Goal: Feedback & Contribution: Contribute content

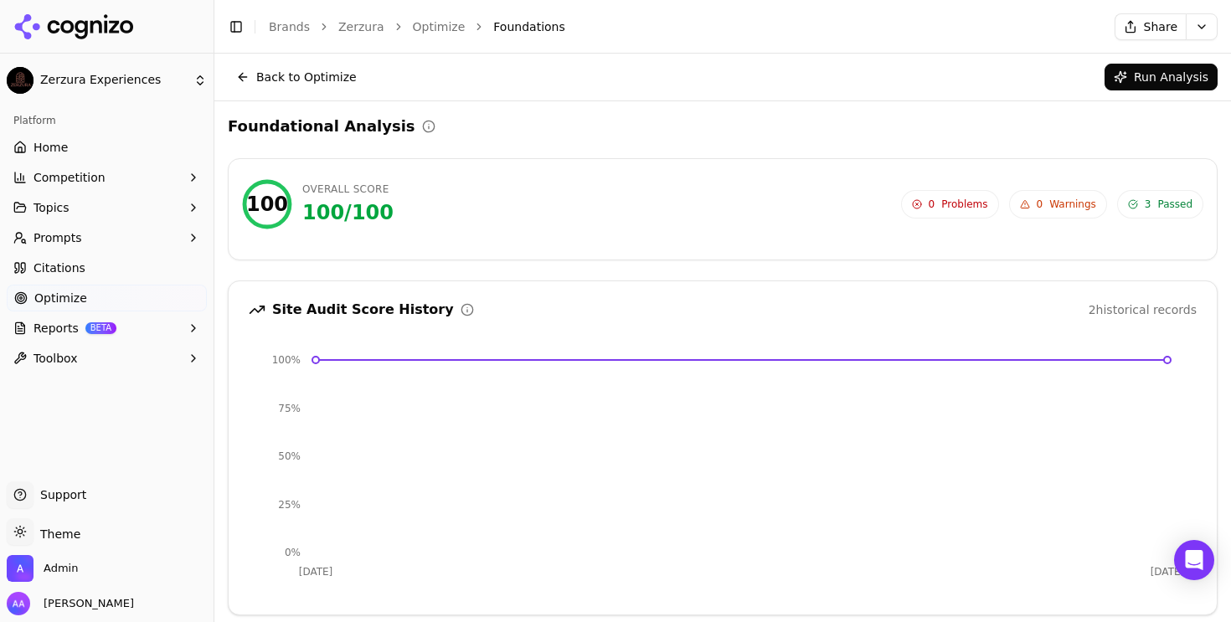
click at [426, 35] on div "Toggle Sidebar Brands Zerzura Optimize Foundations" at bounding box center [654, 26] width 880 height 23
click at [426, 29] on link "Optimize" at bounding box center [439, 26] width 53 height 17
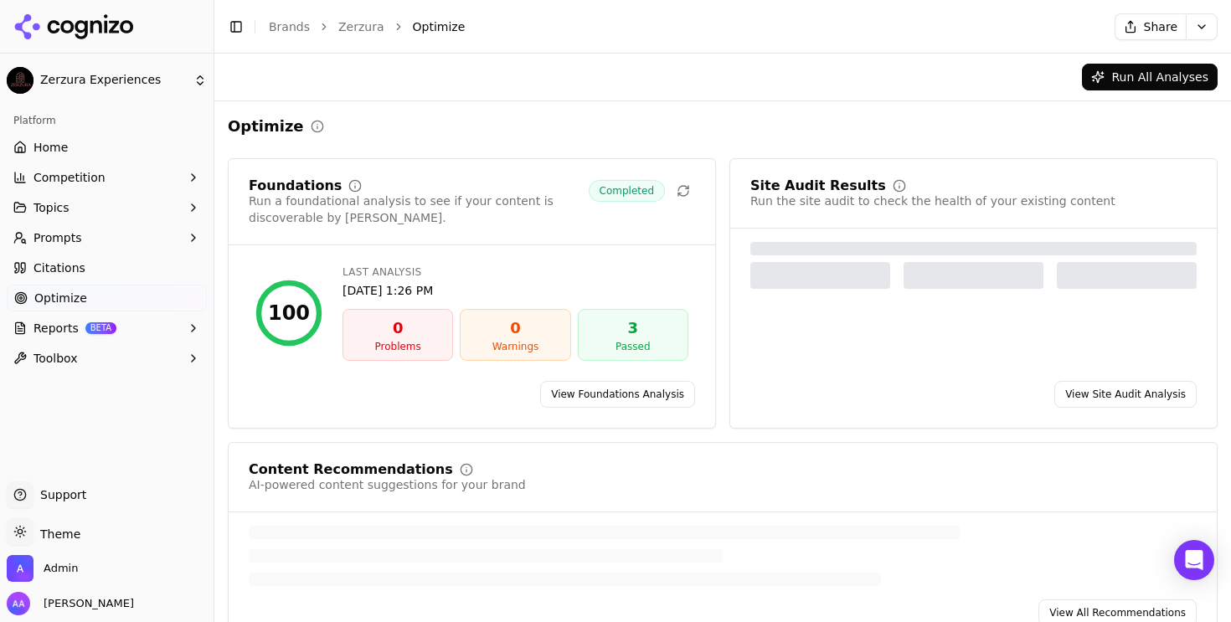
click at [367, 29] on link "Zerzura" at bounding box center [361, 26] width 46 height 17
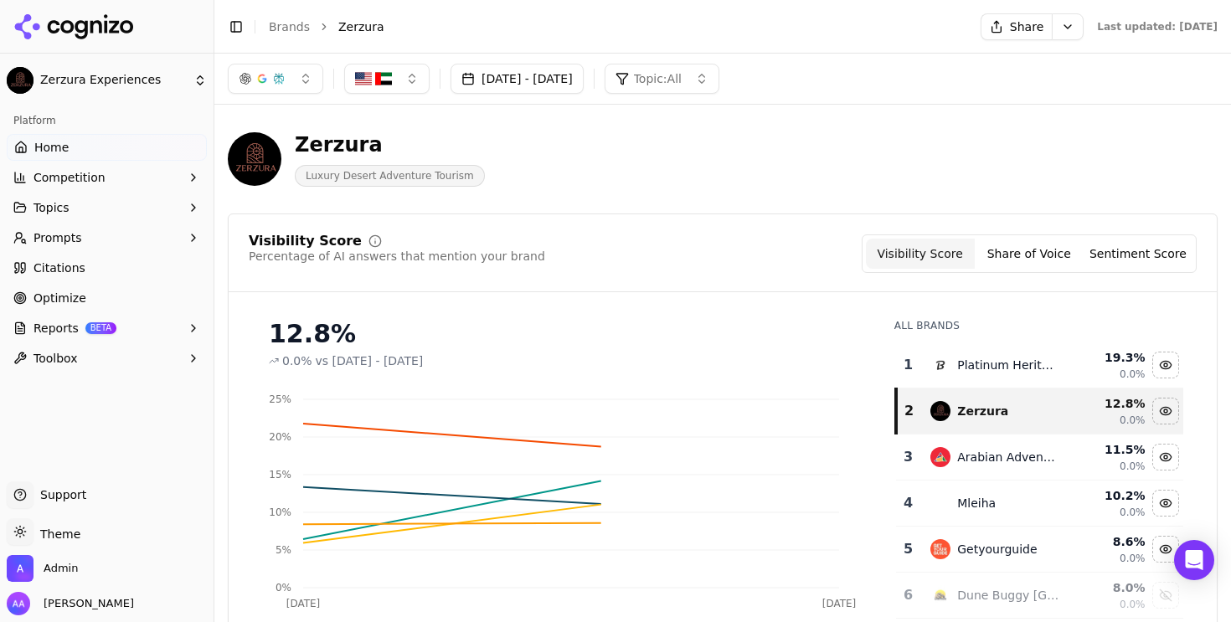
click at [292, 25] on link "Brands" at bounding box center [289, 26] width 41 height 13
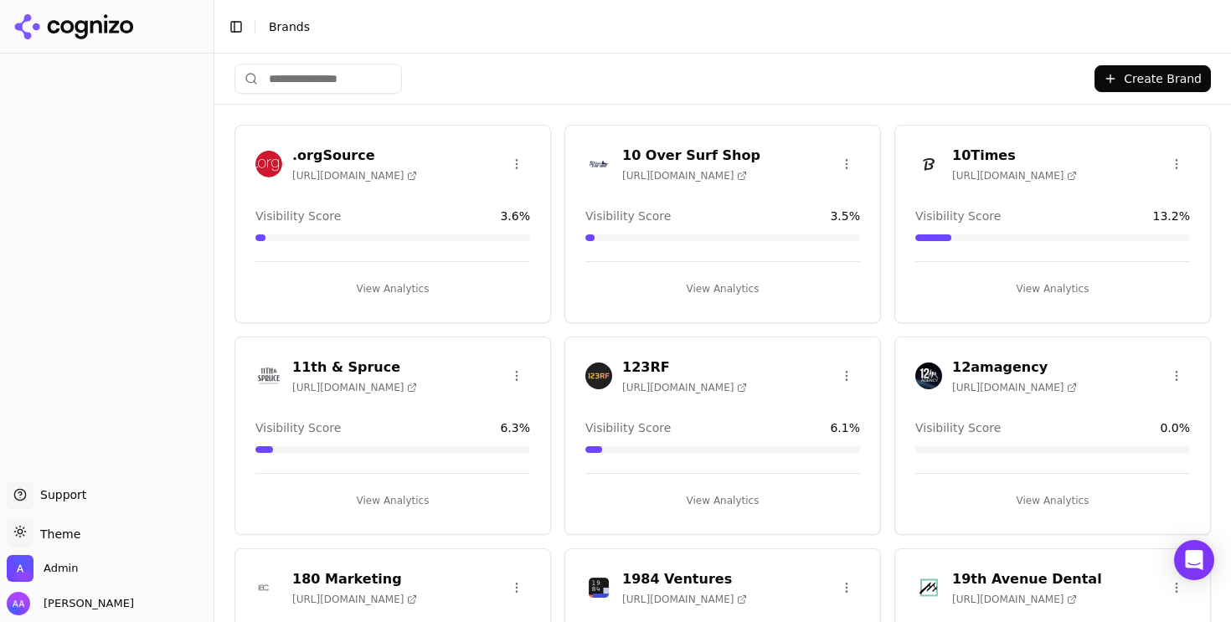
click at [332, 75] on input "search" at bounding box center [319, 79] width 168 height 30
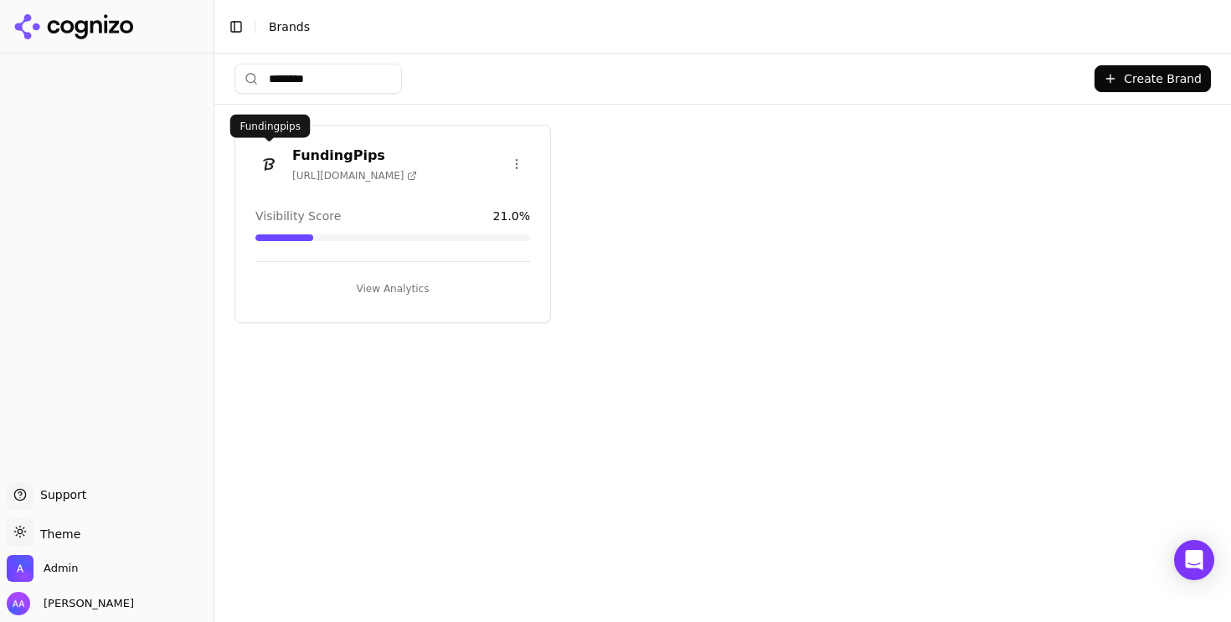
type input "********"
click at [261, 158] on img at bounding box center [268, 164] width 27 height 27
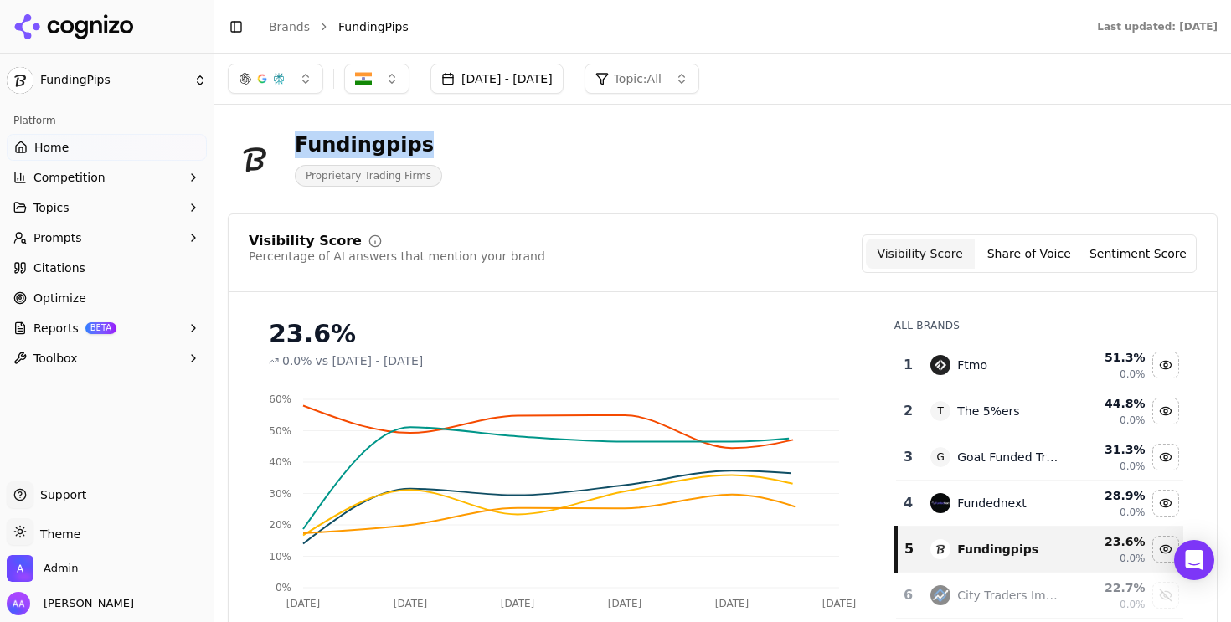
drag, startPoint x: 291, startPoint y: 144, endPoint x: 443, endPoint y: 144, distance: 151.6
click at [443, 144] on div "Fundingpips Proprietary Trading Firms" at bounding box center [603, 159] width 751 height 55
click at [395, 70] on button "button" at bounding box center [376, 79] width 65 height 30
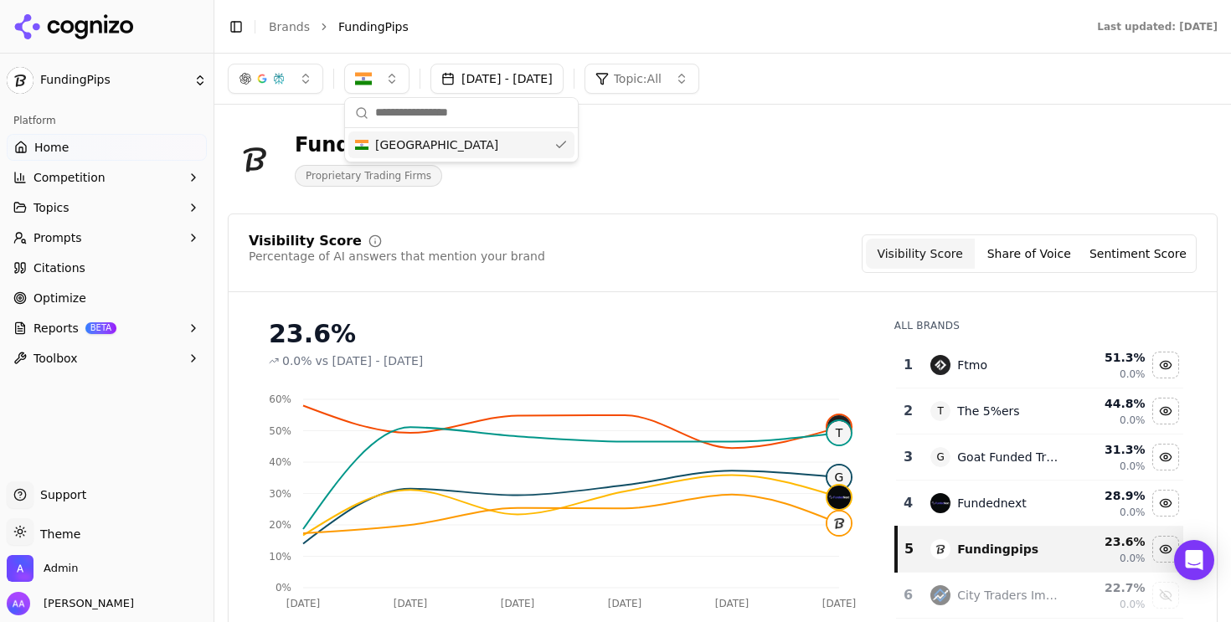
click at [107, 228] on button "Prompts" at bounding box center [107, 237] width 200 height 27
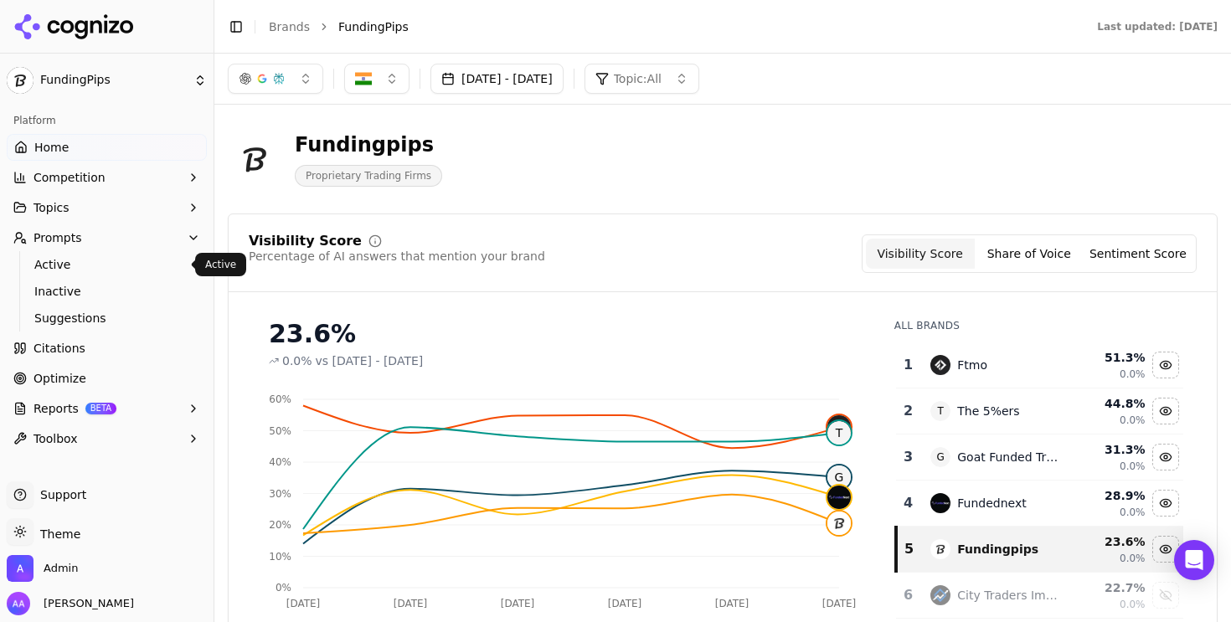
click at [95, 262] on span "Active" at bounding box center [107, 264] width 146 height 17
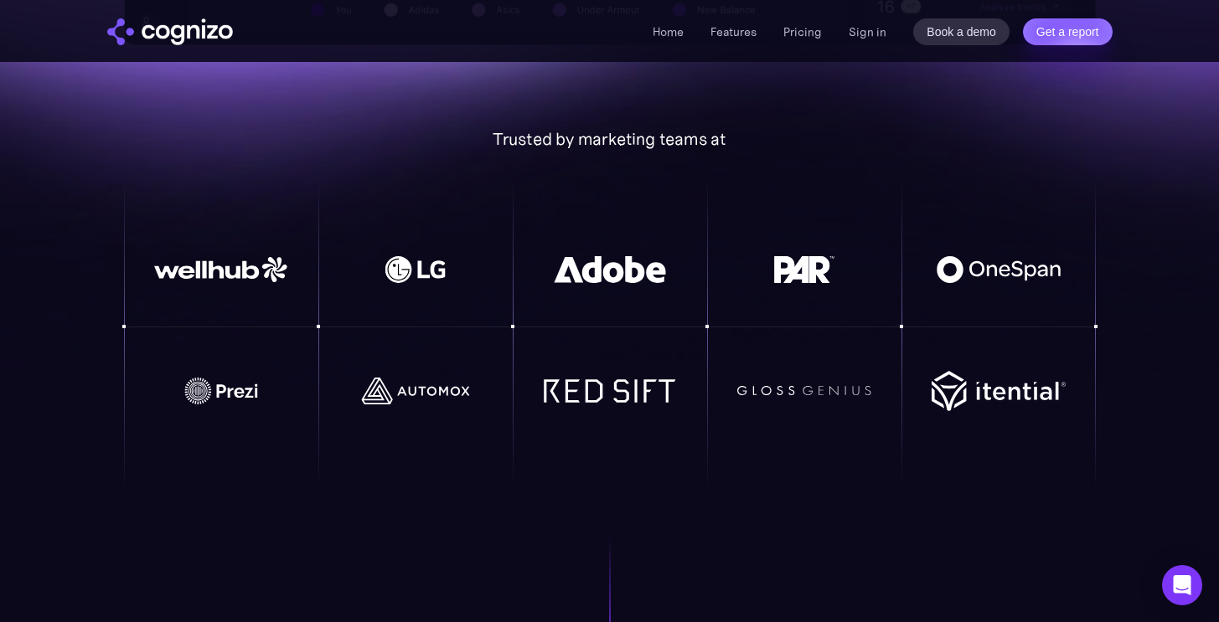
scroll to position [1181, 0]
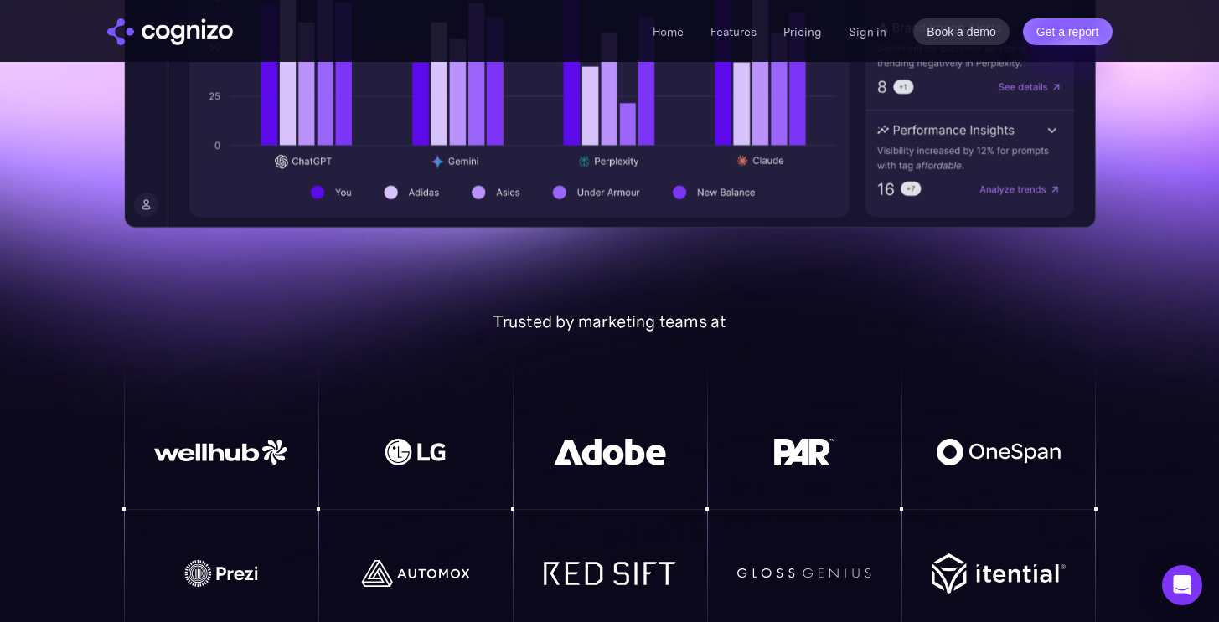
scroll to position [1007, 0]
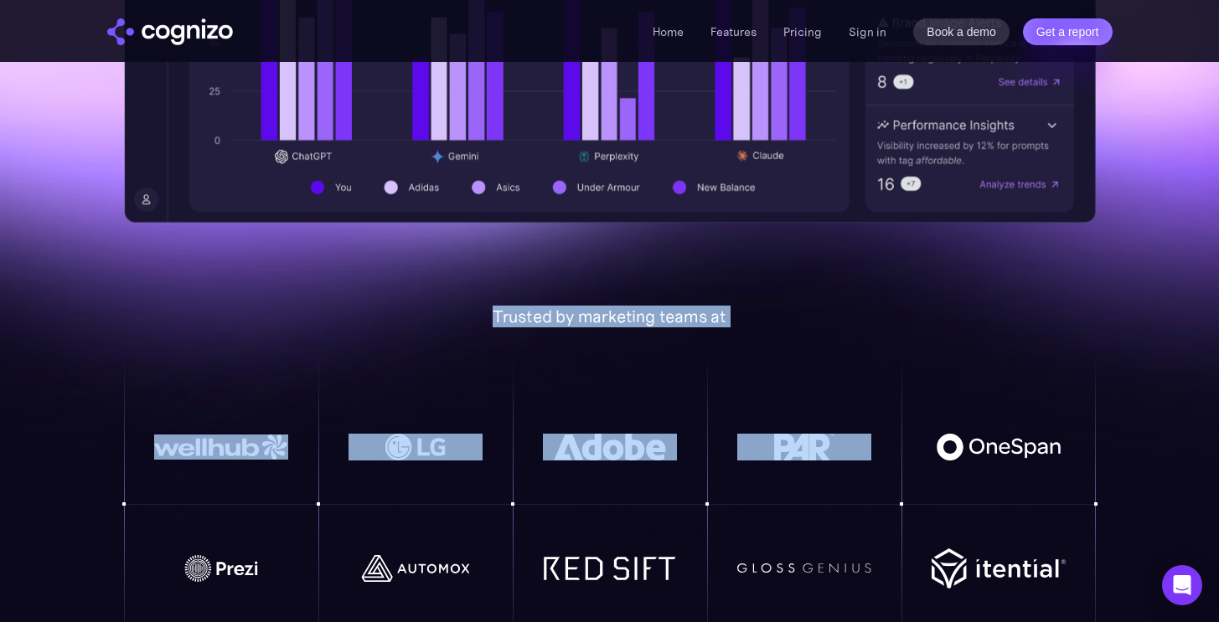
drag, startPoint x: 508, startPoint y: 316, endPoint x: 756, endPoint y: 343, distance: 250.3
click at [756, 343] on div "Trusted by marketing teams at" at bounding box center [610, 486] width 972 height 359
click at [818, 346] on div "Trusted by marketing teams at" at bounding box center [610, 486] width 972 height 359
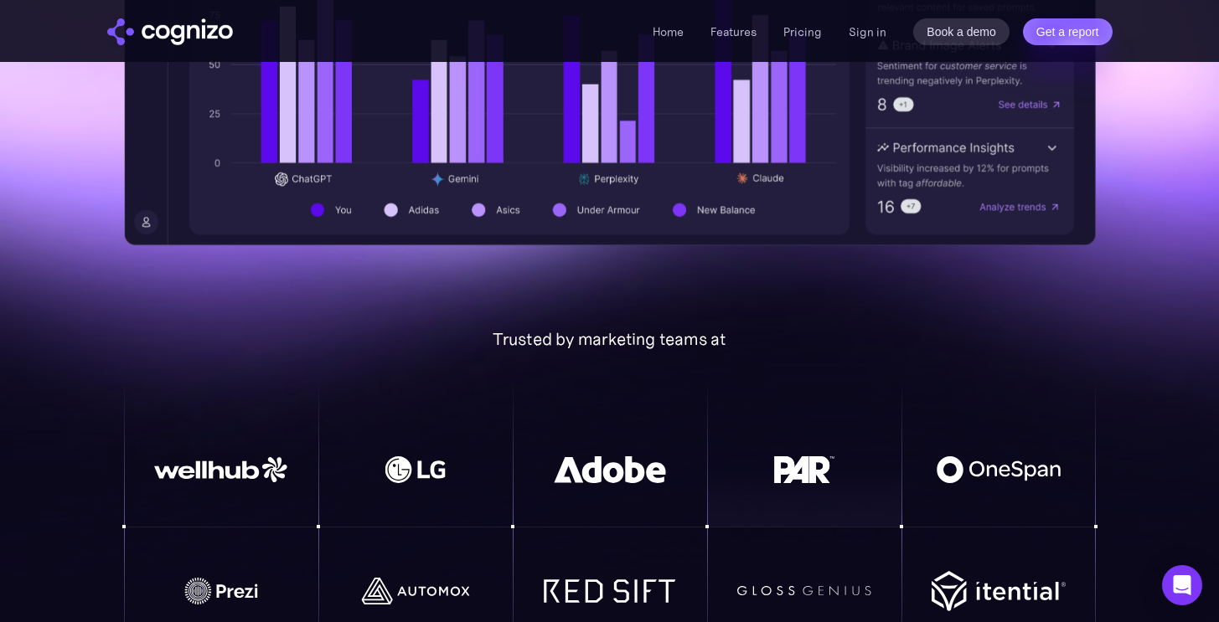
scroll to position [905, 0]
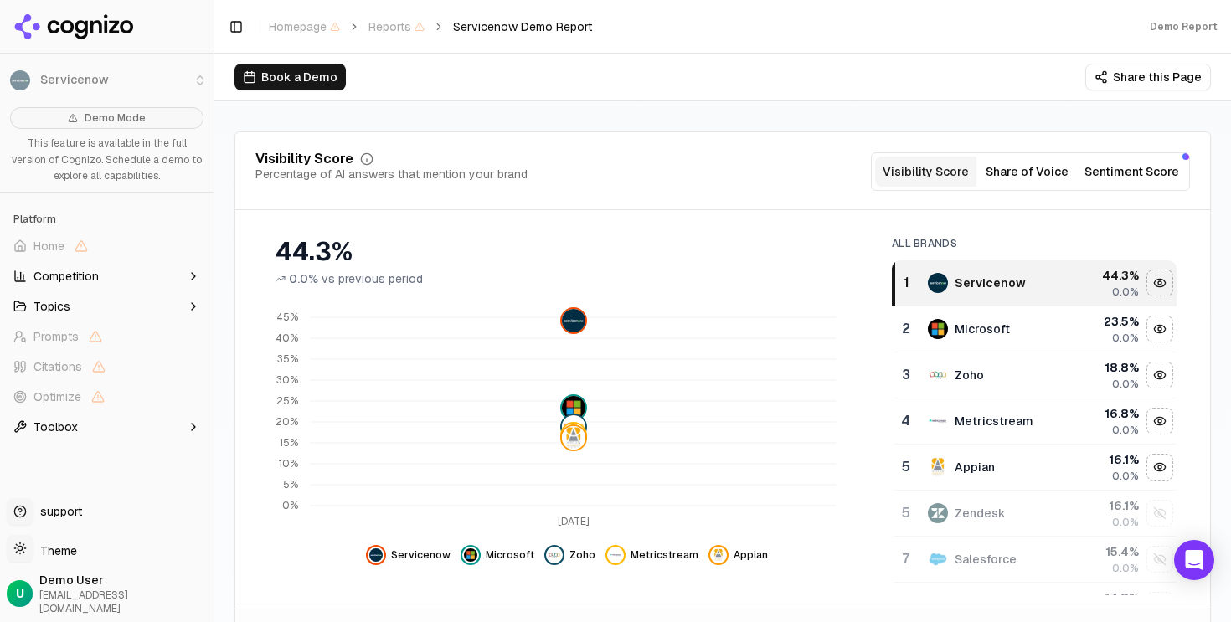
scroll to position [171, 0]
click at [209, 286] on button "Toggle Sidebar" at bounding box center [213, 311] width 13 height 622
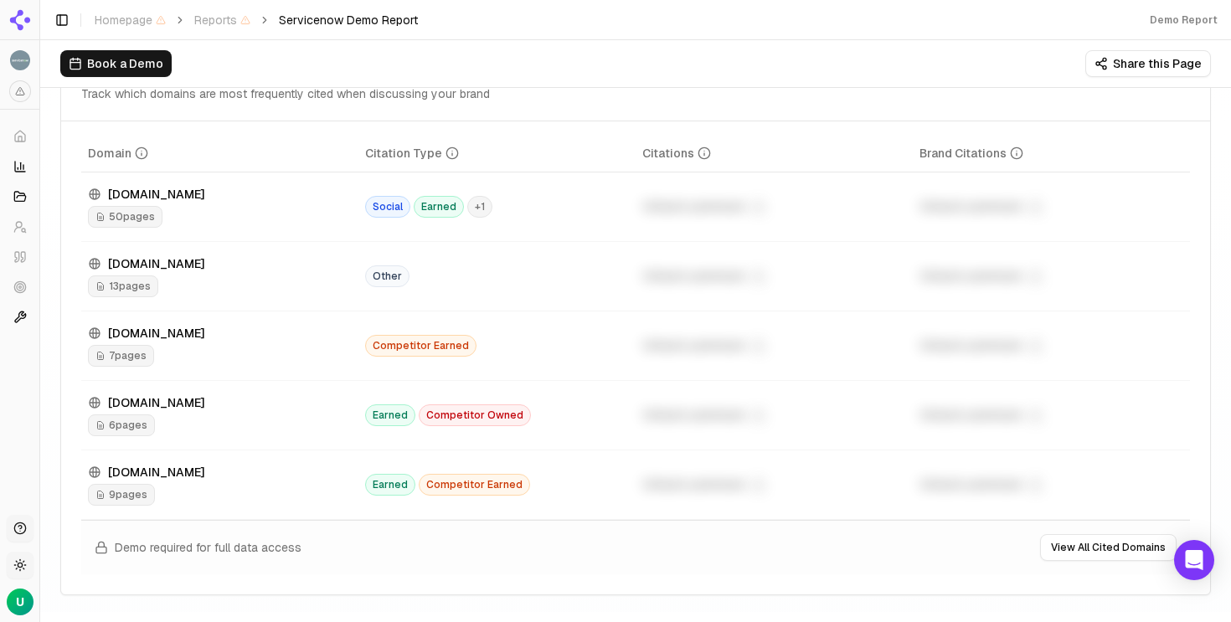
scroll to position [1884, 0]
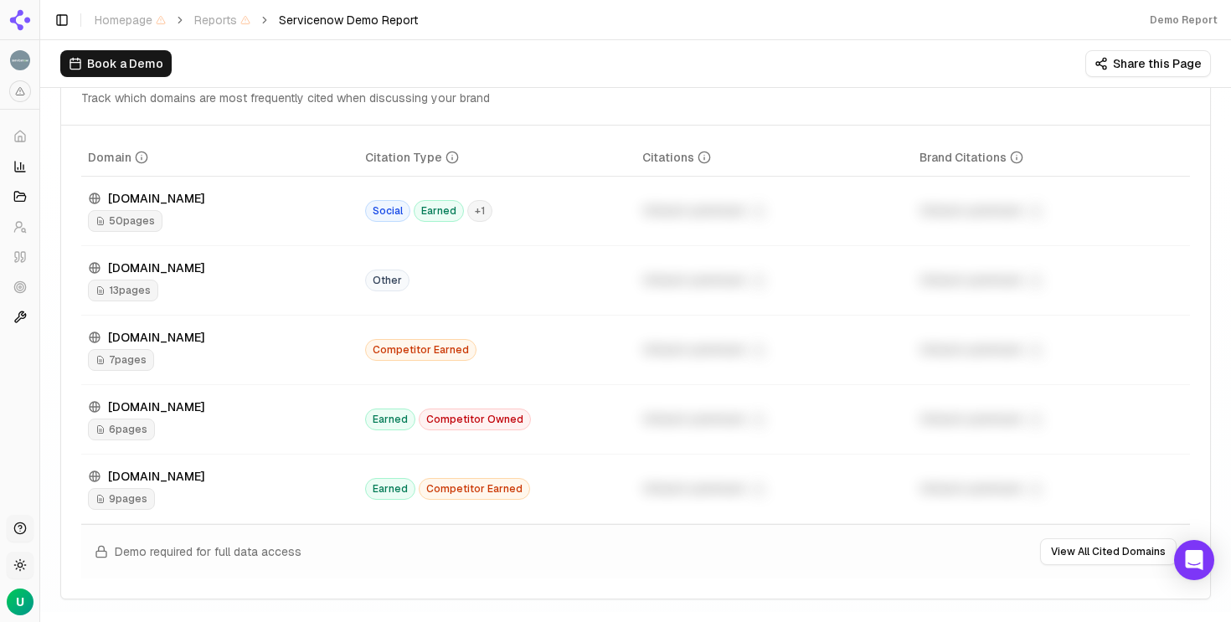
click at [157, 232] on span "50 pages" at bounding box center [125, 221] width 75 height 22
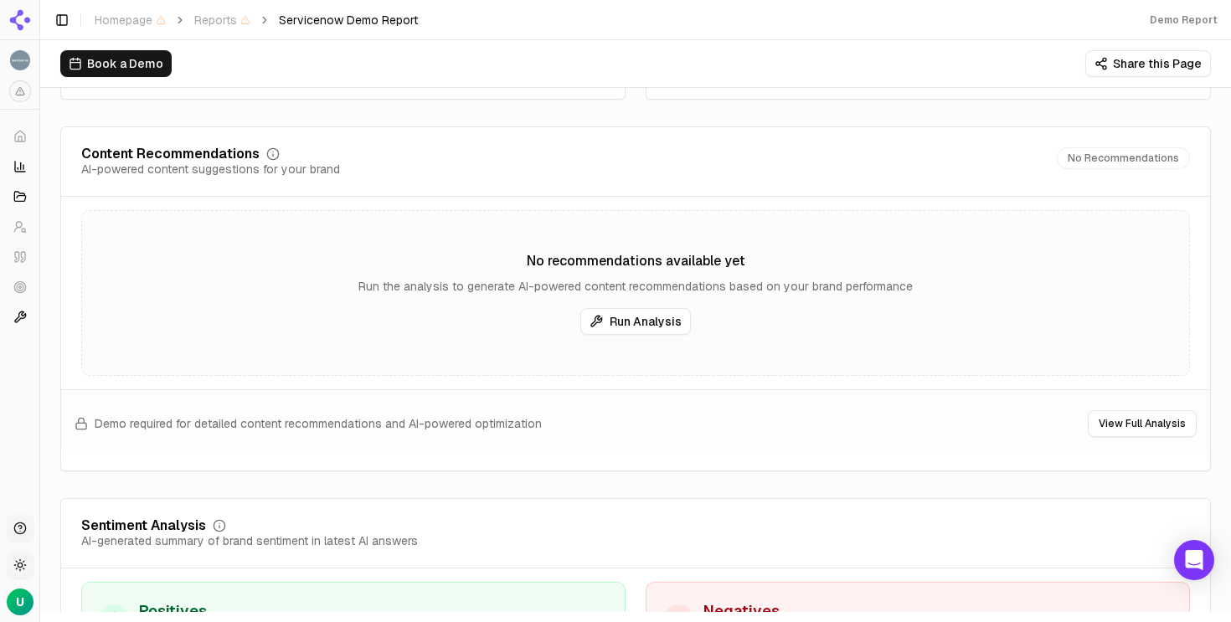
scroll to position [2751, 0]
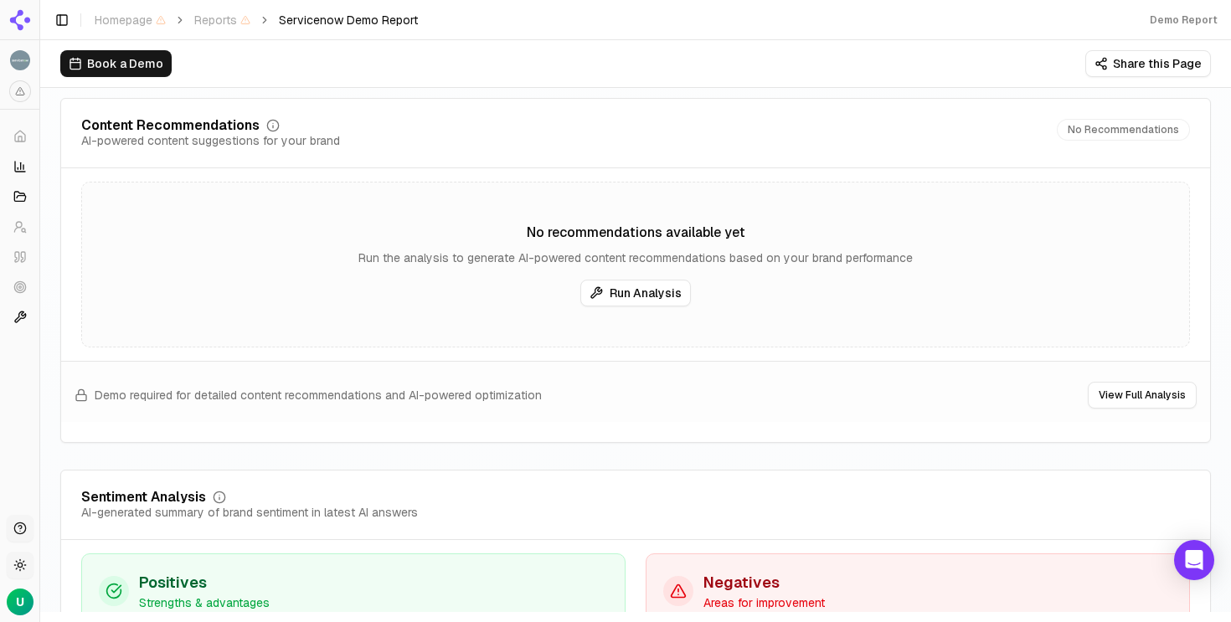
click at [622, 290] on button "Run Analysis" at bounding box center [635, 293] width 111 height 27
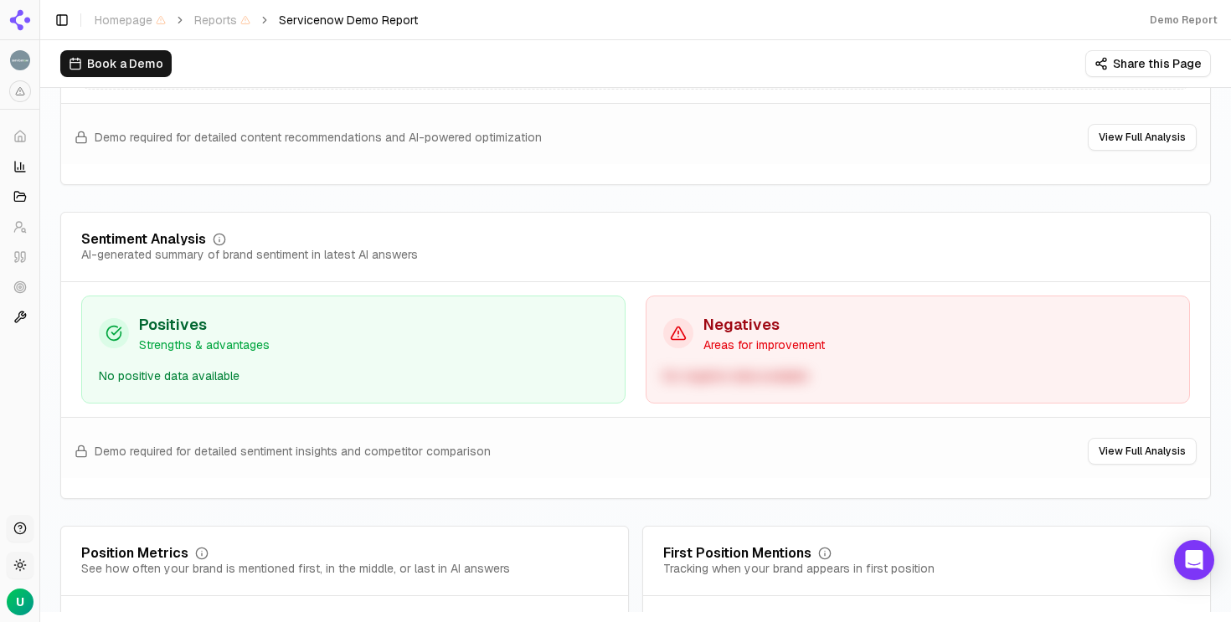
scroll to position [3036, 0]
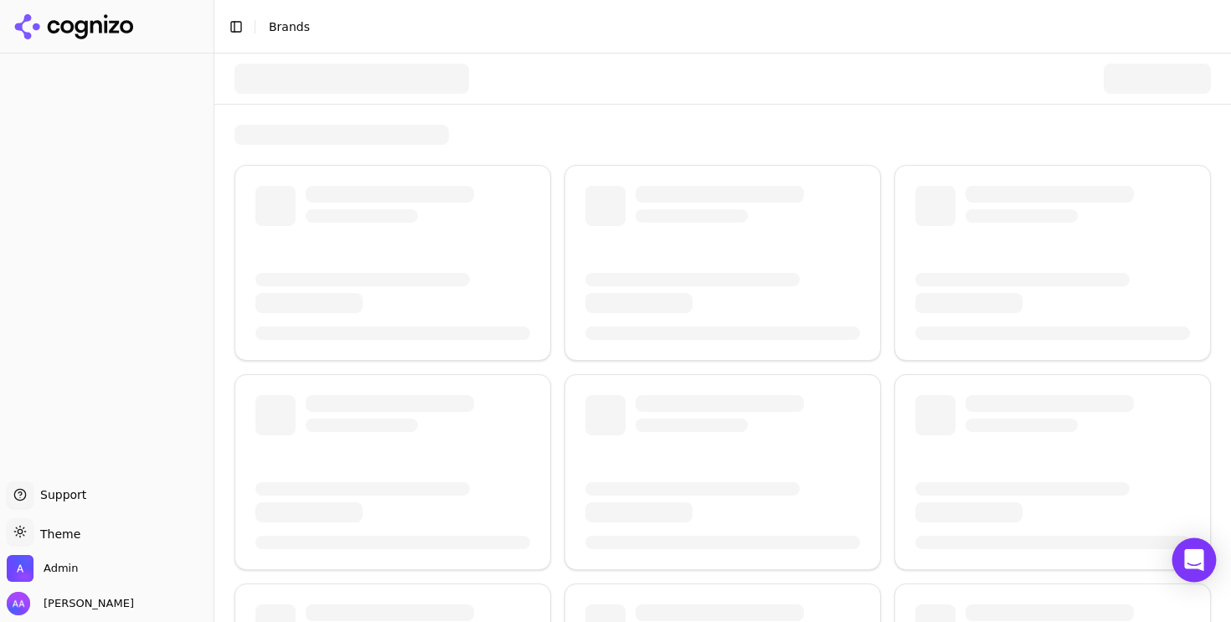
click at [1199, 555] on icon "Open Intercom Messenger" at bounding box center [1193, 560] width 19 height 22
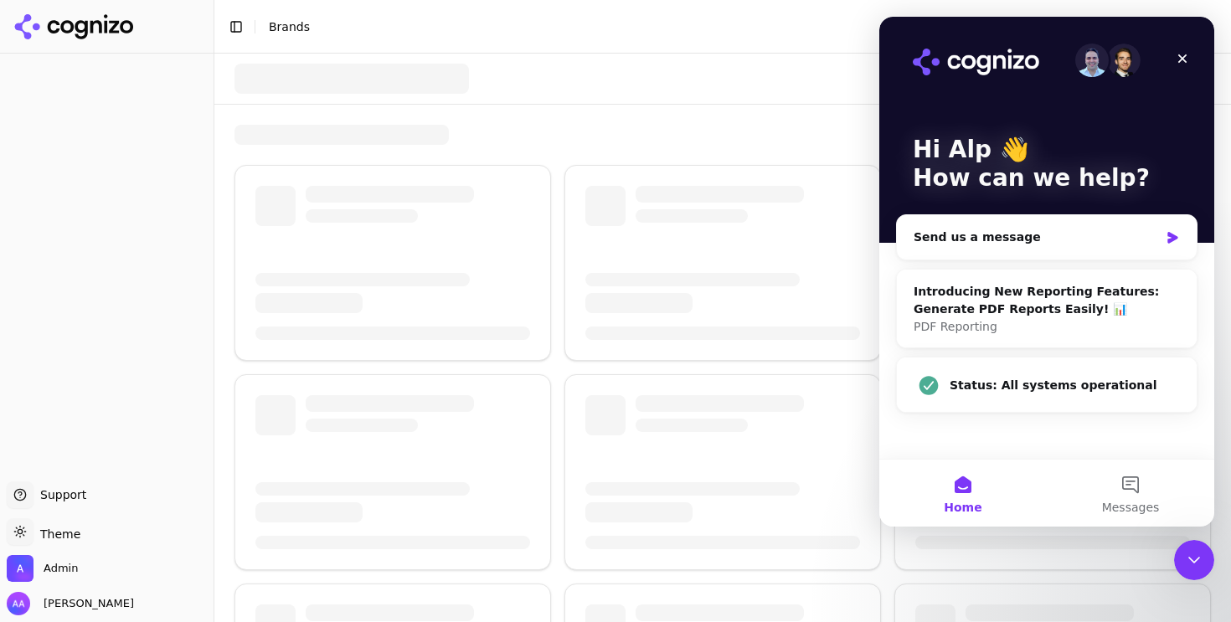
click at [1124, 65] on img "Intercom messenger" at bounding box center [1124, 61] width 34 height 34
click at [1132, 475] on button "Messages" at bounding box center [1131, 493] width 168 height 67
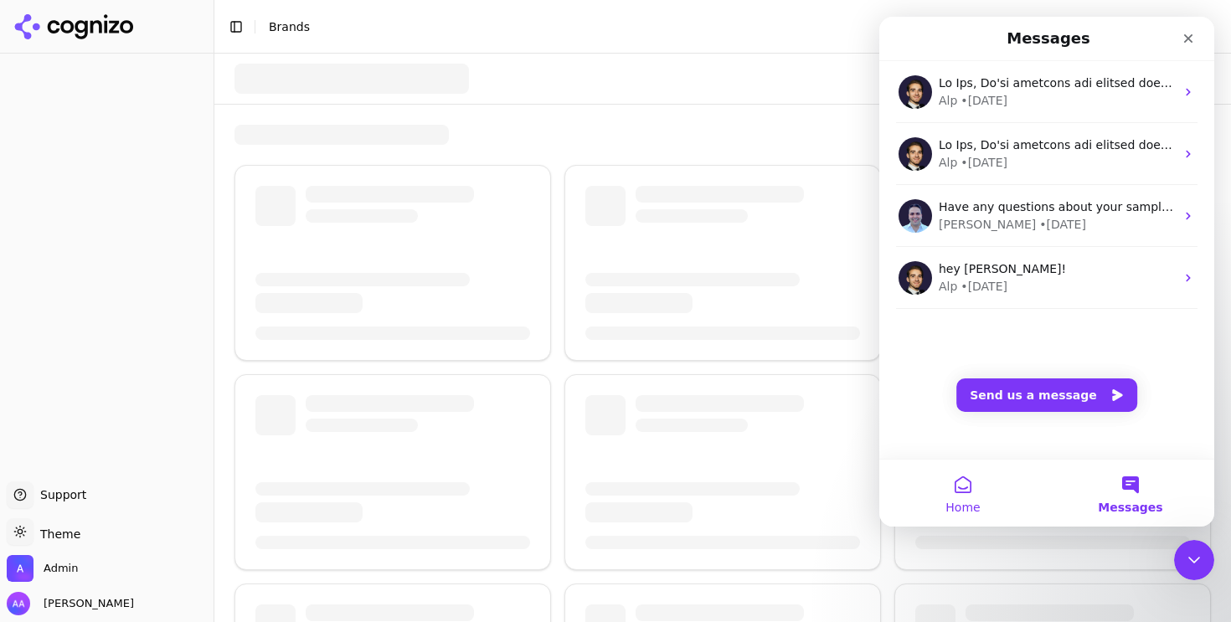
click at [983, 493] on button "Home" at bounding box center [963, 493] width 168 height 67
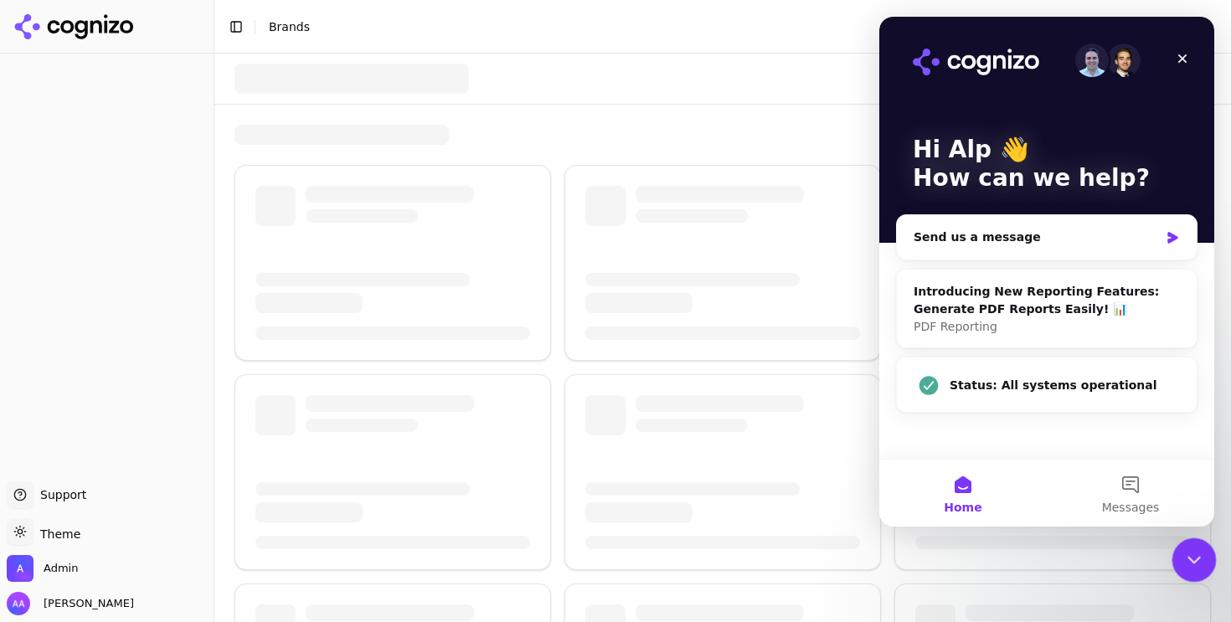
click at [1189, 549] on icon "Close Intercom Messenger" at bounding box center [1192, 558] width 20 height 20
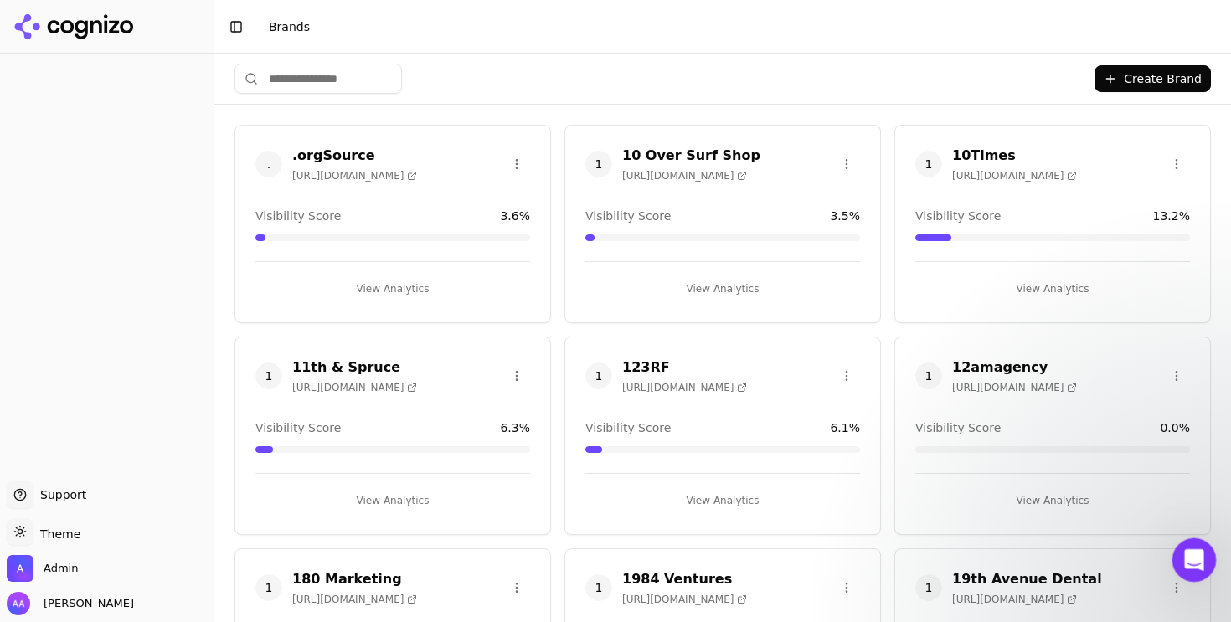
drag, startPoint x: 1190, startPoint y: 544, endPoint x: 2363, endPoint y: 1077, distance: 1288.0
click at [1189, 541] on div "Open Intercom Messenger" at bounding box center [1191, 557] width 55 height 55
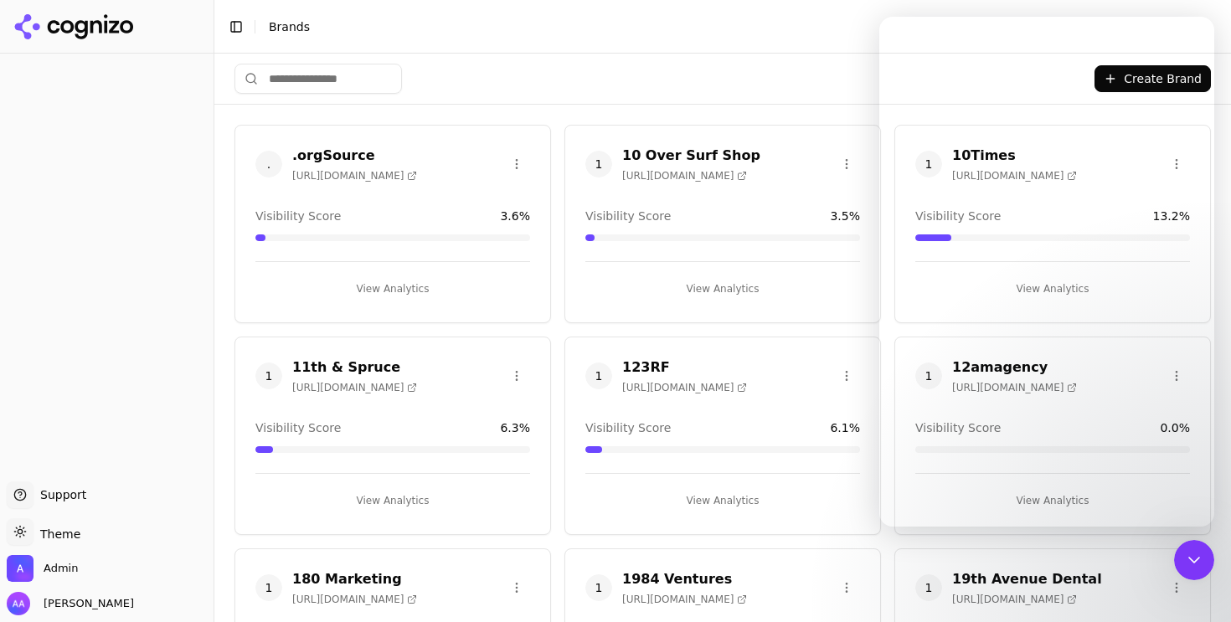
click at [1193, 549] on div "Close Intercom Messenger" at bounding box center [1194, 560] width 40 height 40
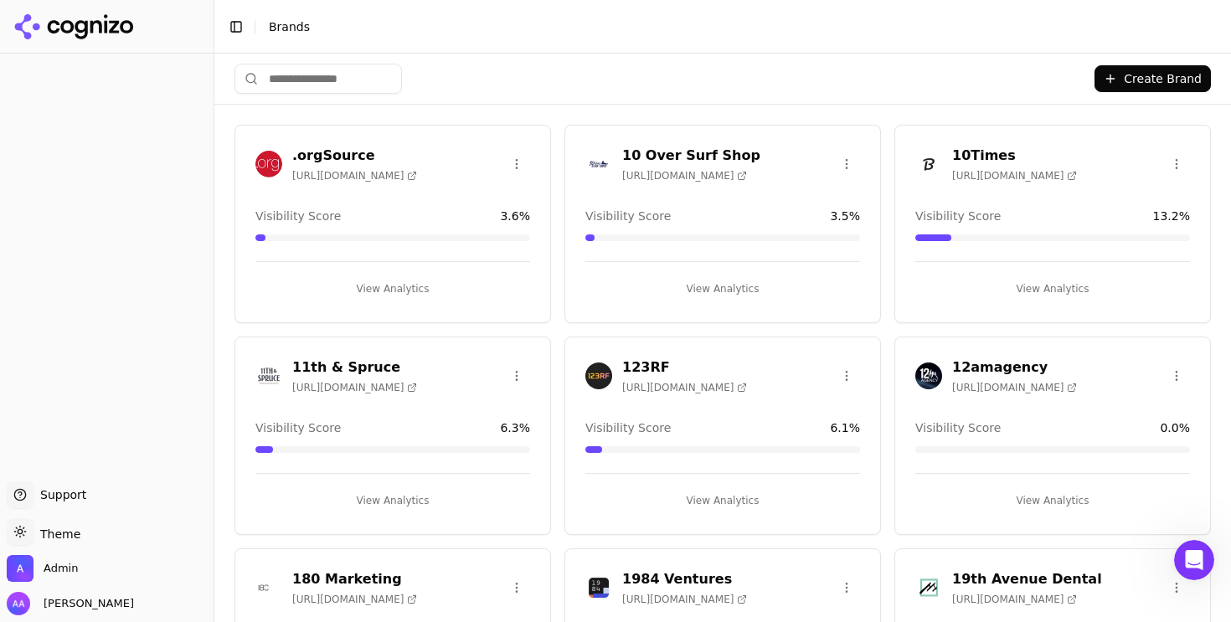
click at [513, 59] on div "Create Brand" at bounding box center [723, 79] width 977 height 50
drag, startPoint x: 107, startPoint y: 230, endPoint x: 226, endPoint y: 544, distance: 335.9
click at [105, 232] on div at bounding box center [107, 267] width 214 height 415
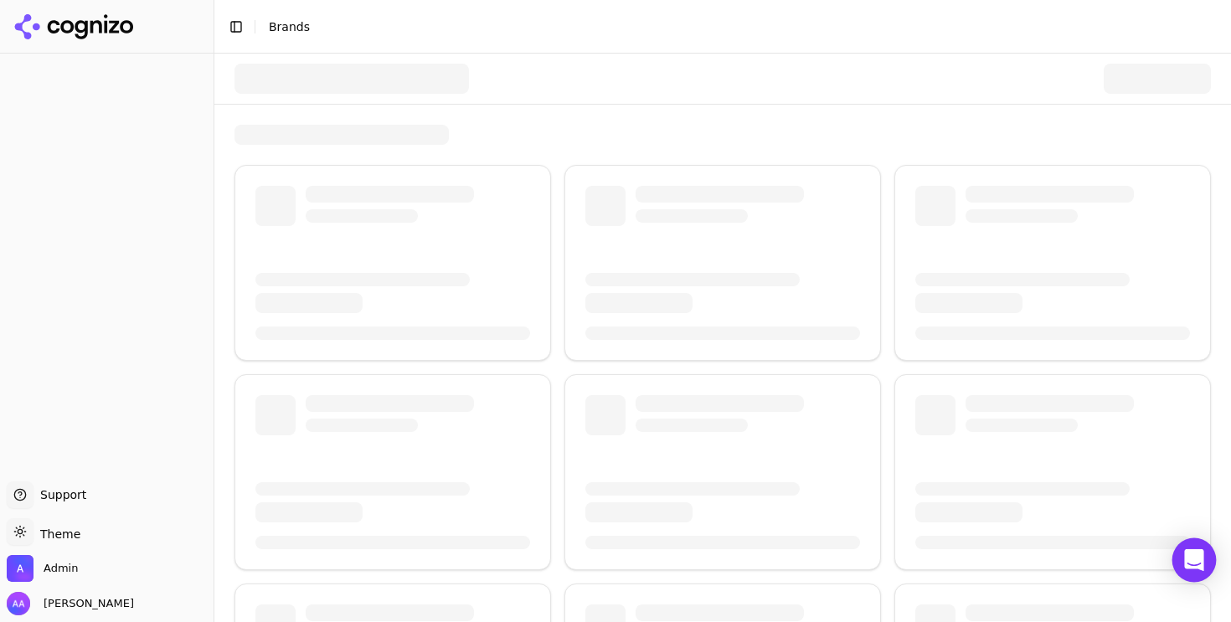
click at [1184, 560] on div "Open Intercom Messenger" at bounding box center [1195, 561] width 44 height 44
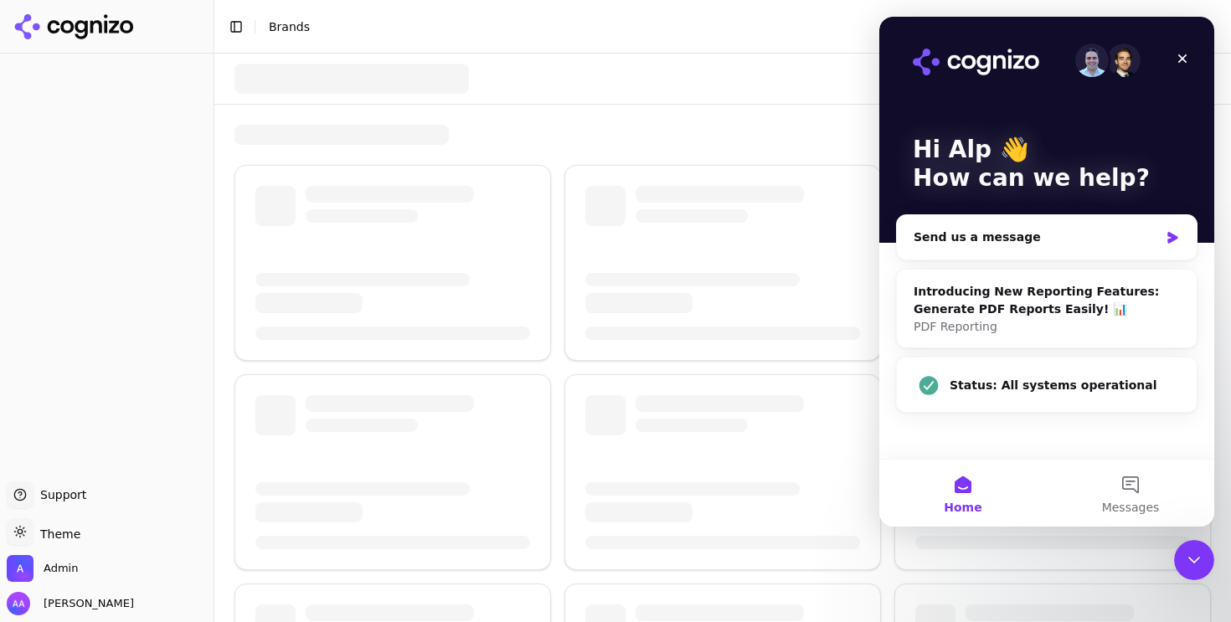
click at [1183, 560] on div "Close Intercom Messenger" at bounding box center [1194, 560] width 40 height 40
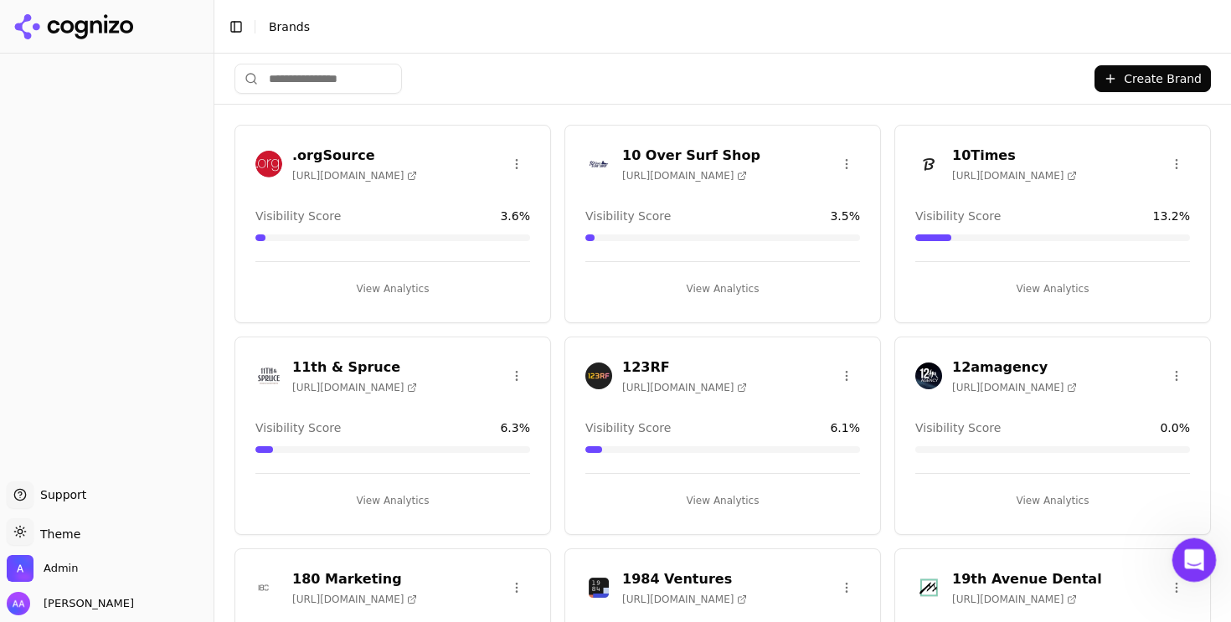
click at [1194, 564] on icon "Open Intercom Messenger" at bounding box center [1193, 558] width 28 height 28
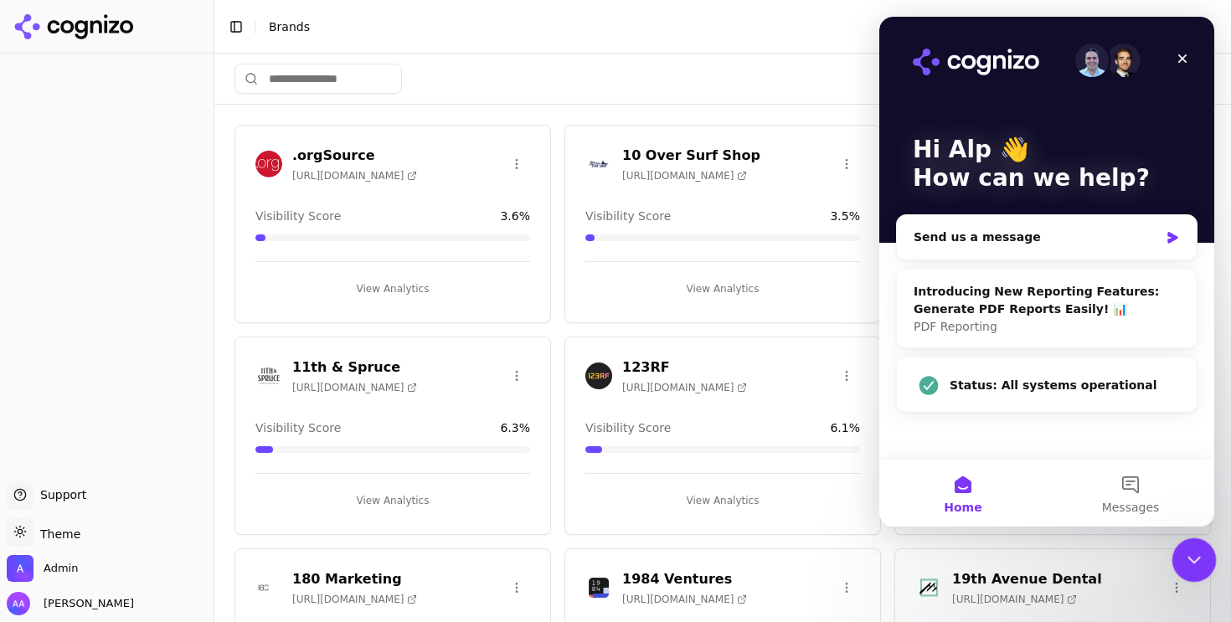
drag, startPoint x: 1194, startPoint y: 564, endPoint x: 1642, endPoint y: 579, distance: 448.4
click at [1194, 565] on icon "Close Intercom Messenger" at bounding box center [1192, 558] width 20 height 20
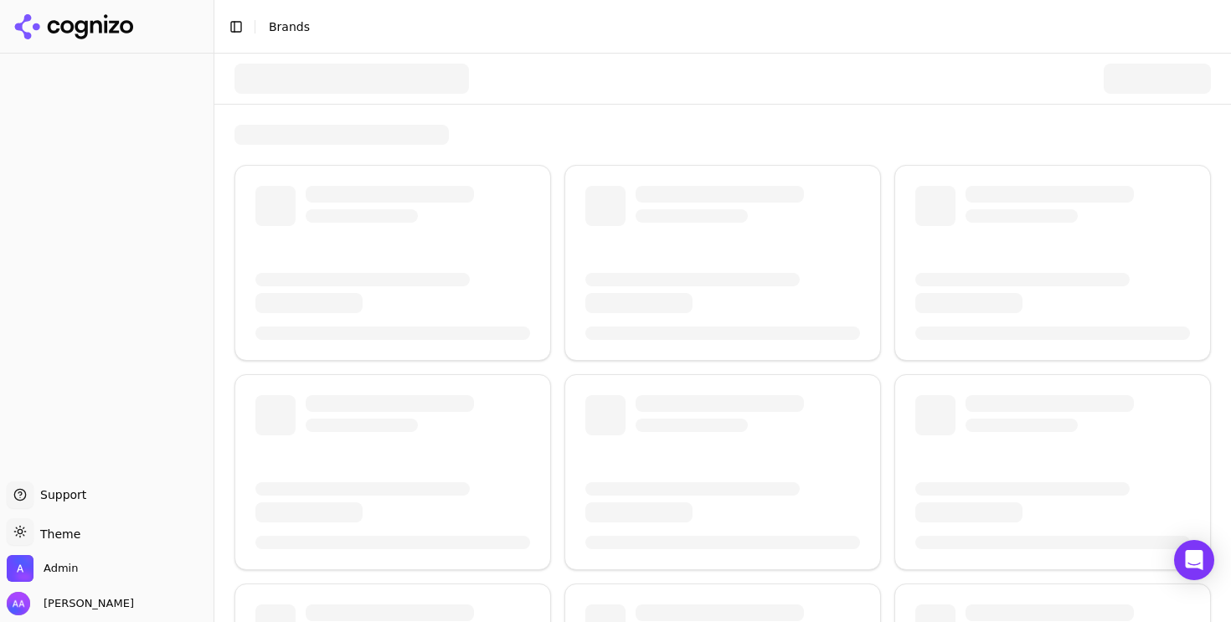
click at [328, 77] on div at bounding box center [352, 79] width 235 height 30
click at [51, 565] on span "Admin" at bounding box center [61, 568] width 34 height 15
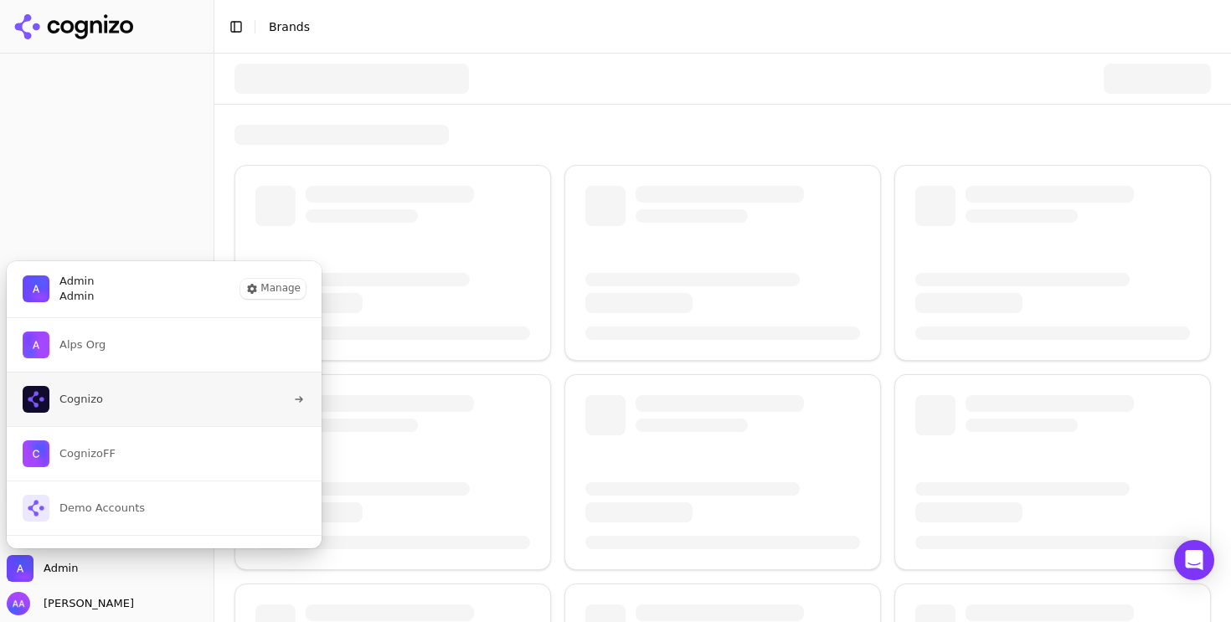
click at [149, 397] on button "Cognizo" at bounding box center [164, 399] width 317 height 54
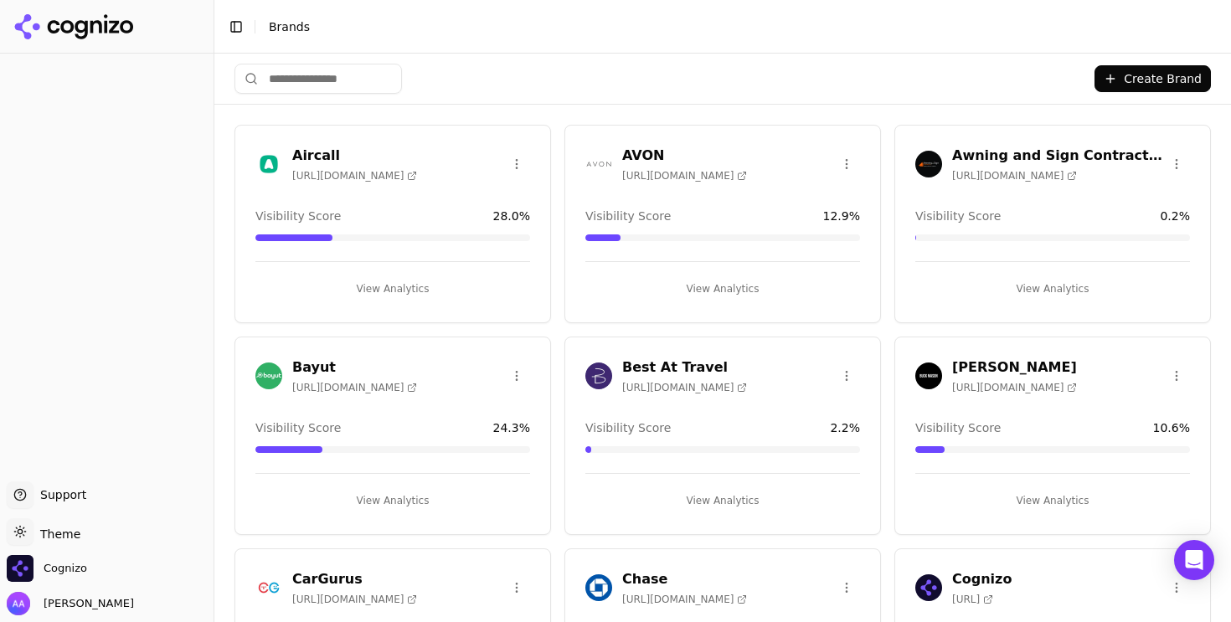
click at [274, 74] on input "search" at bounding box center [319, 79] width 168 height 30
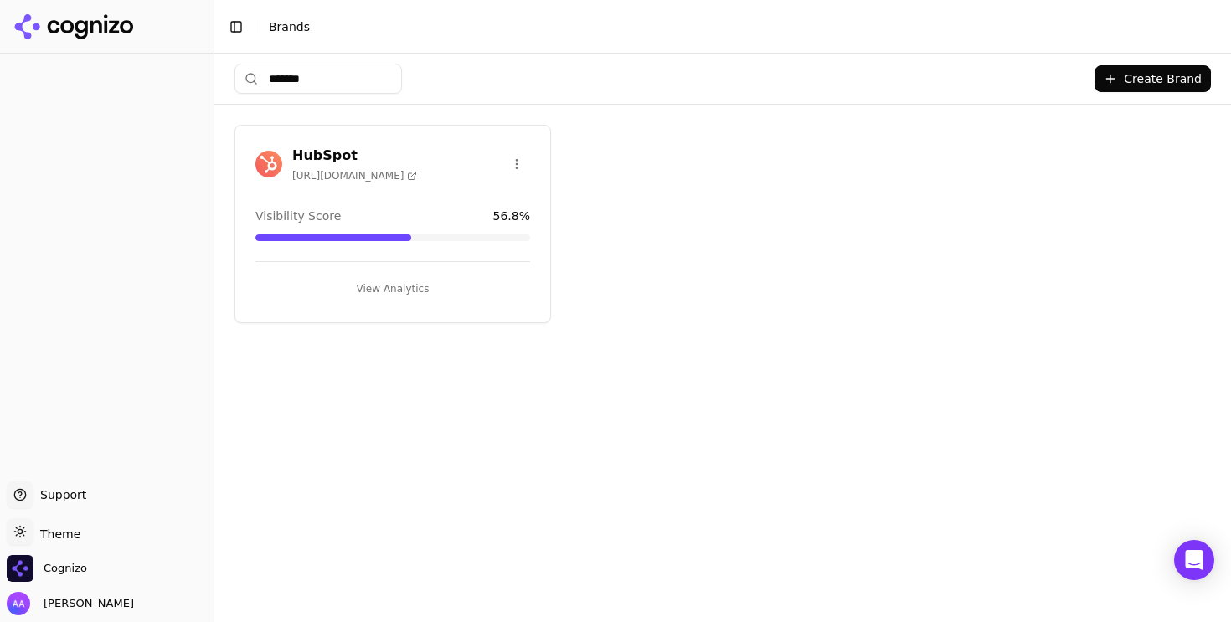
type input "*******"
click at [272, 155] on img at bounding box center [268, 164] width 27 height 27
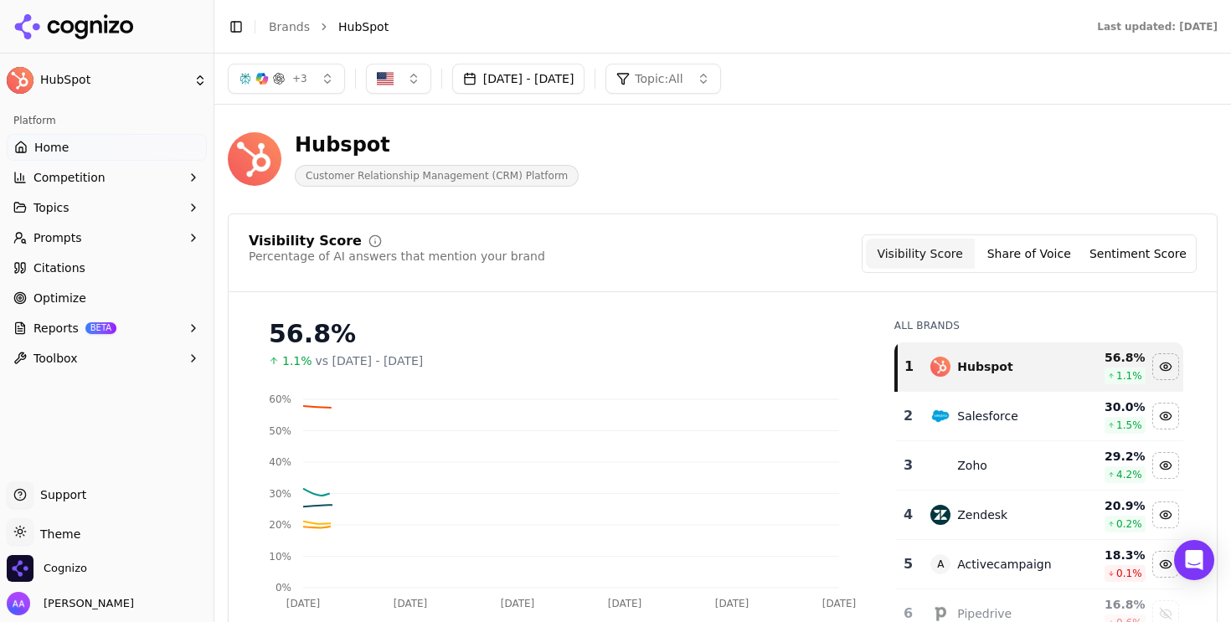
click at [77, 324] on button "Reports BETA" at bounding box center [107, 328] width 200 height 27
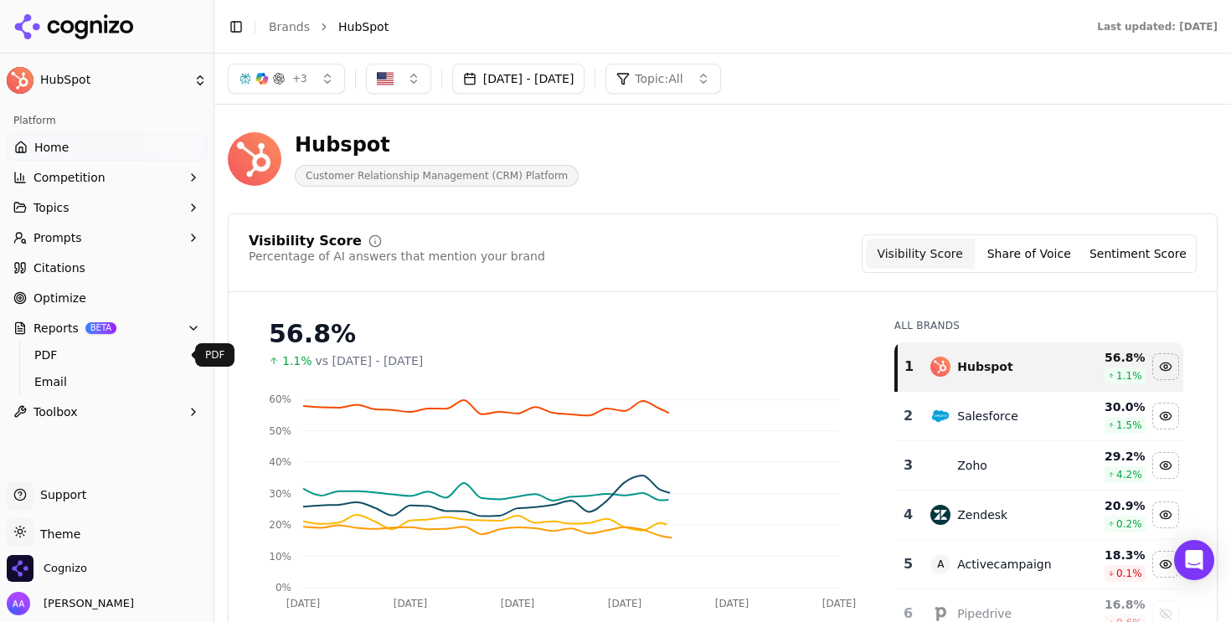
click at [70, 370] on link "Email" at bounding box center [107, 381] width 159 height 23
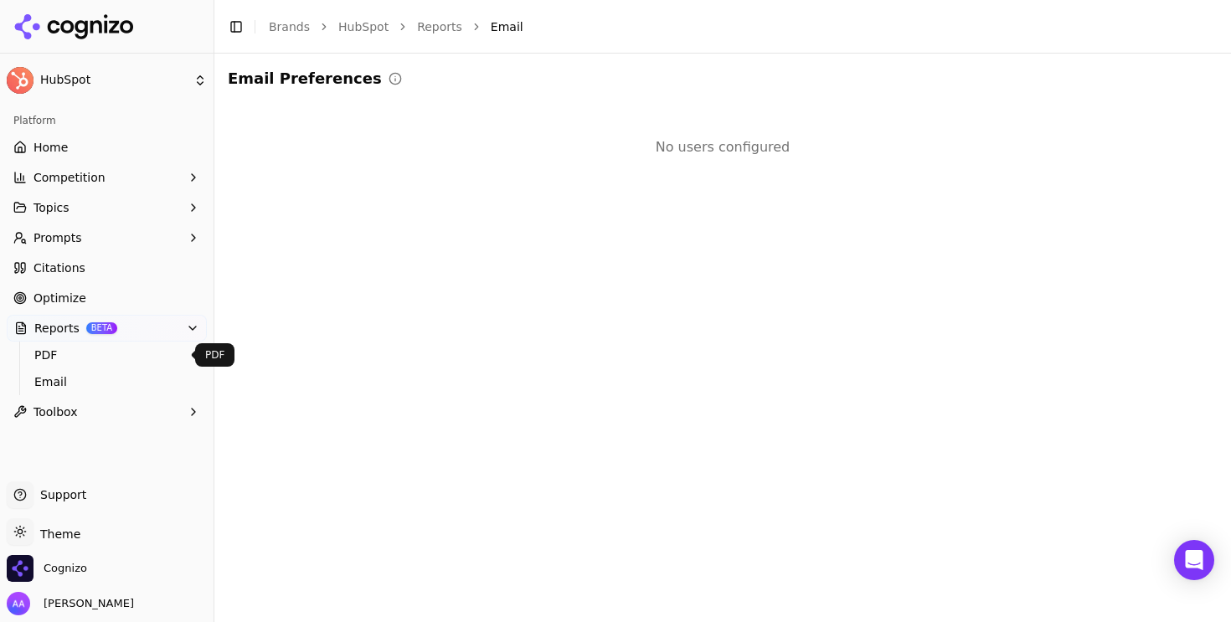
click at [75, 362] on span "PDF" at bounding box center [107, 355] width 146 height 17
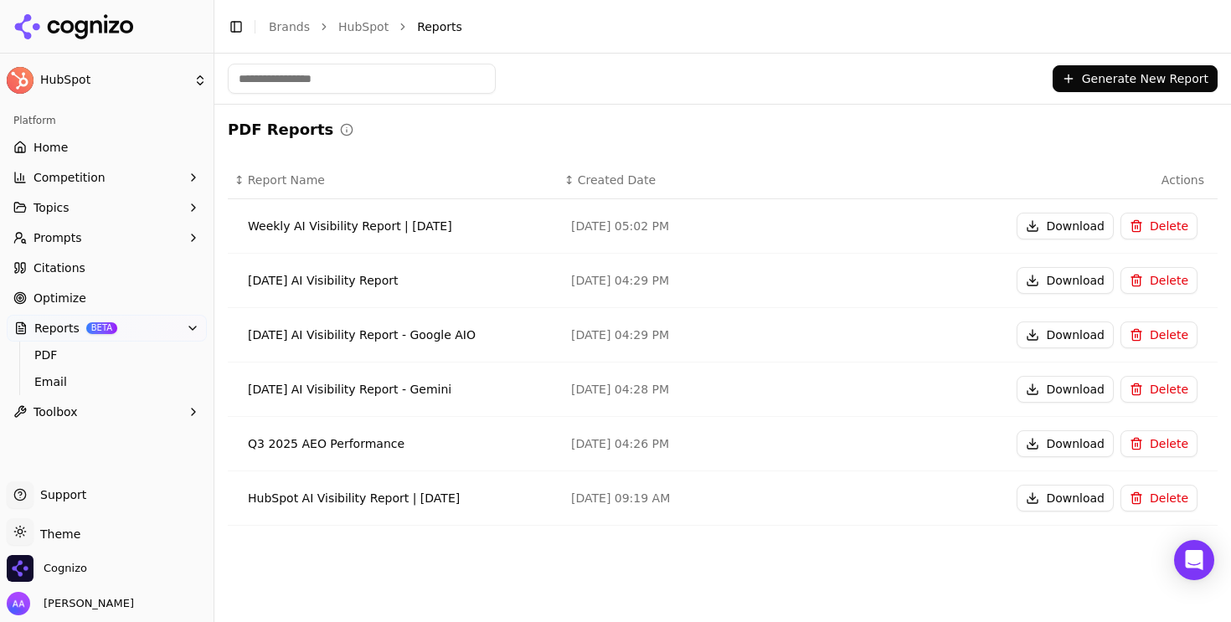
click at [1075, 230] on button "Download" at bounding box center [1065, 226] width 97 height 27
click at [1094, 81] on button "Generate New Report" at bounding box center [1135, 78] width 165 height 27
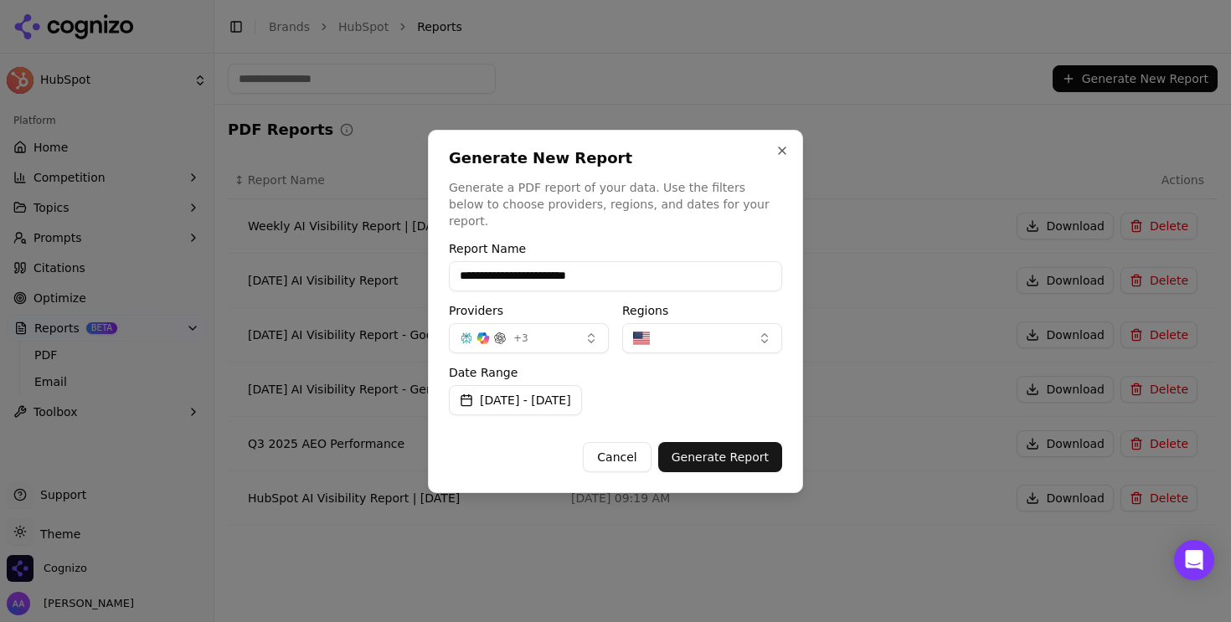
type input "**********"
click at [582, 400] on button "[DATE] - [DATE]" at bounding box center [515, 400] width 133 height 30
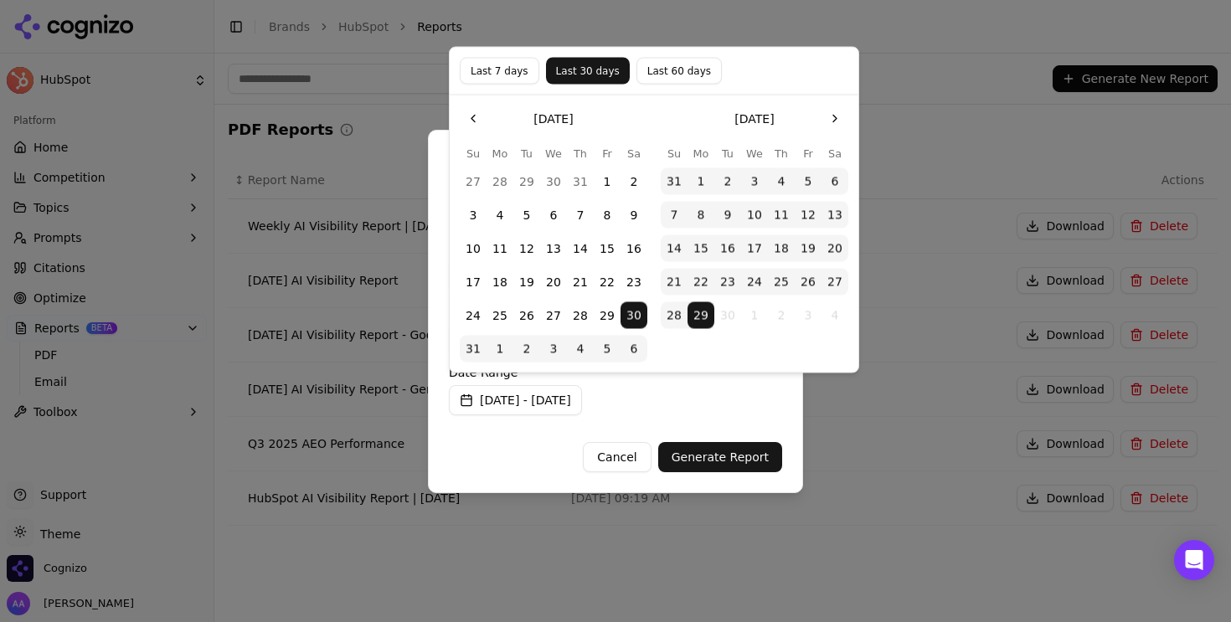
click at [493, 76] on button "Last 7 days" at bounding box center [500, 71] width 80 height 27
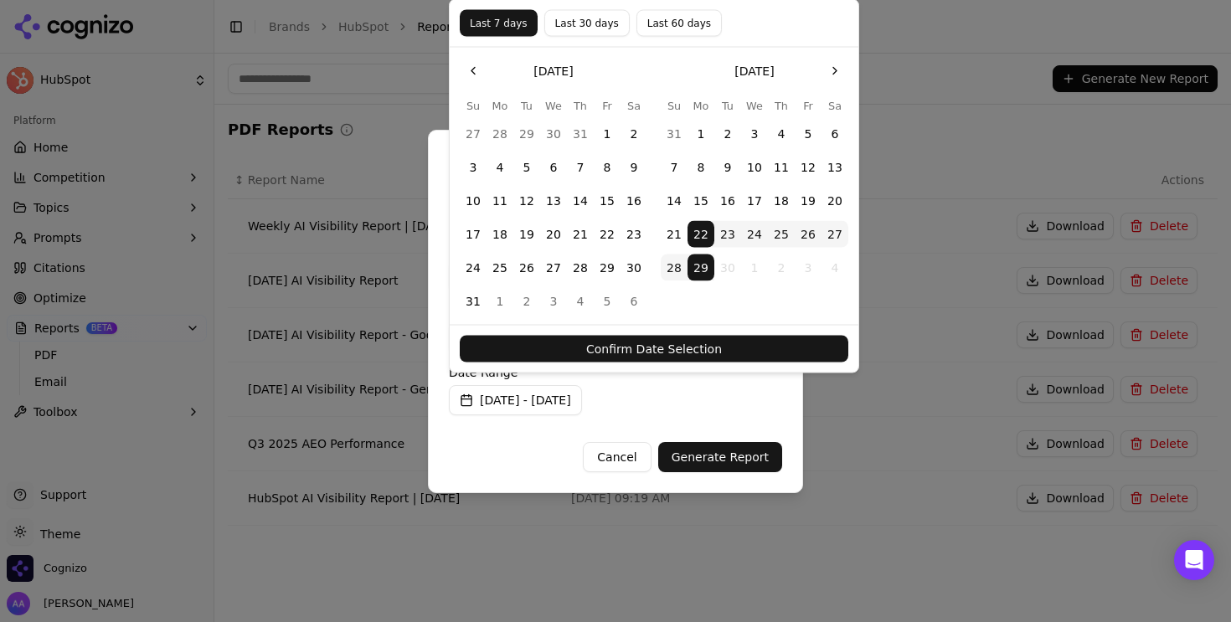
click at [750, 453] on button "Generate Report" at bounding box center [720, 457] width 124 height 30
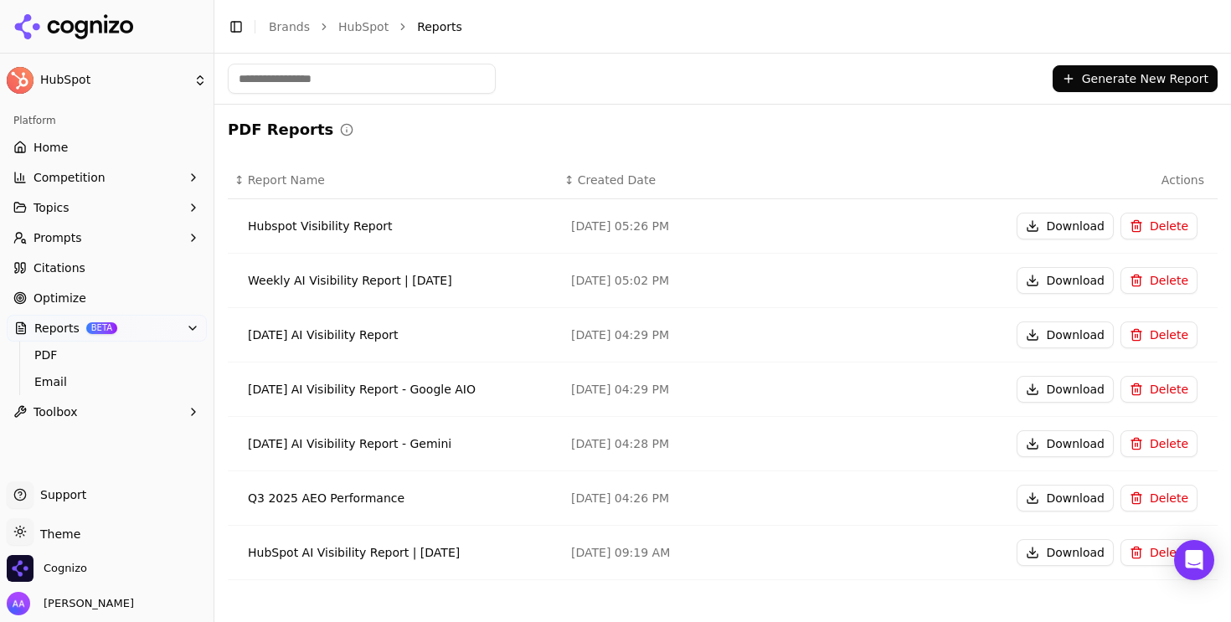
click at [1059, 231] on button "Download" at bounding box center [1065, 226] width 97 height 27
click at [286, 30] on link "Brands" at bounding box center [289, 26] width 41 height 13
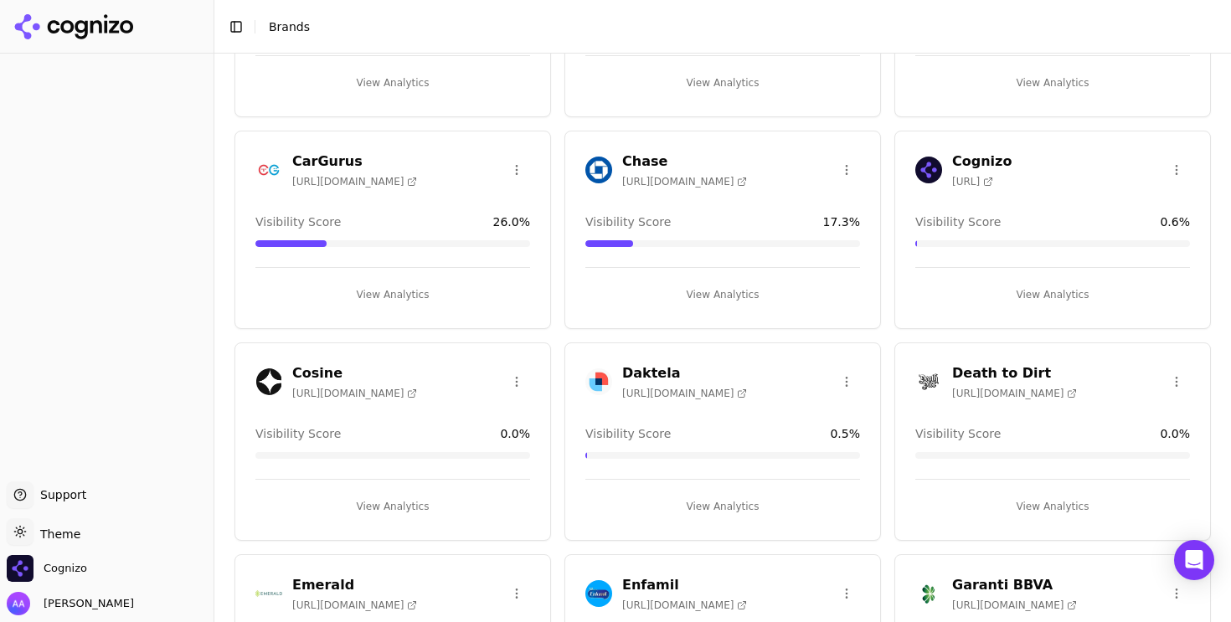
scroll to position [399, 0]
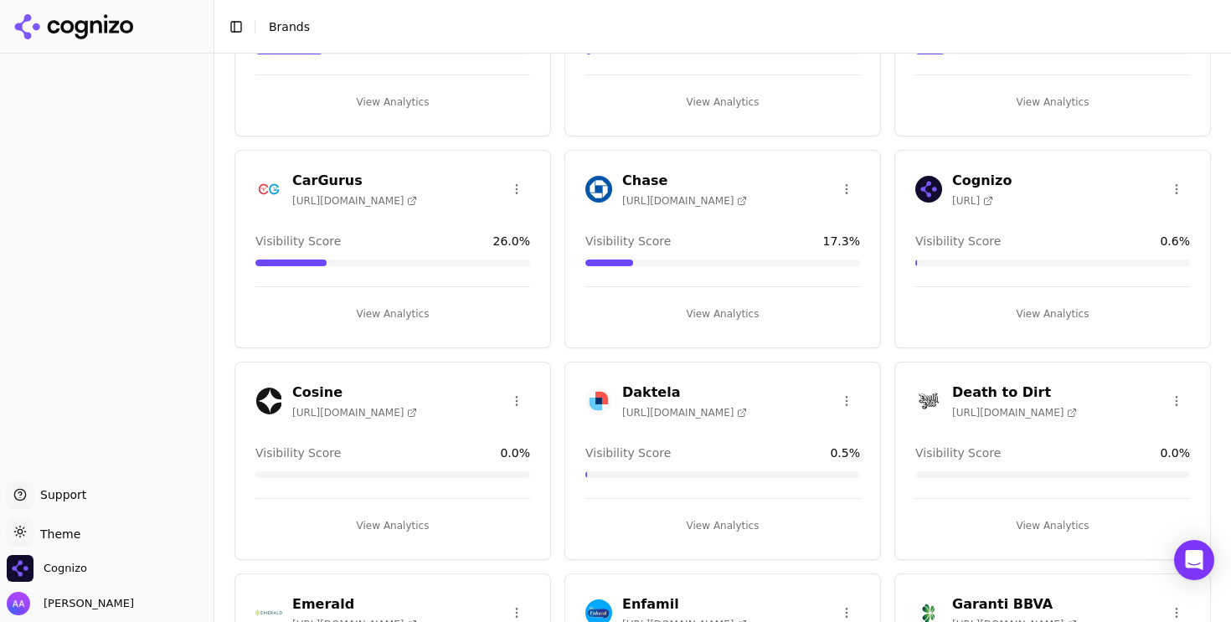
click at [604, 203] on div "Chase [URL][DOMAIN_NAME]" at bounding box center [666, 189] width 162 height 37
click at [600, 195] on img at bounding box center [598, 189] width 27 height 27
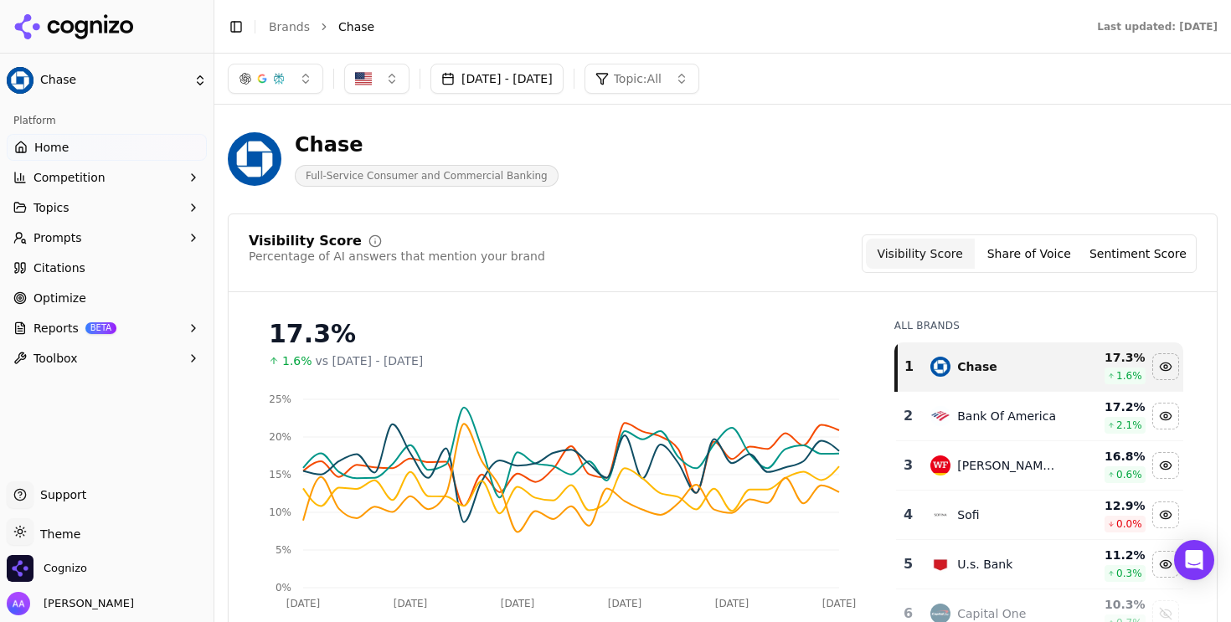
click at [78, 286] on link "Optimize" at bounding box center [107, 298] width 200 height 27
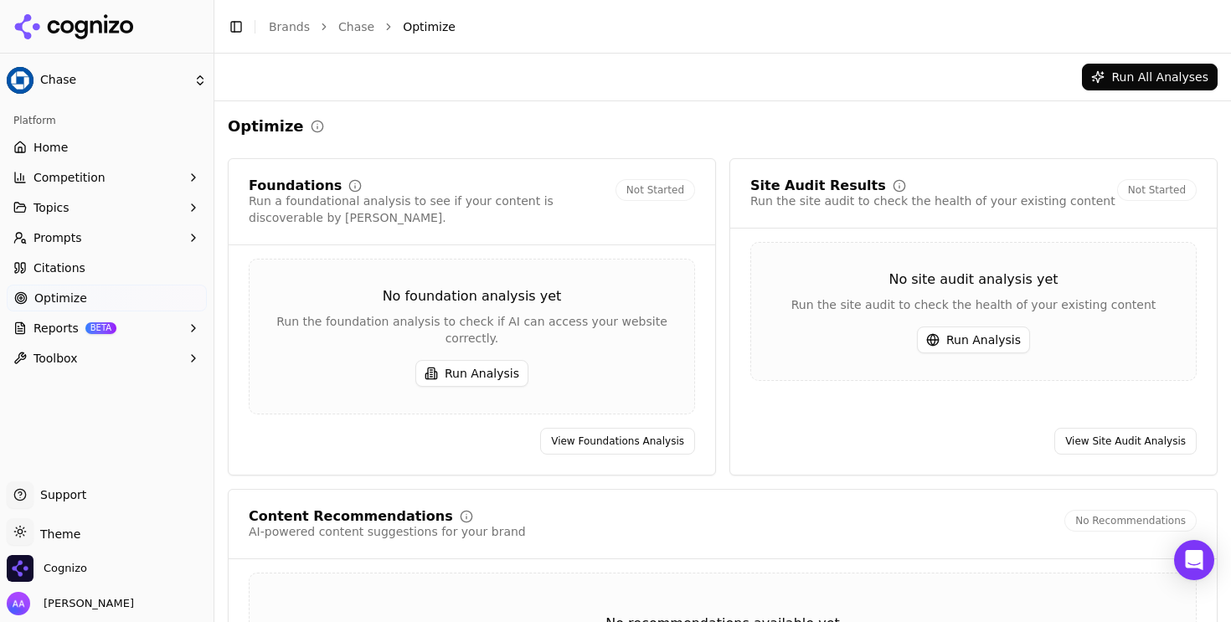
click at [62, 333] on span "Reports" at bounding box center [56, 328] width 45 height 17
click at [64, 366] on link "PDF" at bounding box center [107, 354] width 159 height 23
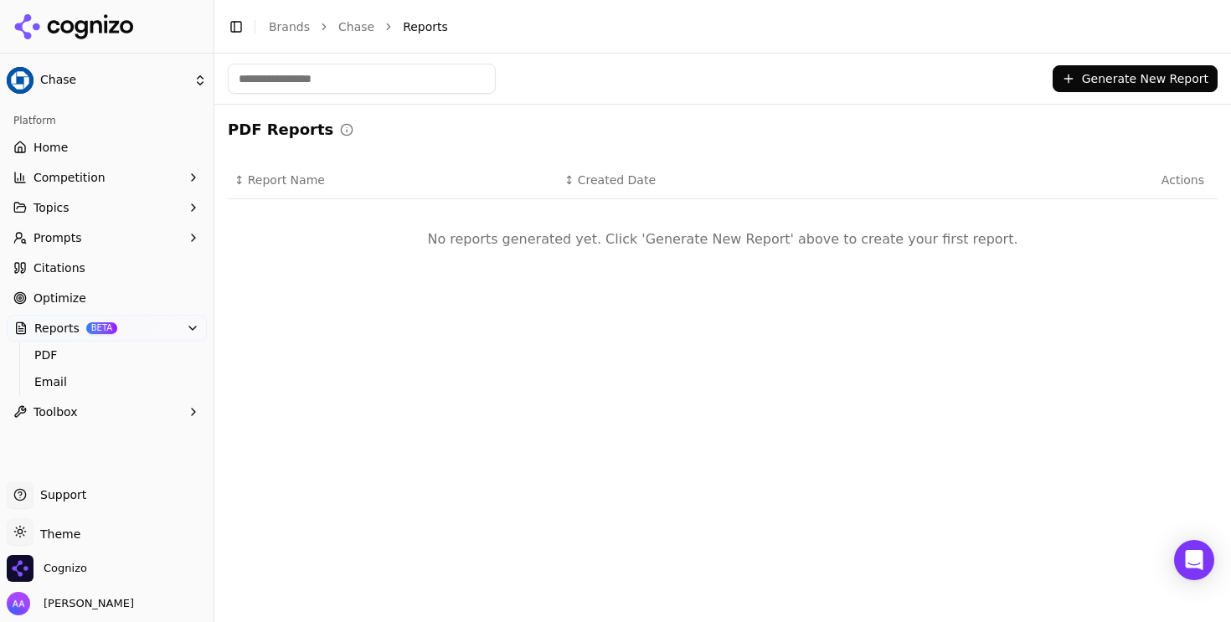
click at [1106, 77] on button "Generate New Report" at bounding box center [1135, 78] width 165 height 27
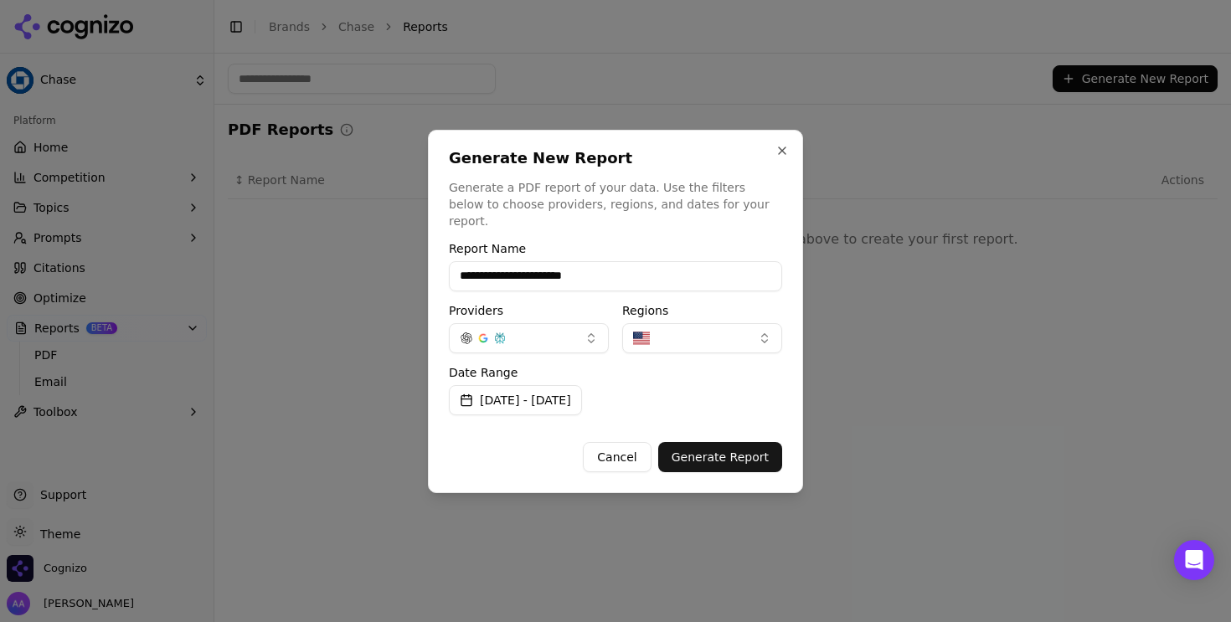
type input "**********"
click at [754, 444] on button "Generate Report" at bounding box center [720, 457] width 124 height 30
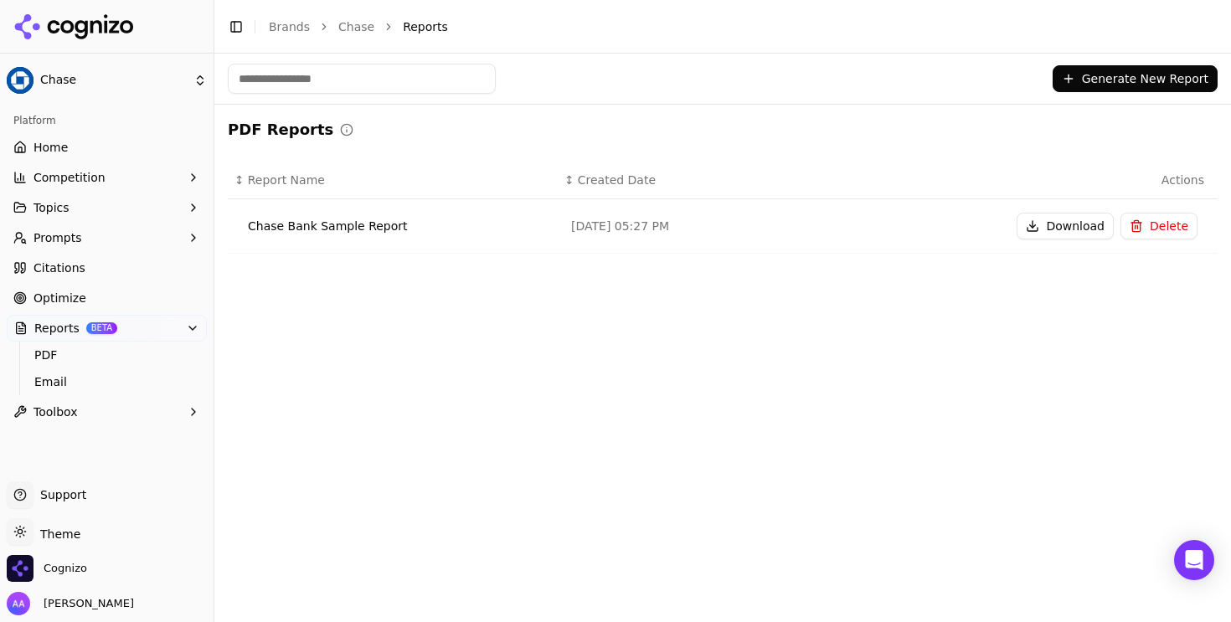
click at [1060, 230] on button "Download" at bounding box center [1065, 226] width 97 height 27
click at [347, 24] on link "Chase" at bounding box center [356, 26] width 36 height 17
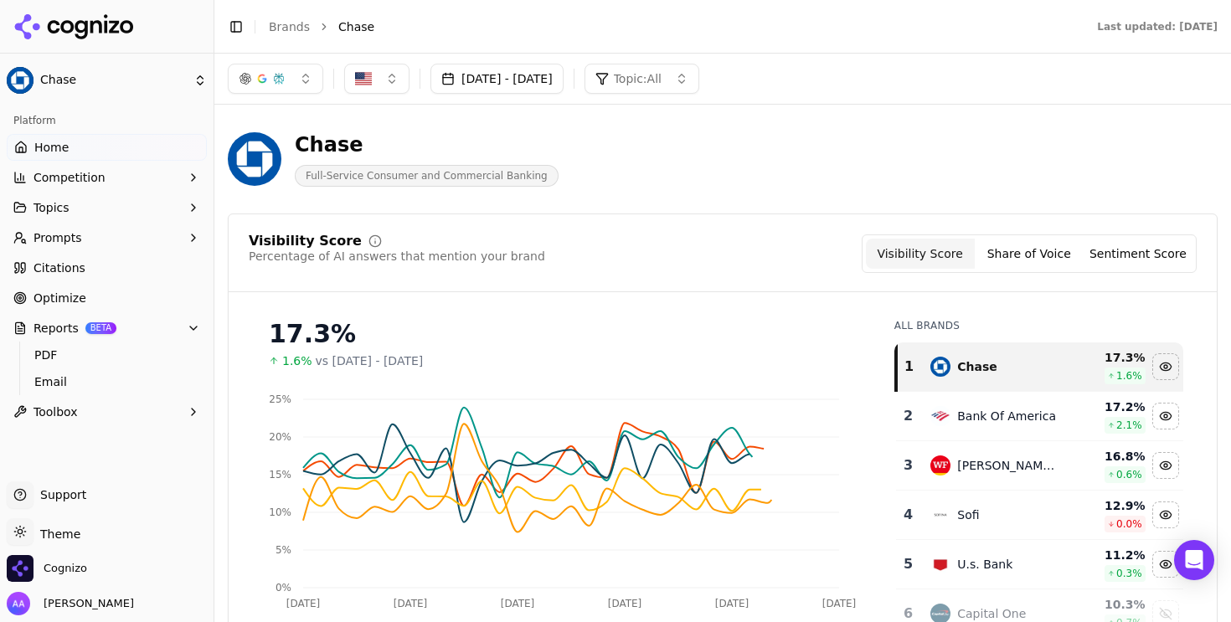
click at [543, 82] on button "Aug 30, 2025 - Sep 29, 2025" at bounding box center [497, 79] width 133 height 30
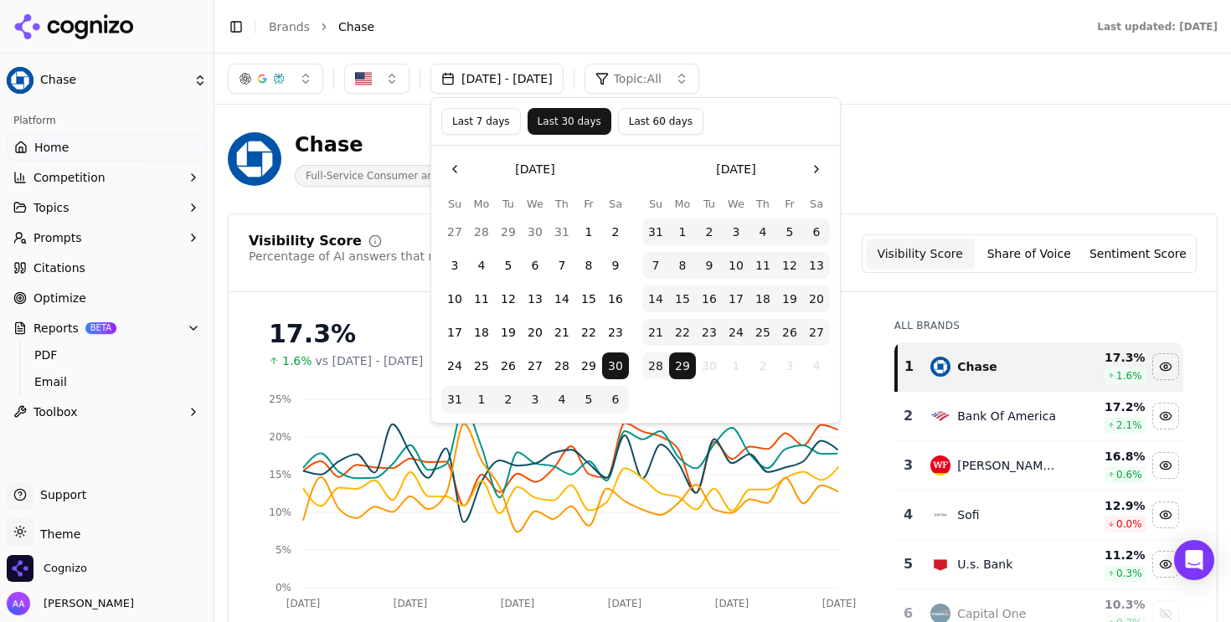
click at [493, 132] on button "Last 7 days" at bounding box center [481, 121] width 80 height 27
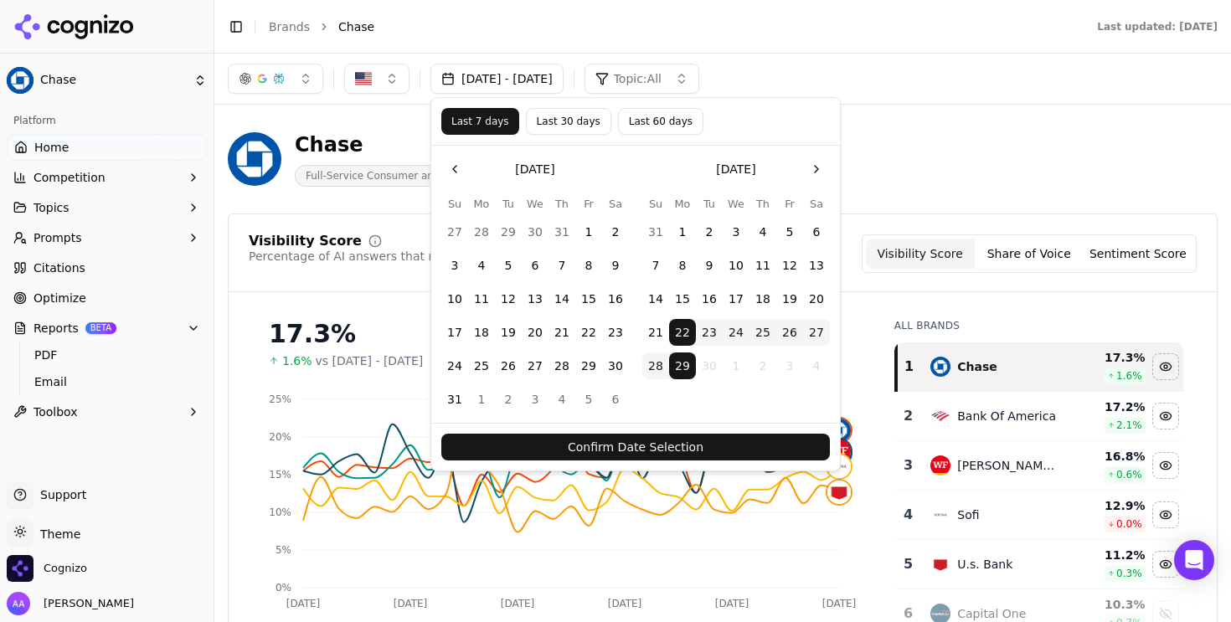
click at [680, 436] on button "Confirm Date Selection" at bounding box center [635, 447] width 389 height 27
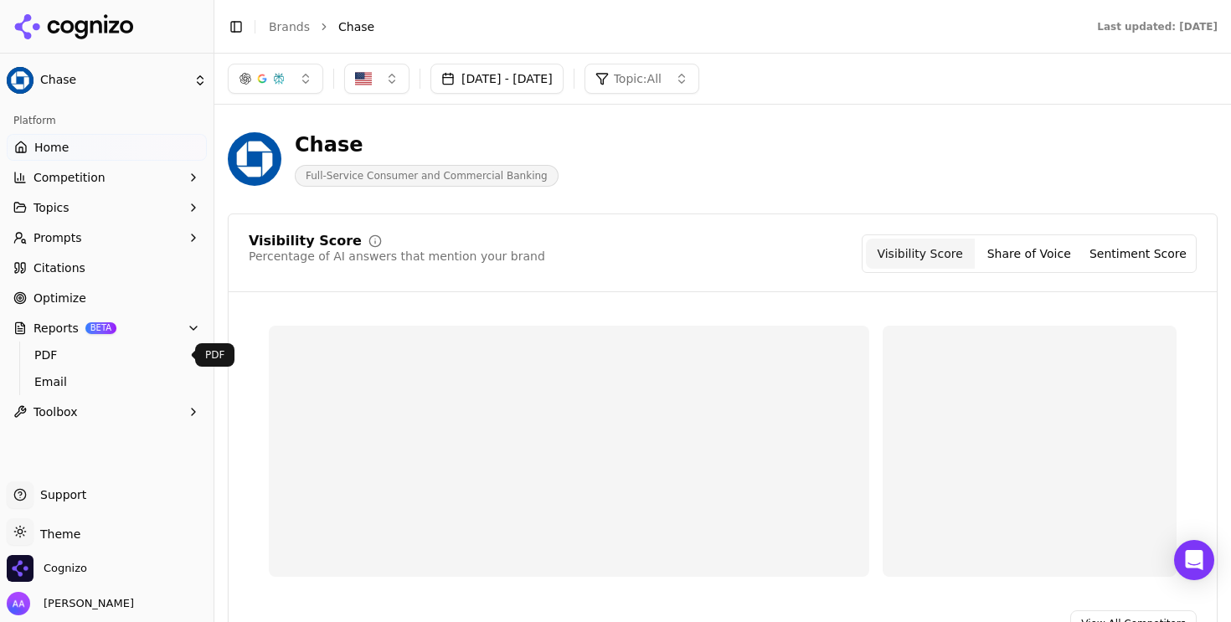
click at [98, 358] on span "PDF" at bounding box center [107, 355] width 146 height 17
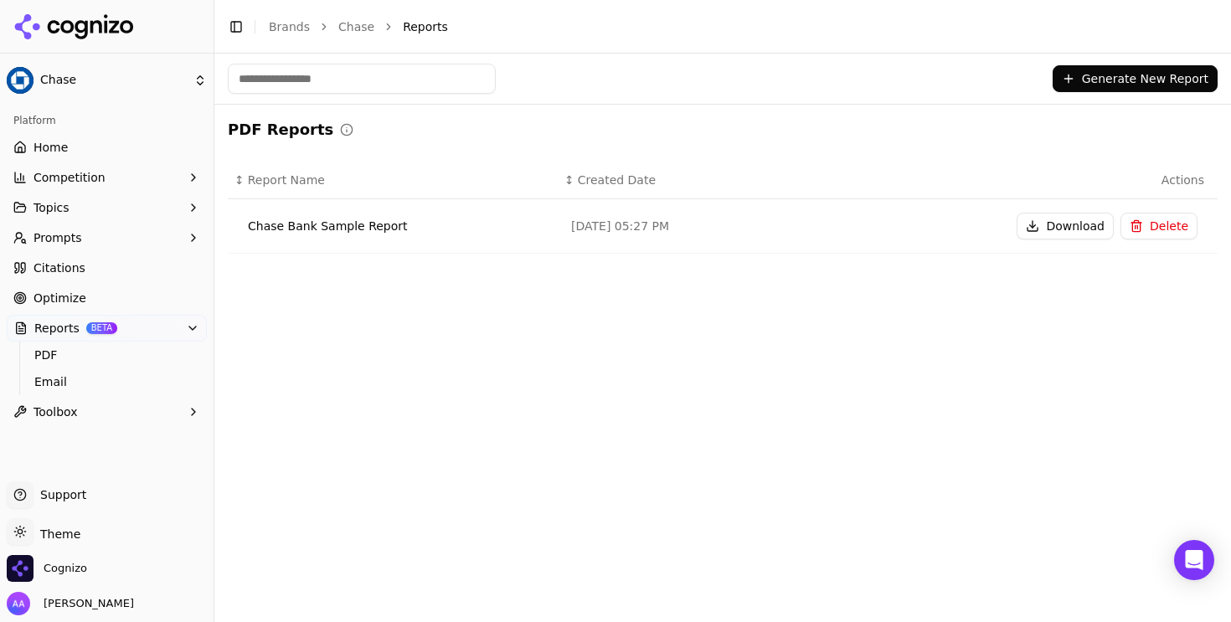
click at [1154, 90] on button "Generate New Report" at bounding box center [1135, 78] width 165 height 27
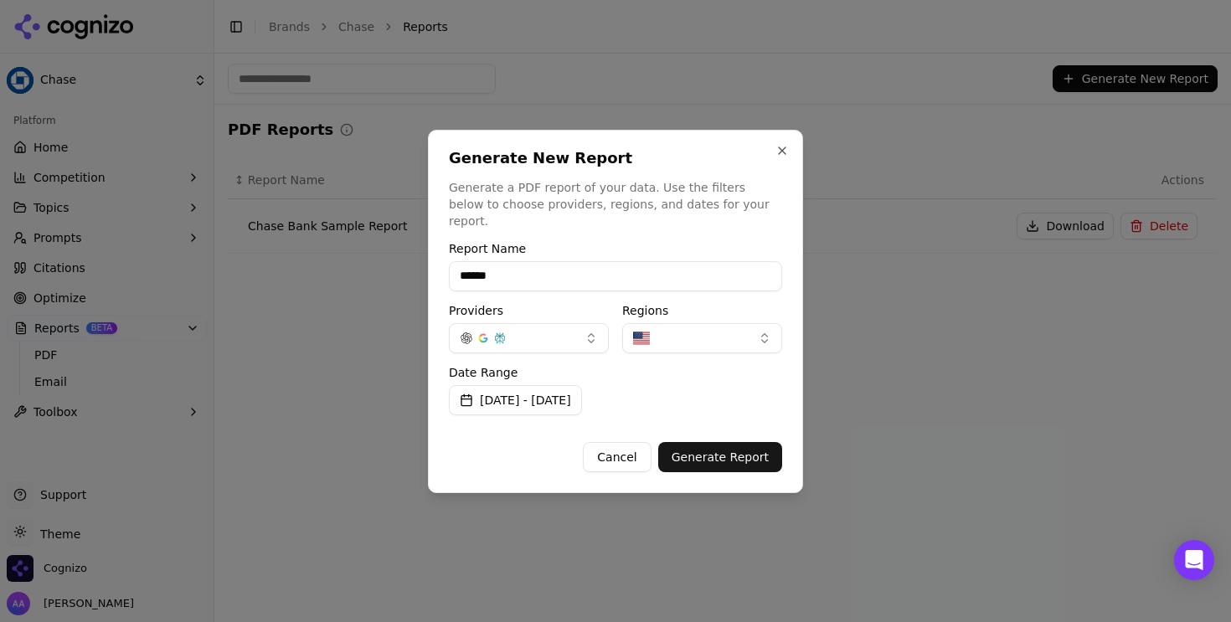
type input "**********"
click at [709, 453] on button "Generate Report" at bounding box center [720, 457] width 124 height 30
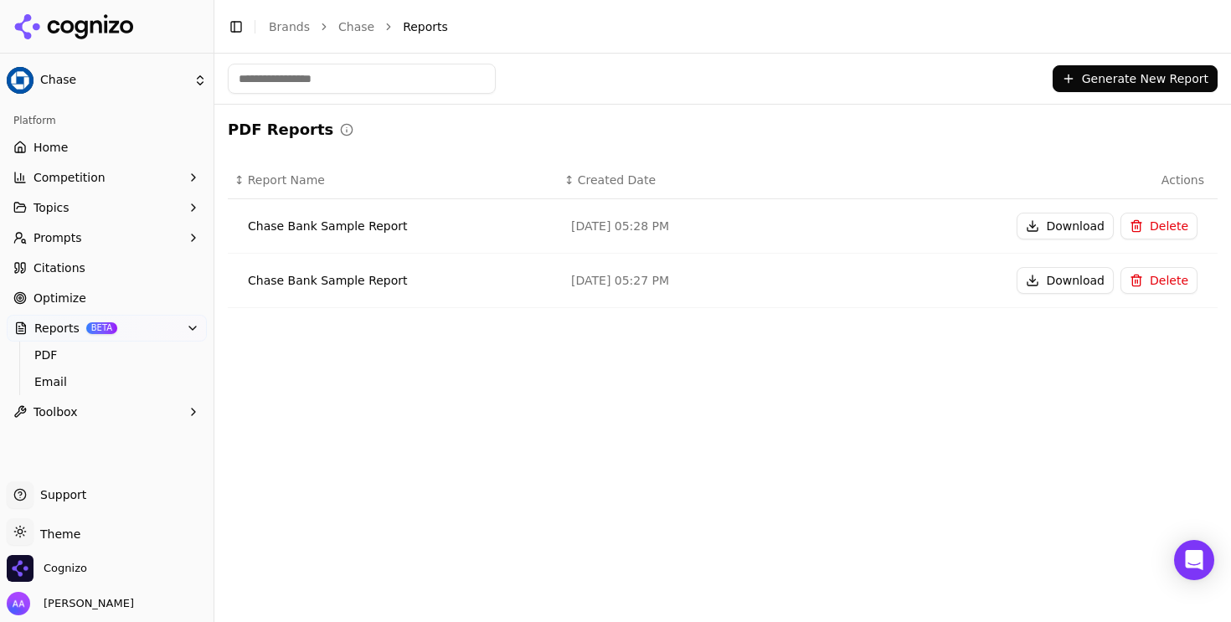
click at [1052, 228] on button "Download" at bounding box center [1065, 226] width 97 height 27
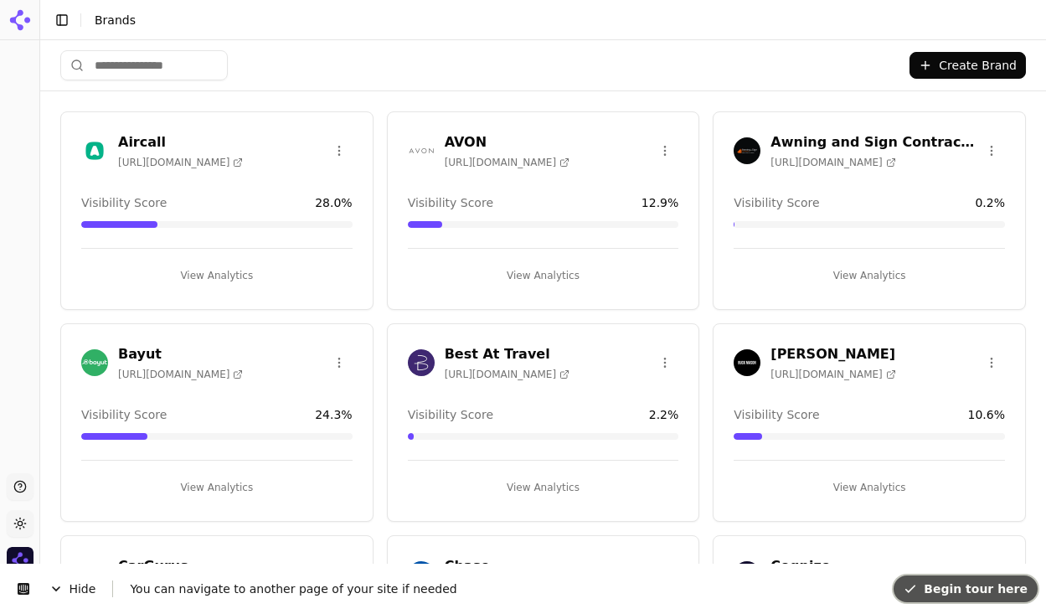
click at [951, 594] on span "Begin tour here" at bounding box center [966, 588] width 124 height 13
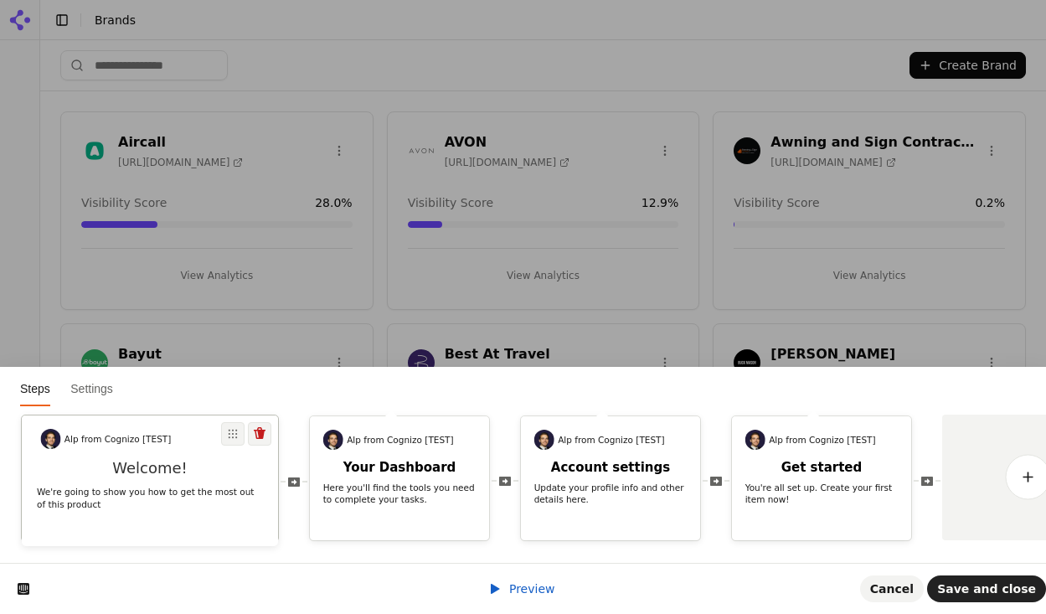
click at [168, 485] on p "We're going to show you how to get the most out of this product" at bounding box center [150, 497] width 226 height 25
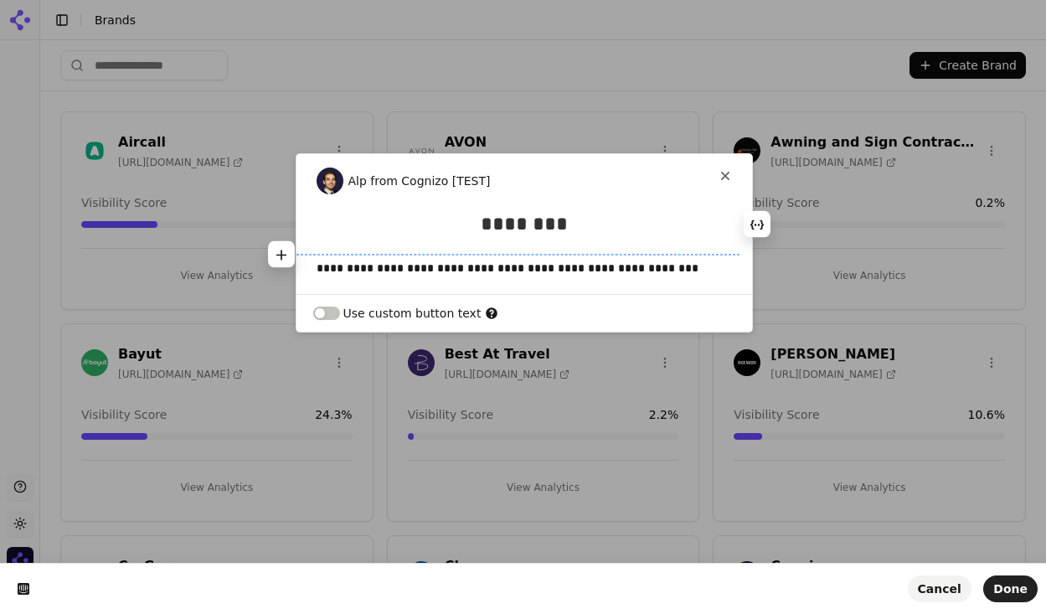
click at [551, 236] on h1 "********" at bounding box center [523, 229] width 443 height 37
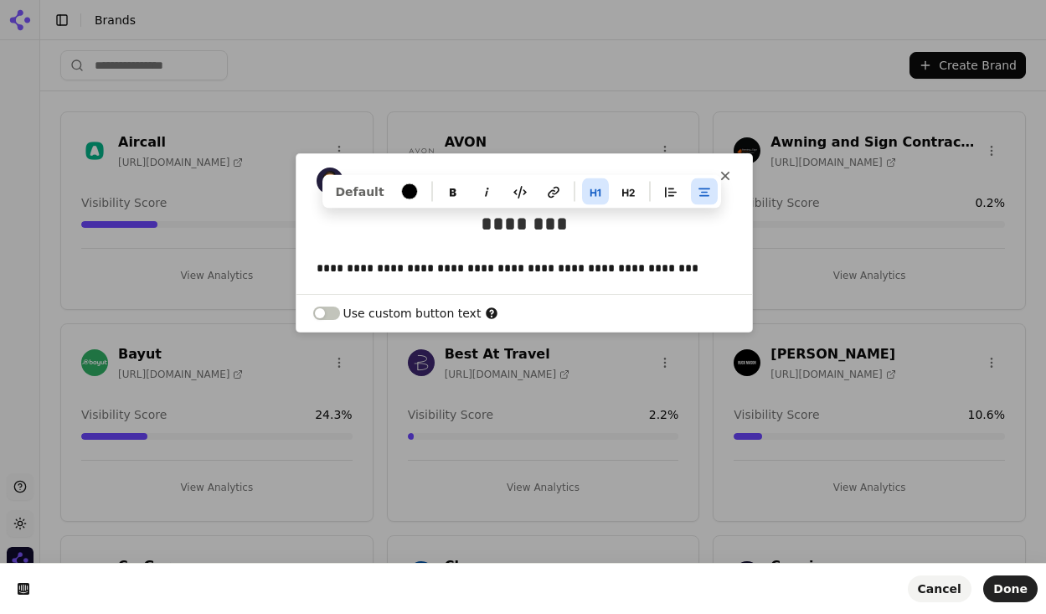
click at [551, 236] on h1 "********" at bounding box center [523, 229] width 443 height 37
click at [550, 239] on h1 "********" at bounding box center [523, 229] width 443 height 37
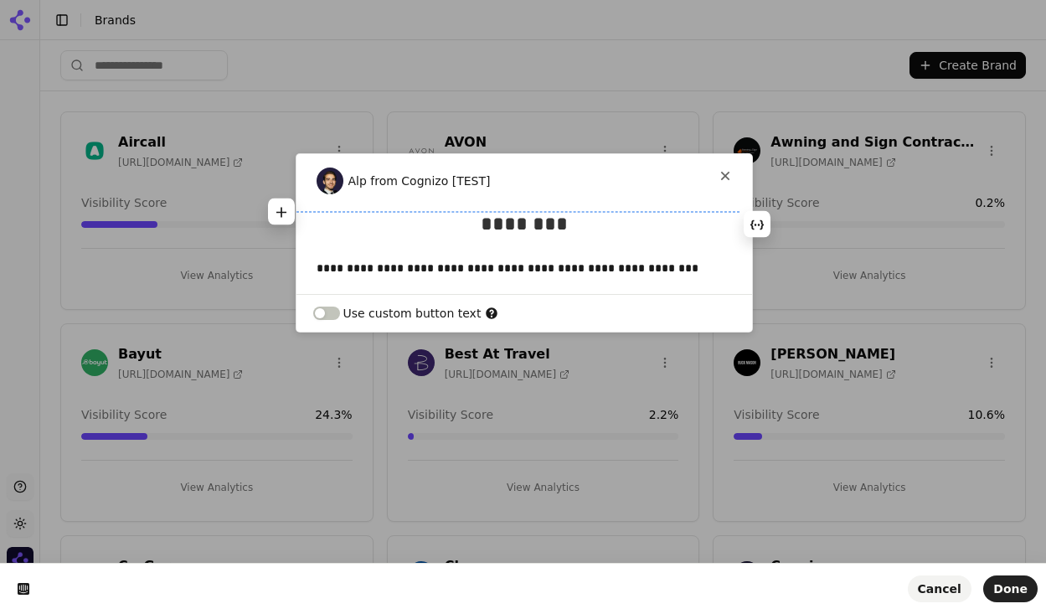
click at [558, 226] on h1 "********" at bounding box center [523, 229] width 443 height 37
click at [761, 230] on icon "button" at bounding box center [757, 225] width 13 height 13
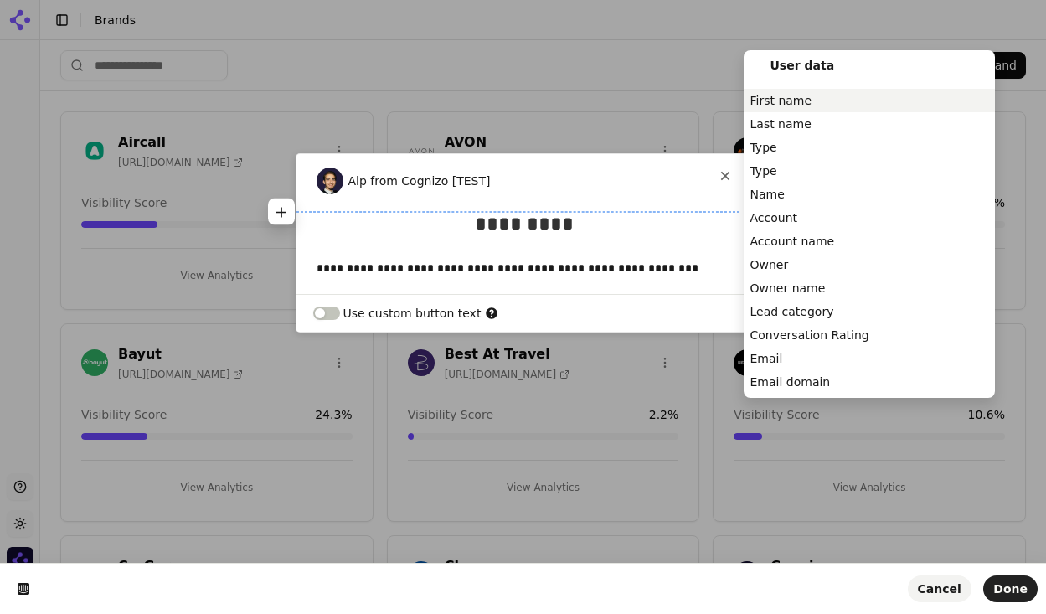
click at [778, 105] on div "First name" at bounding box center [869, 100] width 251 height 23
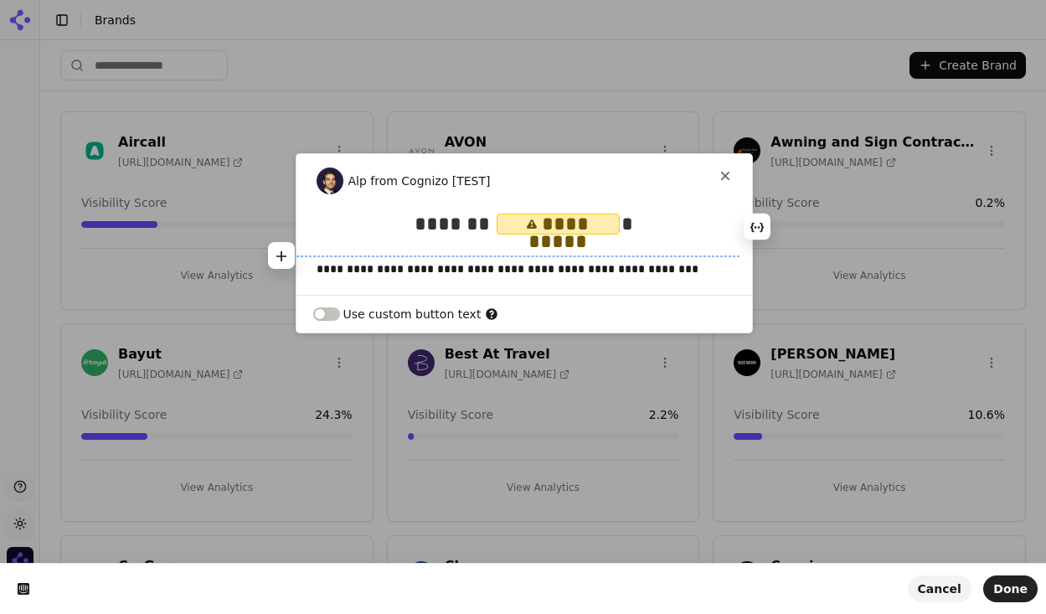
click at [534, 272] on p "**********" at bounding box center [518, 268] width 403 height 17
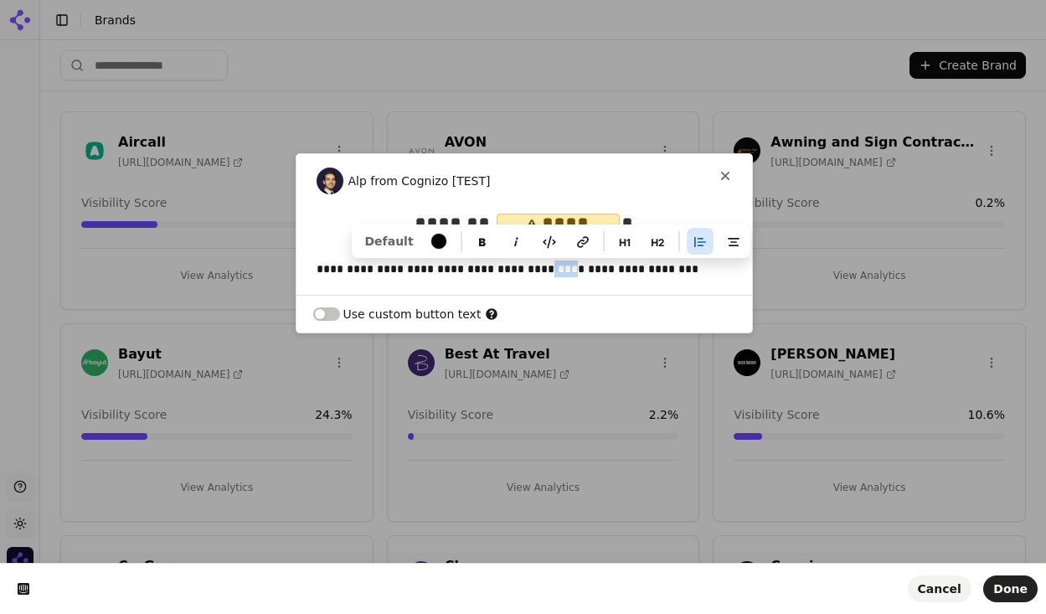
click at [534, 272] on p "**********" at bounding box center [518, 268] width 403 height 17
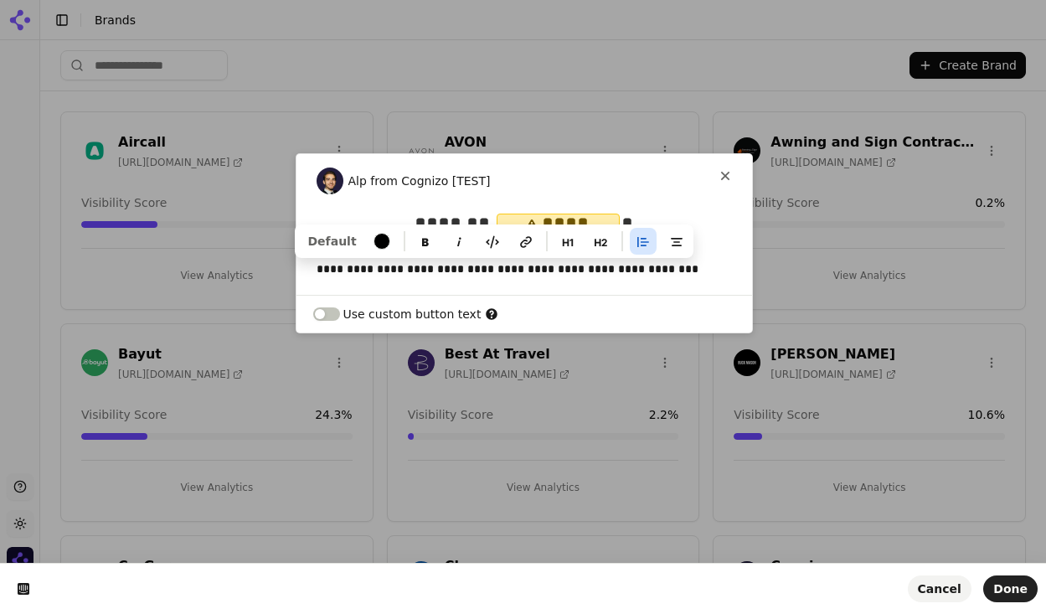
click at [661, 272] on p "**********" at bounding box center [518, 268] width 403 height 17
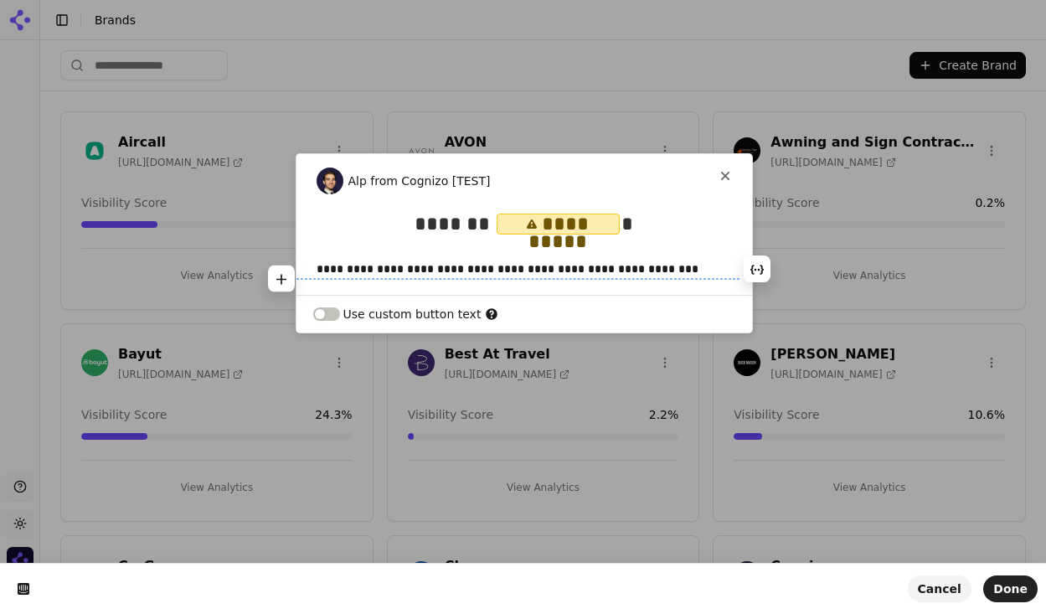
click at [661, 272] on p "**********" at bounding box center [518, 268] width 403 height 17
click at [326, 315] on button "button" at bounding box center [326, 313] width 27 height 13
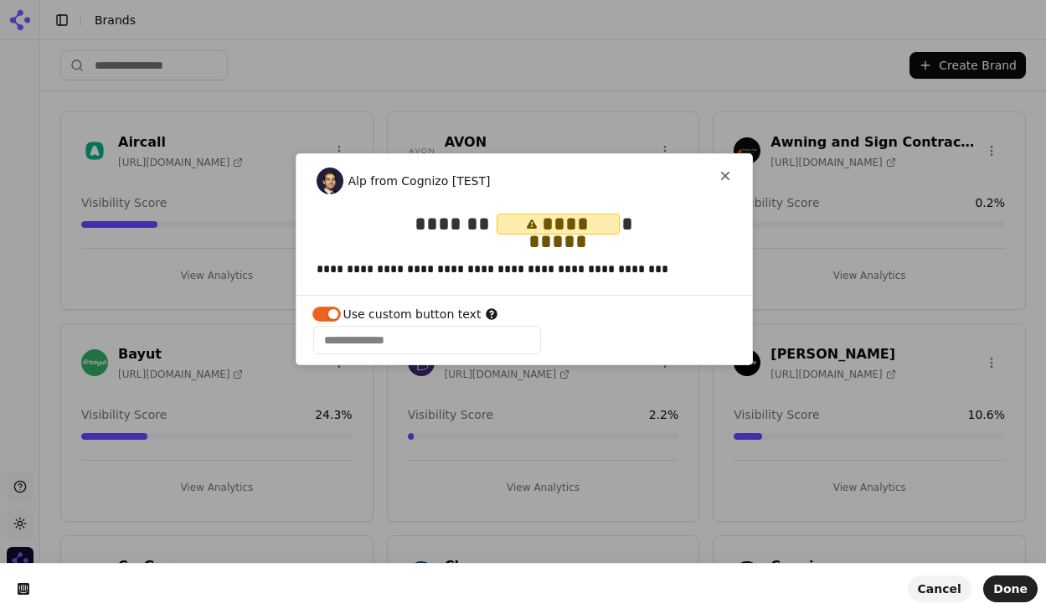
click at [326, 315] on button "button" at bounding box center [326, 313] width 27 height 13
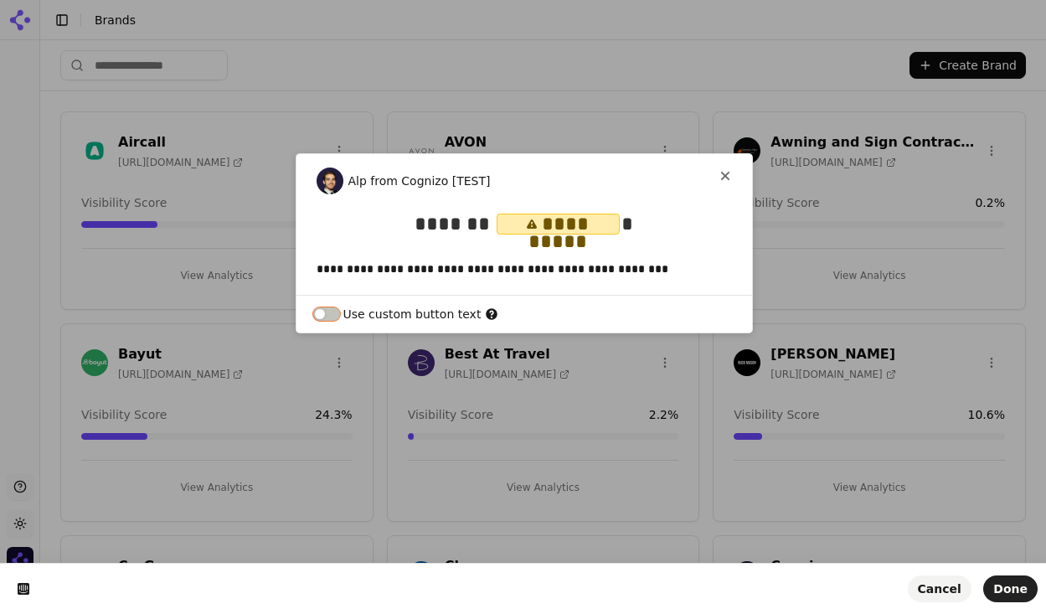
click at [326, 315] on button "button" at bounding box center [326, 313] width 27 height 13
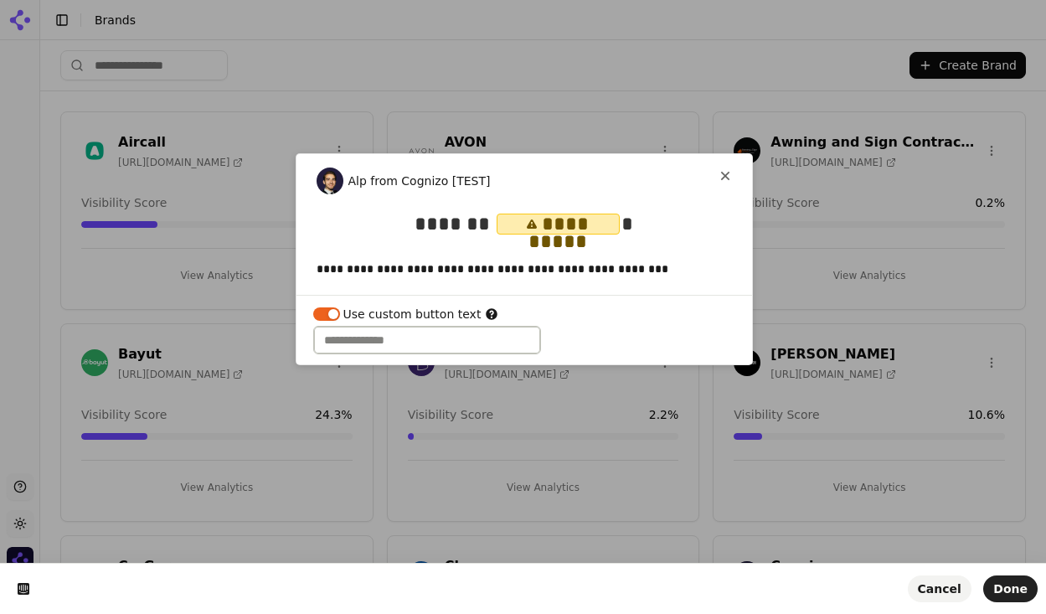
click at [357, 335] on input "text" at bounding box center [427, 340] width 228 height 28
click at [334, 317] on span "button" at bounding box center [333, 314] width 10 height 10
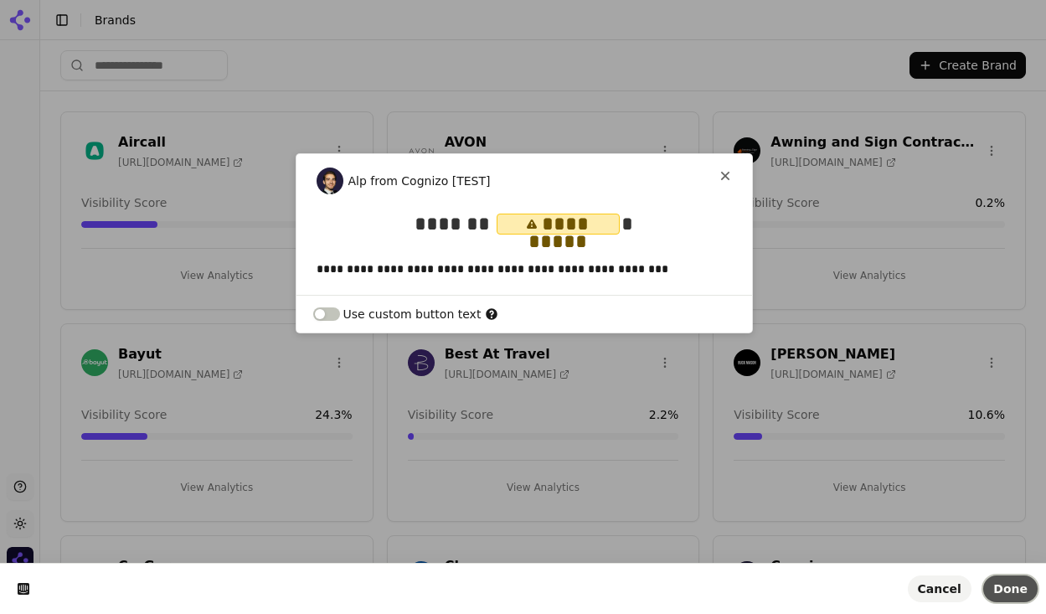
click at [1023, 590] on span "Done" at bounding box center [1010, 588] width 34 height 13
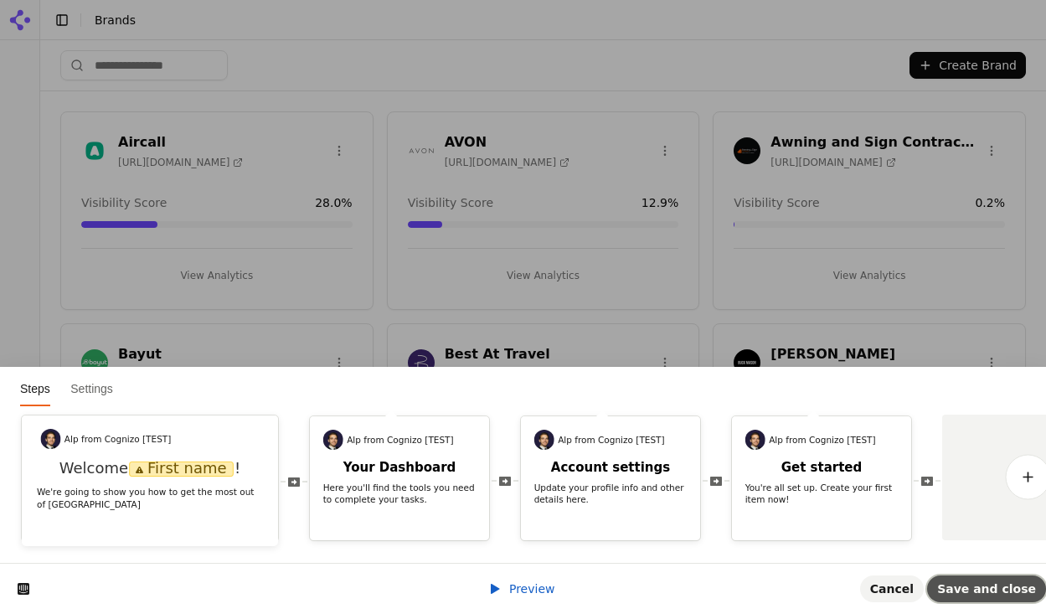
click at [999, 598] on button "Save and close" at bounding box center [986, 588] width 119 height 27
click at [538, 582] on span "Preview" at bounding box center [532, 588] width 46 height 13
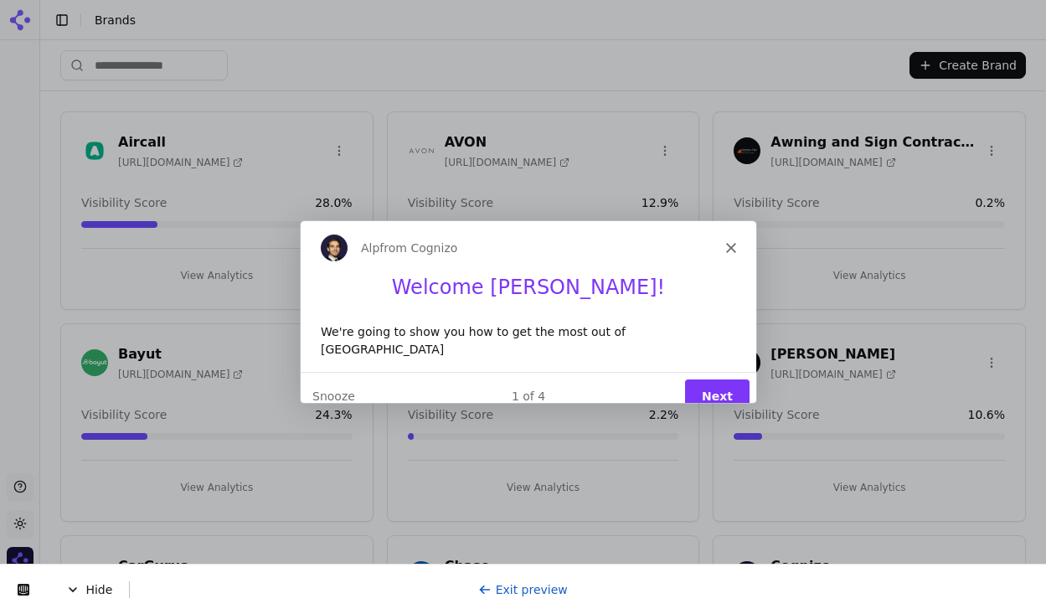
click at [717, 379] on button "Next" at bounding box center [715, 396] width 64 height 34
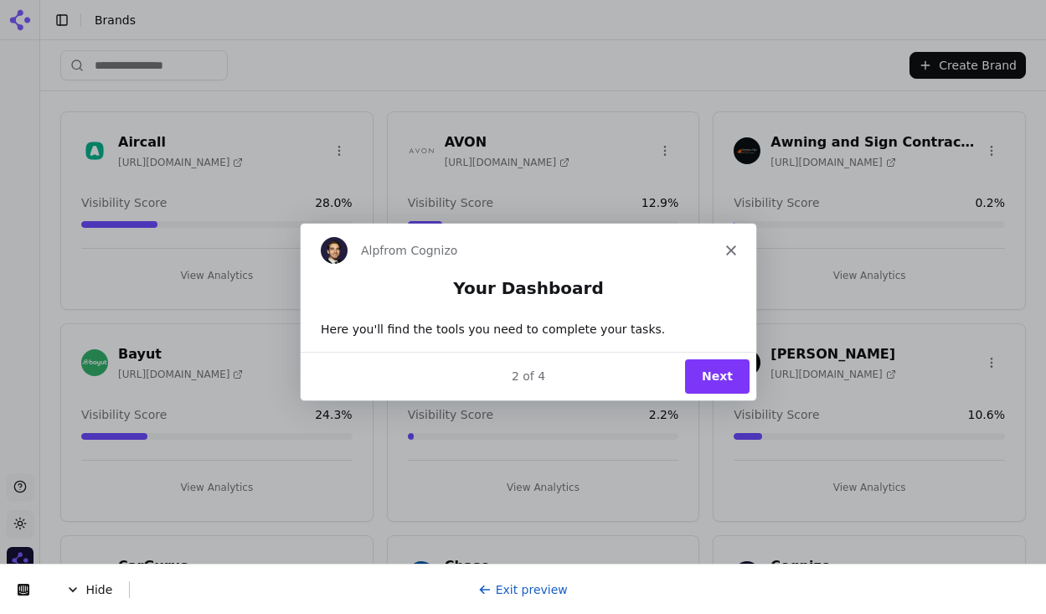
click at [717, 379] on button "Next" at bounding box center [715, 375] width 64 height 34
click at [717, 378] on button "Next" at bounding box center [715, 375] width 64 height 34
click at [720, 382] on button "Done" at bounding box center [714, 375] width 68 height 34
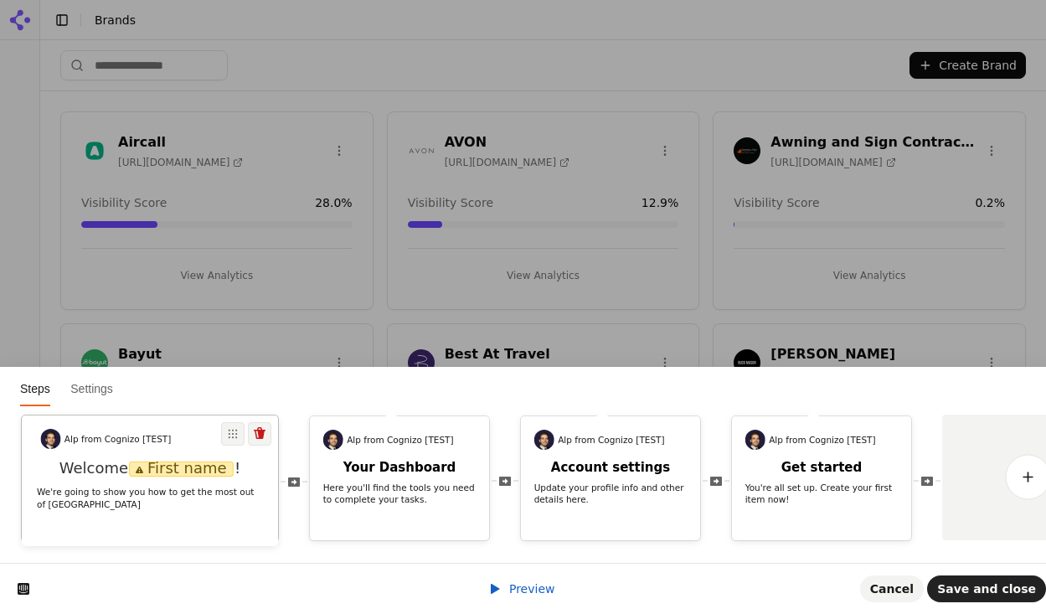
click at [206, 524] on div "Alp from Cognizo [TEST] Welcome First name ! We're going to show you how to get…" at bounding box center [150, 480] width 256 height 131
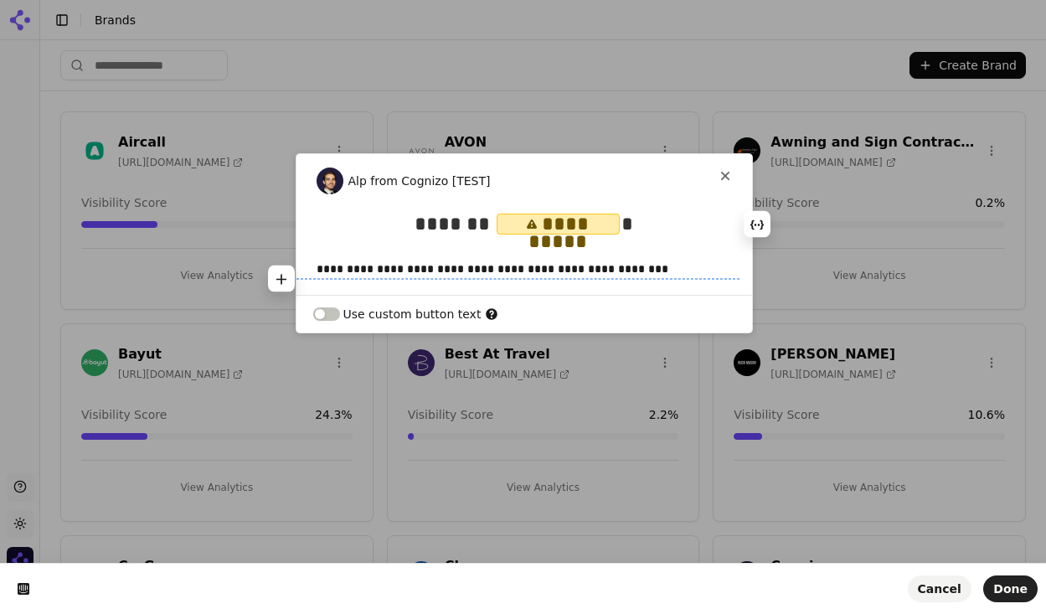
click at [644, 273] on p "**********" at bounding box center [518, 268] width 403 height 17
click at [1010, 591] on span "Done" at bounding box center [1010, 588] width 34 height 13
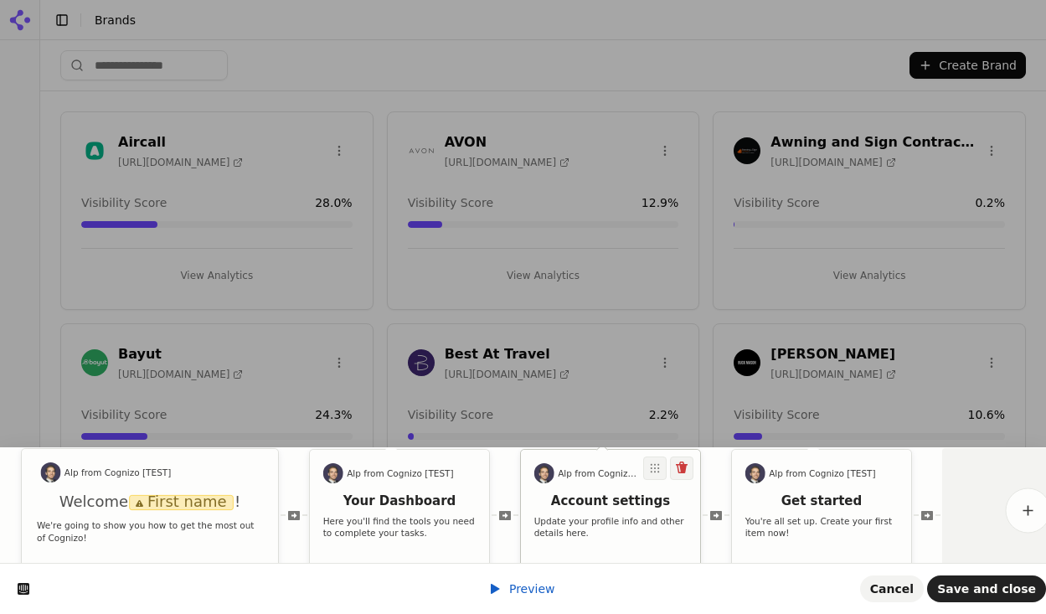
scroll to position [0, 68]
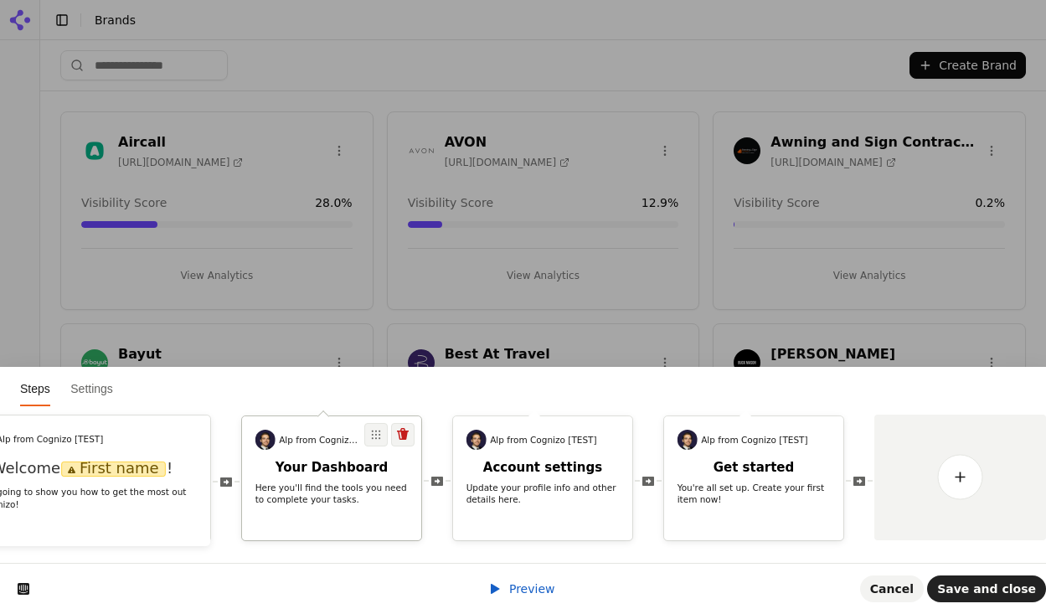
click at [370, 496] on div "Your Dashboard Here you'll find the tools you need to complete your tasks." at bounding box center [331, 486] width 179 height 53
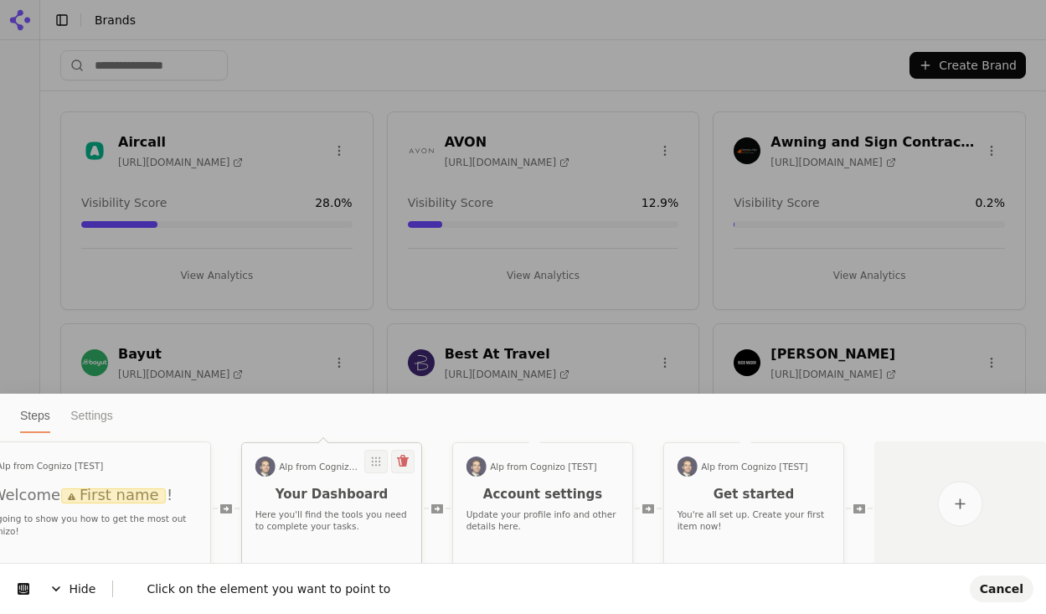
scroll to position [0, 0]
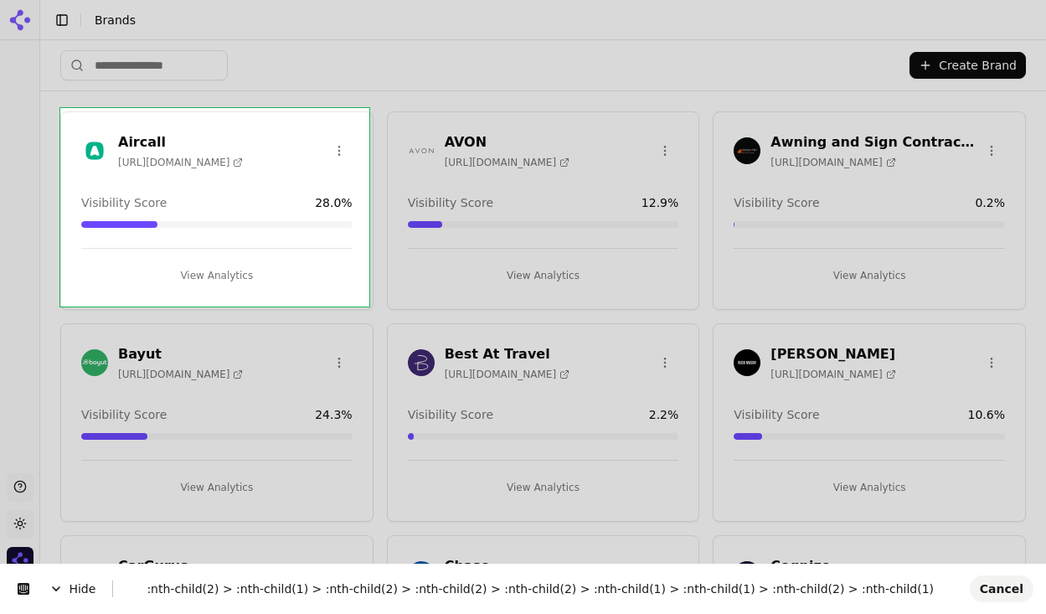
click at [302, 116] on body "Support Toggle theme Cognizo Toggle Sidebar Brands Create Brand Aircall https:/…" at bounding box center [523, 307] width 1046 height 614
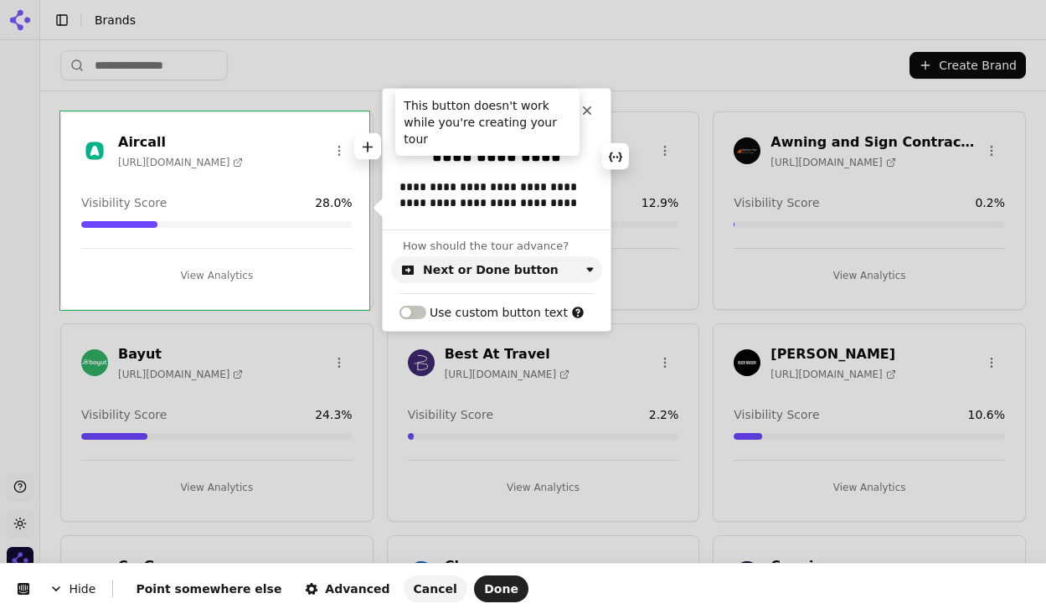
click at [593, 106] on icon at bounding box center [586, 110] width 13 height 13
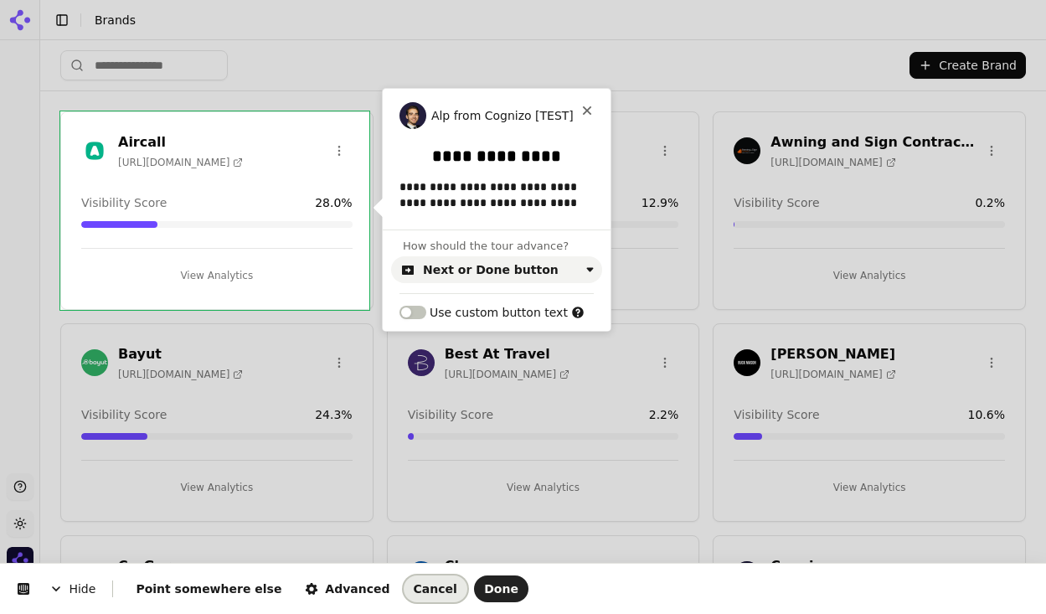
click at [414, 590] on span "Cancel" at bounding box center [436, 588] width 44 height 13
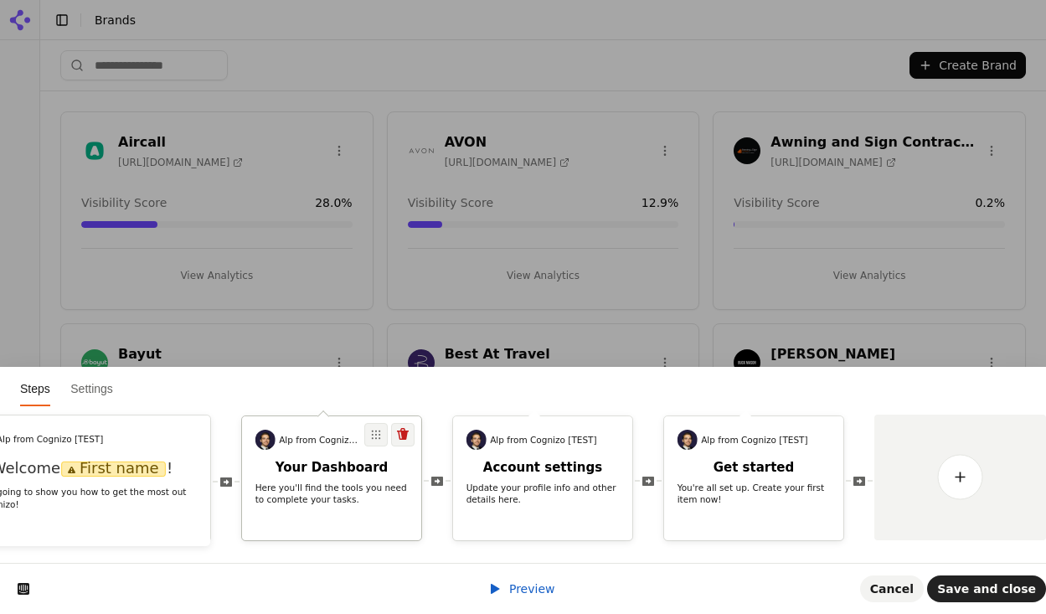
click at [388, 460] on h2 "Your Dashboard" at bounding box center [331, 468] width 179 height 16
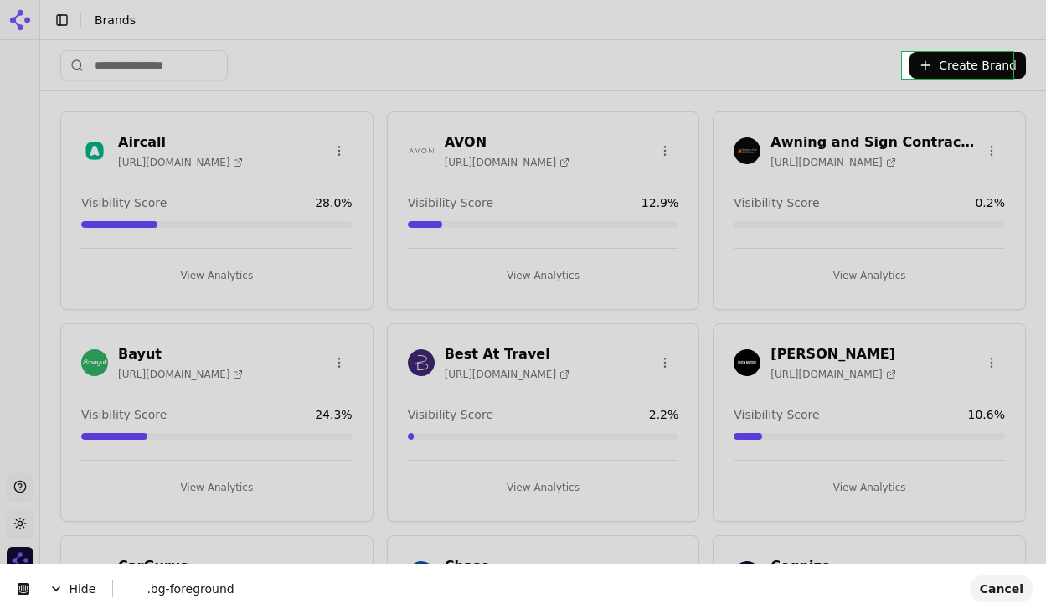
click at [957, 70] on body "Support Toggle theme Cognizo Toggle Sidebar Brands Create Brand Aircall https:/…" at bounding box center [523, 307] width 1046 height 614
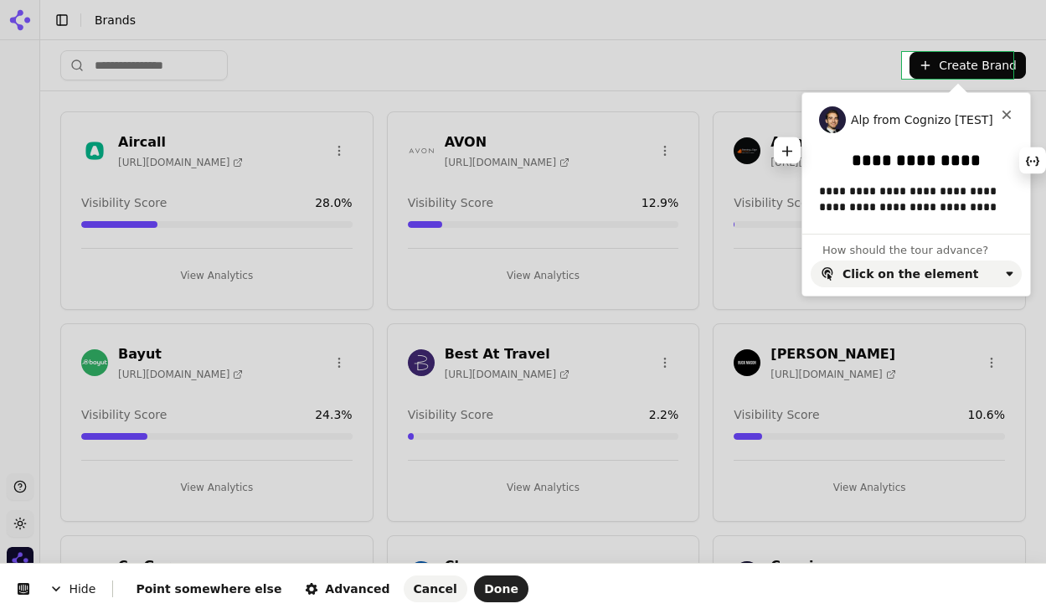
click at [913, 157] on h2 "**********" at bounding box center [916, 160] width 215 height 21
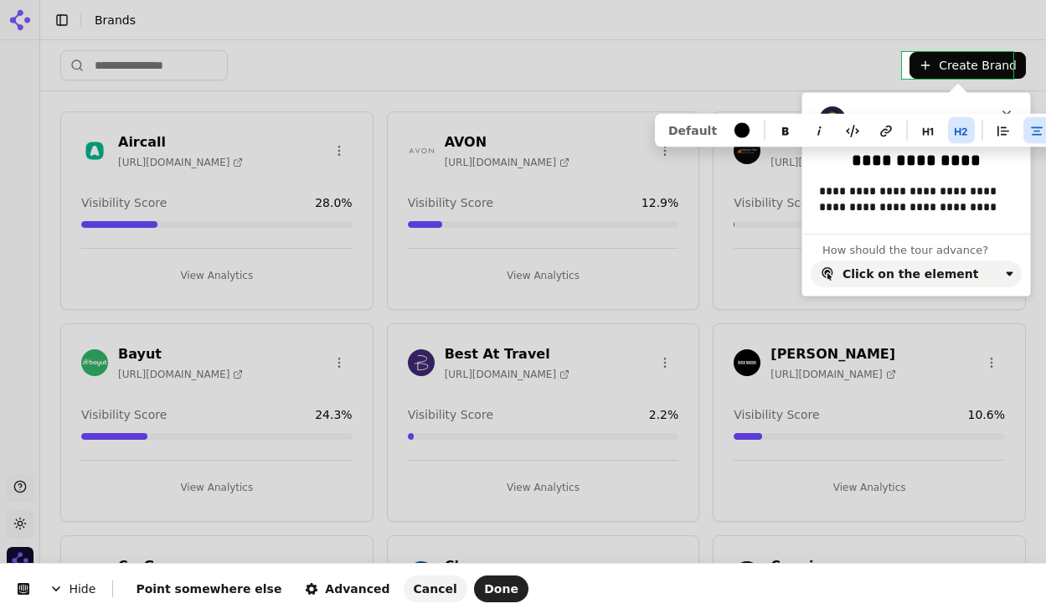
click at [913, 157] on h2 "**********" at bounding box center [916, 160] width 215 height 21
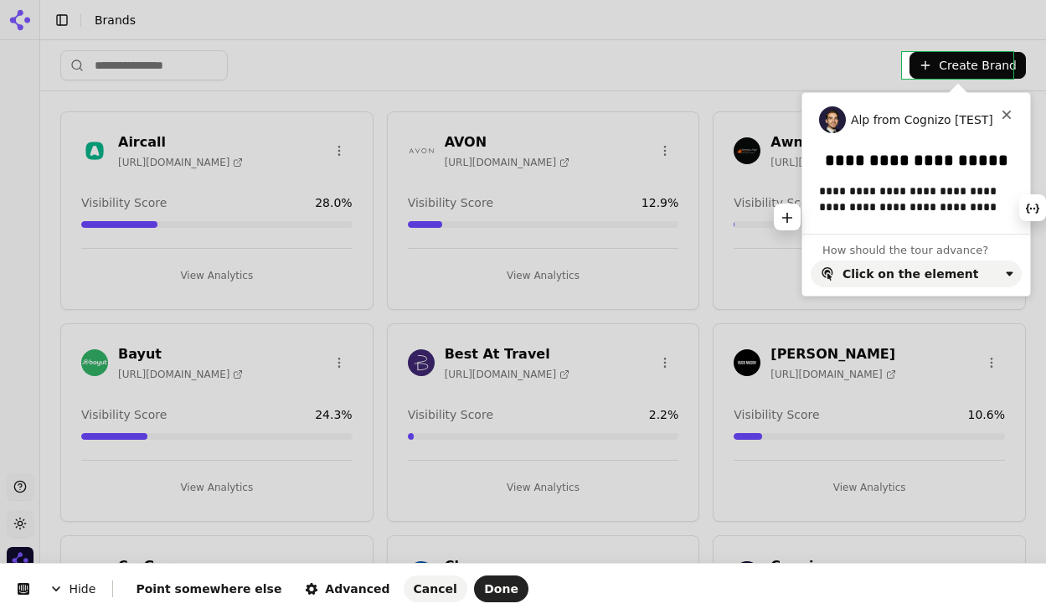
click at [908, 209] on p "**********" at bounding box center [910, 199] width 183 height 33
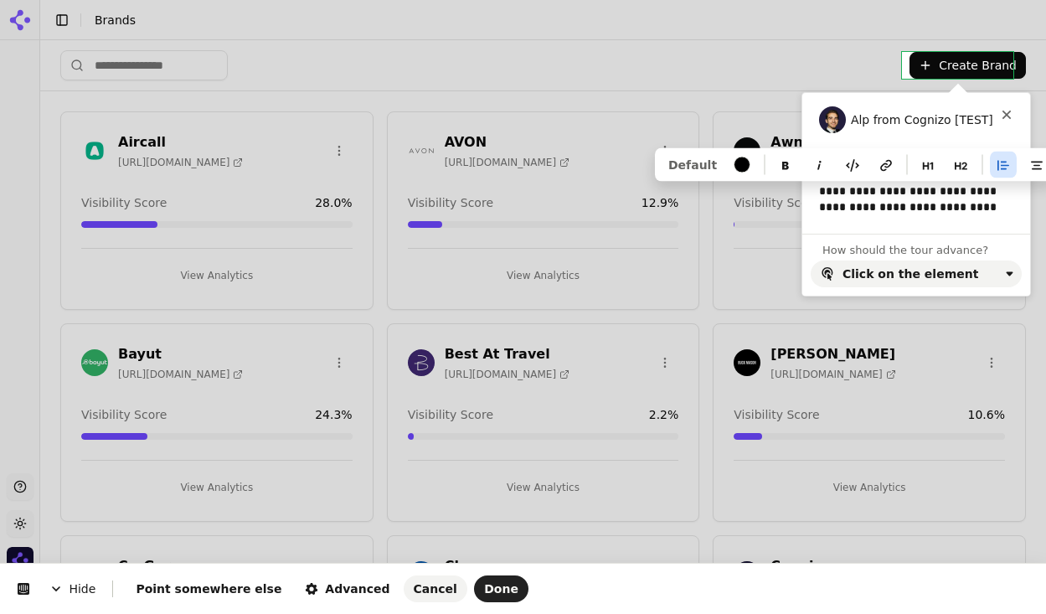
click at [908, 209] on p "**********" at bounding box center [910, 199] width 183 height 33
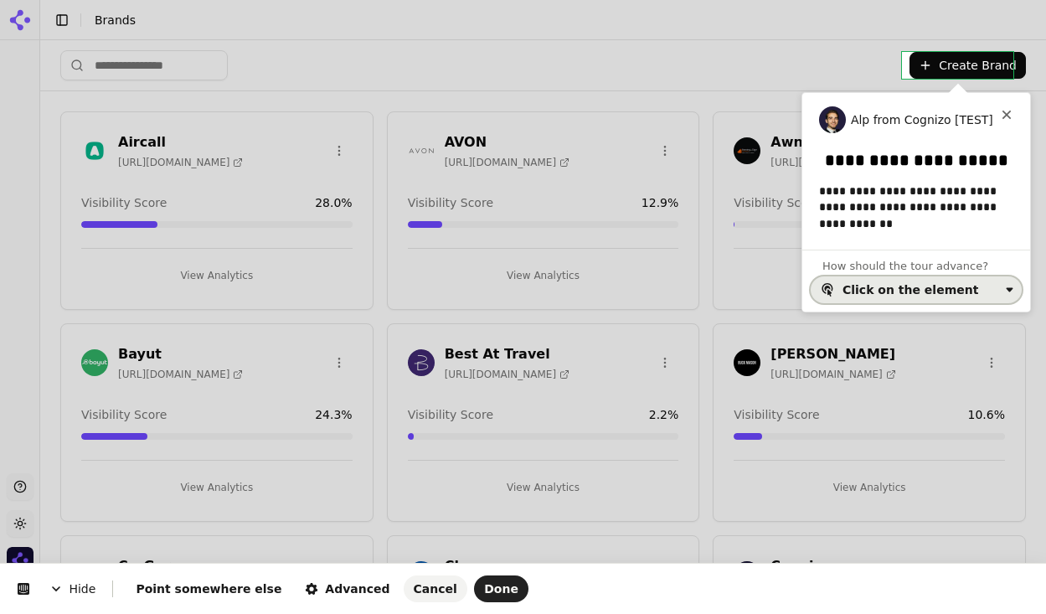
click at [952, 293] on div "Click on the element" at bounding box center [911, 289] width 136 height 13
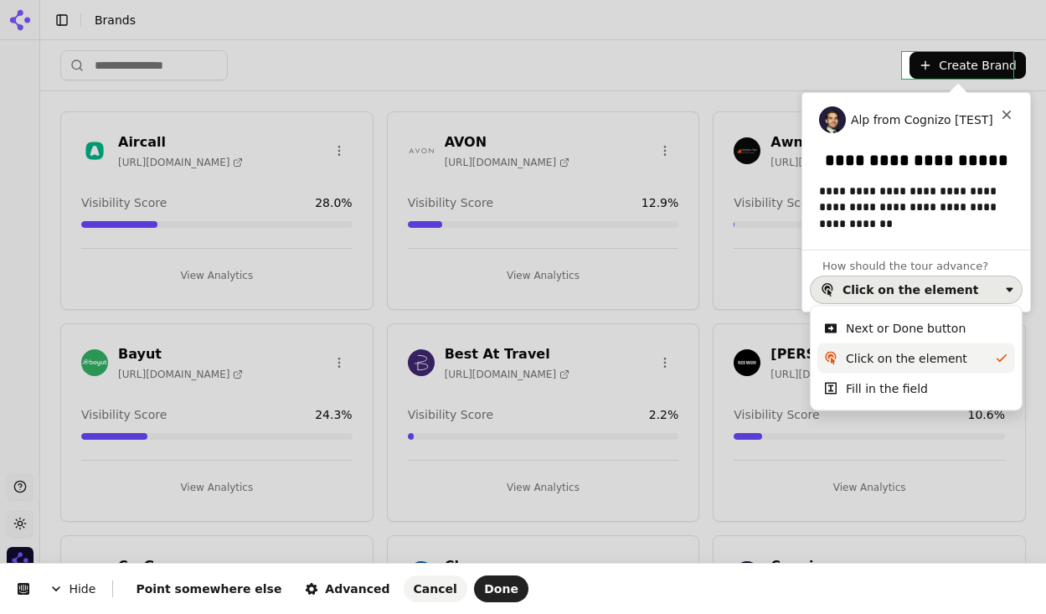
click at [958, 356] on div "Click on the element" at bounding box center [916, 358] width 141 height 17
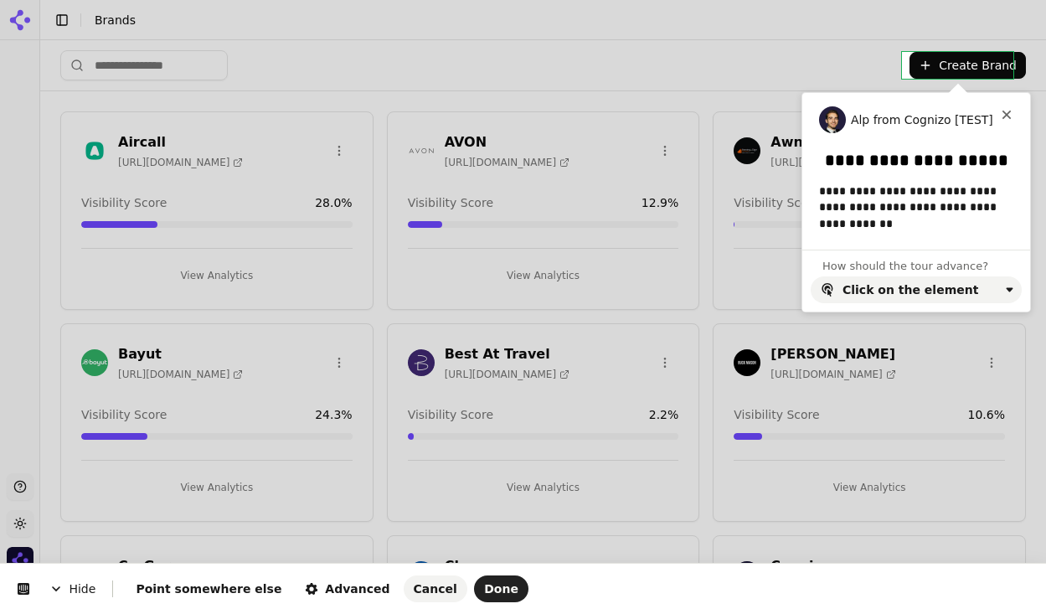
click at [950, 0] on html "**********" at bounding box center [523, 0] width 1046 height 0
click at [474, 596] on button "Done" at bounding box center [501, 588] width 54 height 27
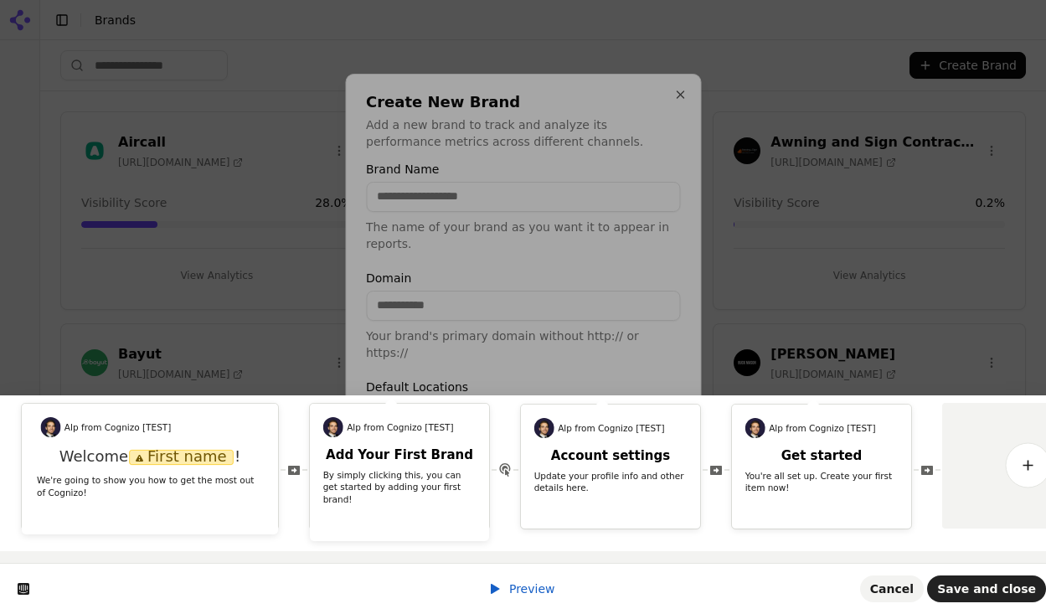
scroll to position [0, 68]
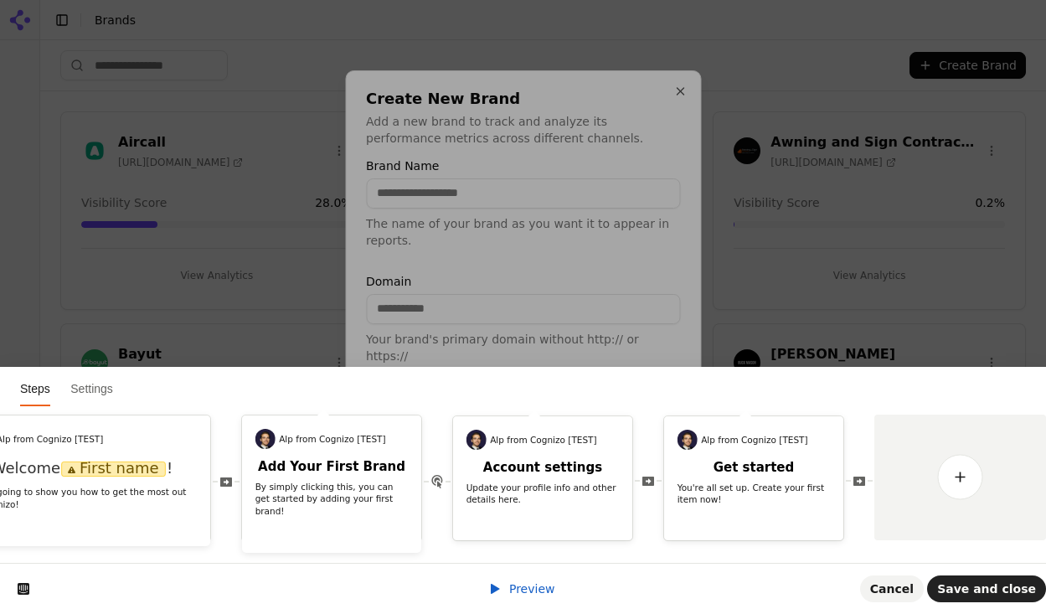
click at [457, 205] on input "Brand Name" at bounding box center [523, 193] width 314 height 30
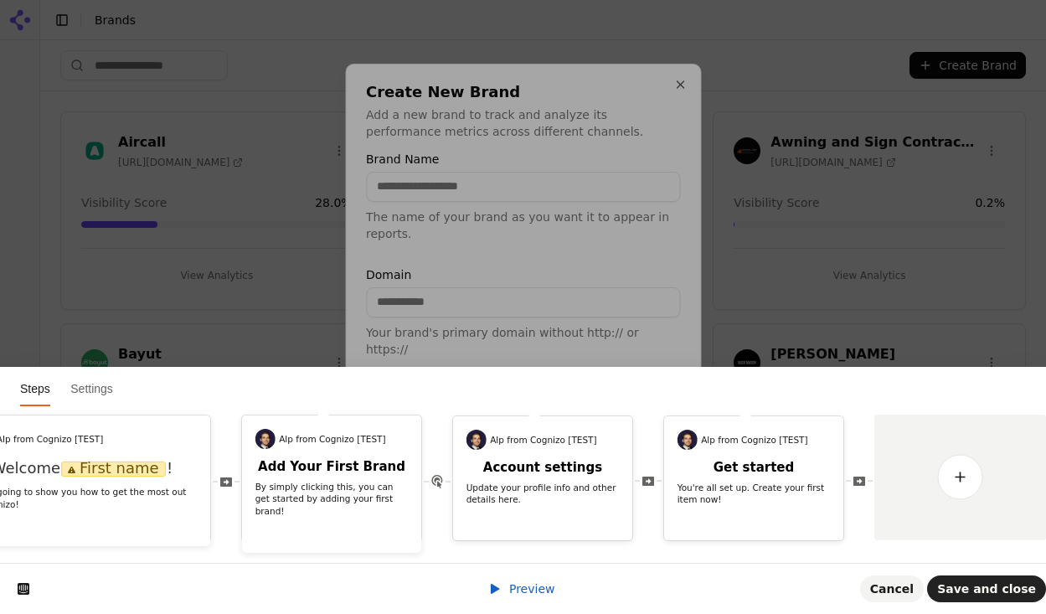
click at [480, 153] on div "Create New Brand Add a new brand to track and analyze its performance metrics a…" at bounding box center [523, 307] width 356 height 487
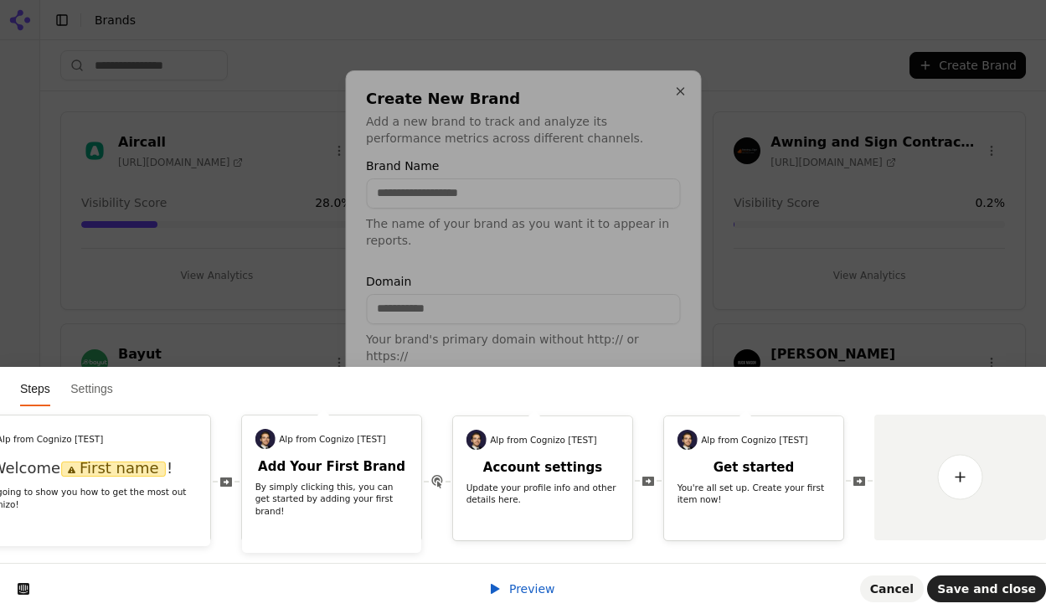
click at [581, 459] on p "Select the default locations where you want to track this brand's performance." at bounding box center [523, 457] width 314 height 34
click at [500, 187] on input "Brand Name" at bounding box center [523, 193] width 314 height 30
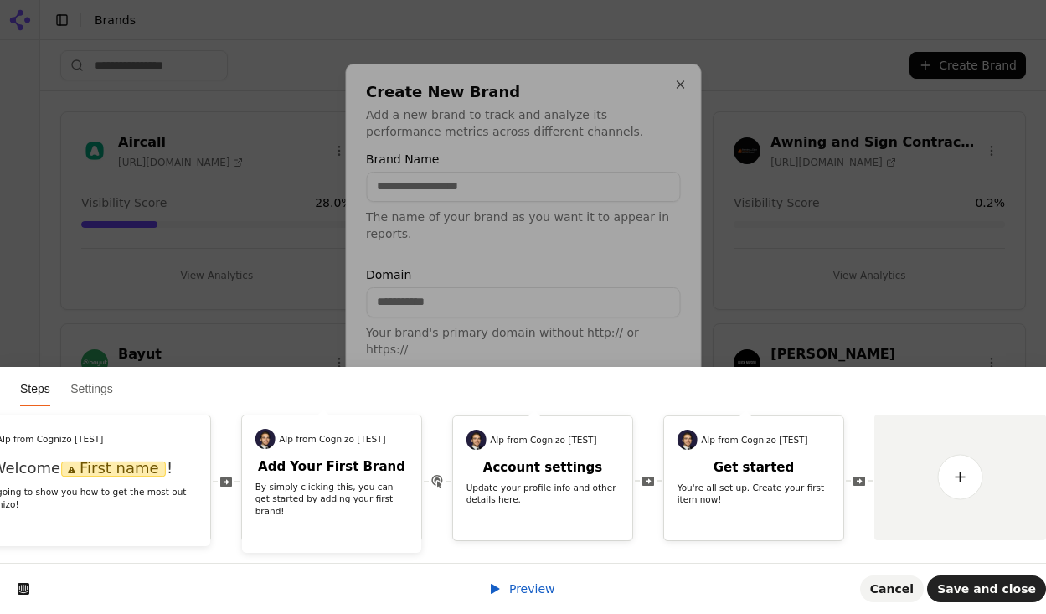
click at [533, 159] on div "Create New Brand Add a new brand to track and analyze its performance metrics a…" at bounding box center [523, 307] width 356 height 487
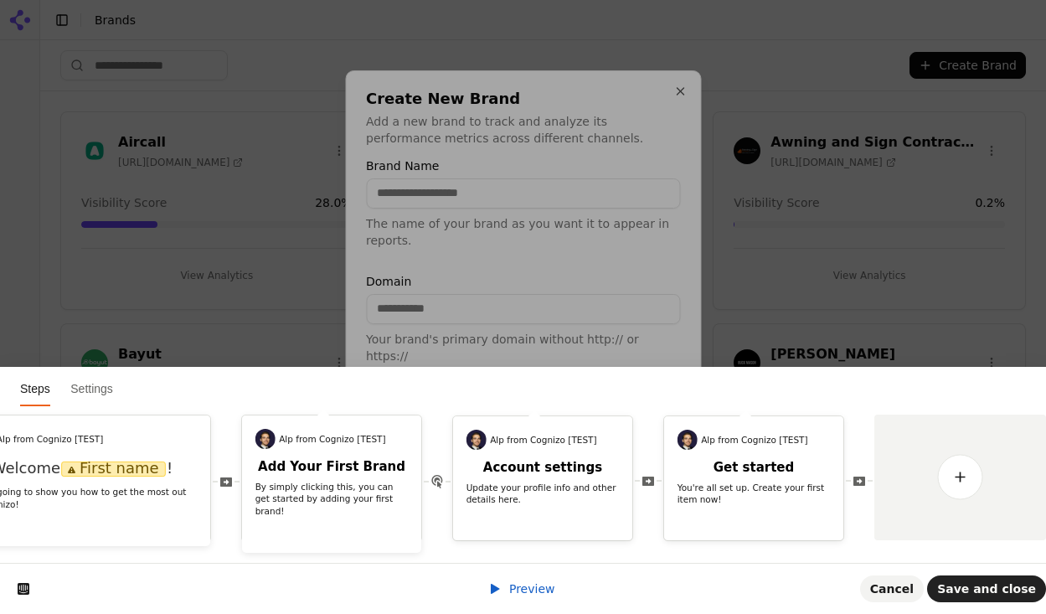
click at [522, 203] on input "Brand Name" at bounding box center [523, 193] width 314 height 30
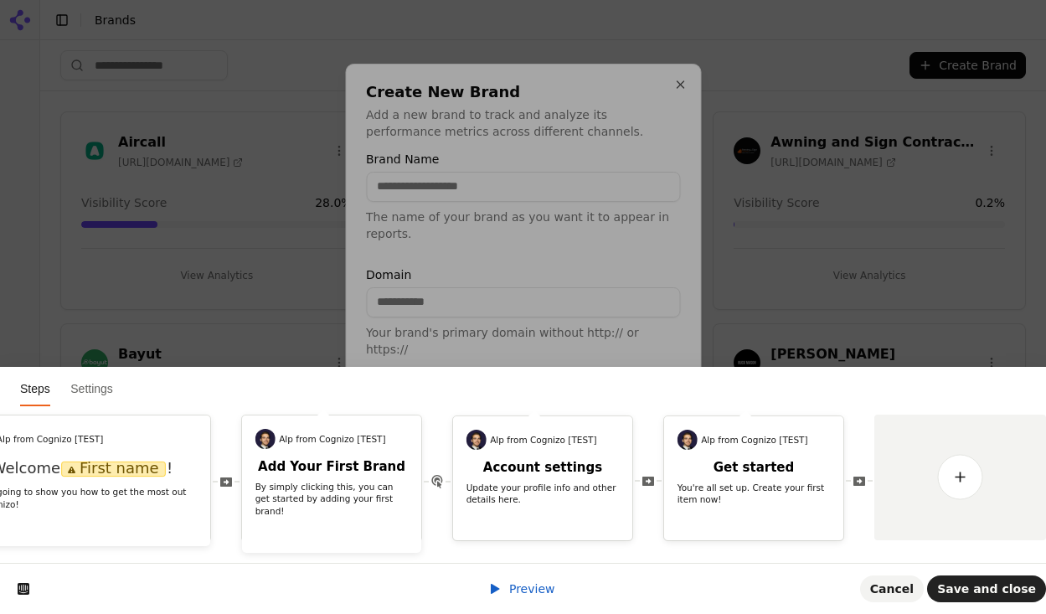
click at [543, 161] on label "Brand Name" at bounding box center [523, 159] width 314 height 12
click at [543, 172] on input "Brand Name" at bounding box center [523, 187] width 314 height 30
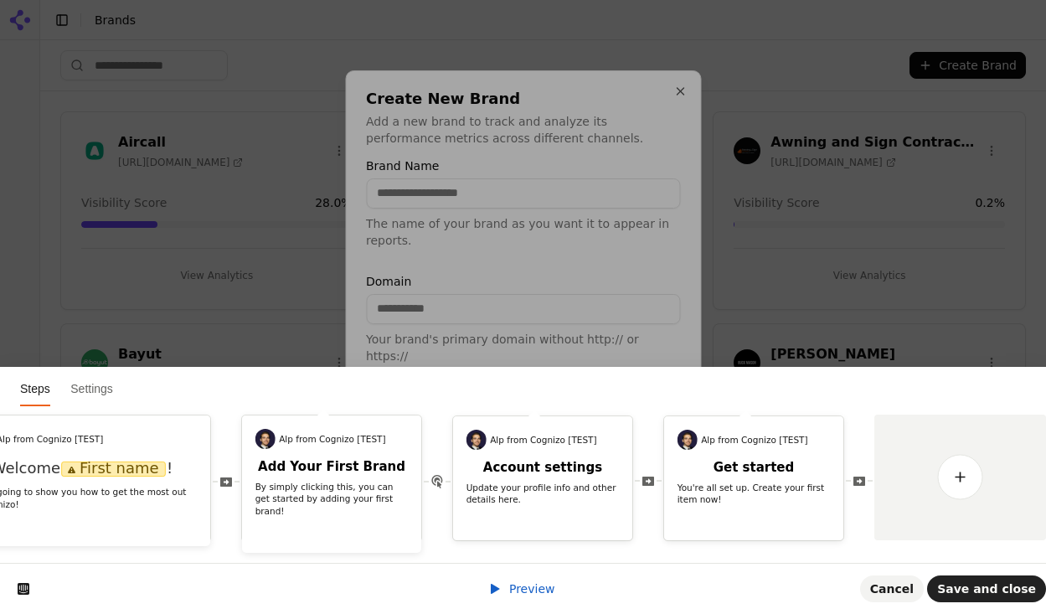
click at [541, 454] on p "Select the default locations where you want to track this brand's performance." at bounding box center [523, 457] width 314 height 34
click at [538, 594] on div at bounding box center [523, 307] width 1046 height 614
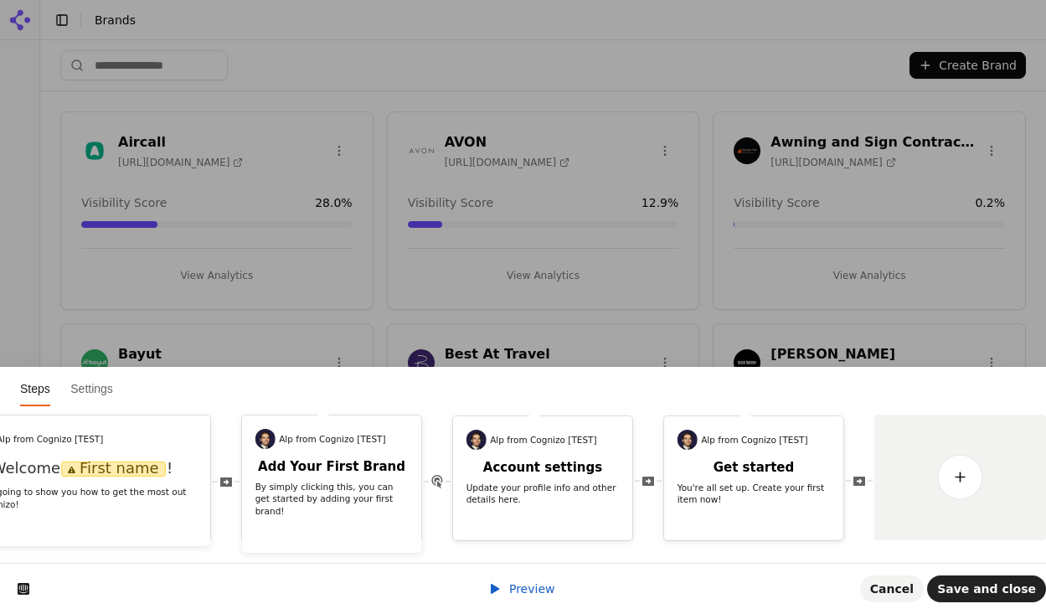
click at [531, 592] on span "Preview" at bounding box center [532, 588] width 46 height 13
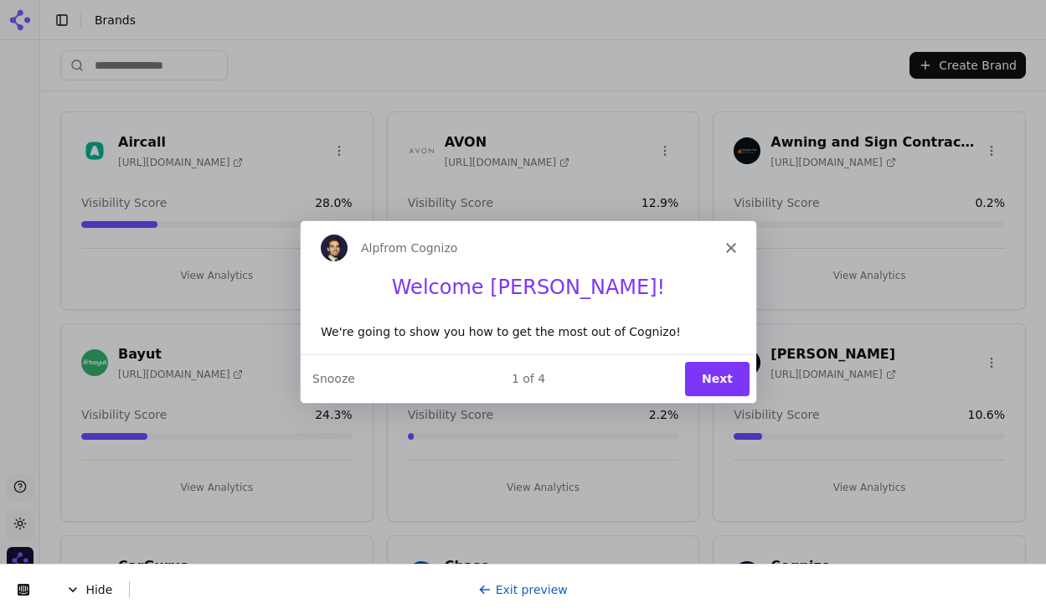
scroll to position [0, 0]
click at [705, 377] on button "Next" at bounding box center [715, 378] width 64 height 34
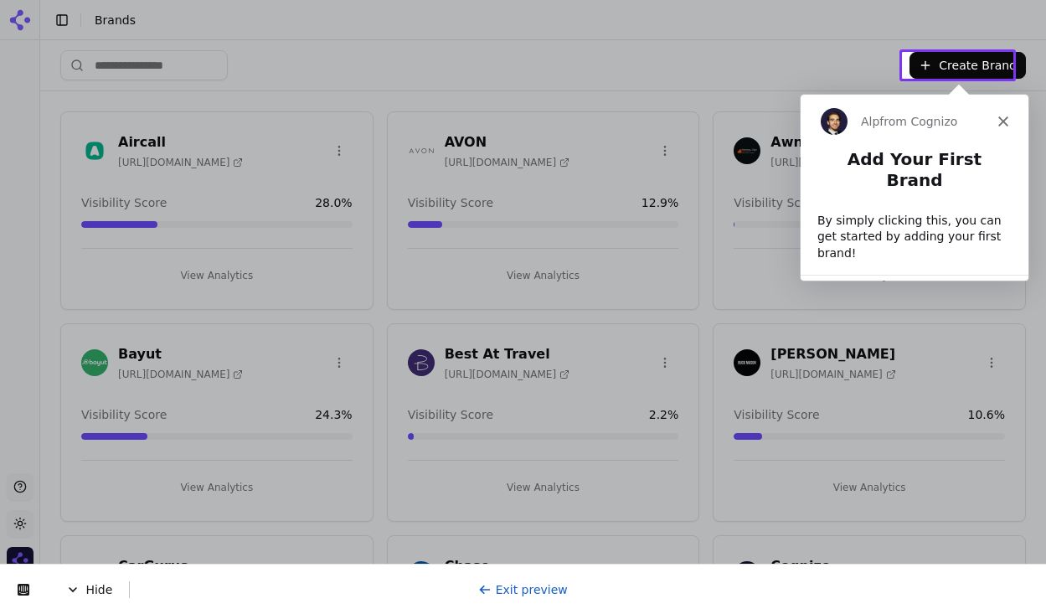
click at [959, 65] on button "Create Brand" at bounding box center [968, 65] width 116 height 27
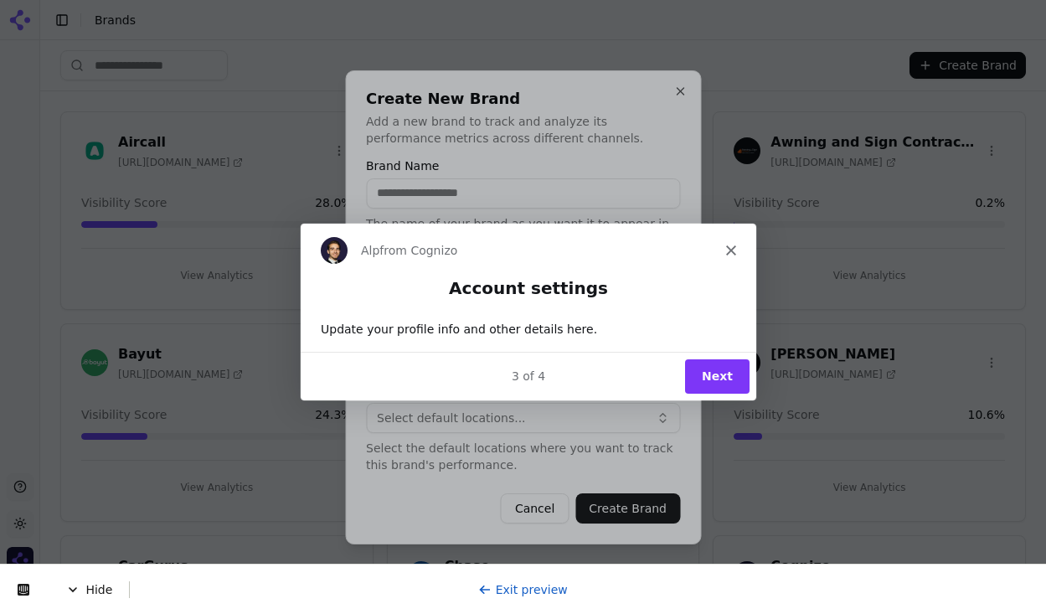
click at [732, 246] on polygon "Close" at bounding box center [730, 250] width 10 height 10
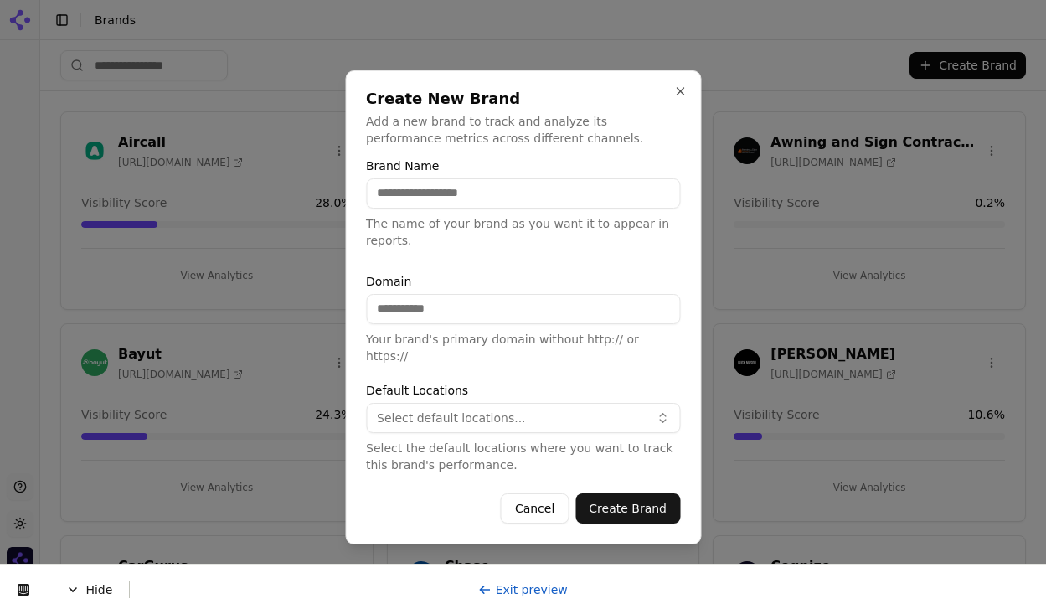
click at [487, 199] on input "Brand Name" at bounding box center [523, 193] width 314 height 30
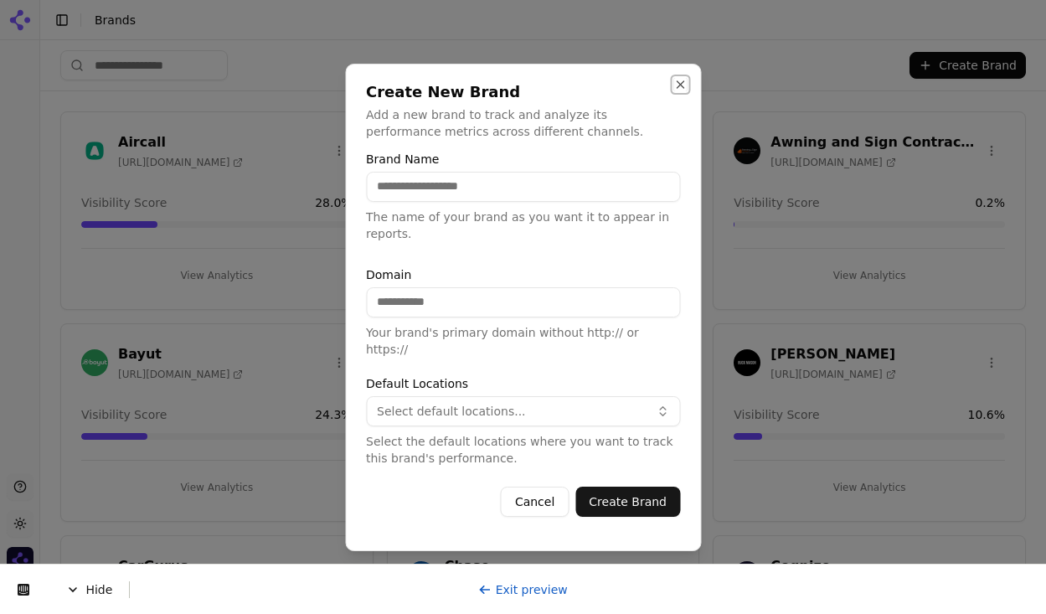
click at [679, 91] on button "Close" at bounding box center [679, 84] width 13 height 13
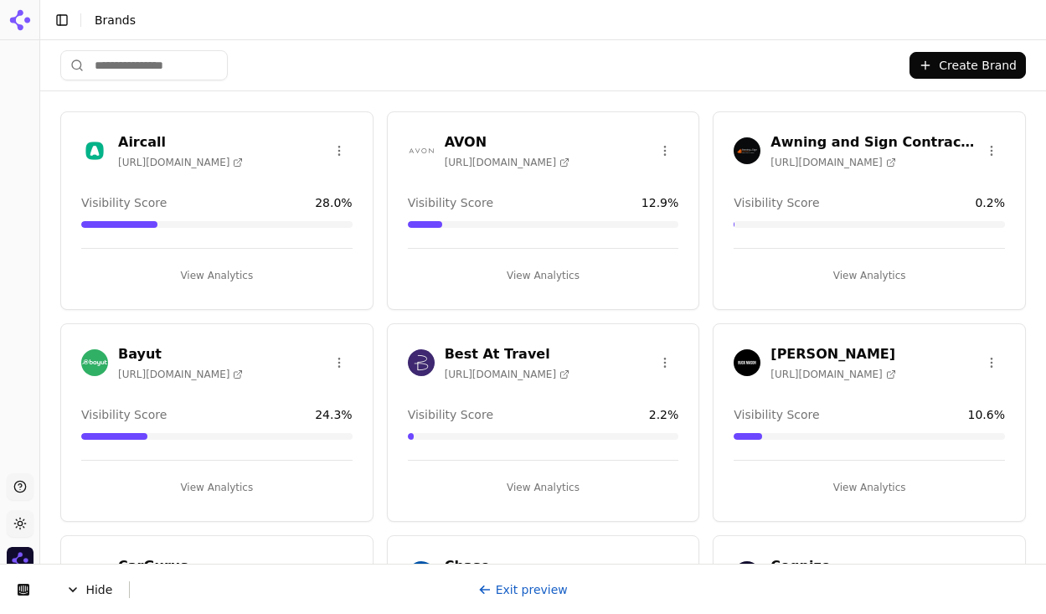
click at [503, 591] on link "Exit preview" at bounding box center [523, 589] width 90 height 13
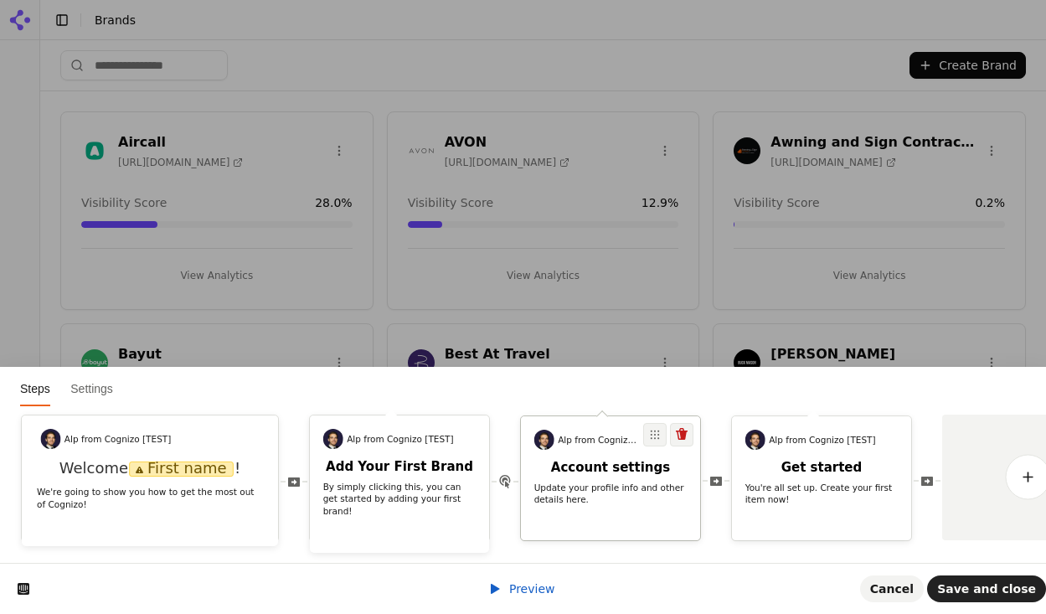
click at [585, 462] on h2 "Account settings" at bounding box center [610, 468] width 179 height 16
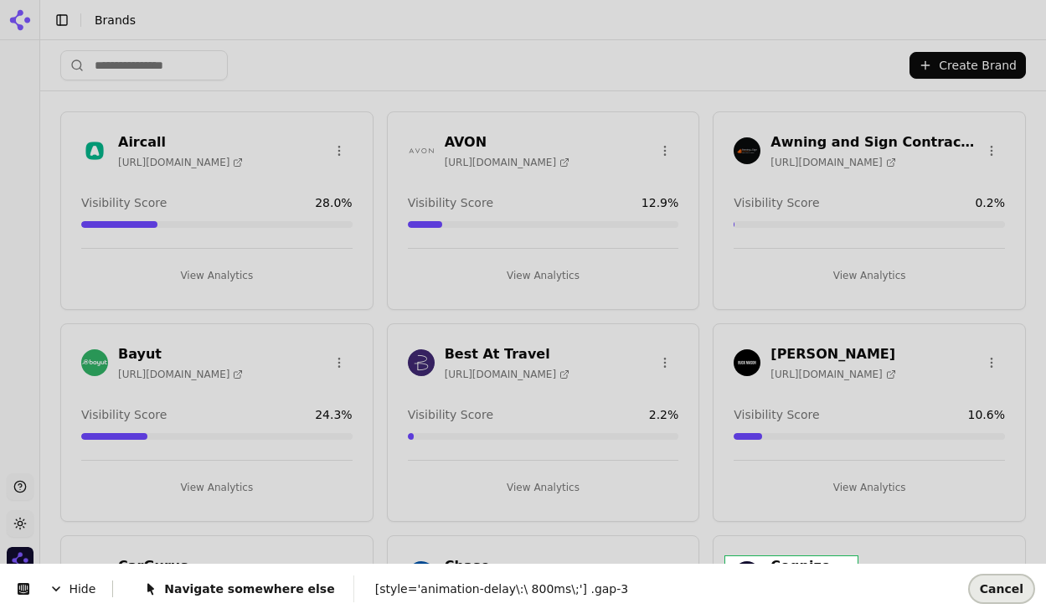
click at [1001, 591] on span "Cancel" at bounding box center [1002, 588] width 44 height 13
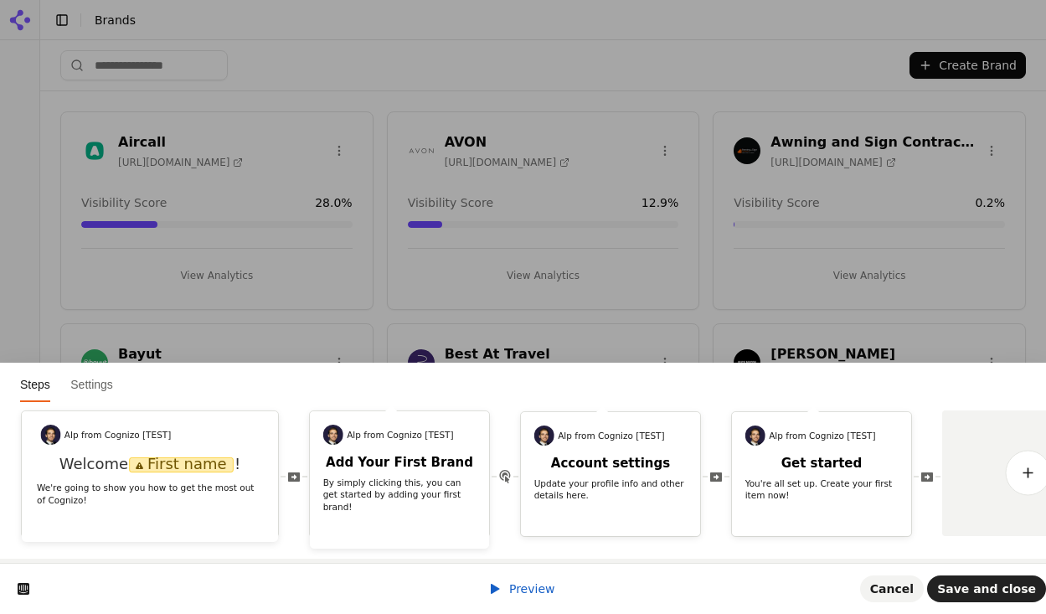
scroll to position [0, 68]
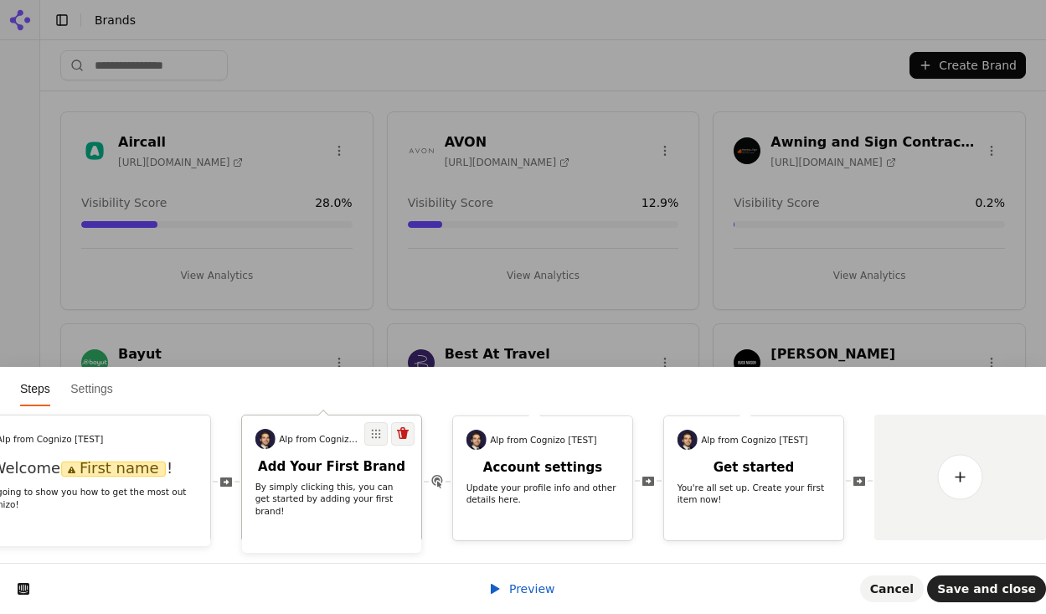
click at [347, 487] on p "By simply clicking this, you can get started by adding your first brand!" at bounding box center [331, 499] width 153 height 37
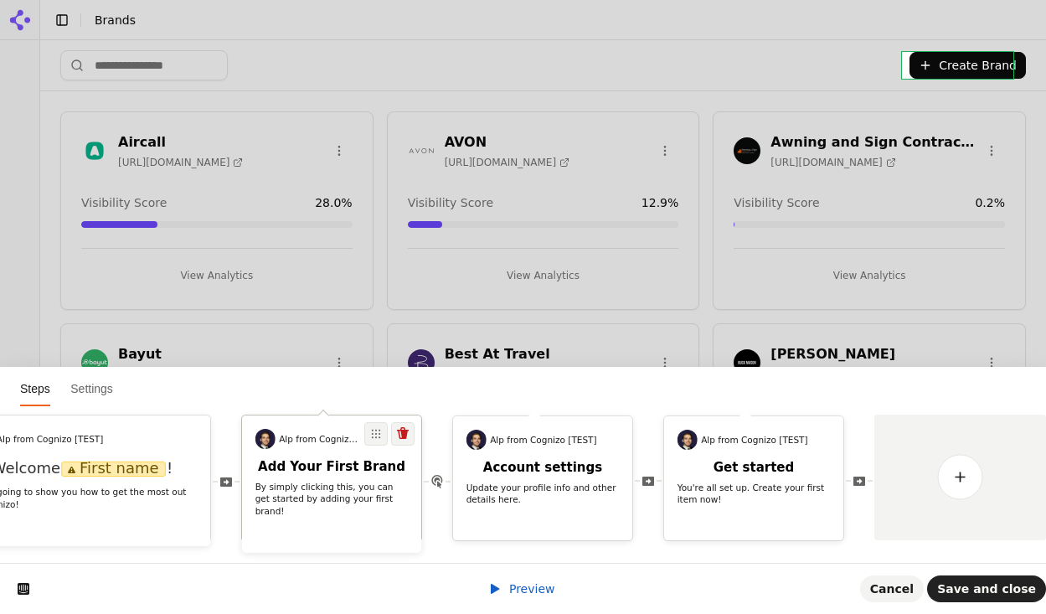
scroll to position [0, 0]
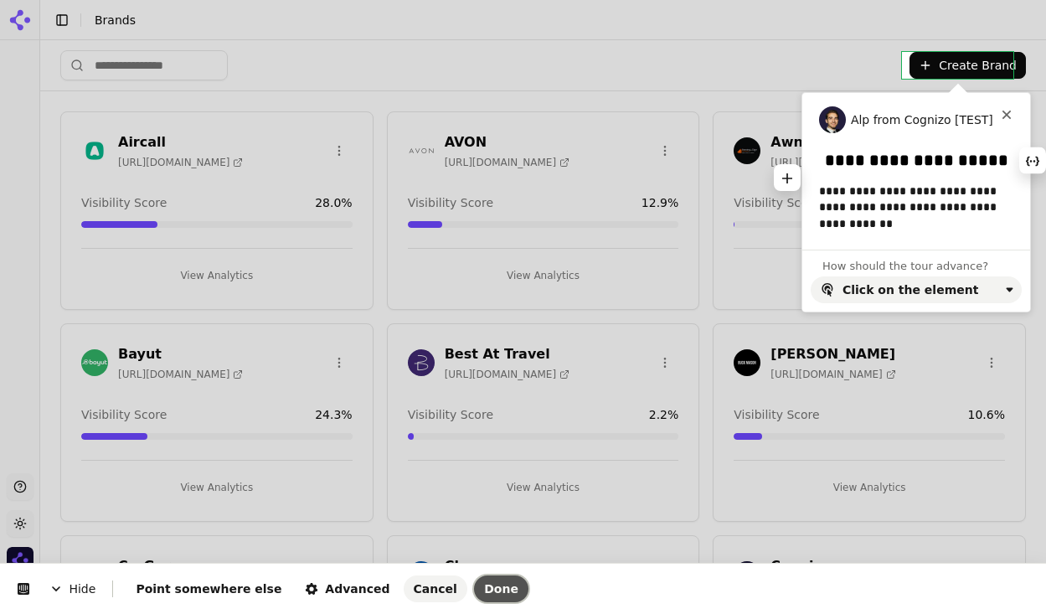
click at [474, 577] on button "Done" at bounding box center [501, 588] width 54 height 27
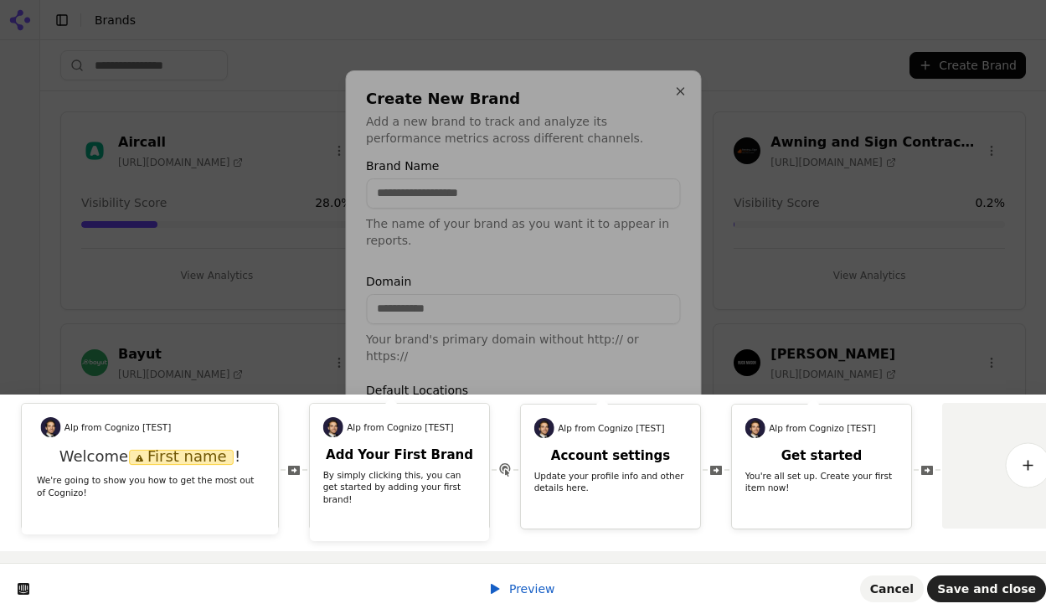
scroll to position [0, 68]
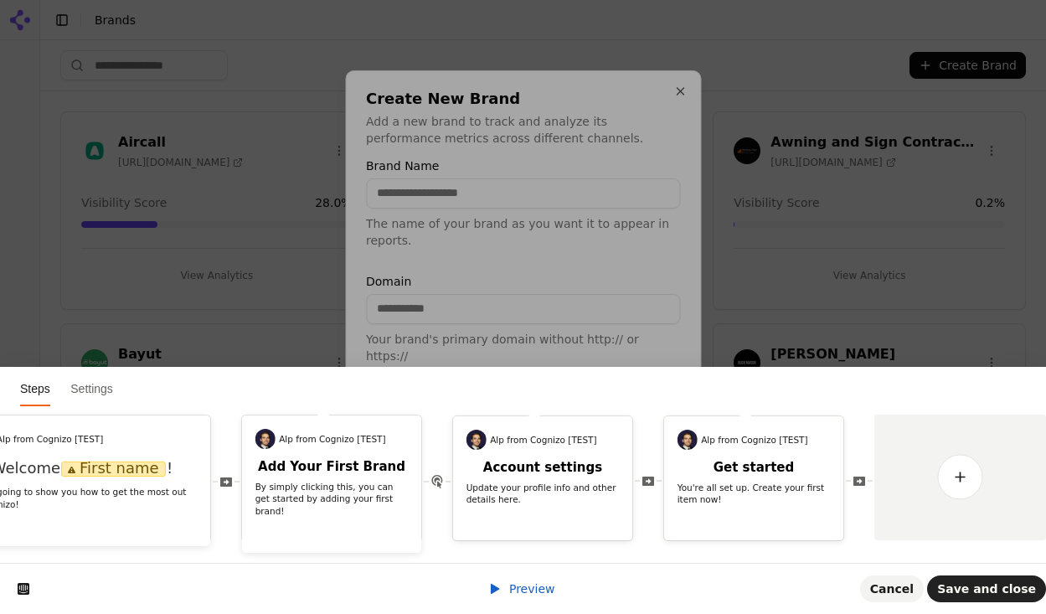
click at [458, 193] on input "Brand Name" at bounding box center [523, 193] width 314 height 30
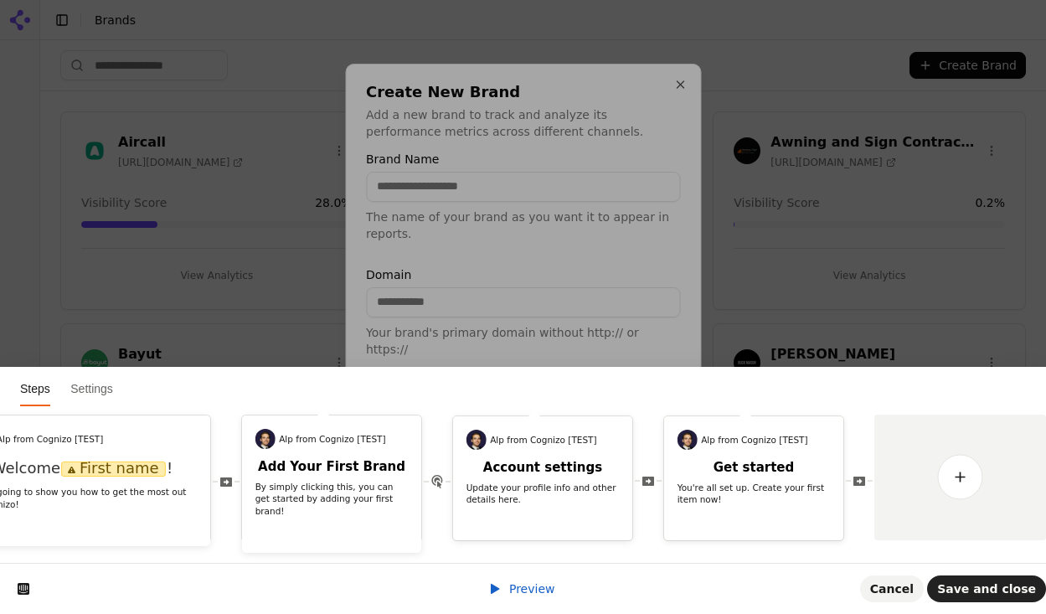
click at [488, 155] on div "Create New Brand Add a new brand to track and analyze its performance metrics a…" at bounding box center [523, 307] width 356 height 487
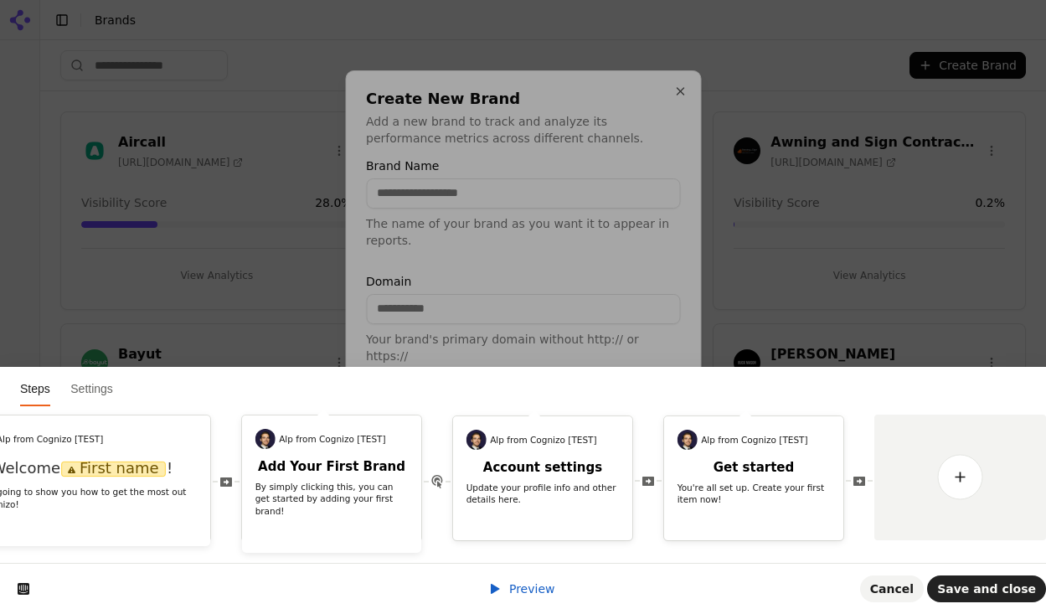
click at [539, 472] on form "Brand Name The name of your brand as you want it to appear in reports. Domain Y…" at bounding box center [523, 342] width 314 height 364
click at [549, 442] on p "Select the default locations where you want to track this brand's performance." at bounding box center [523, 457] width 314 height 34
click at [779, 458] on div at bounding box center [523, 307] width 1046 height 614
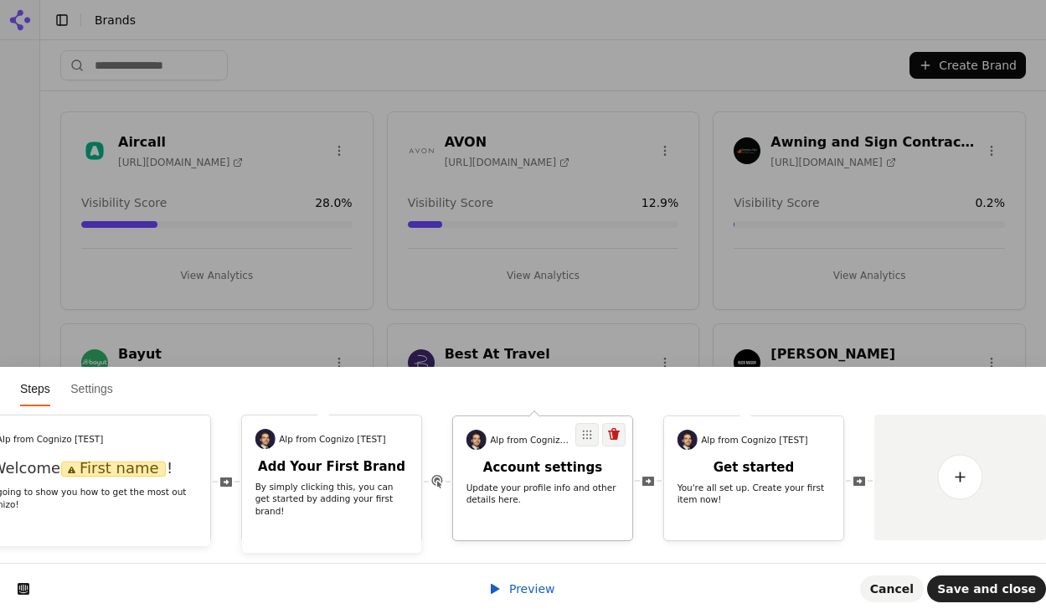
click at [523, 460] on h2 "Account settings" at bounding box center [542, 468] width 179 height 16
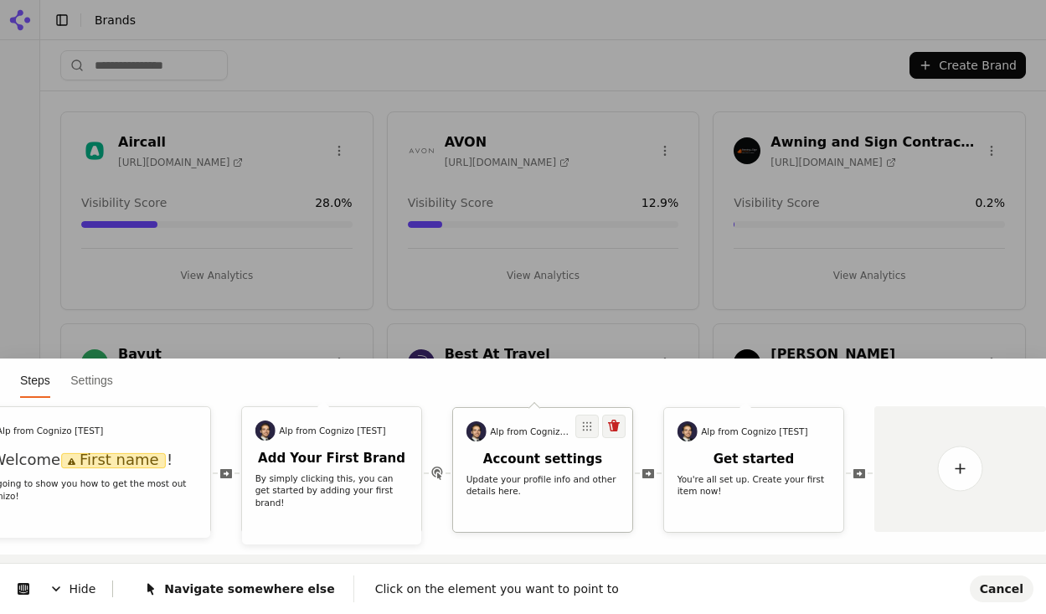
scroll to position [0, 0]
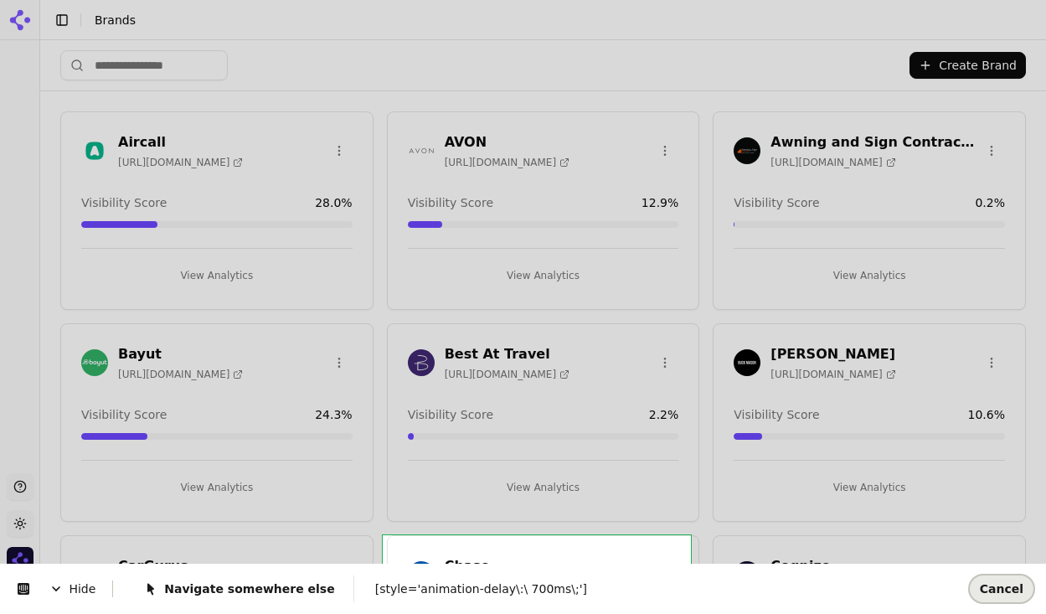
click at [1008, 591] on span "Cancel" at bounding box center [1002, 588] width 44 height 13
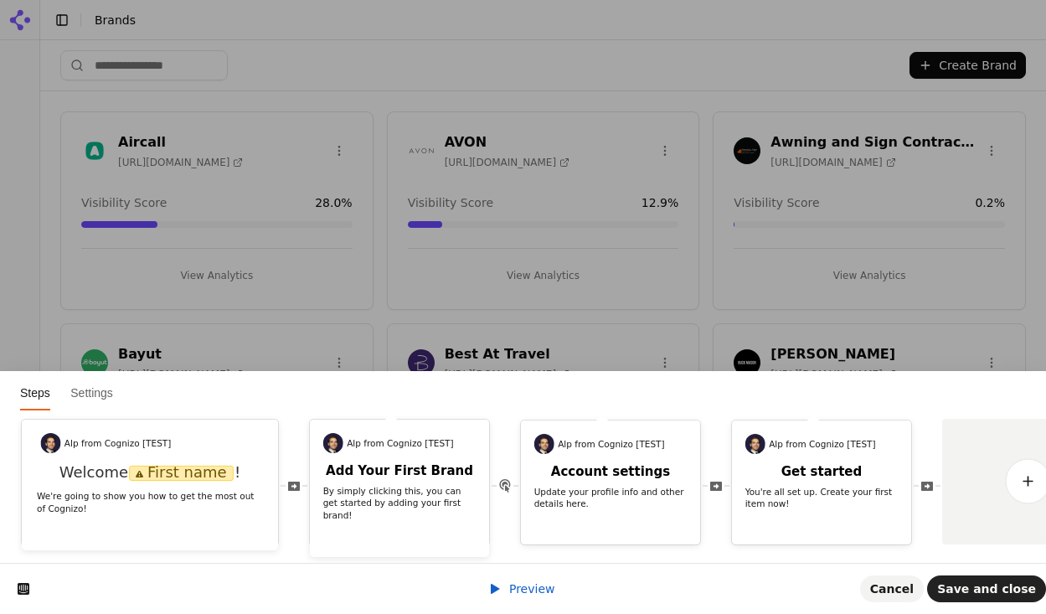
scroll to position [0, 68]
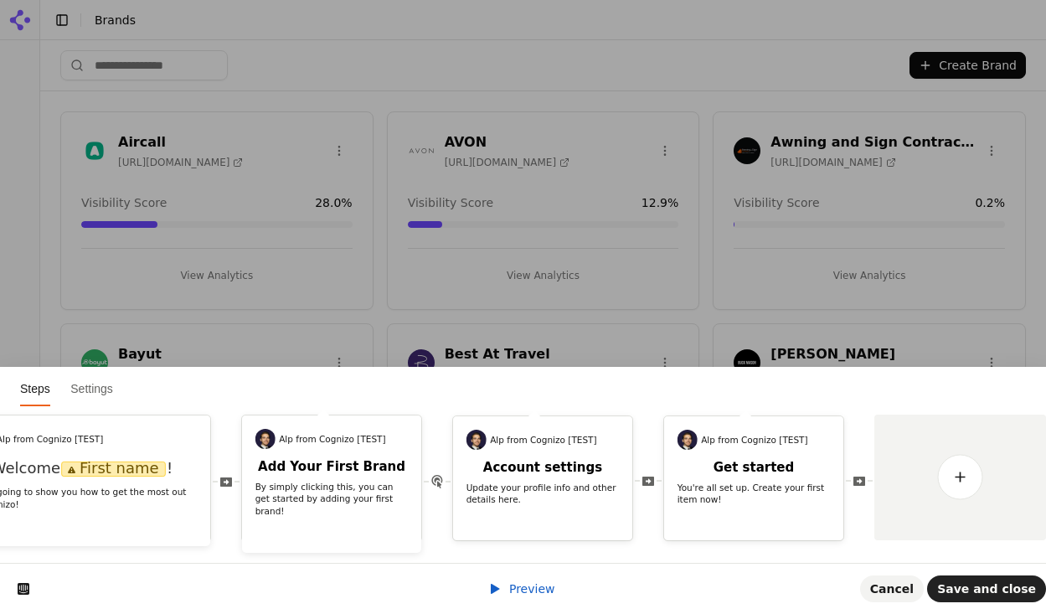
click at [970, 0] on html "Steps Settings Alp from Cognizo [TEST] Welcome First name ! We're going to show…" at bounding box center [523, 0] width 1046 height 0
click at [907, 595] on span "Cancel" at bounding box center [892, 588] width 44 height 13
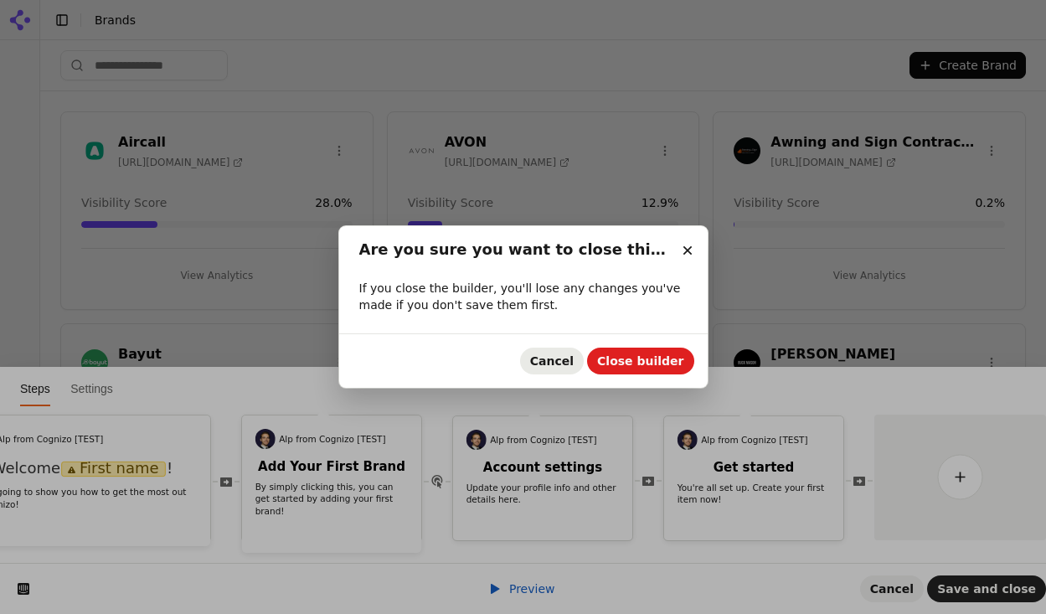
click at [567, 364] on span "Cancel" at bounding box center [552, 360] width 44 height 13
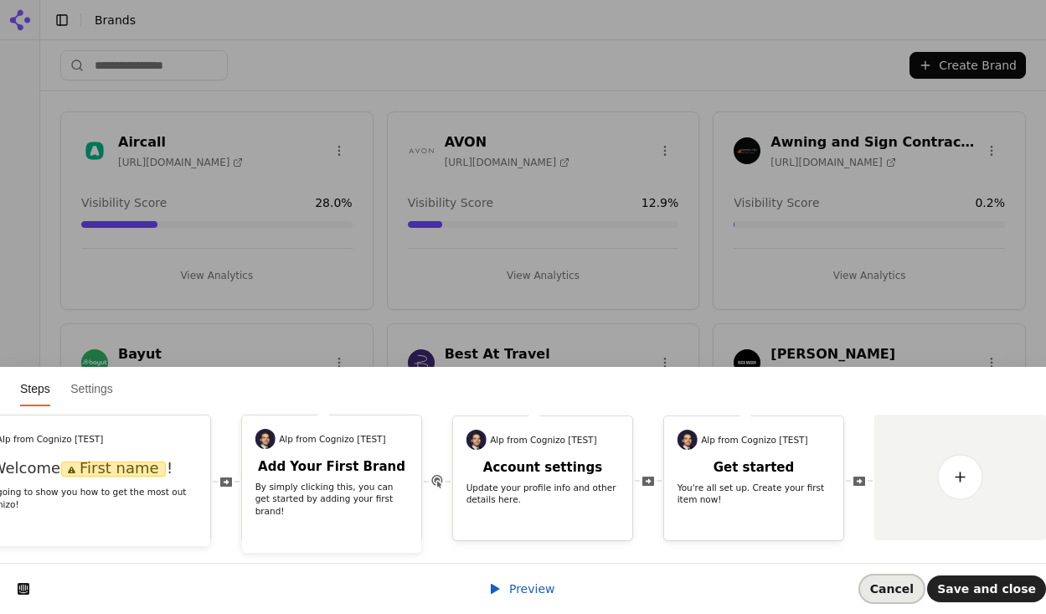
click at [913, 595] on span "Cancel" at bounding box center [892, 588] width 44 height 13
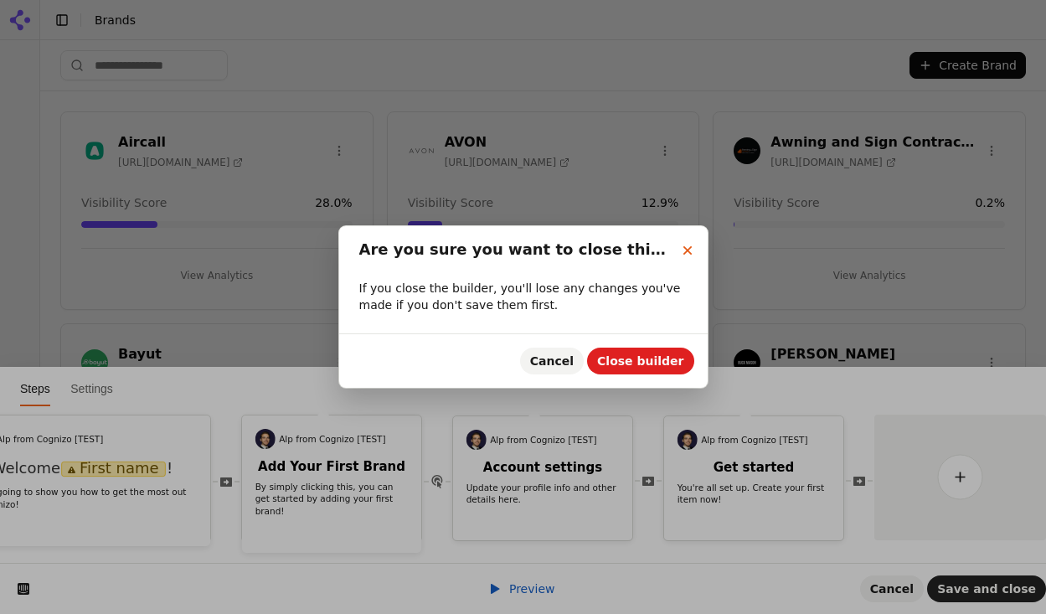
click at [689, 248] on icon "Close" at bounding box center [687, 250] width 9 height 9
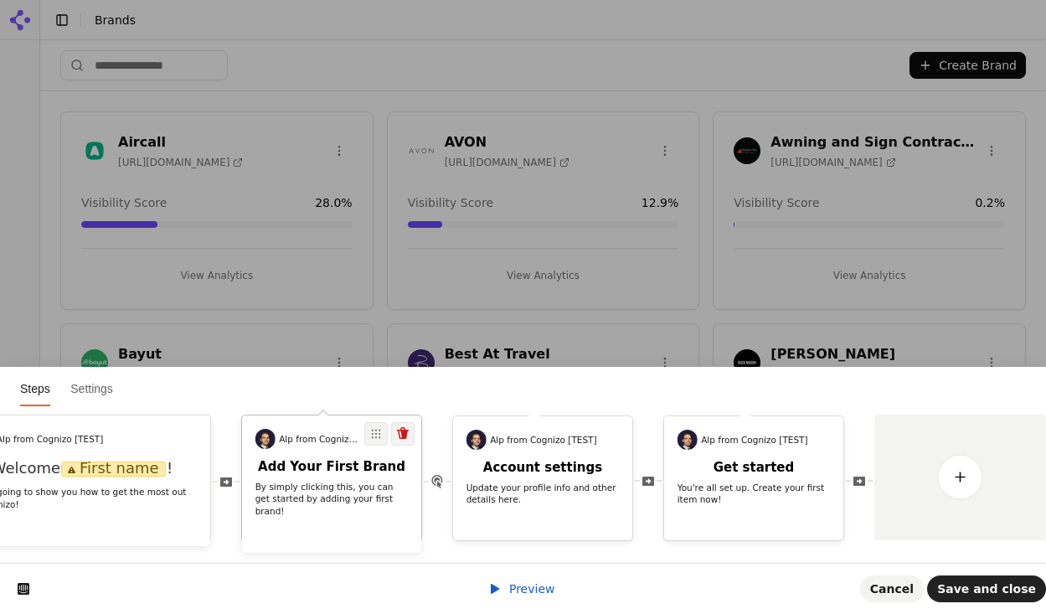
click at [375, 459] on h2 "Add Your First Brand" at bounding box center [331, 467] width 179 height 16
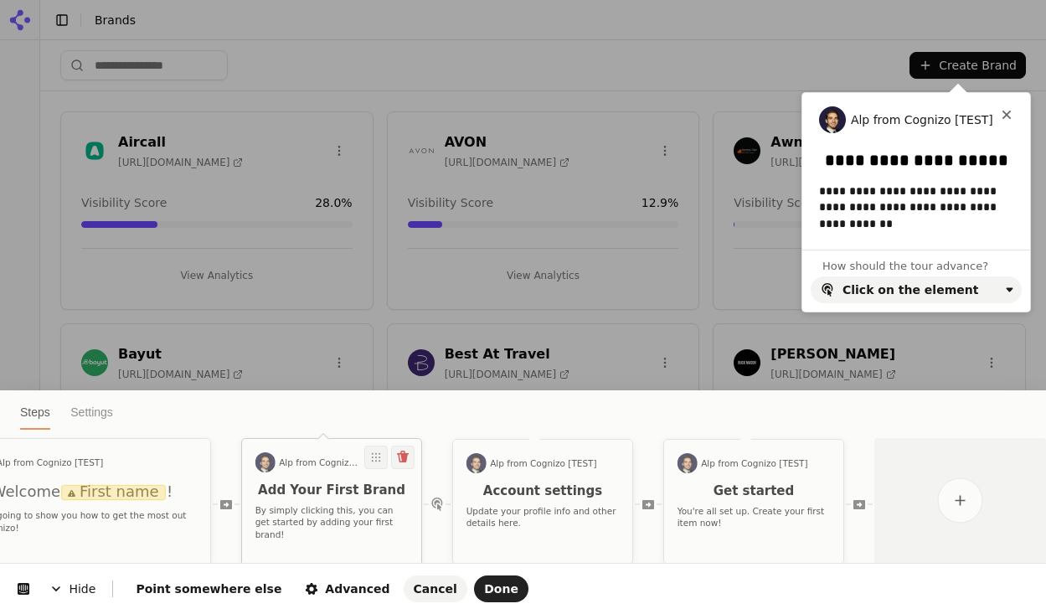
scroll to position [0, 0]
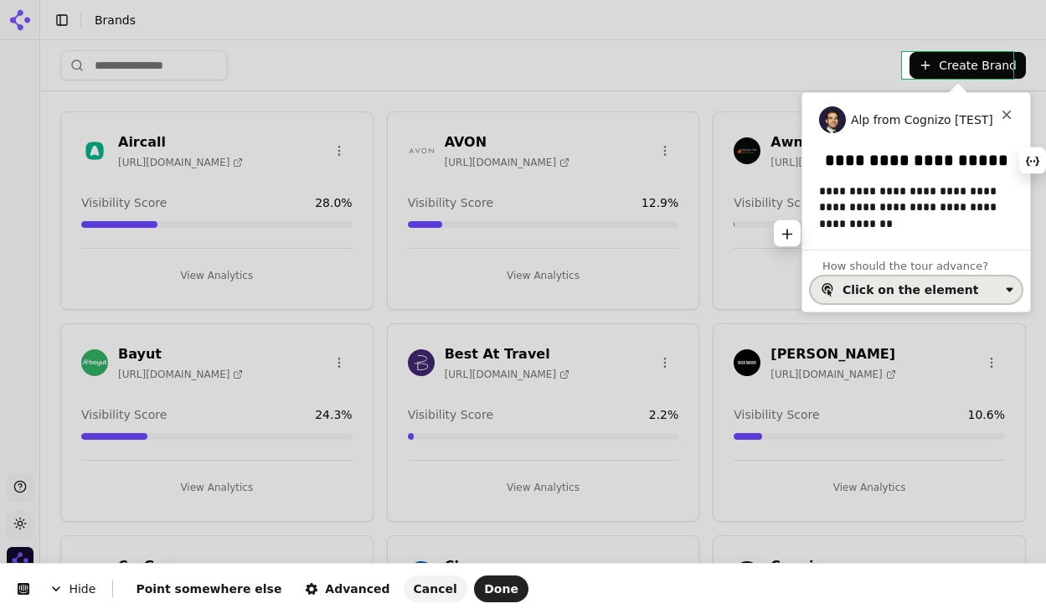
click at [952, 283] on div "Click on the element" at bounding box center [911, 289] width 136 height 13
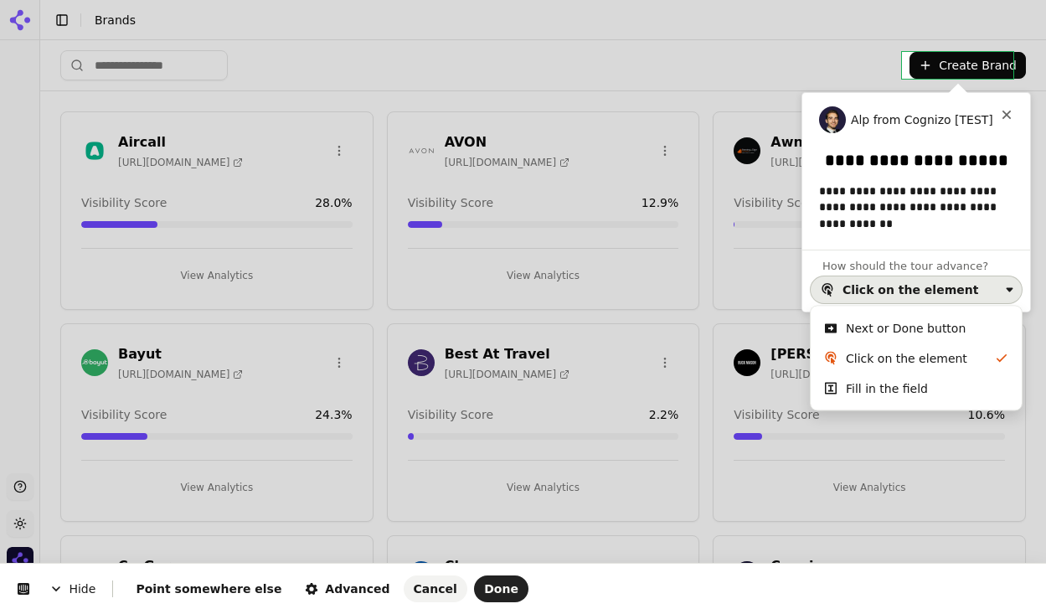
click at [928, 324] on div "Next or Done button" at bounding box center [906, 328] width 120 height 17
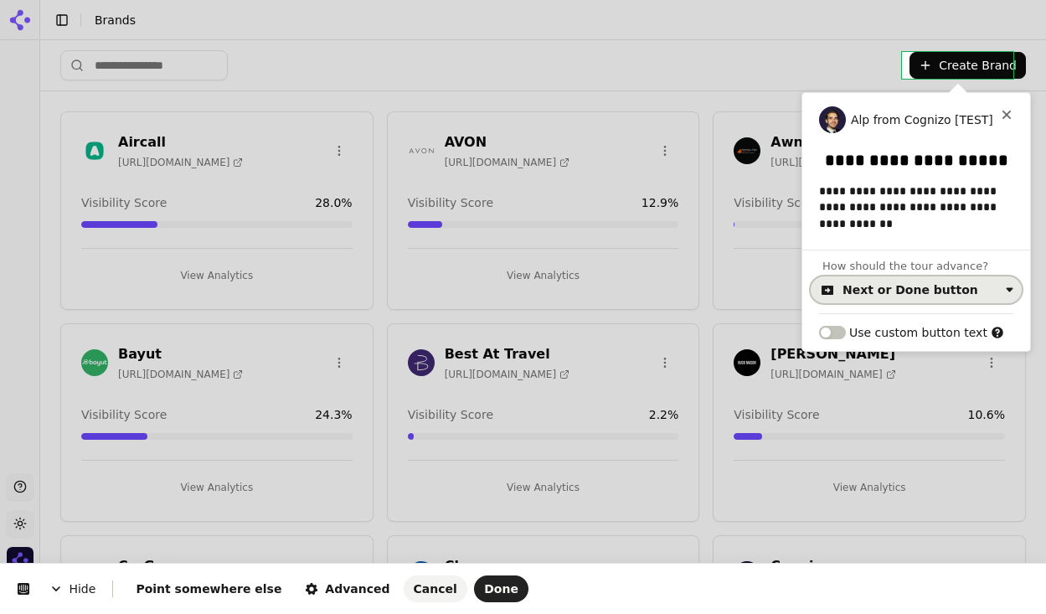
click at [921, 296] on div "Next or Done button" at bounding box center [911, 289] width 136 height 13
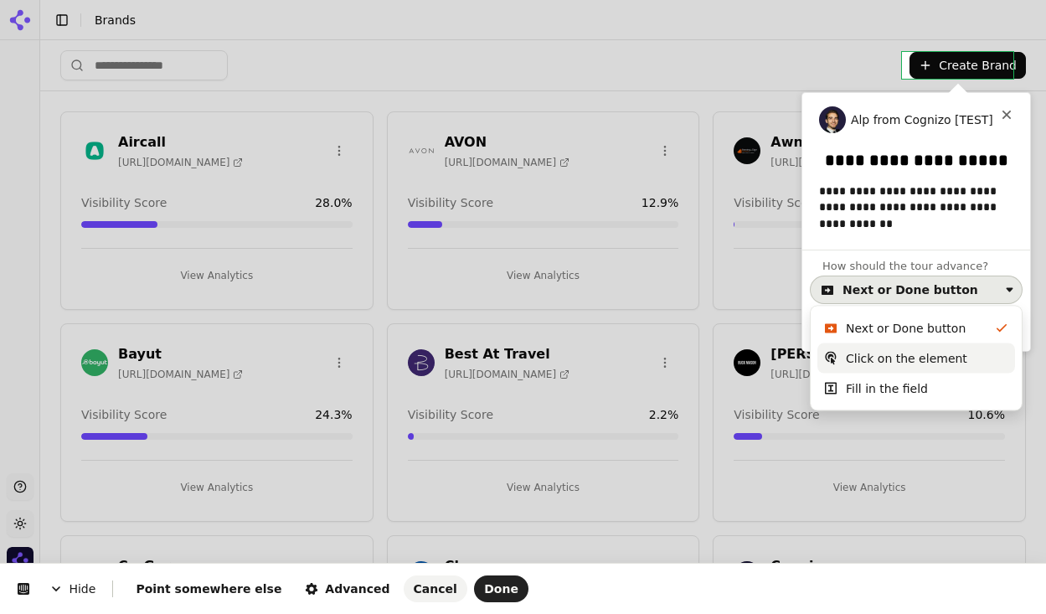
click at [904, 359] on div "Click on the element" at bounding box center [906, 358] width 121 height 17
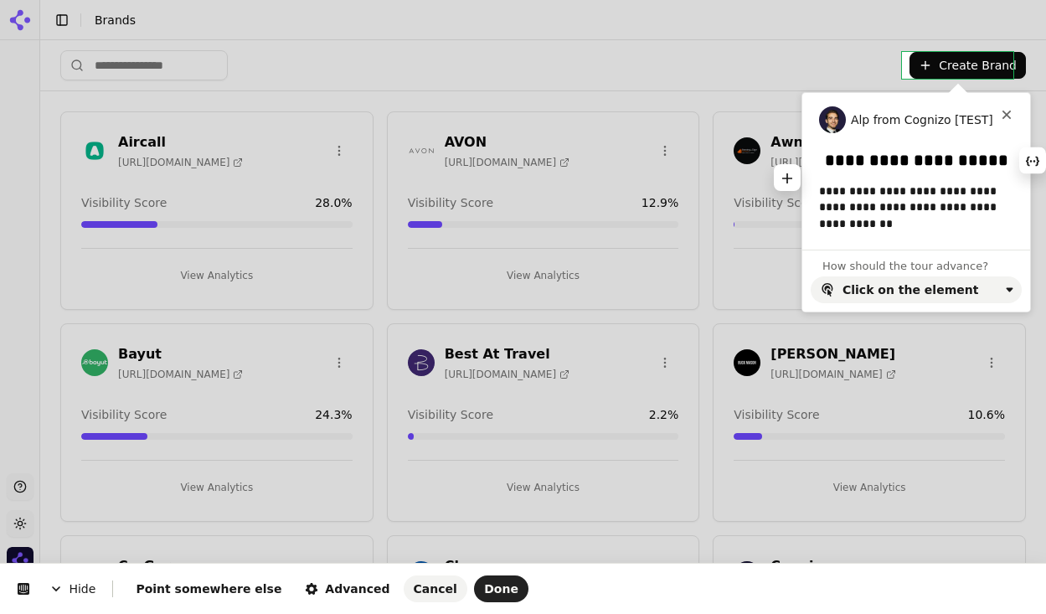
click at [952, 0] on html "**********" at bounding box center [523, 0] width 1046 height 0
click at [484, 583] on span "Done" at bounding box center [501, 588] width 34 height 13
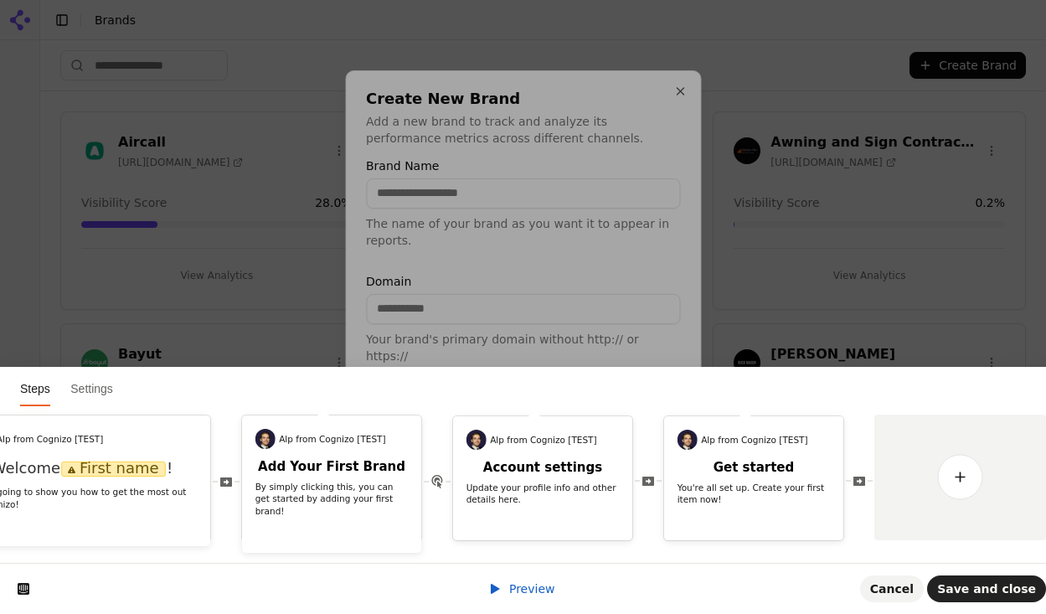
click at [895, 585] on div at bounding box center [523, 307] width 1046 height 614
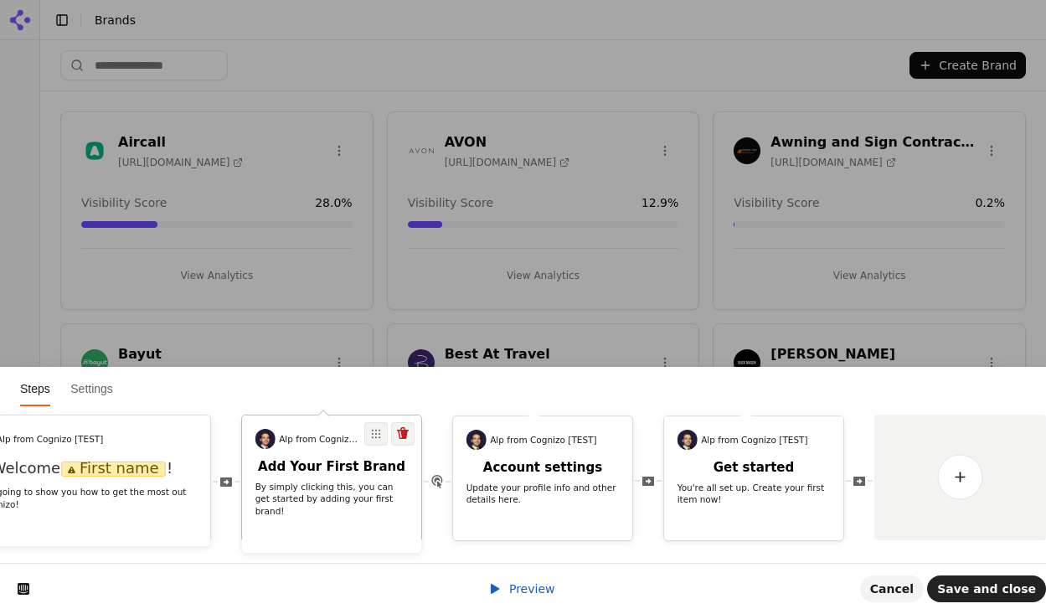
click at [313, 495] on div "Add Your First Brand By simply clicking this, you can get started by adding you…" at bounding box center [331, 491] width 179 height 65
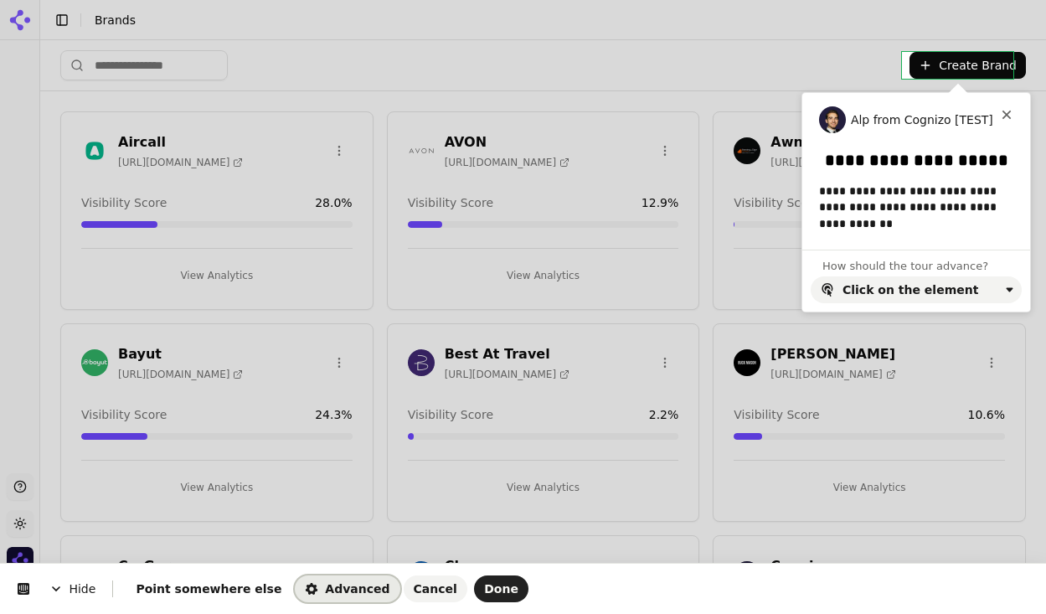
click at [320, 588] on span "Advanced" at bounding box center [347, 588] width 85 height 13
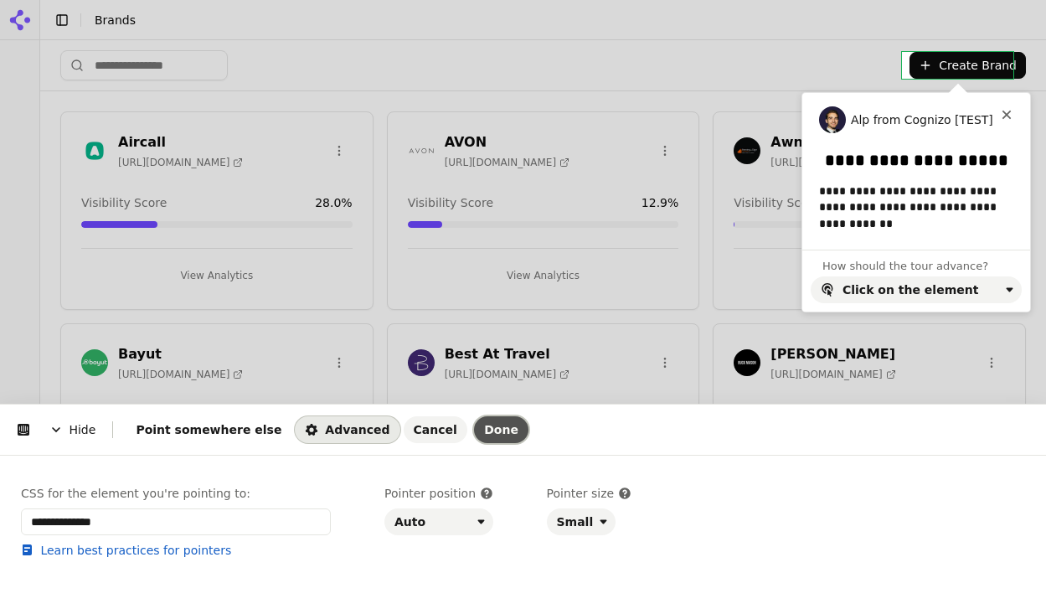
click at [484, 427] on span "Done" at bounding box center [501, 429] width 34 height 13
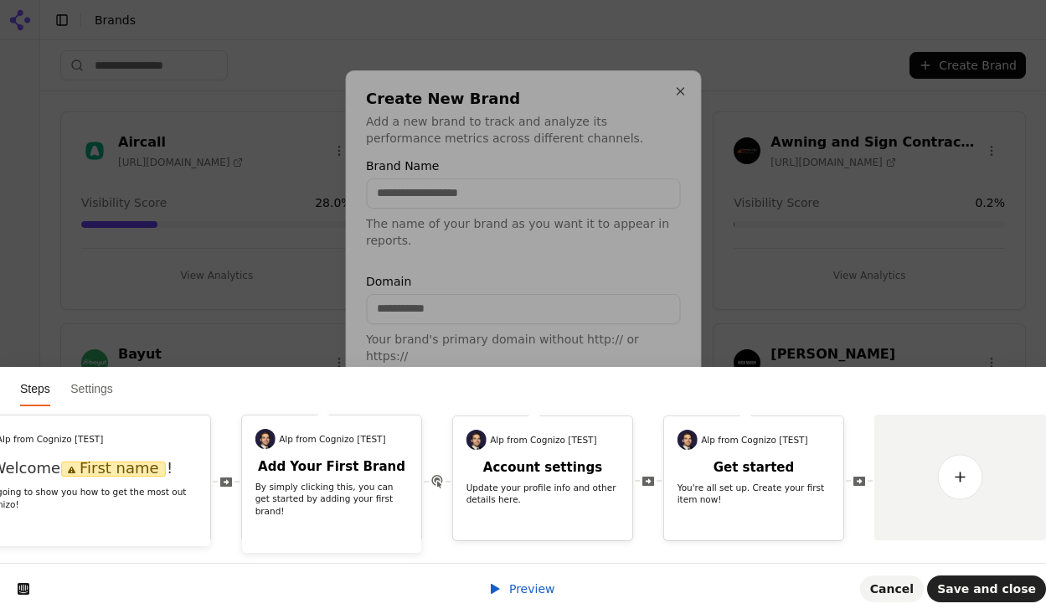
click at [531, 473] on form "Brand Name The name of your brand as you want it to appear in reports. Domain Y…" at bounding box center [523, 342] width 314 height 364
click at [565, 446] on p "Select the default locations where you want to track this brand's performance." at bounding box center [523, 457] width 314 height 34
click at [990, 580] on div at bounding box center [523, 307] width 1046 height 614
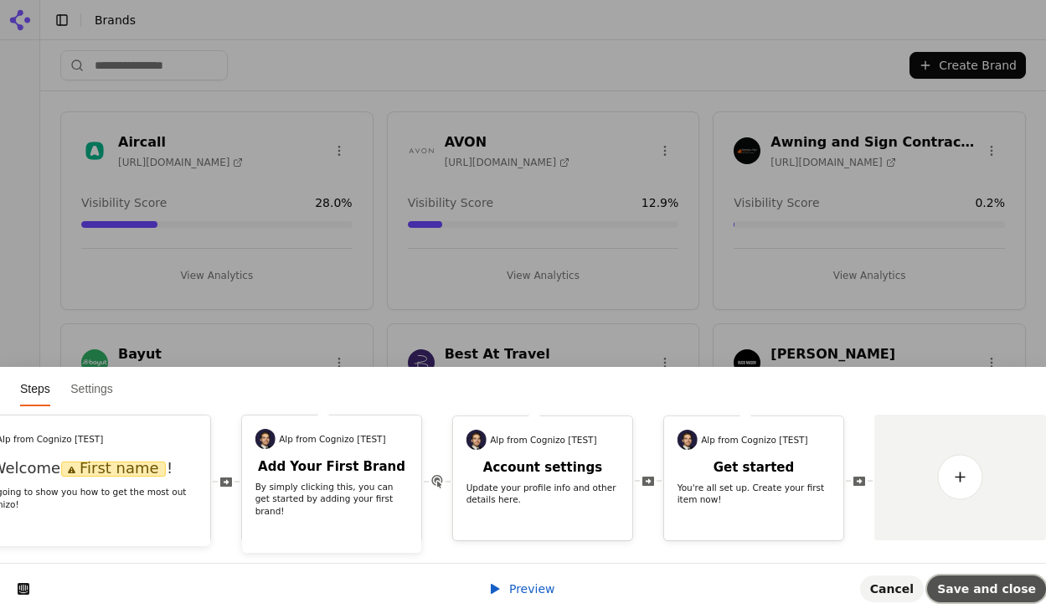
click at [990, 593] on span "Save and close" at bounding box center [986, 588] width 99 height 13
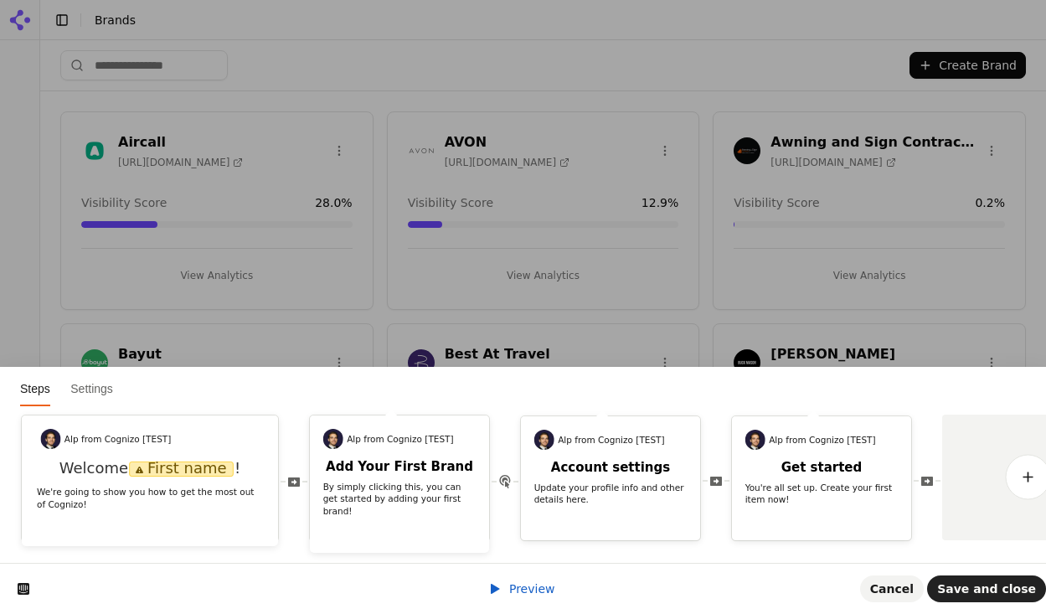
click at [970, 0] on html "Steps Settings Alp from [GEOGRAPHIC_DATA] [TEST] Welcome First name ! We're goi…" at bounding box center [523, 0] width 1046 height 0
click at [942, 0] on html "Steps Settings Alp from [GEOGRAPHIC_DATA] [TEST] Welcome First name ! We're goi…" at bounding box center [523, 0] width 1046 height 0
click at [604, 489] on p "Update your profile info and other details here." at bounding box center [610, 494] width 153 height 24
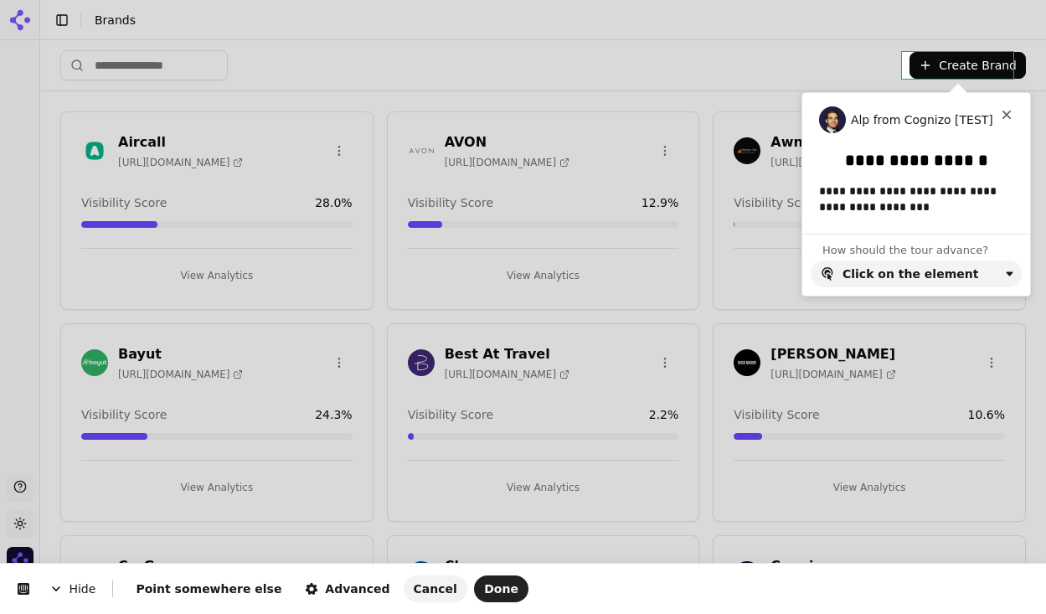
click at [947, 63] on body "Support Toggle theme Cognizo Toggle Sidebar Brands Create Brand Aircall [URL][D…" at bounding box center [523, 307] width 1046 height 614
click at [947, 0] on html "**********" at bounding box center [523, 0] width 1046 height 0
click at [195, 596] on button "Point somewhere else" at bounding box center [209, 588] width 166 height 27
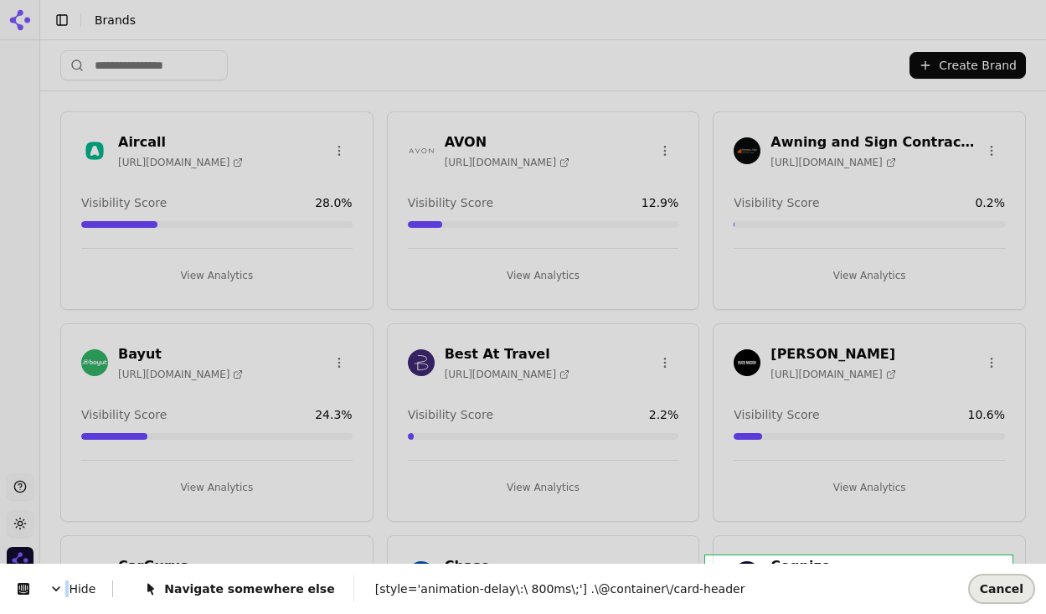
click at [1004, 591] on span "Cancel" at bounding box center [1002, 588] width 44 height 13
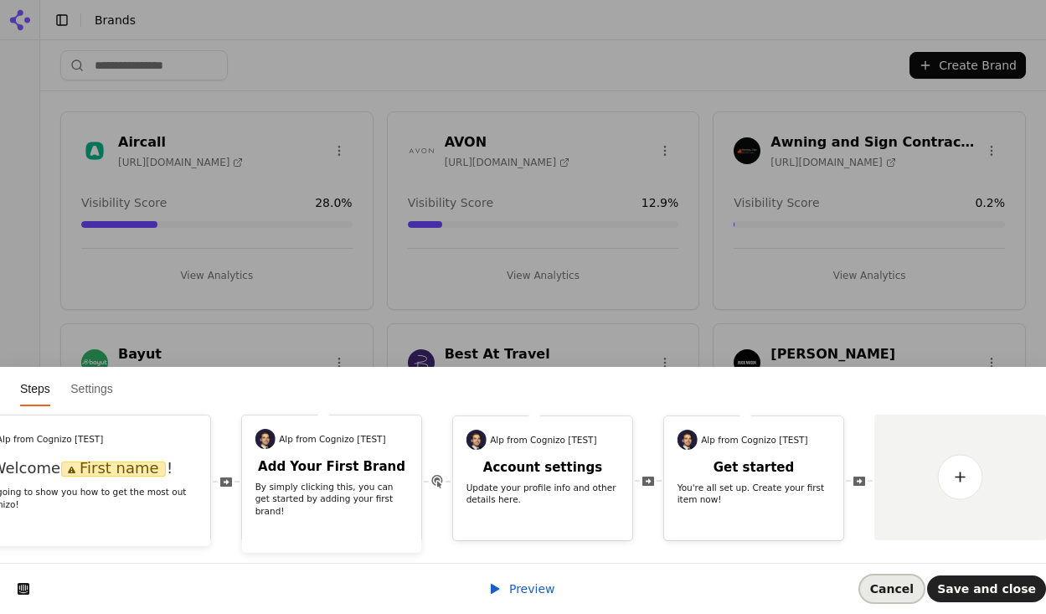
click at [895, 585] on span "Cancel" at bounding box center [892, 588] width 44 height 13
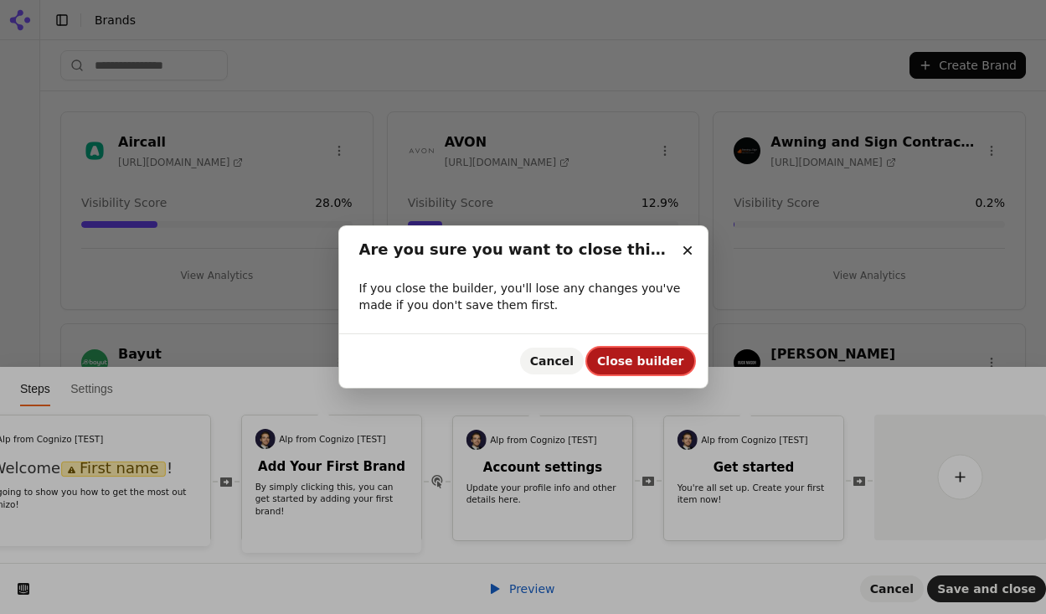
click at [628, 354] on span "Close builder" at bounding box center [640, 360] width 86 height 13
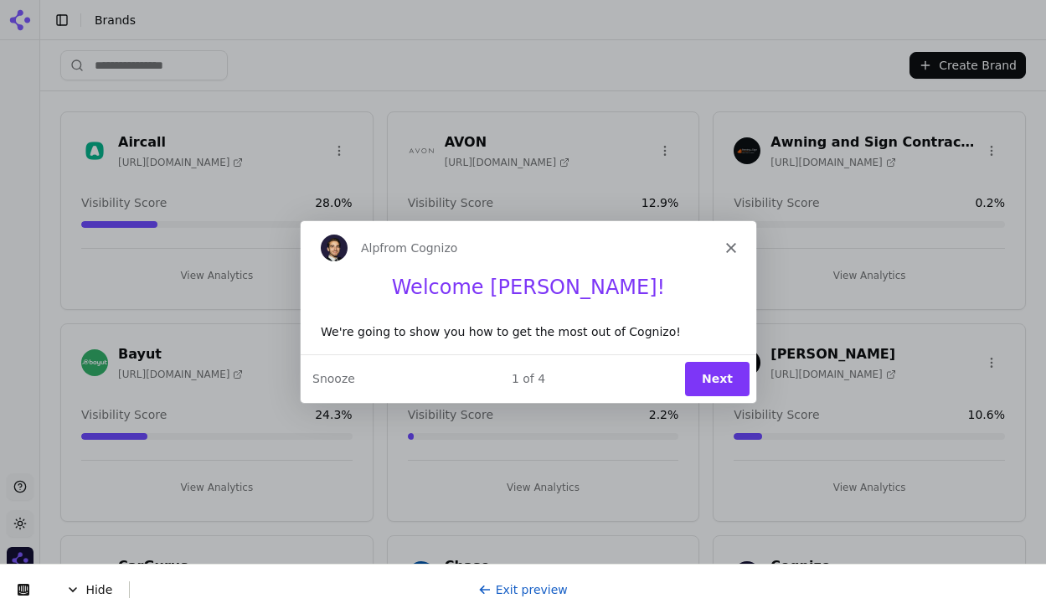
click at [711, 374] on button "Next" at bounding box center [715, 378] width 64 height 34
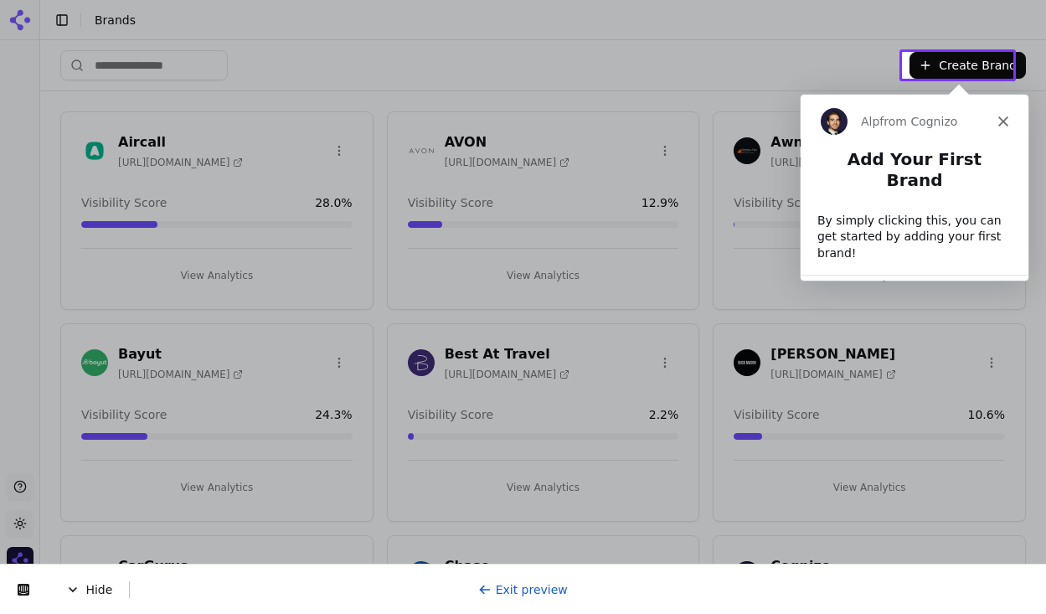
click at [968, 60] on button "Create Brand" at bounding box center [968, 65] width 116 height 27
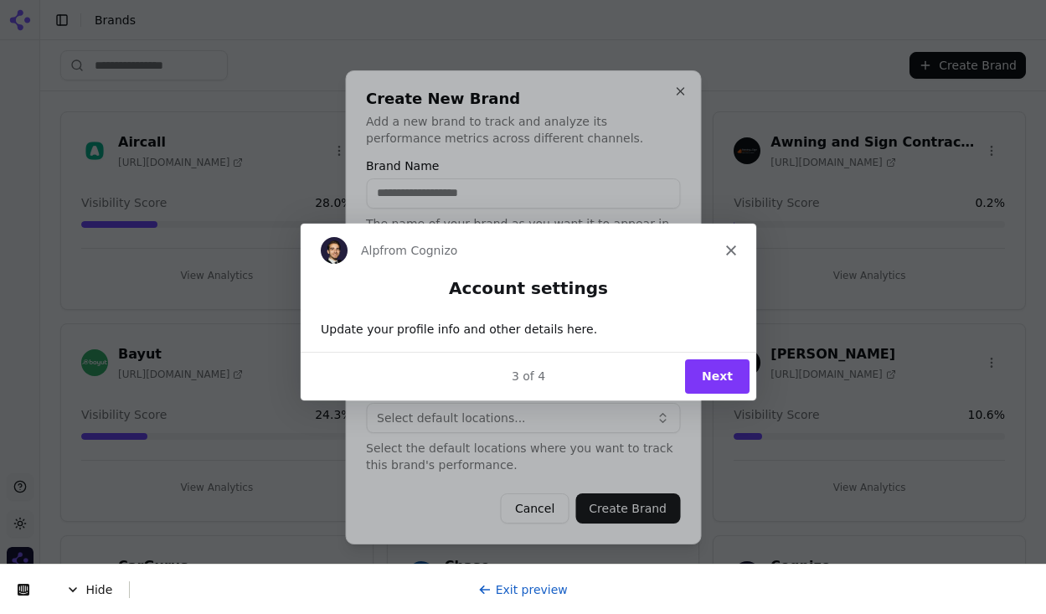
click at [729, 246] on icon "Close" at bounding box center [730, 250] width 10 height 10
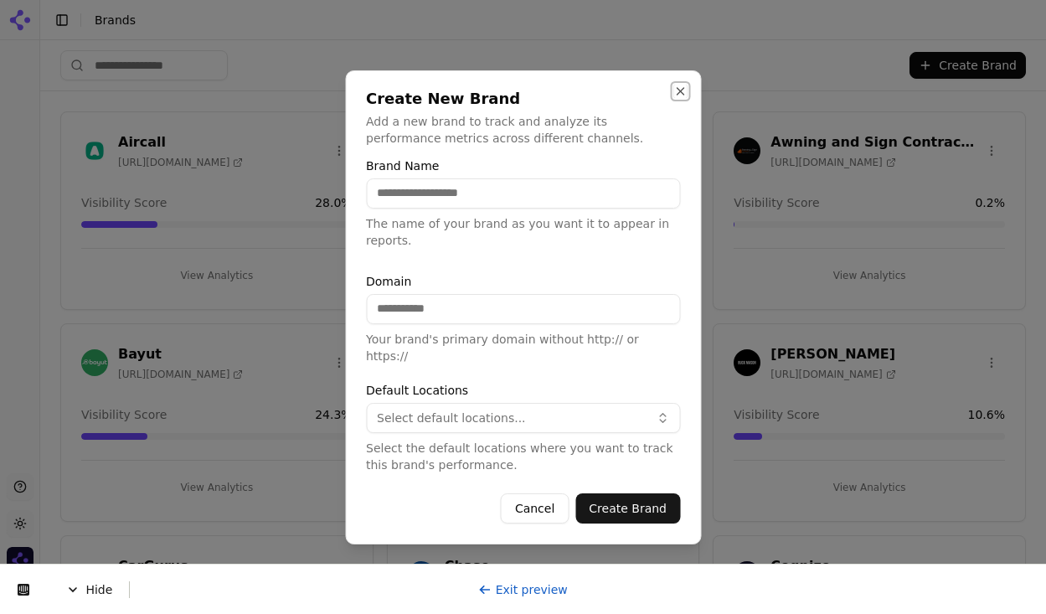
click at [674, 98] on button "Close" at bounding box center [679, 91] width 13 height 13
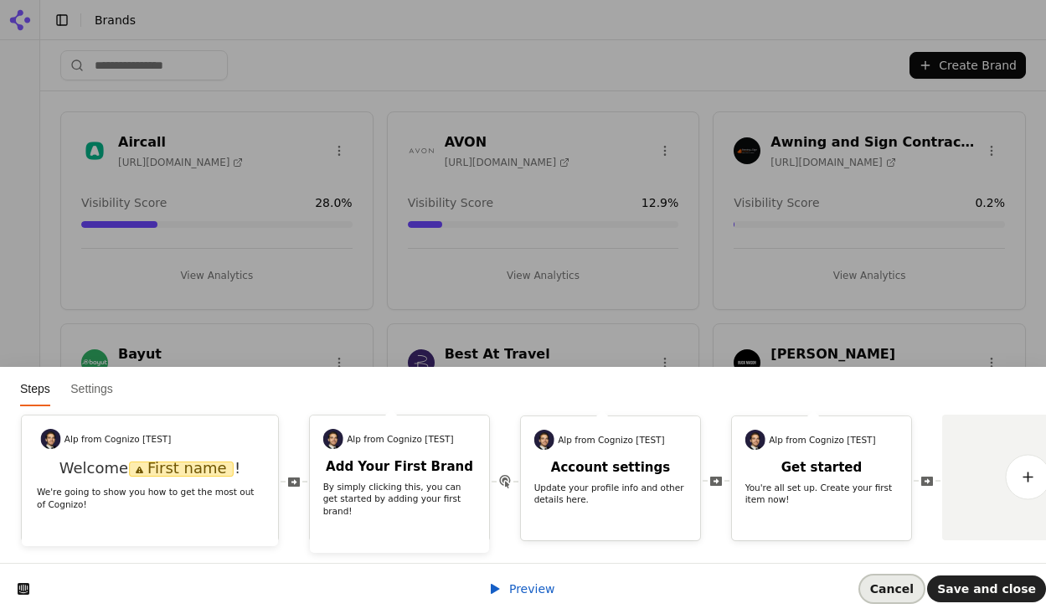
click at [902, 584] on span "Cancel" at bounding box center [892, 588] width 44 height 13
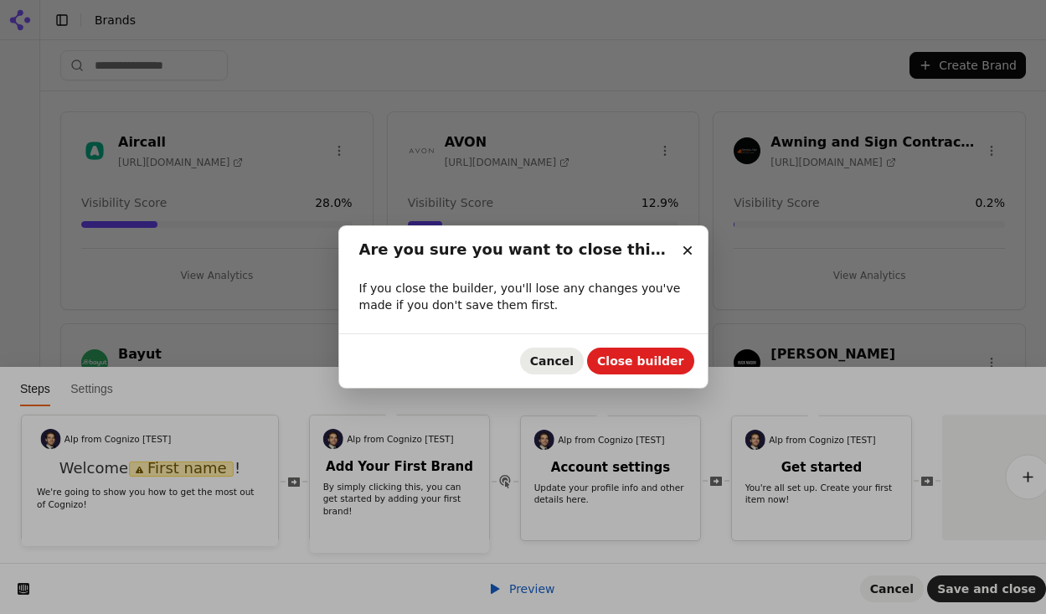
click at [554, 354] on span "Cancel" at bounding box center [552, 360] width 44 height 13
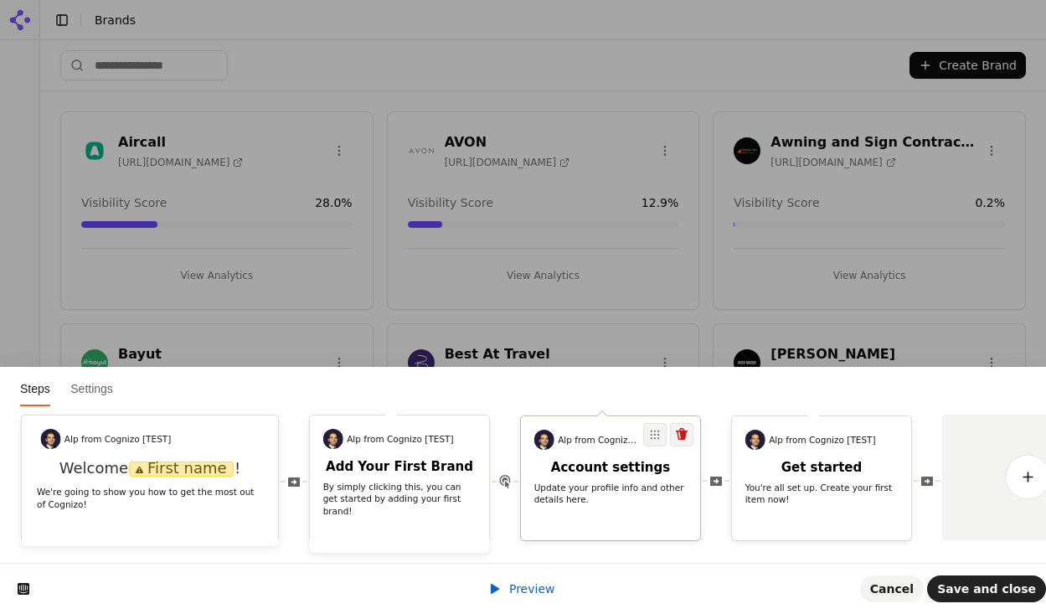
click at [627, 495] on div "Account settings Update your profile info and other details here." at bounding box center [610, 486] width 179 height 53
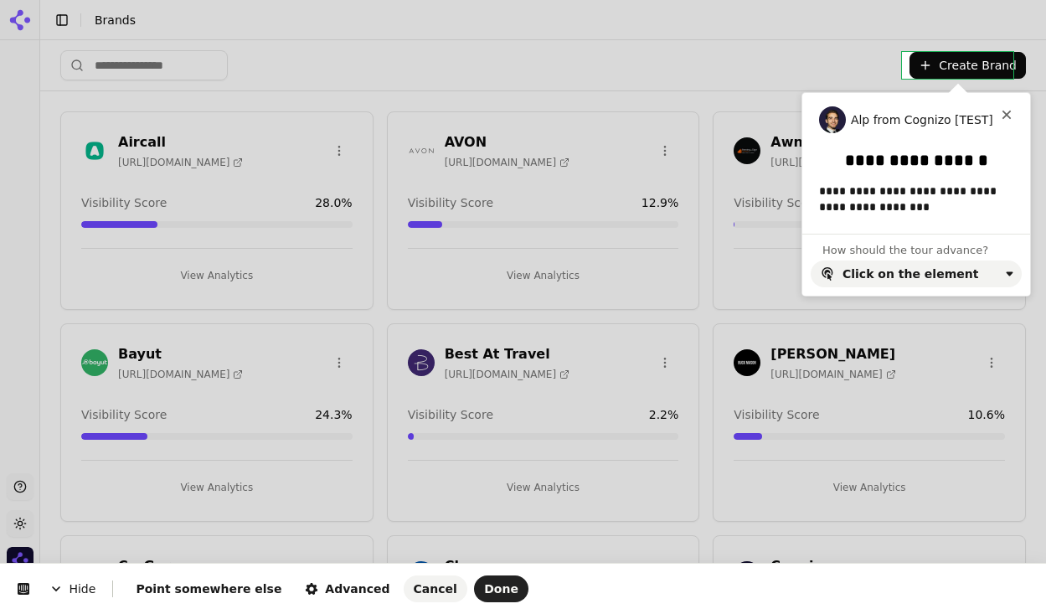
click at [972, 70] on body "Support Toggle theme Cognizo Toggle Sidebar Brands Create Brand Aircall [URL][D…" at bounding box center [523, 307] width 1046 height 614
click at [898, 271] on div "Click on the element" at bounding box center [911, 273] width 136 height 13
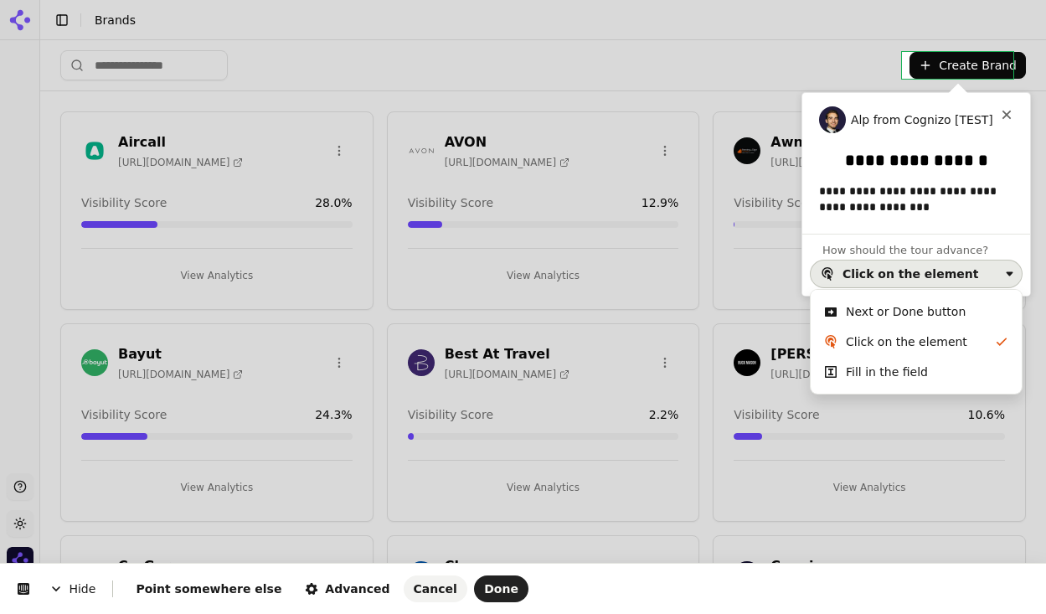
click at [887, 315] on div "Next or Done button" at bounding box center [906, 311] width 120 height 17
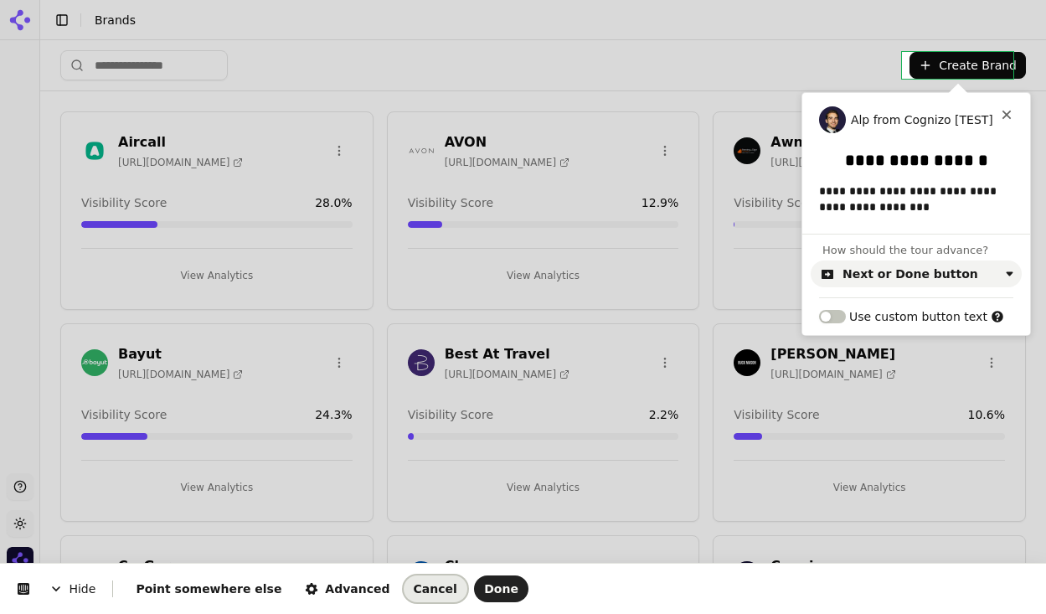
click at [414, 587] on span "Cancel" at bounding box center [436, 588] width 44 height 13
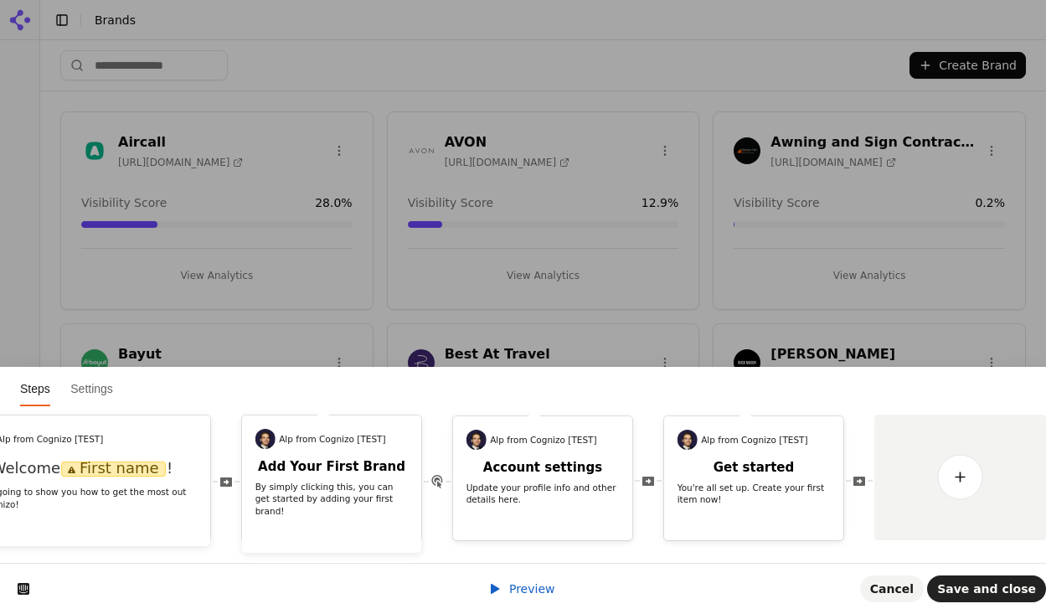
click at [574, 0] on html "Steps Settings Alp from [GEOGRAPHIC_DATA] [TEST] Welcome First name ! We're goi…" at bounding box center [523, 0] width 1046 height 0
click at [919, 577] on button "Cancel" at bounding box center [892, 588] width 64 height 27
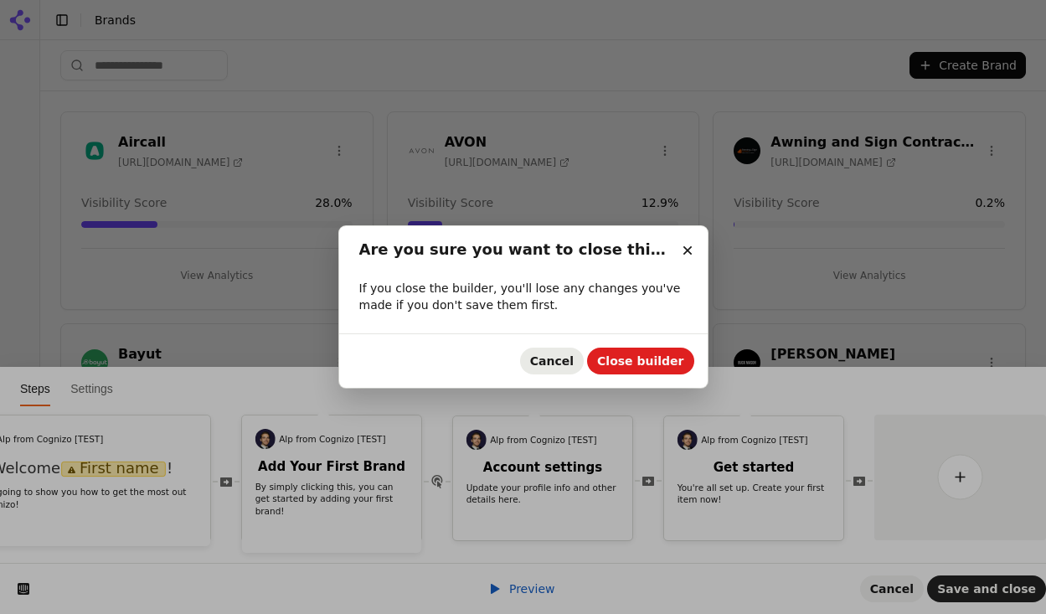
click at [577, 372] on button "Cancel" at bounding box center [552, 361] width 64 height 27
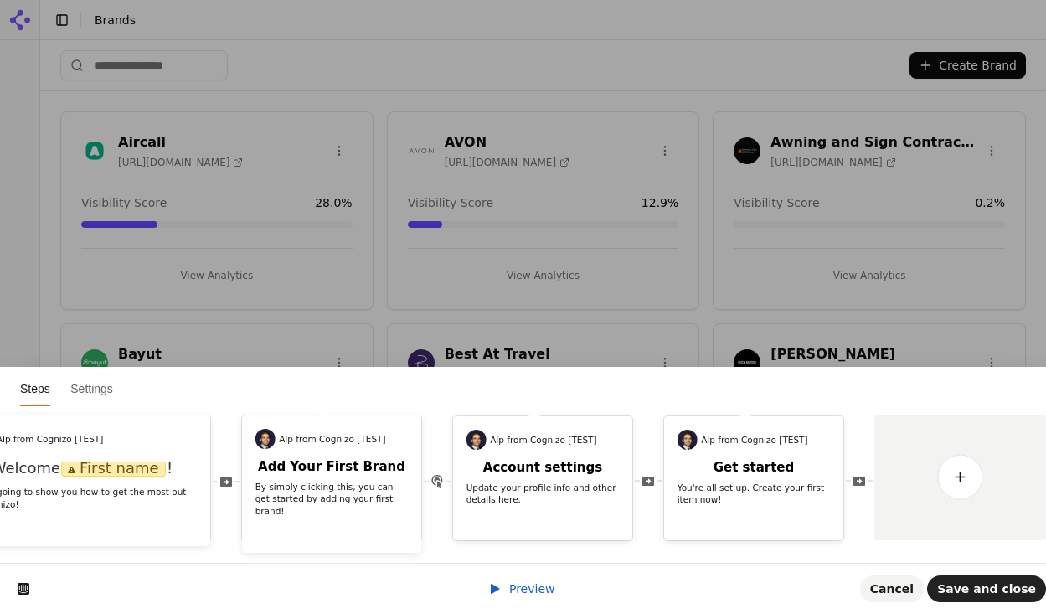
click at [927, 0] on html "Steps Settings Alp from [GEOGRAPHIC_DATA] [TEST] Welcome First name ! We're goi…" at bounding box center [523, 0] width 1046 height 0
click at [168, 0] on html "Steps Settings Alp from [GEOGRAPHIC_DATA] [TEST] Welcome First name ! We're goi…" at bounding box center [523, 0] width 1046 height 0
click at [591, 461] on h2 "Account settings" at bounding box center [542, 468] width 179 height 16
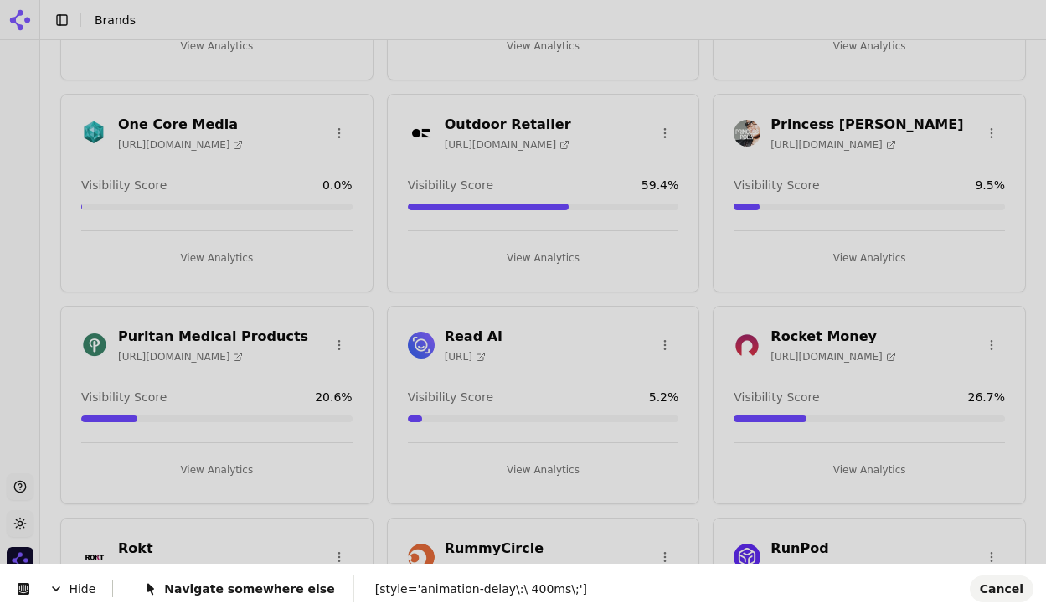
scroll to position [1734, 0]
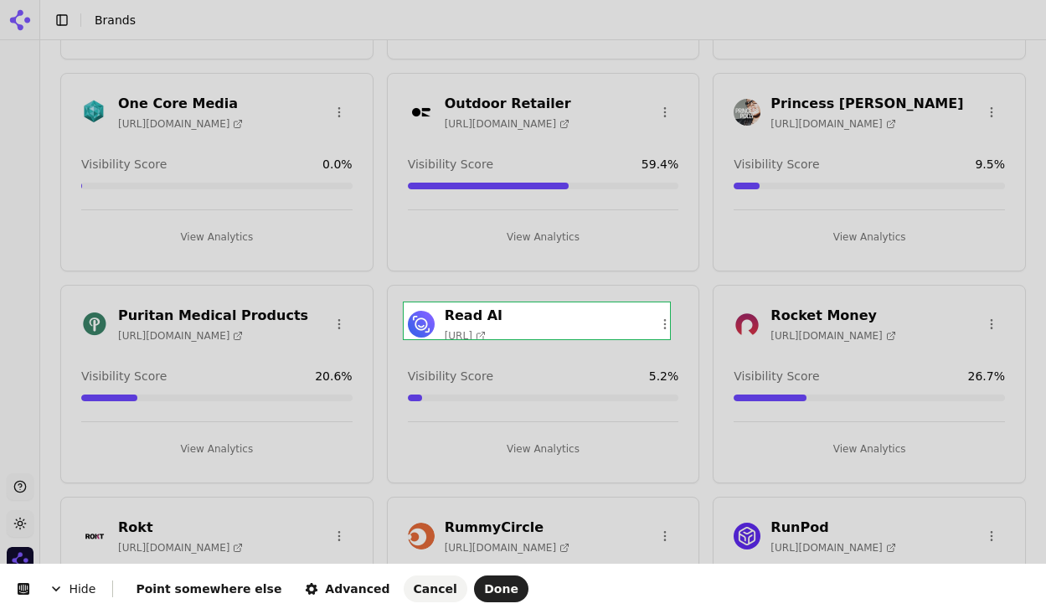
click at [595, 329] on body "Support Toggle theme Cognizo Toggle Sidebar Brands Create Brand Aircall [URL][D…" at bounding box center [523, 307] width 1046 height 614
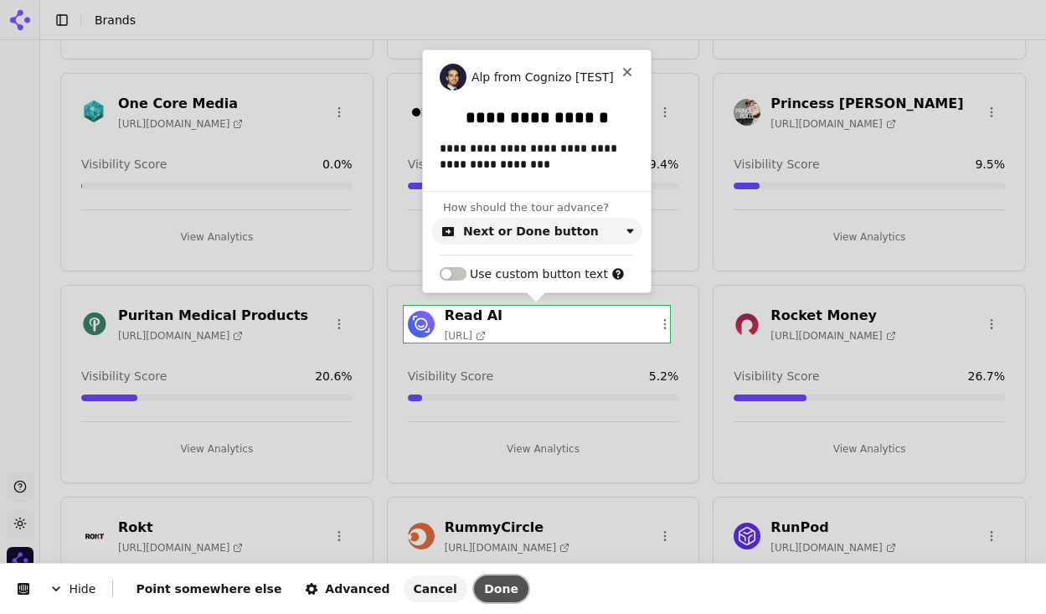
click at [474, 590] on button "Done" at bounding box center [501, 588] width 54 height 27
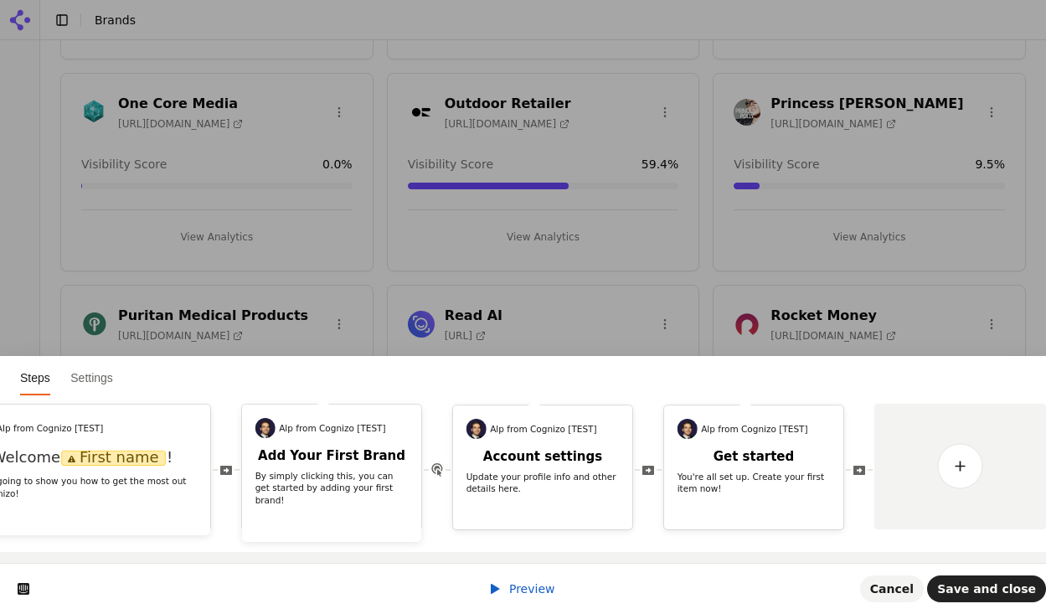
scroll to position [0, 0]
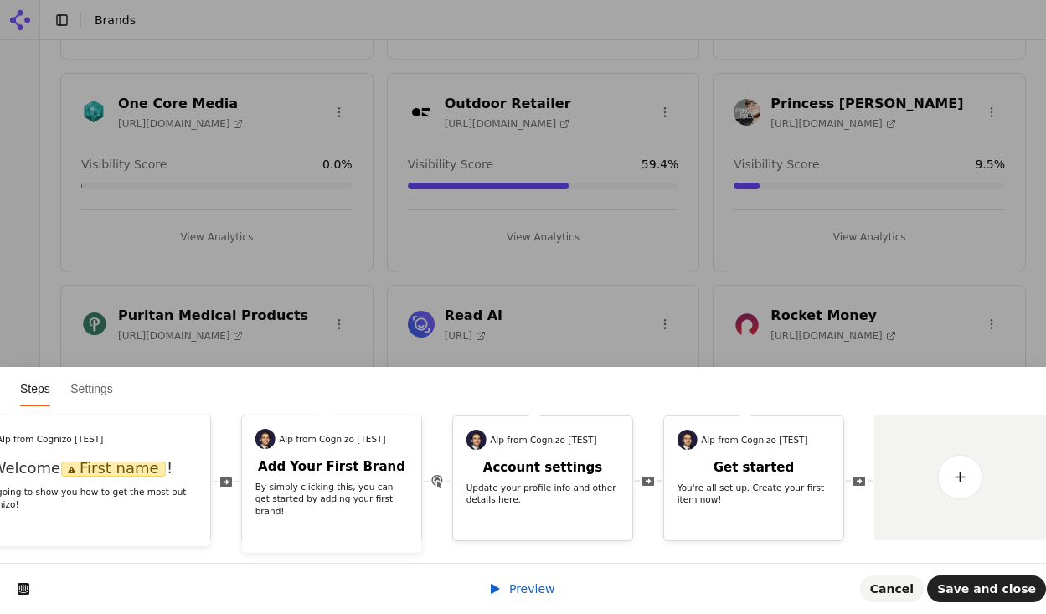
click at [522, 601] on div "Preview Cancel Save and close" at bounding box center [523, 588] width 1046 height 51
click at [525, 592] on span "Preview" at bounding box center [532, 588] width 46 height 13
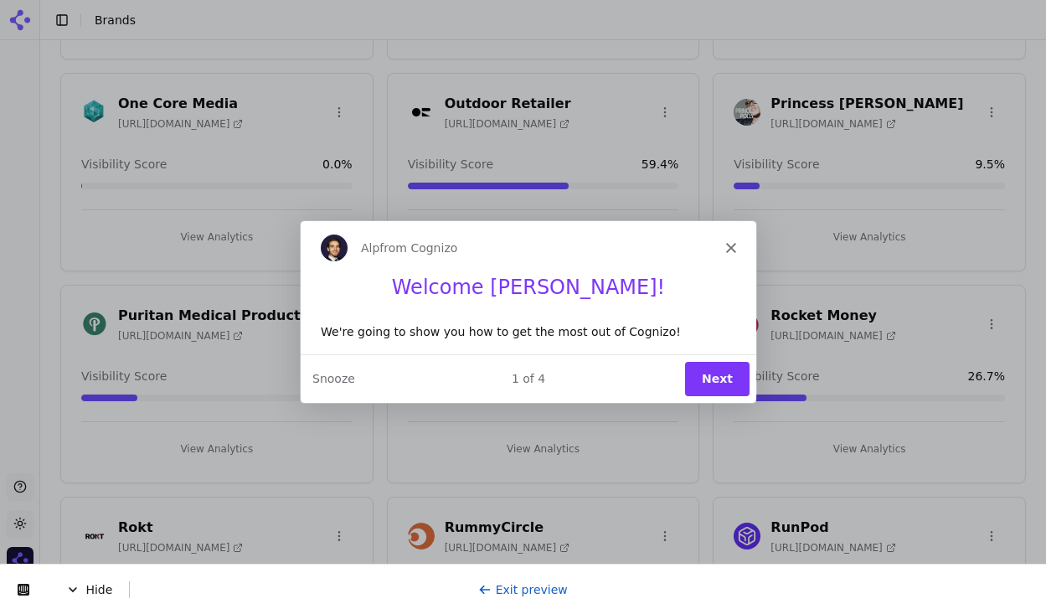
click at [710, 375] on button "Next" at bounding box center [715, 378] width 64 height 34
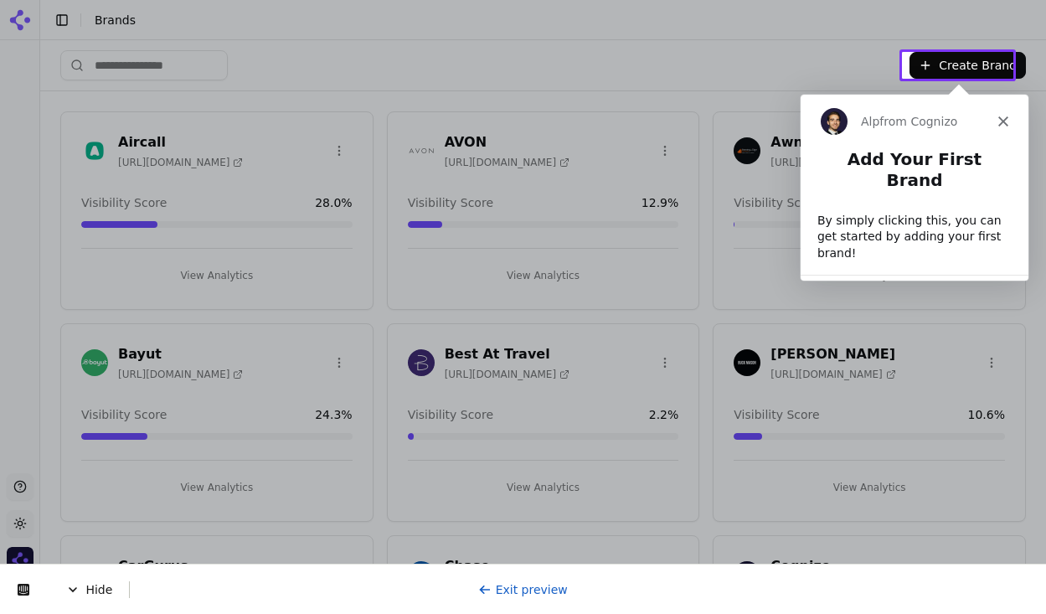
click at [963, 67] on button "Create Brand" at bounding box center [968, 65] width 116 height 27
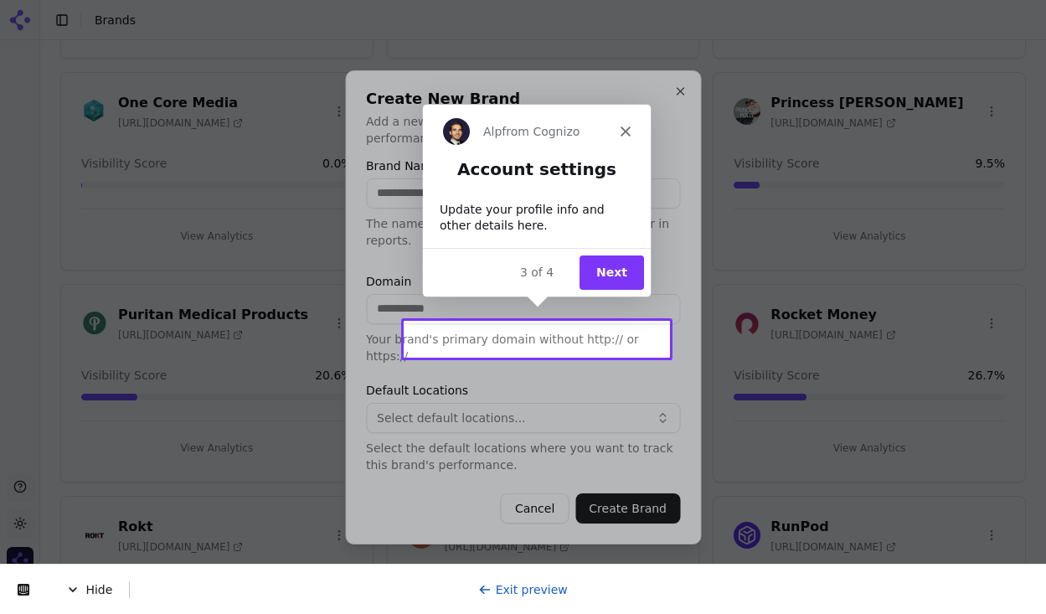
scroll to position [1736, 0]
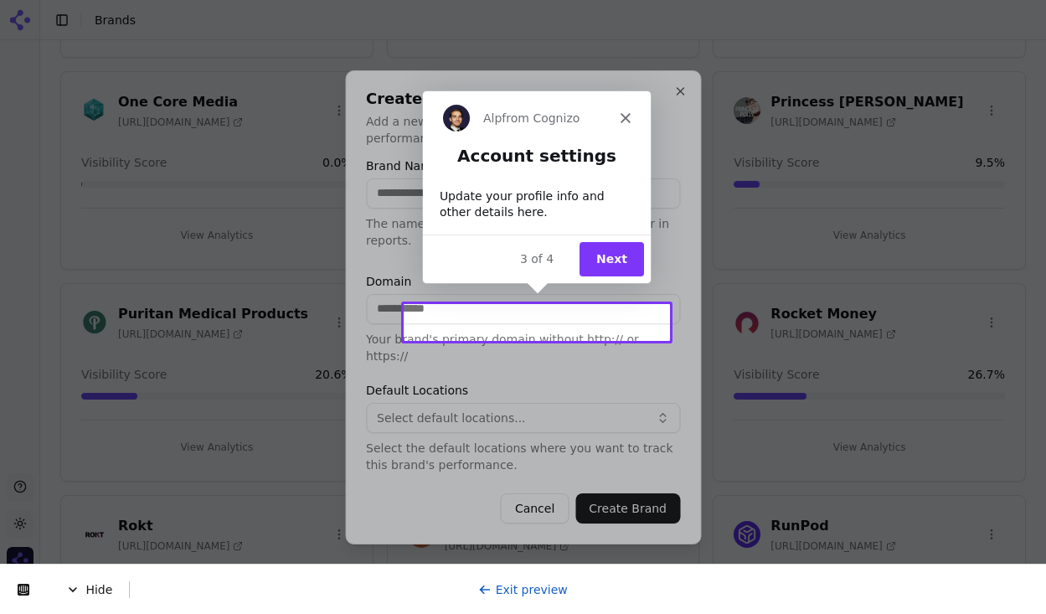
click at [623, 116] on polygon "Close" at bounding box center [624, 116] width 10 height 10
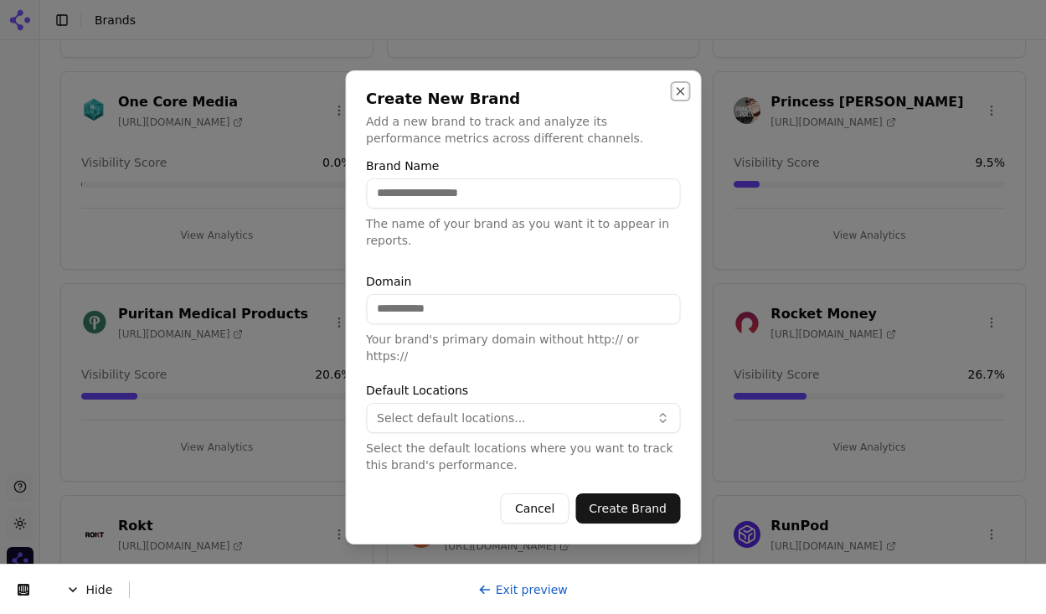
click at [682, 98] on button "Close" at bounding box center [679, 91] width 13 height 13
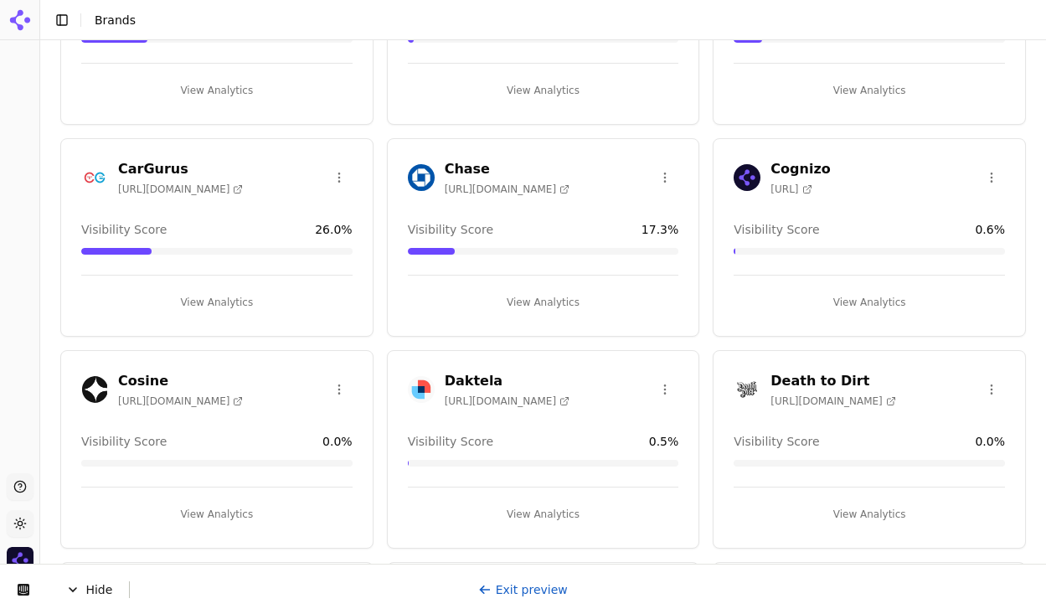
scroll to position [0, 0]
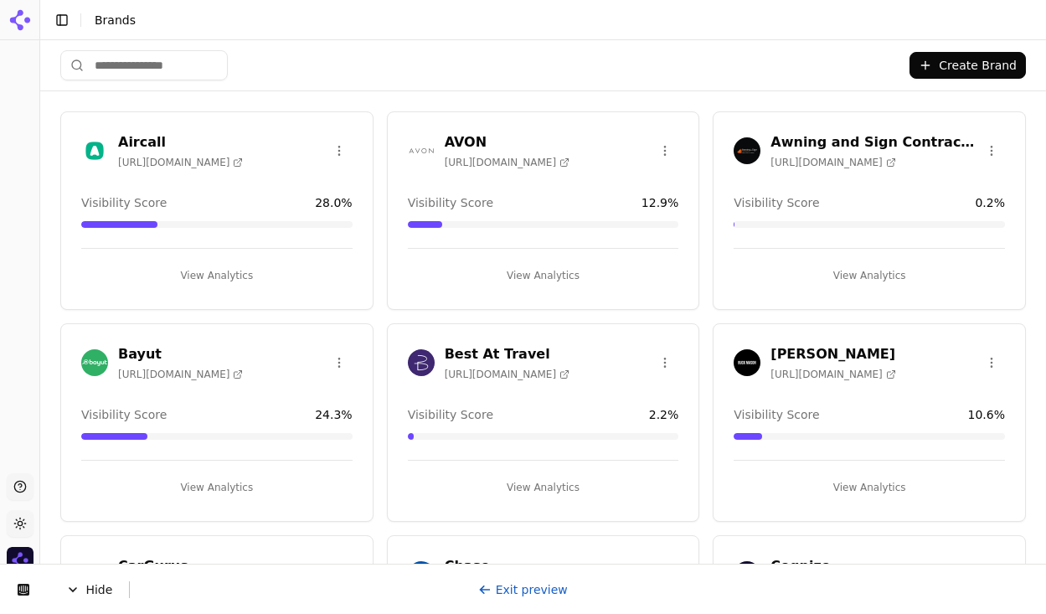
click at [530, 588] on link "Exit preview" at bounding box center [523, 589] width 90 height 13
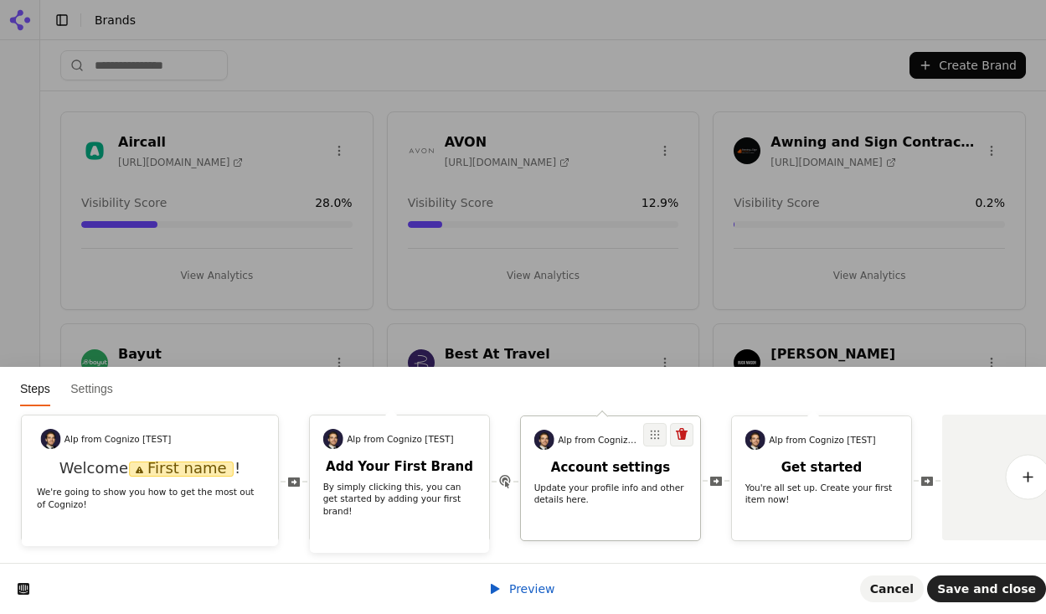
click at [665, 460] on h2 "Account settings" at bounding box center [610, 468] width 179 height 16
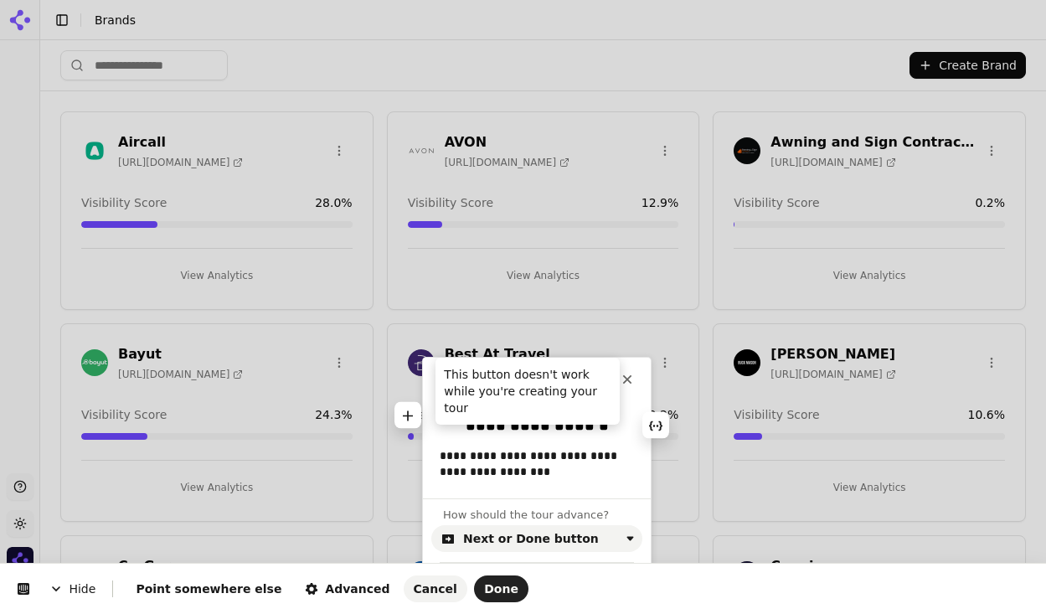
click at [623, 384] on icon at bounding box center [627, 379] width 13 height 13
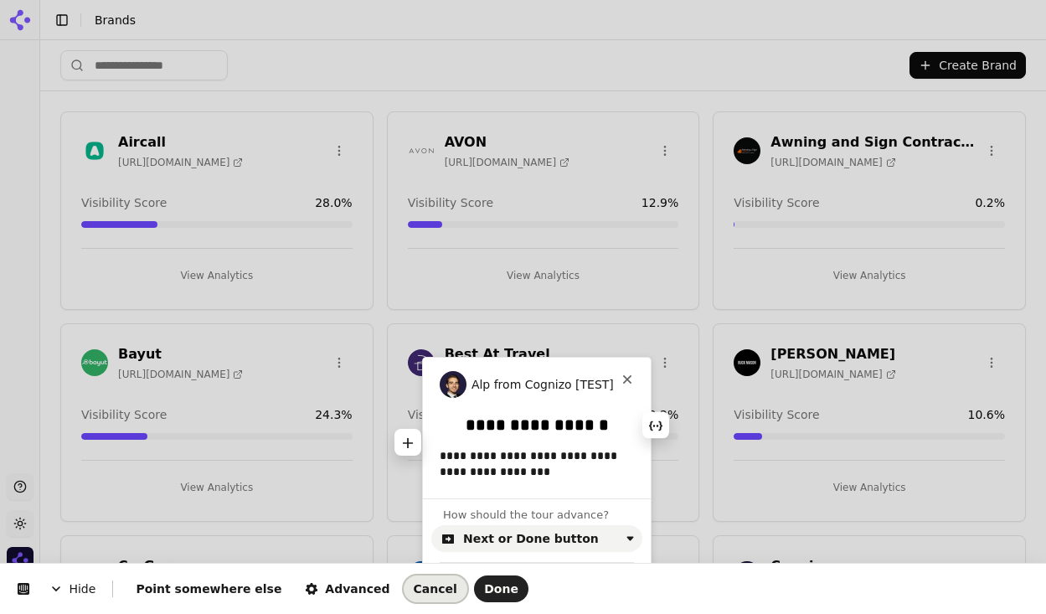
click at [414, 584] on span "Cancel" at bounding box center [436, 588] width 44 height 13
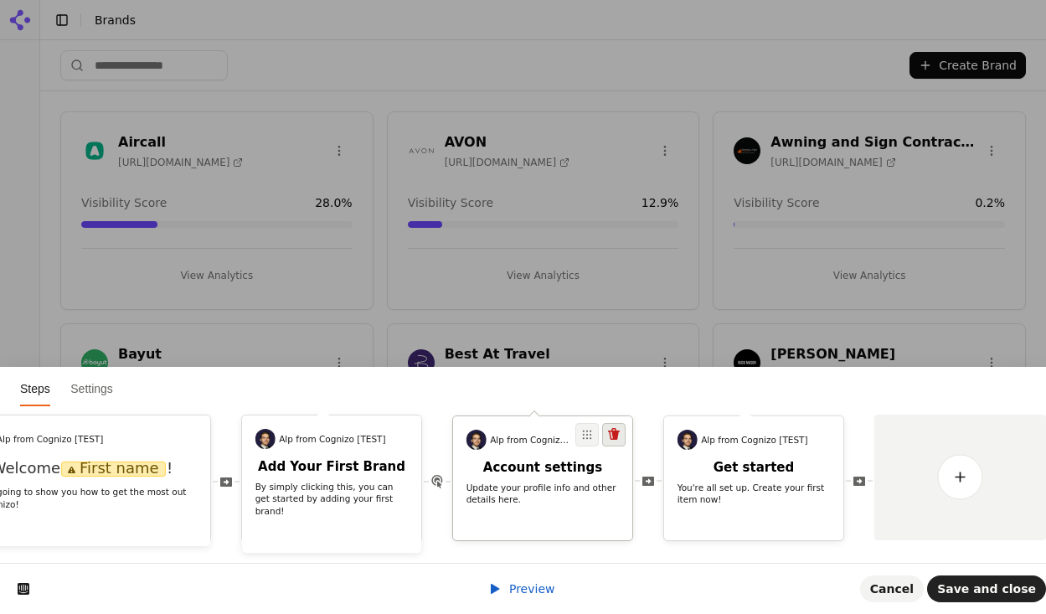
click at [614, 428] on icon at bounding box center [613, 434] width 13 height 13
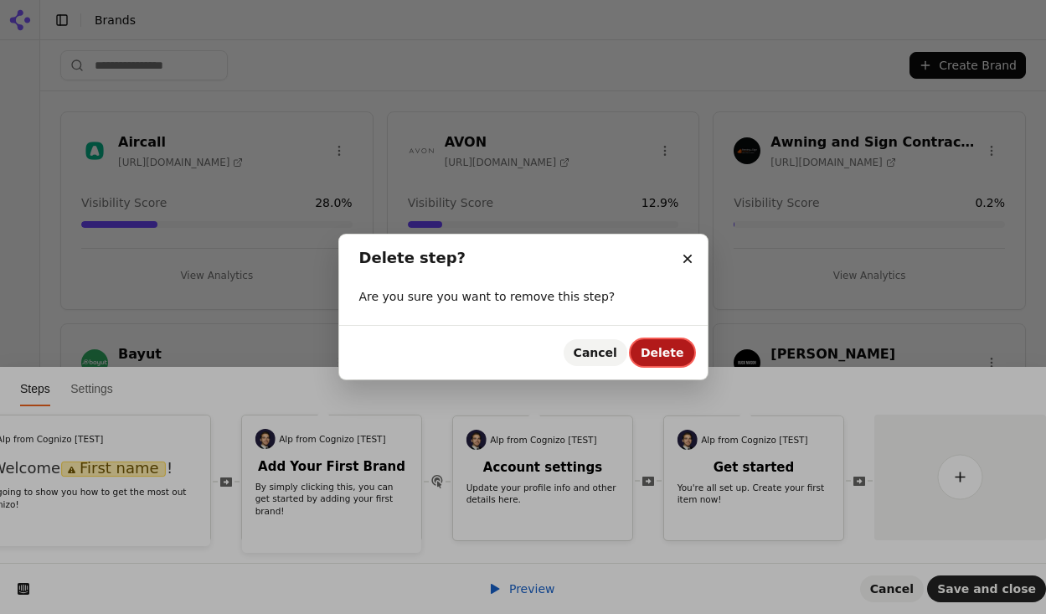
click at [674, 358] on span "Delete" at bounding box center [663, 352] width 44 height 13
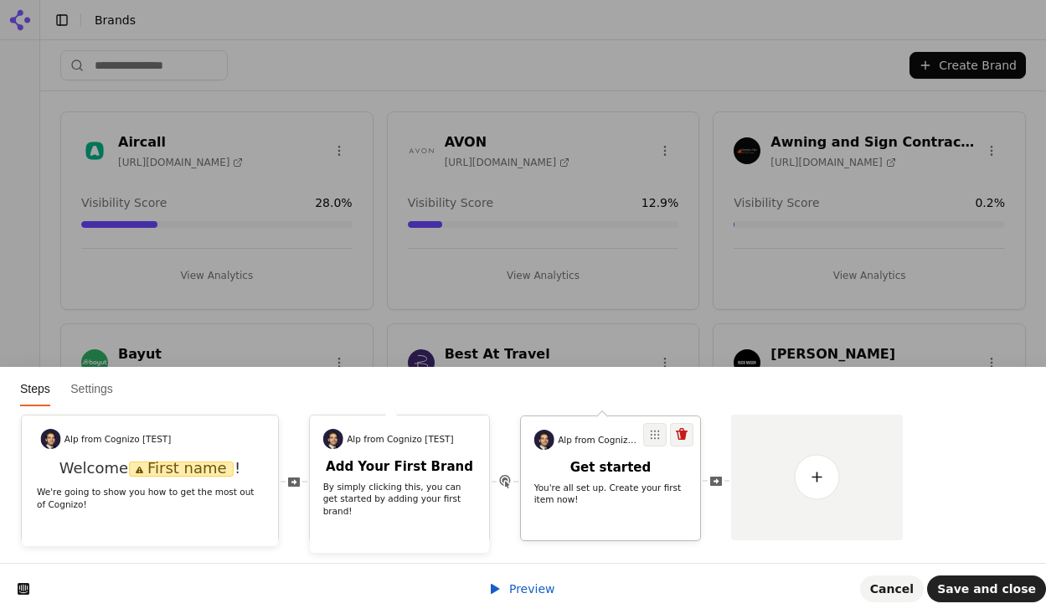
click at [586, 479] on div "Get started You're all set up. Create your first item now!" at bounding box center [610, 483] width 179 height 46
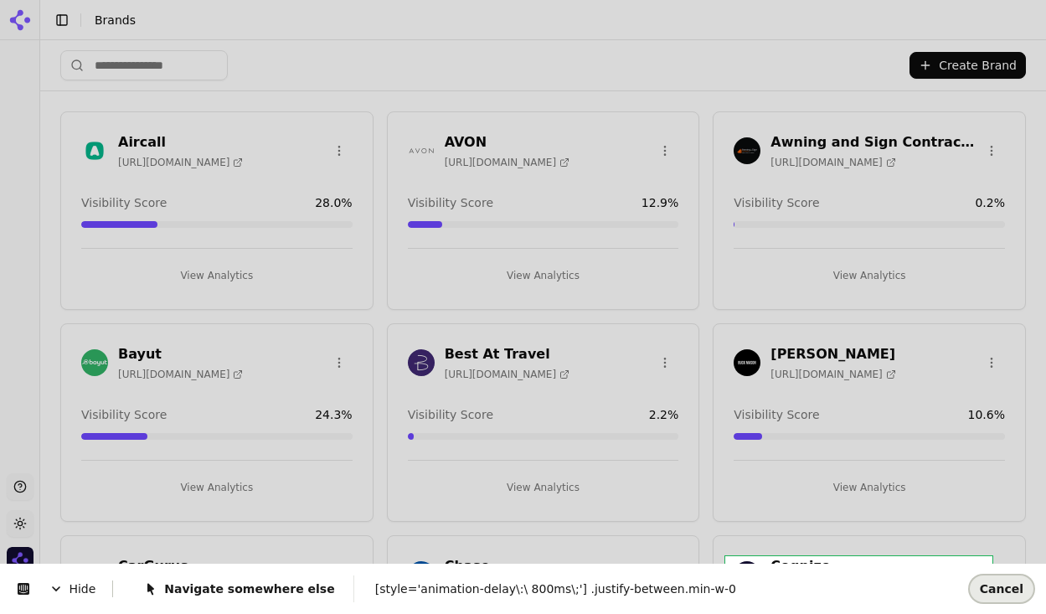
click at [1000, 585] on span "Cancel" at bounding box center [1002, 588] width 44 height 13
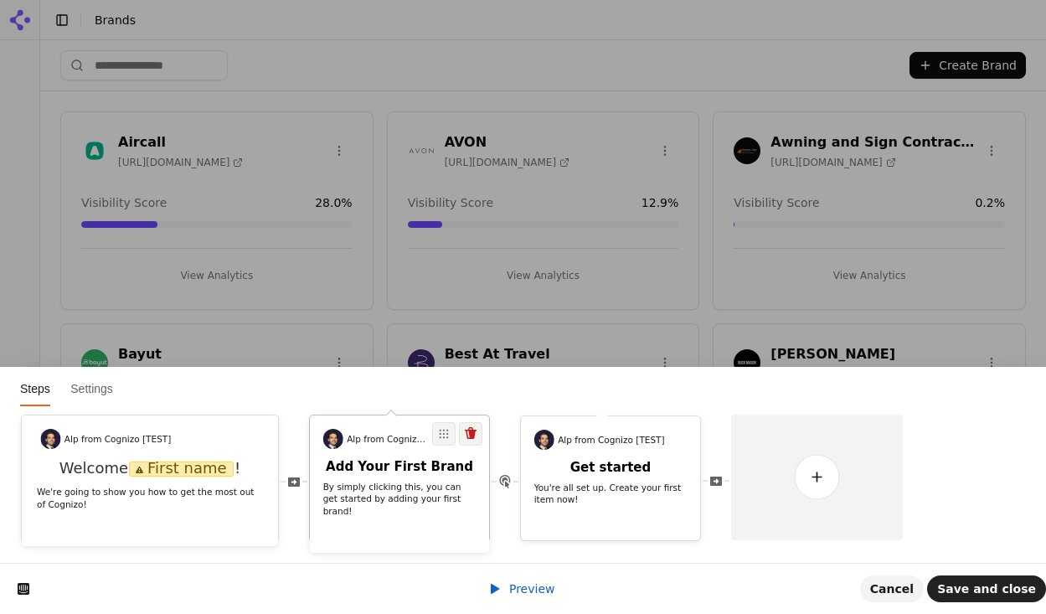
click at [451, 504] on p "By simply clicking this, you can get started by adding your first brand!" at bounding box center [399, 499] width 153 height 37
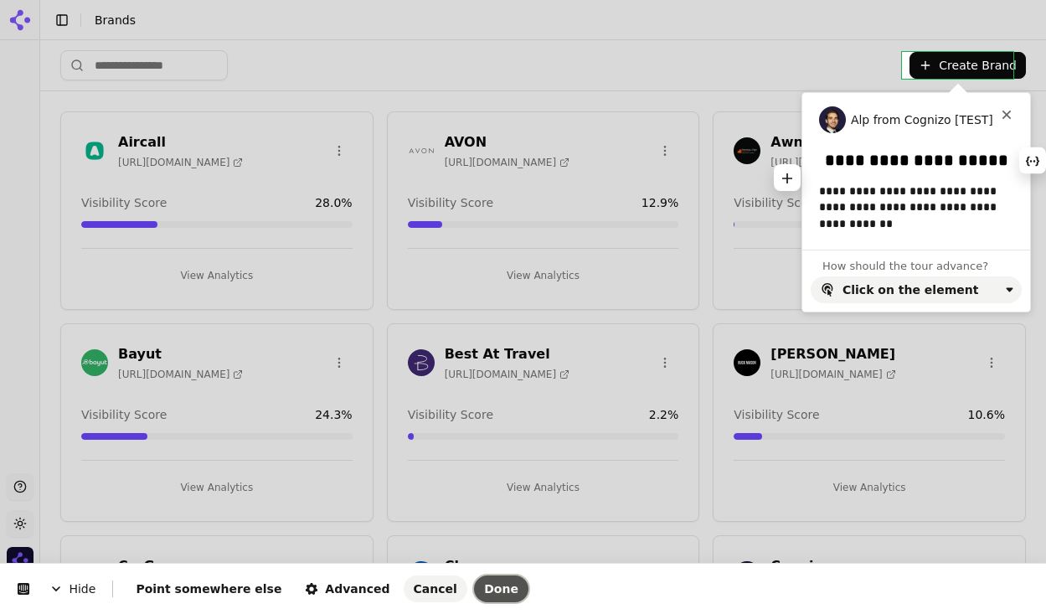
click at [484, 591] on span "Done" at bounding box center [501, 588] width 34 height 13
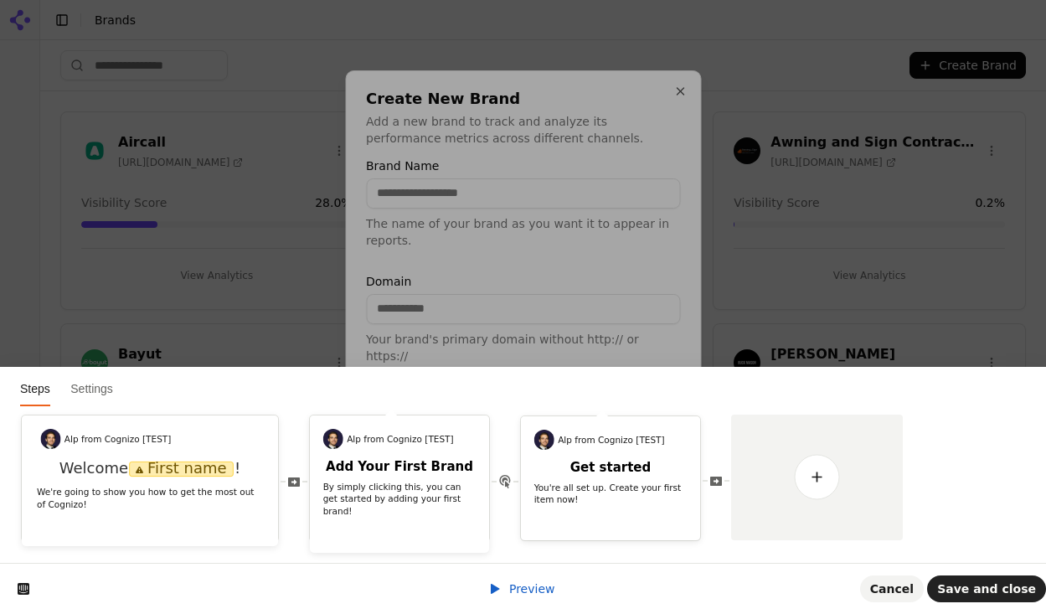
click at [515, 585] on div at bounding box center [523, 307] width 1046 height 614
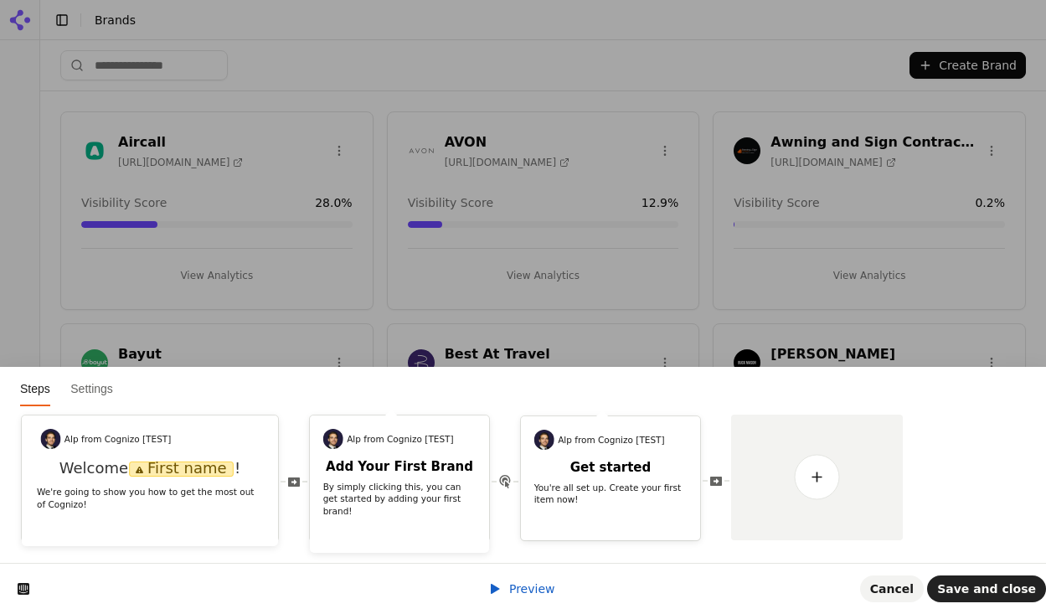
click at [535, 593] on span "Preview" at bounding box center [532, 588] width 46 height 13
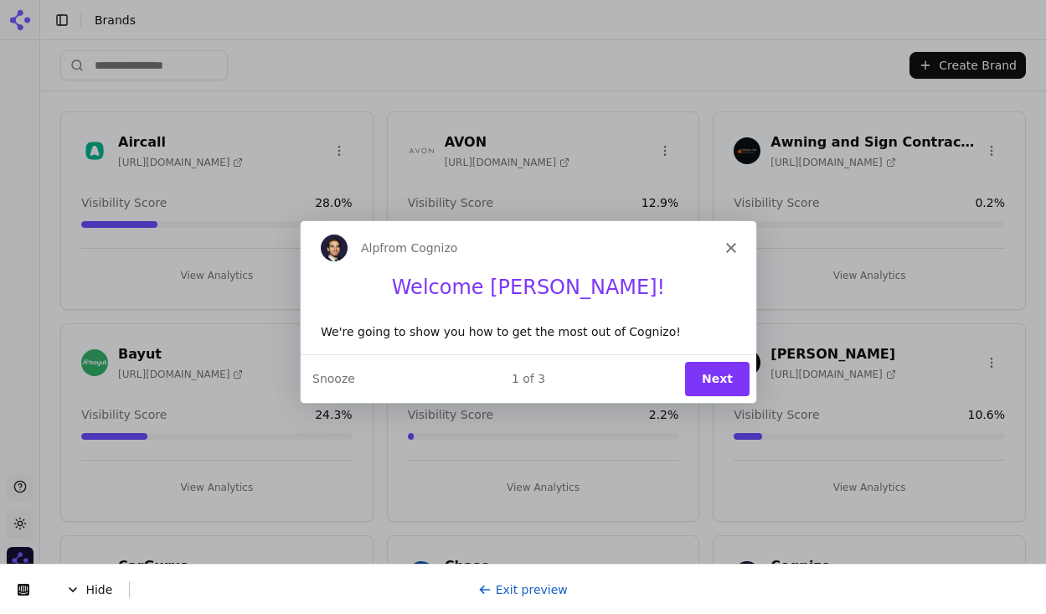
click at [706, 376] on button "Next" at bounding box center [715, 378] width 64 height 34
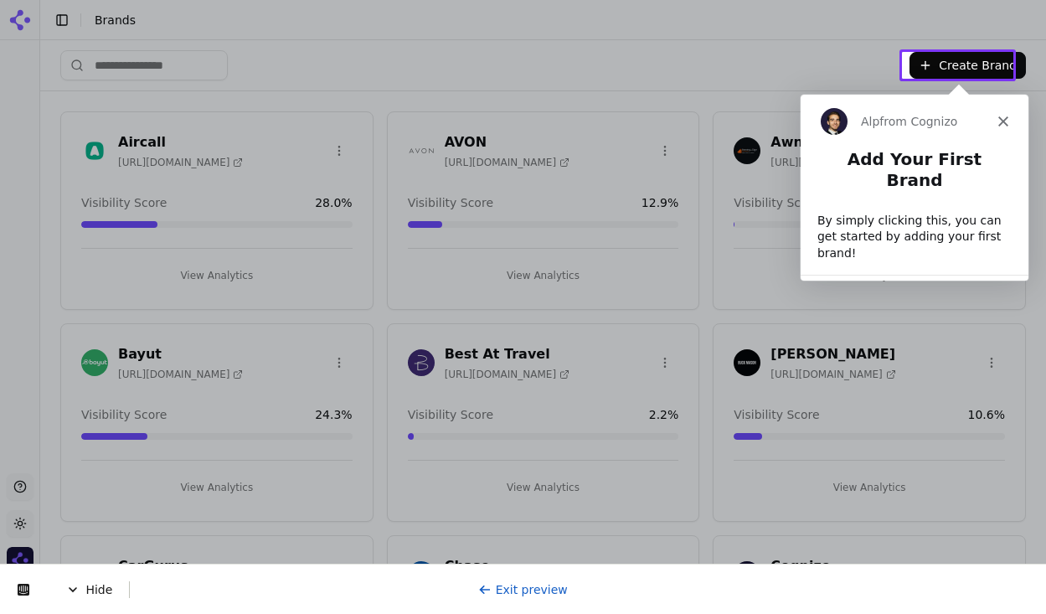
click at [957, 64] on button "Create Brand" at bounding box center [968, 65] width 116 height 27
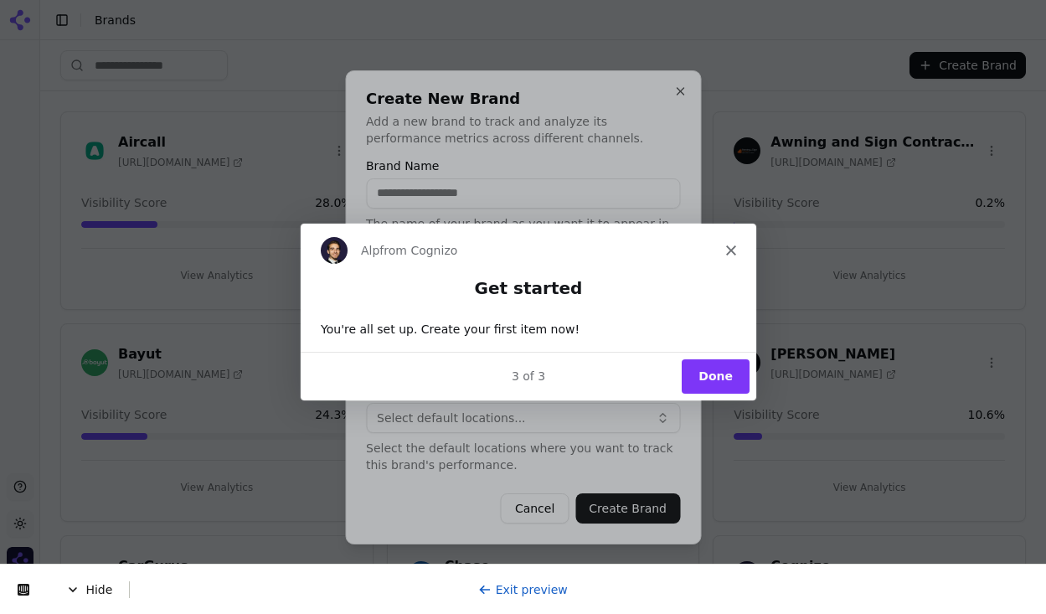
click at [729, 251] on icon "Close" at bounding box center [730, 250] width 10 height 10
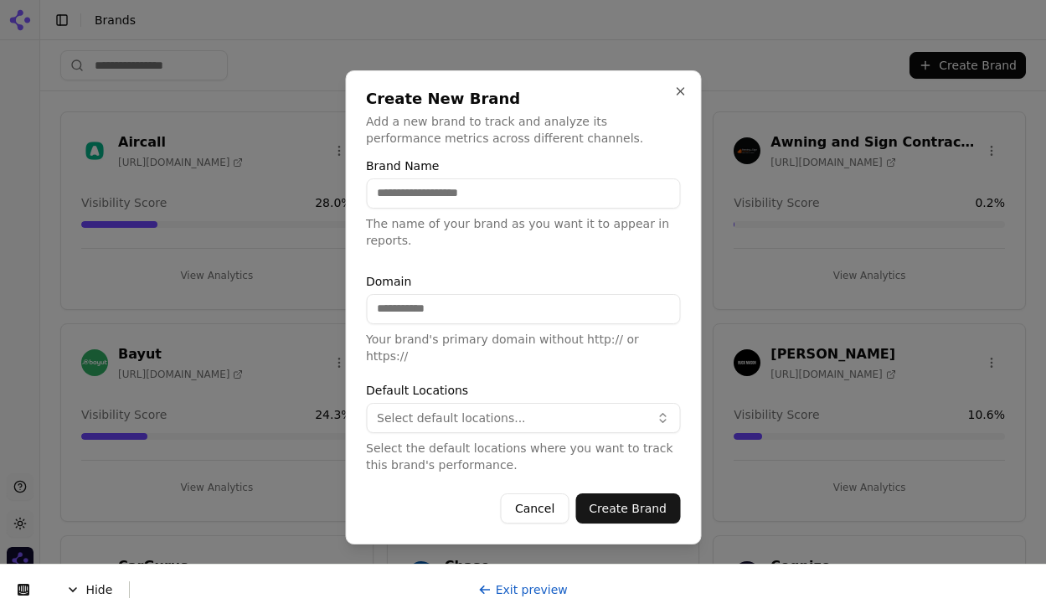
click at [446, 205] on input "Brand Name" at bounding box center [523, 193] width 314 height 30
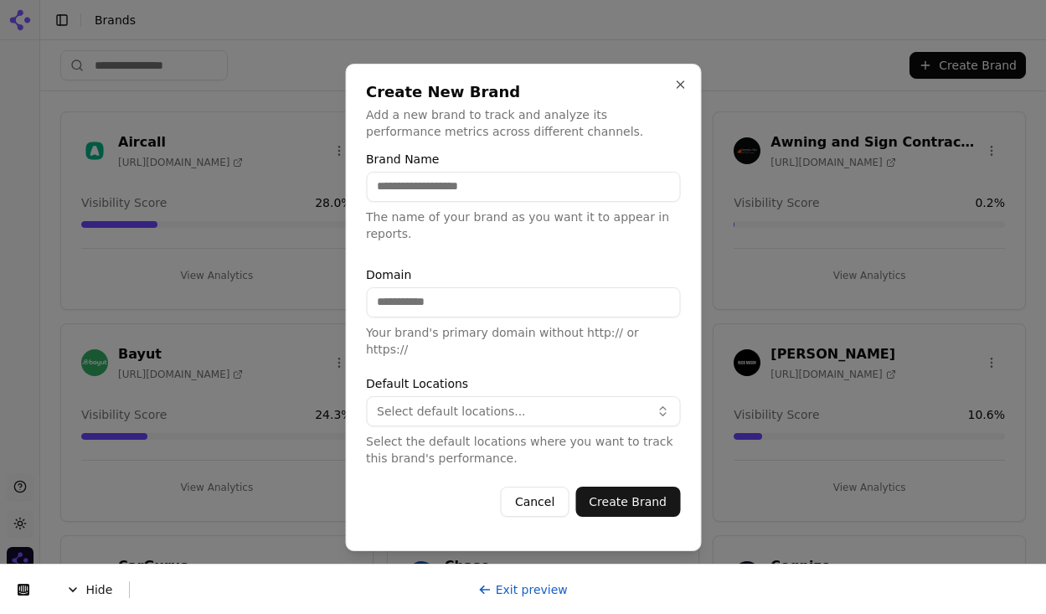
click at [499, 580] on div at bounding box center [523, 307] width 1046 height 614
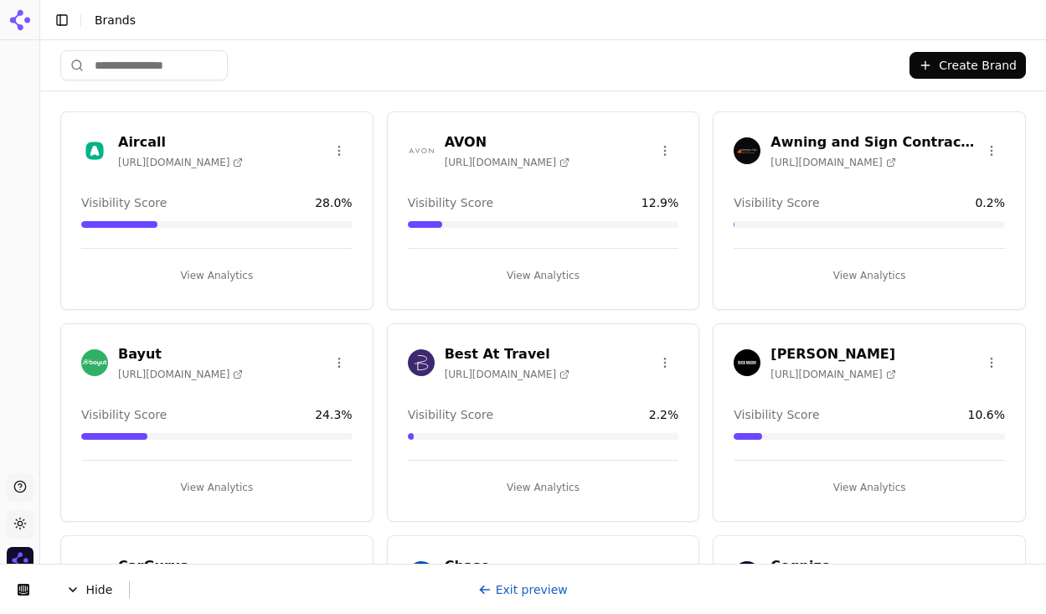
click at [525, 595] on link "Exit preview" at bounding box center [523, 589] width 90 height 13
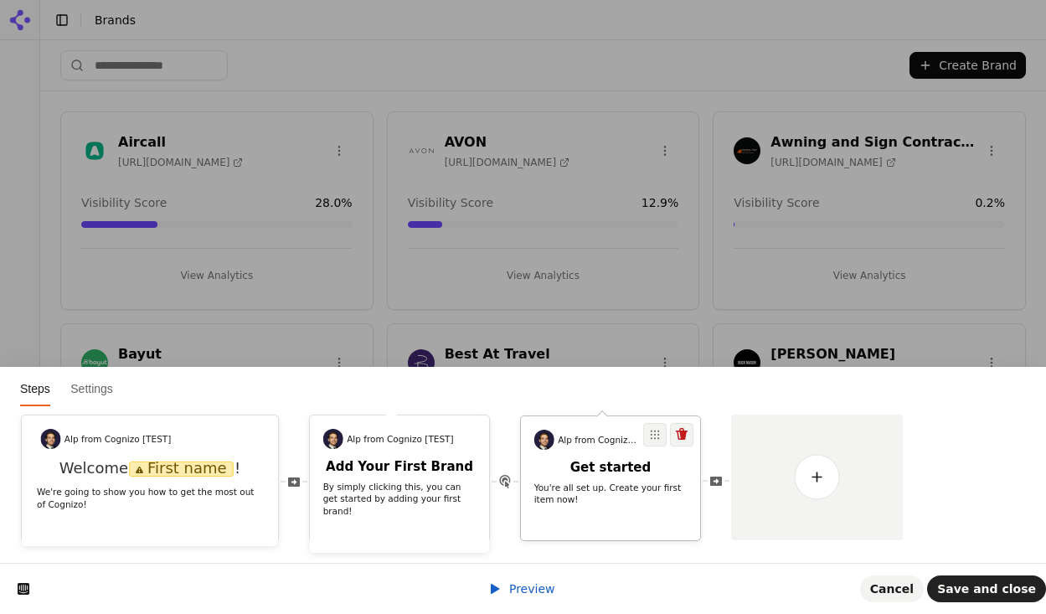
click at [609, 470] on h2 "Get started" at bounding box center [610, 468] width 179 height 16
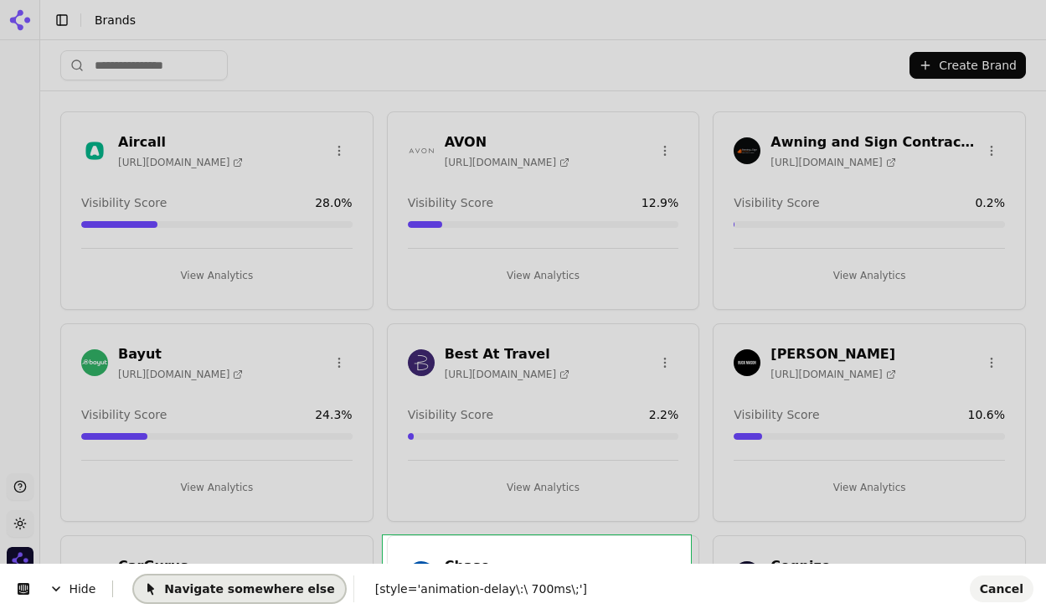
click at [273, 598] on button "Navigate somewhere else" at bounding box center [239, 588] width 210 height 27
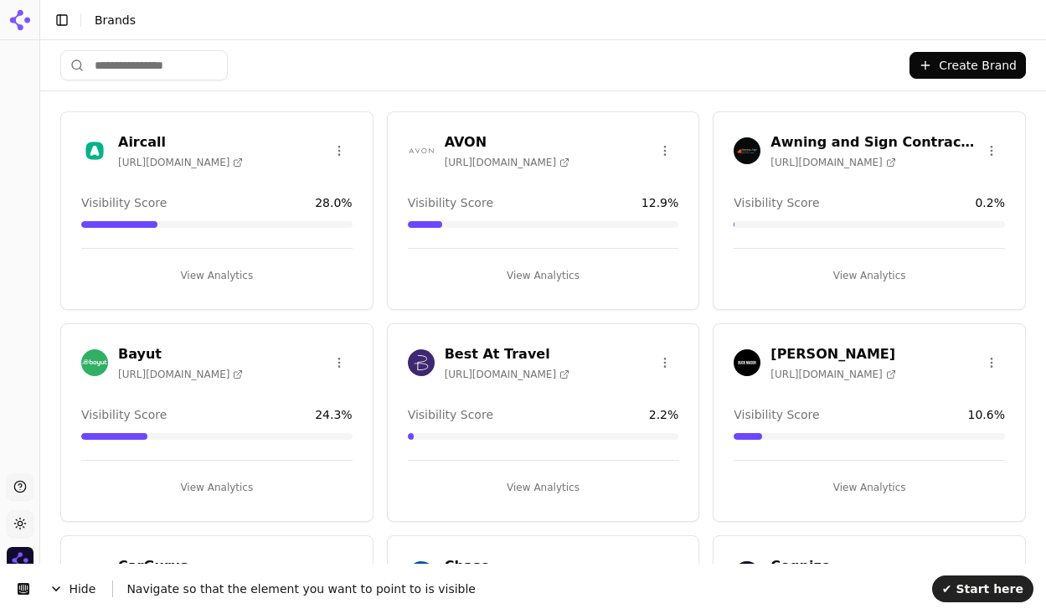
click at [967, 60] on button "Create Brand" at bounding box center [968, 65] width 116 height 27
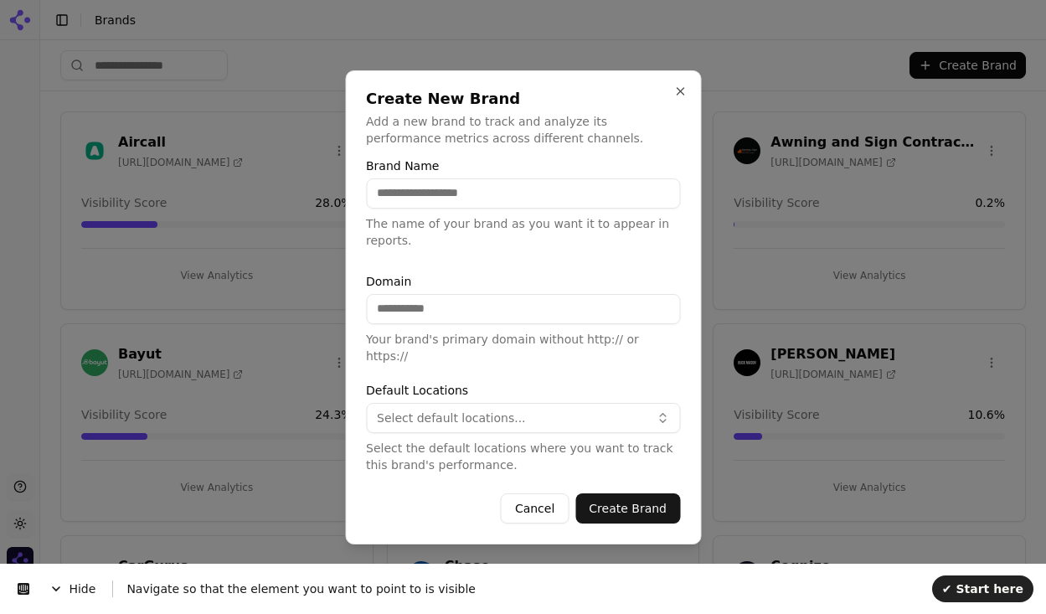
click at [987, 593] on div at bounding box center [523, 307] width 1046 height 614
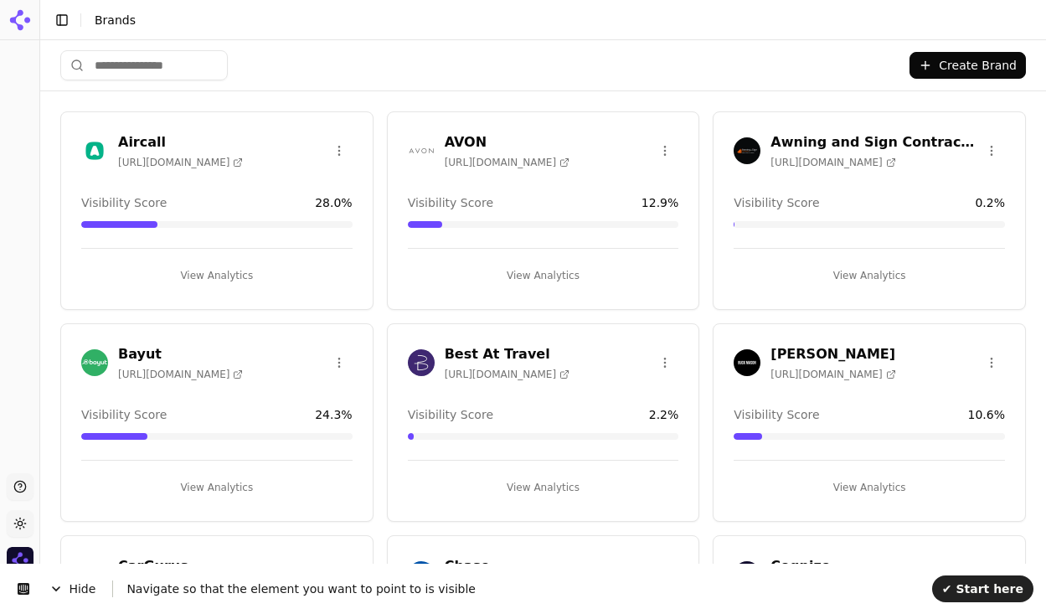
click at [962, 55] on button "Create Brand" at bounding box center [968, 65] width 116 height 27
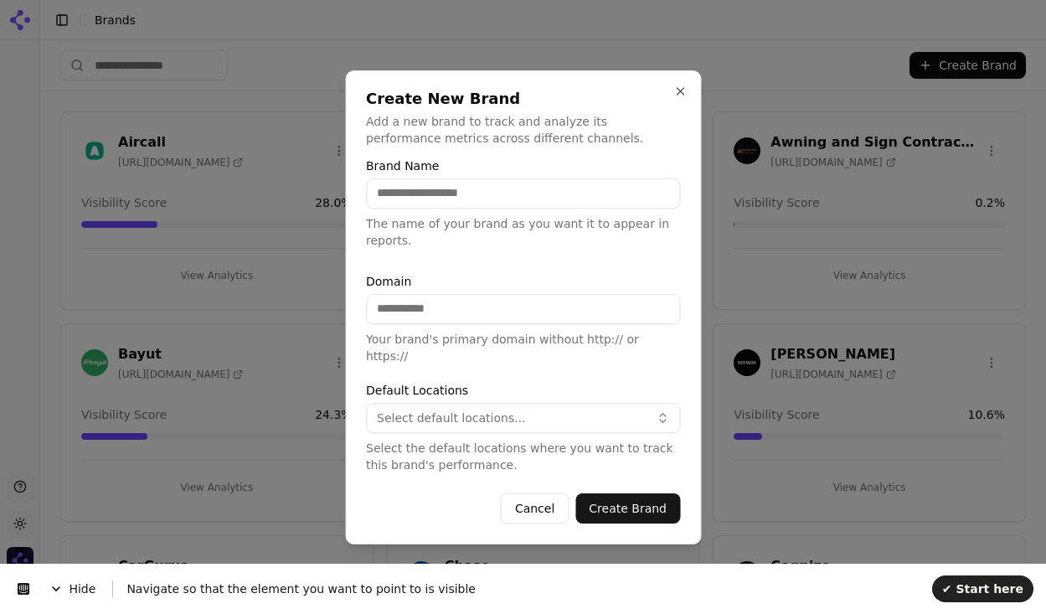
click at [988, 591] on div at bounding box center [523, 307] width 1046 height 614
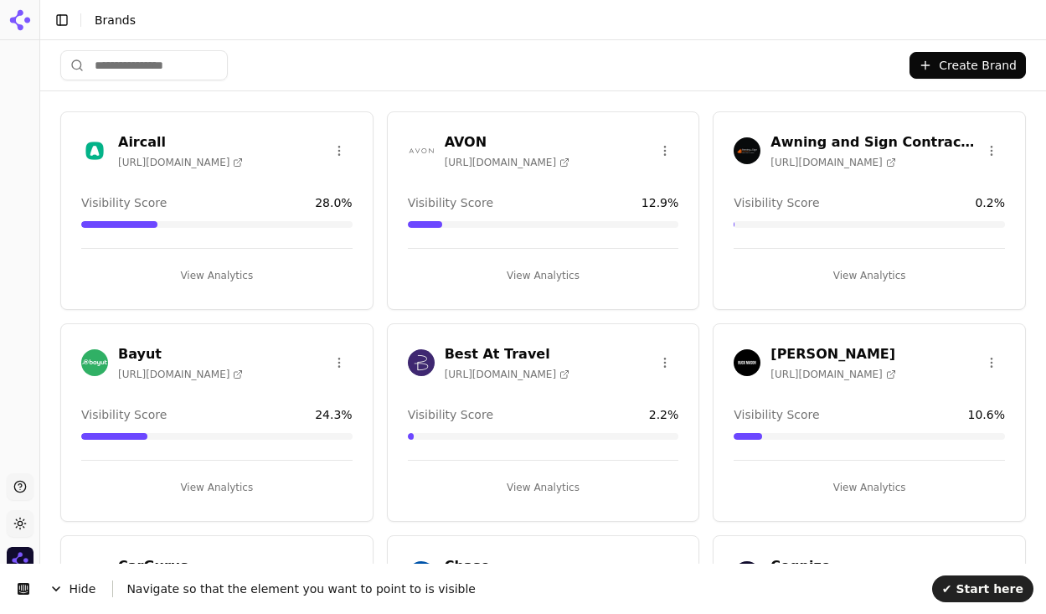
click at [949, 66] on button "Create Brand" at bounding box center [968, 65] width 116 height 27
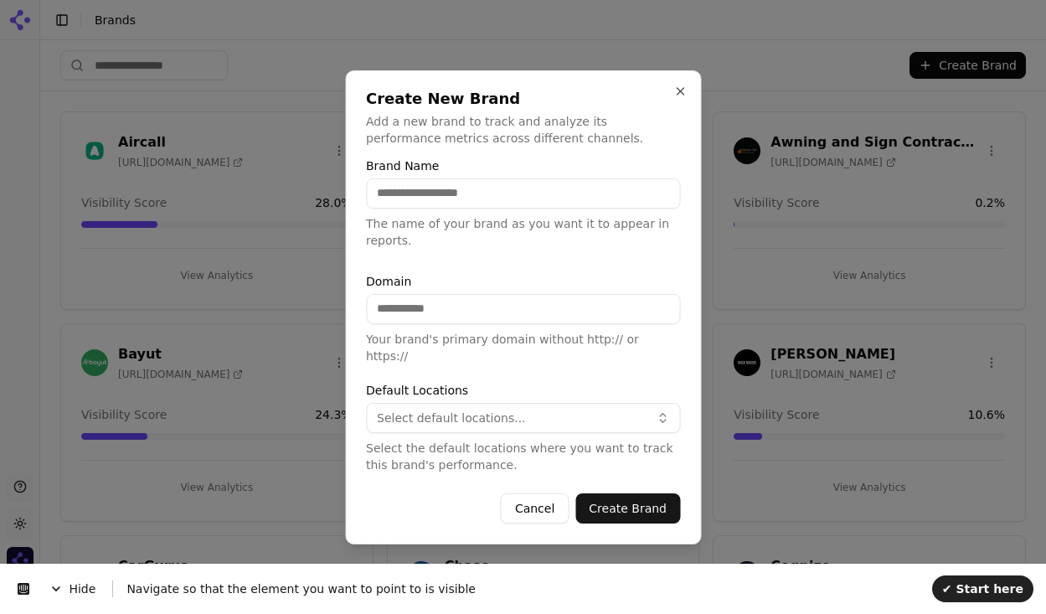
click at [467, 196] on input "Brand Name" at bounding box center [523, 193] width 314 height 30
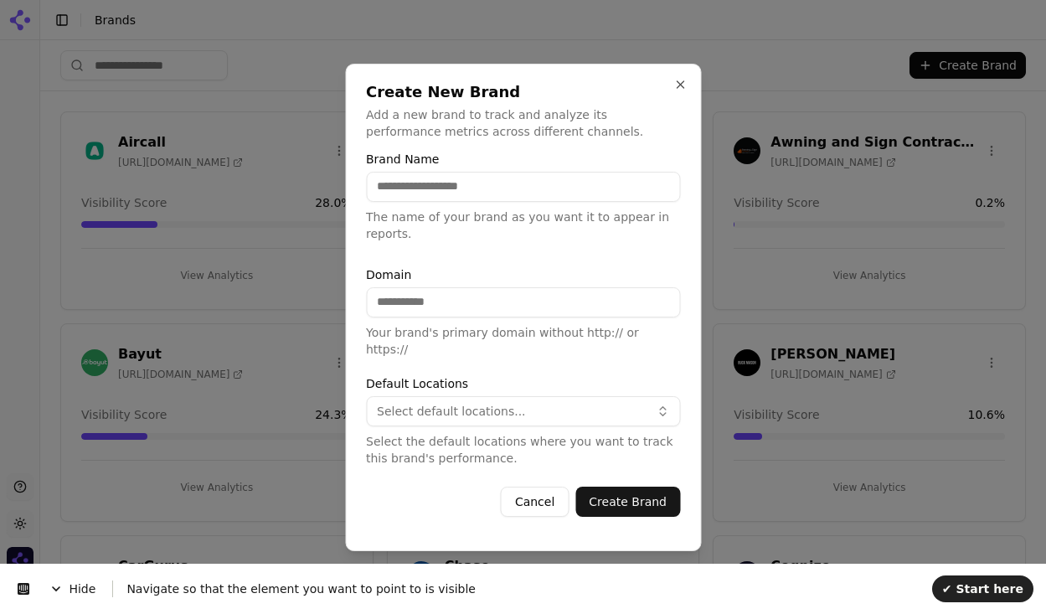
click at [23, 588] on div at bounding box center [523, 307] width 1046 height 614
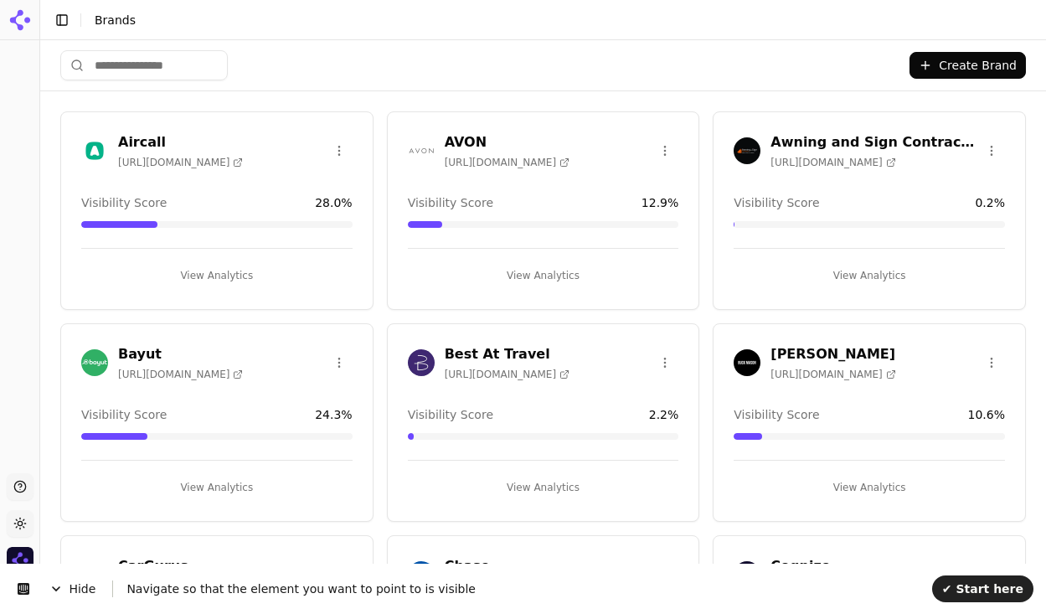
click at [94, 594] on span "Hide" at bounding box center [73, 588] width 80 height 47
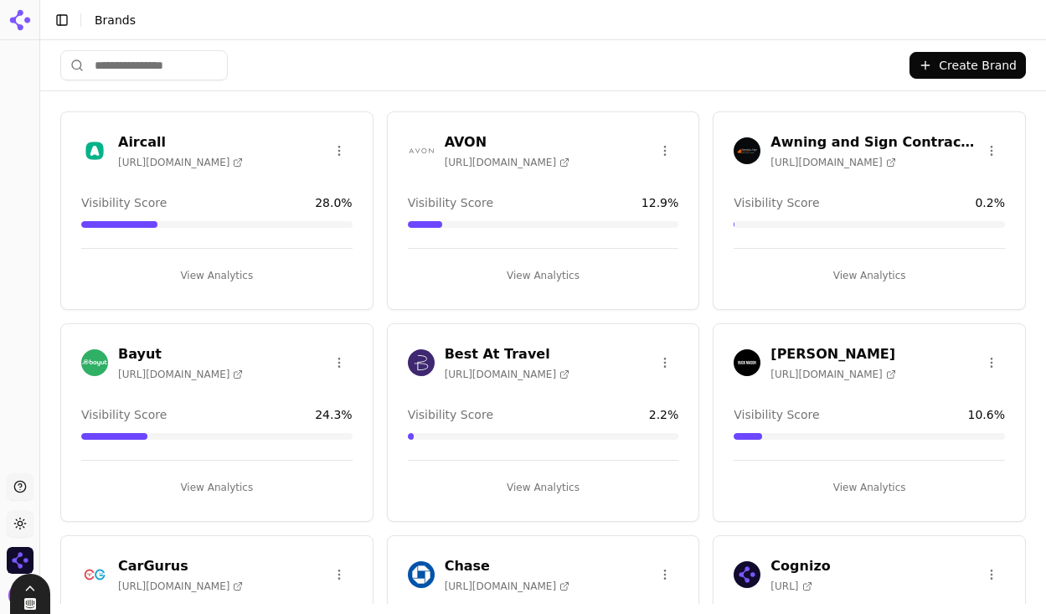
click at [26, 601] on icon at bounding box center [29, 603] width 13 height 13
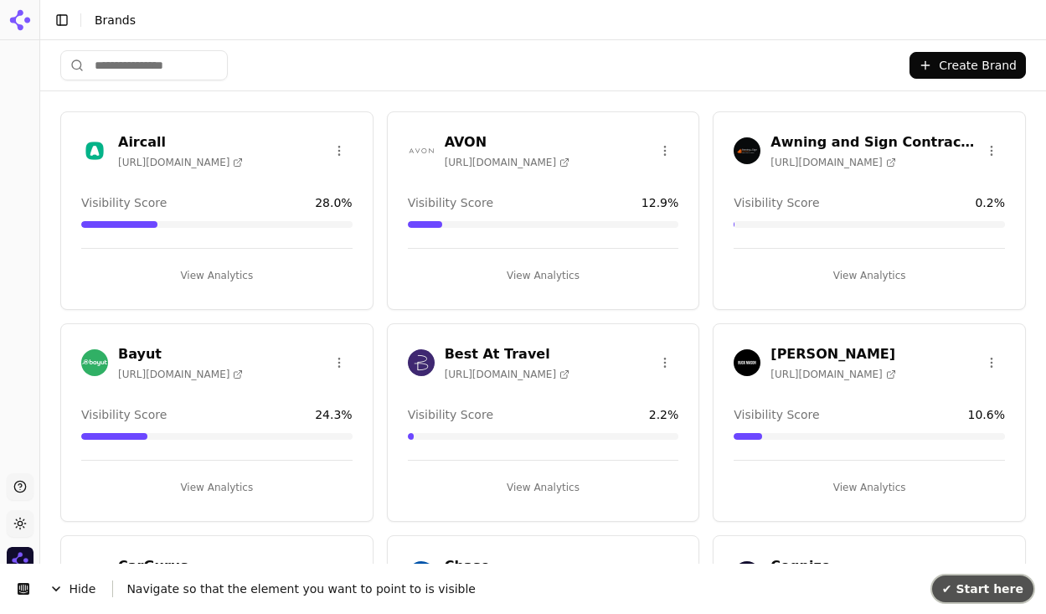
click at [977, 584] on span "✔ Start here" at bounding box center [982, 588] width 81 height 13
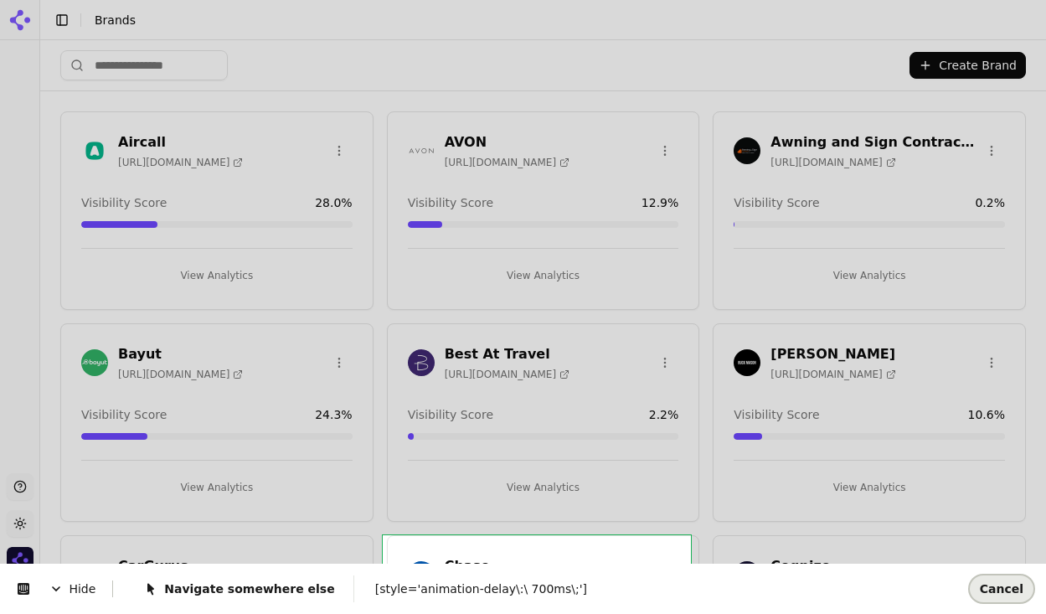
click at [1000, 593] on span "Cancel" at bounding box center [1002, 588] width 44 height 13
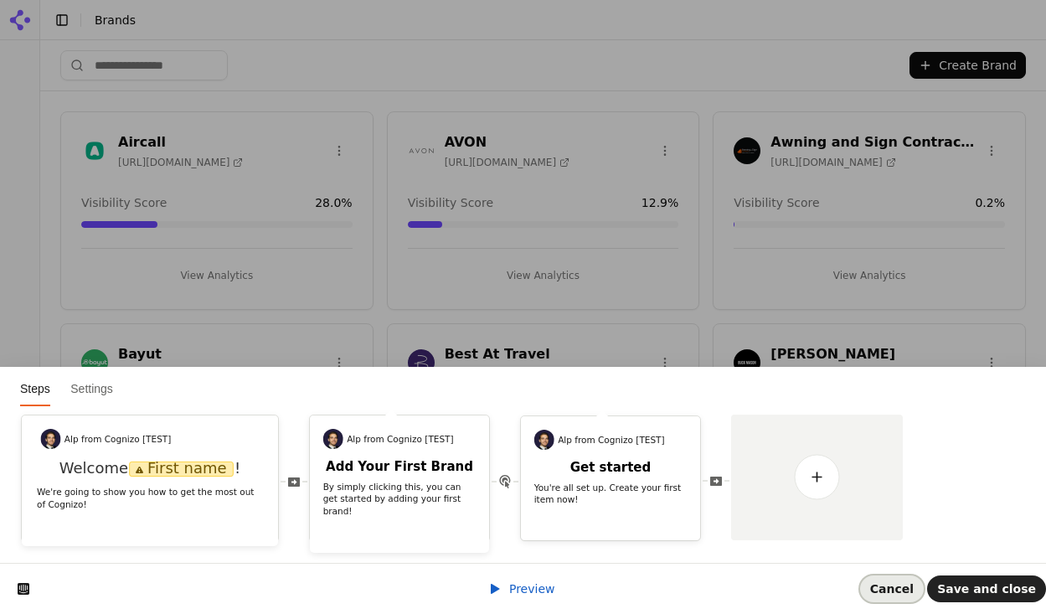
click at [914, 593] on span "Cancel" at bounding box center [892, 588] width 44 height 13
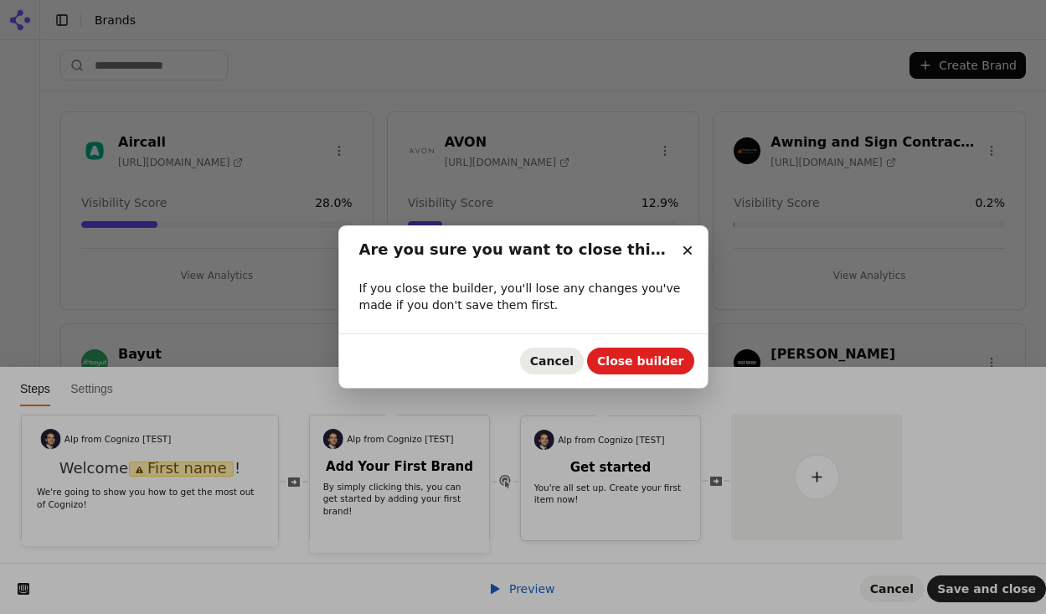
click at [560, 356] on span "Cancel" at bounding box center [552, 360] width 44 height 13
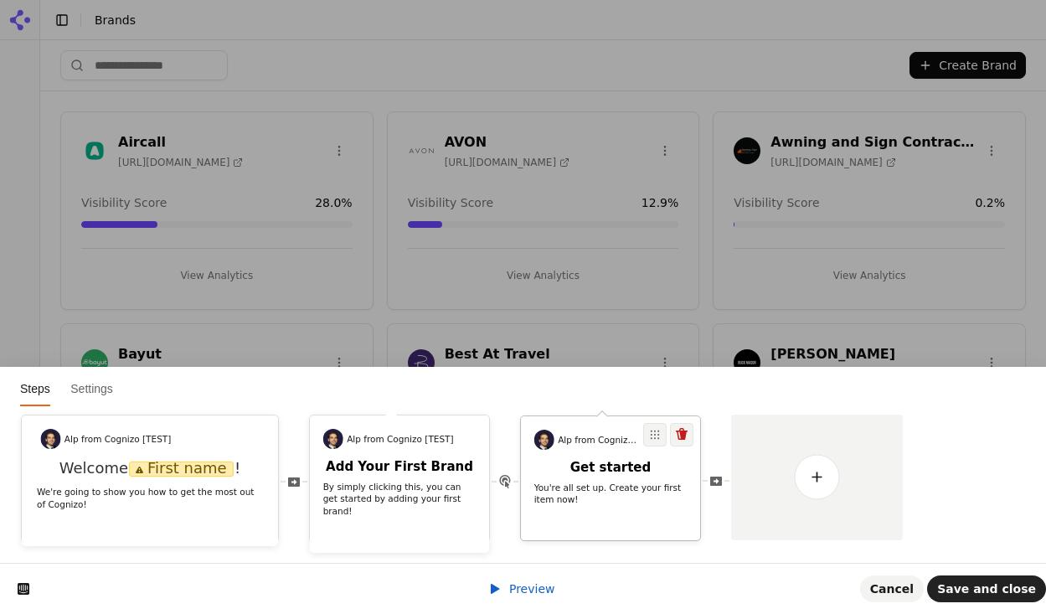
click at [607, 466] on h2 "Get started" at bounding box center [610, 468] width 179 height 16
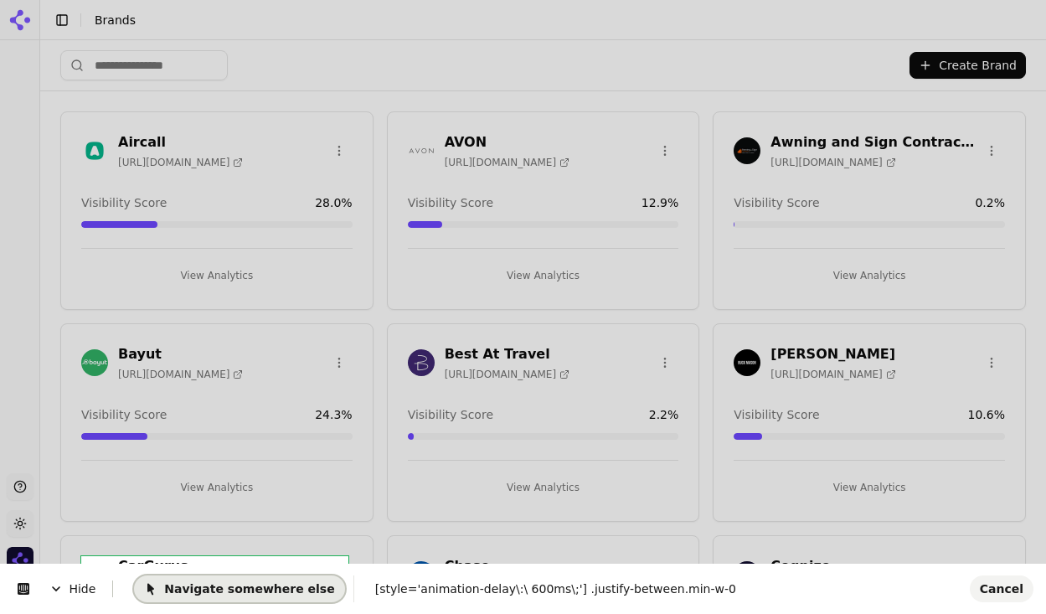
click at [184, 591] on span "Navigate somewhere else" at bounding box center [239, 588] width 190 height 13
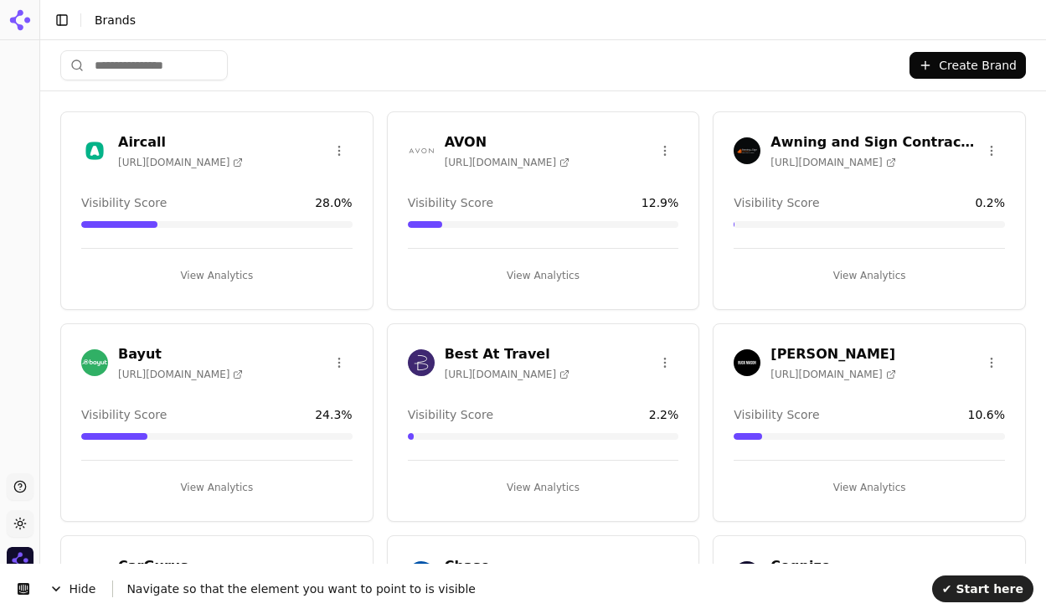
click at [946, 64] on button "Create Brand" at bounding box center [968, 65] width 116 height 27
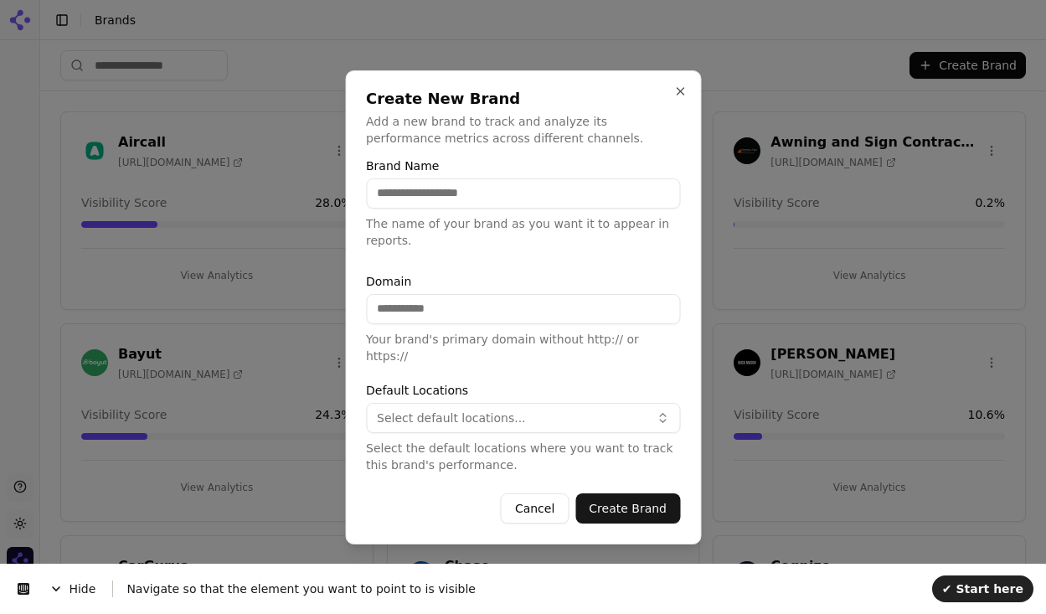
click at [972, 588] on div at bounding box center [523, 307] width 1046 height 614
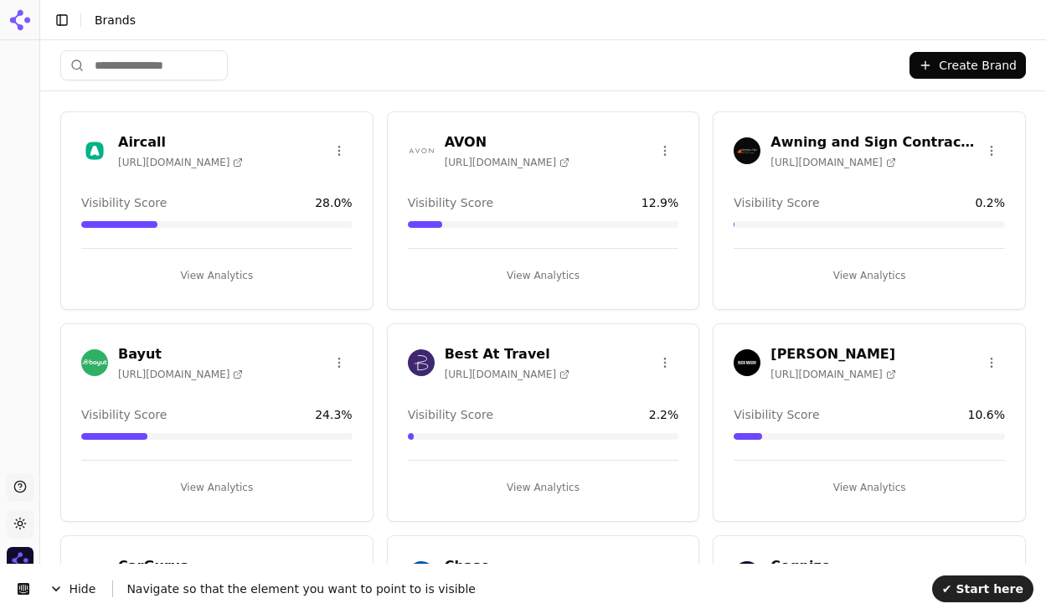
click at [947, 70] on button "Create Brand" at bounding box center [968, 65] width 116 height 27
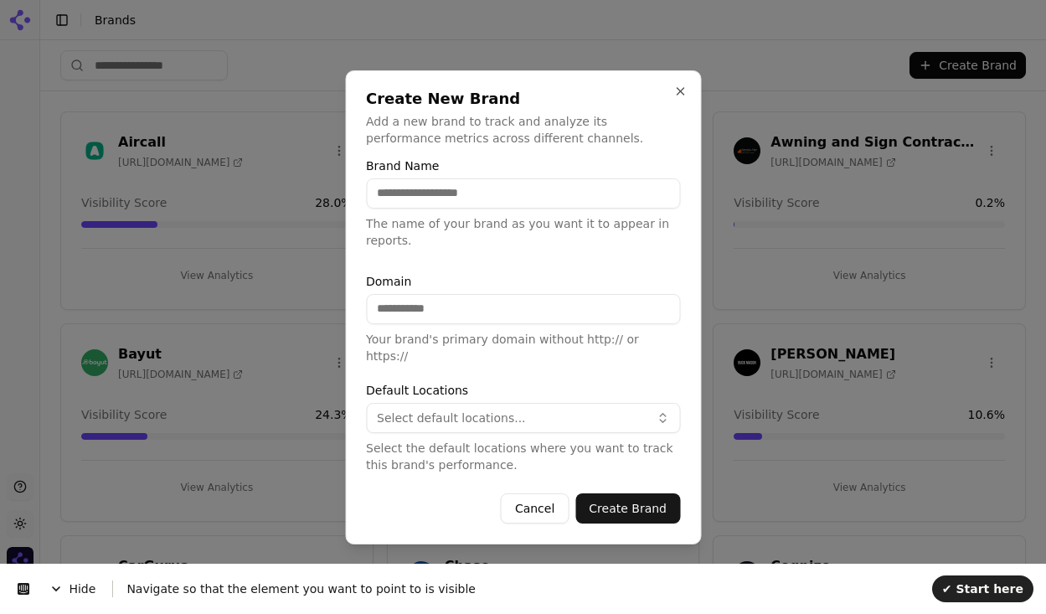
click at [483, 359] on form "Brand Name The name of your brand as you want it to appear in reports. Domain Y…" at bounding box center [523, 342] width 314 height 364
click at [474, 323] on input "Domain" at bounding box center [523, 309] width 314 height 30
type input "***"
click at [994, 592] on div at bounding box center [523, 307] width 1046 height 614
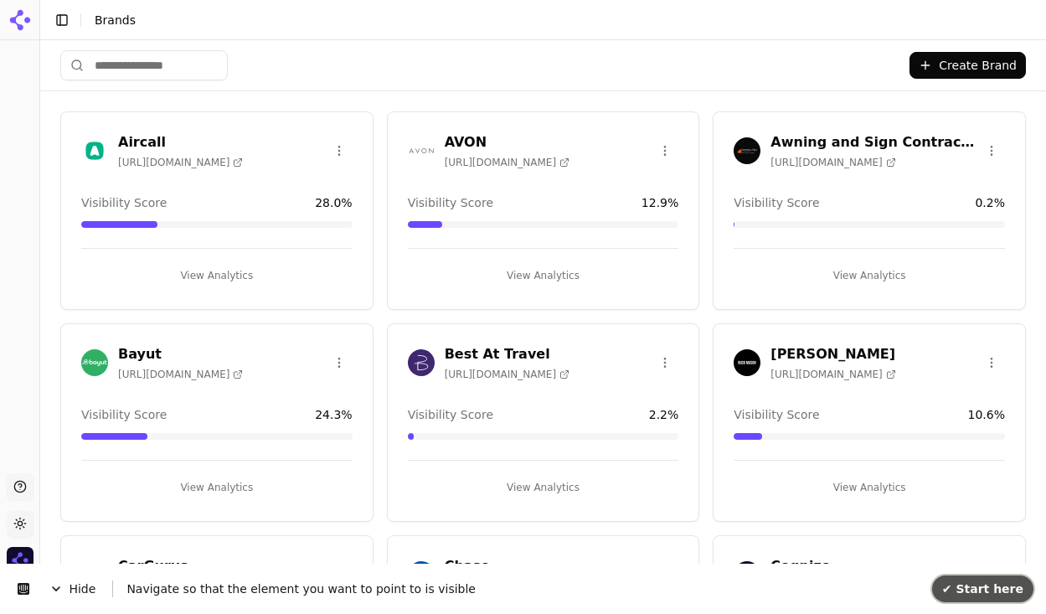
click at [981, 596] on button "✔ Start here" at bounding box center [982, 588] width 101 height 27
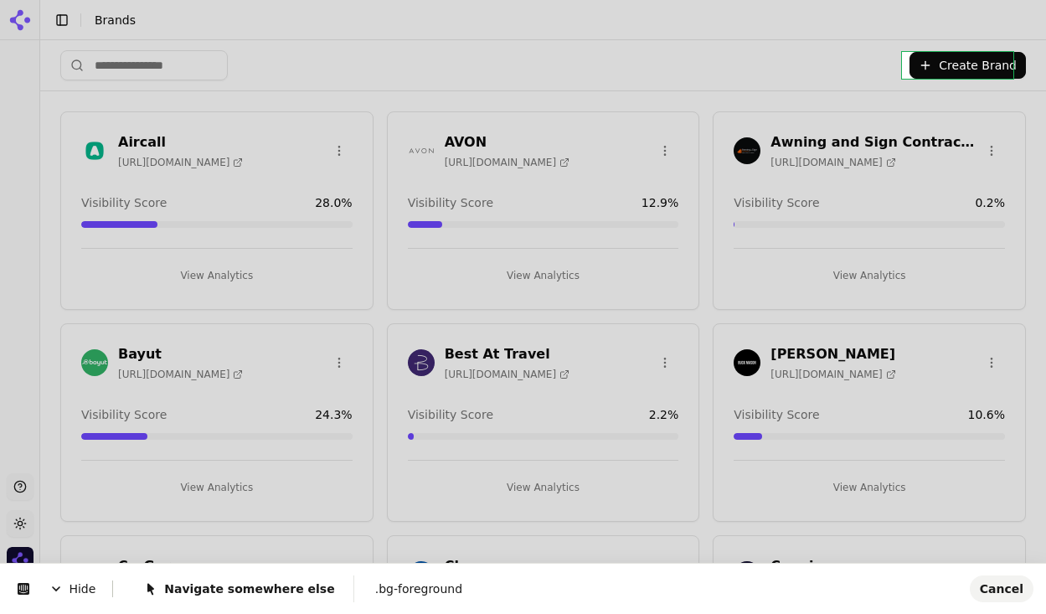
click at [969, 66] on body "Support Toggle theme Cognizo Toggle Sidebar Brands Create Brand Aircall [URL][D…" at bounding box center [523, 307] width 1046 height 614
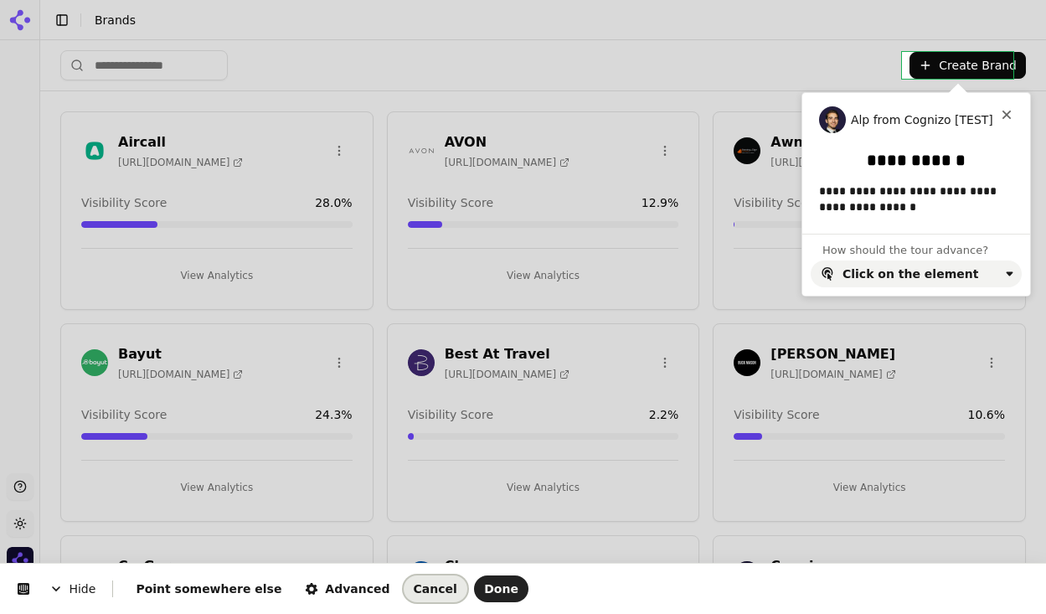
click at [410, 576] on button "Cancel" at bounding box center [436, 588] width 64 height 27
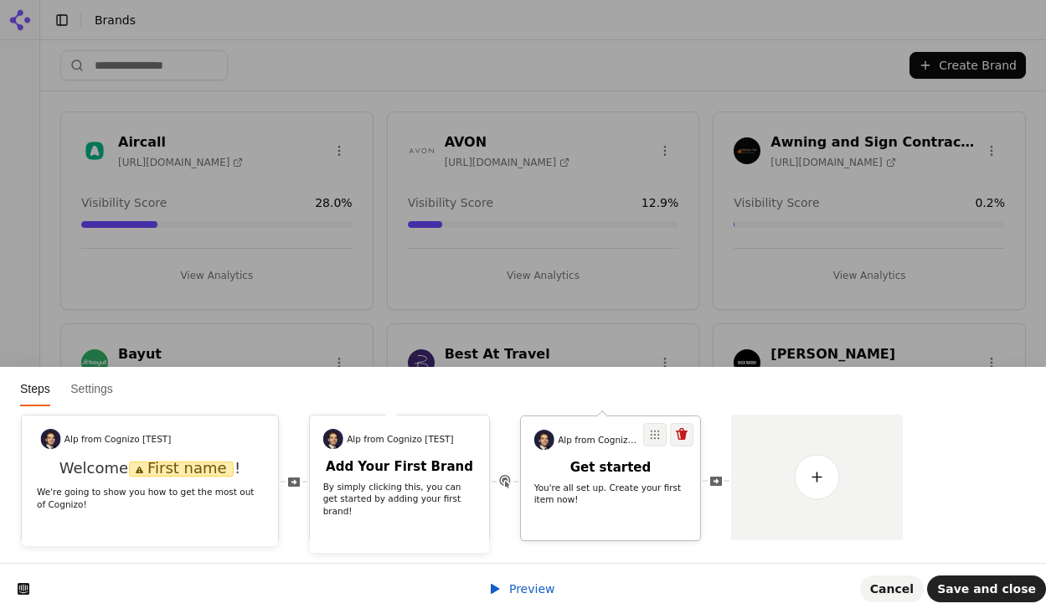
click at [640, 499] on p "You're all set up. Create your first item now!" at bounding box center [610, 494] width 153 height 24
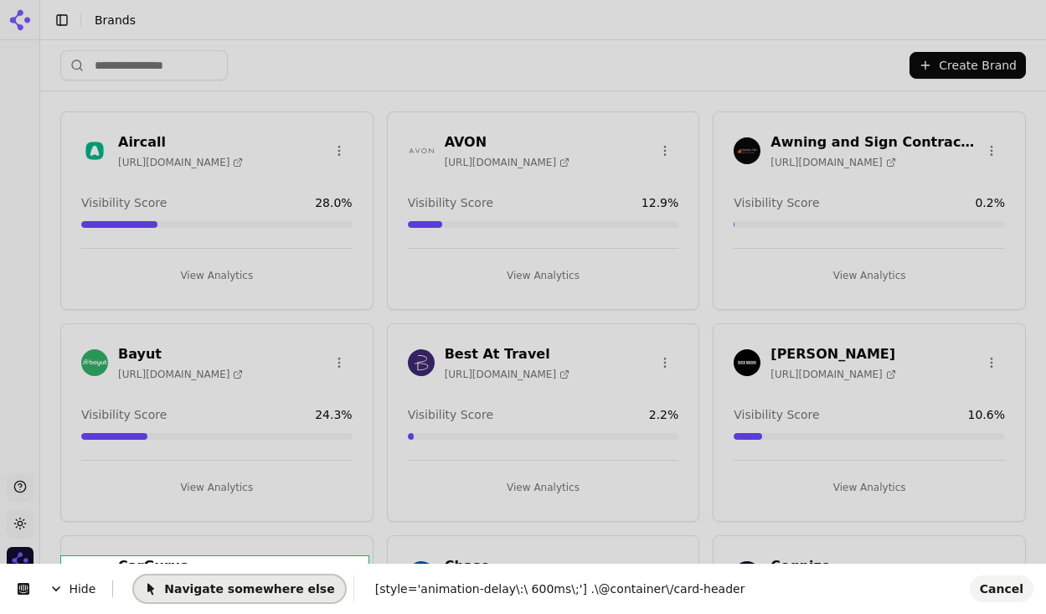
click at [245, 592] on span "Navigate somewhere else" at bounding box center [239, 588] width 190 height 13
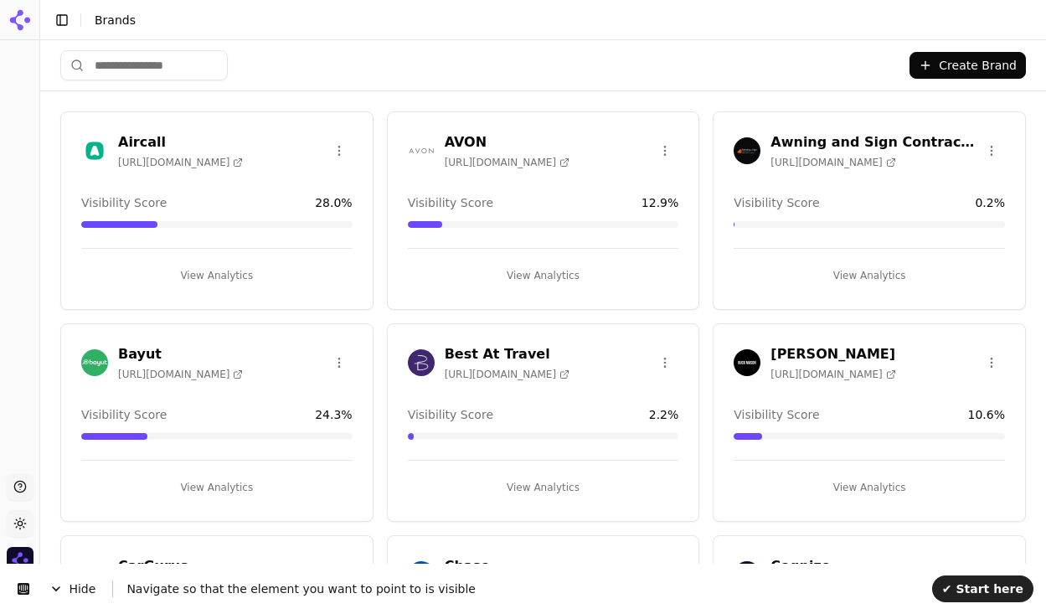
click at [973, 73] on button "Create Brand" at bounding box center [968, 65] width 116 height 27
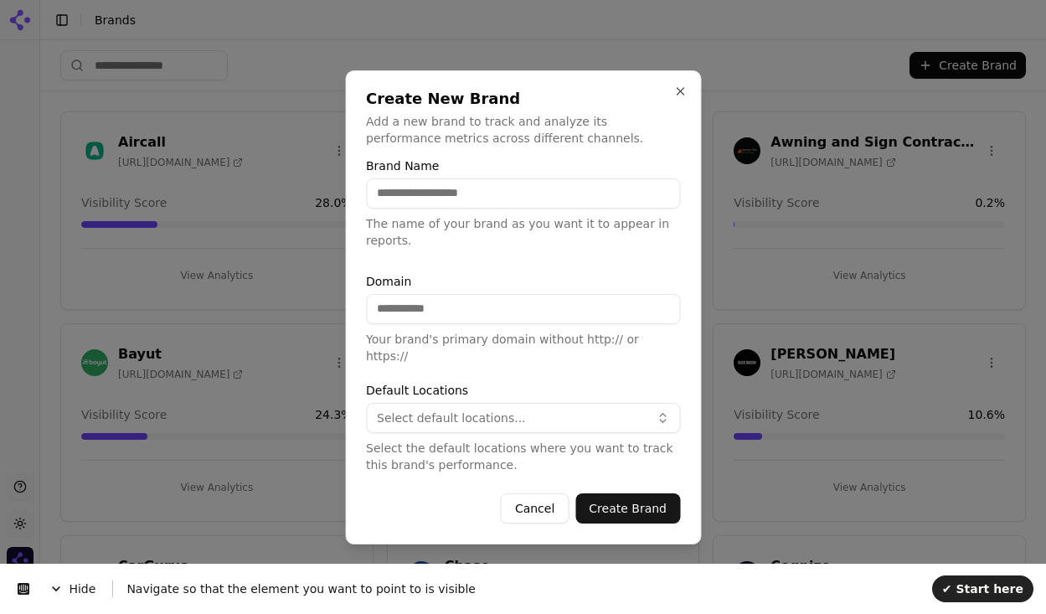
click at [474, 202] on input "Brand Name" at bounding box center [523, 193] width 314 height 30
type input "****"
click at [476, 323] on input "Domain" at bounding box center [523, 309] width 314 height 30
click at [469, 410] on span "Select default locations..." at bounding box center [451, 418] width 149 height 17
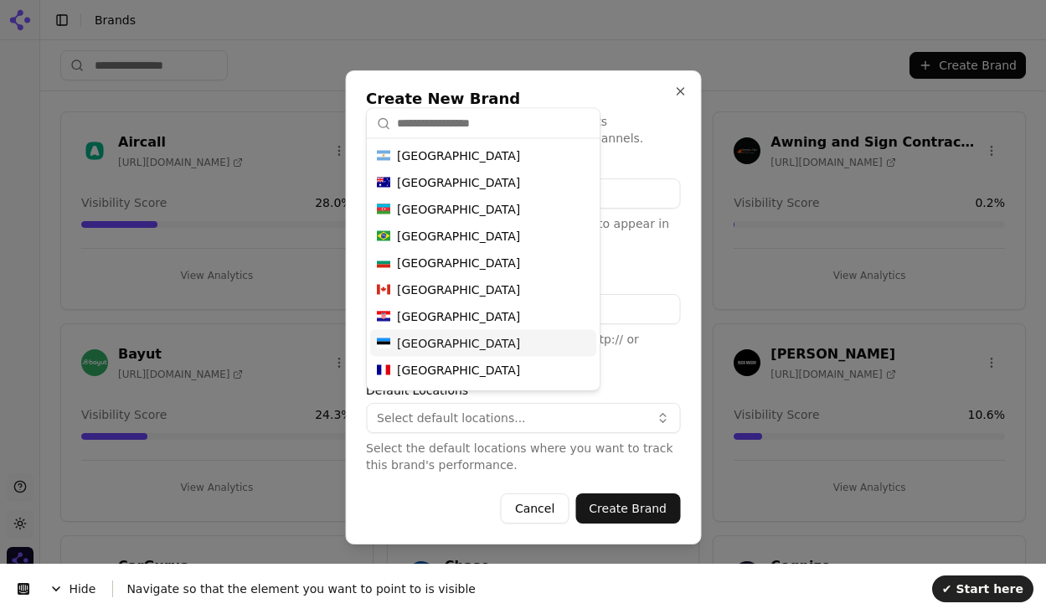
click at [445, 353] on div "Estonia" at bounding box center [483, 343] width 226 height 27
click at [649, 498] on button "Create Brand" at bounding box center [627, 508] width 105 height 30
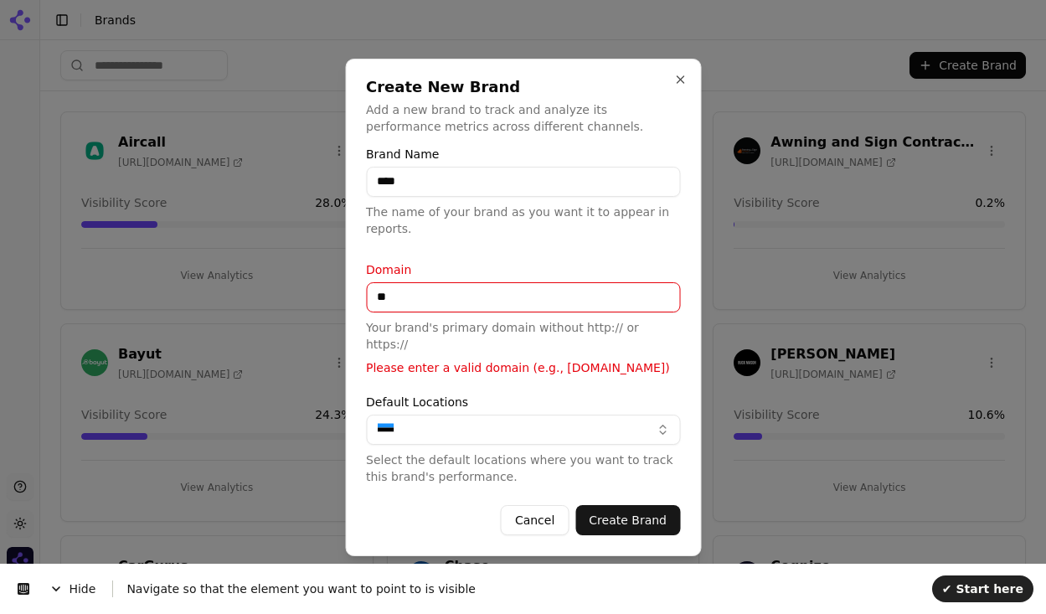
type input "*"
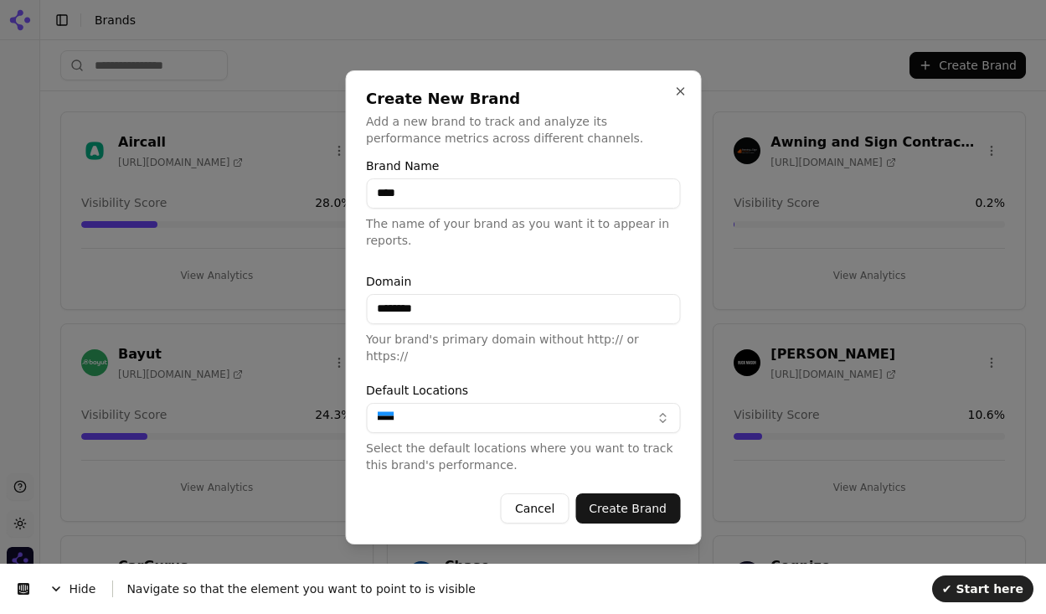
type input "********"
click at [613, 493] on button "Create Brand" at bounding box center [627, 508] width 105 height 30
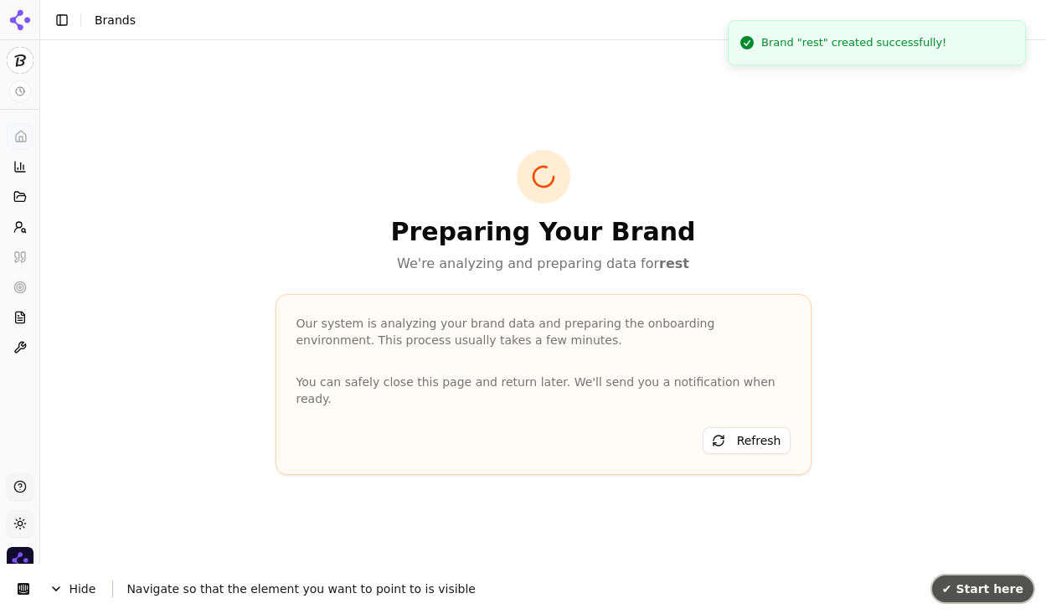
click at [985, 586] on span "✔ Start here" at bounding box center [982, 588] width 81 height 13
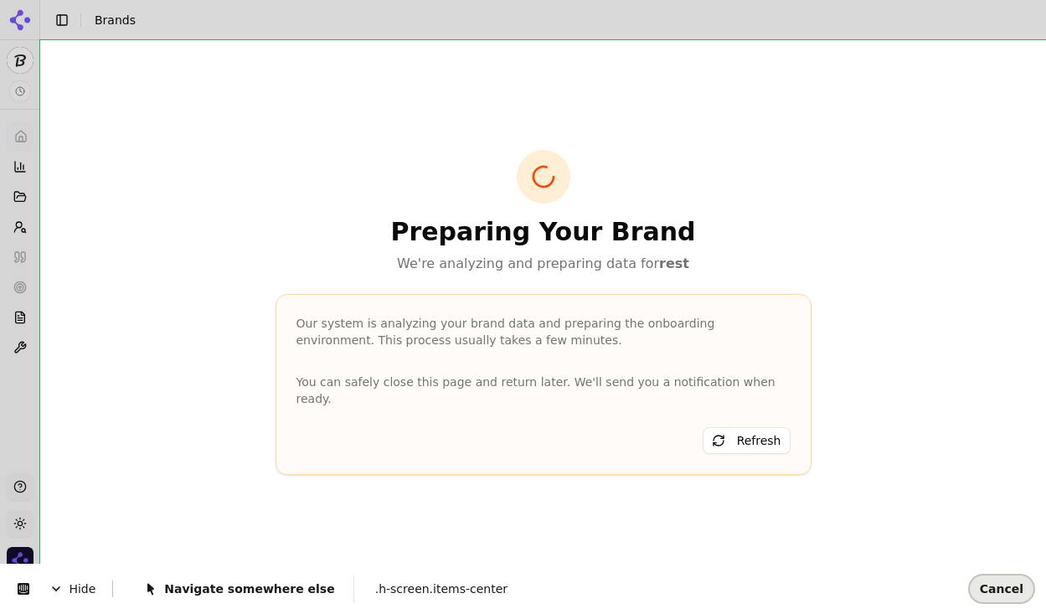
click at [1012, 589] on span "Cancel" at bounding box center [1002, 588] width 44 height 13
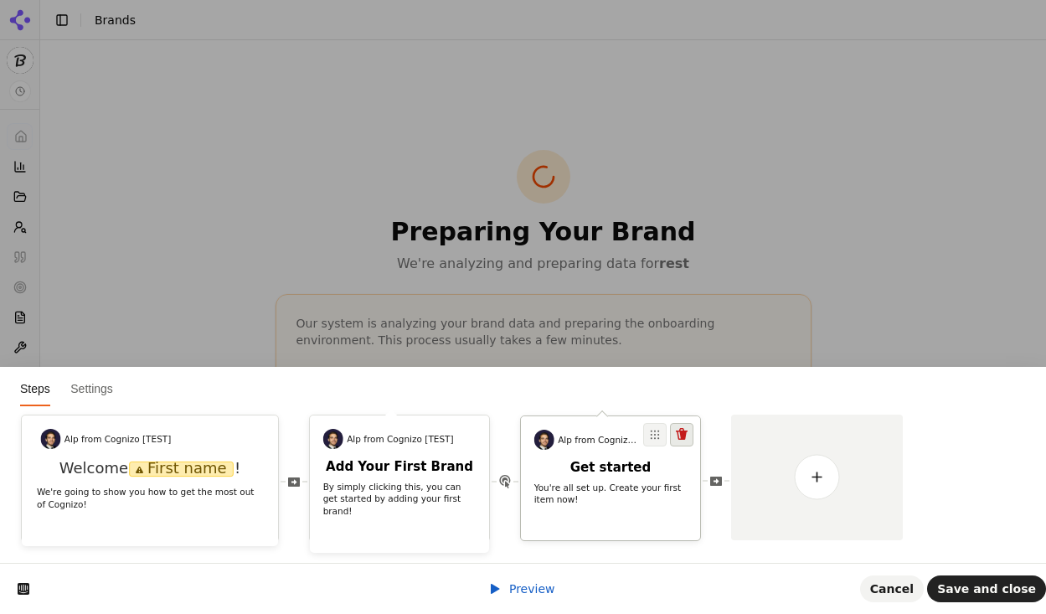
click at [678, 439] on icon at bounding box center [681, 434] width 13 height 13
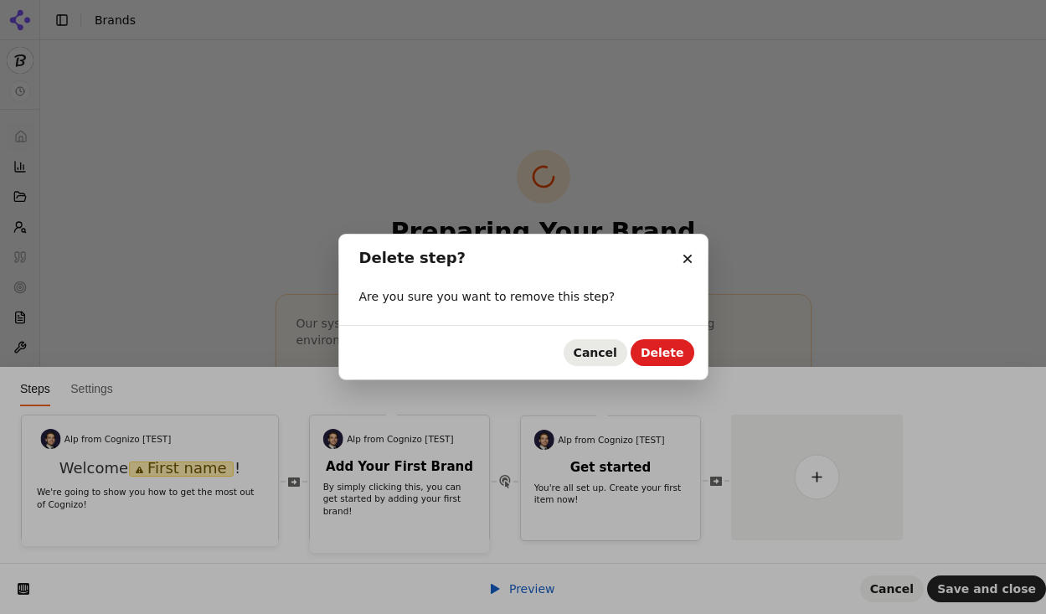
click at [613, 355] on span "Cancel" at bounding box center [596, 352] width 44 height 13
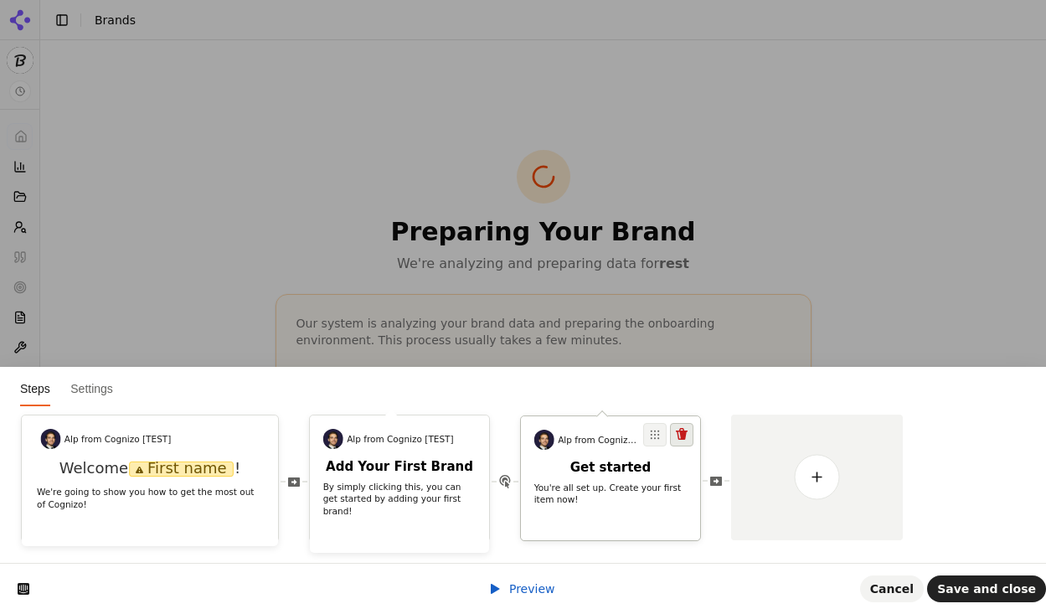
click at [687, 432] on icon at bounding box center [681, 434] width 13 height 13
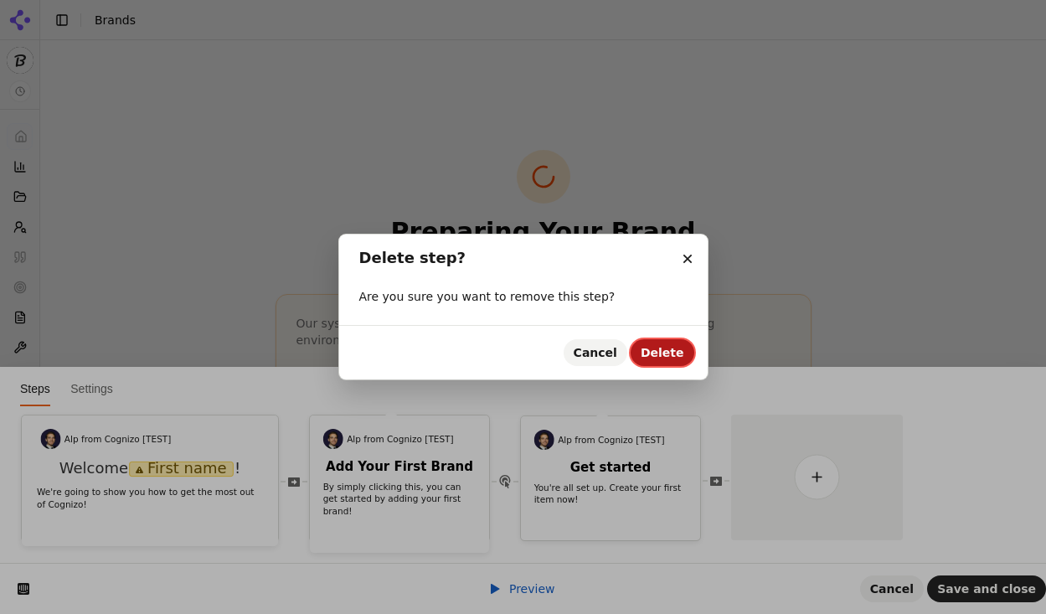
click at [665, 358] on span "Delete" at bounding box center [663, 352] width 44 height 13
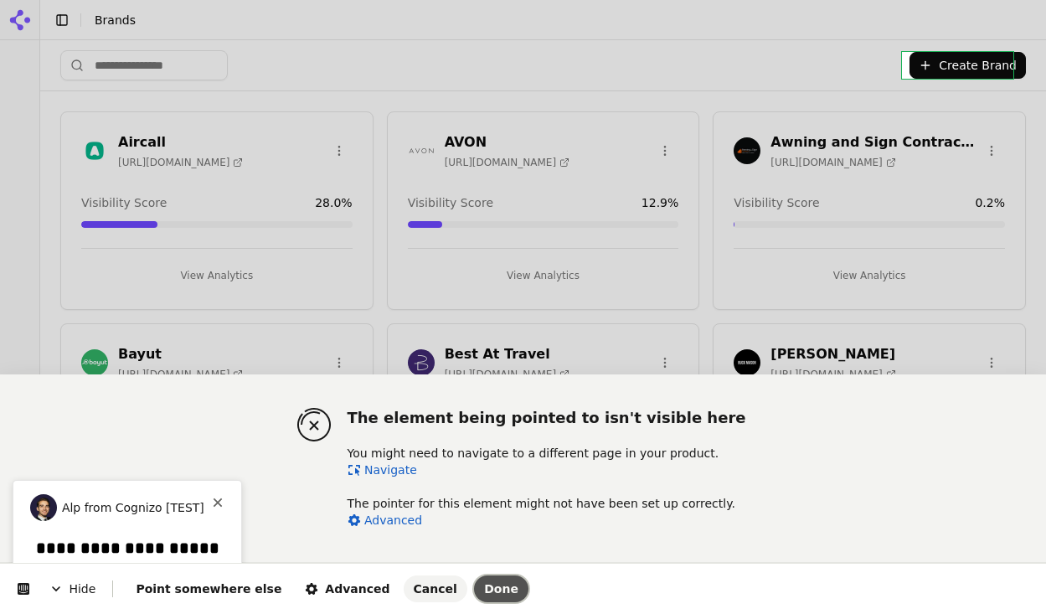
click at [484, 593] on span "Done" at bounding box center [501, 588] width 34 height 13
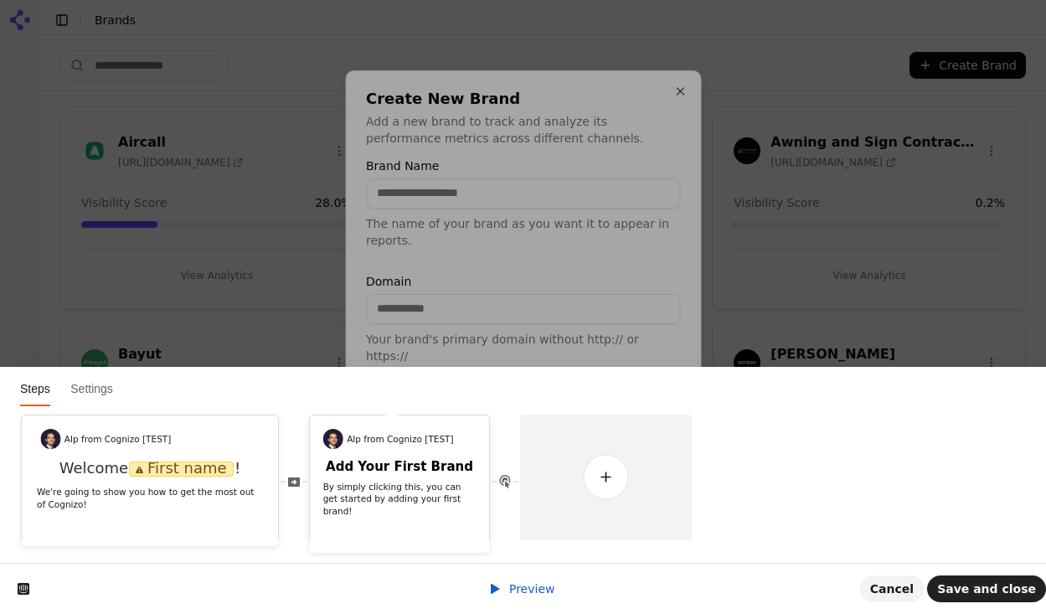
click at [607, 481] on form "Brand Name The name of your brand as you want it to appear in reports. Domain Y…" at bounding box center [523, 342] width 314 height 364
click at [577, 476] on form "Brand Name The name of your brand as you want it to appear in reports. Domain Y…" at bounding box center [523, 342] width 314 height 364
click at [177, 482] on div at bounding box center [523, 307] width 1046 height 614
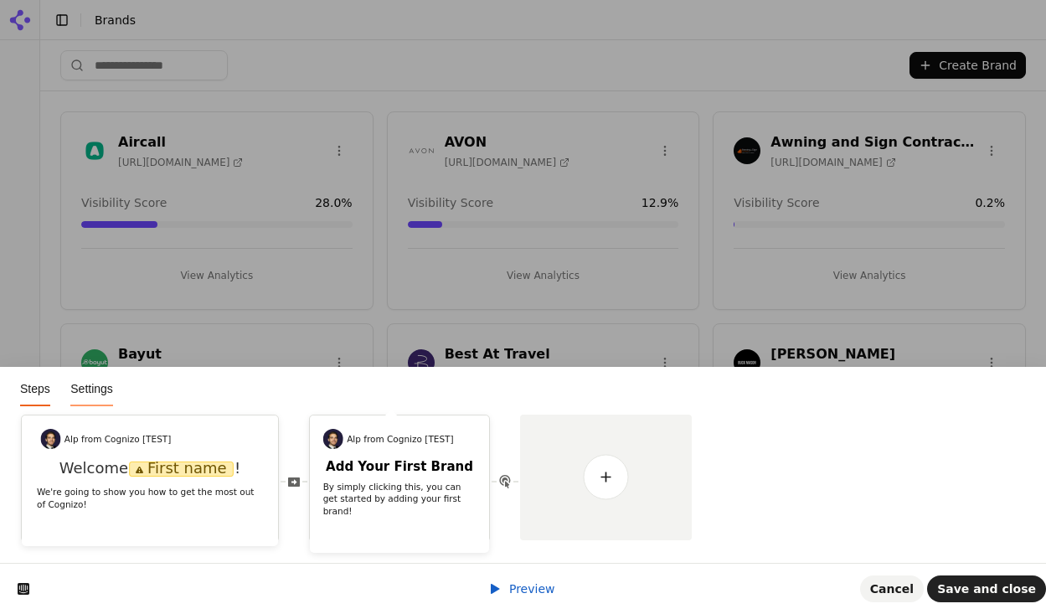
click at [94, 390] on span "Settings" at bounding box center [91, 388] width 43 height 13
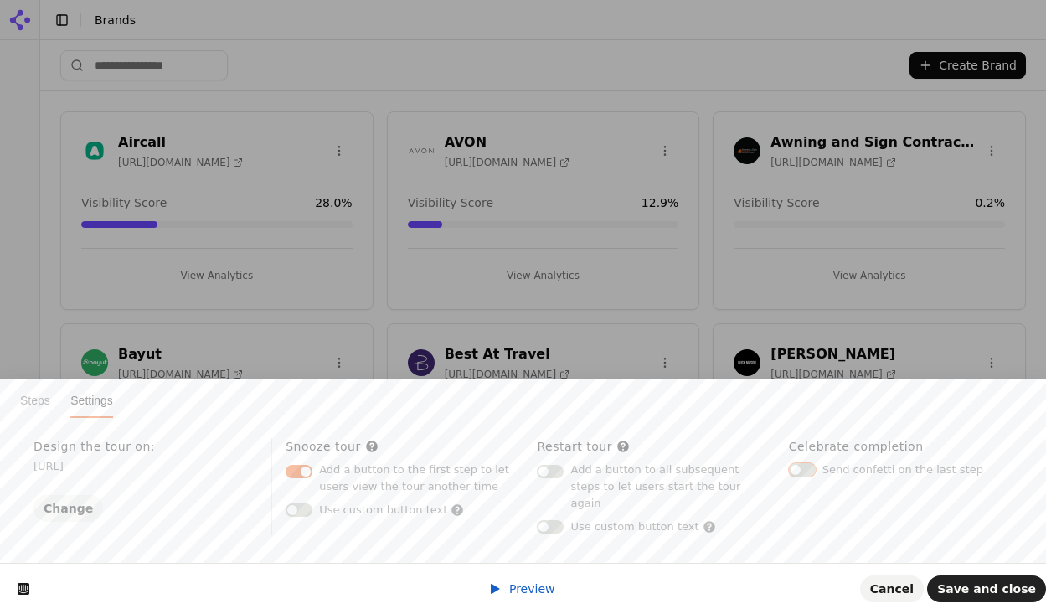
click at [803, 464] on button "button" at bounding box center [802, 469] width 27 height 13
click at [42, 394] on span "Steps" at bounding box center [35, 400] width 30 height 13
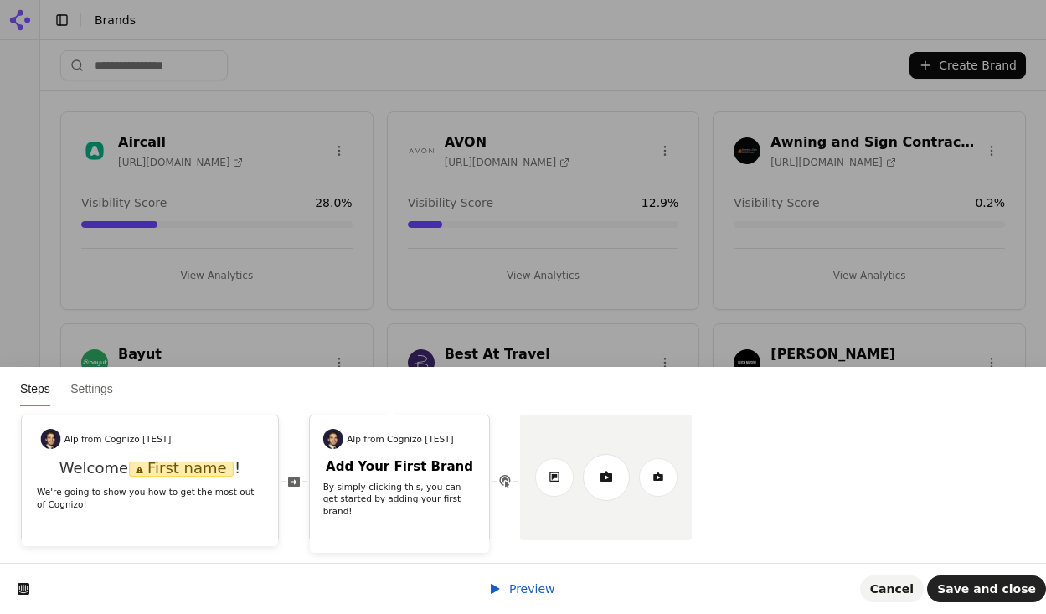
click at [671, 436] on div at bounding box center [606, 478] width 172 height 126
click at [612, 487] on link at bounding box center [606, 477] width 47 height 47
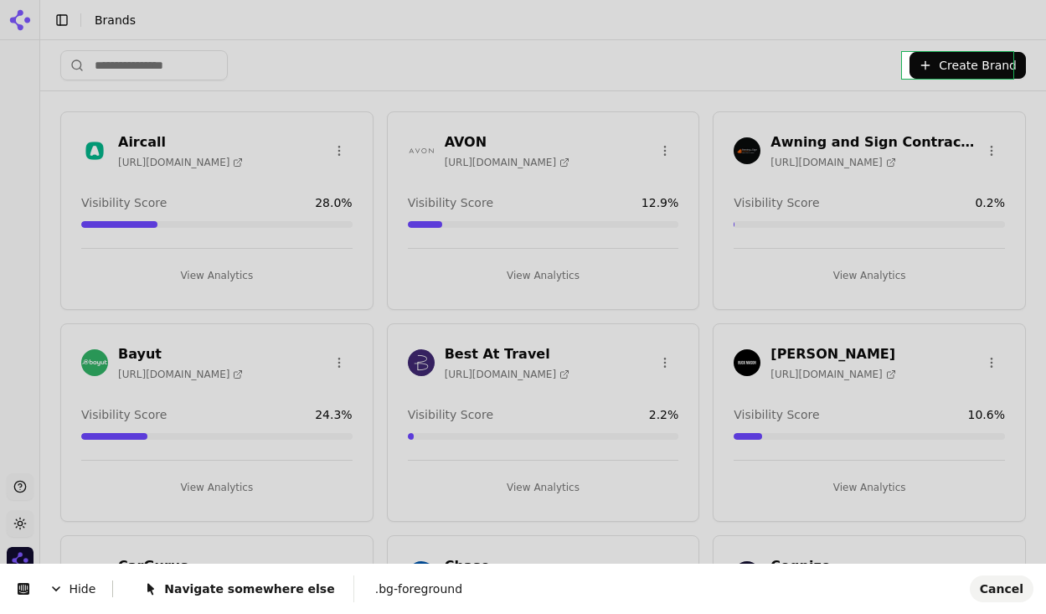
click at [936, 61] on body "Support Toggle theme Cognizo Toggle Sidebar Brands Create Brand Aircall https:/…" at bounding box center [523, 307] width 1046 height 614
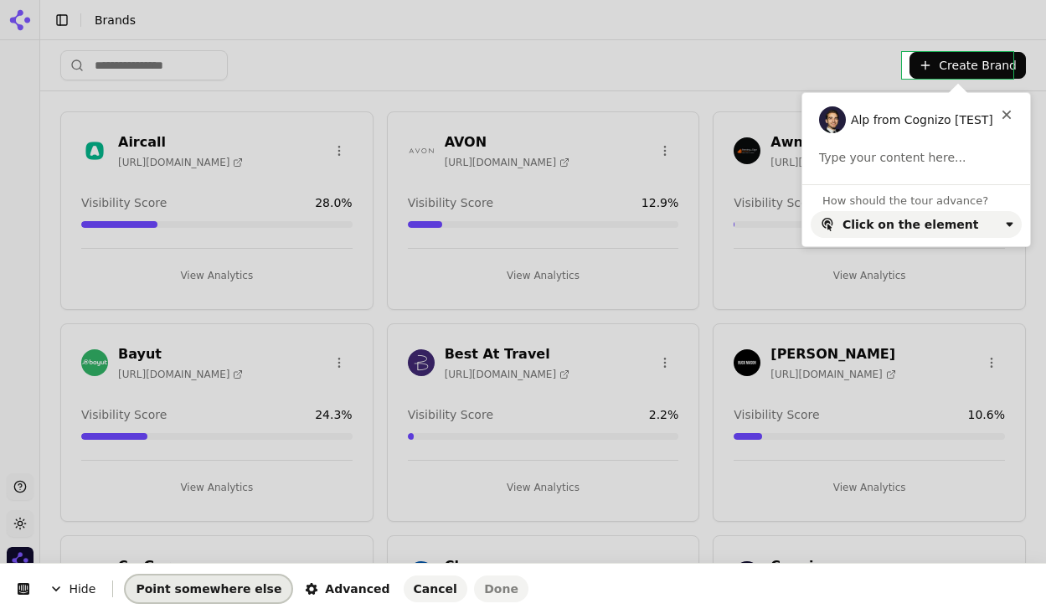
click at [226, 586] on span "Point somewhere else" at bounding box center [209, 588] width 146 height 13
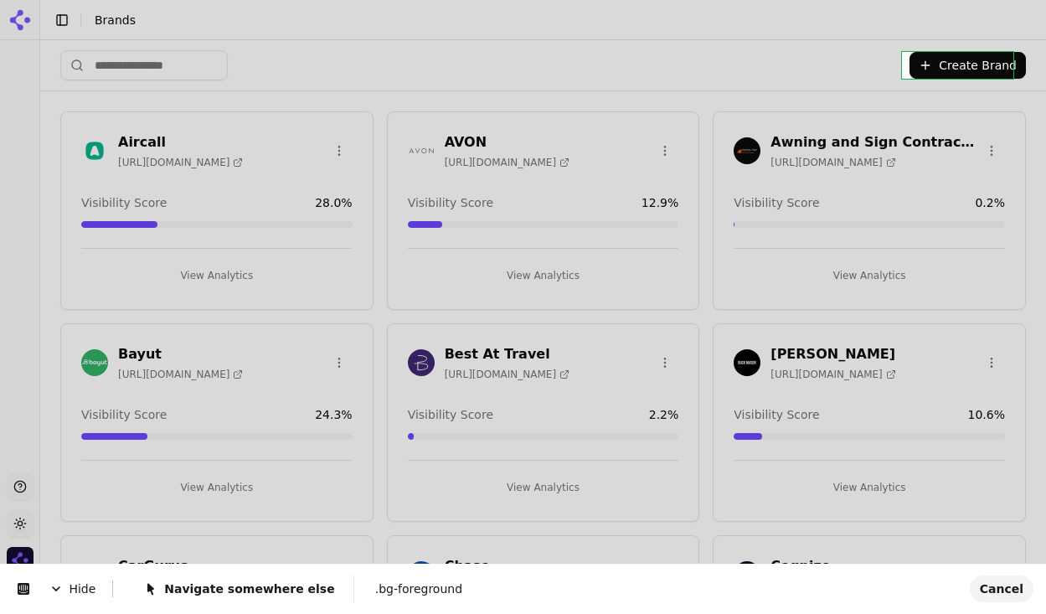
click at [955, 64] on body "Support Toggle theme Cognizo Toggle Sidebar Brands Create Brand Aircall https:/…" at bounding box center [523, 307] width 1046 height 614
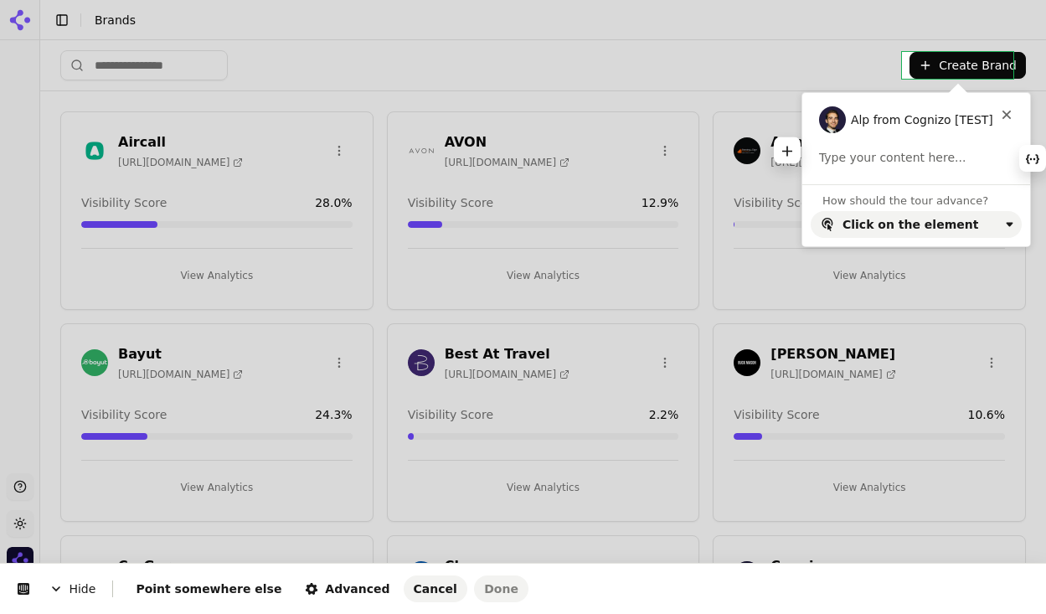
click at [952, 0] on html "Hide Point somewhere else Advanced Cancel Done Alp from Cognizo [TEST] This but…" at bounding box center [523, 0] width 1046 height 0
click at [160, 571] on div "Hide Point somewhere else Advanced Cancel Done" at bounding box center [523, 589] width 1046 height 50
click at [160, 588] on span "Point somewhere else" at bounding box center [209, 588] width 146 height 13
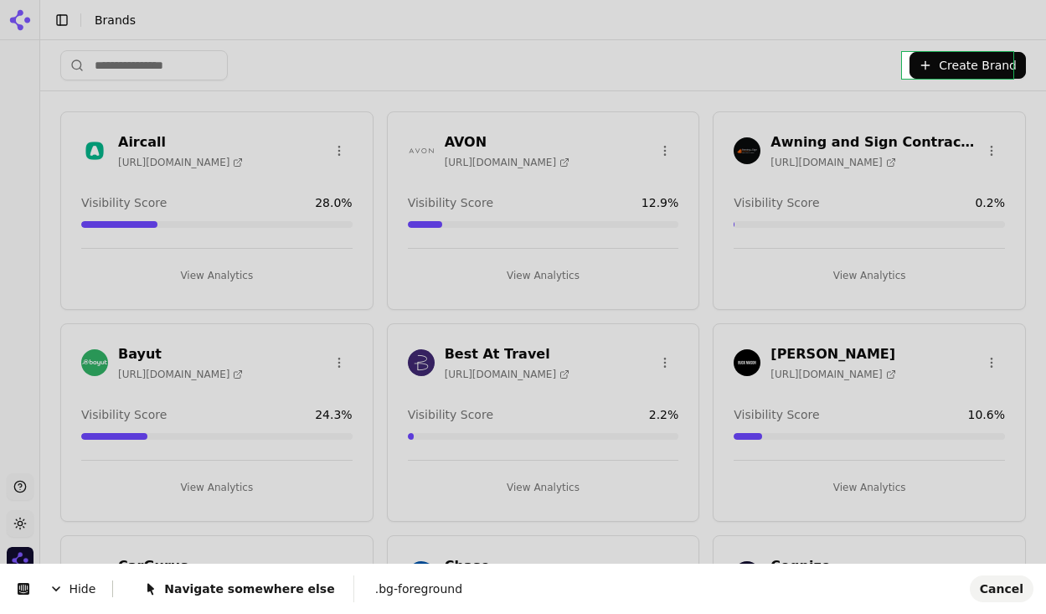
click at [959, 65] on body "Support Toggle theme Cognizo Toggle Sidebar Brands Create Brand Aircall https:/…" at bounding box center [523, 307] width 1046 height 614
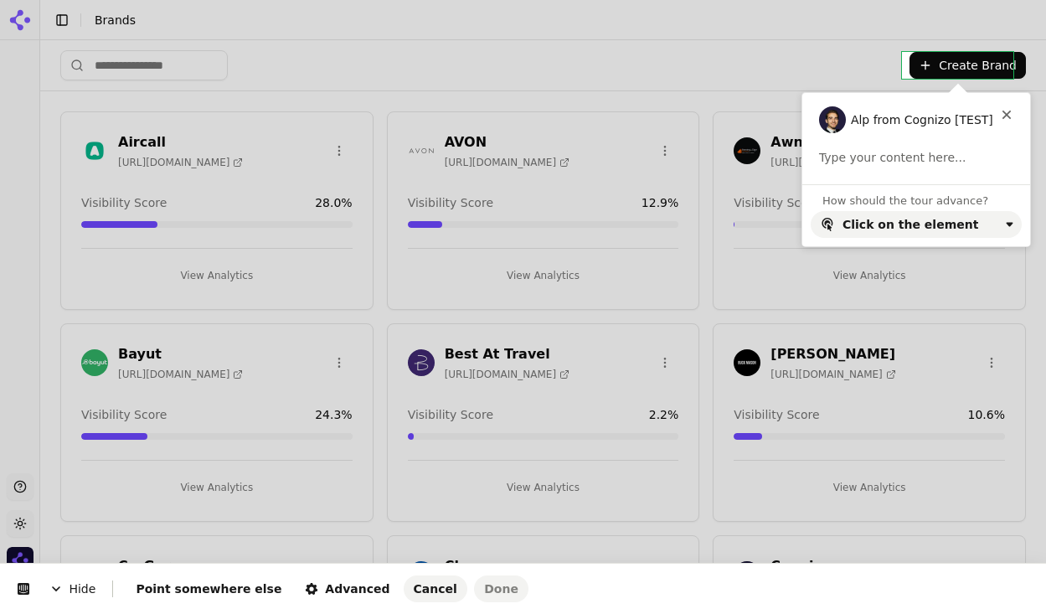
click at [959, 0] on html "Hide Point somewhere else Advanced Cancel Done Alp from Cognizo [TEST] This but…" at bounding box center [523, 0] width 1046 height 0
click at [185, 583] on span "Point somewhere else" at bounding box center [209, 588] width 146 height 13
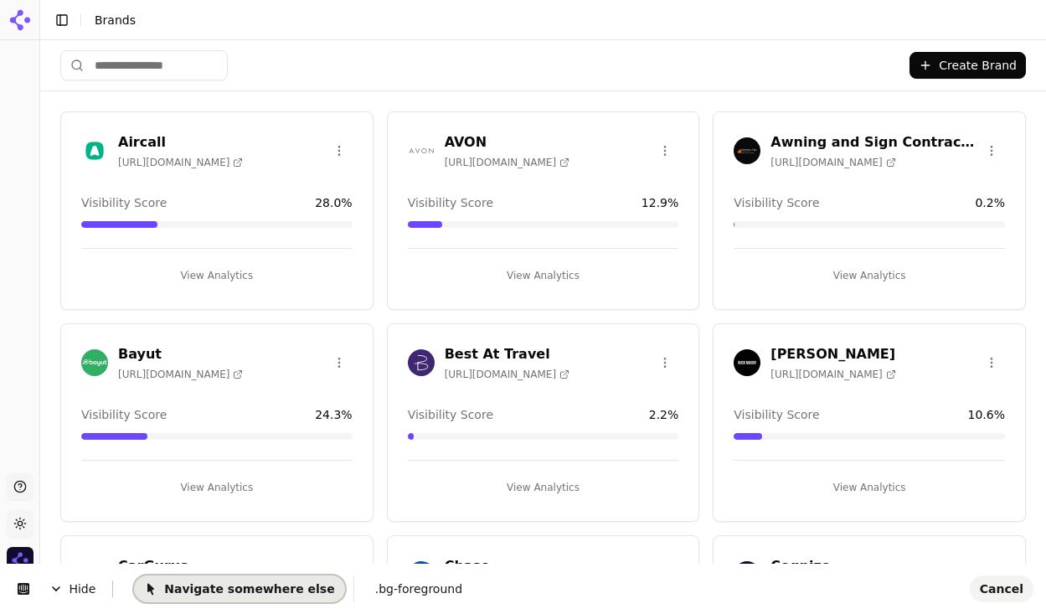
click at [186, 588] on span "Navigate somewhere else" at bounding box center [239, 588] width 190 height 13
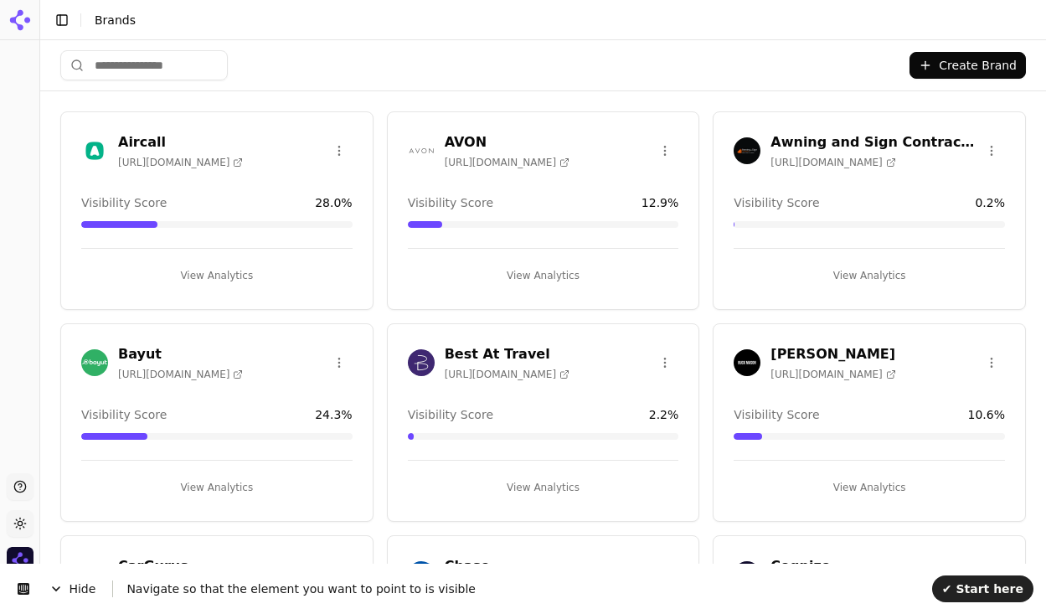
click at [933, 62] on button "Create Brand" at bounding box center [968, 65] width 116 height 27
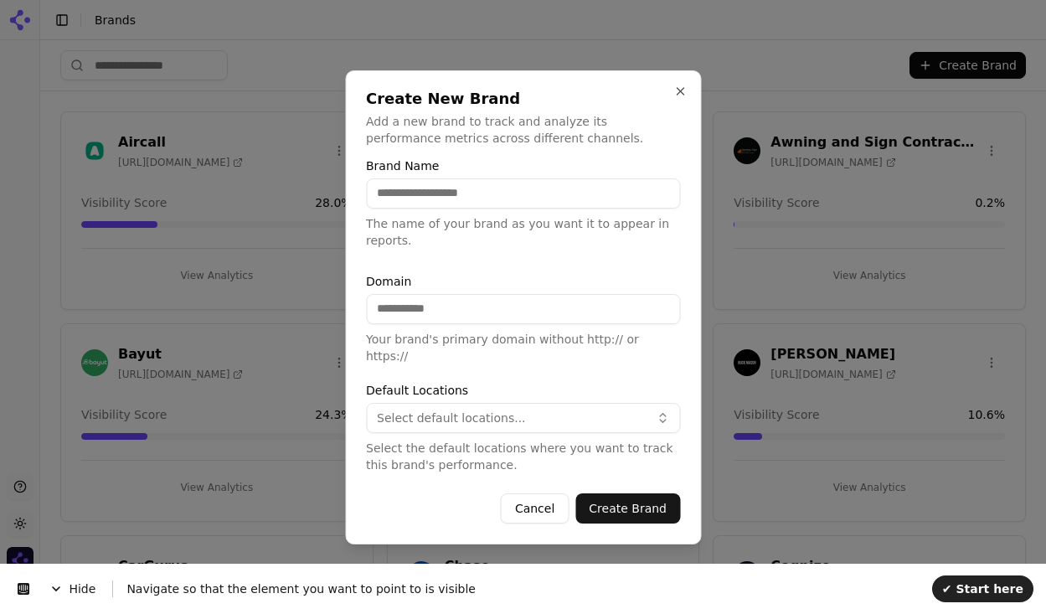
click at [1002, 585] on div at bounding box center [523, 307] width 1046 height 614
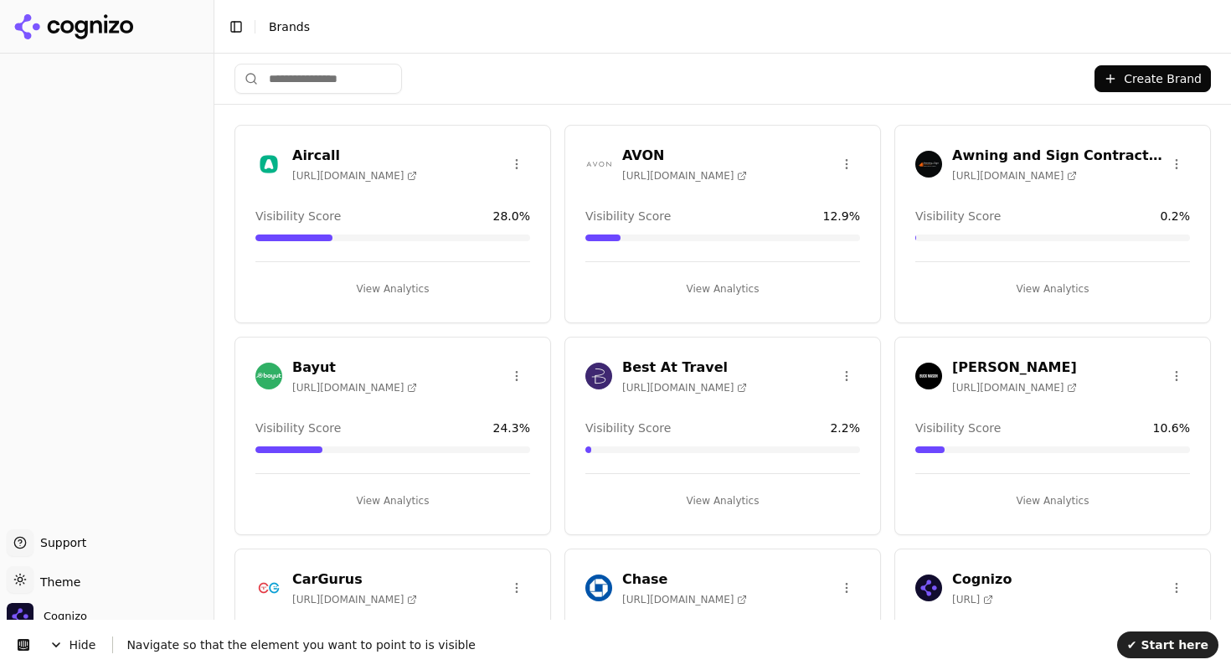
click at [1033, 65] on button "Create Brand" at bounding box center [1153, 78] width 116 height 27
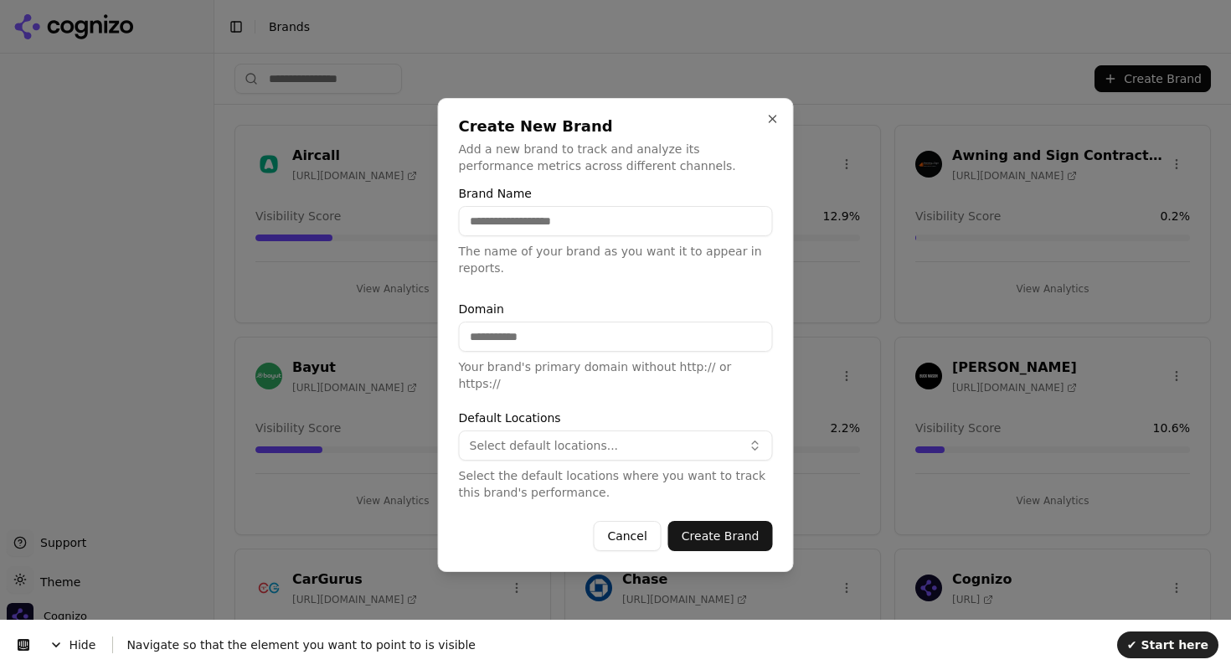
click at [1033, 601] on div at bounding box center [615, 335] width 1231 height 670
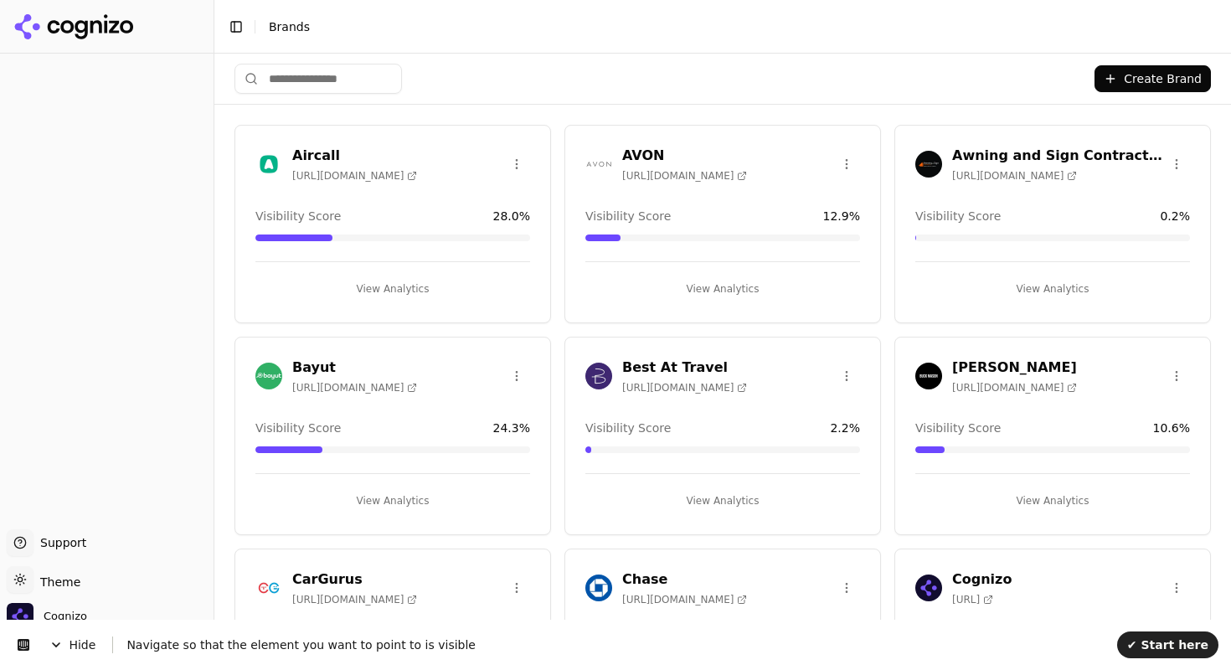
click at [837, 377] on html "Support Support Toggle theme Theme Cognizo Alp Aysan Toggle Sidebar Brands Crea…" at bounding box center [615, 335] width 1231 height 670
click at [839, 370] on html "Support Support Toggle theme Theme Cognizo Alp Aysan Toggle Sidebar Brands Crea…" at bounding box center [615, 335] width 1231 height 670
click at [881, 340] on html "Support Support Toggle theme Theme Cognizo Alp Aysan Toggle Sidebar Brands Crea…" at bounding box center [615, 335] width 1231 height 670
click at [1033, 77] on button "Create Brand" at bounding box center [1153, 78] width 116 height 27
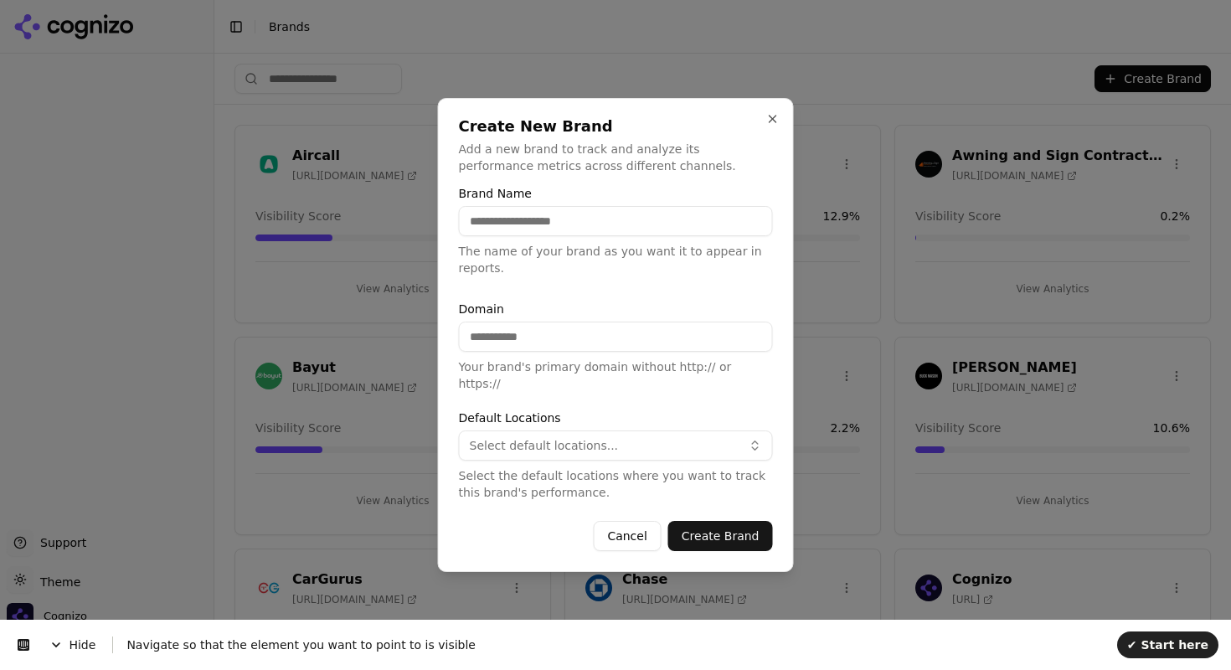
click at [900, 165] on div at bounding box center [615, 335] width 1231 height 670
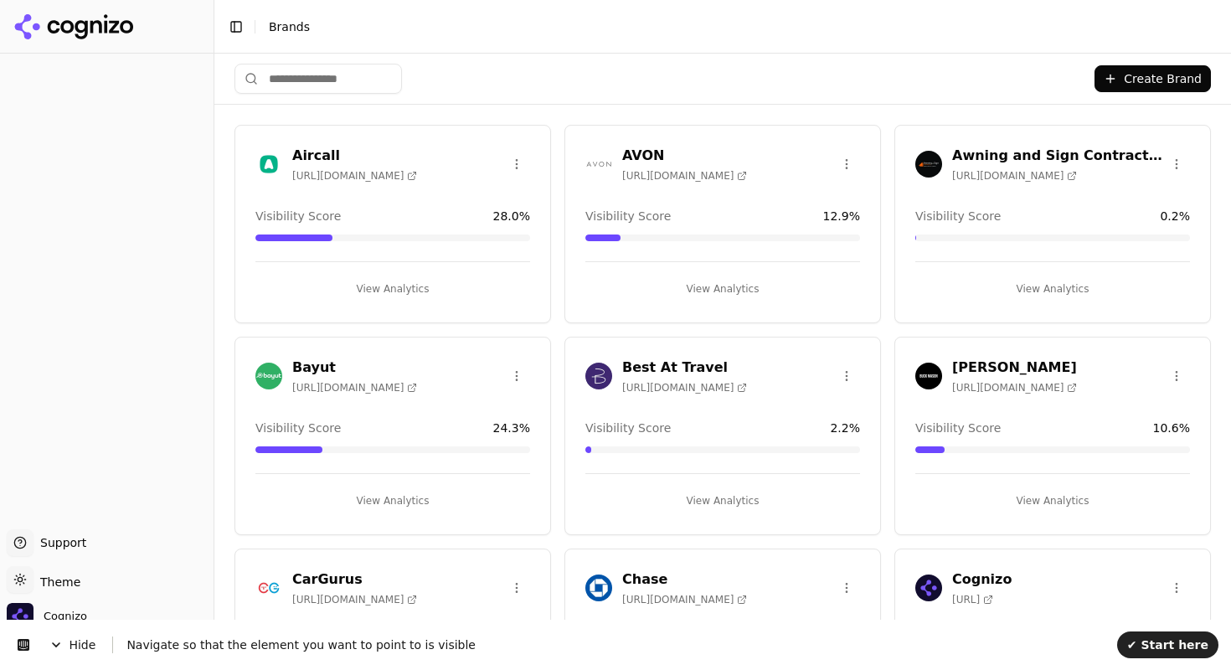
click at [1033, 77] on button "Create Brand" at bounding box center [1153, 78] width 116 height 27
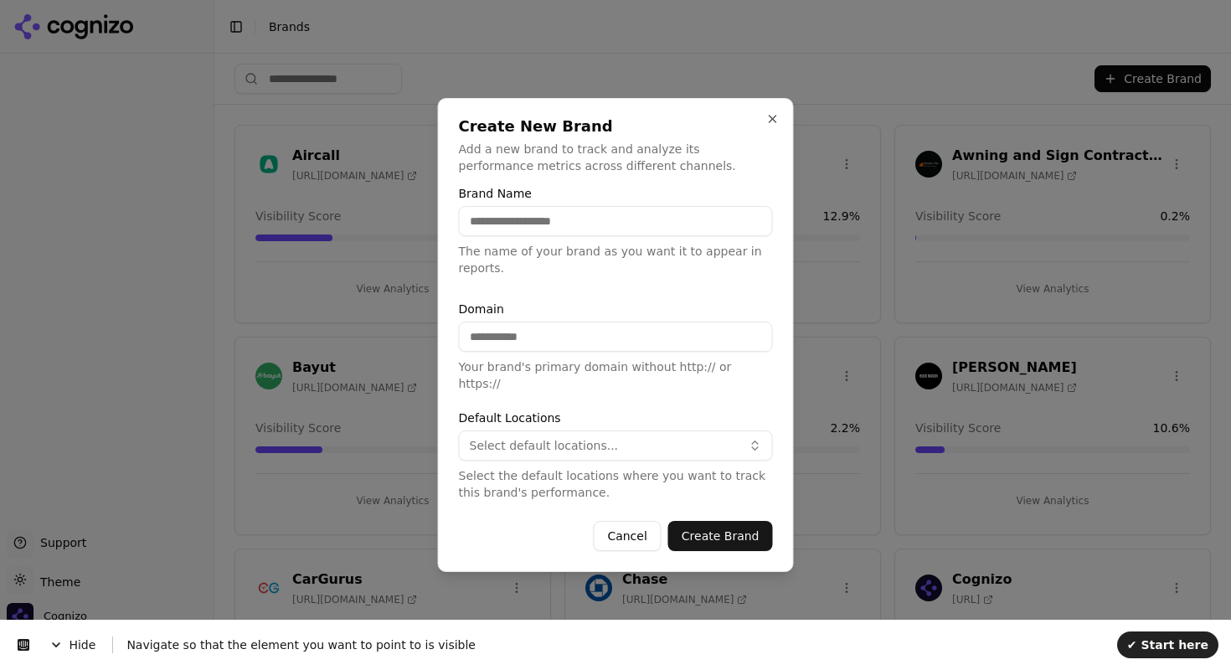
click at [1033, 601] on div at bounding box center [615, 335] width 1231 height 670
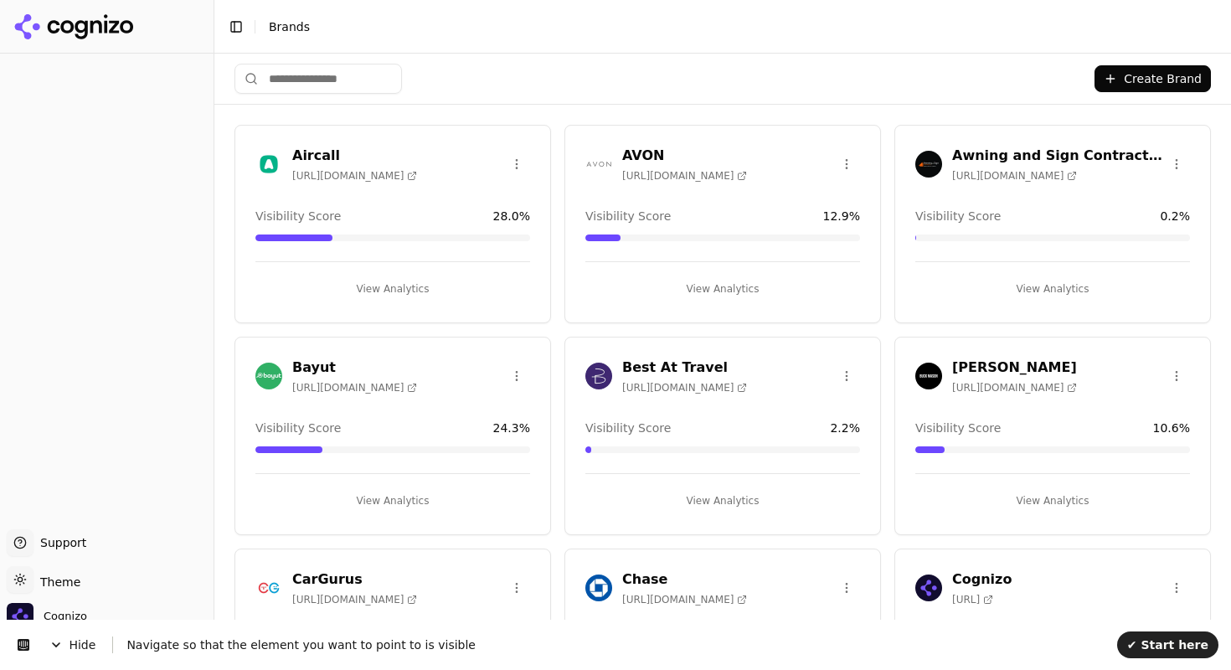
click at [1033, 75] on button "Create Brand" at bounding box center [1153, 78] width 116 height 27
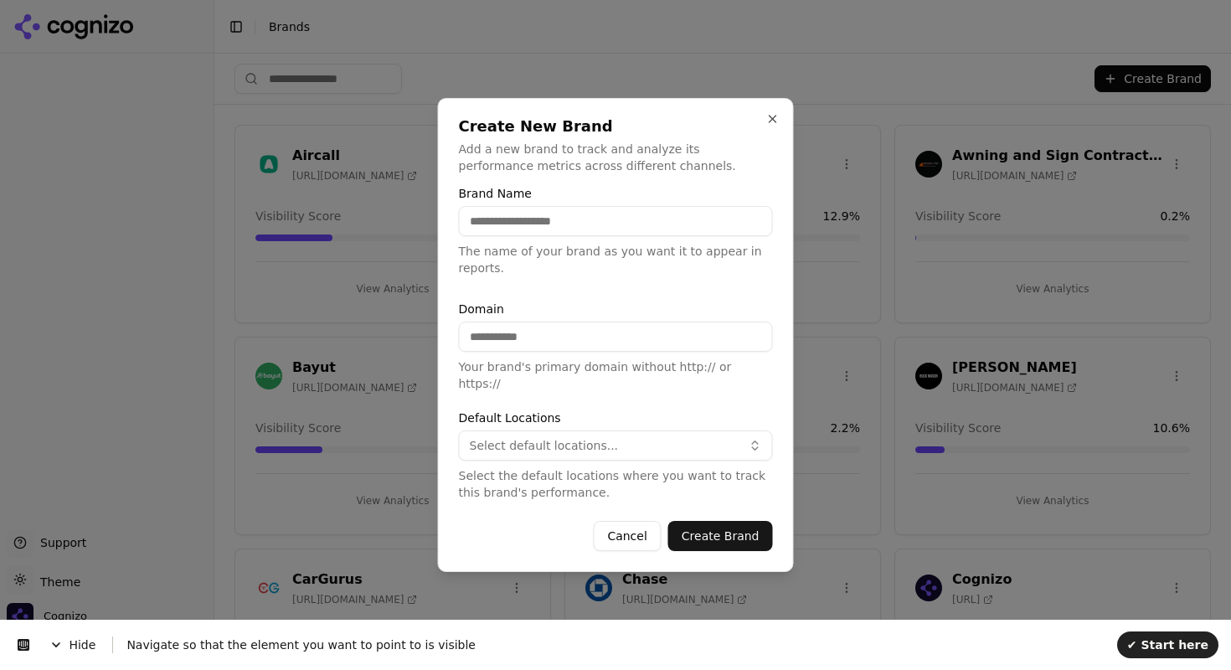
click at [997, 601] on div at bounding box center [615, 335] width 1231 height 670
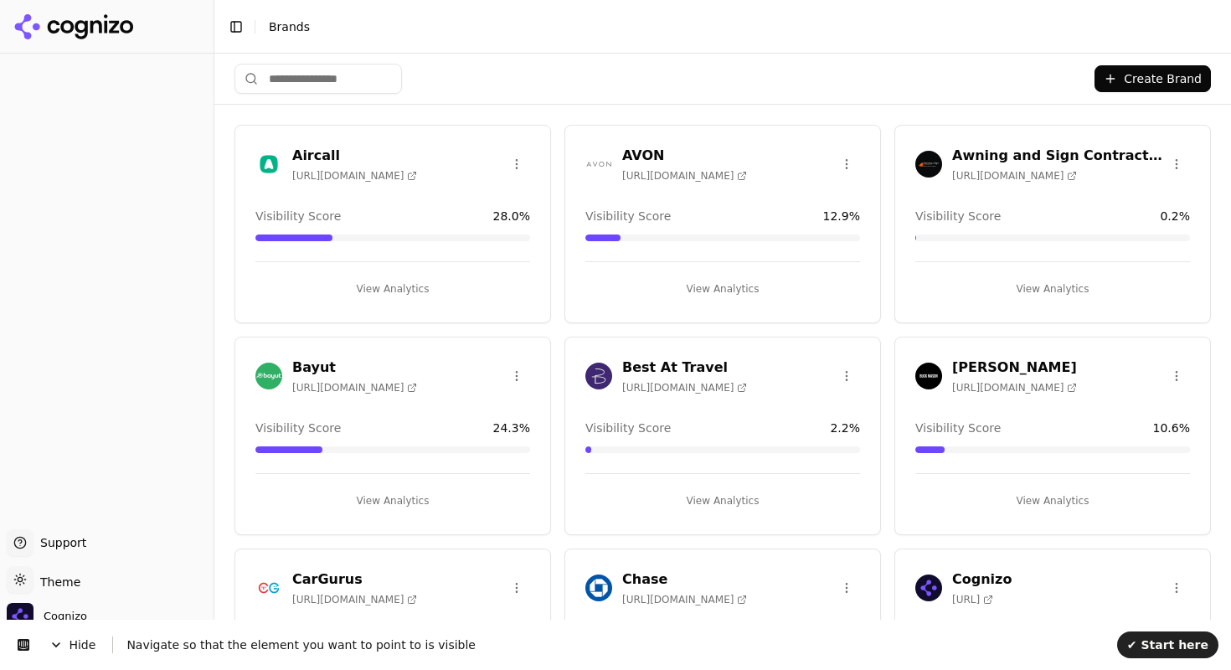
click at [1033, 80] on button "Create Brand" at bounding box center [1153, 78] width 116 height 27
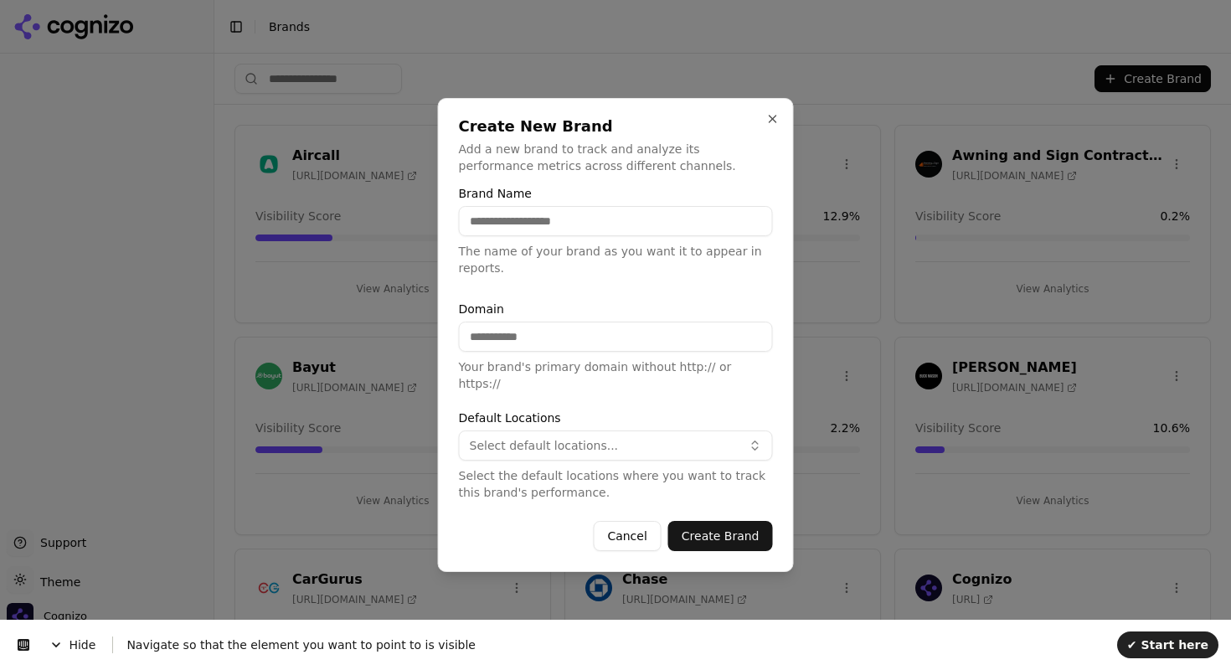
click at [881, 601] on div at bounding box center [615, 335] width 1231 height 670
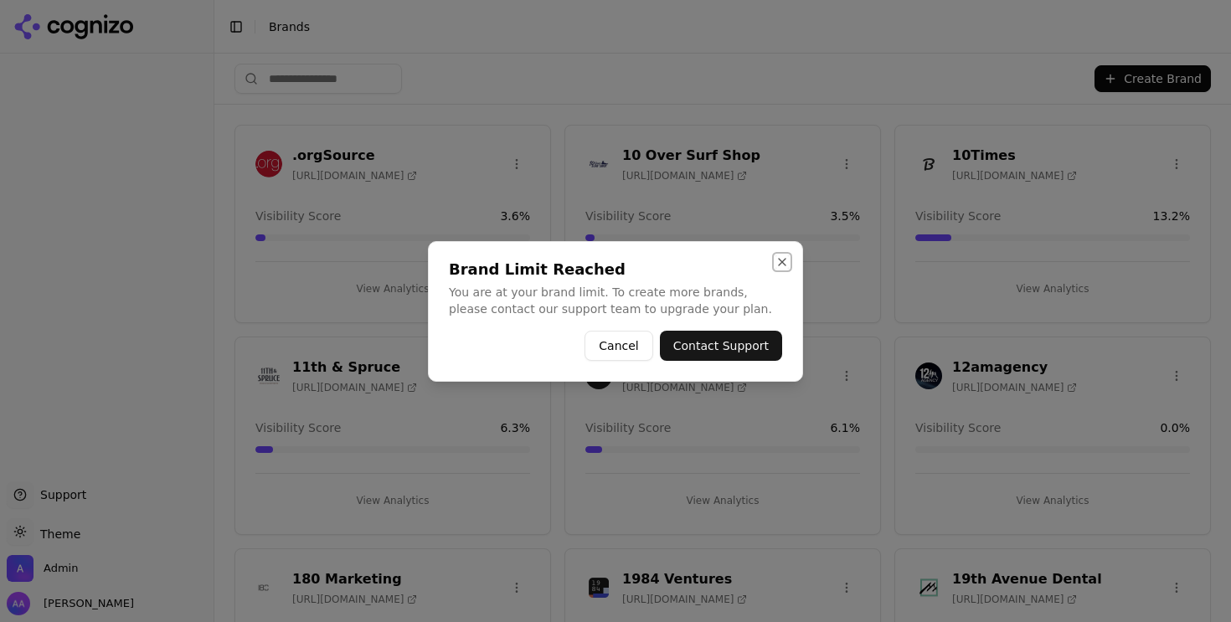
click at [783, 264] on button "Close" at bounding box center [782, 261] width 13 height 13
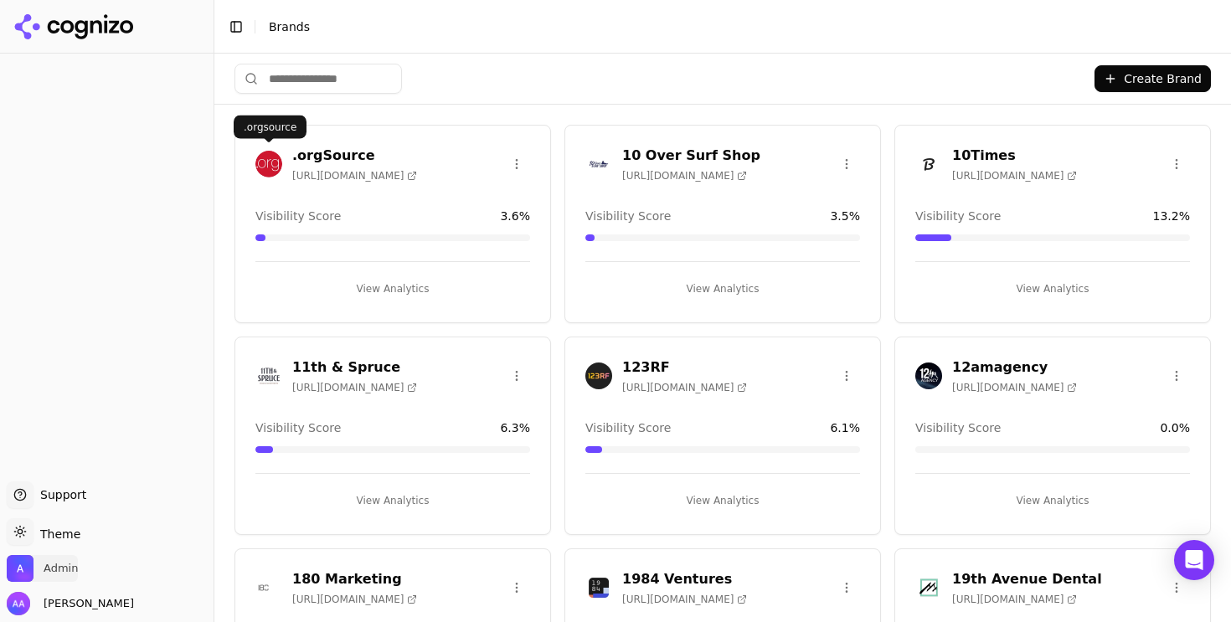
click at [64, 561] on span "Admin" at bounding box center [61, 568] width 34 height 15
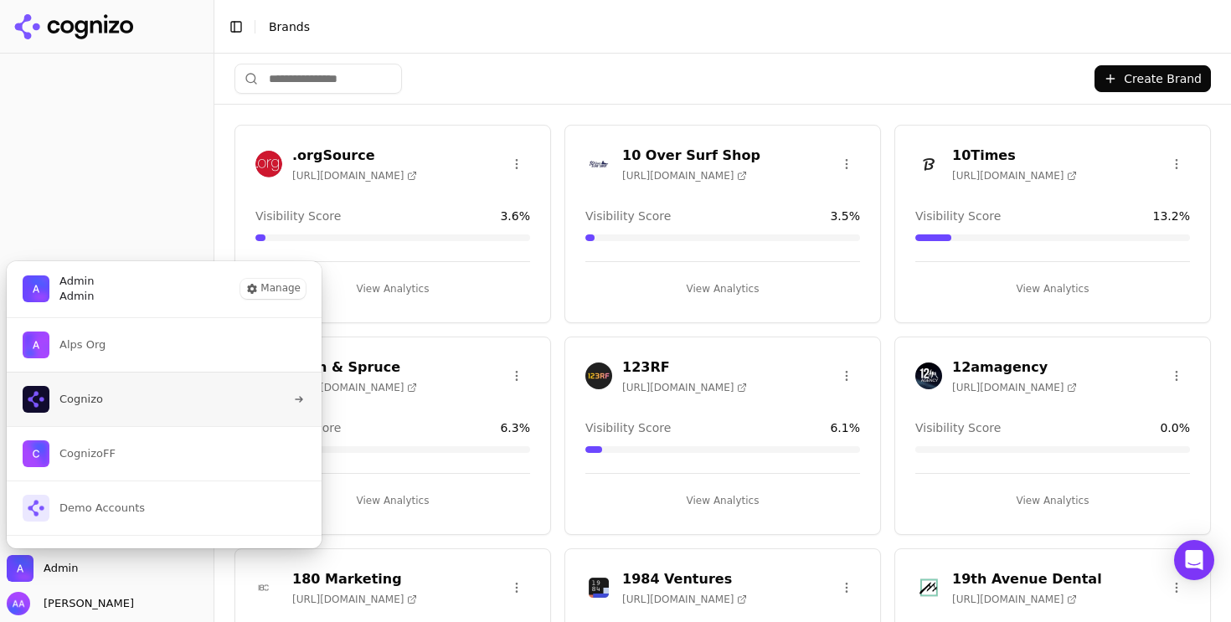
click at [117, 405] on button "Cognizo" at bounding box center [164, 399] width 317 height 54
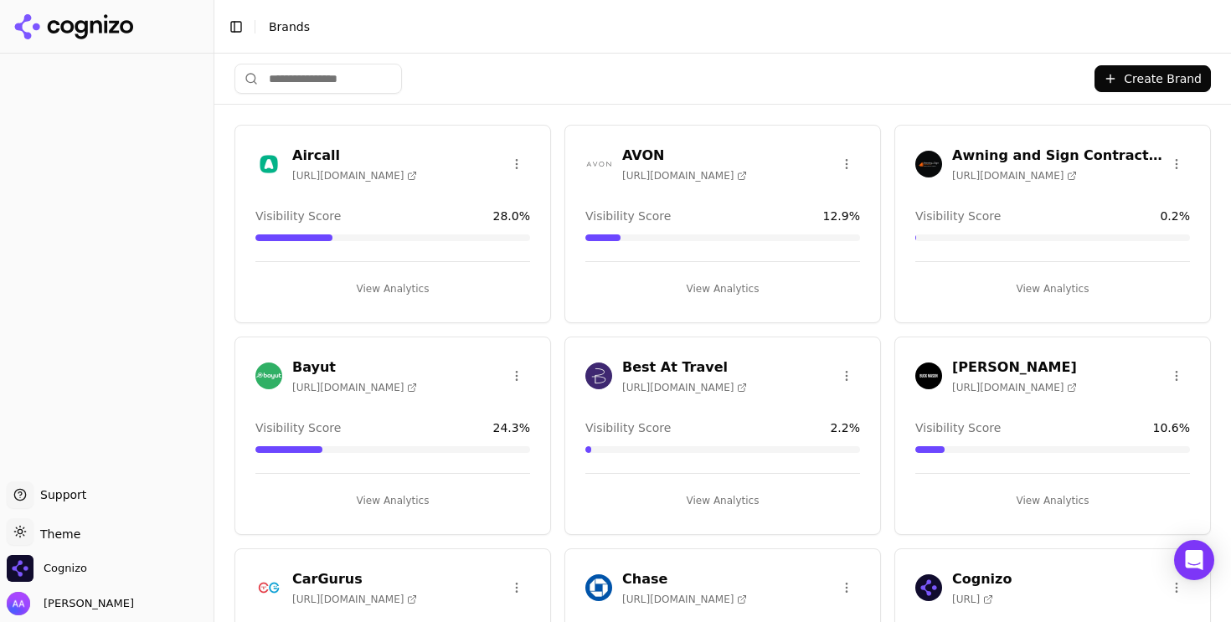
click at [364, 98] on div "Create Brand" at bounding box center [723, 79] width 977 height 50
click at [362, 84] on input "search" at bounding box center [319, 79] width 168 height 30
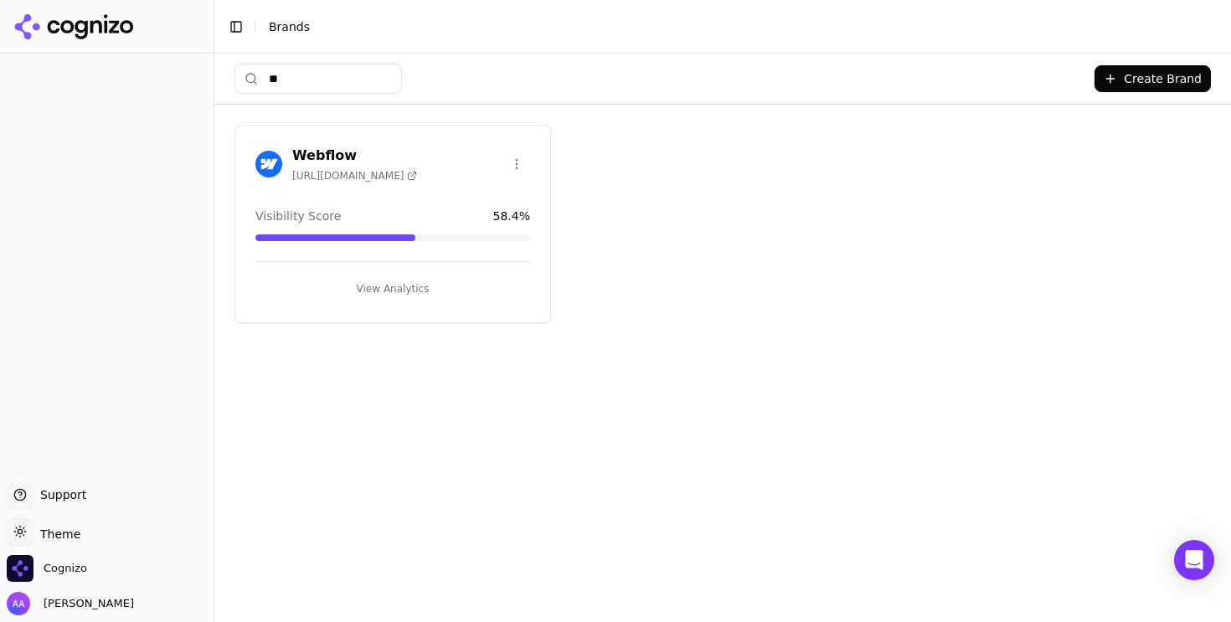
type input "**"
click at [259, 161] on img at bounding box center [268, 164] width 27 height 27
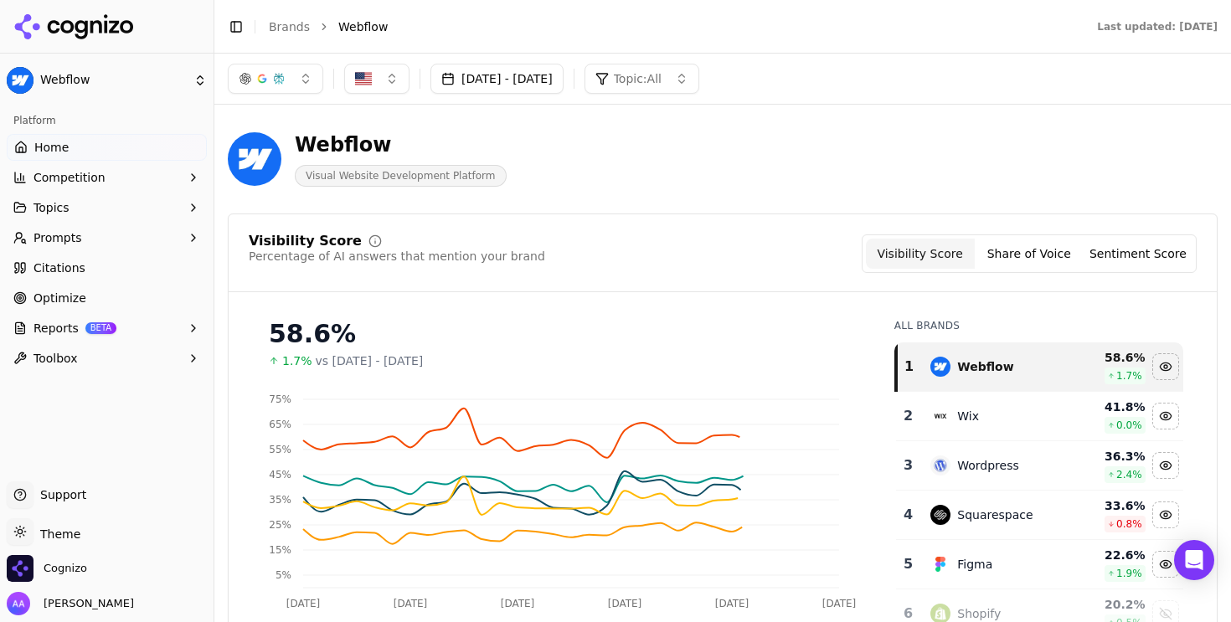
click at [286, 26] on link "Brands" at bounding box center [289, 26] width 41 height 13
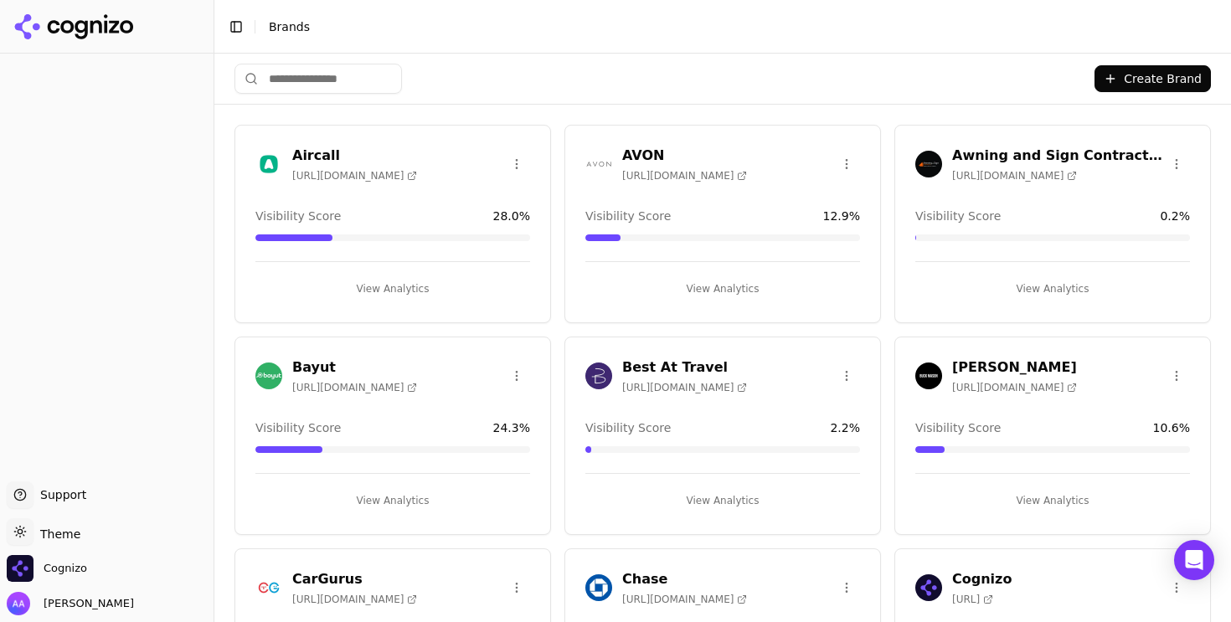
click at [1122, 80] on button "Create Brand" at bounding box center [1153, 78] width 116 height 27
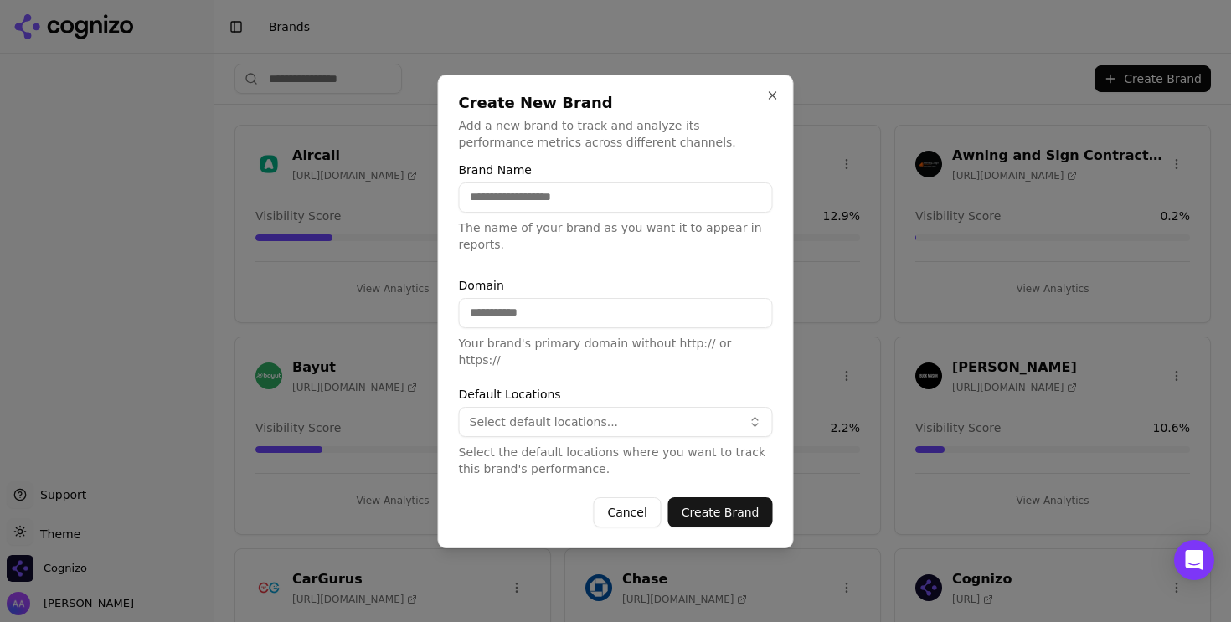
click at [912, 157] on div at bounding box center [615, 311] width 1231 height 622
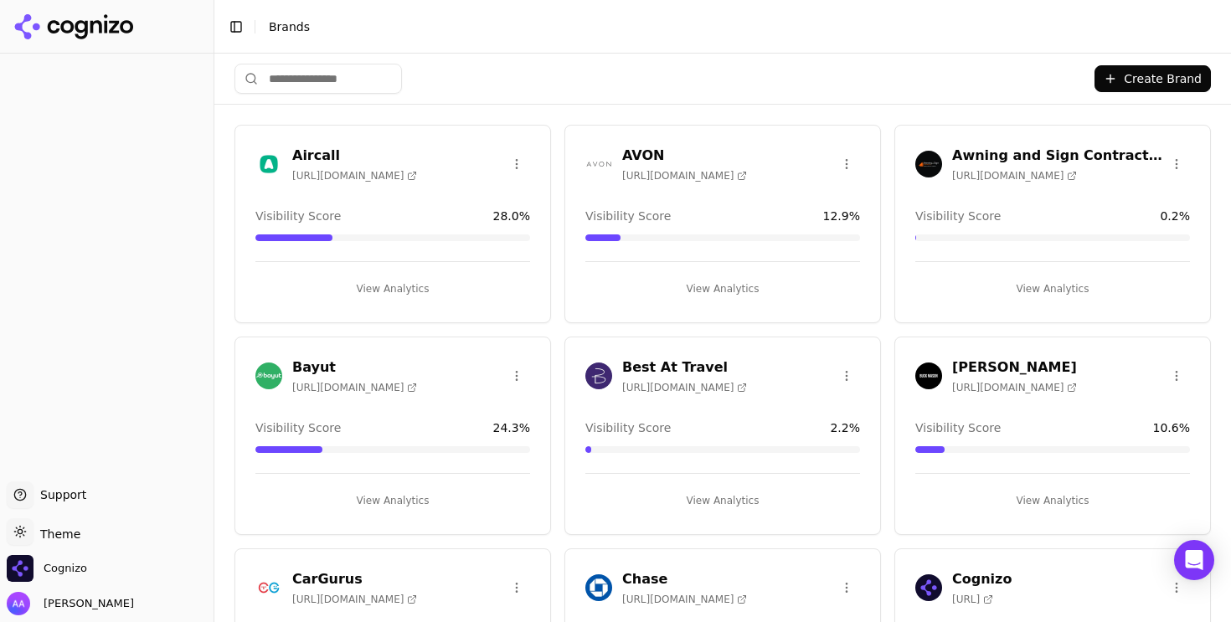
click at [1134, 92] on div "Create Brand" at bounding box center [723, 79] width 977 height 50
click at [1134, 84] on button "Create Brand" at bounding box center [1153, 78] width 116 height 27
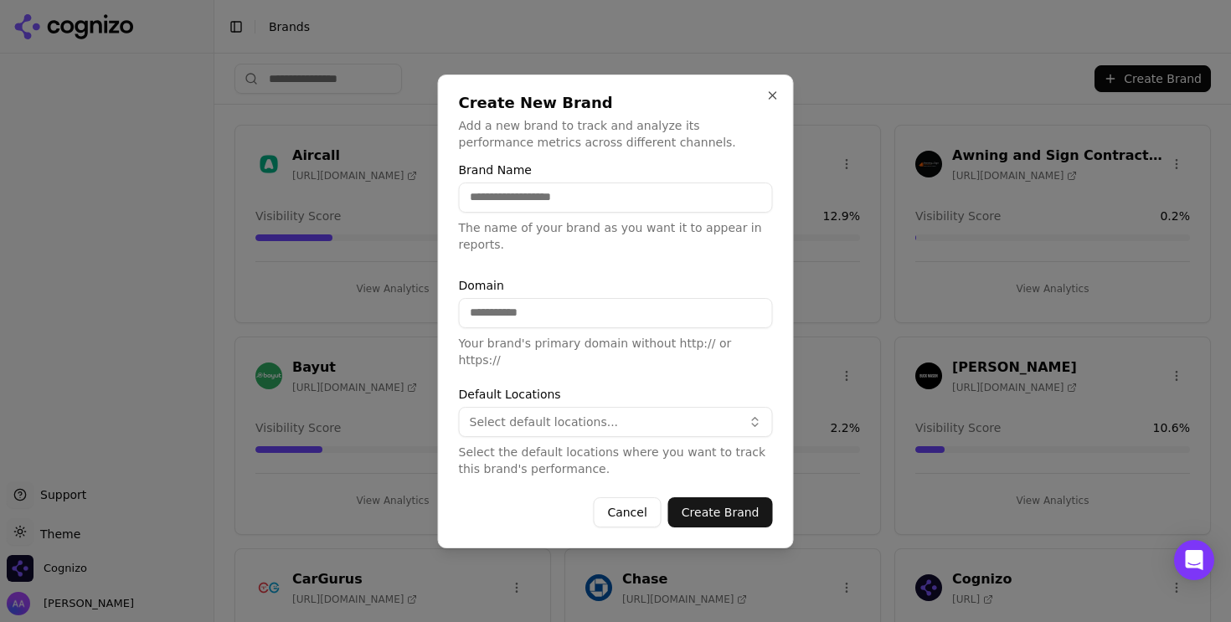
click at [919, 102] on div at bounding box center [615, 311] width 1231 height 622
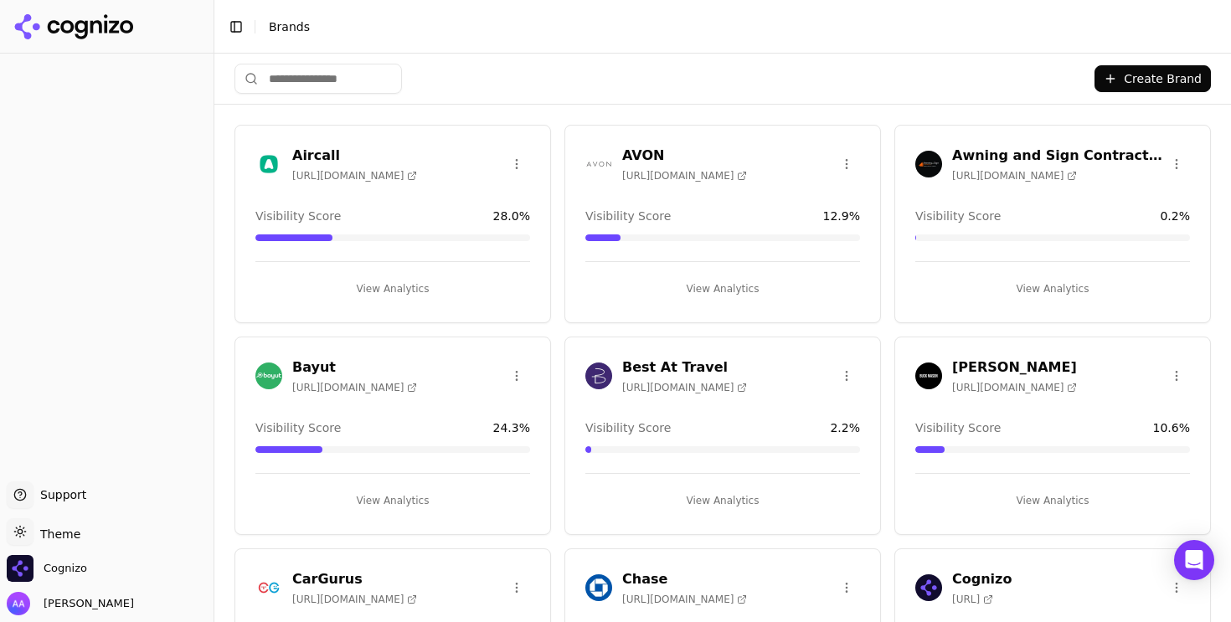
click at [443, 87] on div "Create Brand" at bounding box center [723, 79] width 977 height 50
click at [351, 75] on input "search" at bounding box center [319, 79] width 168 height 30
click at [522, 168] on html "Support Support Toggle theme Theme Cognizo Alp Aysan Toggle Sidebar Brands Crea…" at bounding box center [615, 311] width 1231 height 622
click at [498, 142] on html "Support Support Toggle theme Theme Cognizo Alp Aysan Toggle Sidebar Brands Crea…" at bounding box center [615, 311] width 1231 height 622
click at [1124, 66] on button "Create Brand" at bounding box center [1153, 78] width 116 height 27
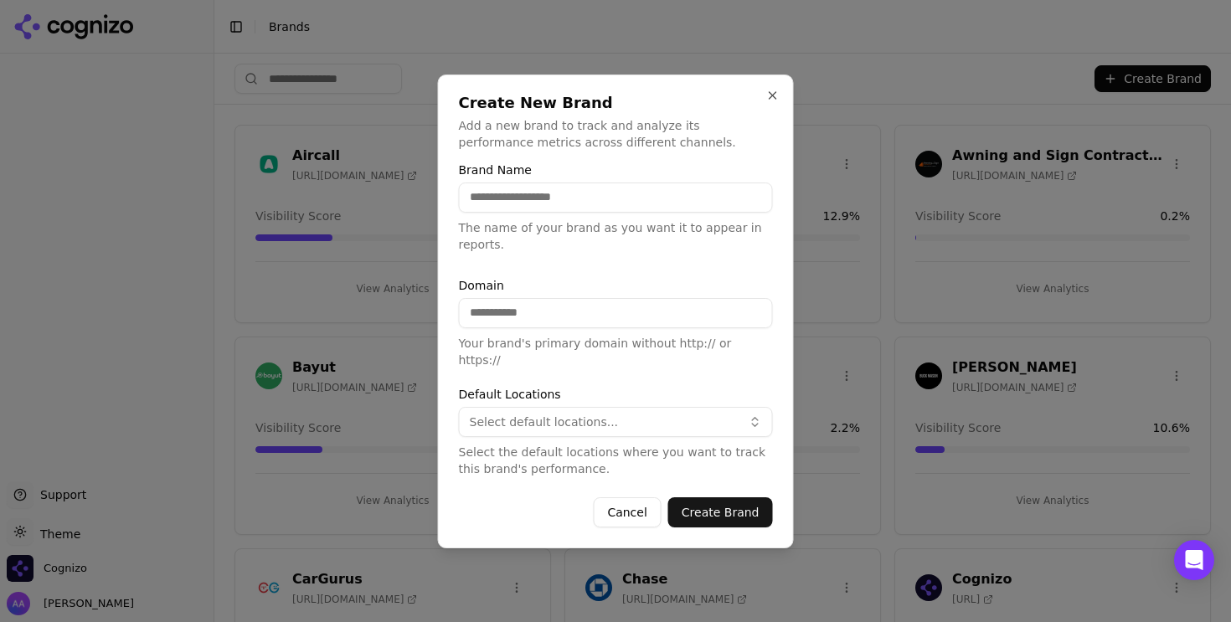
click at [295, 152] on div at bounding box center [615, 311] width 1231 height 622
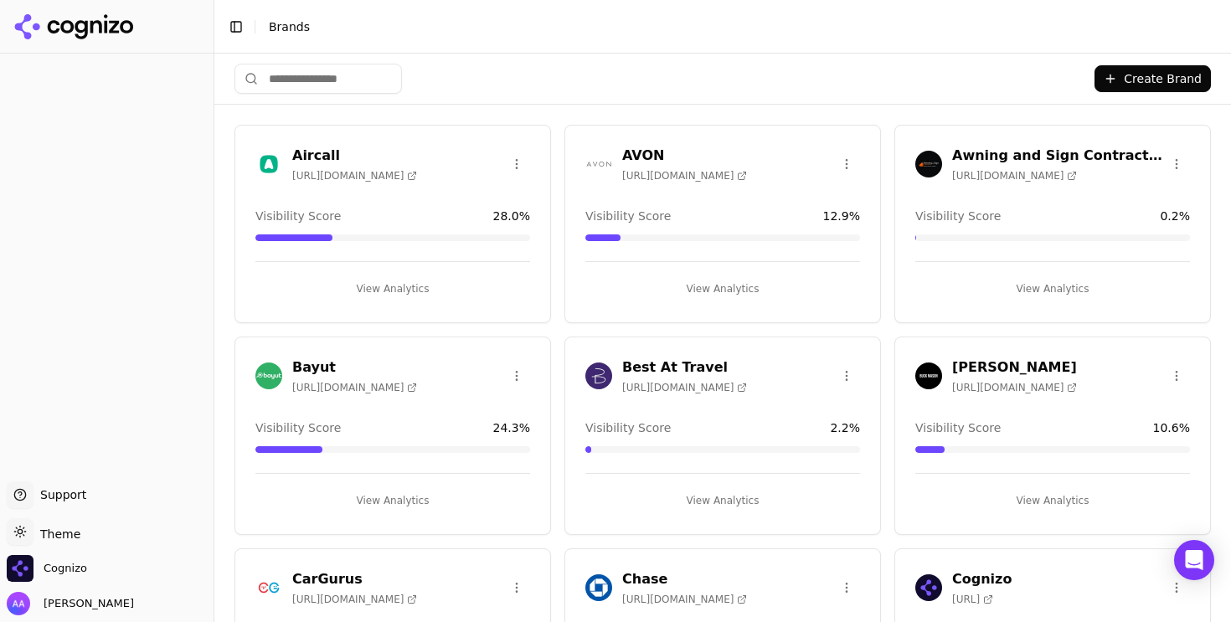
click at [335, 86] on input "search" at bounding box center [319, 79] width 168 height 30
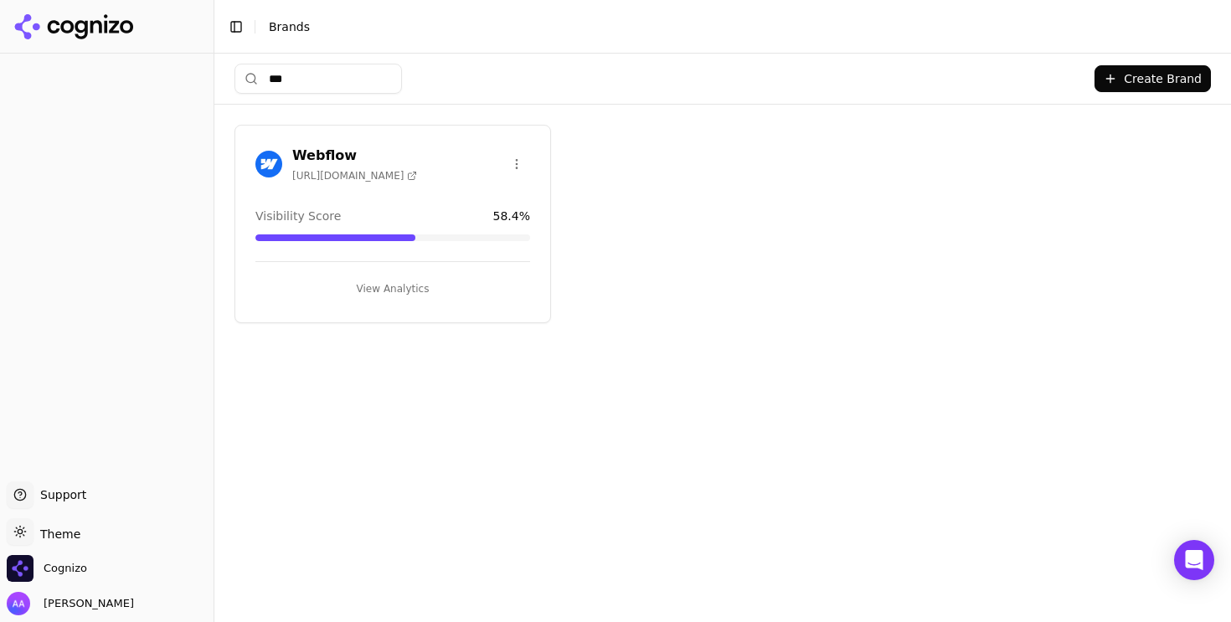
type input "****"
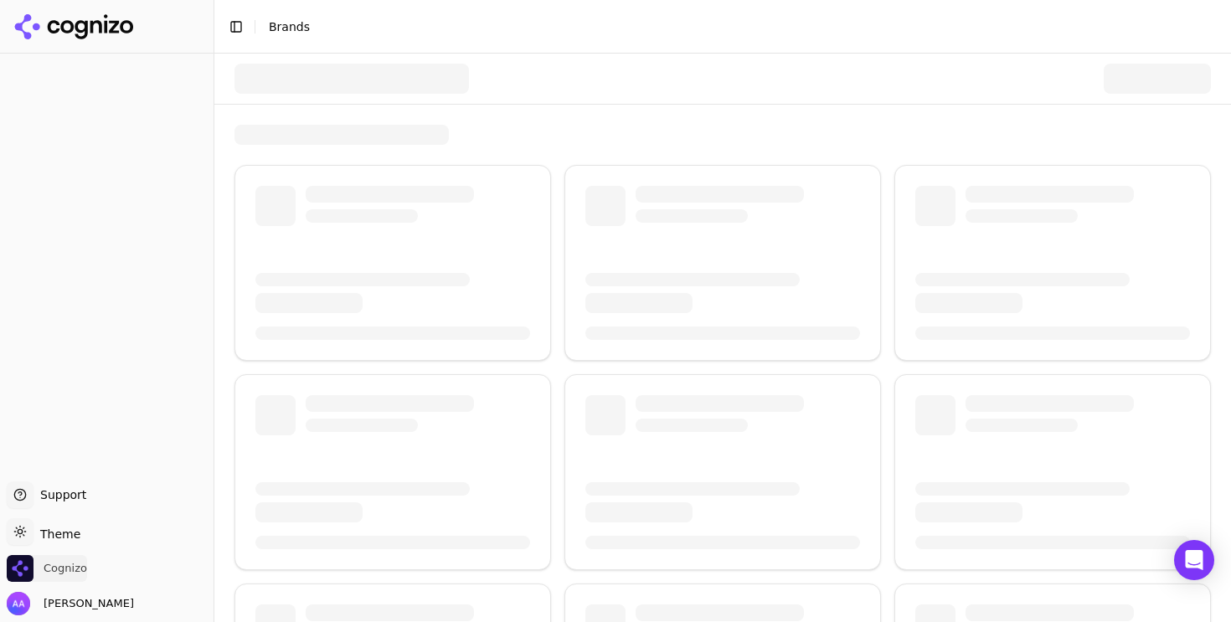
click at [39, 561] on span "Cognizo" at bounding box center [47, 568] width 80 height 27
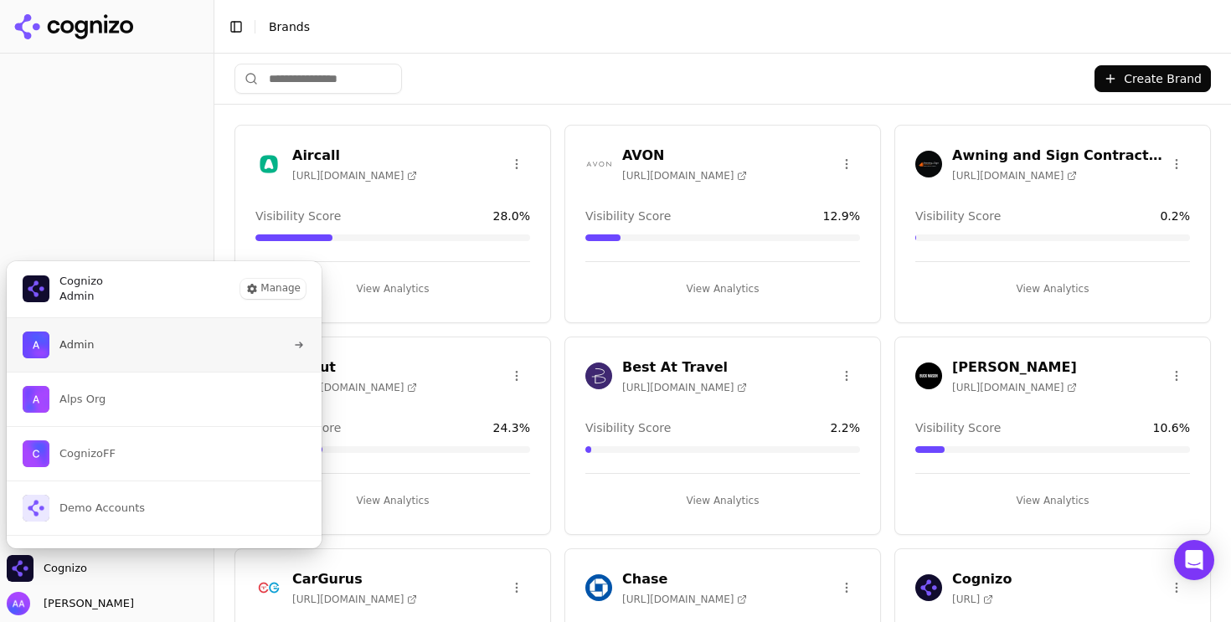
click at [146, 355] on button "Admin" at bounding box center [164, 345] width 317 height 54
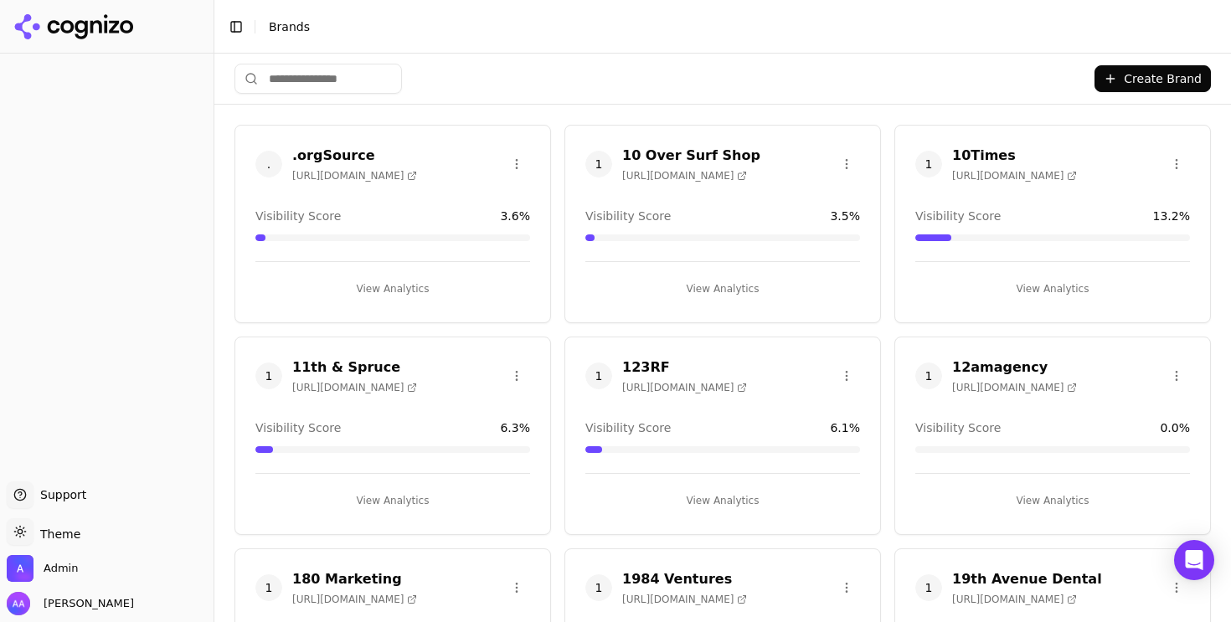
click at [309, 78] on input "search" at bounding box center [319, 79] width 168 height 30
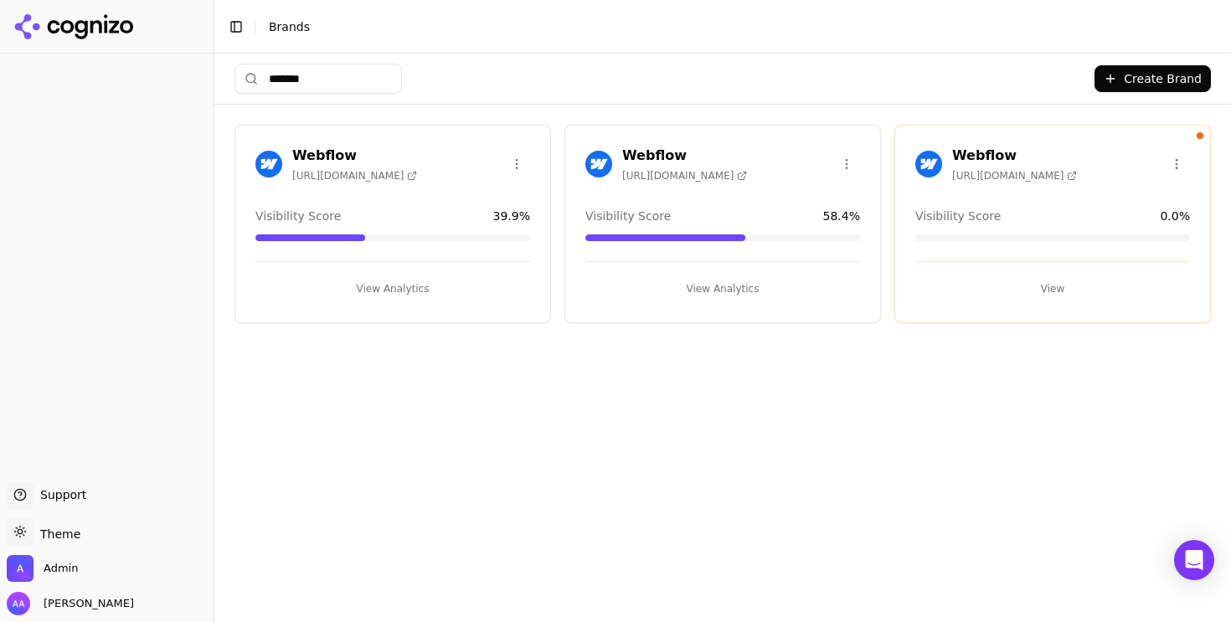
type input "*******"
click at [918, 160] on img at bounding box center [929, 164] width 27 height 27
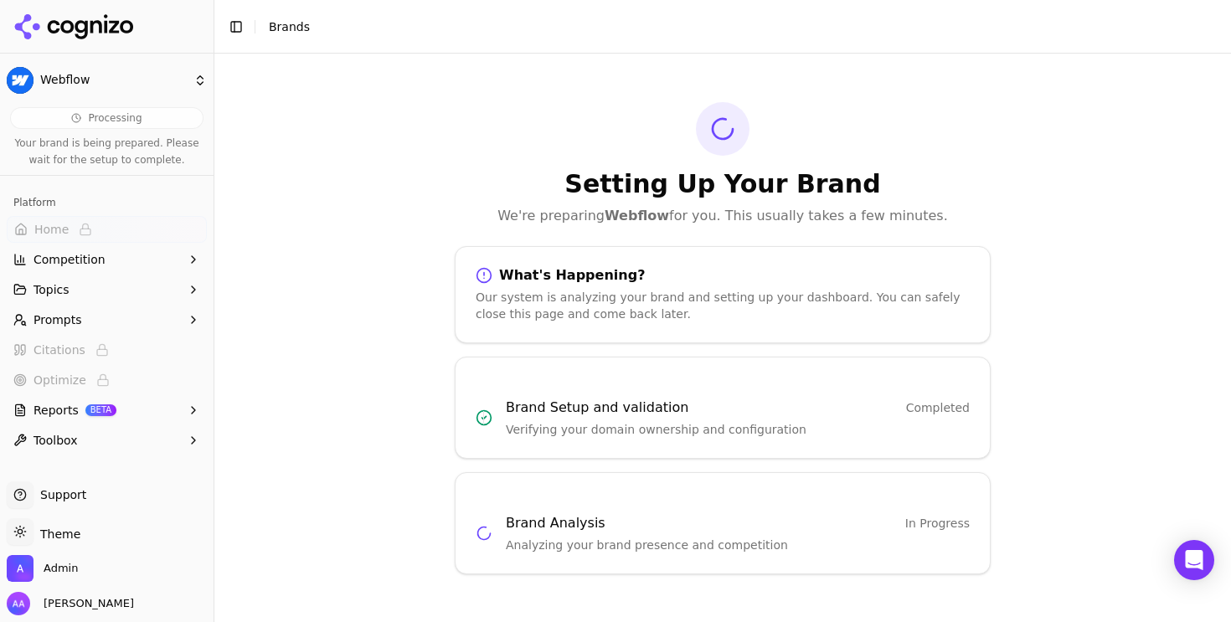
click at [601, 113] on div "Setting Up Your Brand We're preparing Webflow for you. This usually takes a few…" at bounding box center [723, 164] width 536 height 124
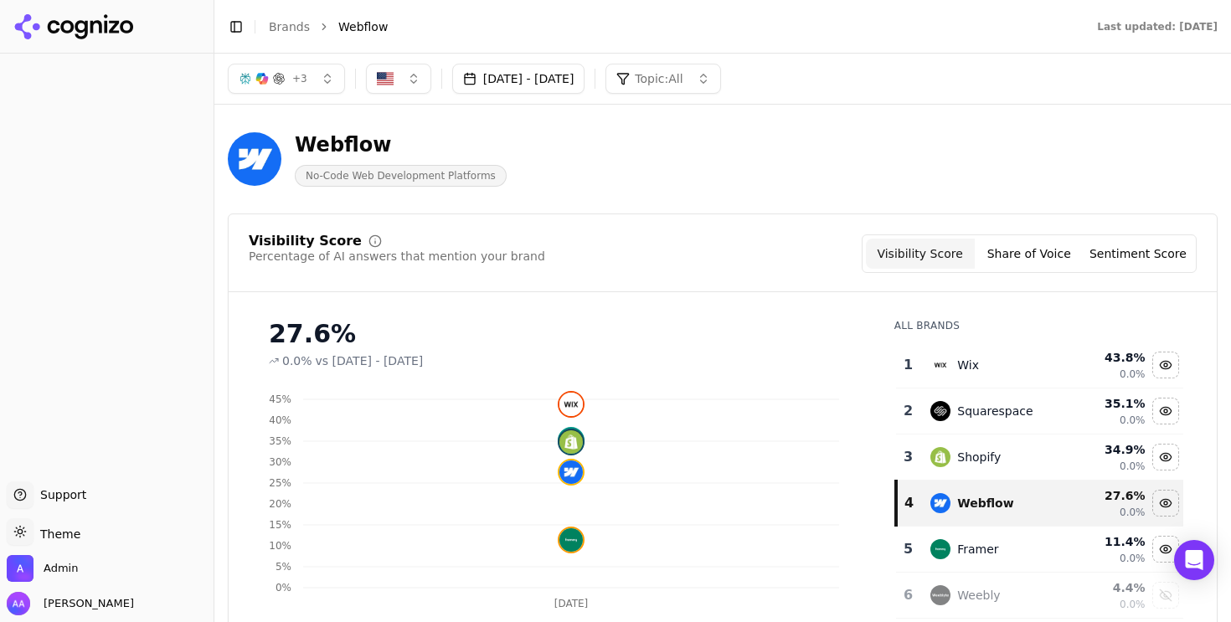
click at [214, 173] on button "Toggle Sidebar" at bounding box center [213, 311] width 13 height 622
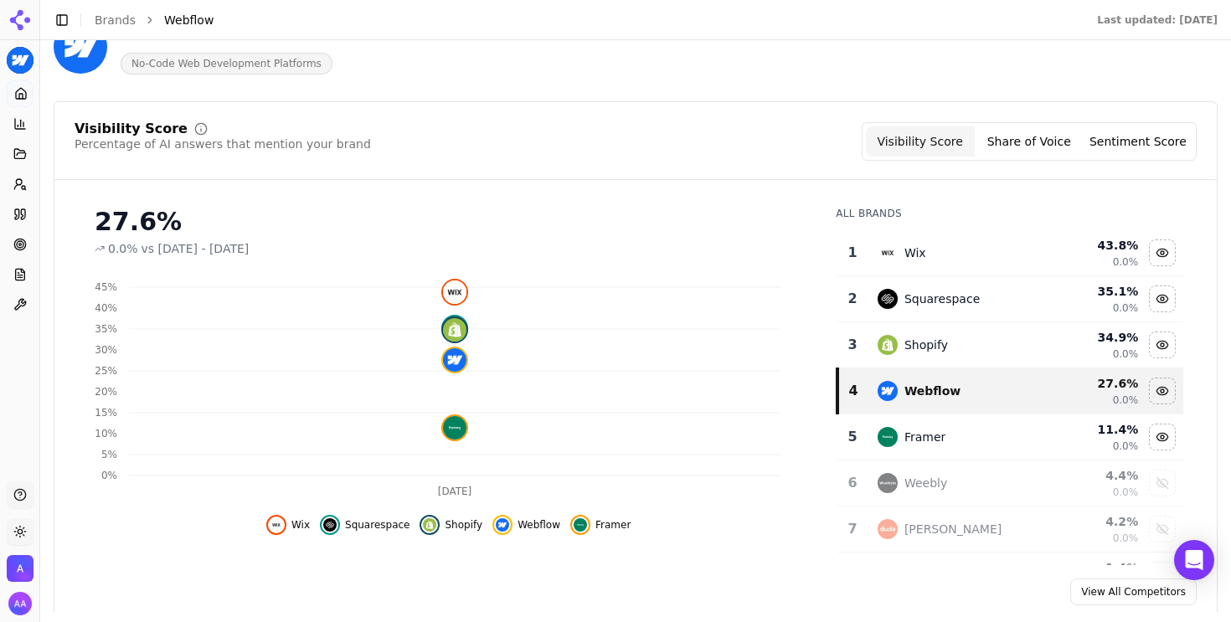
scroll to position [106, 0]
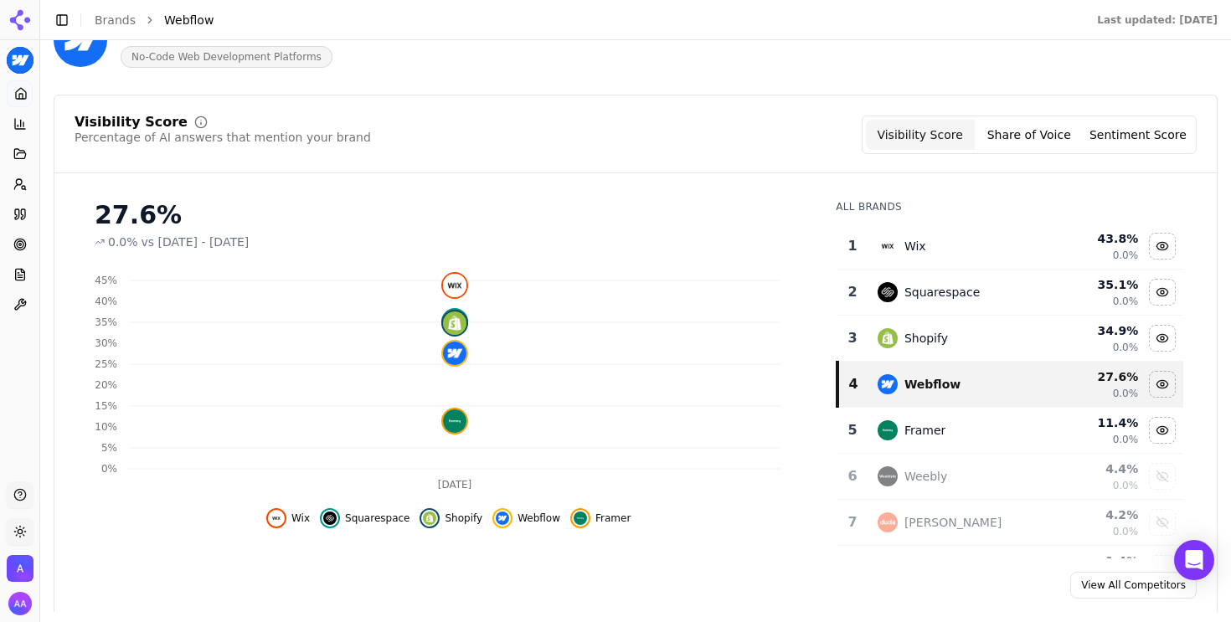
click at [39, 175] on button "Toggle Sidebar" at bounding box center [39, 311] width 13 height 622
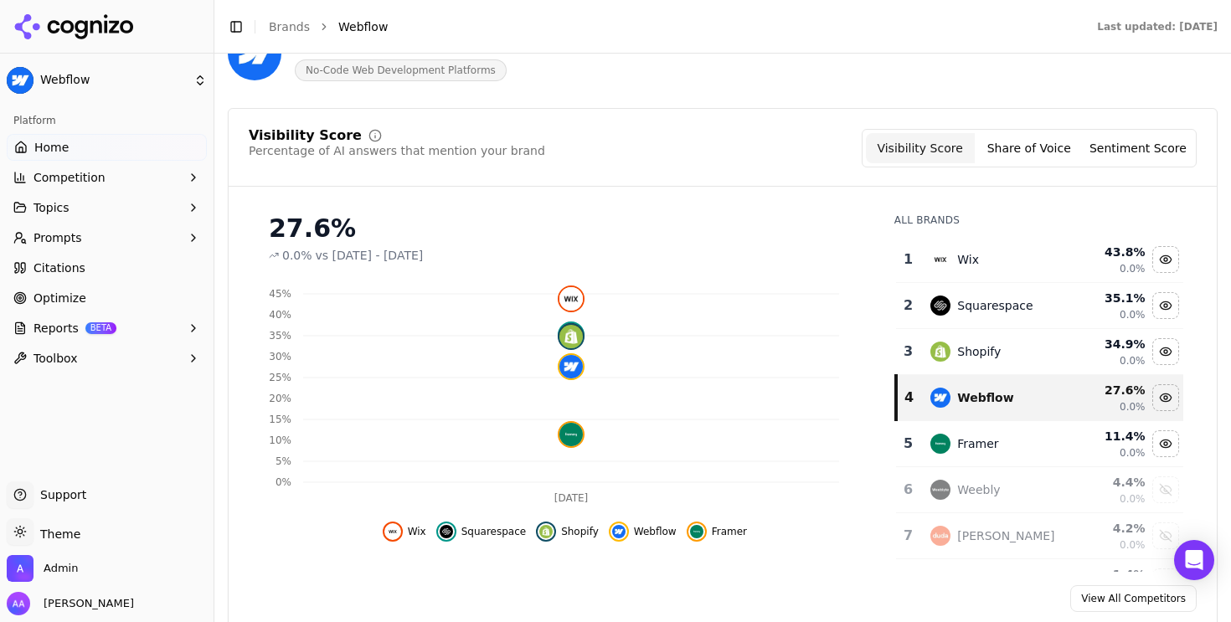
click at [52, 236] on span "Prompts" at bounding box center [58, 238] width 49 height 17
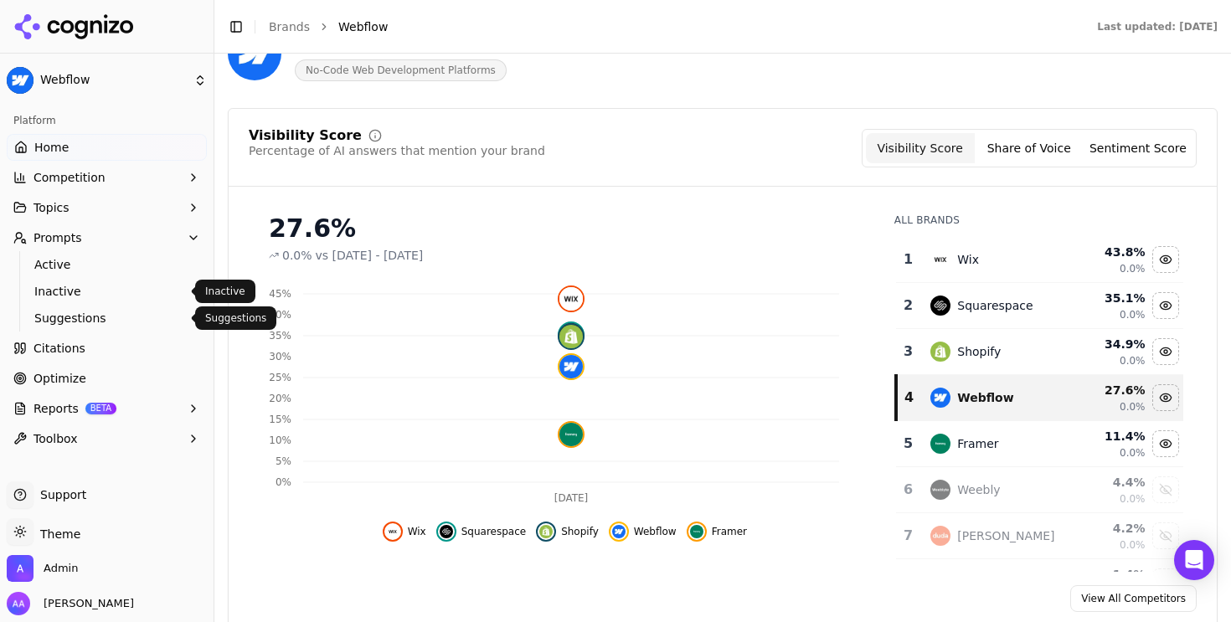
click at [85, 316] on span "Suggestions" at bounding box center [107, 318] width 146 height 17
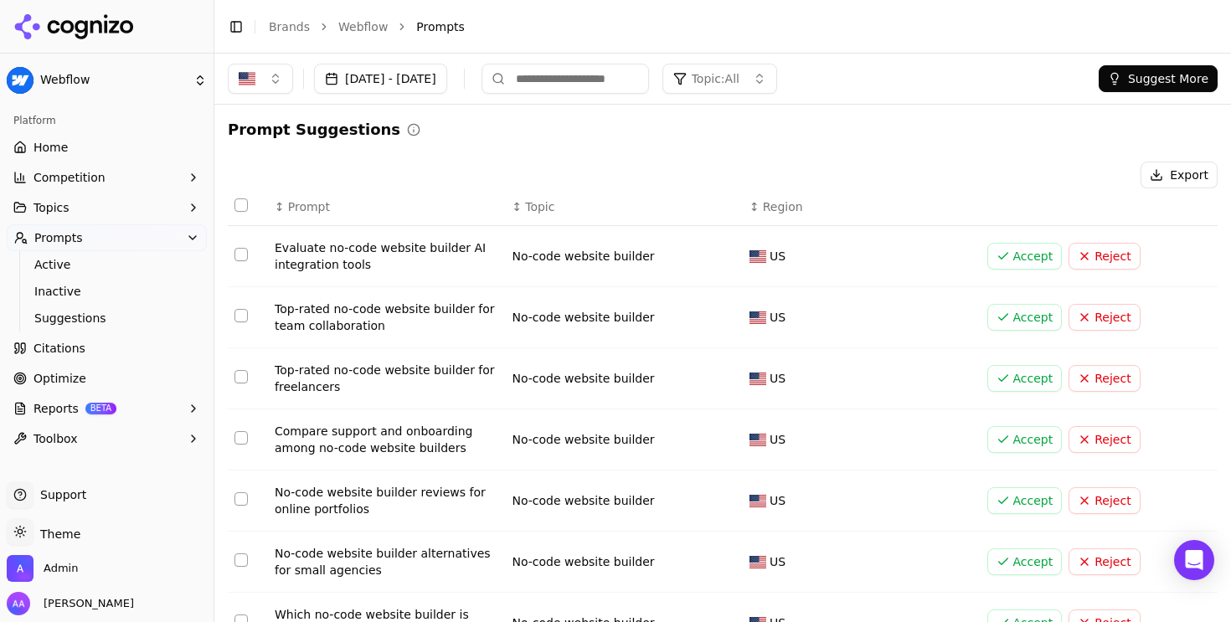
click at [1148, 78] on button "Suggest More" at bounding box center [1158, 78] width 119 height 27
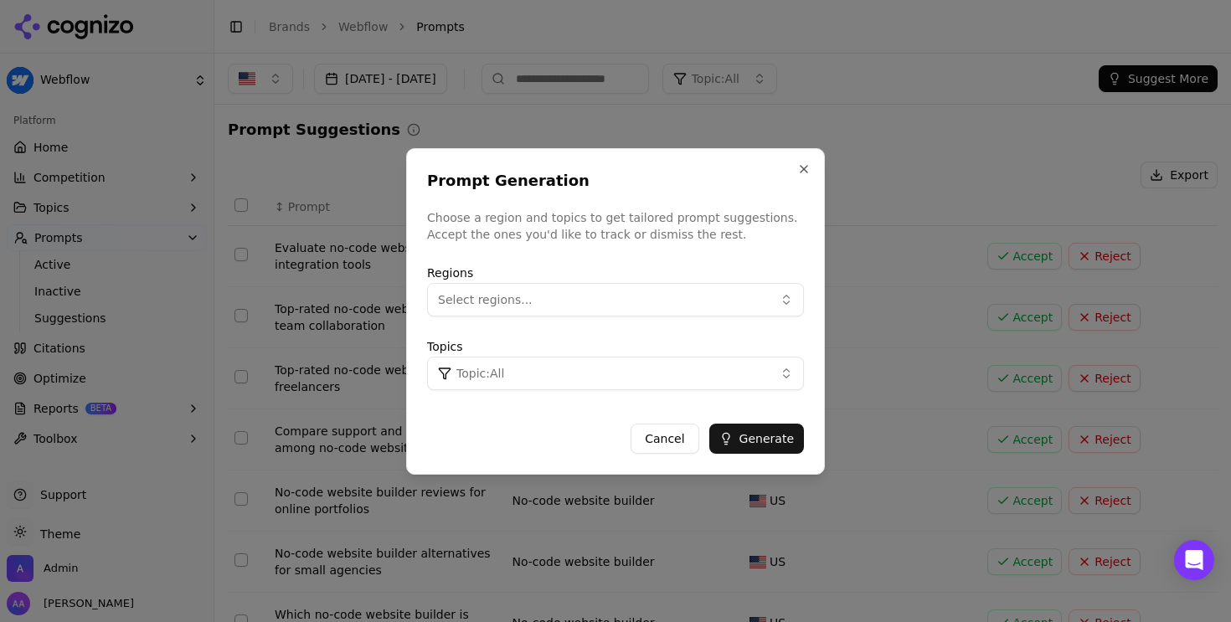
click at [591, 359] on button "Topic: All" at bounding box center [615, 374] width 377 height 34
click at [584, 292] on button "Select regions..." at bounding box center [615, 300] width 377 height 34
click at [802, 163] on button "Close" at bounding box center [803, 168] width 13 height 13
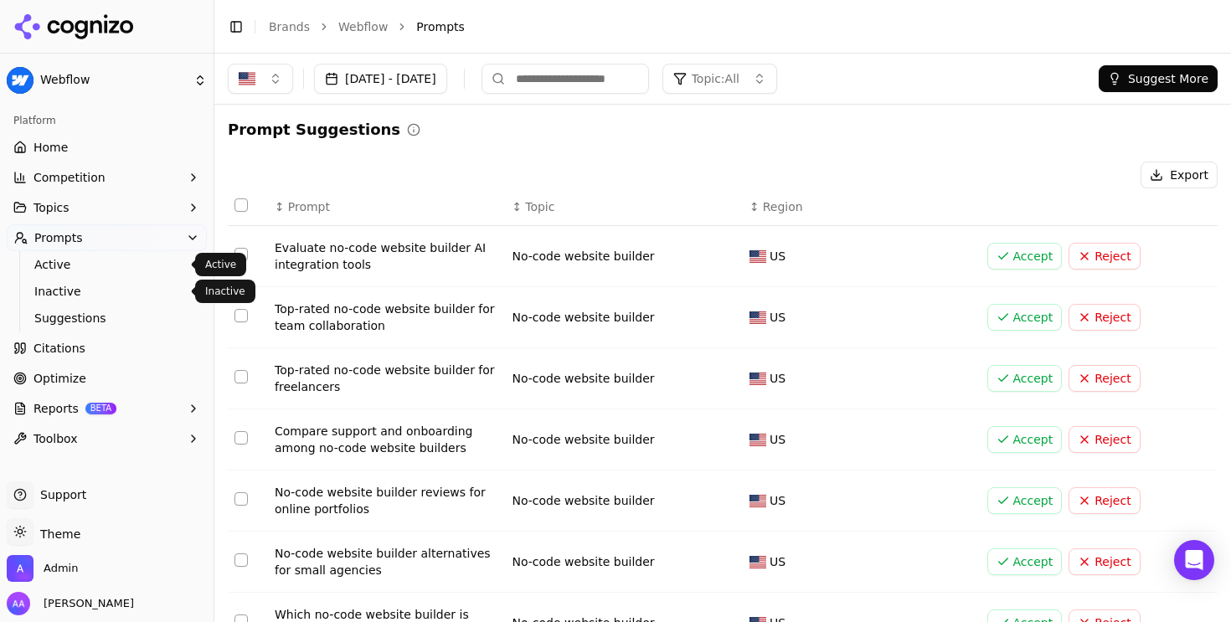
click at [157, 274] on link "Active" at bounding box center [107, 264] width 159 height 23
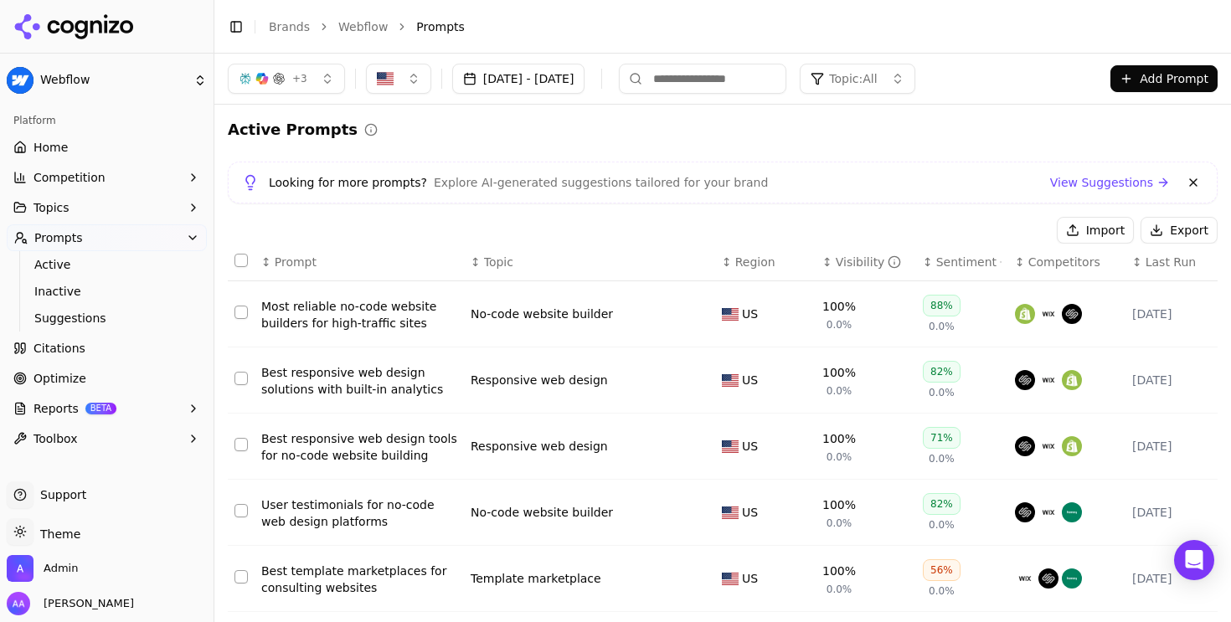
click at [403, 78] on button "button" at bounding box center [398, 79] width 65 height 30
click at [682, 143] on div "Active Prompts Looking for more prompts? Explore AI-generated suggestions tailo…" at bounding box center [723, 557] width 990 height 879
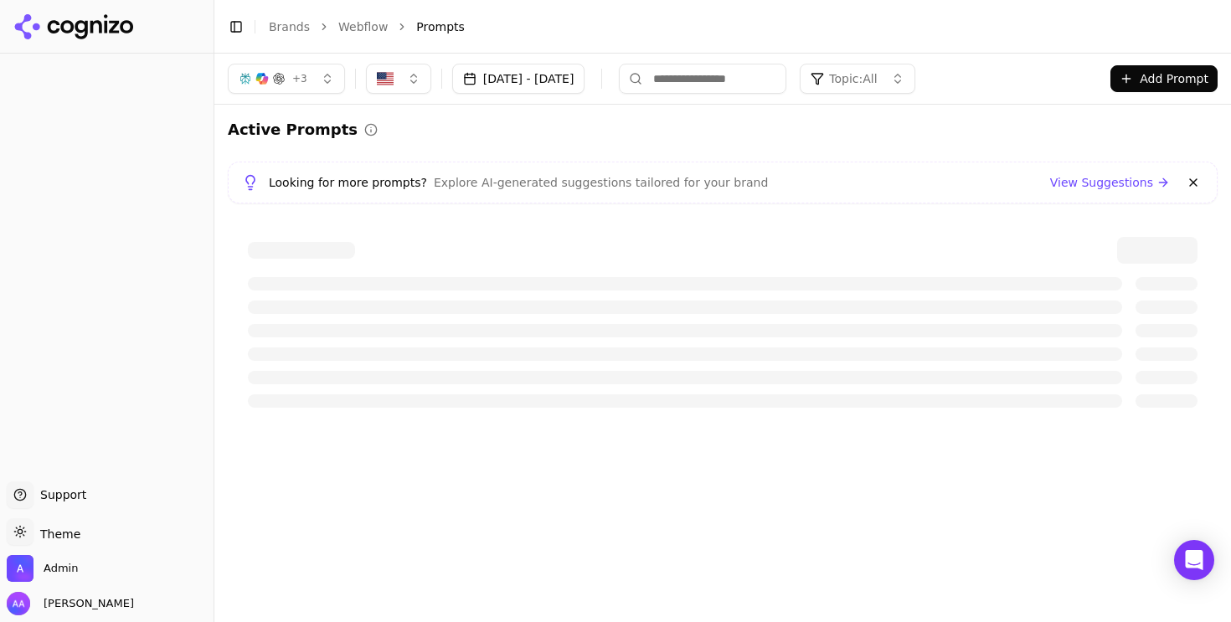
click at [401, 88] on button "button" at bounding box center [398, 79] width 65 height 30
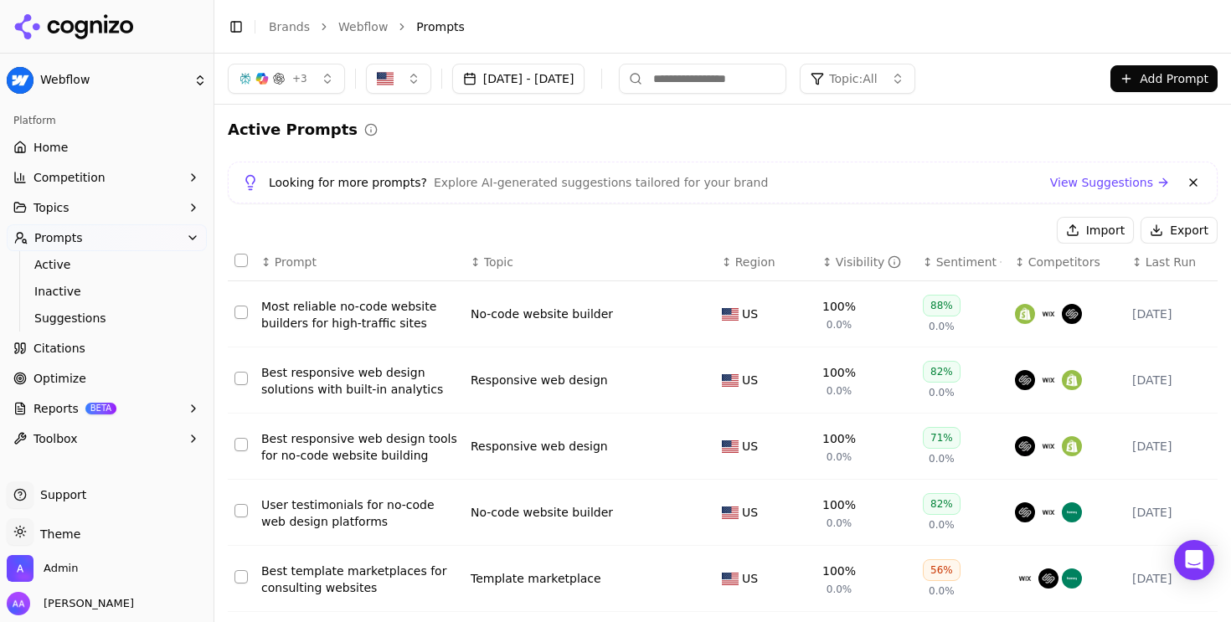
click at [1184, 185] on button at bounding box center [1194, 183] width 20 height 20
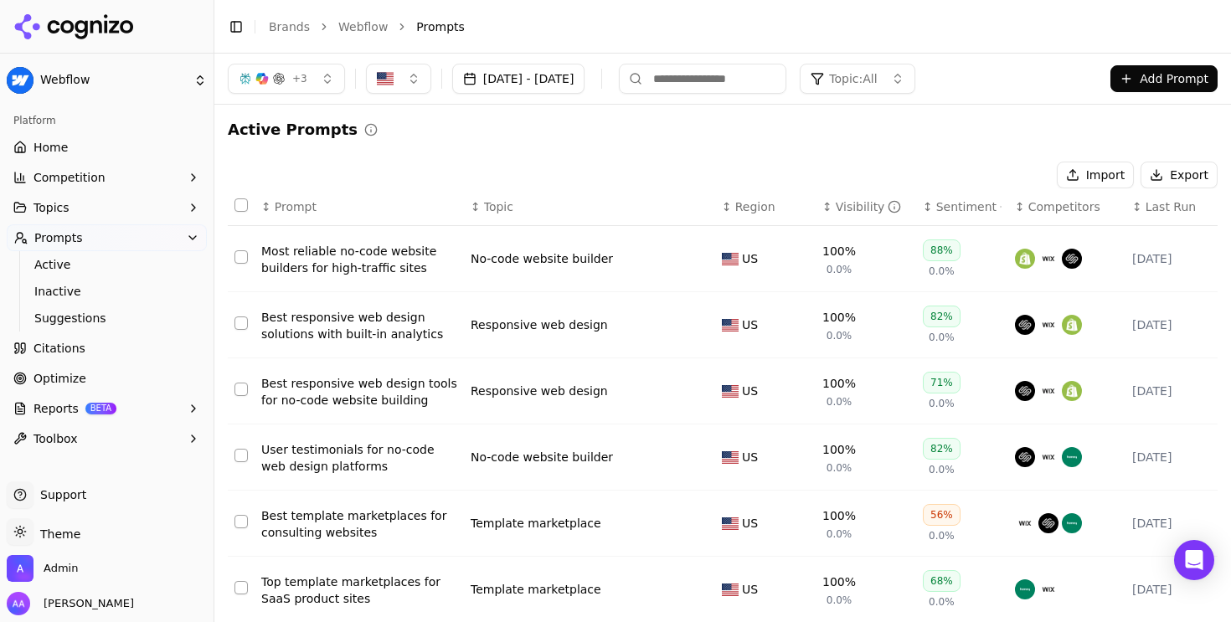
scroll to position [349, 0]
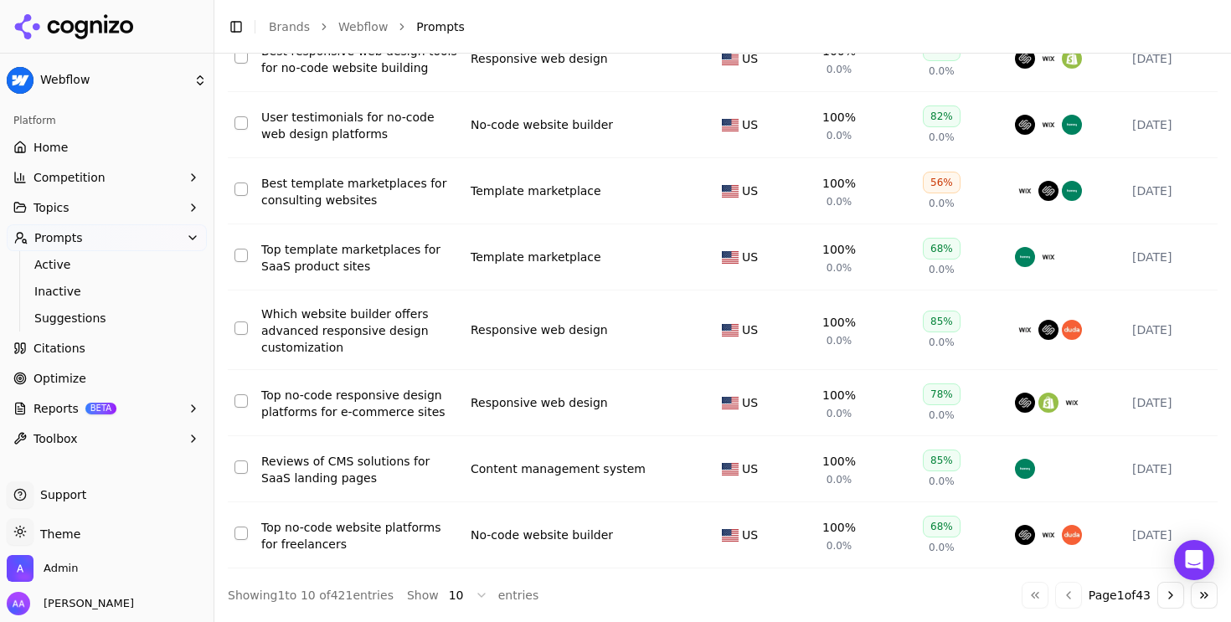
click at [466, 592] on html "Webflow Platform Home Competition Topics Prompts Active Inactive Suggestions Ci…" at bounding box center [615, 311] width 1231 height 622
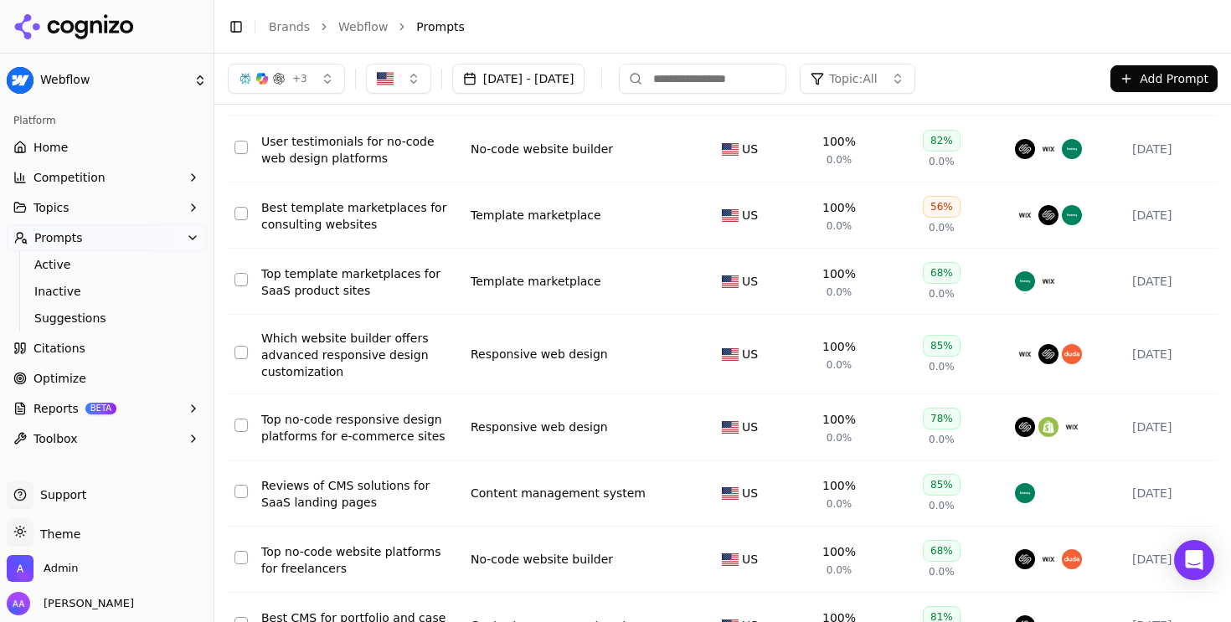
scroll to position [0, 0]
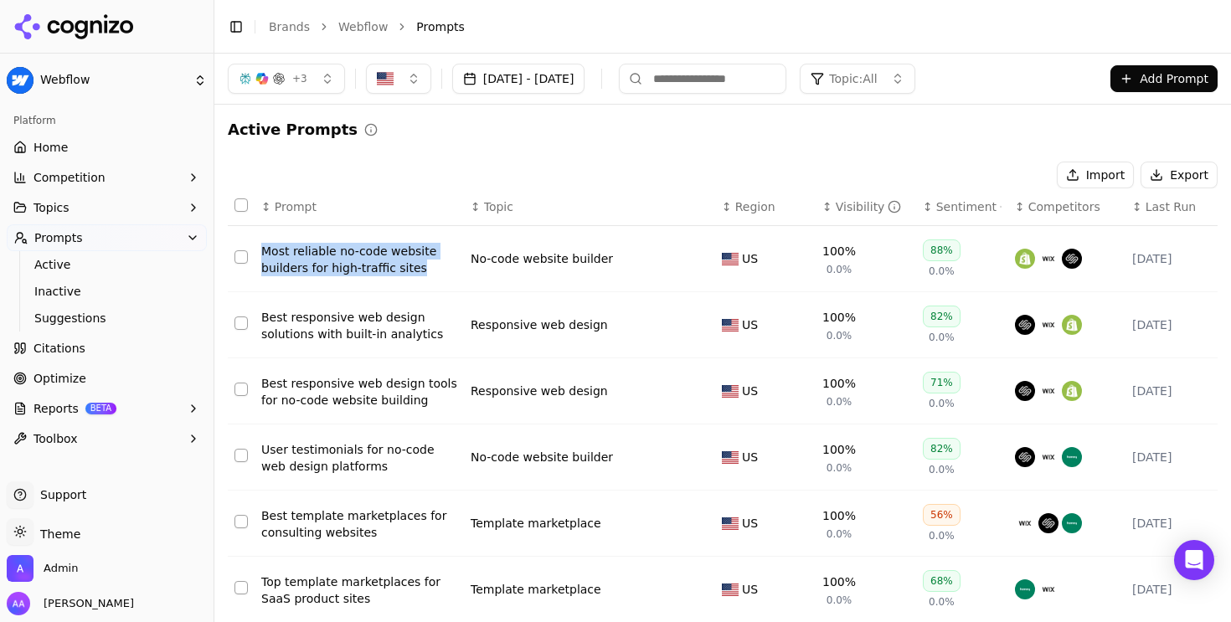
drag, startPoint x: 251, startPoint y: 244, endPoint x: 451, endPoint y: 268, distance: 201.7
click at [451, 268] on tr "Most reliable no-code website builders for high-traffic sites No-code website b…" at bounding box center [723, 259] width 990 height 66
copy tr "Most reliable no-code website builders for high-traffic sites"
click at [754, 121] on div "Active Prompts" at bounding box center [723, 129] width 990 height 23
click at [1156, 74] on button "Add Prompt" at bounding box center [1164, 78] width 107 height 27
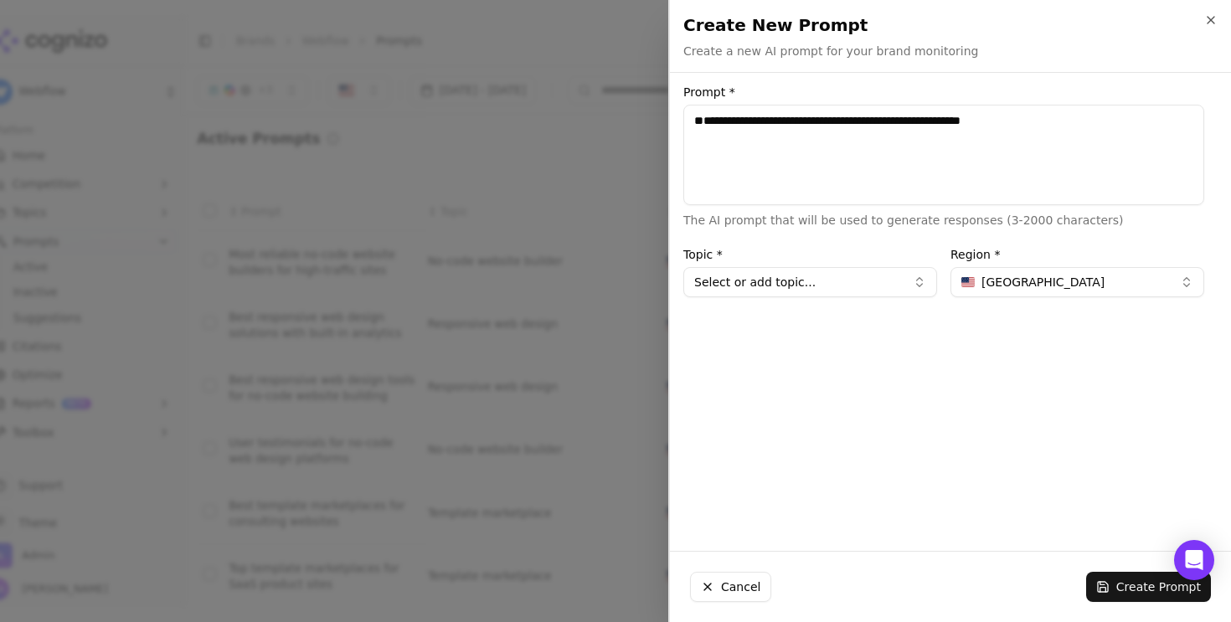
click at [783, 291] on button "Select or add topic..." at bounding box center [810, 282] width 254 height 30
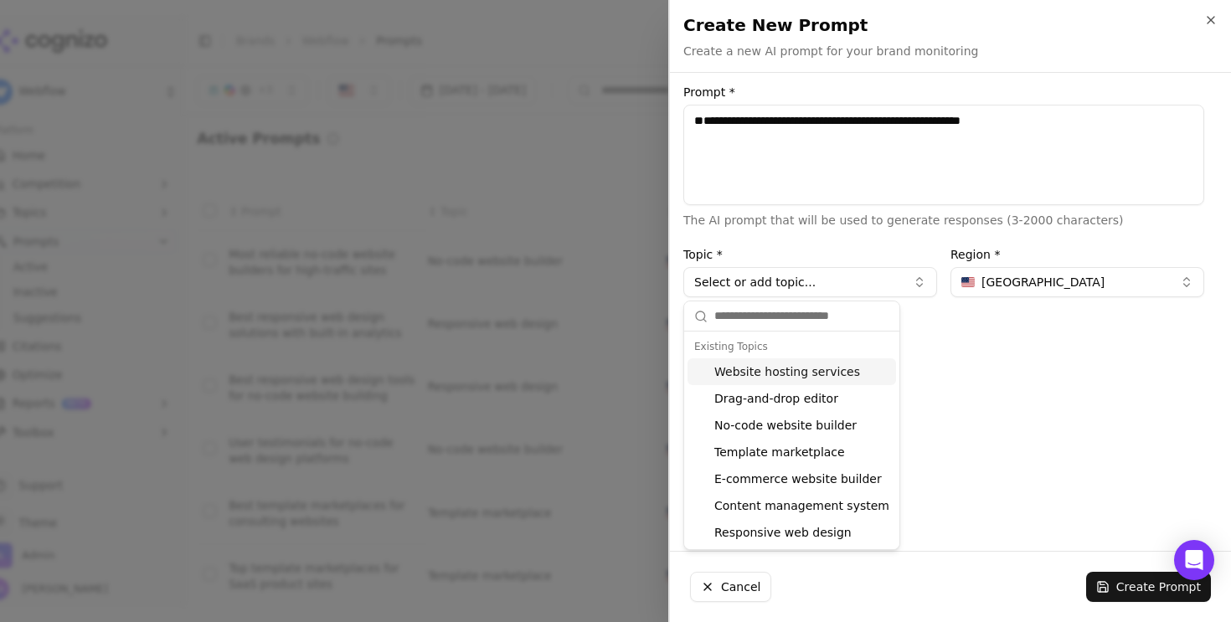
click at [763, 185] on textarea "**********" at bounding box center [943, 155] width 521 height 101
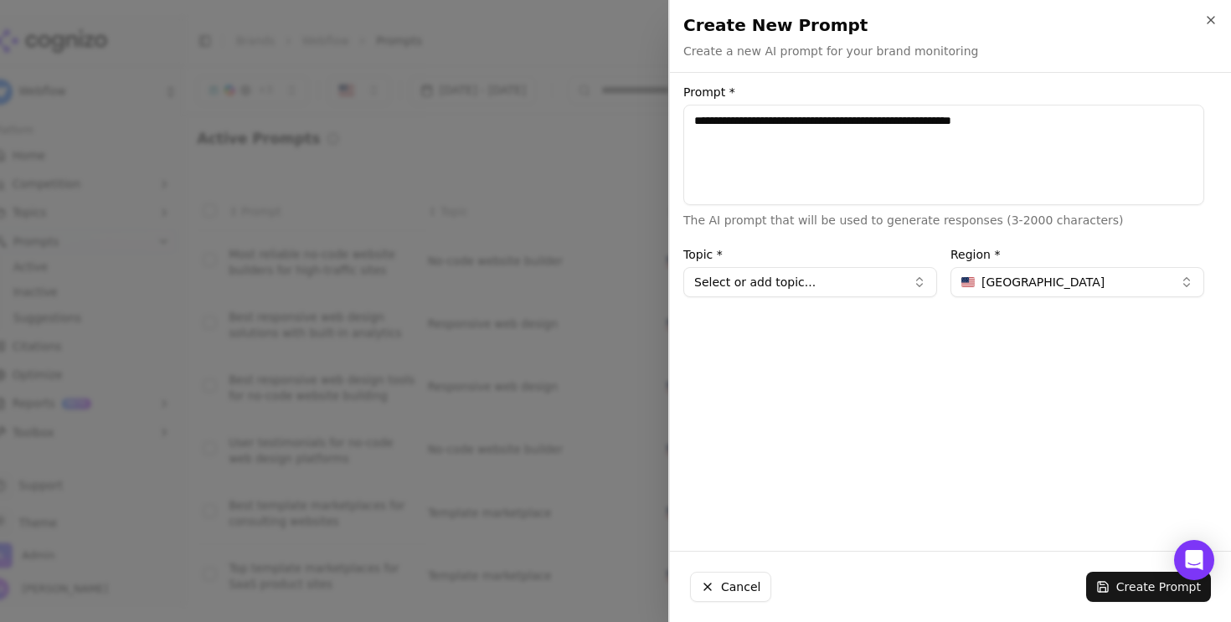
type textarea "**********"
click at [792, 298] on div "**********" at bounding box center [944, 311] width 548 height 451
click at [794, 290] on button "Select or add topic..." at bounding box center [810, 282] width 254 height 30
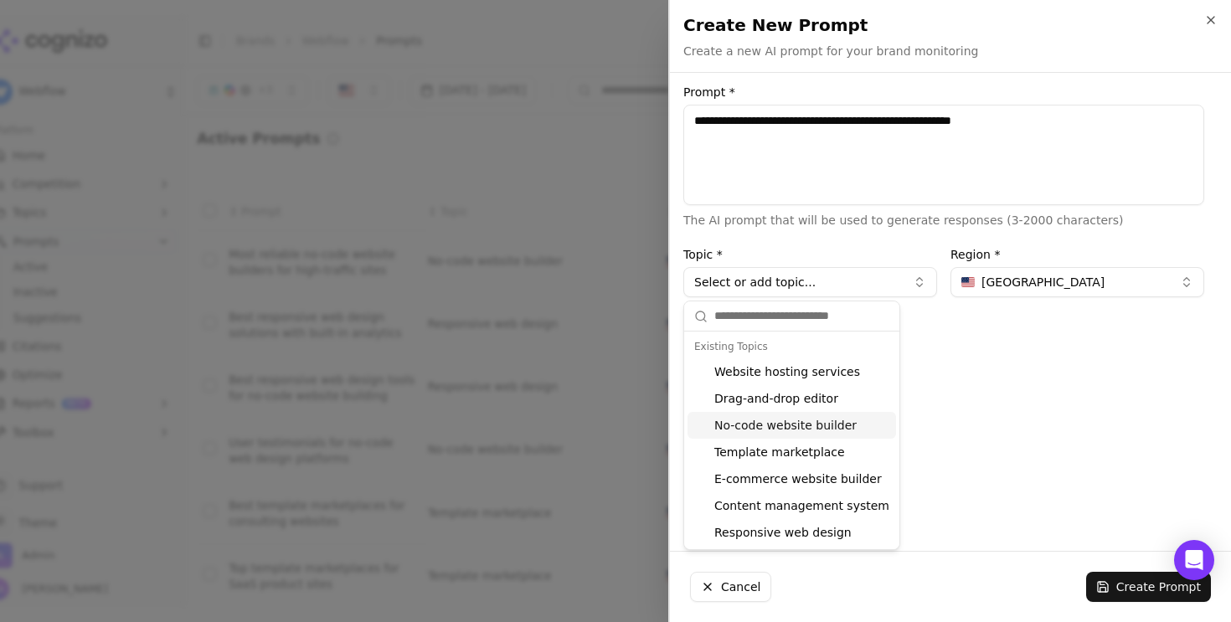
click at [800, 425] on div "No-code website builder" at bounding box center [792, 425] width 209 height 27
type input "**********"
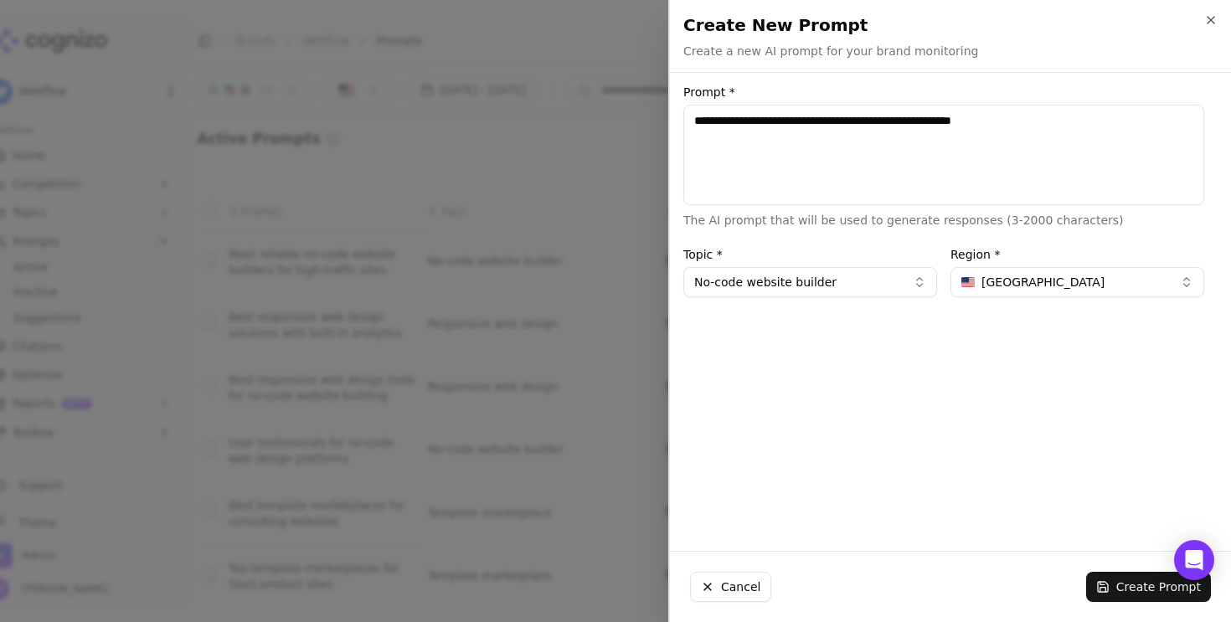
click at [1005, 290] on span "[GEOGRAPHIC_DATA]" at bounding box center [1043, 282] width 123 height 17
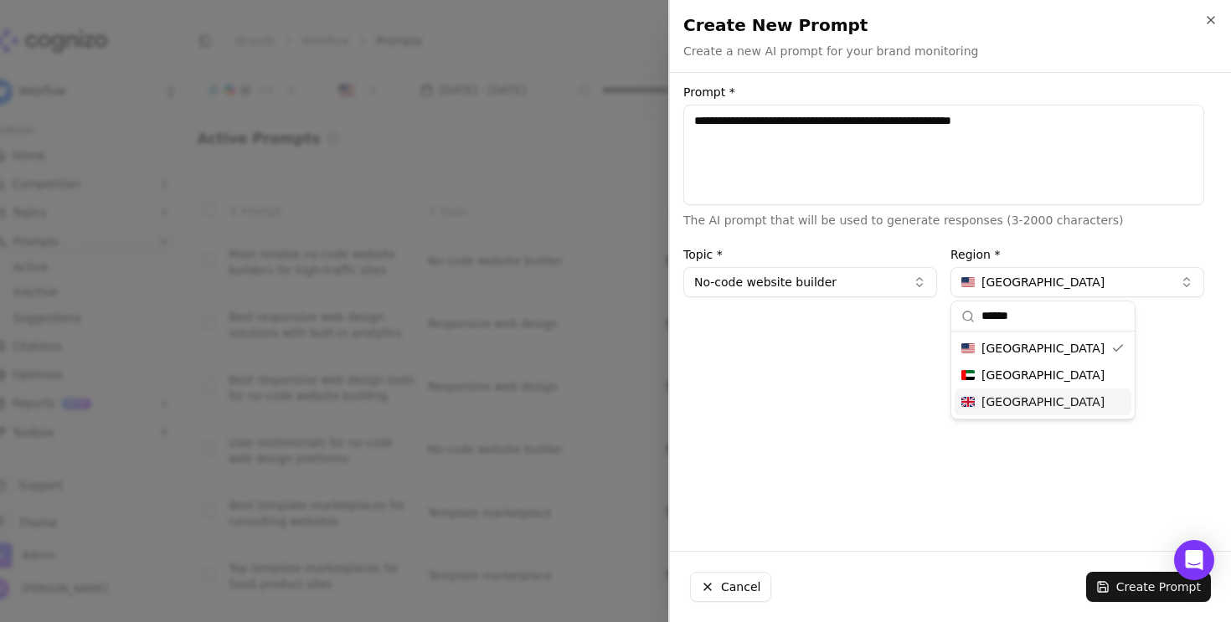
type input "******"
click at [1018, 406] on span "[GEOGRAPHIC_DATA]" at bounding box center [1043, 402] width 123 height 17
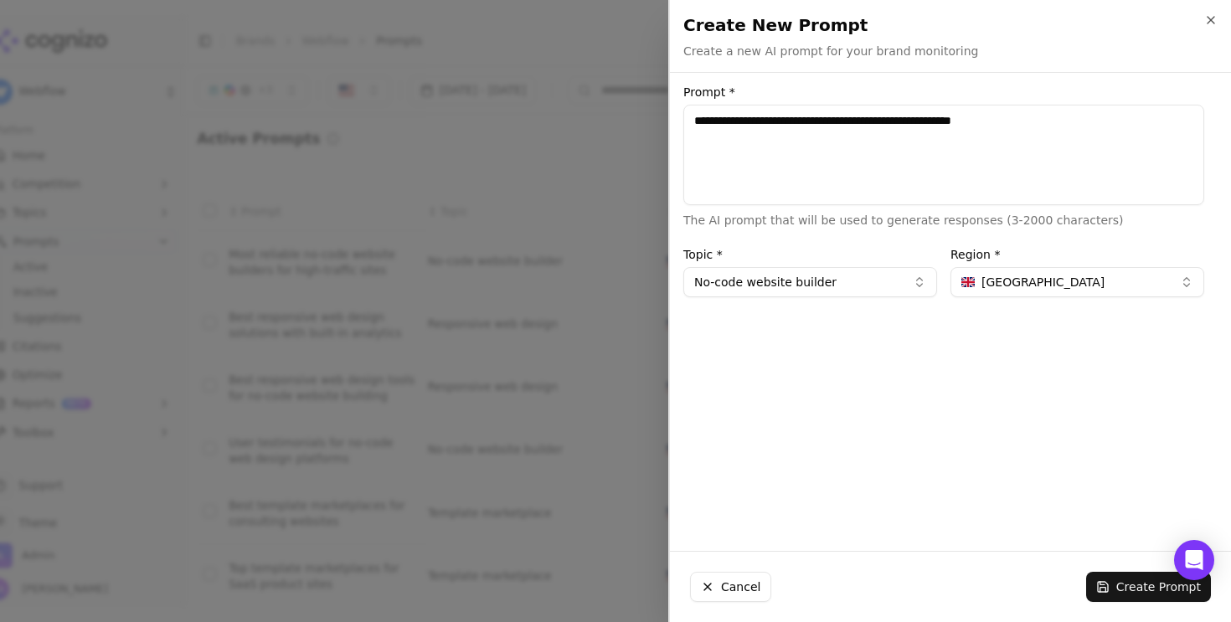
click at [1011, 452] on div "**********" at bounding box center [944, 311] width 548 height 451
click at [1132, 598] on button "Create Prompt" at bounding box center [1148, 587] width 125 height 30
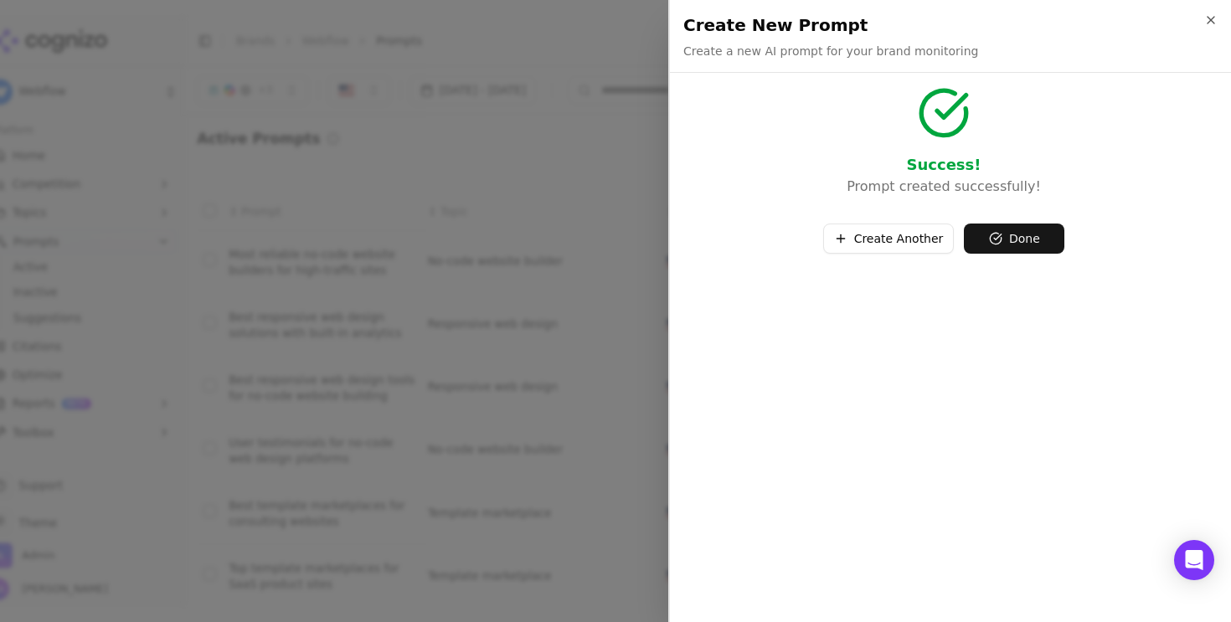
click at [906, 249] on button "Create Another" at bounding box center [889, 239] width 132 height 30
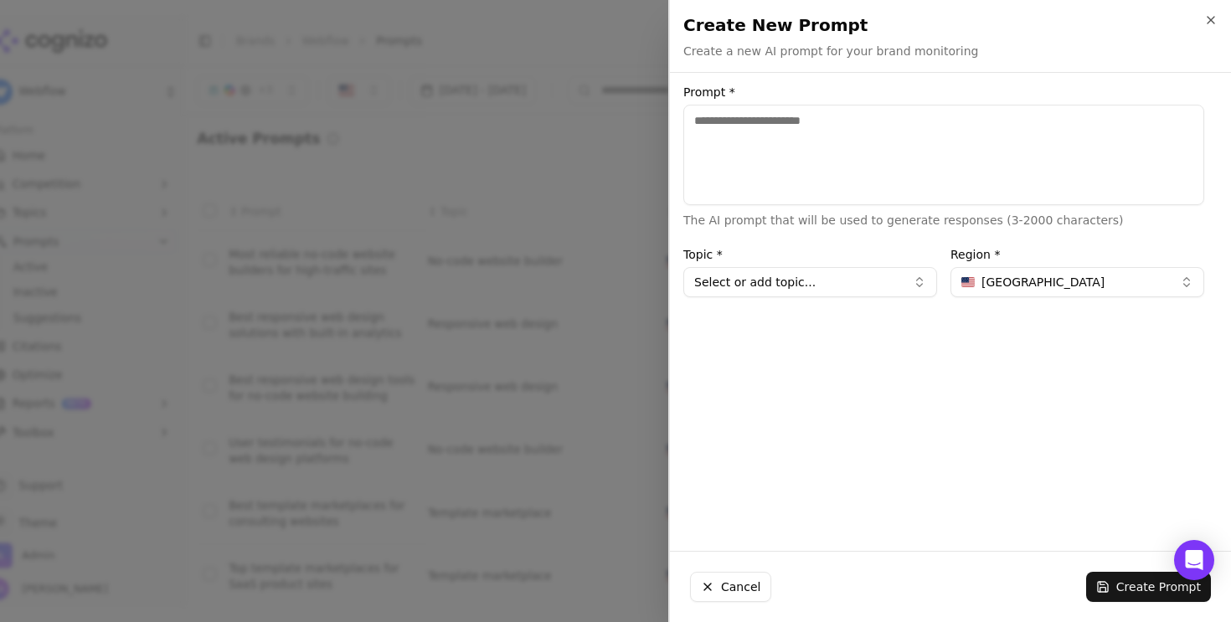
click at [843, 181] on textarea "Prompt *" at bounding box center [943, 155] width 521 height 101
paste textarea "**********"
type textarea "**********"
click at [792, 292] on button "Select or add topic..." at bounding box center [810, 282] width 254 height 30
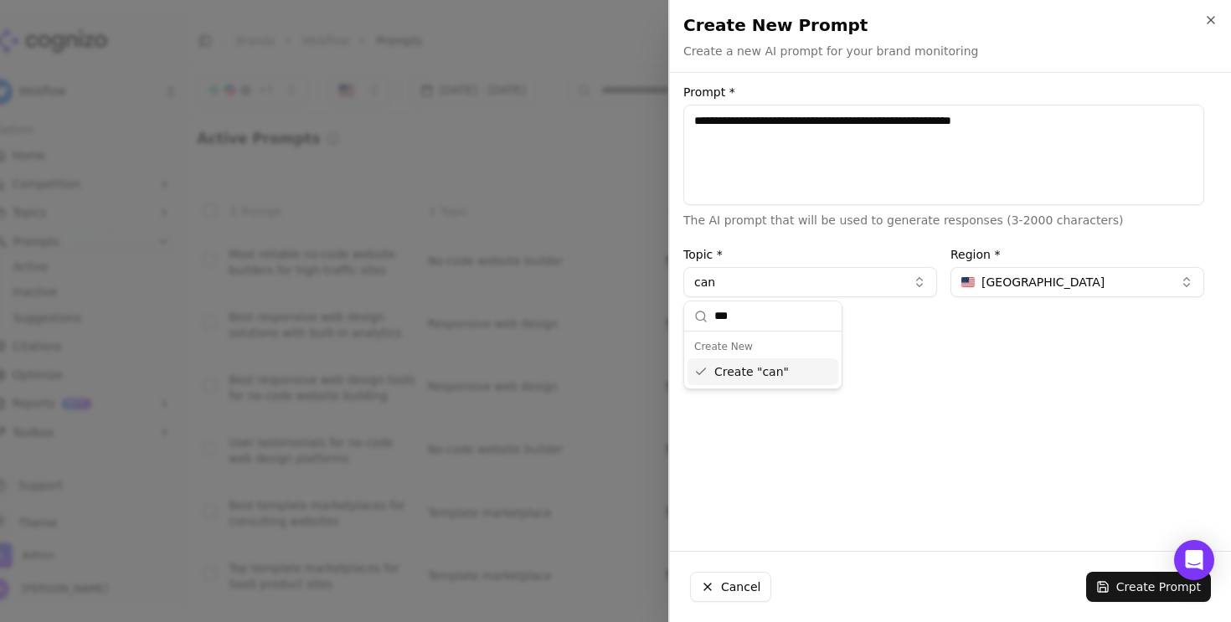
type input "****"
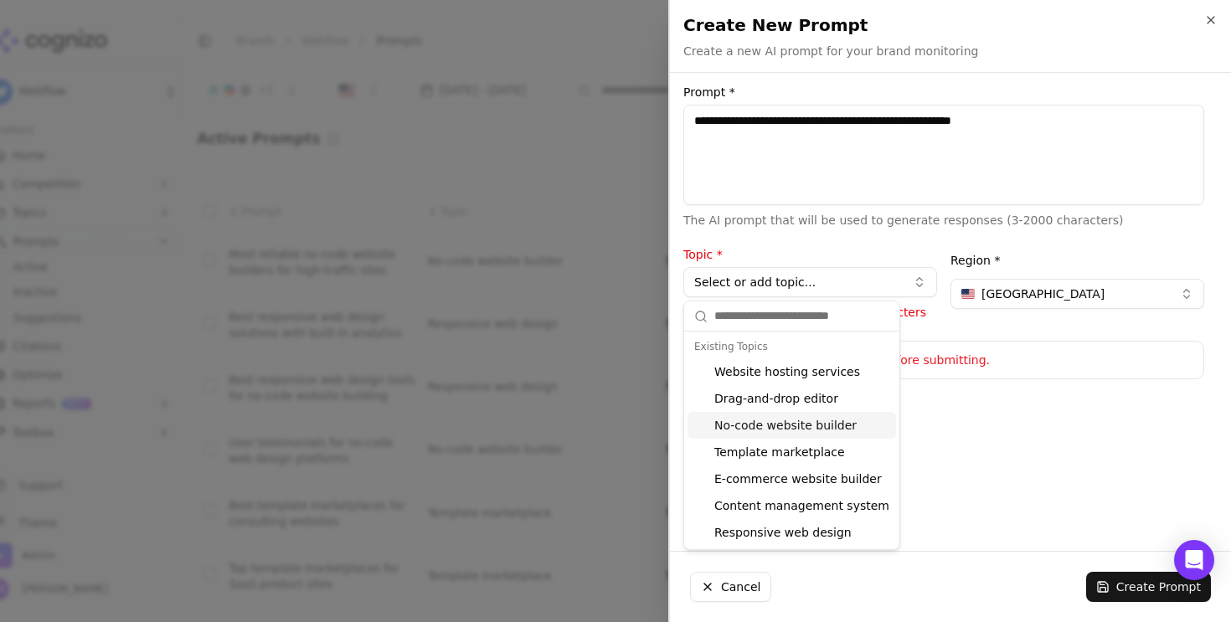
click at [780, 426] on div "No-code website builder" at bounding box center [792, 425] width 209 height 27
type input "**********"
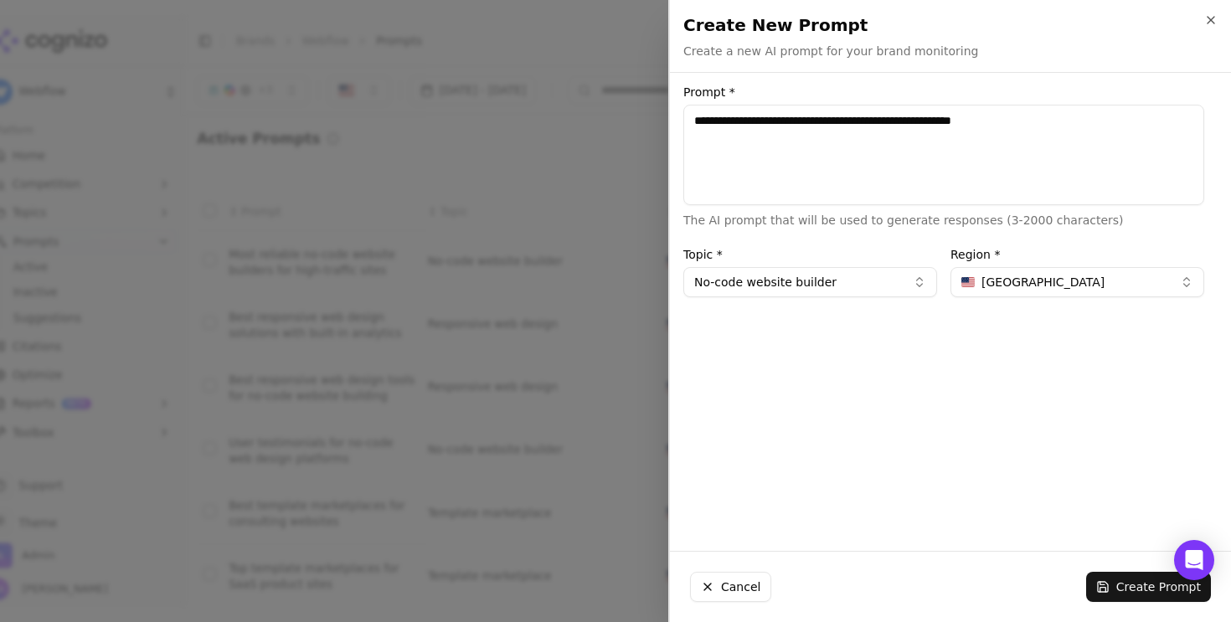
click at [1018, 287] on span "[GEOGRAPHIC_DATA]" at bounding box center [1043, 282] width 123 height 17
type input "******"
click at [995, 359] on div "[GEOGRAPHIC_DATA]" at bounding box center [1043, 348] width 177 height 27
click at [1108, 585] on button "Create Prompt" at bounding box center [1148, 587] width 125 height 30
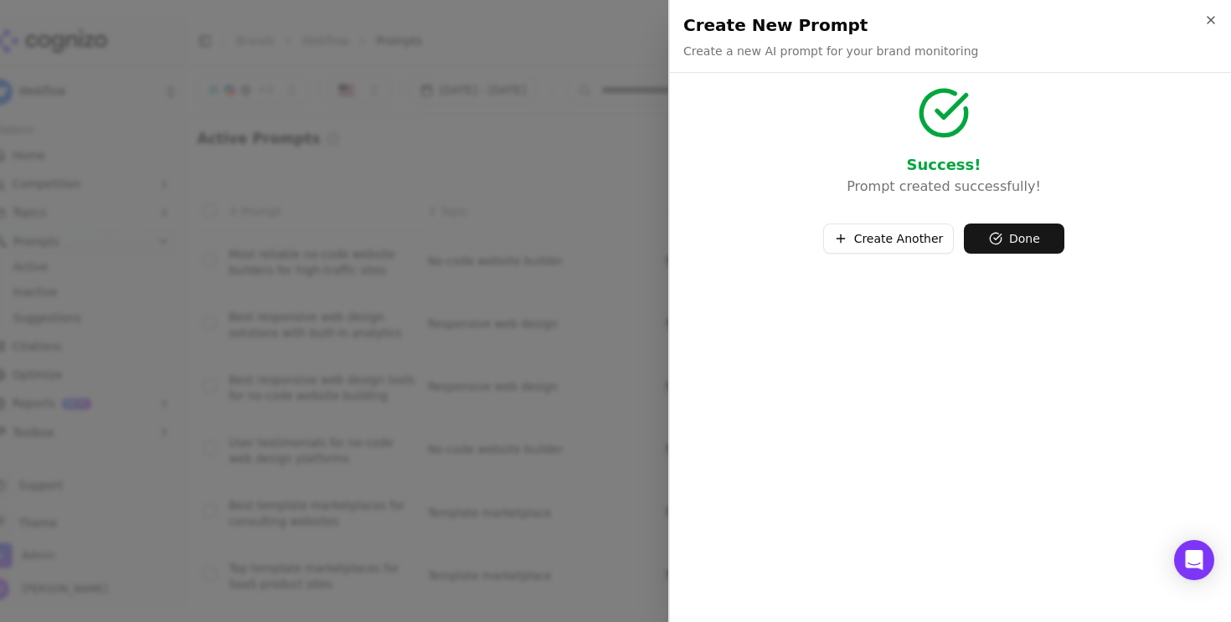
click at [1026, 225] on button "Done" at bounding box center [1014, 239] width 101 height 30
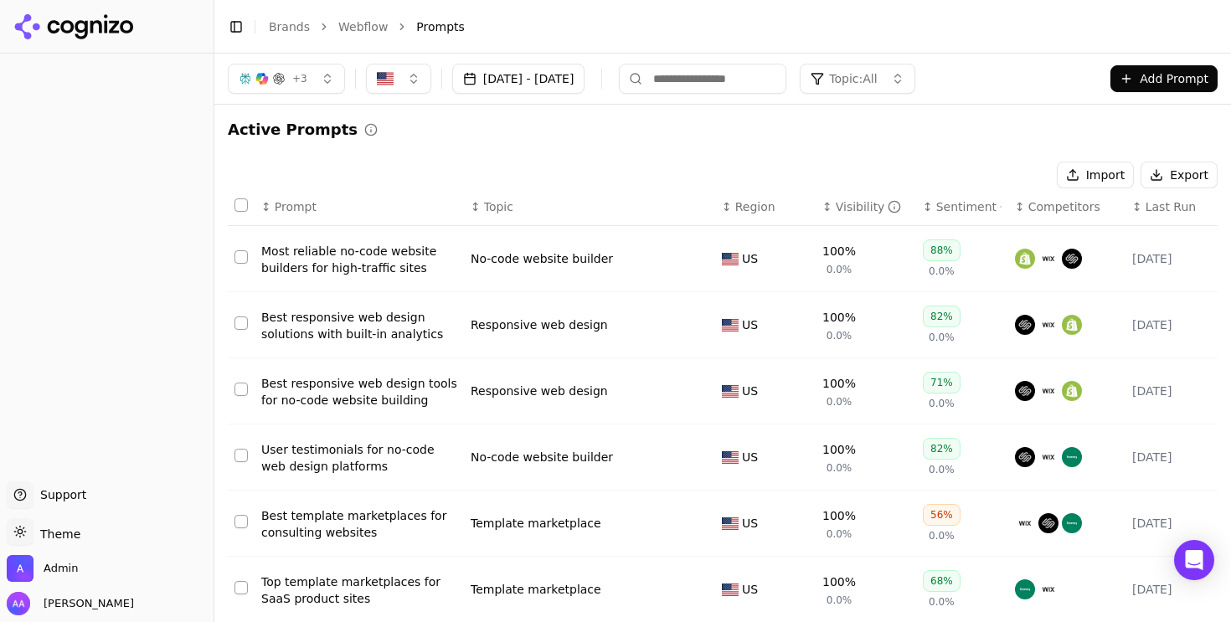
click at [389, 90] on button "button" at bounding box center [398, 79] width 65 height 30
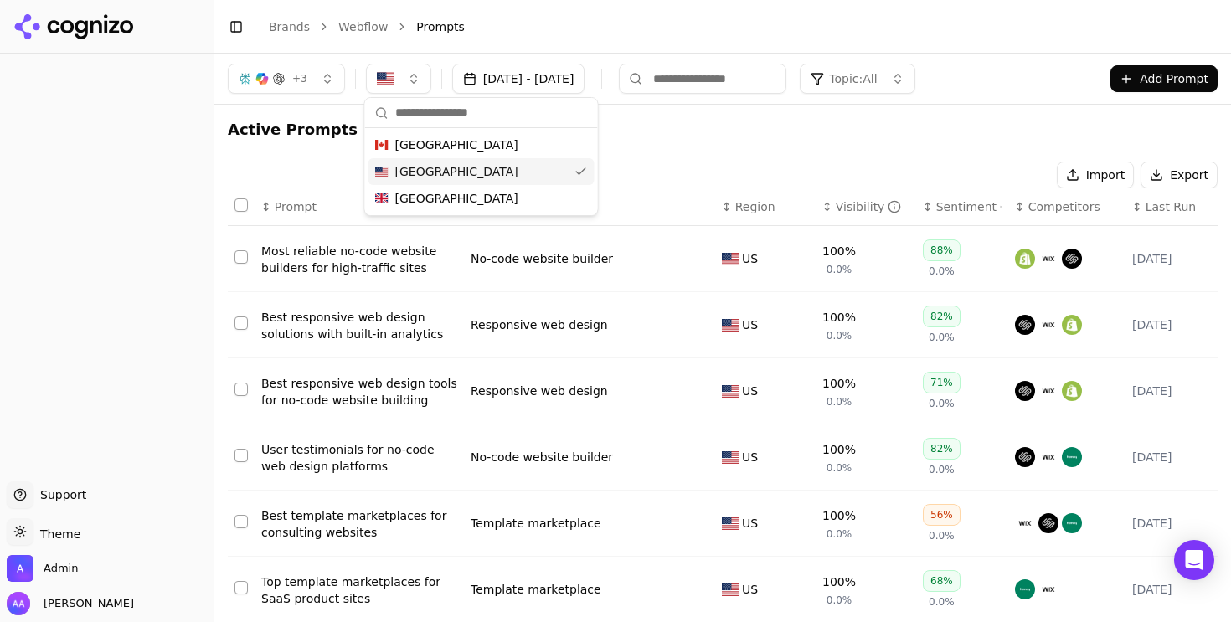
click at [416, 183] on div "[GEOGRAPHIC_DATA]" at bounding box center [482, 171] width 226 height 27
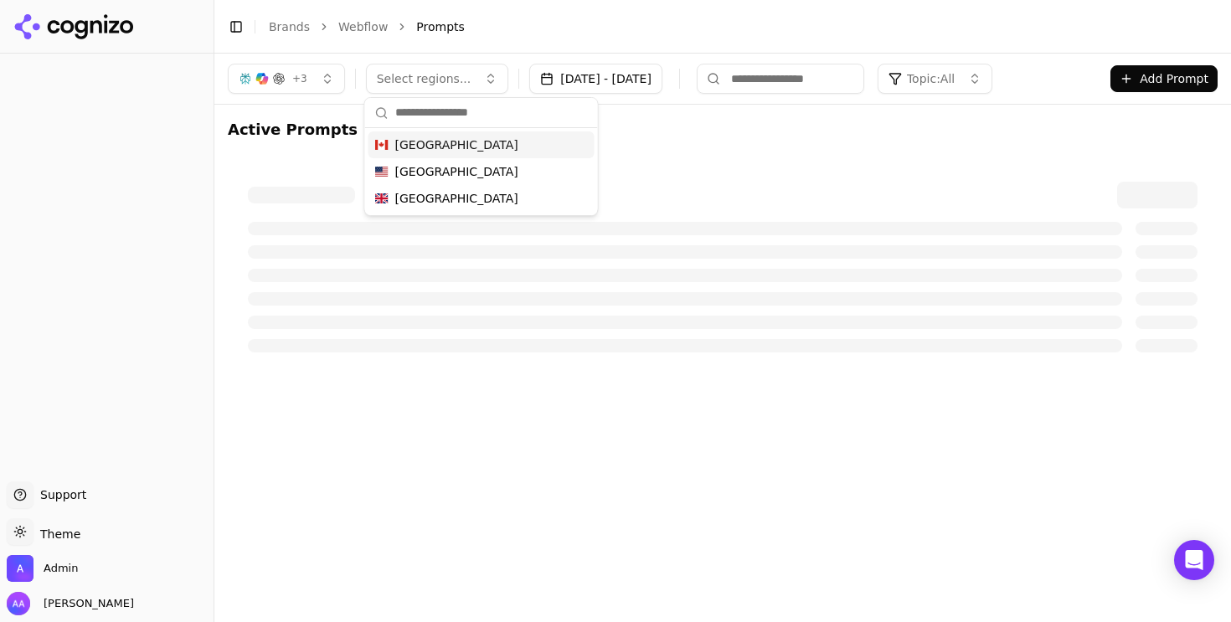
click at [426, 142] on span "[GEOGRAPHIC_DATA]" at bounding box center [456, 145] width 123 height 17
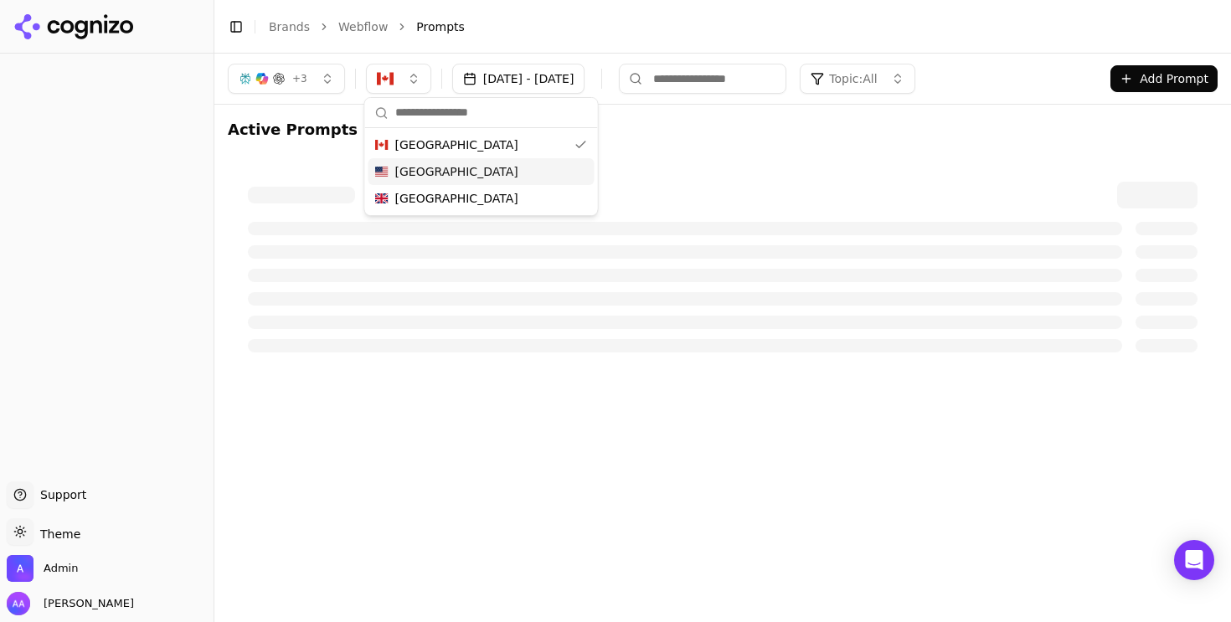
click at [426, 176] on span "[GEOGRAPHIC_DATA]" at bounding box center [456, 171] width 123 height 17
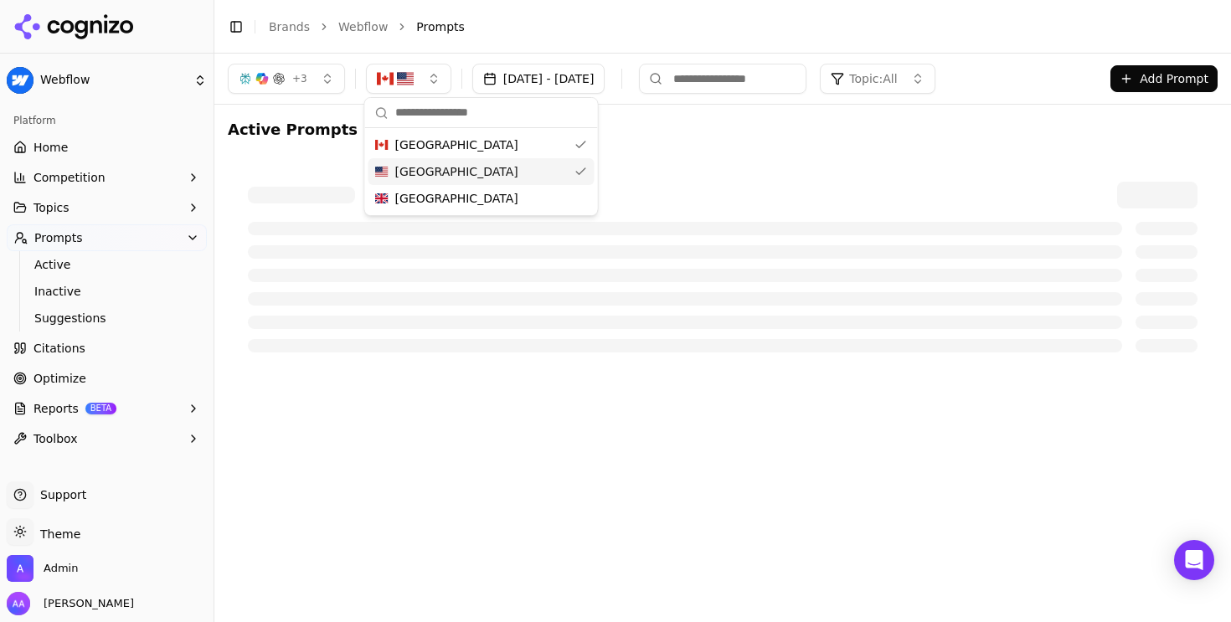
click at [423, 200] on span "[GEOGRAPHIC_DATA]" at bounding box center [456, 198] width 123 height 17
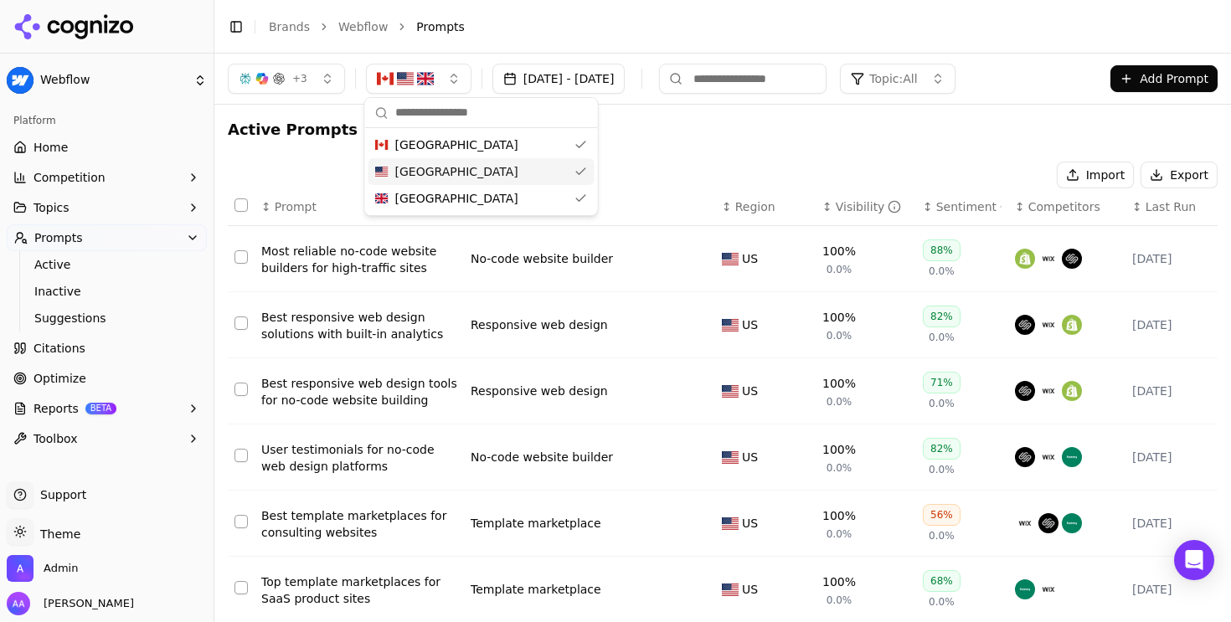
click at [523, 169] on div "[GEOGRAPHIC_DATA]" at bounding box center [482, 171] width 226 height 27
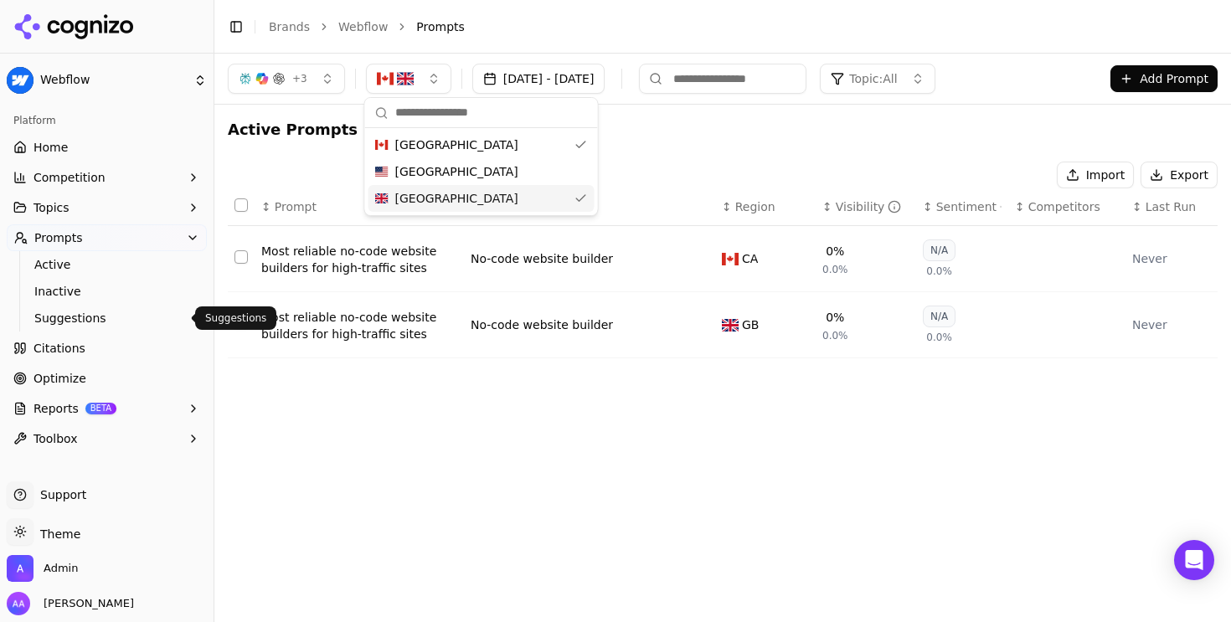
click at [147, 317] on span "Suggestions" at bounding box center [107, 318] width 146 height 17
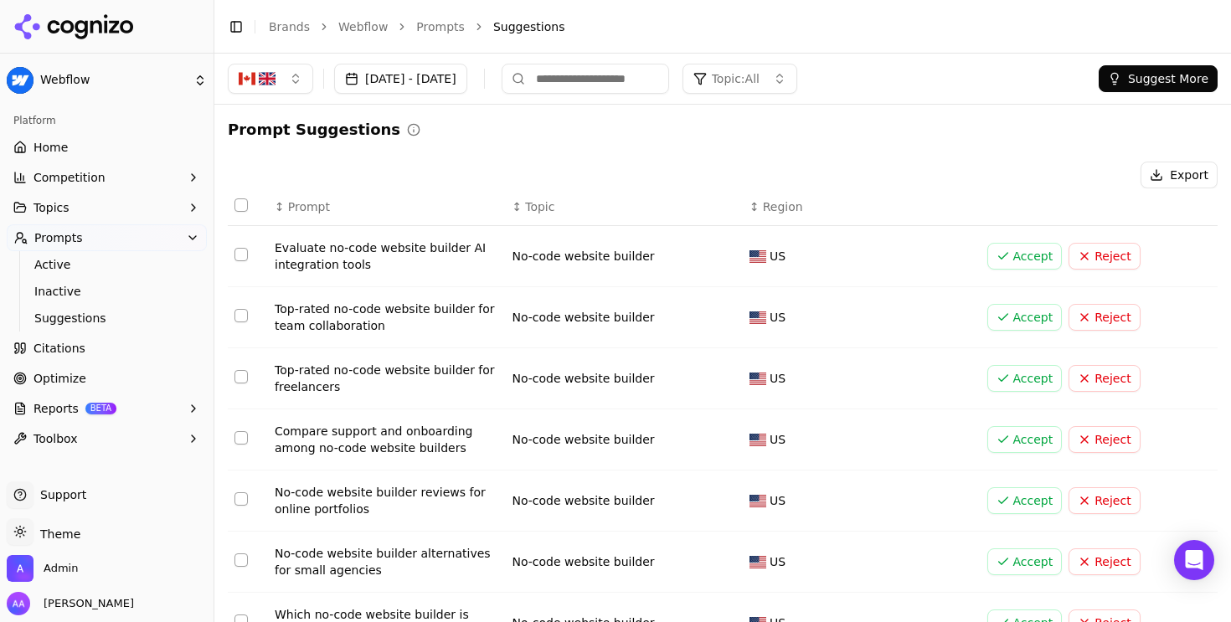
click at [273, 80] on img "button" at bounding box center [267, 78] width 17 height 17
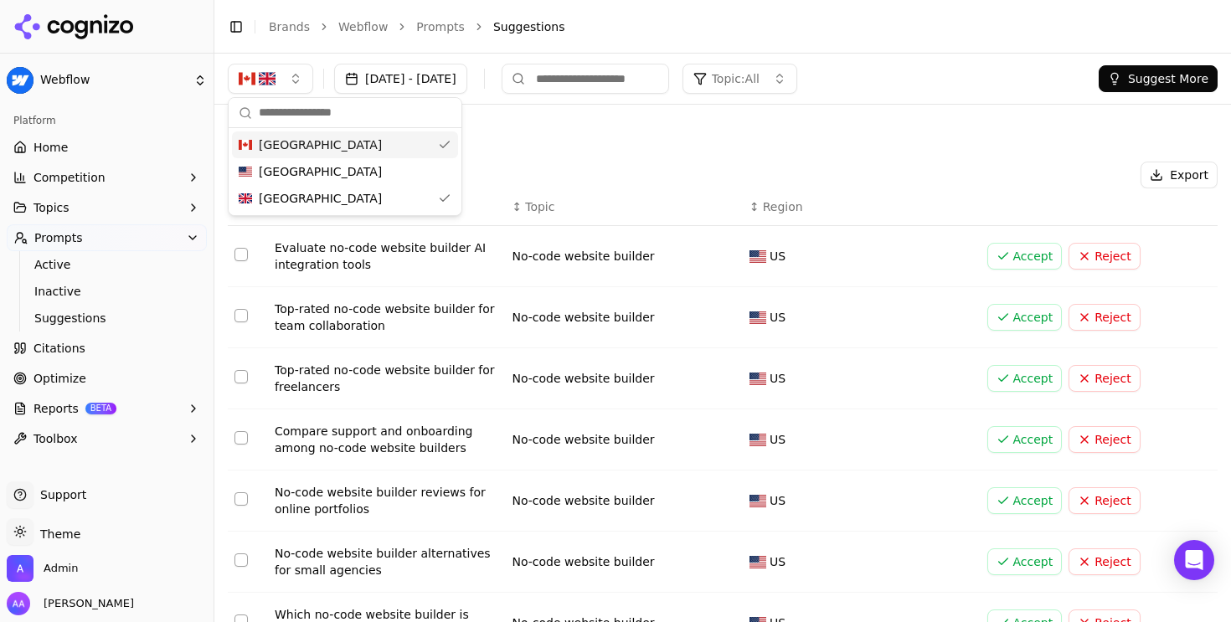
click at [334, 141] on div "[GEOGRAPHIC_DATA]" at bounding box center [345, 145] width 226 height 27
click at [338, 144] on div "[GEOGRAPHIC_DATA]" at bounding box center [345, 145] width 226 height 27
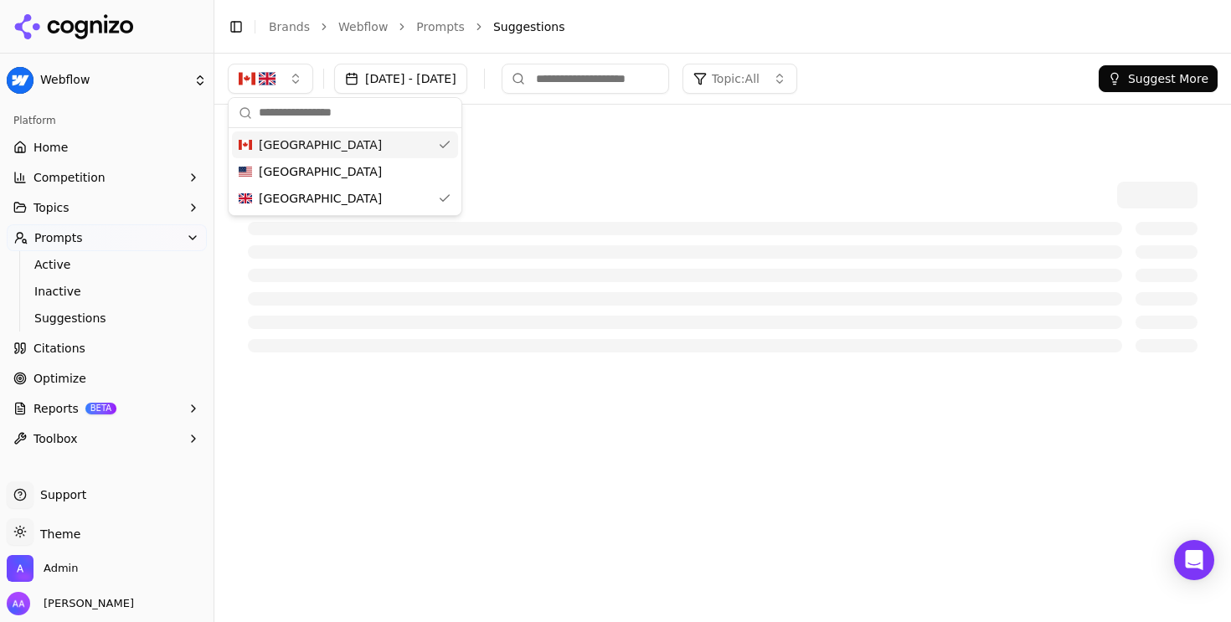
click at [329, 180] on div "[GEOGRAPHIC_DATA]" at bounding box center [345, 171] width 226 height 27
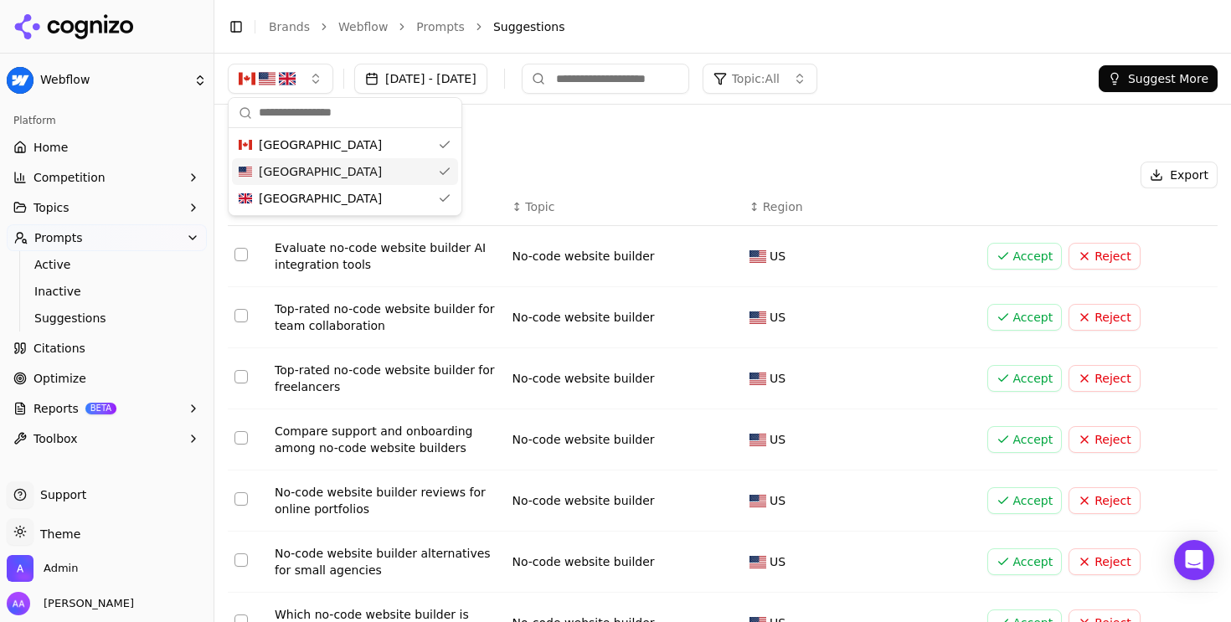
click at [752, 128] on div "Prompt Suggestions" at bounding box center [723, 129] width 990 height 23
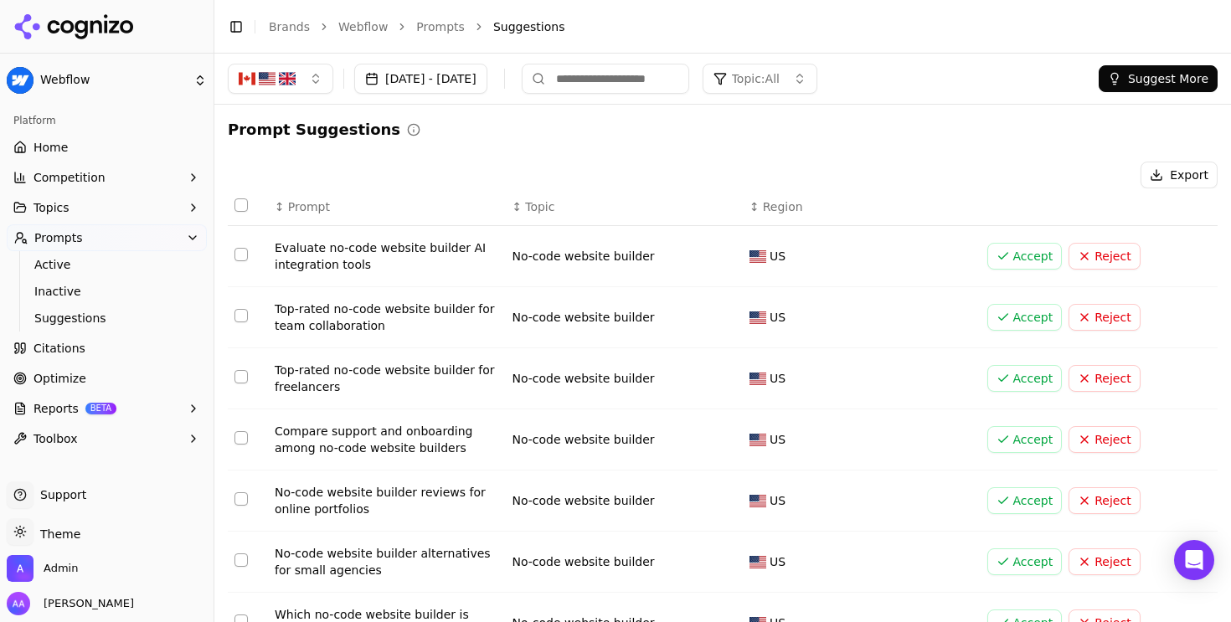
click at [1133, 77] on button "Suggest More" at bounding box center [1158, 78] width 119 height 27
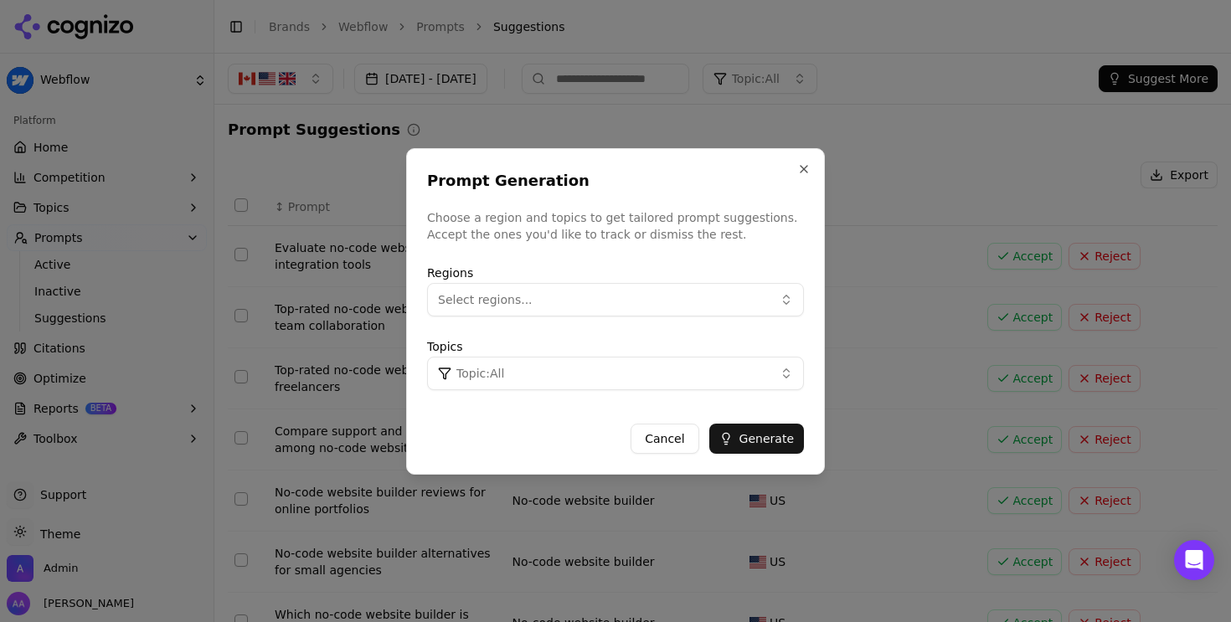
click at [627, 301] on button "Select regions..." at bounding box center [615, 300] width 377 height 34
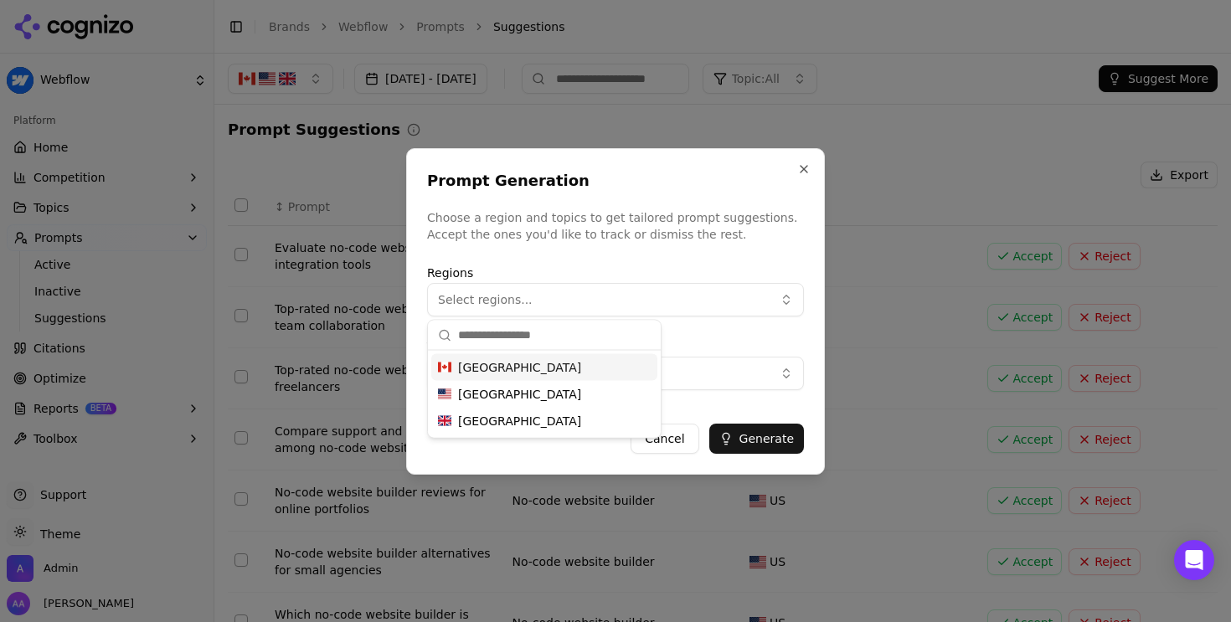
click at [627, 301] on button "Select regions..." at bounding box center [615, 300] width 377 height 34
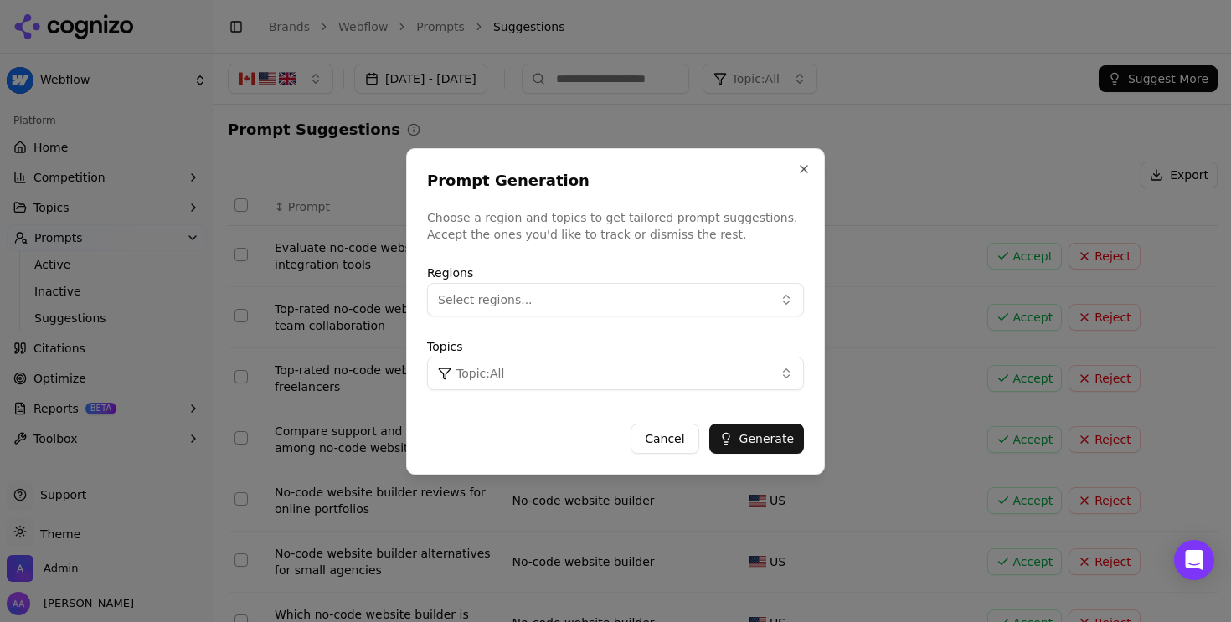
click at [668, 436] on button "Cancel" at bounding box center [665, 439] width 68 height 30
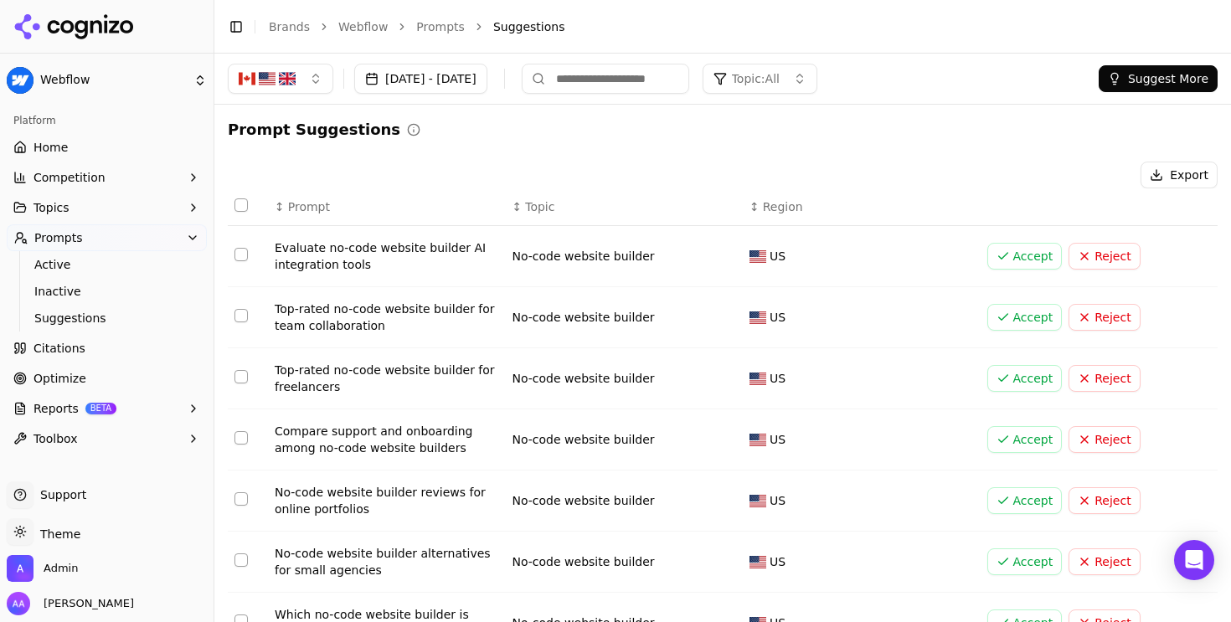
click at [798, 177] on div "Export" at bounding box center [723, 175] width 990 height 27
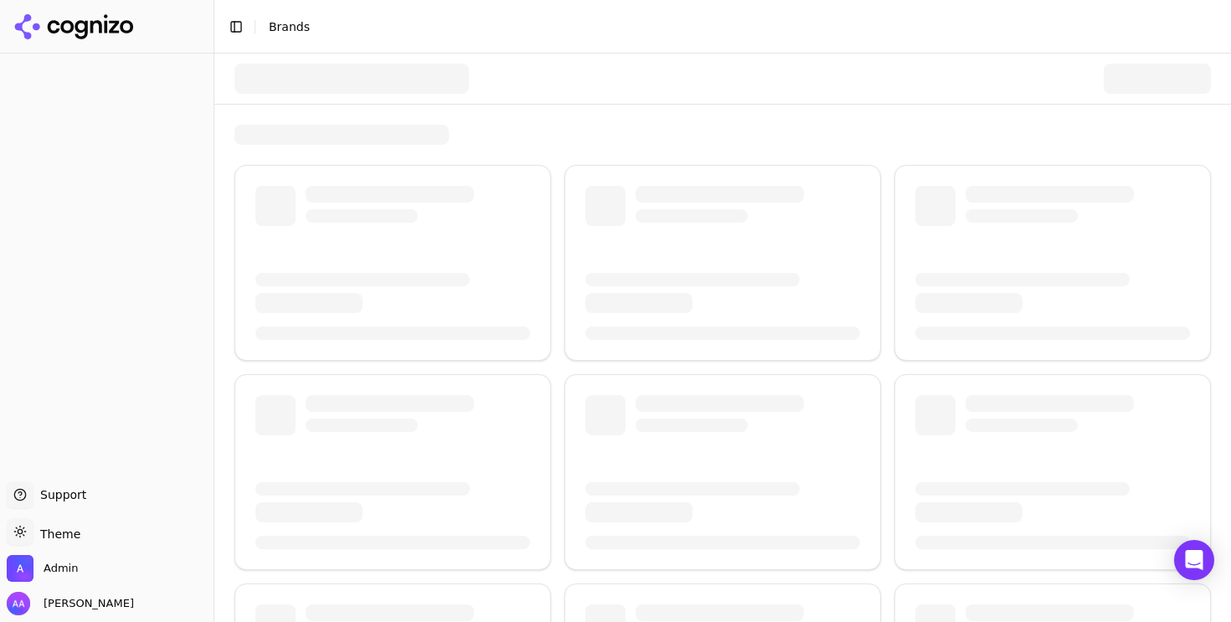
click at [342, 64] on div at bounding box center [352, 79] width 235 height 30
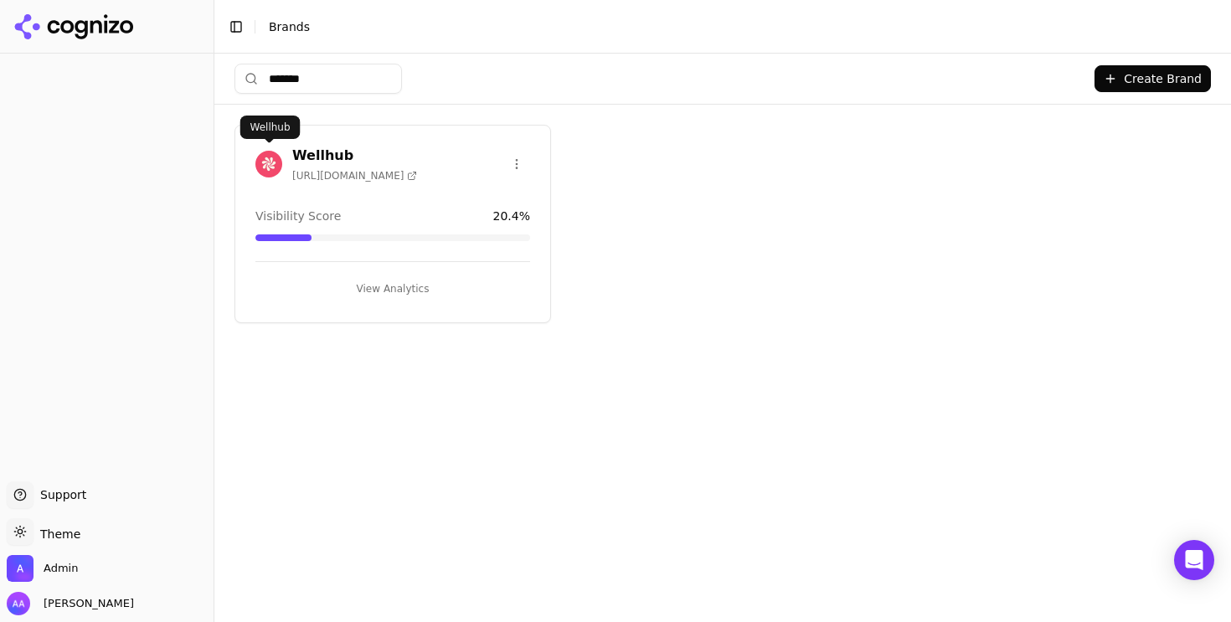
type input "*******"
click at [271, 152] on img at bounding box center [268, 164] width 27 height 27
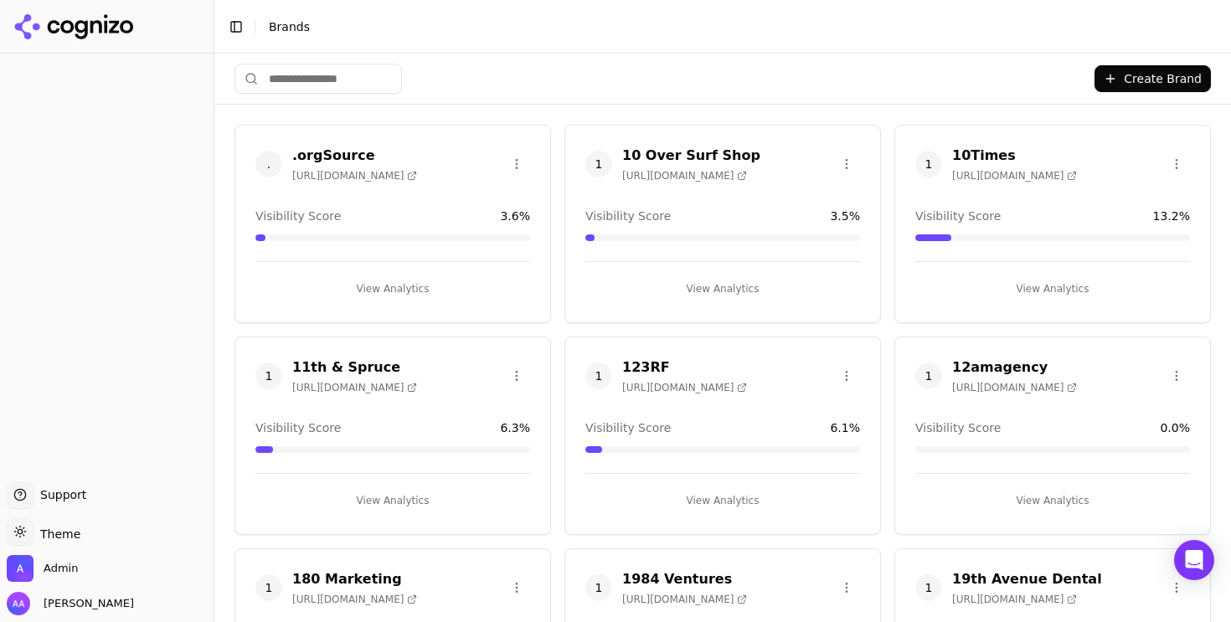
click at [347, 80] on html "Support Support Toggle theme Theme Admin Alp Aysan Toggle Sidebar Brands Create…" at bounding box center [615, 311] width 1231 height 622
click at [345, 83] on input "search" at bounding box center [319, 79] width 168 height 30
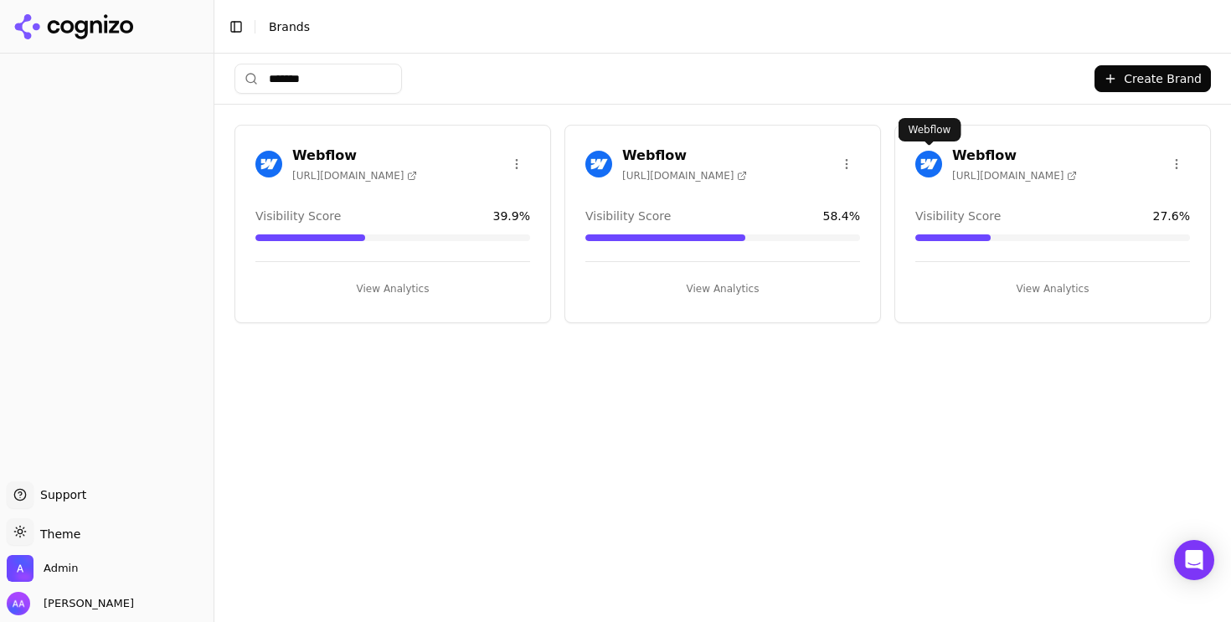
type input "*******"
click at [927, 161] on img at bounding box center [929, 164] width 27 height 27
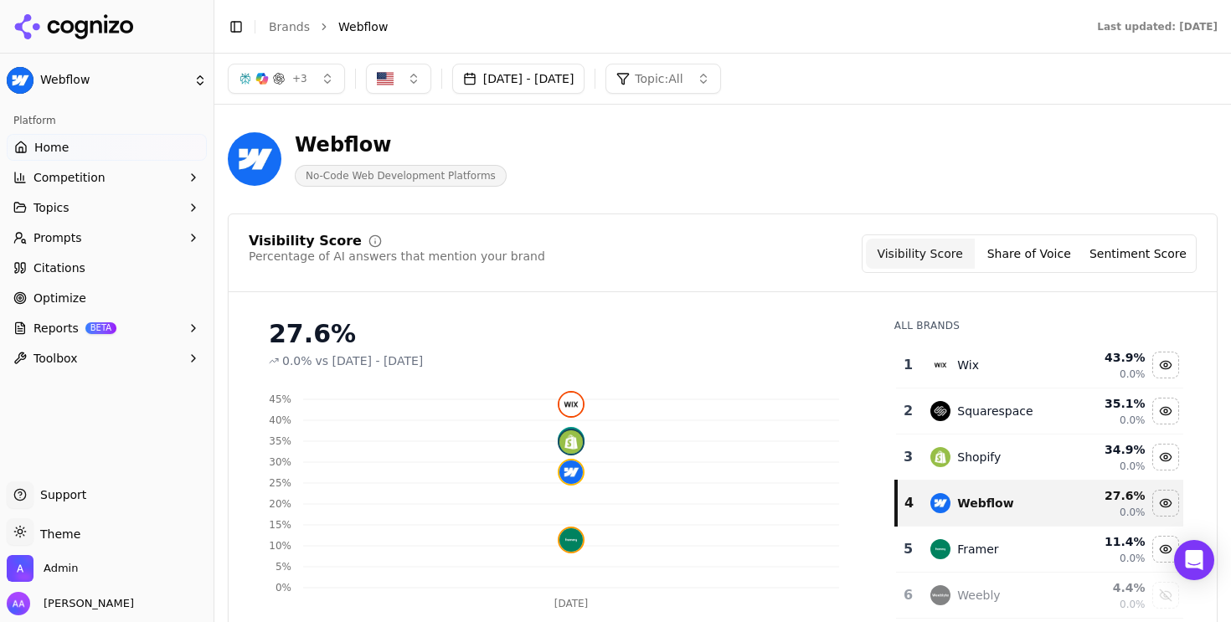
click at [683, 78] on span "Topic: All" at bounding box center [659, 78] width 48 height 17
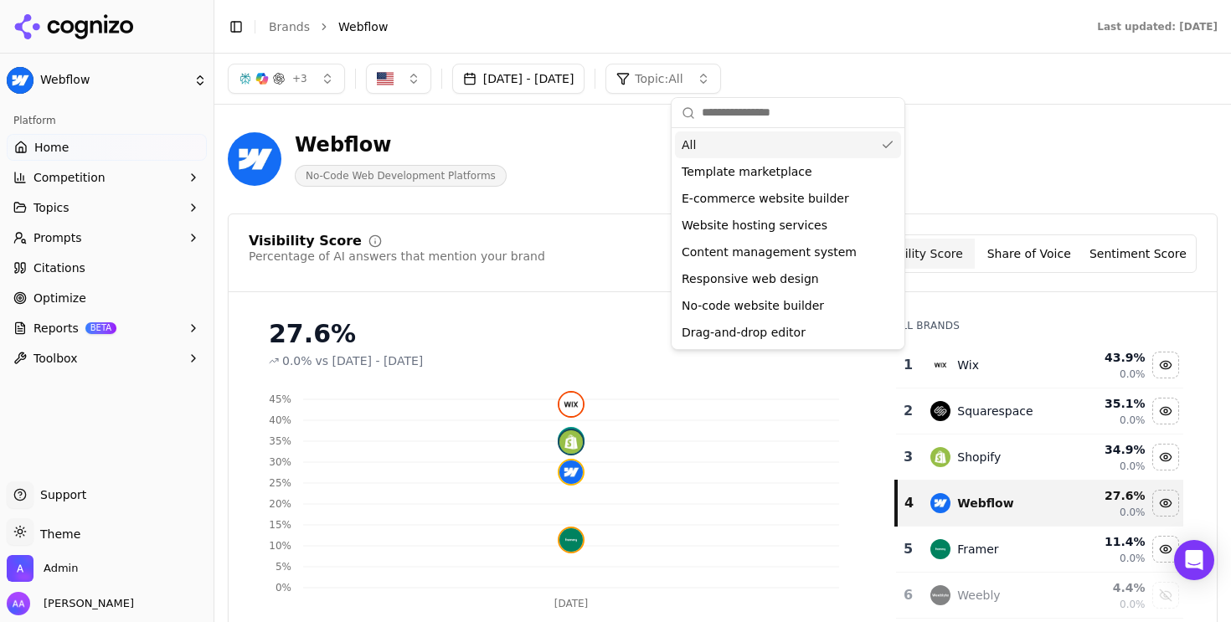
click at [683, 78] on span "Topic: All" at bounding box center [659, 78] width 48 height 17
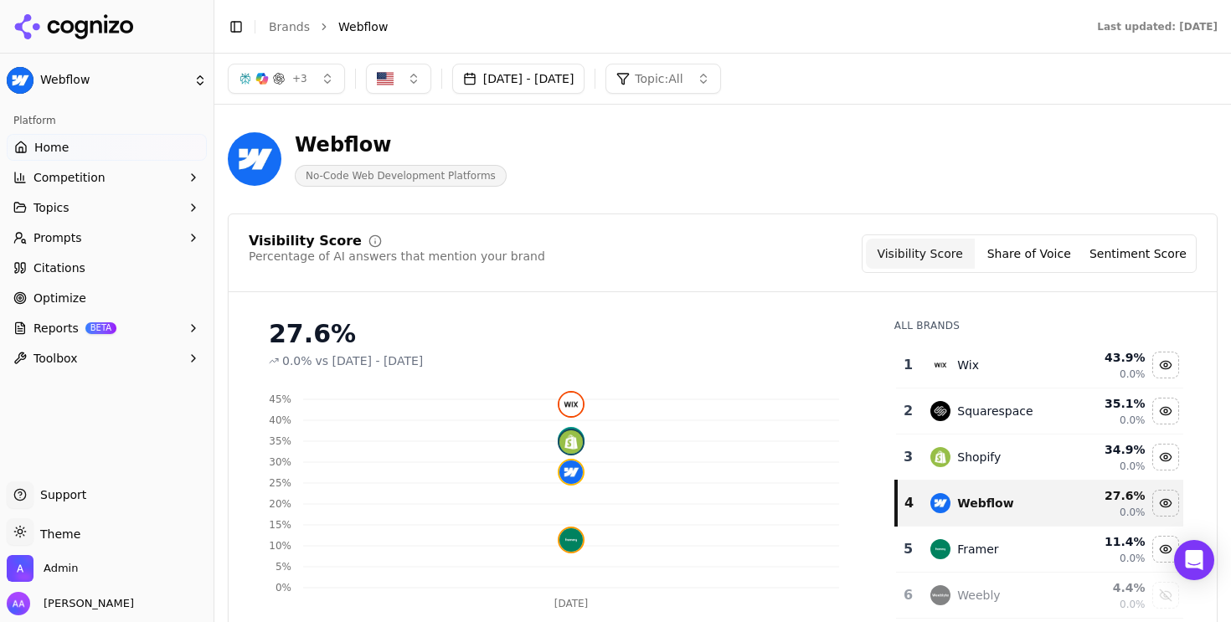
click at [100, 235] on button "Prompts" at bounding box center [107, 237] width 200 height 27
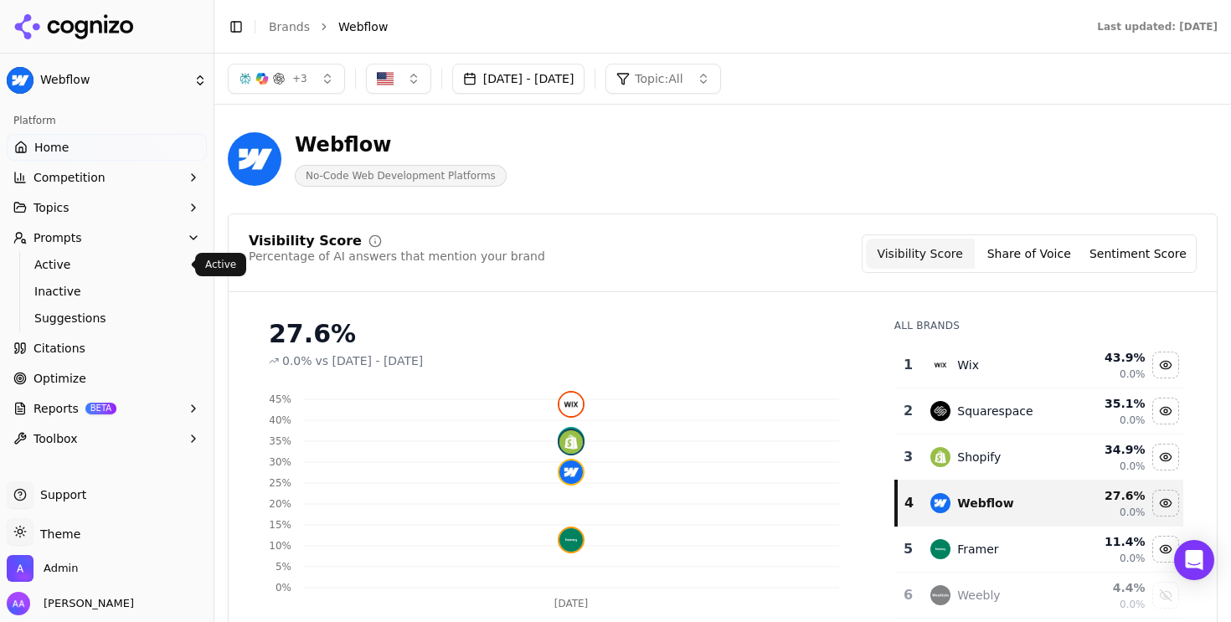
click at [97, 271] on span "Active" at bounding box center [107, 264] width 146 height 17
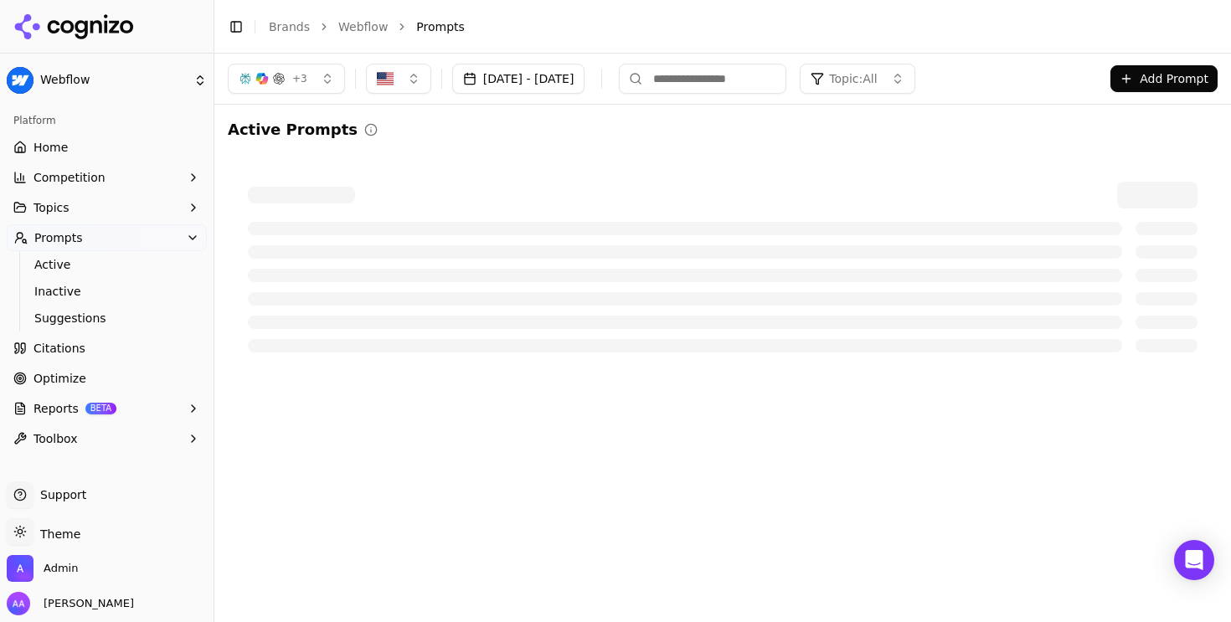
click at [413, 90] on button "button" at bounding box center [398, 79] width 65 height 30
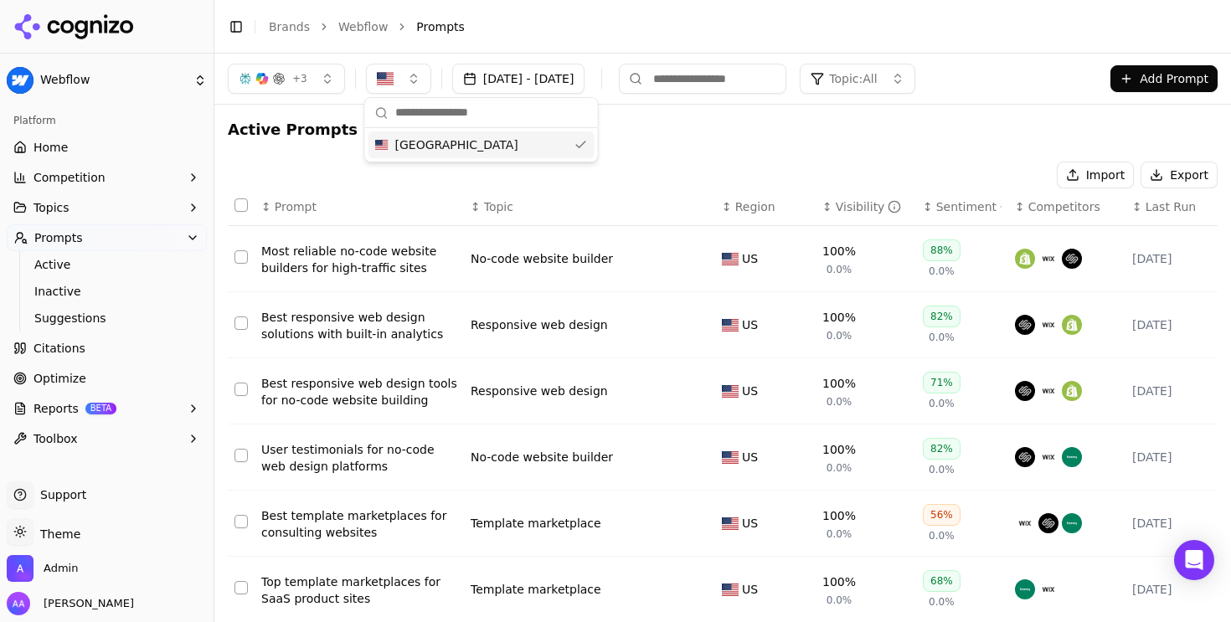
click at [413, 90] on button "button" at bounding box center [398, 79] width 65 height 30
click at [403, 85] on button "button" at bounding box center [398, 79] width 65 height 30
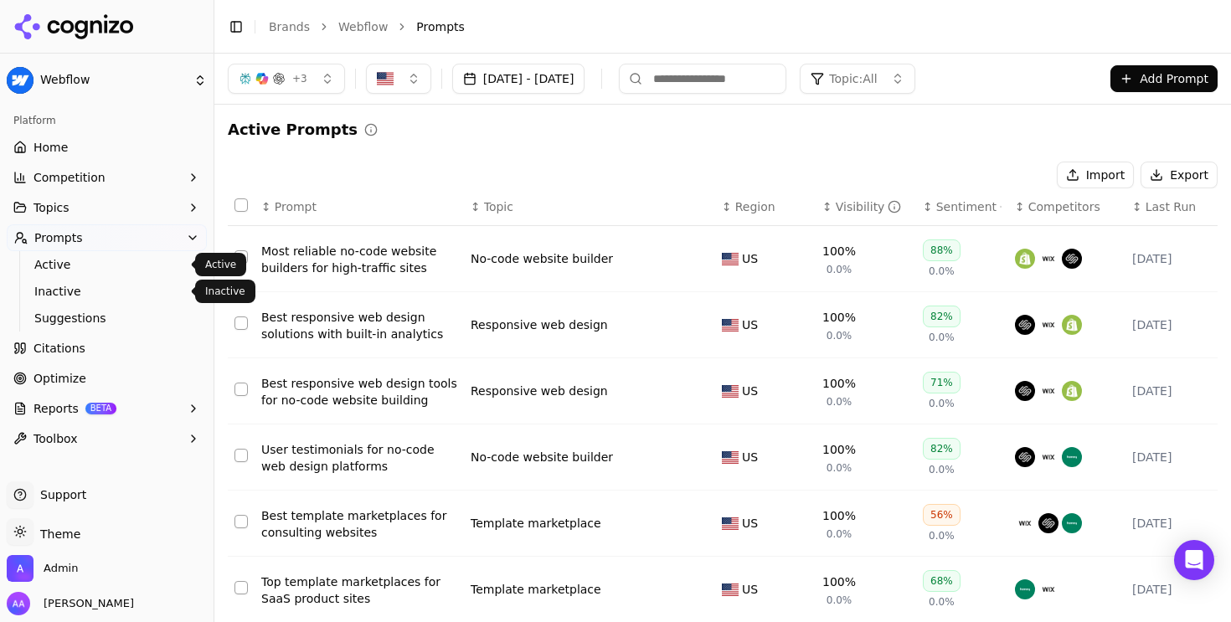
click at [132, 285] on span "Inactive" at bounding box center [107, 291] width 146 height 17
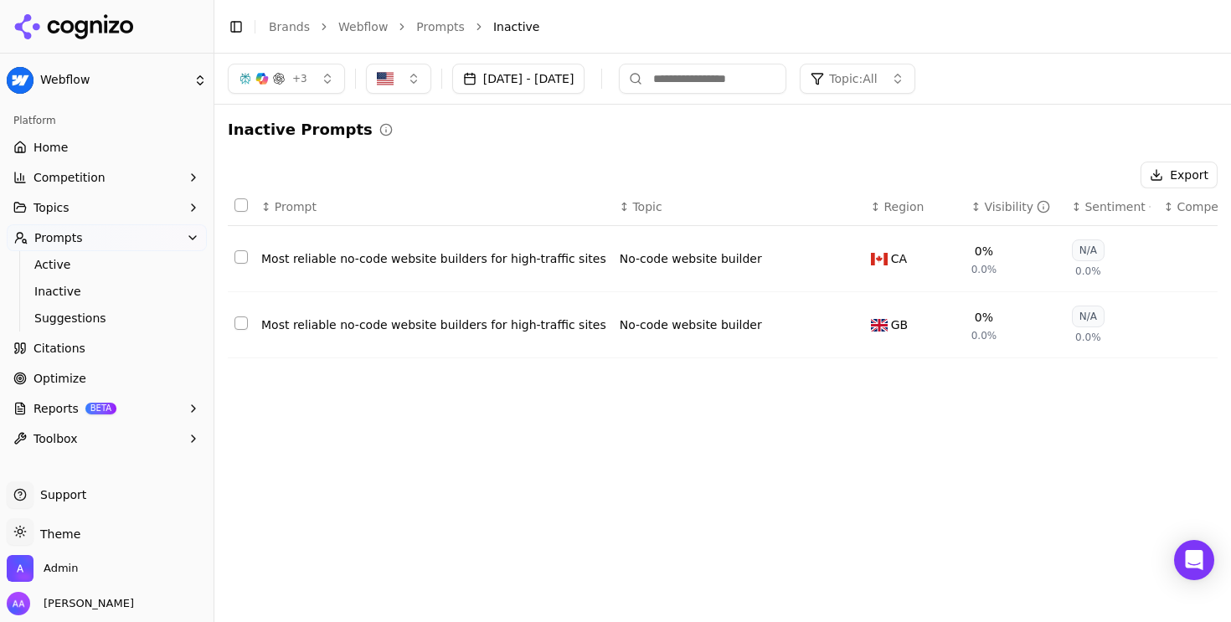
click at [407, 80] on button "button" at bounding box center [398, 79] width 65 height 30
click at [95, 315] on span "Suggestions" at bounding box center [107, 318] width 146 height 17
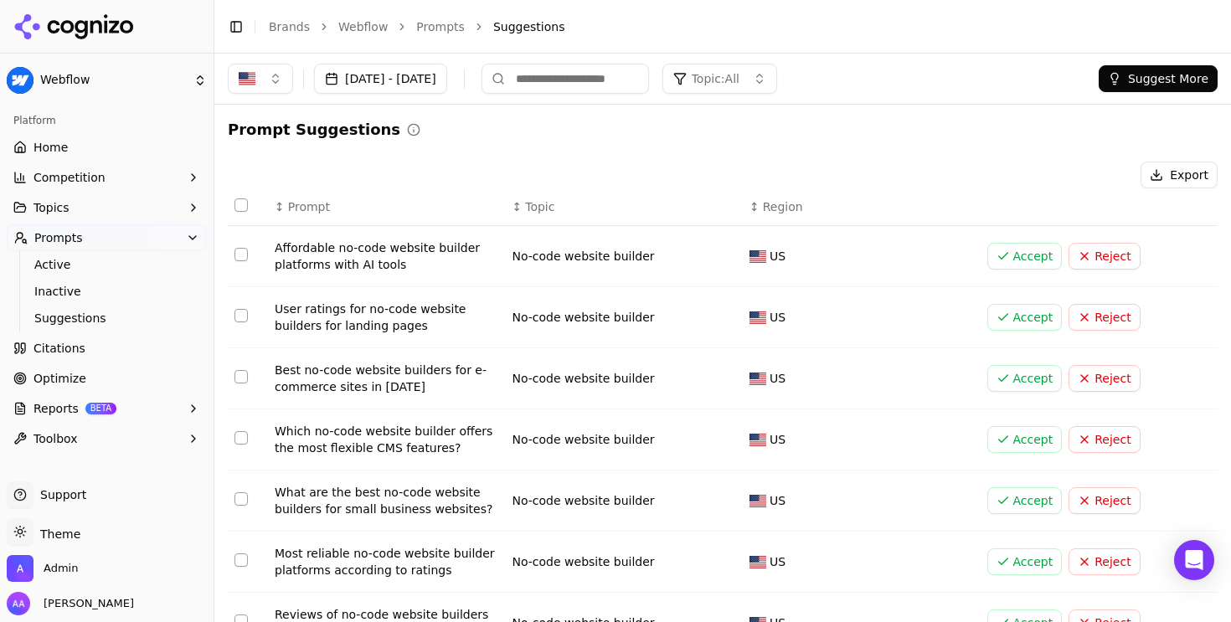
click at [1173, 78] on button "Suggest More" at bounding box center [1158, 78] width 119 height 27
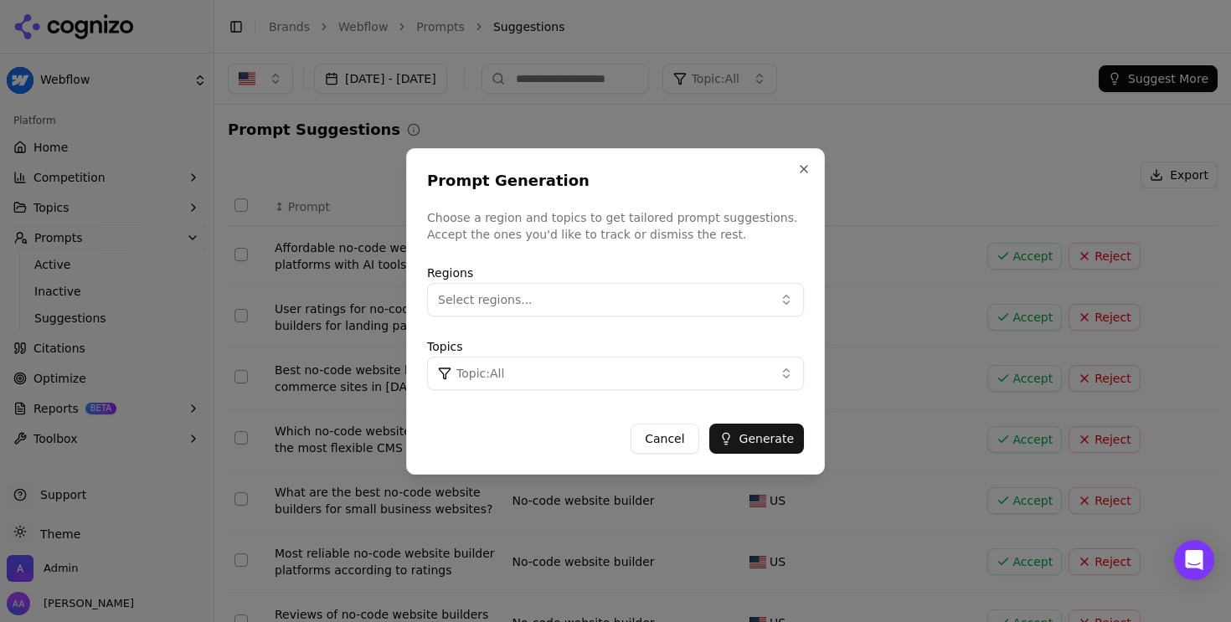
click at [628, 296] on button "Select regions..." at bounding box center [615, 300] width 377 height 34
click at [53, 270] on div at bounding box center [615, 311] width 1231 height 622
click at [61, 286] on span "Inactive" at bounding box center [107, 291] width 146 height 17
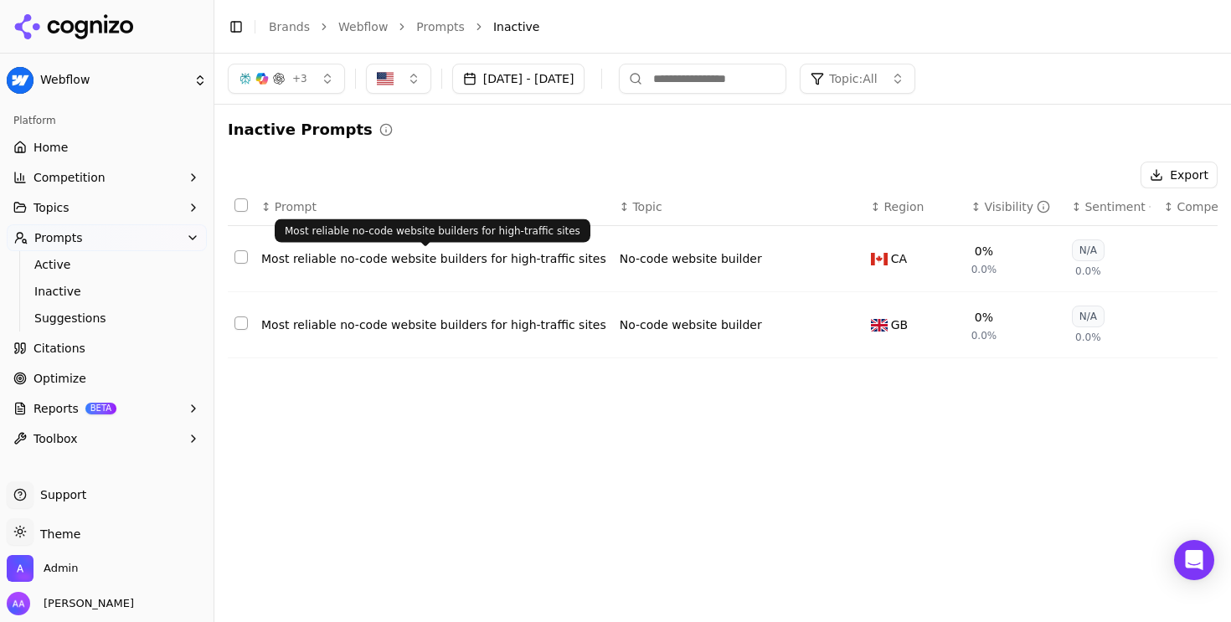
click at [240, 264] on button "Select row 1" at bounding box center [241, 256] width 13 height 13
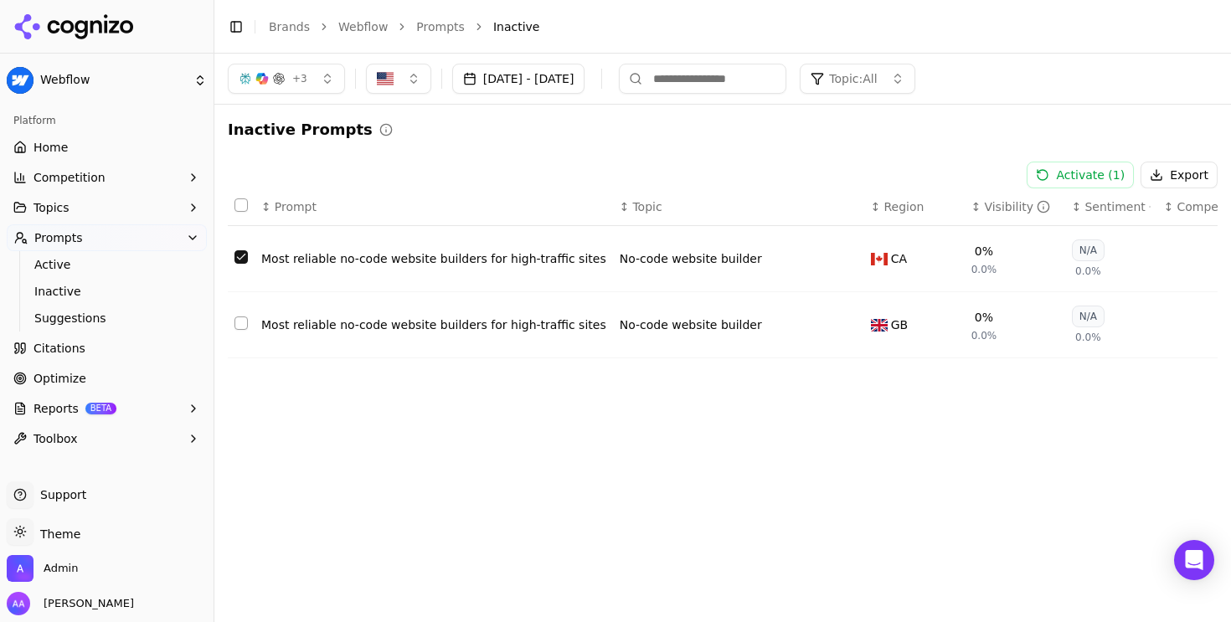
click at [242, 321] on button "Select row 2" at bounding box center [241, 323] width 13 height 13
click at [1078, 182] on button "Activate ( 2 )" at bounding box center [1080, 175] width 107 height 27
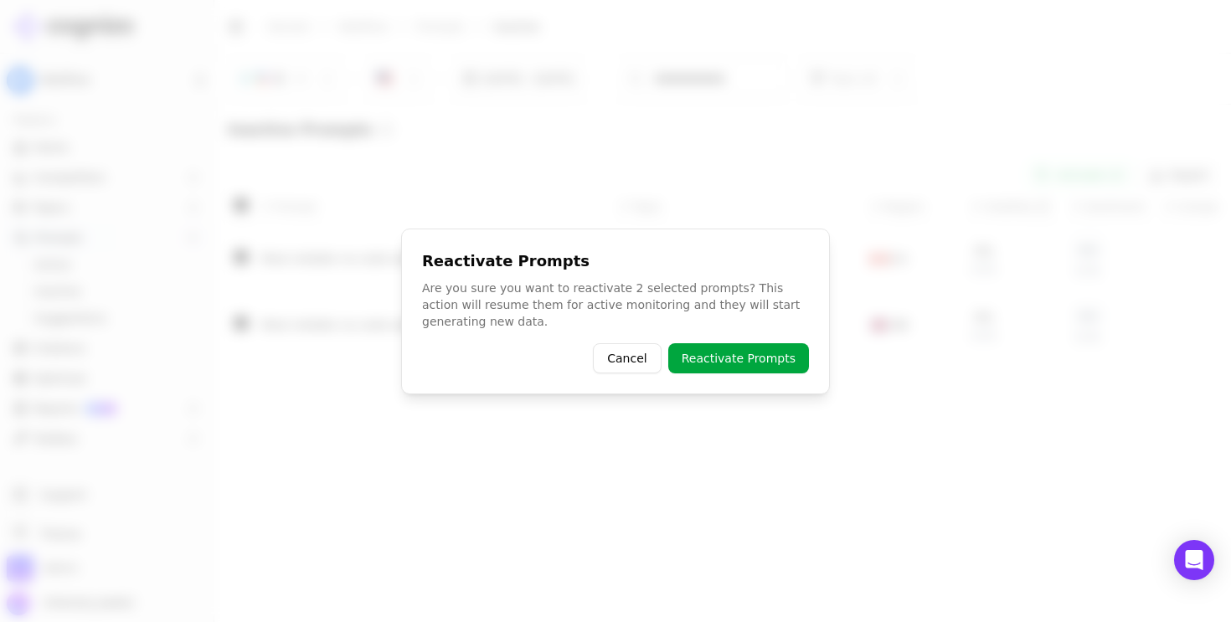
click at [721, 358] on button "Reactivate Prompts" at bounding box center [738, 358] width 141 height 30
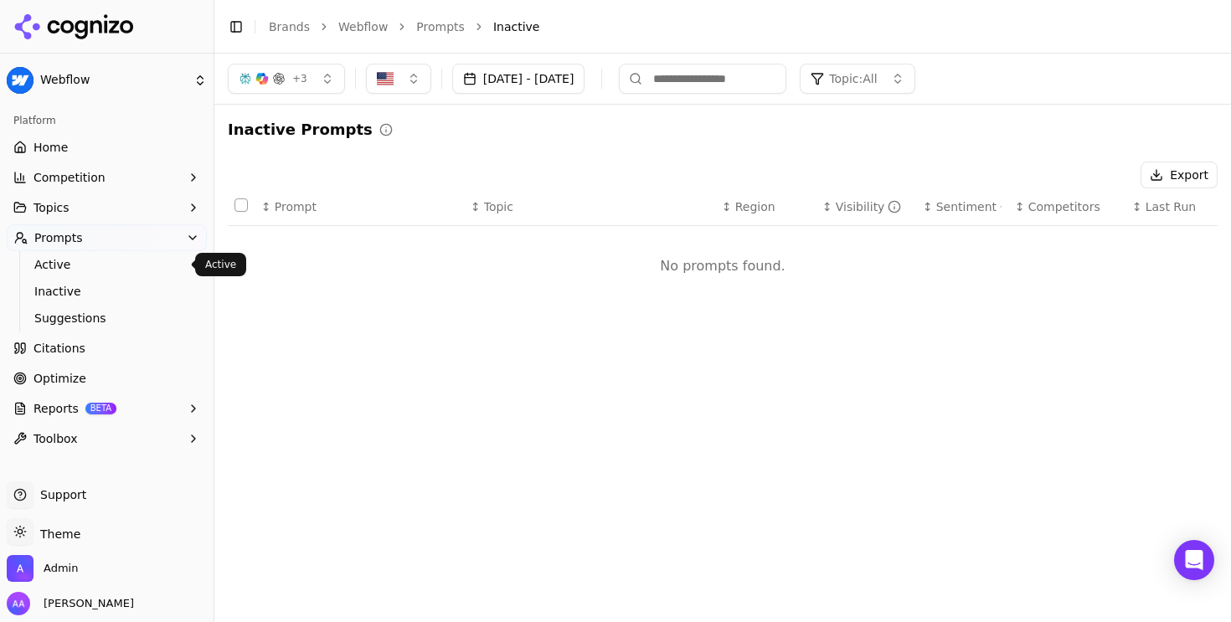
click at [121, 269] on span "Active" at bounding box center [107, 264] width 146 height 17
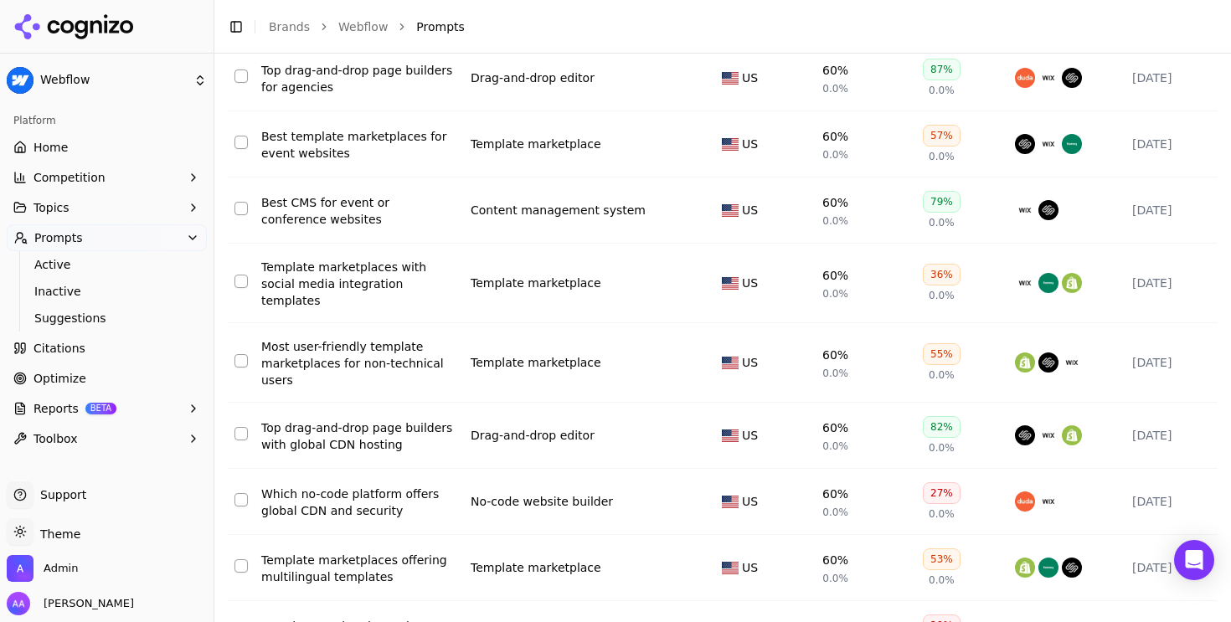
scroll to position [6412, 0]
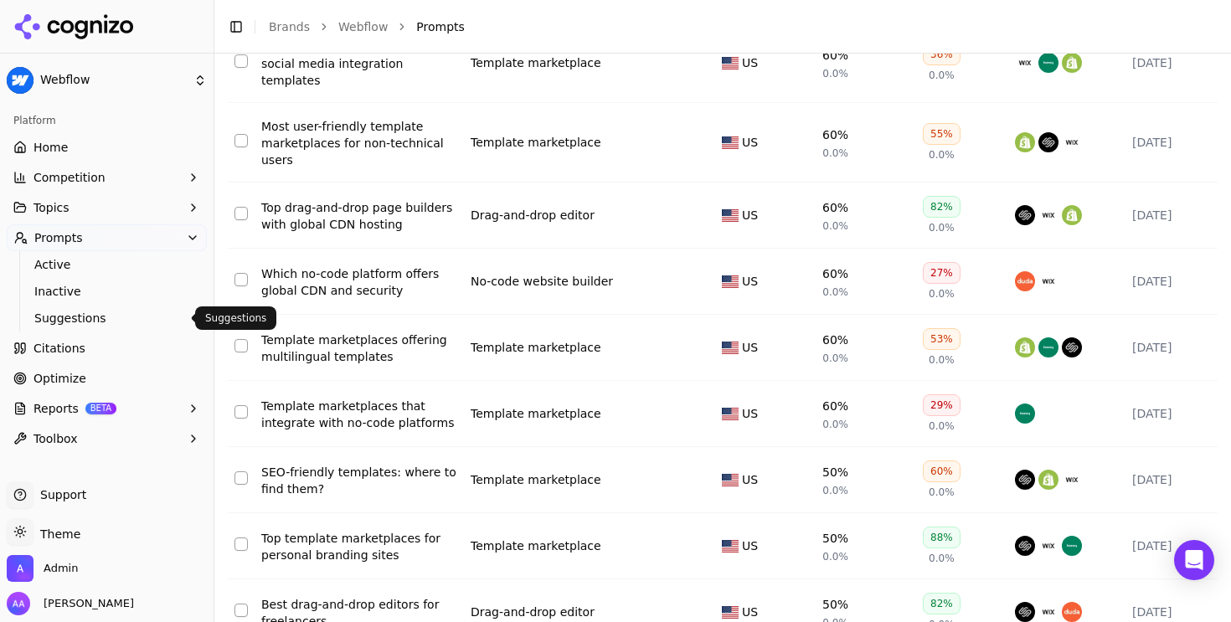
click at [78, 322] on span "Suggestions" at bounding box center [107, 318] width 146 height 17
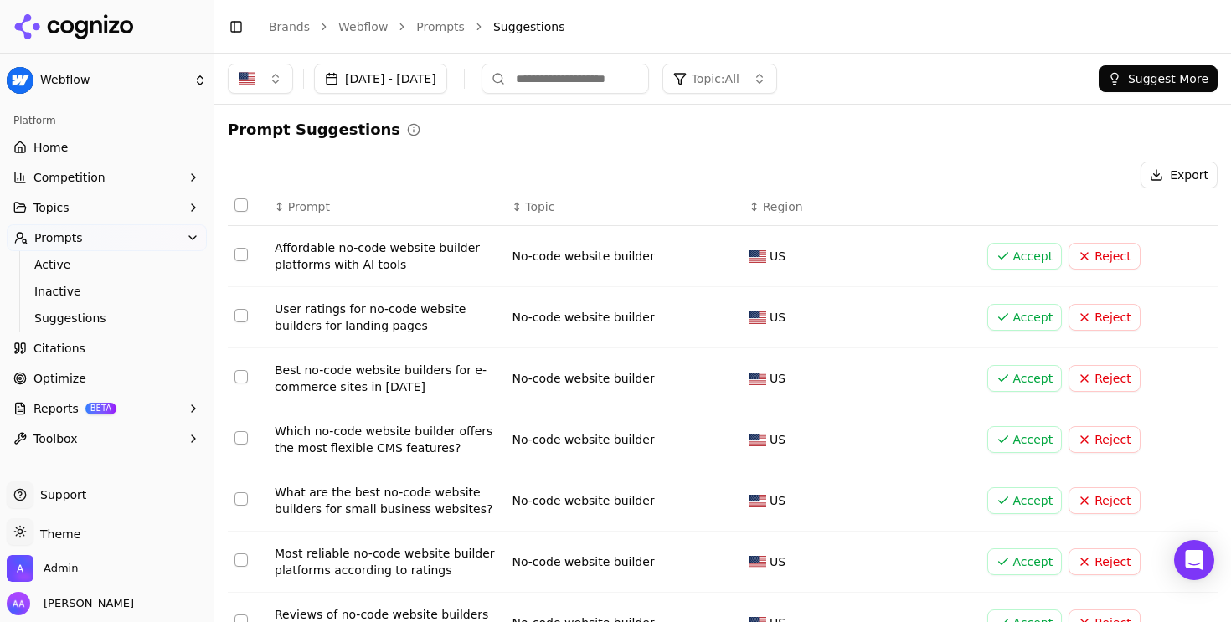
click at [1137, 91] on button "Suggest More" at bounding box center [1158, 78] width 119 height 27
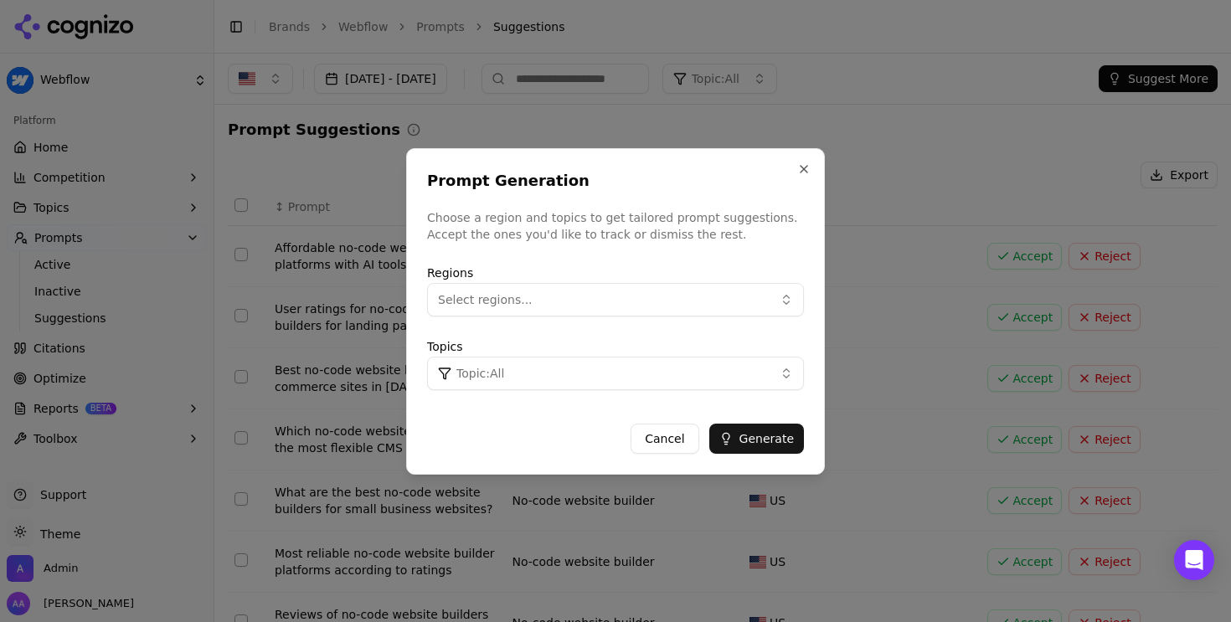
click at [621, 303] on button "Select regions..." at bounding box center [615, 300] width 377 height 34
click at [725, 304] on button "Select regions..." at bounding box center [615, 300] width 377 height 34
click at [912, 209] on div at bounding box center [615, 311] width 1231 height 622
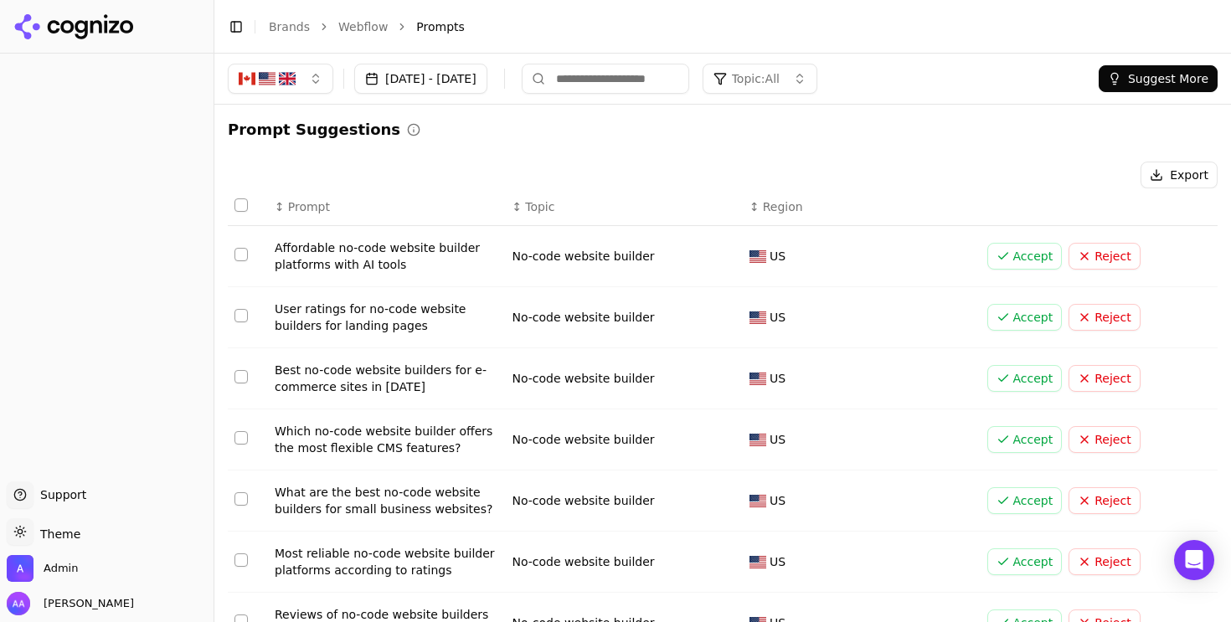
click at [1152, 90] on button "Suggest More" at bounding box center [1158, 78] width 119 height 27
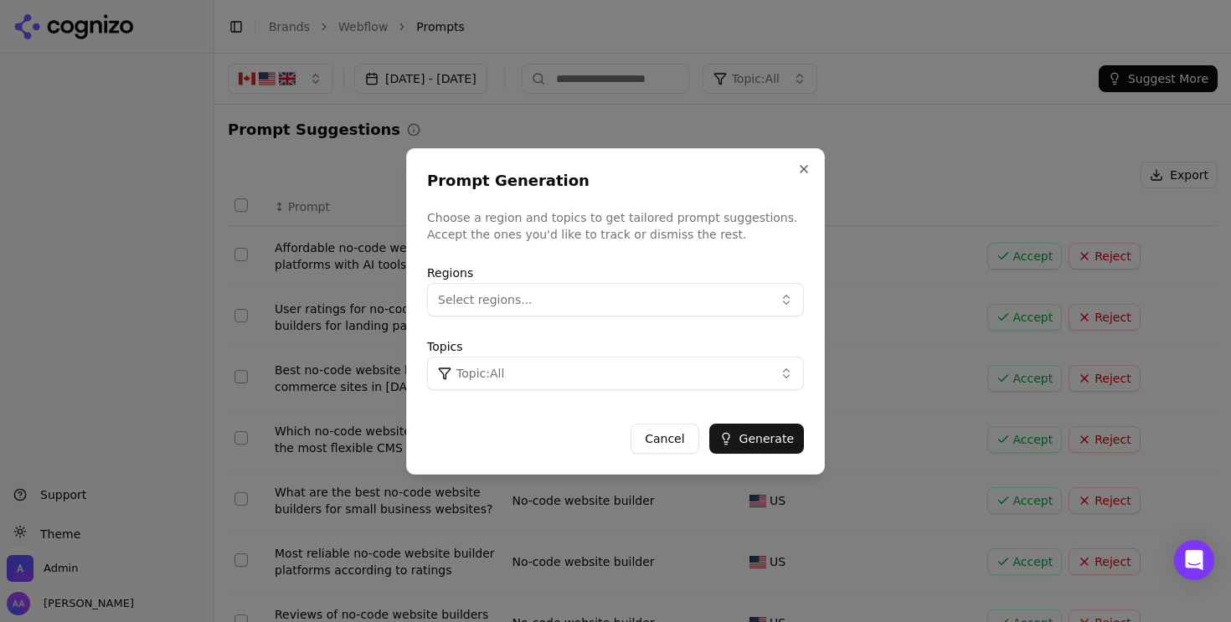
click at [701, 301] on button "Select regions..." at bounding box center [615, 300] width 377 height 34
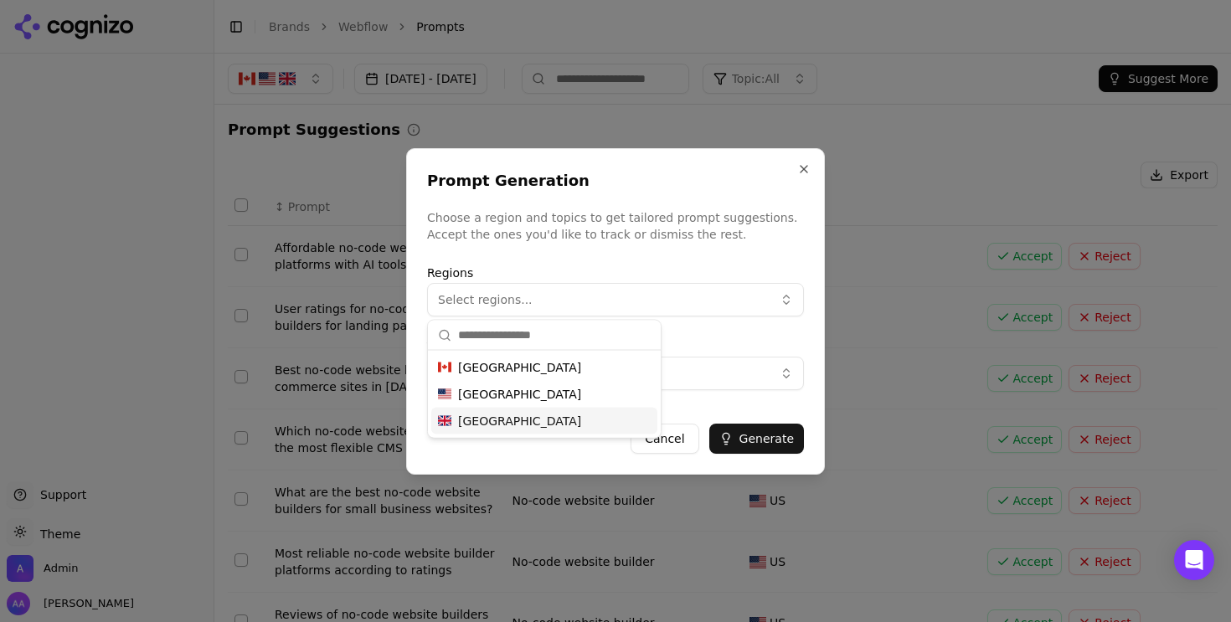
click at [539, 417] on span "[GEOGRAPHIC_DATA]" at bounding box center [519, 421] width 123 height 17
click at [536, 369] on div "[GEOGRAPHIC_DATA]" at bounding box center [544, 367] width 226 height 27
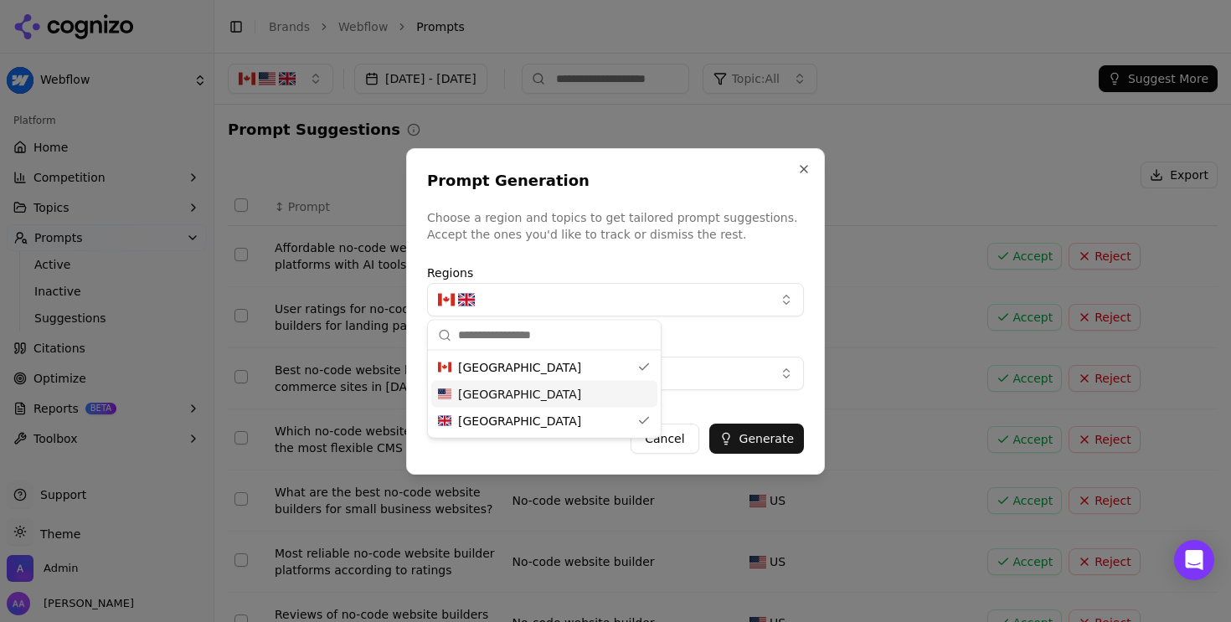
click at [723, 409] on div "Prompt Generation Choose a region and topics to get tailored prompt suggestions…" at bounding box center [615, 311] width 419 height 327
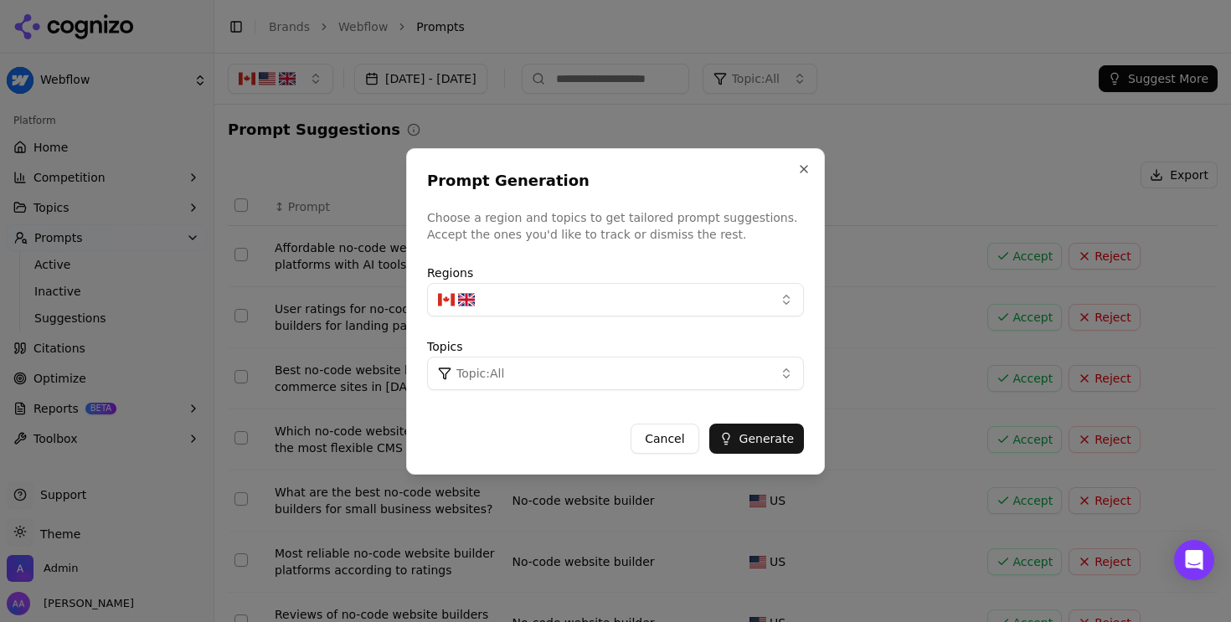
click at [658, 375] on button "Topic: All" at bounding box center [615, 374] width 377 height 34
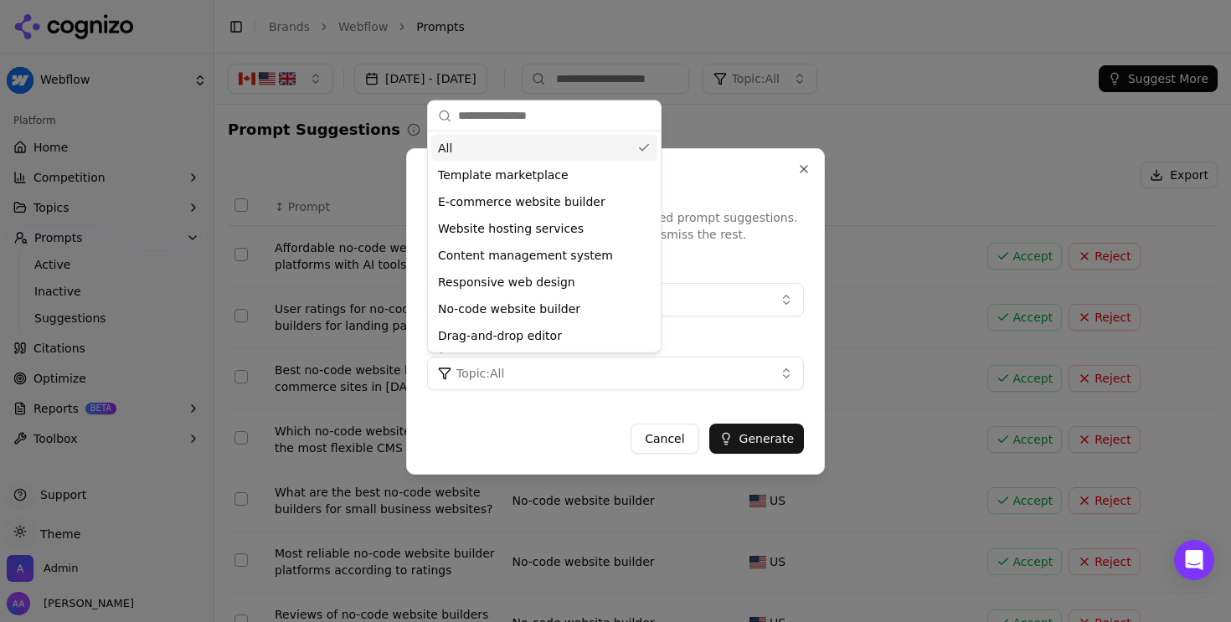
click at [510, 148] on div "All" at bounding box center [544, 148] width 226 height 27
click at [518, 142] on div "All" at bounding box center [544, 148] width 226 height 27
click at [756, 437] on button "Generate" at bounding box center [756, 439] width 95 height 30
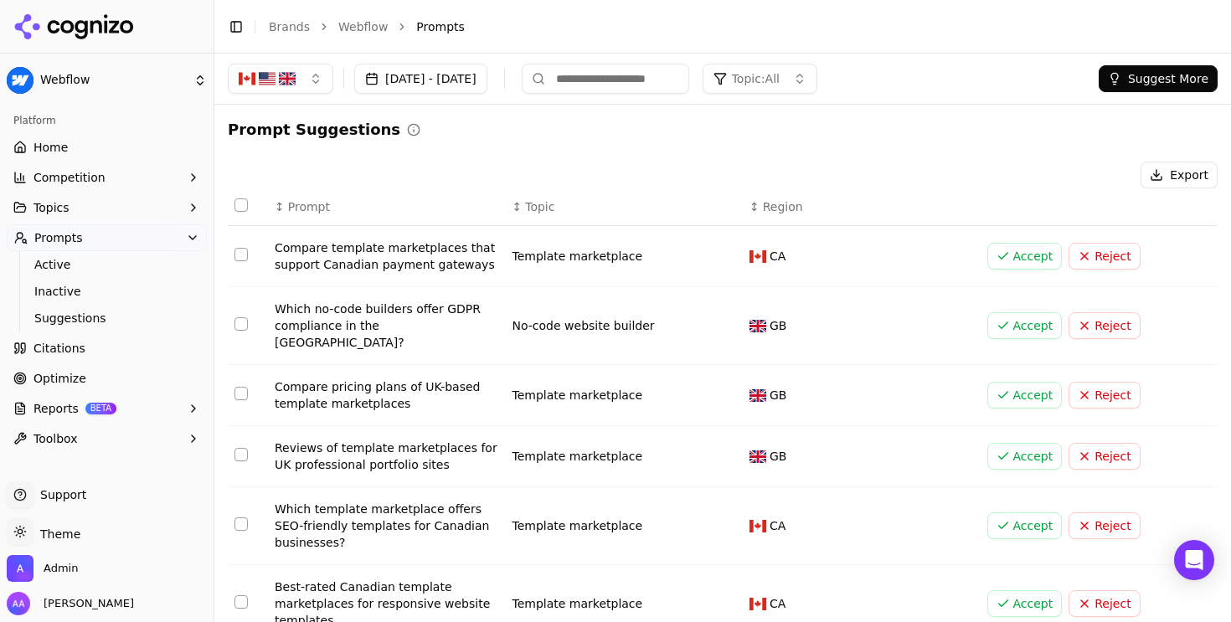
click at [286, 89] on button "button" at bounding box center [281, 79] width 106 height 30
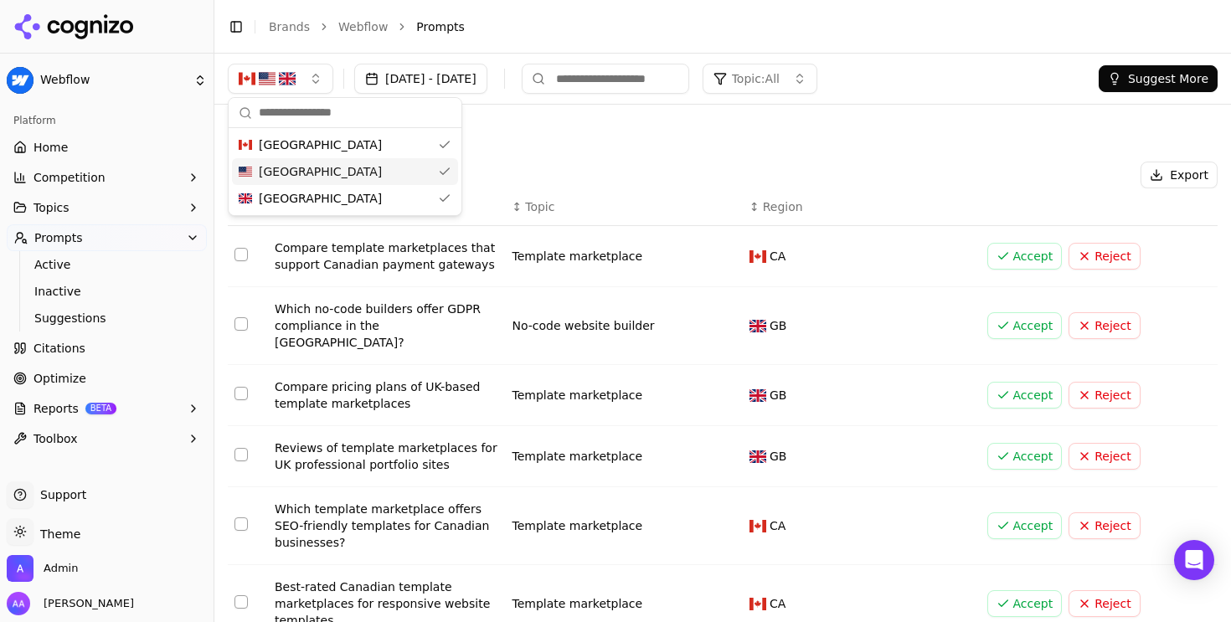
click at [331, 144] on div "[GEOGRAPHIC_DATA]" at bounding box center [345, 145] width 226 height 27
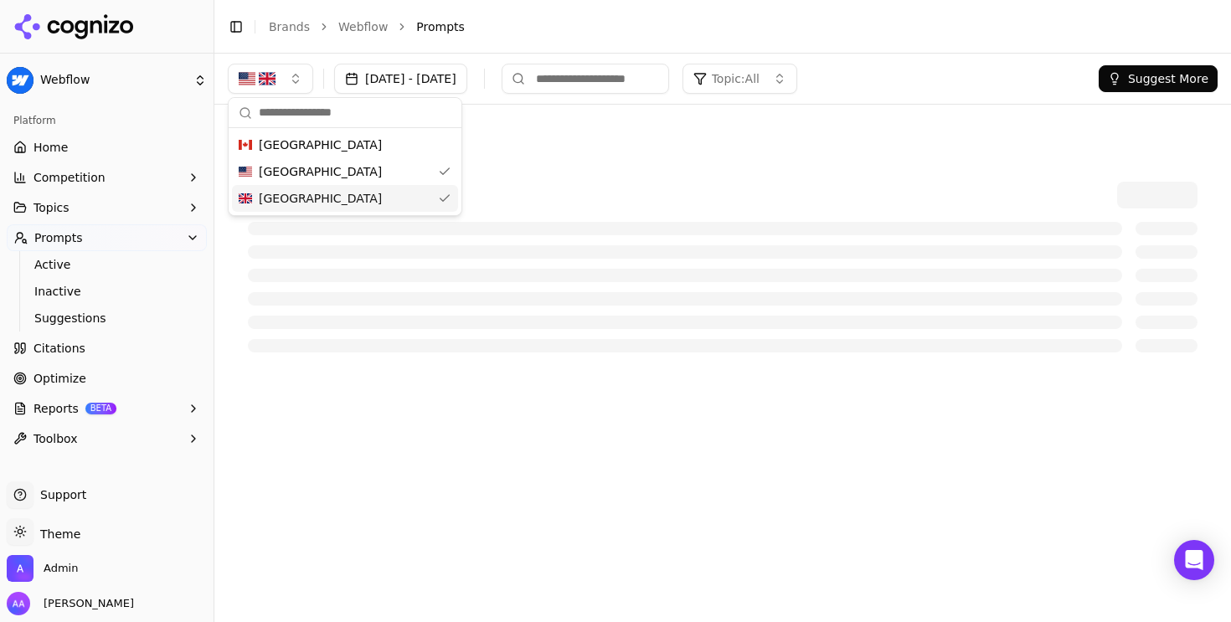
click at [328, 195] on span "[GEOGRAPHIC_DATA]" at bounding box center [320, 198] width 123 height 17
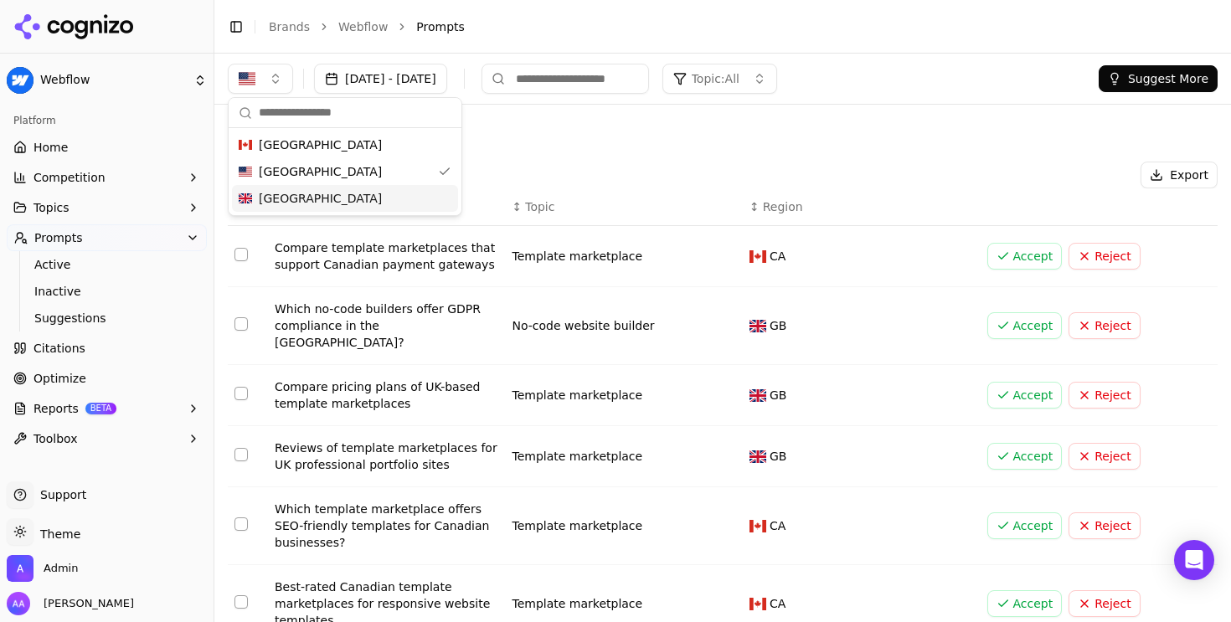
click at [353, 198] on div "[GEOGRAPHIC_DATA]" at bounding box center [345, 198] width 226 height 27
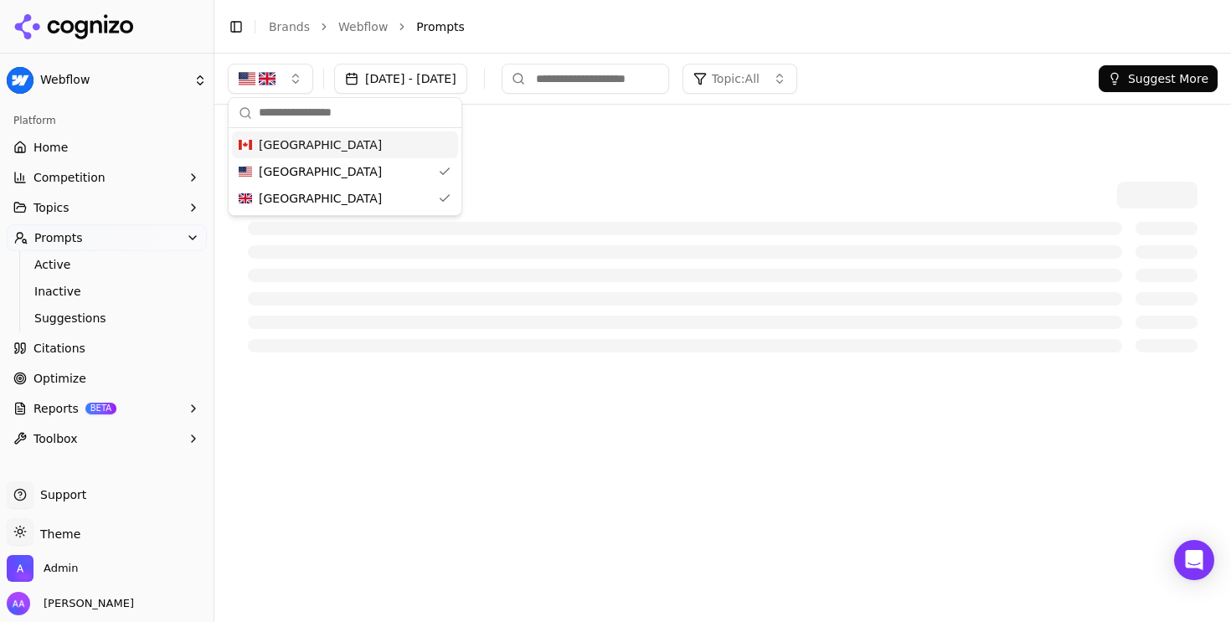
click at [358, 142] on div "[GEOGRAPHIC_DATA]" at bounding box center [345, 145] width 226 height 27
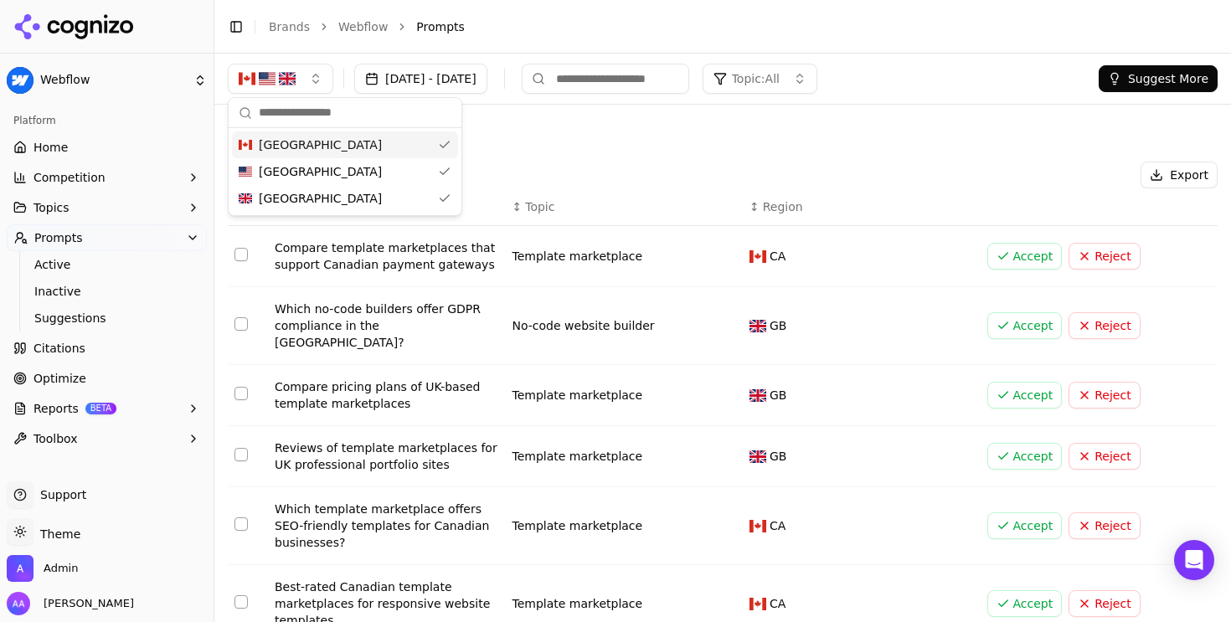
click at [580, 136] on div "Prompt Suggestions" at bounding box center [723, 129] width 990 height 23
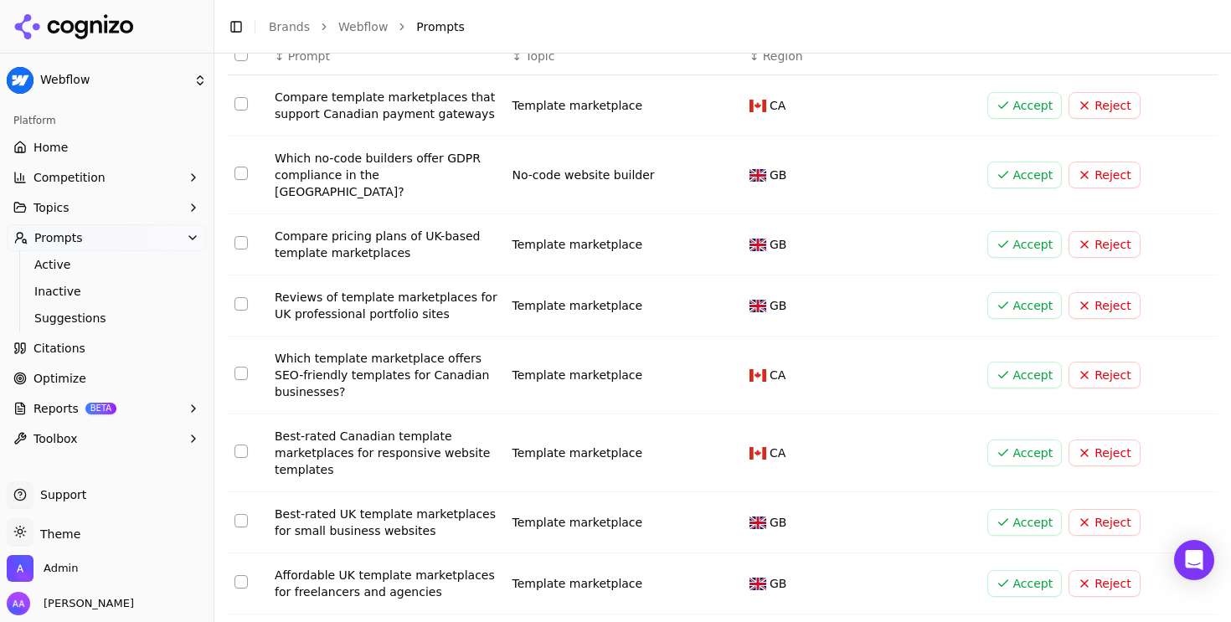
scroll to position [319, 0]
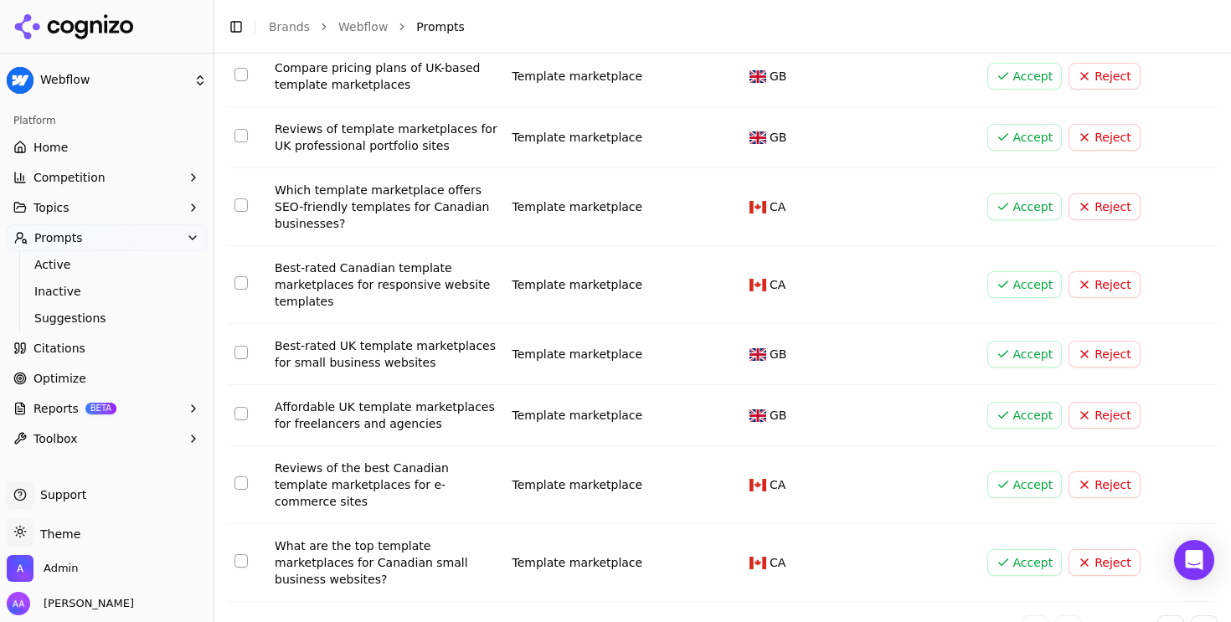
click at [1158, 616] on button "Go to next page" at bounding box center [1171, 629] width 27 height 27
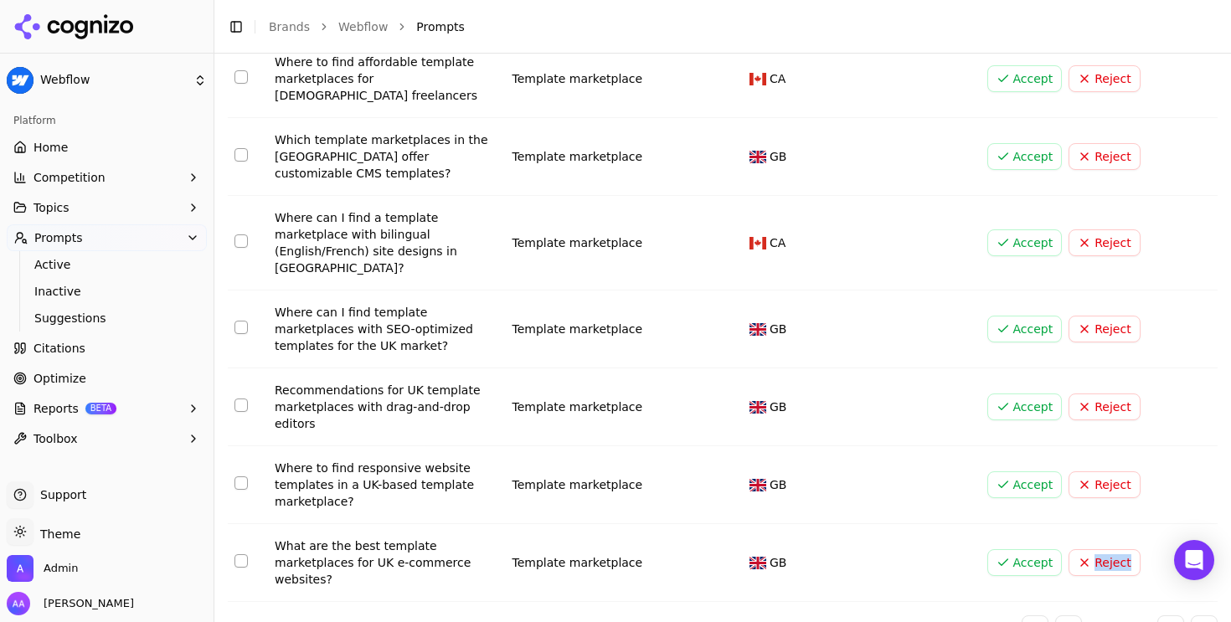
click at [1161, 616] on button "Go to next page" at bounding box center [1171, 629] width 27 height 27
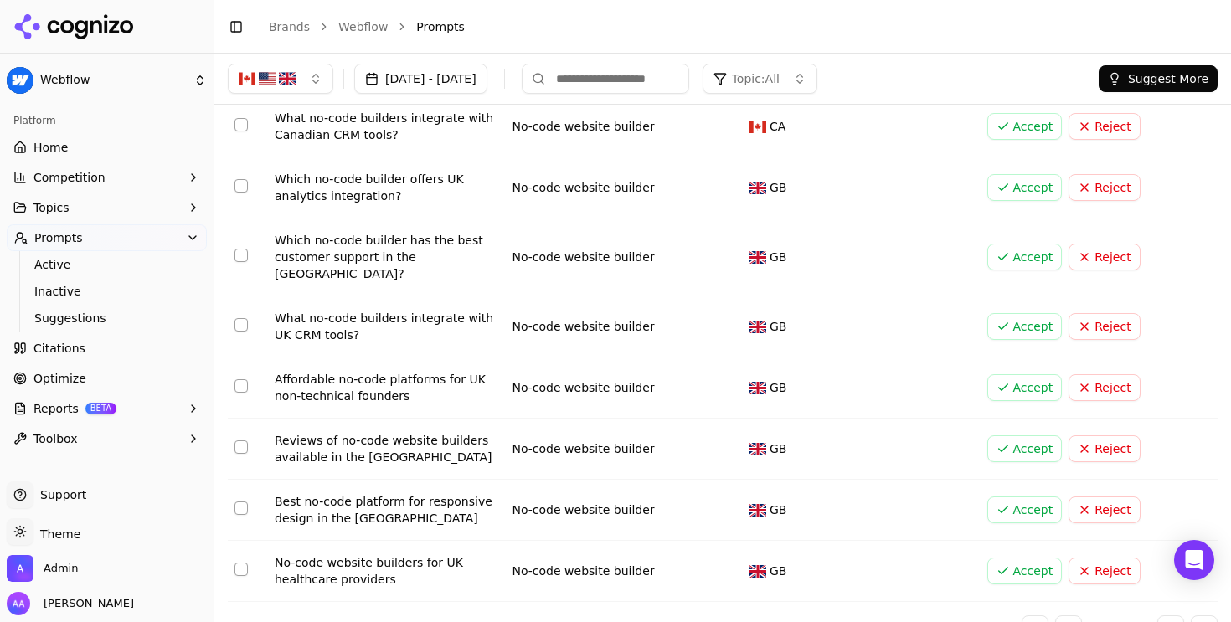
click at [1191, 616] on button "Go to last page" at bounding box center [1204, 629] width 27 height 27
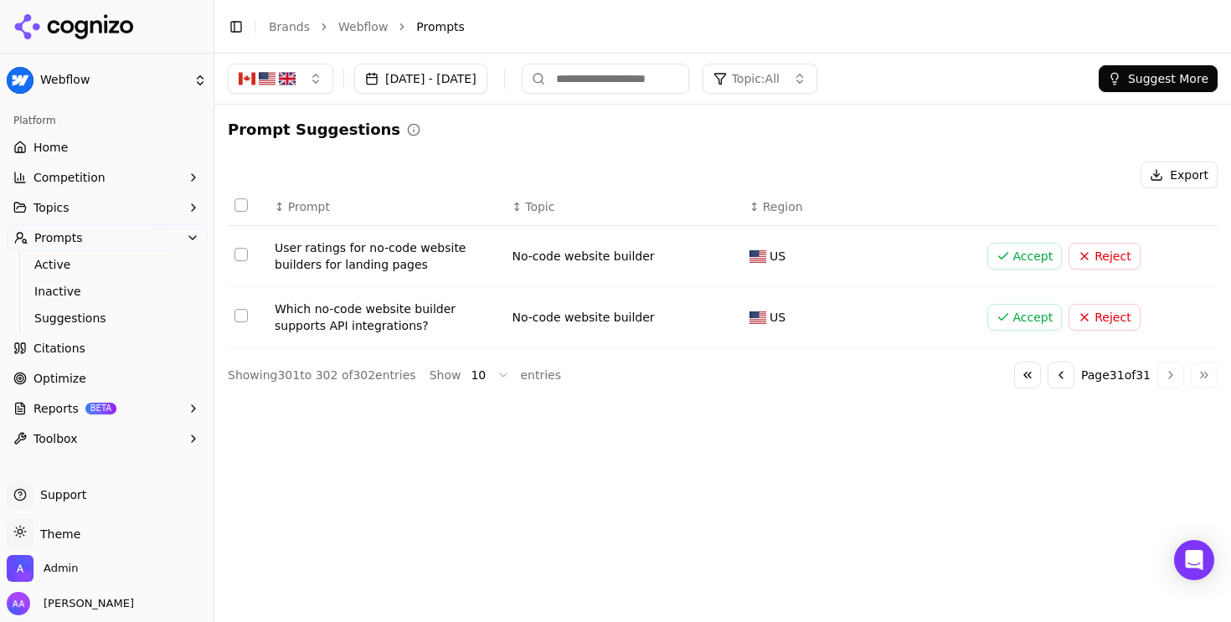
click at [1014, 377] on button "Go to first page" at bounding box center [1027, 375] width 27 height 27
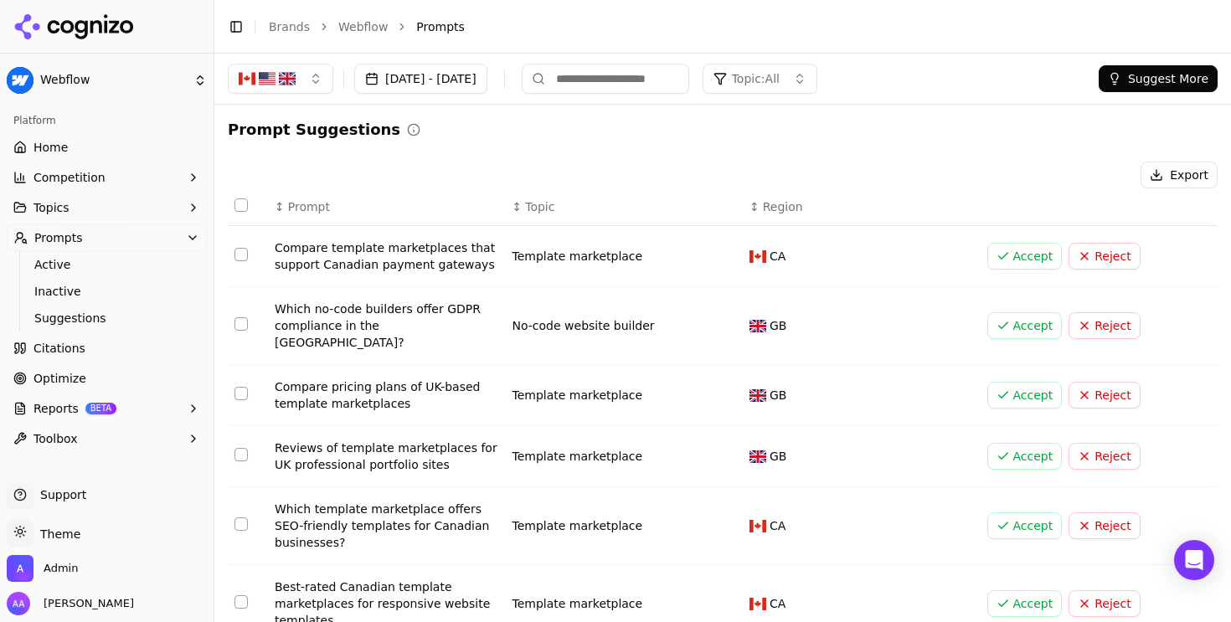
scroll to position [319, 0]
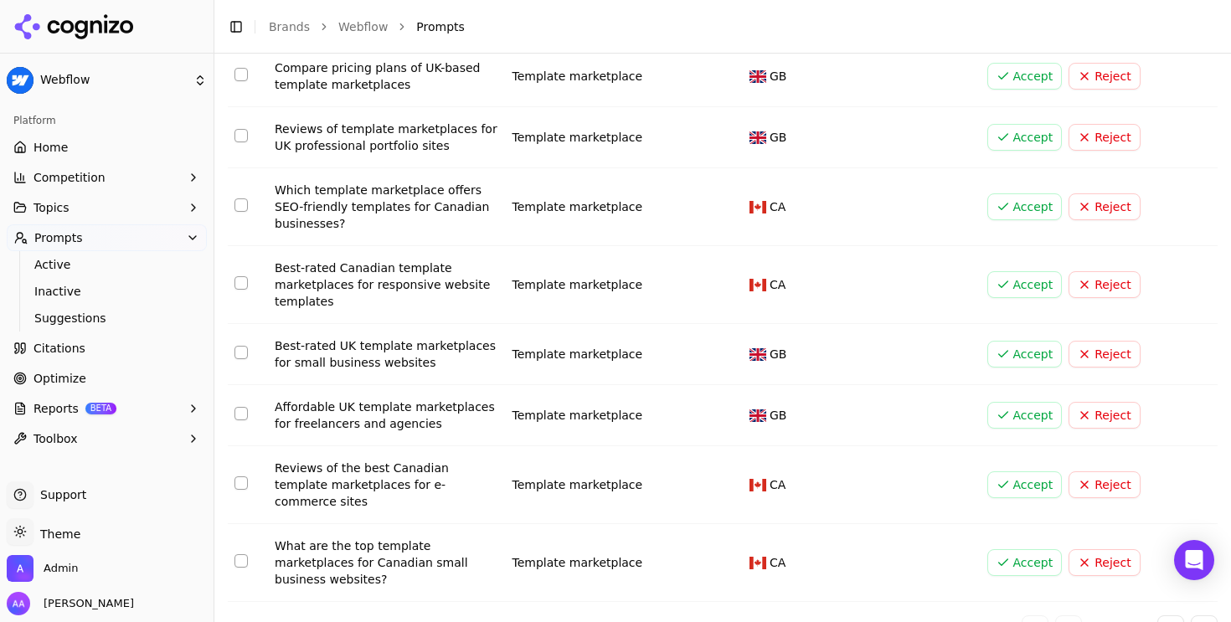
click at [1160, 616] on button "Go to next page" at bounding box center [1171, 629] width 27 height 27
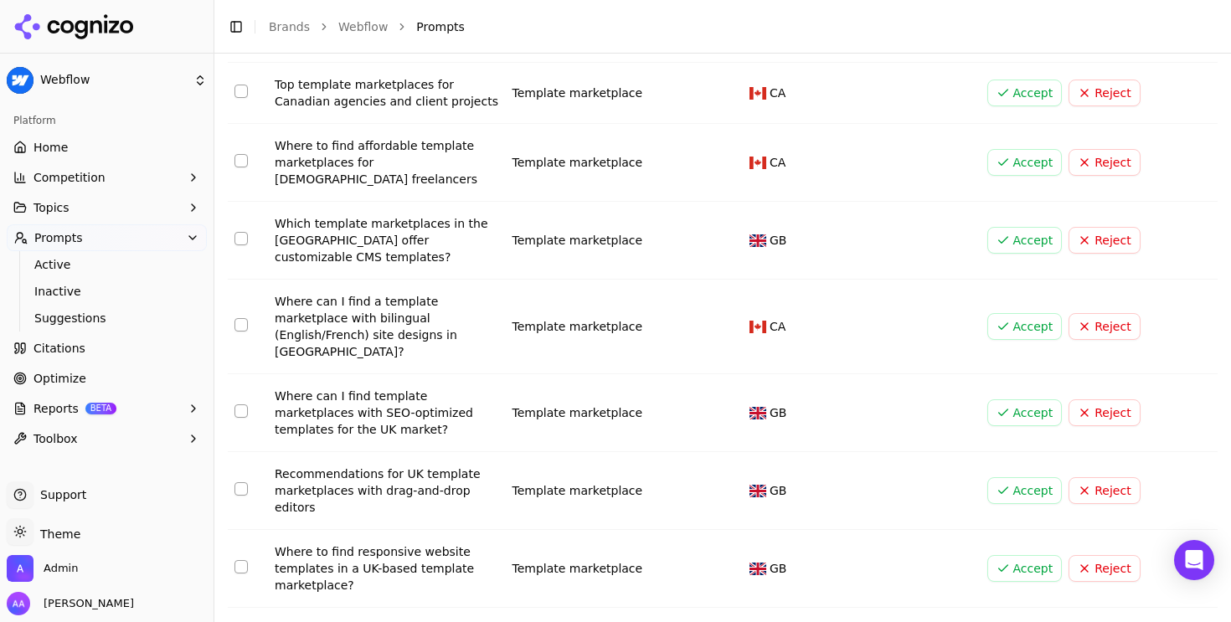
scroll to position [403, 0]
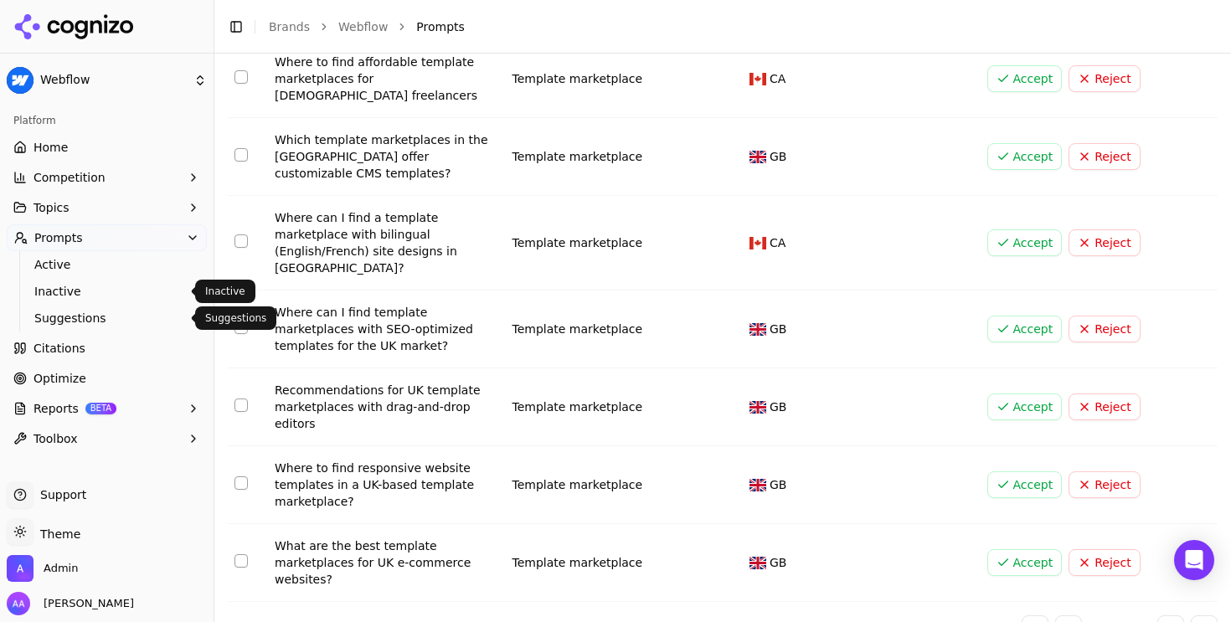
click at [106, 266] on span "Active" at bounding box center [107, 264] width 146 height 17
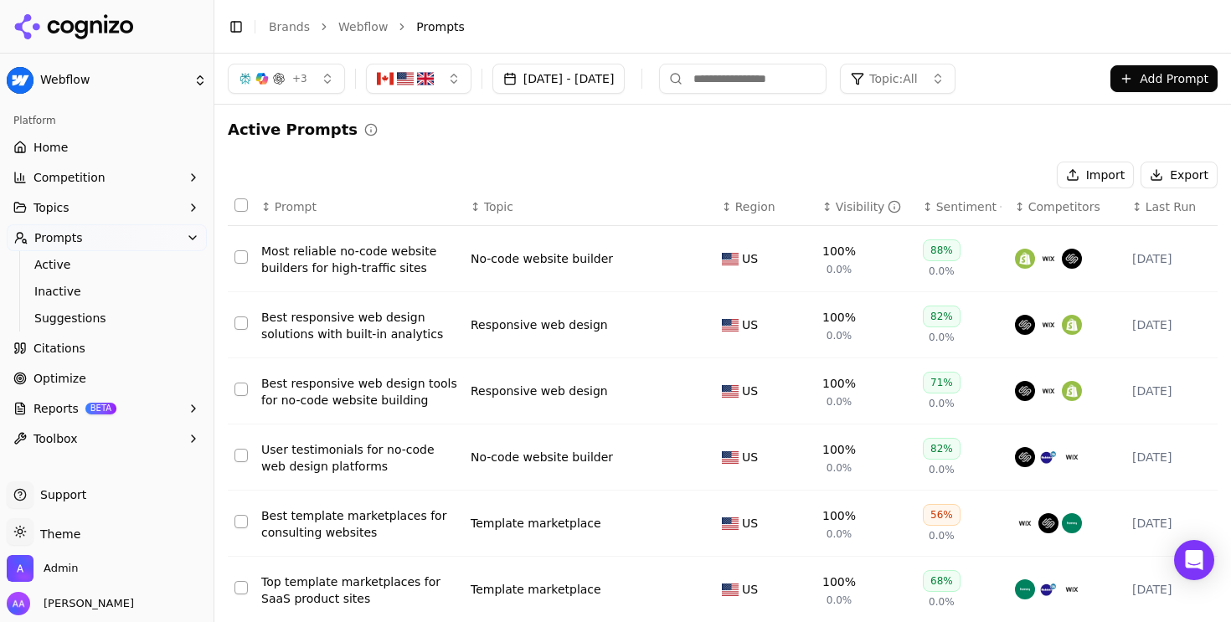
click at [436, 91] on button "button" at bounding box center [419, 79] width 106 height 30
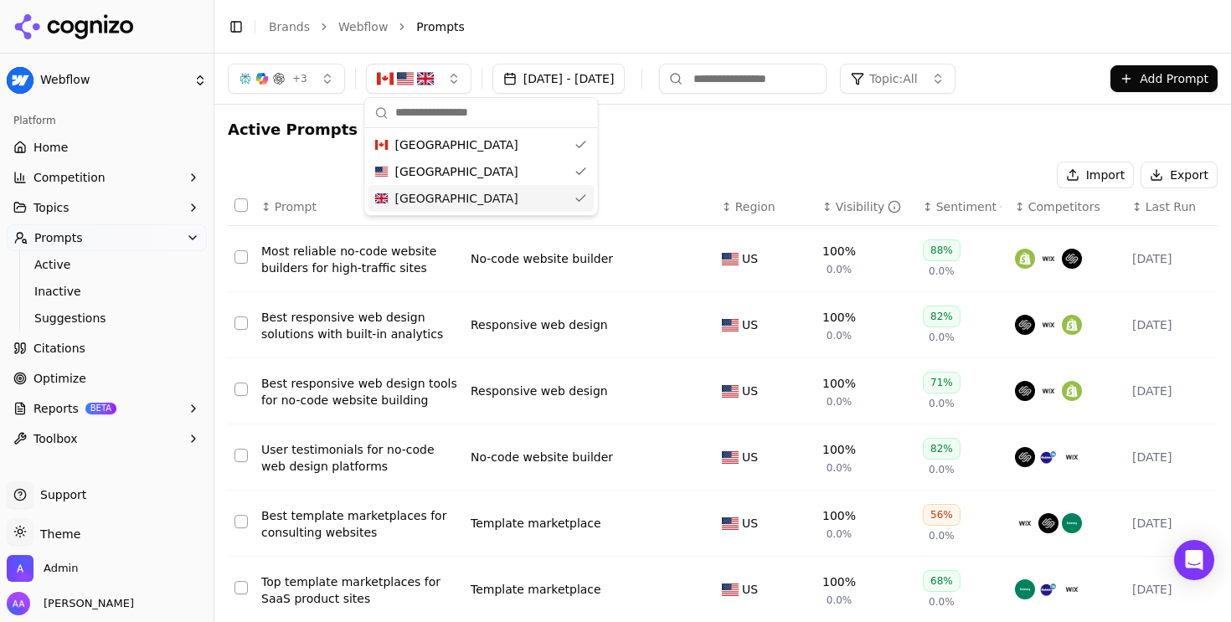
click at [427, 187] on div "United Kingdom" at bounding box center [482, 198] width 226 height 27
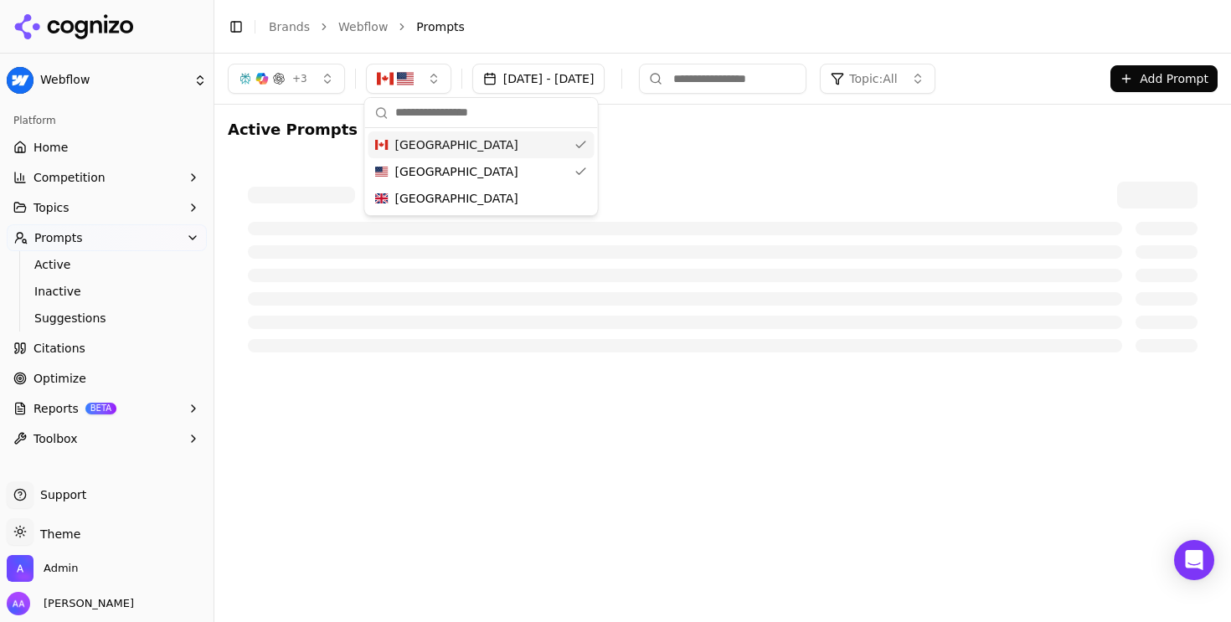
click at [431, 147] on span "Canada" at bounding box center [456, 145] width 123 height 17
click at [721, 147] on div "Active Prompts" at bounding box center [723, 245] width 990 height 255
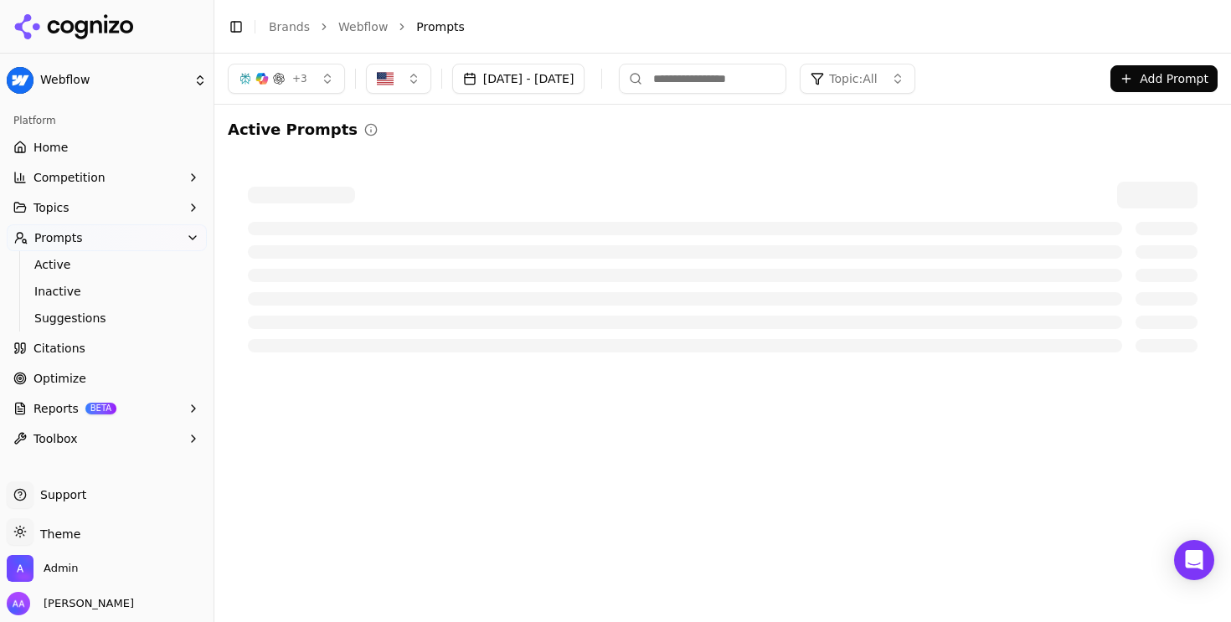
click at [406, 85] on button "button" at bounding box center [398, 79] width 65 height 30
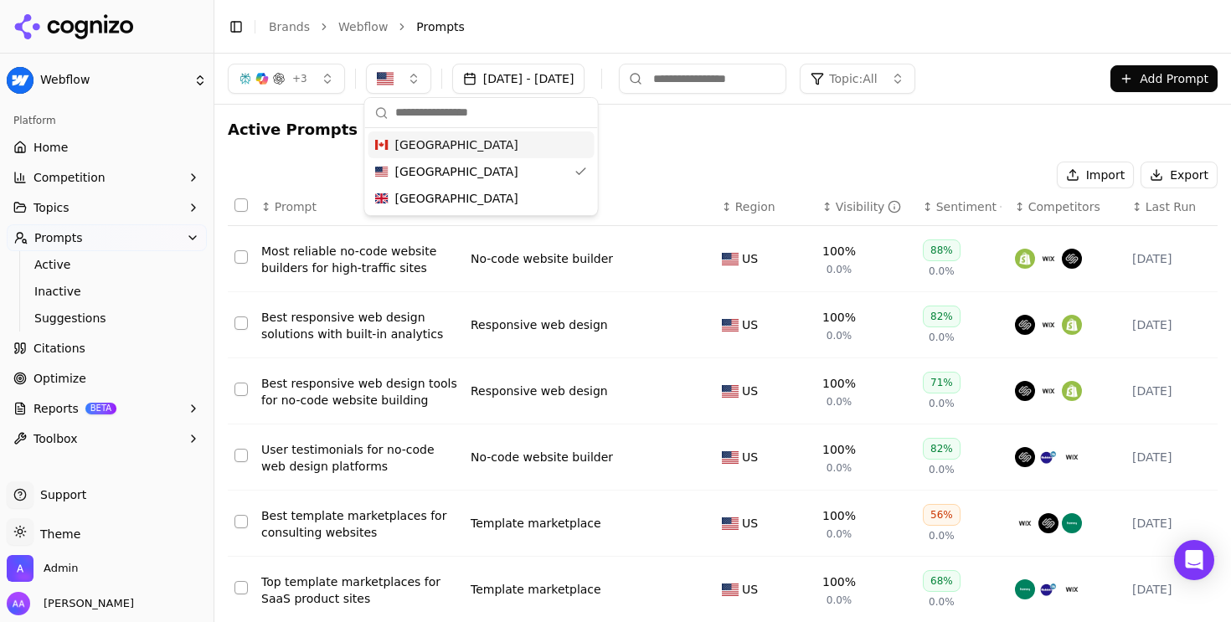
click at [431, 146] on span "Canada" at bounding box center [456, 145] width 123 height 17
click at [445, 207] on div "United Kingdom" at bounding box center [482, 198] width 226 height 27
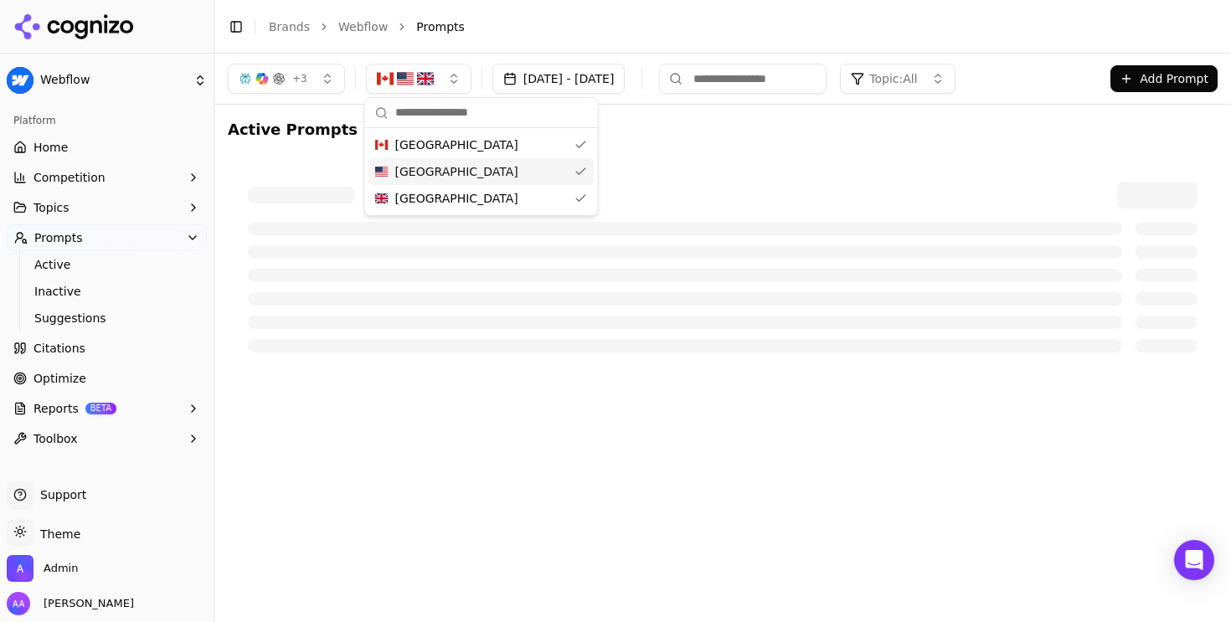
click at [722, 161] on div "Active Prompts" at bounding box center [723, 245] width 990 height 255
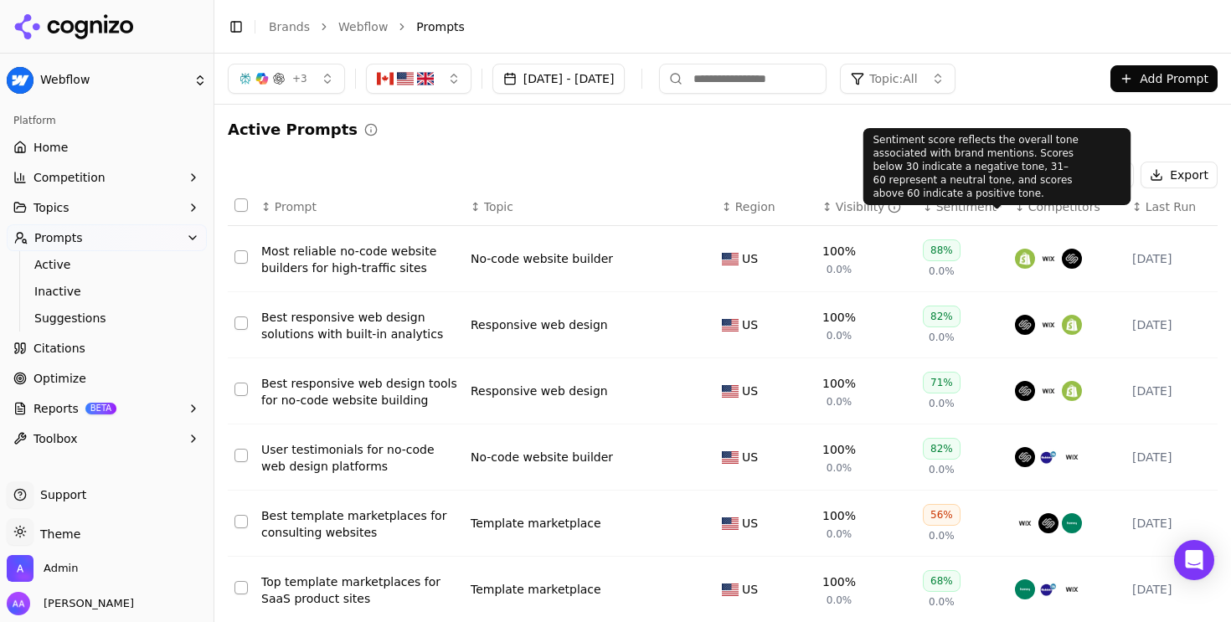
click at [1184, 211] on span "Last Run" at bounding box center [1171, 207] width 50 height 17
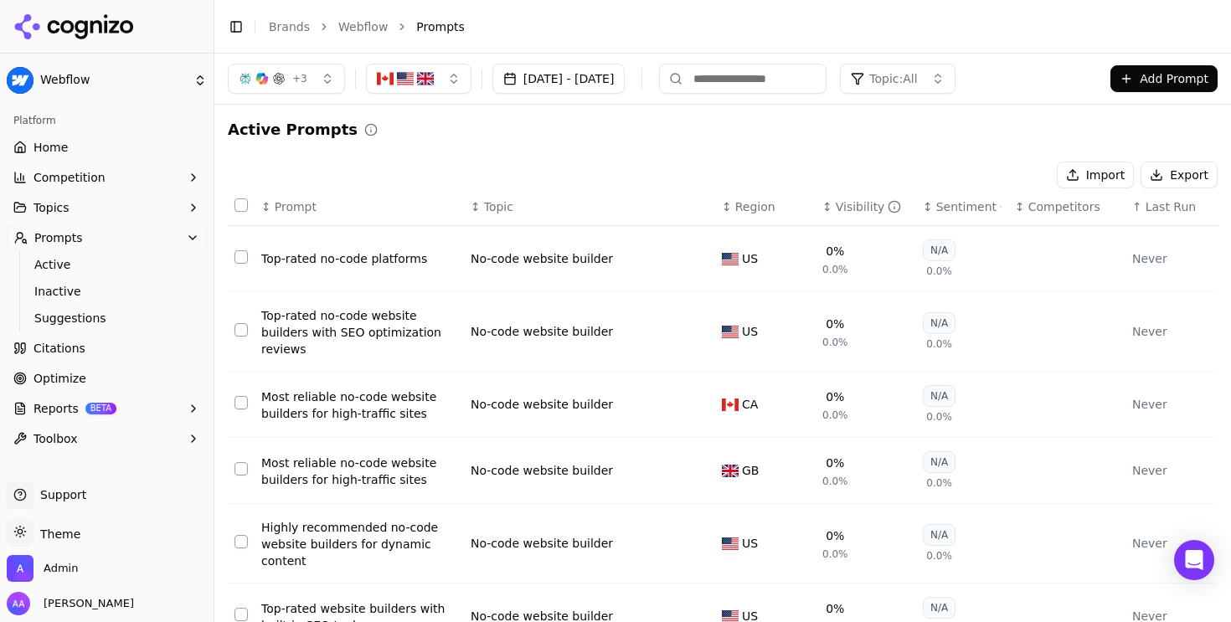
click at [1184, 211] on span "Last Run" at bounding box center [1171, 207] width 50 height 17
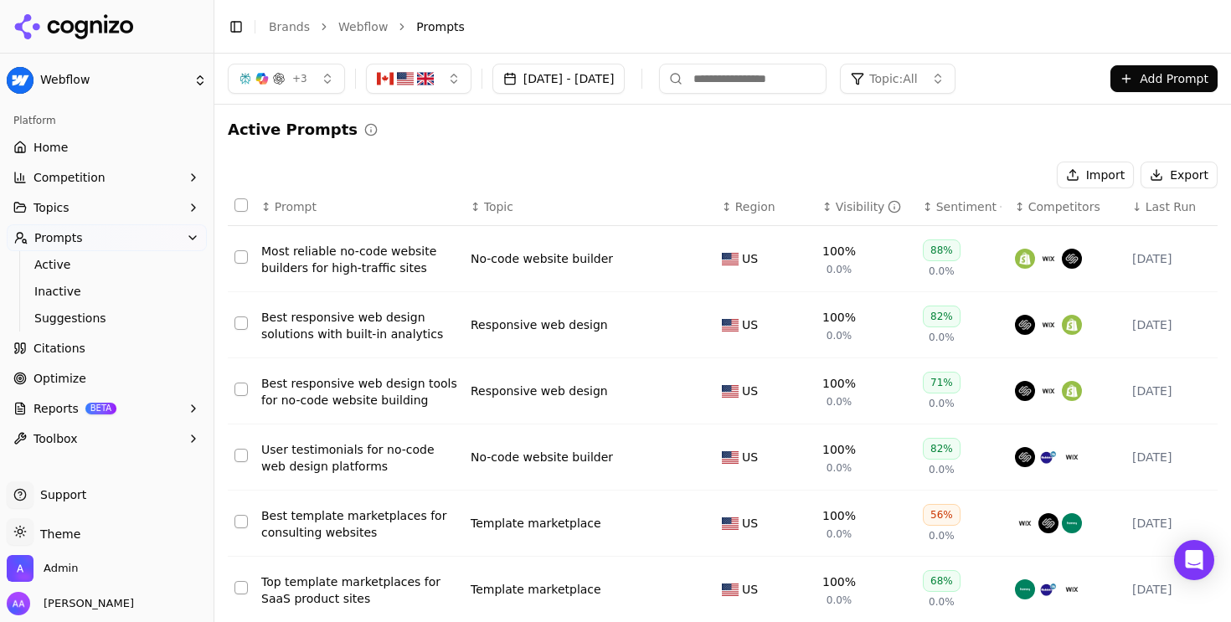
click at [1184, 211] on span "Last Run" at bounding box center [1171, 207] width 50 height 17
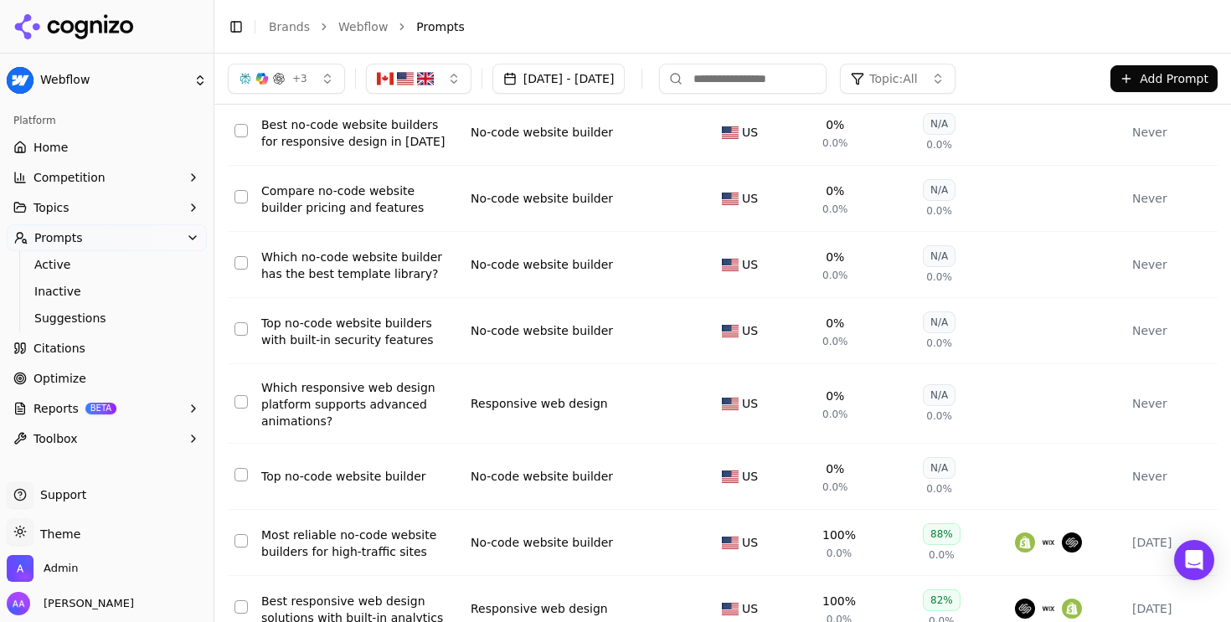
scroll to position [895, 0]
click at [250, 468] on td "Data table" at bounding box center [241, 477] width 27 height 66
click at [243, 470] on button "Select row 423" at bounding box center [241, 474] width 13 height 13
click at [244, 395] on button "Select row 371" at bounding box center [241, 401] width 13 height 13
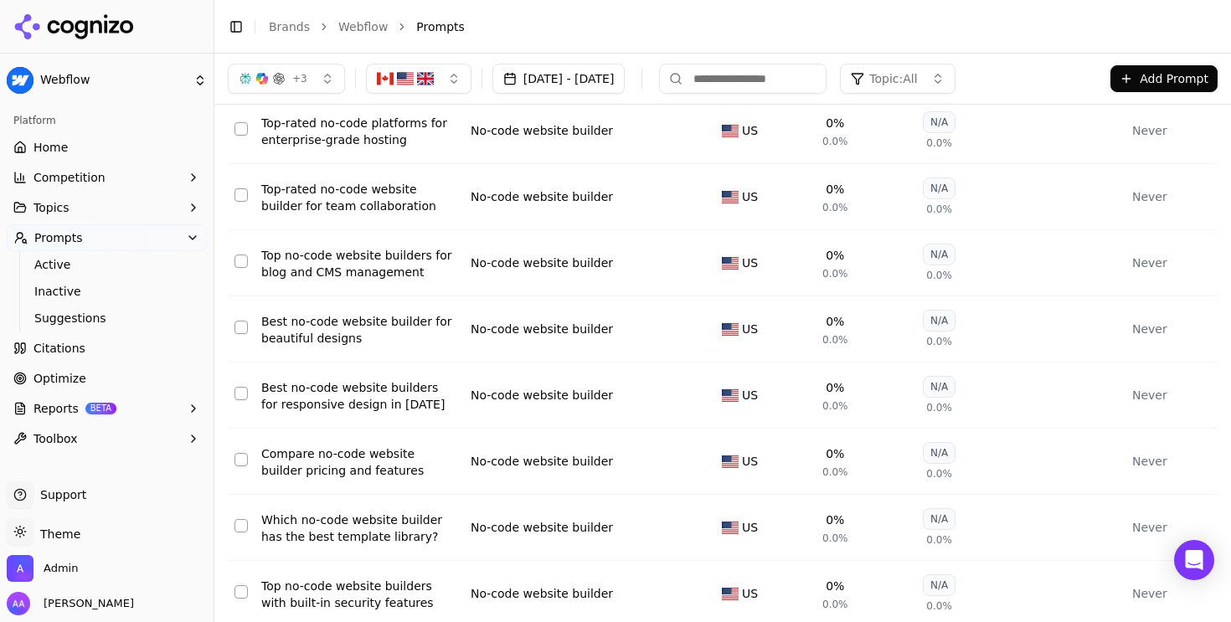
scroll to position [0, 0]
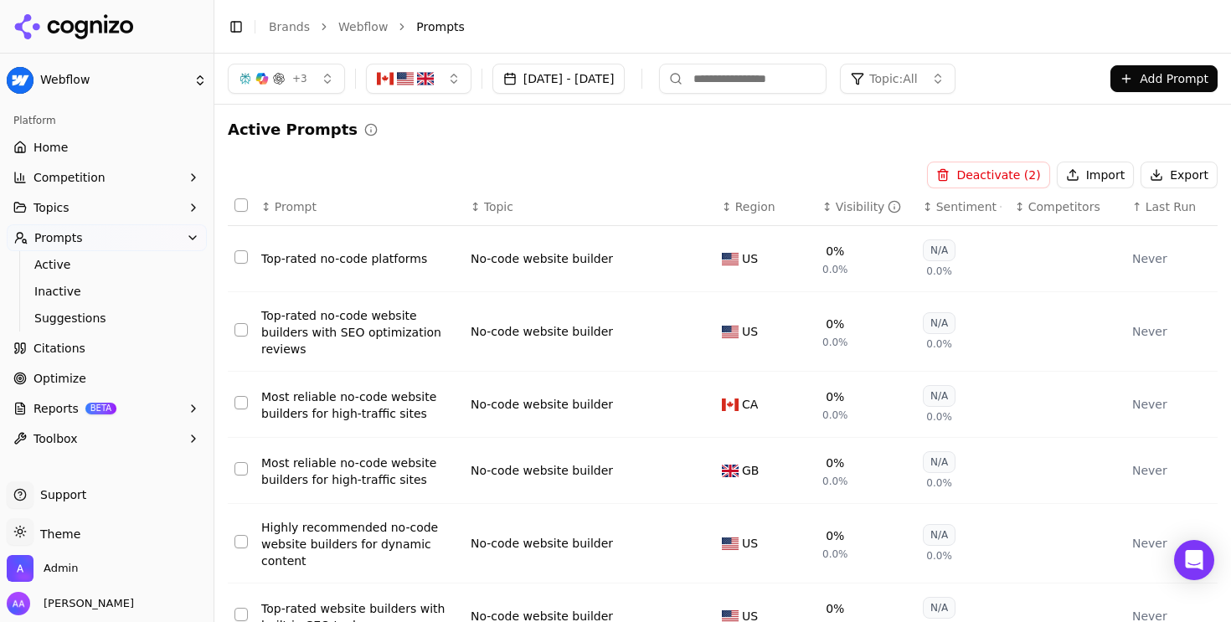
click at [240, 207] on button "Select all rows" at bounding box center [241, 205] width 13 height 13
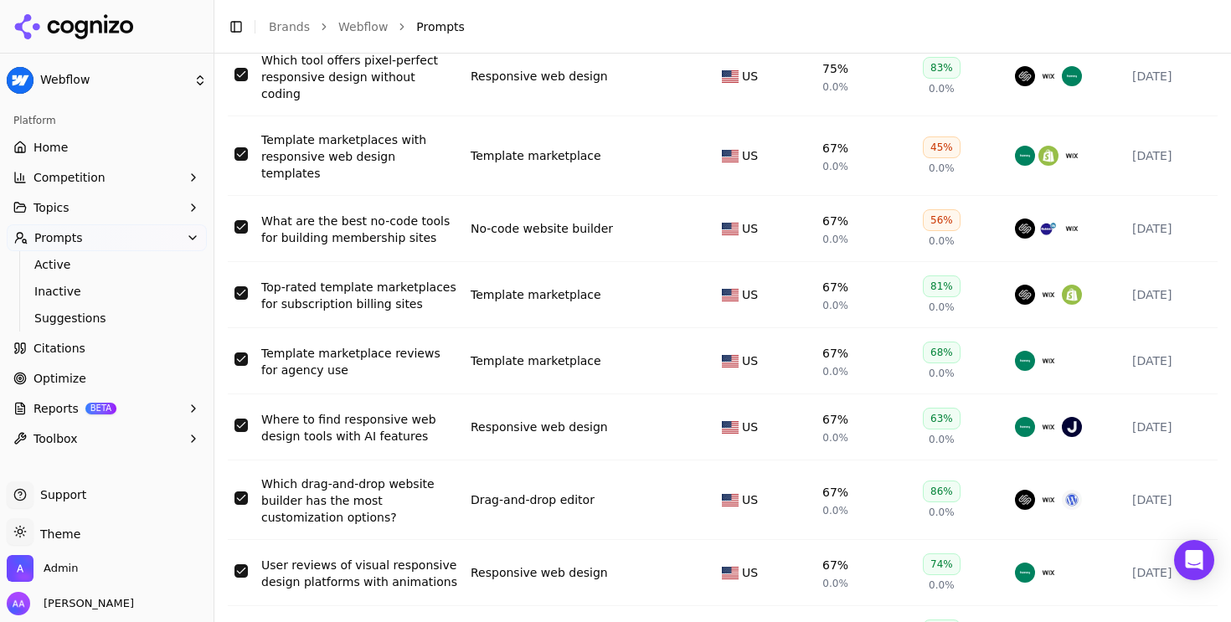
scroll to position [6425, 0]
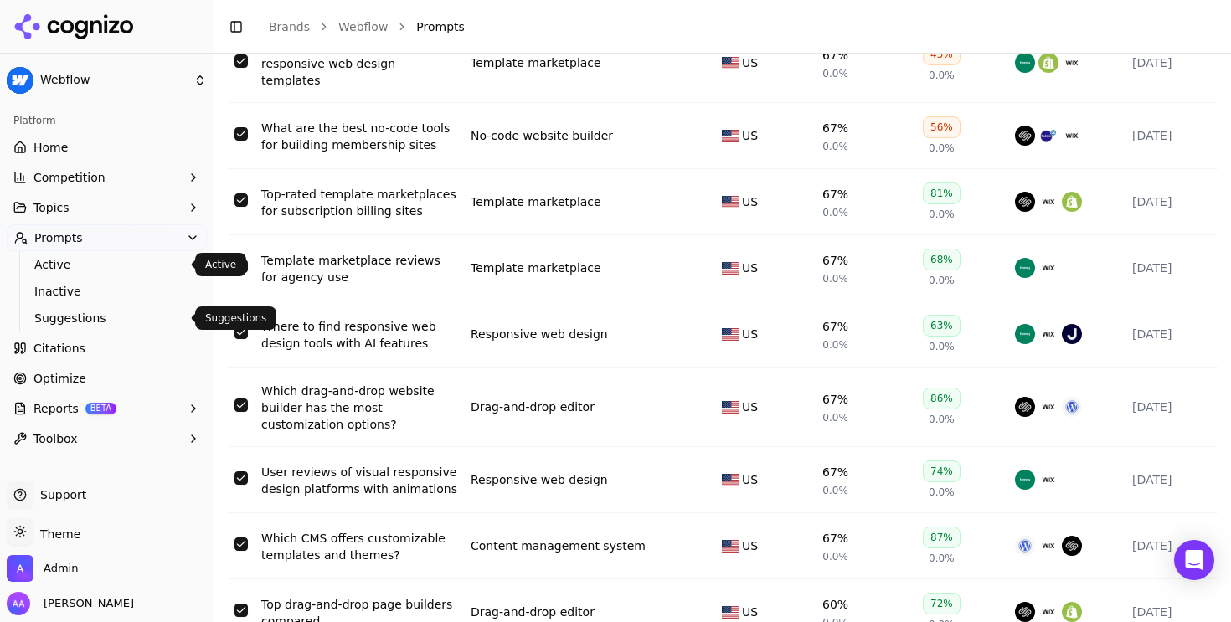
click at [120, 327] on link "Suggestions" at bounding box center [107, 318] width 159 height 23
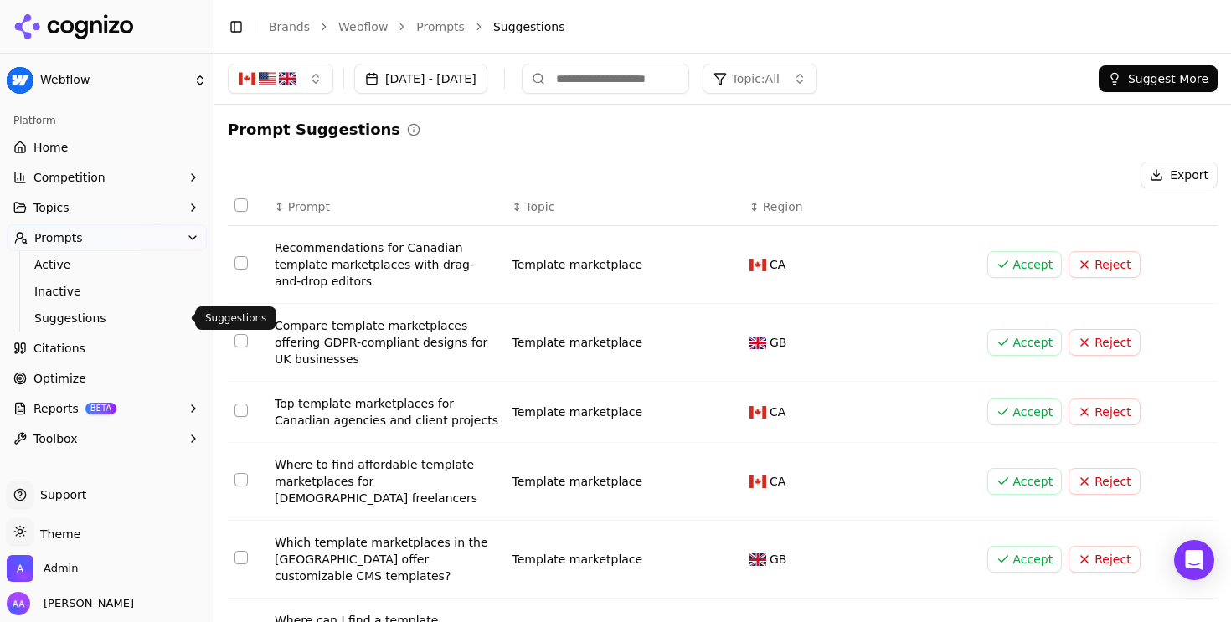
click at [90, 261] on span "Active" at bounding box center [107, 264] width 146 height 17
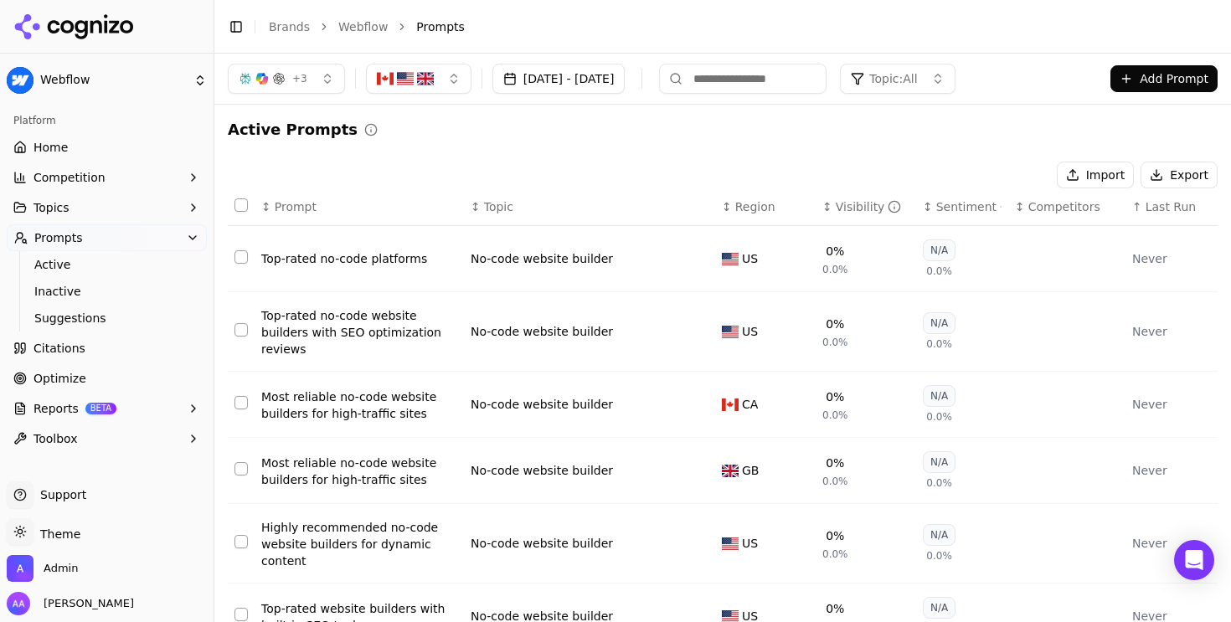
click at [286, 85] on div "+ 3" at bounding box center [273, 78] width 69 height 13
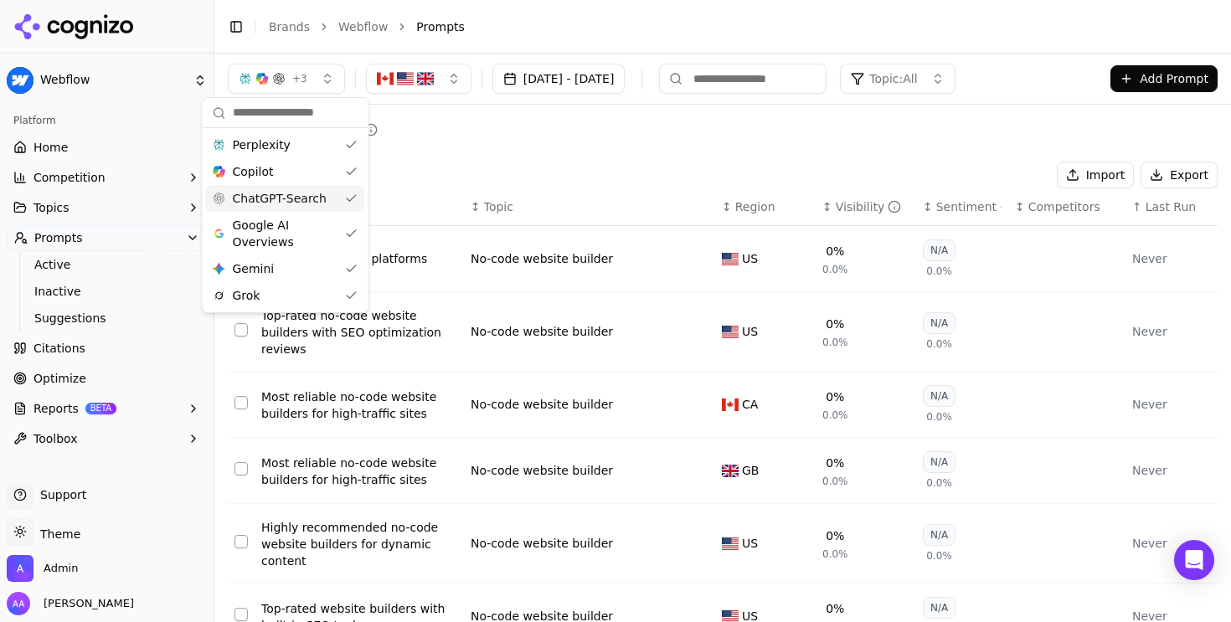
click at [310, 174] on div "Copilot" at bounding box center [285, 171] width 159 height 27
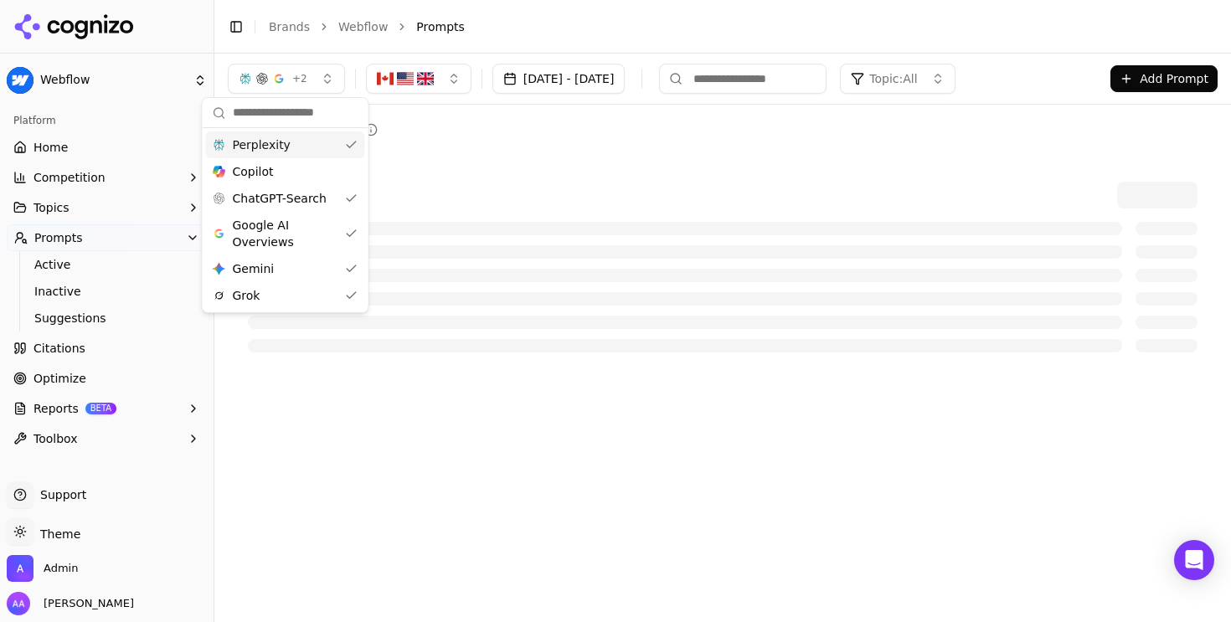
click at [307, 148] on div "Perplexity" at bounding box center [285, 145] width 159 height 27
click at [291, 240] on span "Google AI Overviews" at bounding box center [285, 234] width 106 height 34
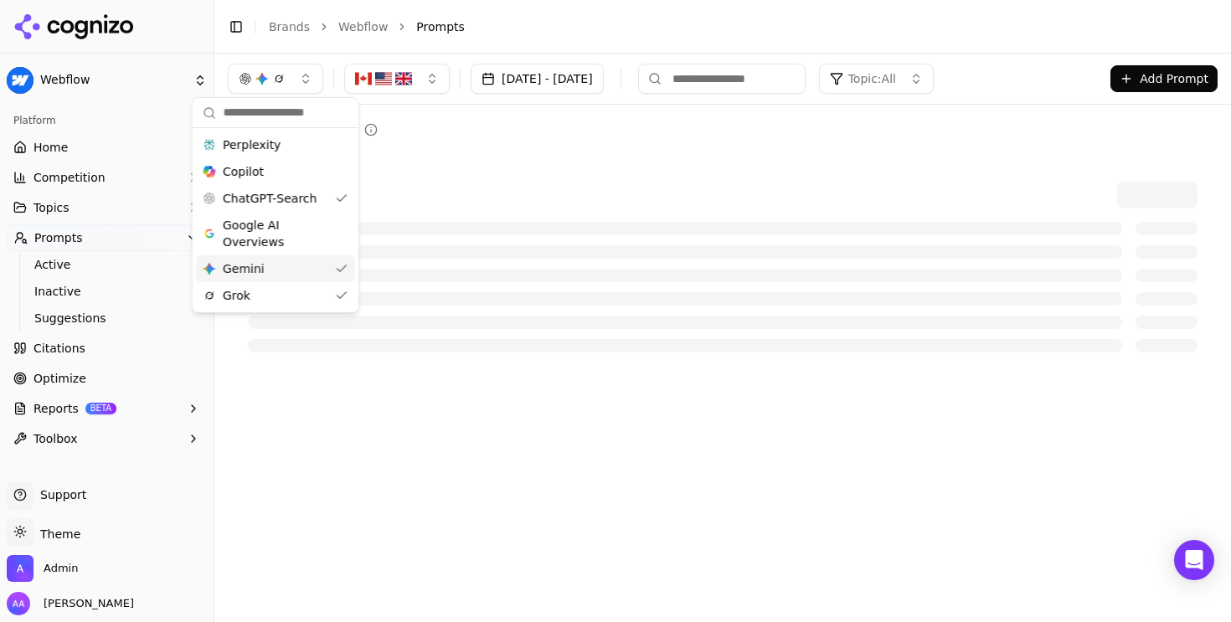
click at [281, 280] on div "Gemini Gemini" at bounding box center [275, 268] width 159 height 27
click at [279, 301] on div "Grok" at bounding box center [267, 295] width 159 height 27
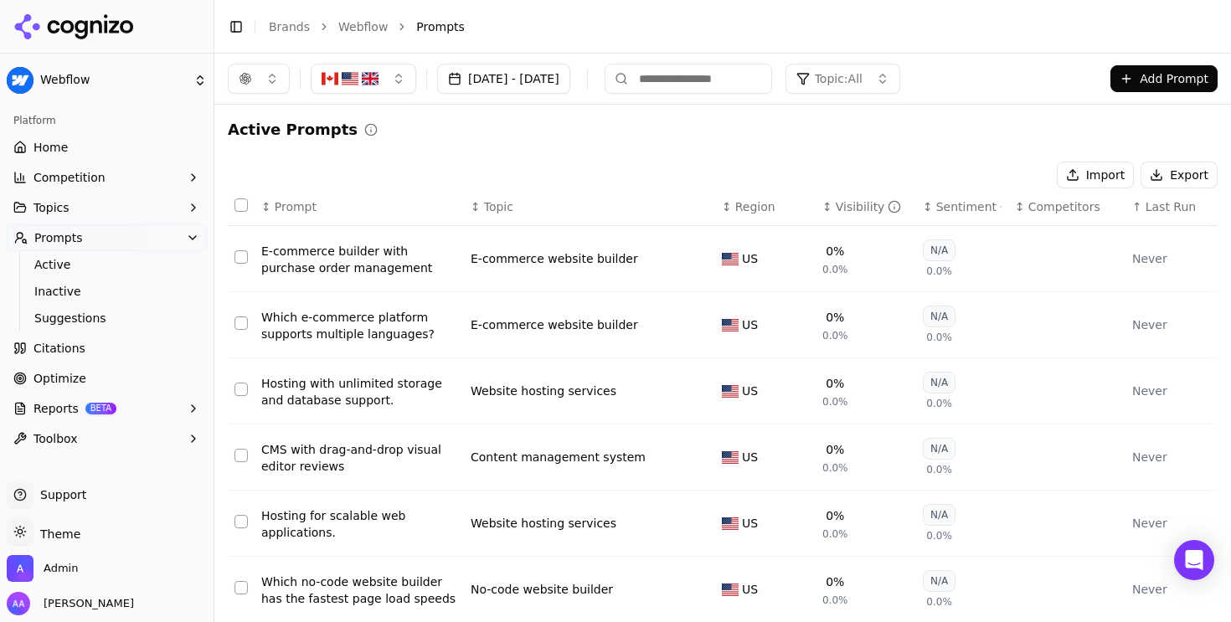
click at [1171, 215] on th "↑ Last Run" at bounding box center [1172, 207] width 92 height 38
click at [1147, 214] on span "Last Run" at bounding box center [1171, 207] width 50 height 17
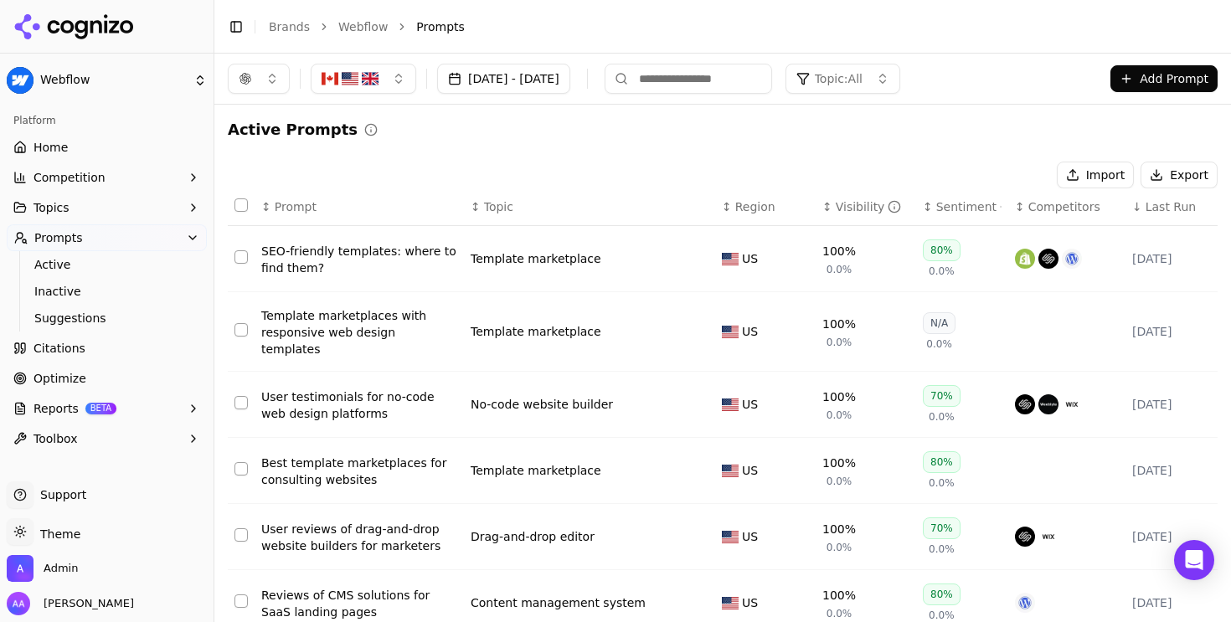
click at [1162, 211] on span "Last Run" at bounding box center [1171, 207] width 50 height 17
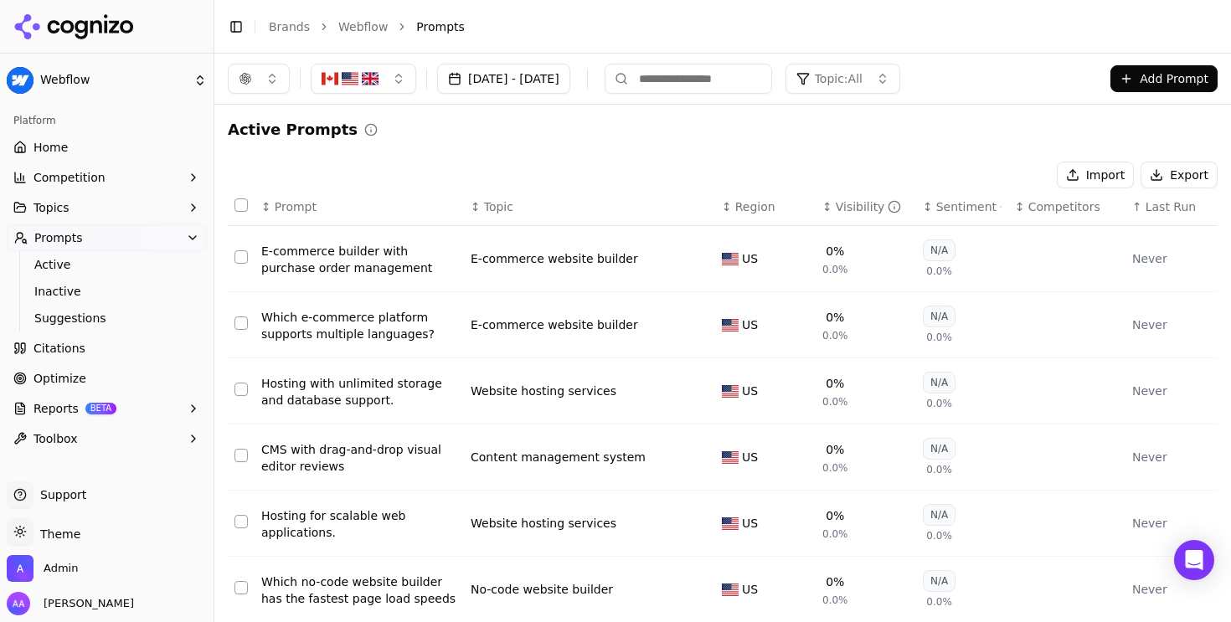
click at [1162, 211] on span "Last Run" at bounding box center [1171, 207] width 50 height 17
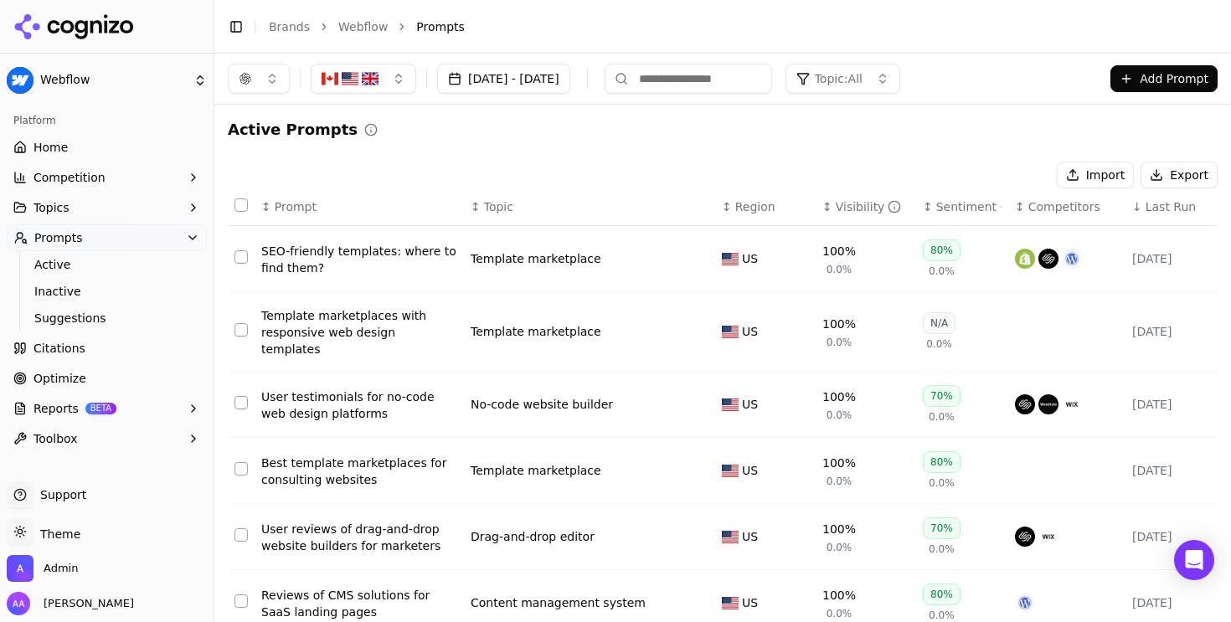
click at [1162, 211] on span "Last Run" at bounding box center [1171, 207] width 50 height 17
click at [254, 76] on button "button" at bounding box center [259, 79] width 62 height 30
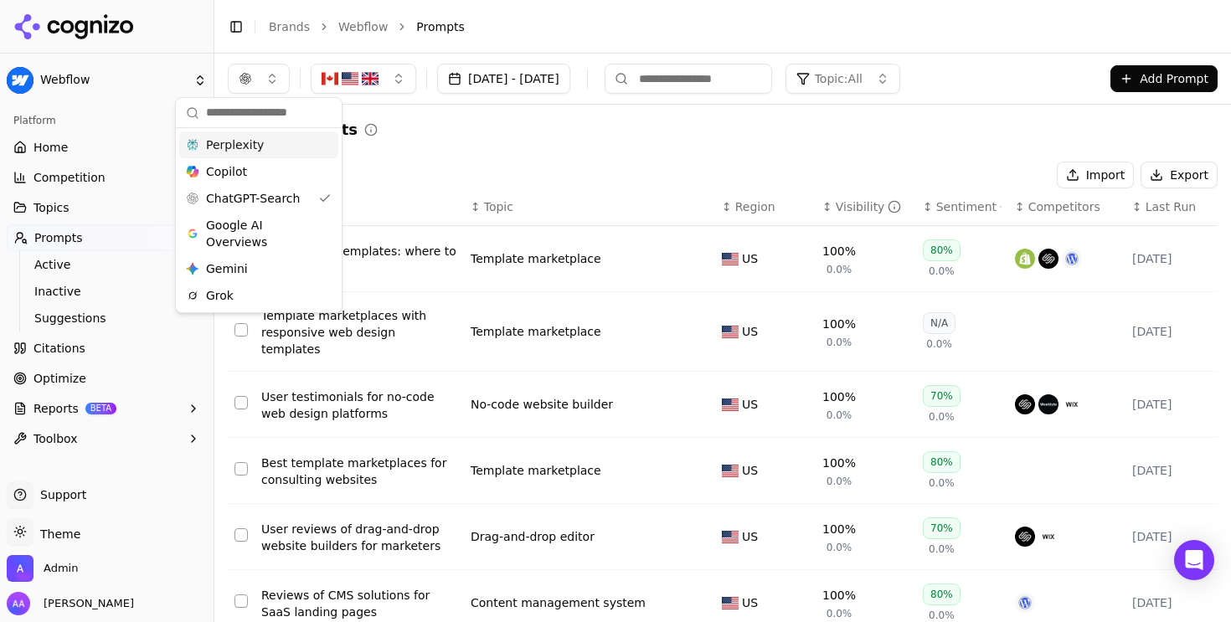
click at [258, 150] on span "Perplexity" at bounding box center [235, 145] width 58 height 17
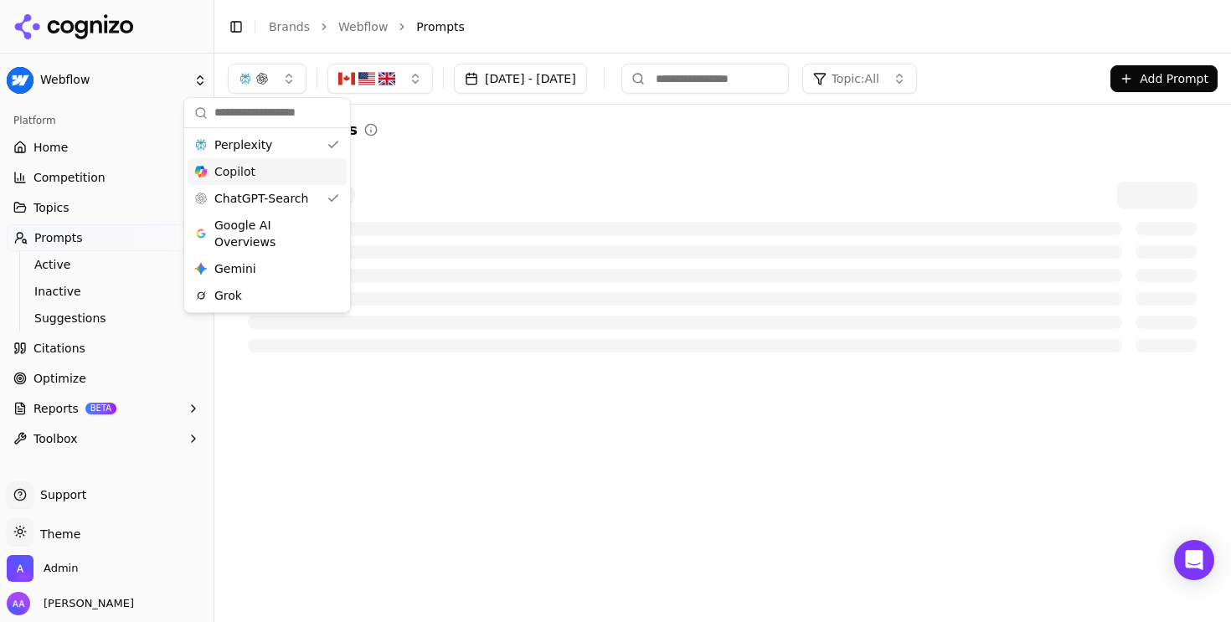
click at [251, 171] on span "Copilot" at bounding box center [234, 171] width 41 height 17
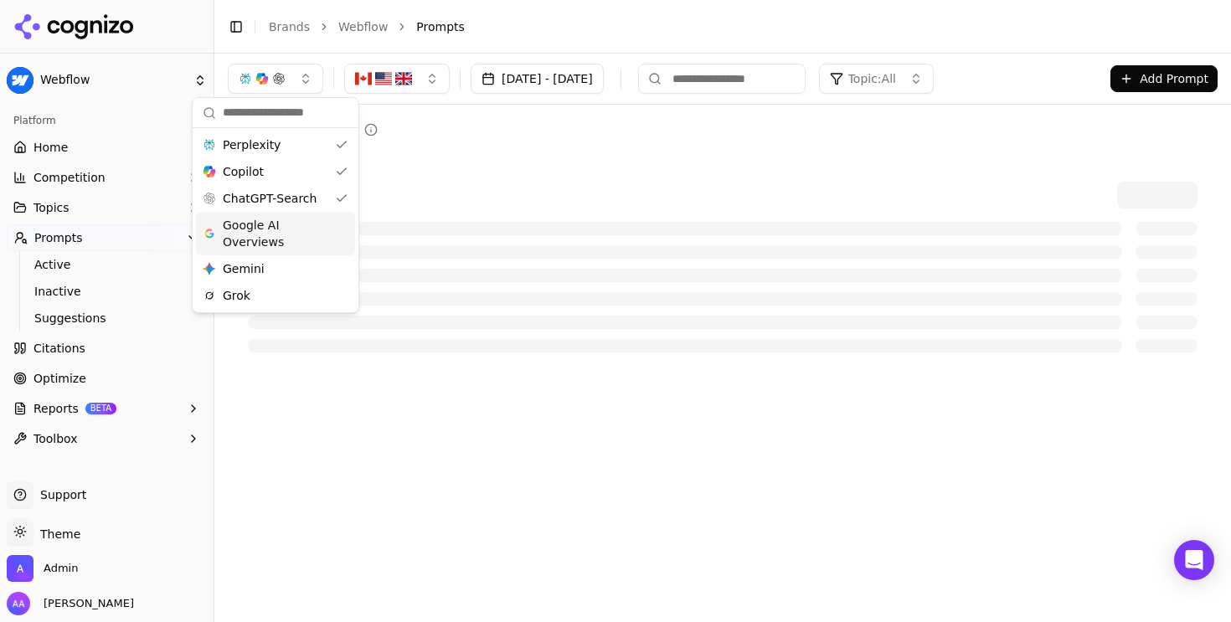
click at [280, 234] on span "Google AI Overviews" at bounding box center [276, 234] width 106 height 34
click at [280, 265] on div "Gemini Gemini" at bounding box center [284, 268] width 159 height 27
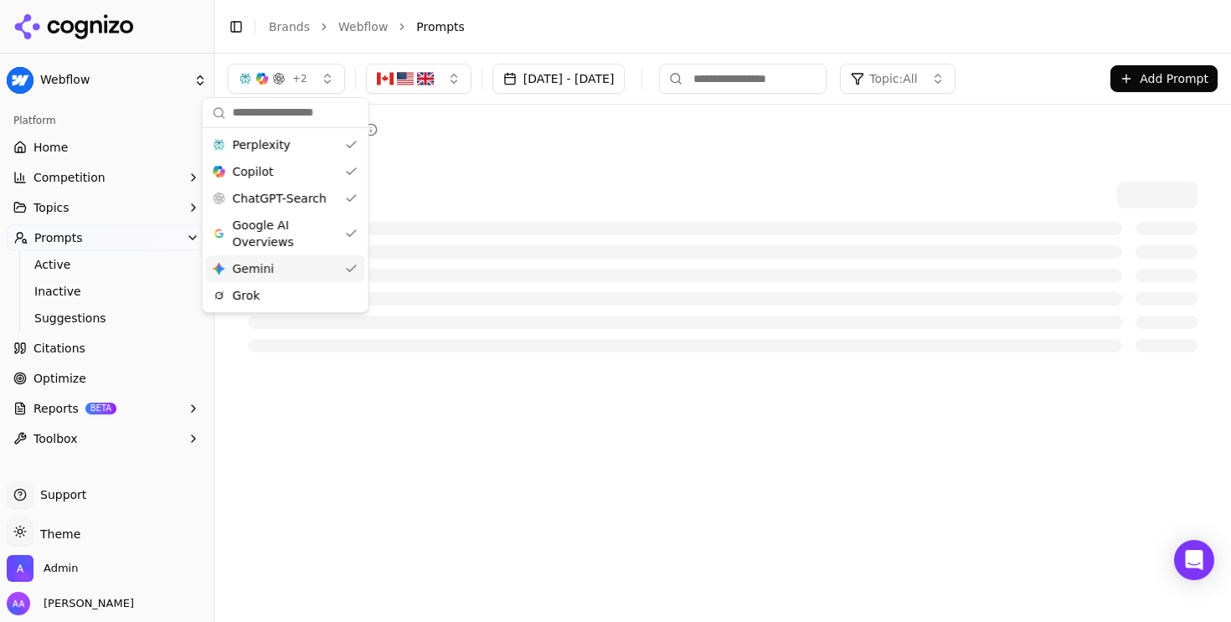
click at [276, 305] on div "Grok" at bounding box center [285, 295] width 159 height 27
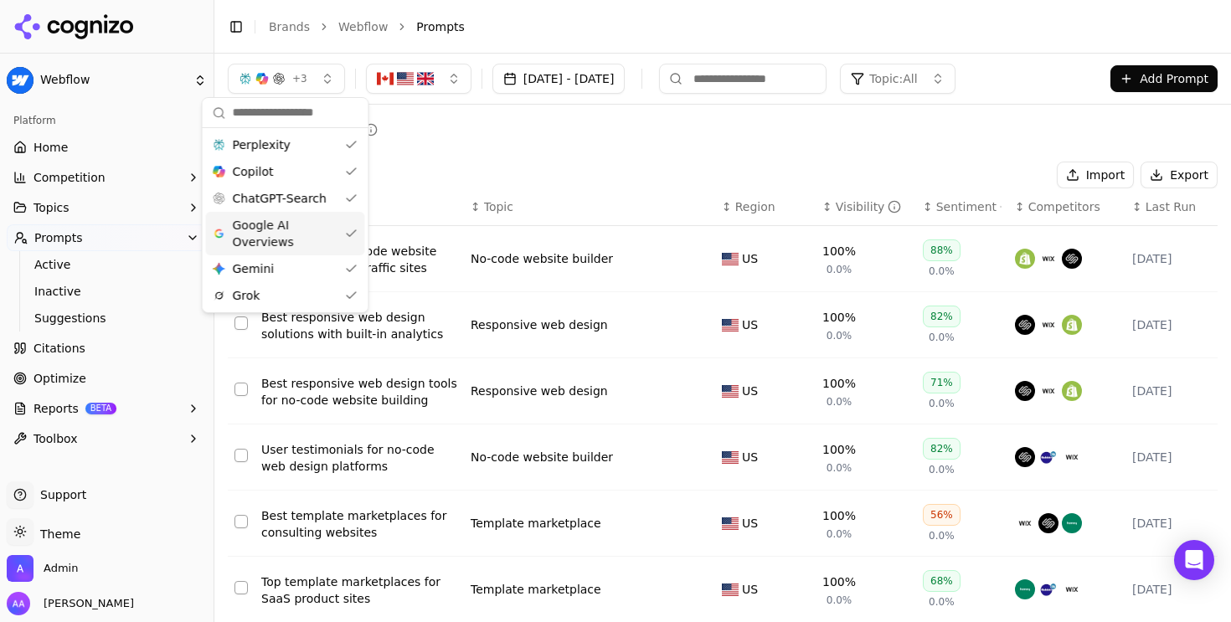
click at [533, 168] on div "Import Export" at bounding box center [723, 175] width 990 height 27
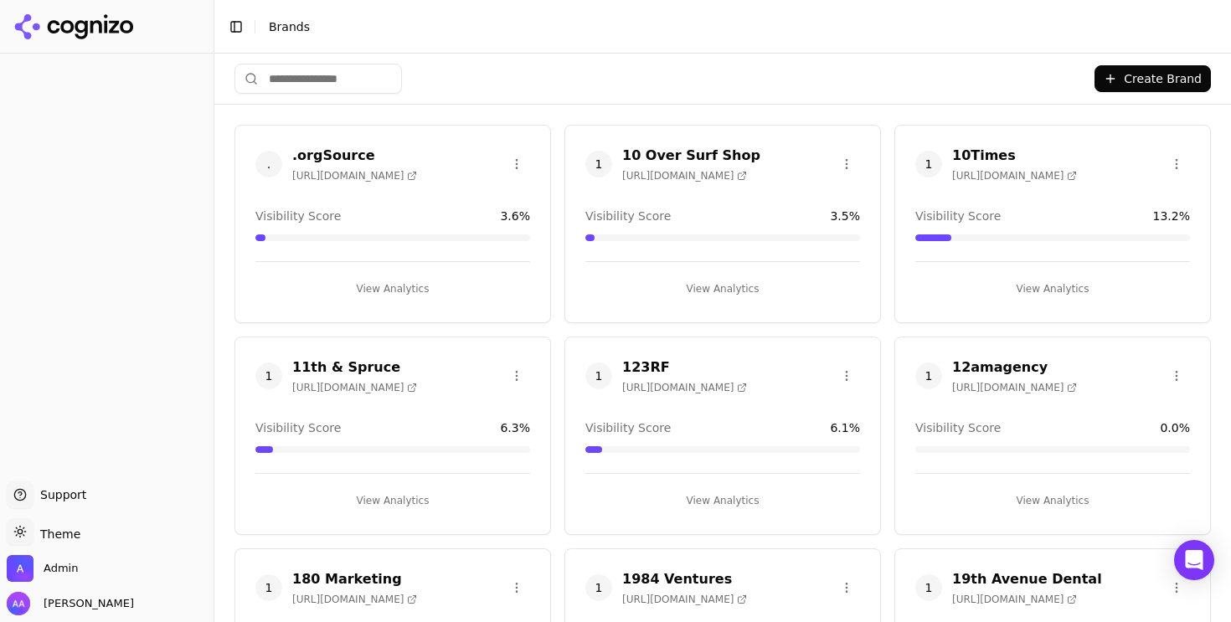
click at [353, 81] on input "search" at bounding box center [319, 79] width 168 height 30
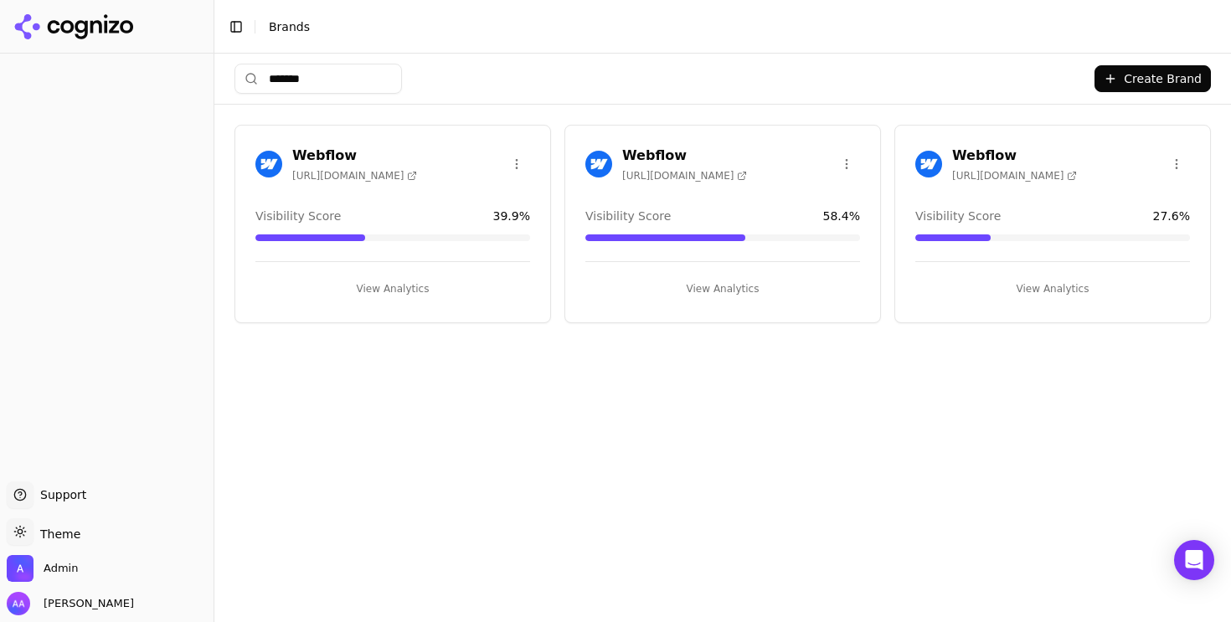
type input "*******"
click at [917, 169] on img at bounding box center [929, 164] width 27 height 27
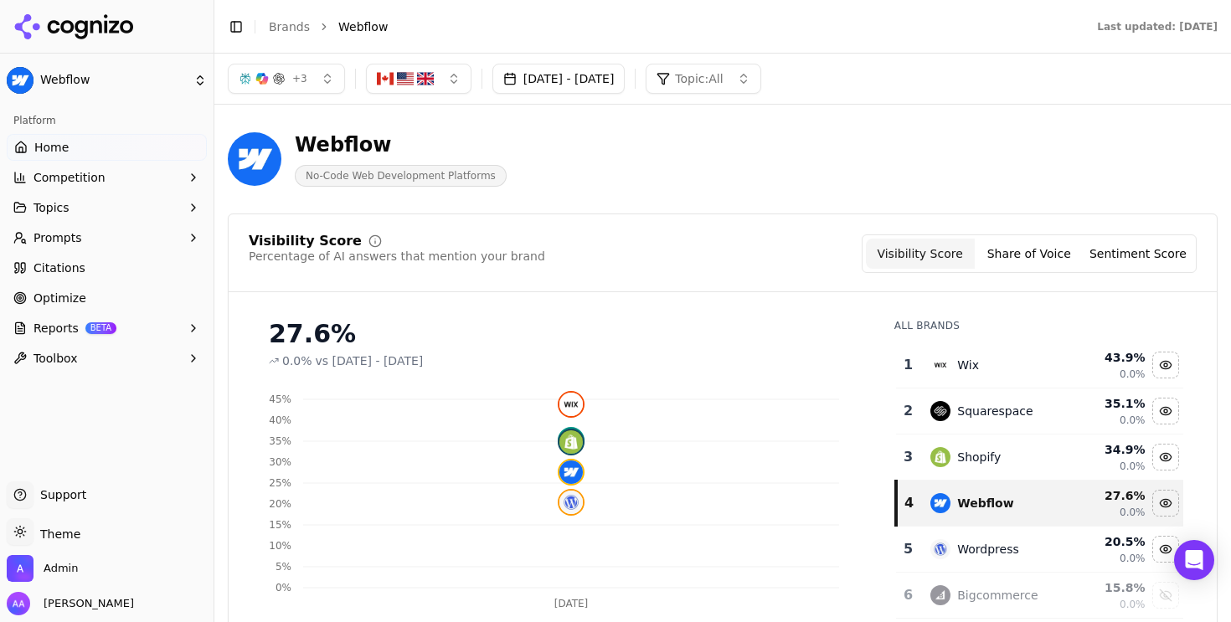
click at [108, 233] on button "Prompts" at bounding box center [107, 237] width 200 height 27
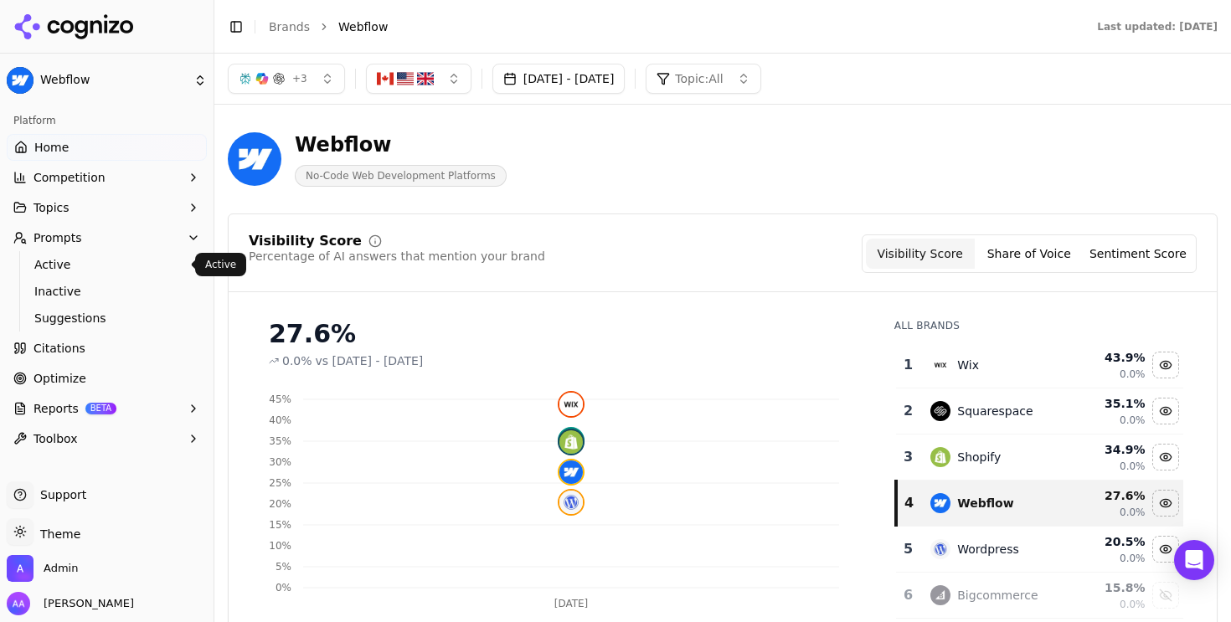
click at [133, 266] on span "Active" at bounding box center [107, 264] width 146 height 17
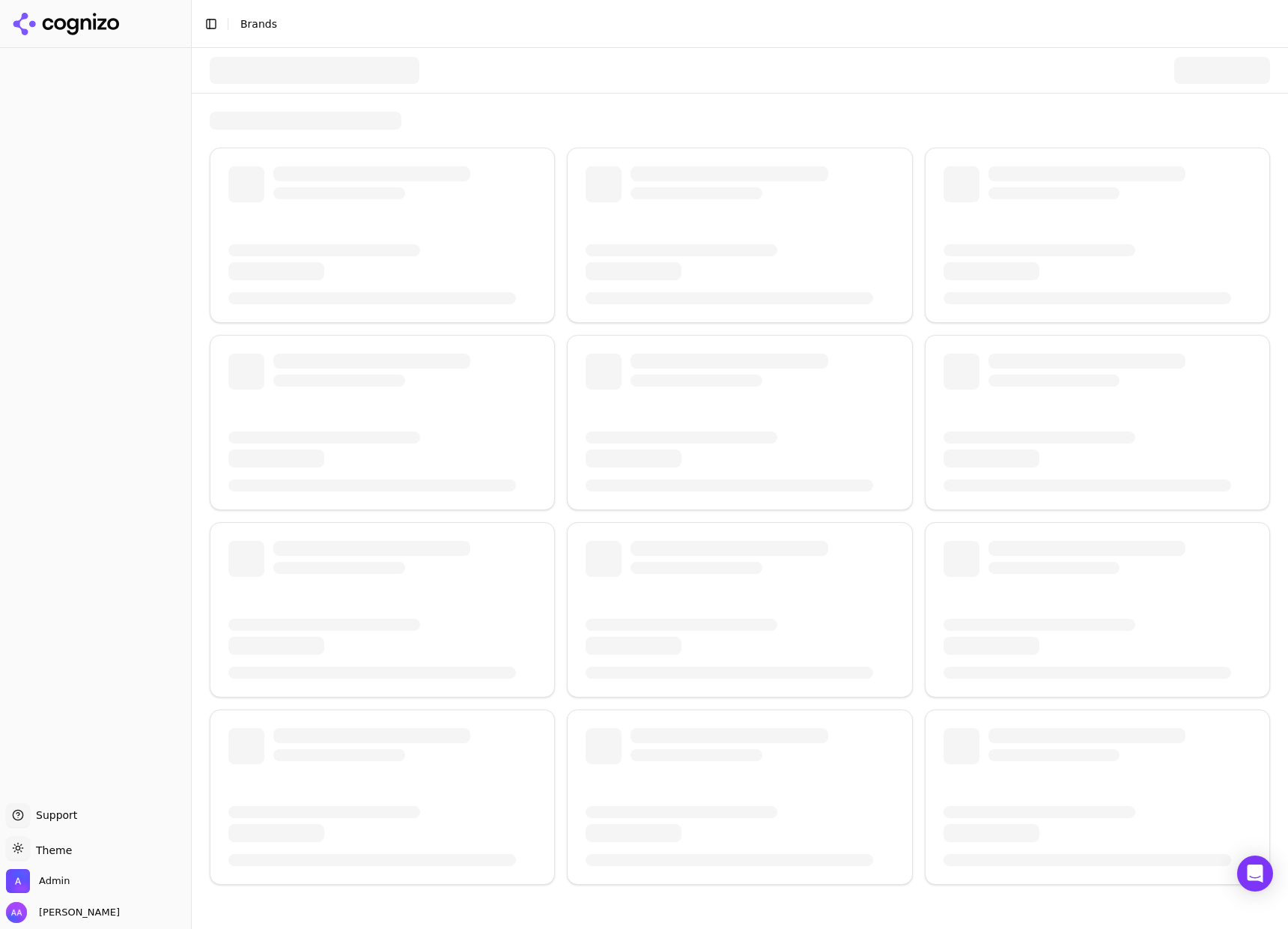
click at [319, 71] on div at bounding box center [315, 71] width 210 height 27
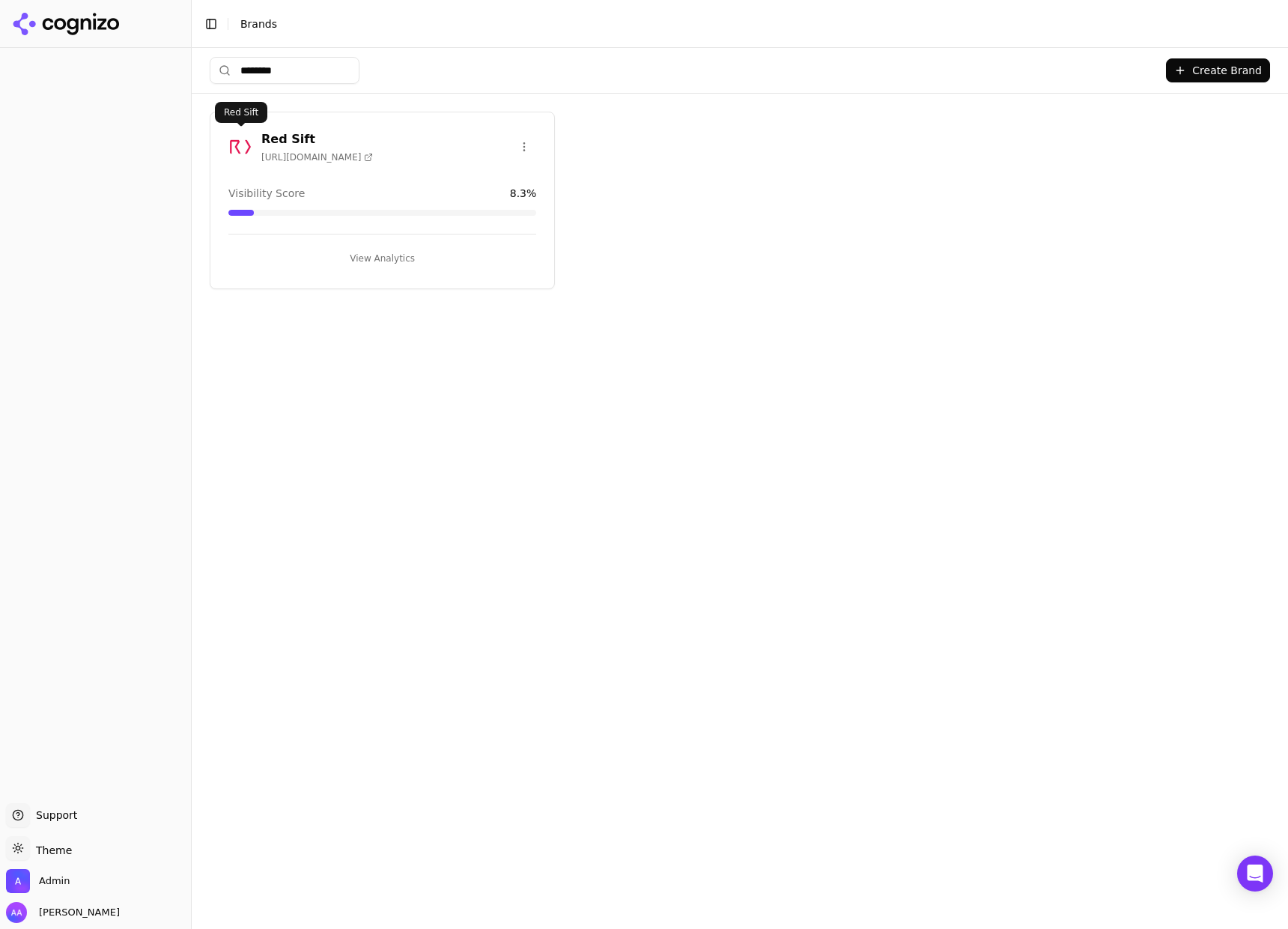
type input "********"
click at [239, 146] on img at bounding box center [240, 147] width 24 height 24
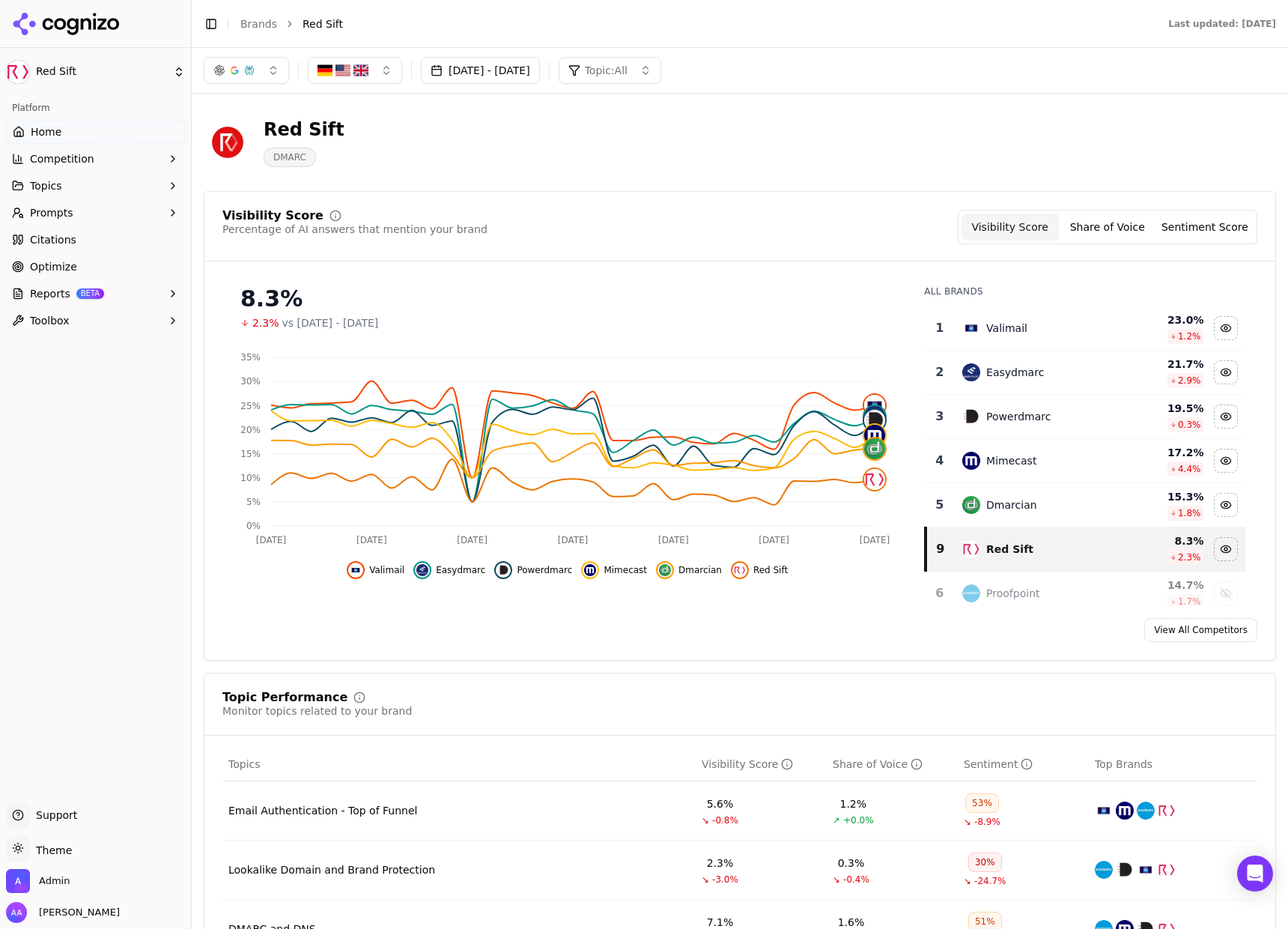
click at [466, 64] on button "[DATE] - [DATE]" at bounding box center [480, 71] width 119 height 27
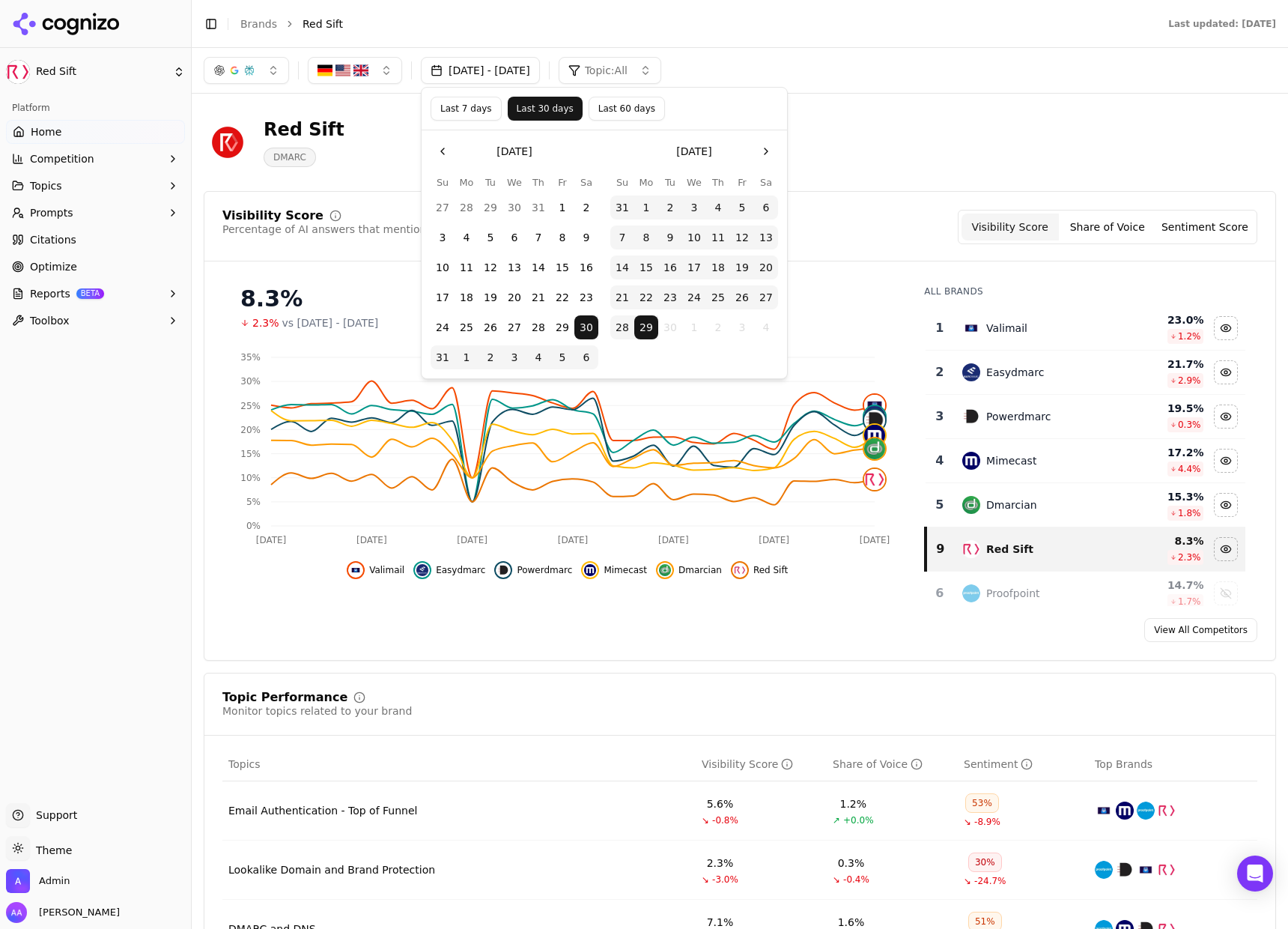
click at [492, 113] on button "Last 7 days" at bounding box center [467, 108] width 72 height 24
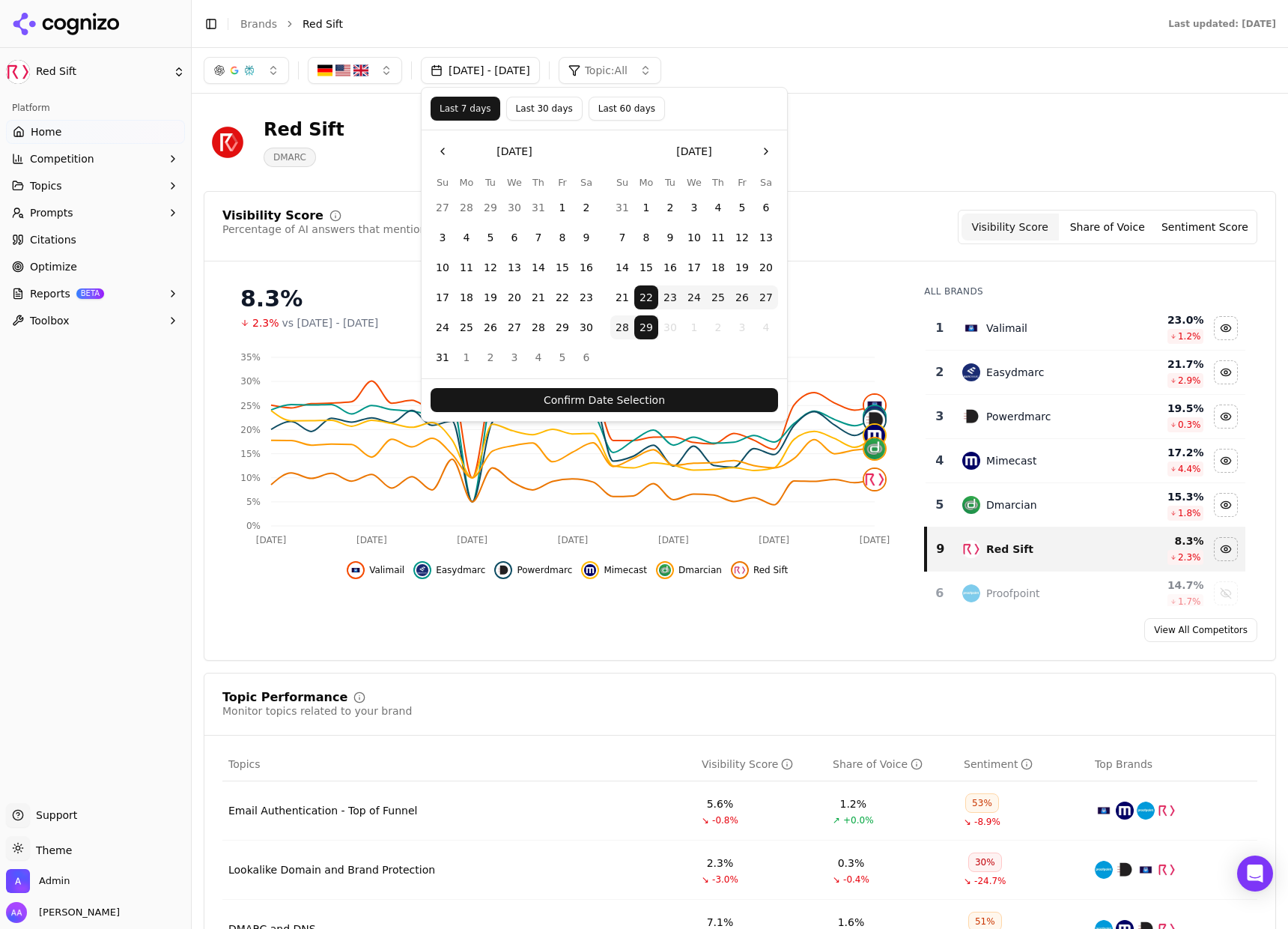
click at [639, 394] on button "Confirm Date Selection" at bounding box center [604, 400] width 348 height 24
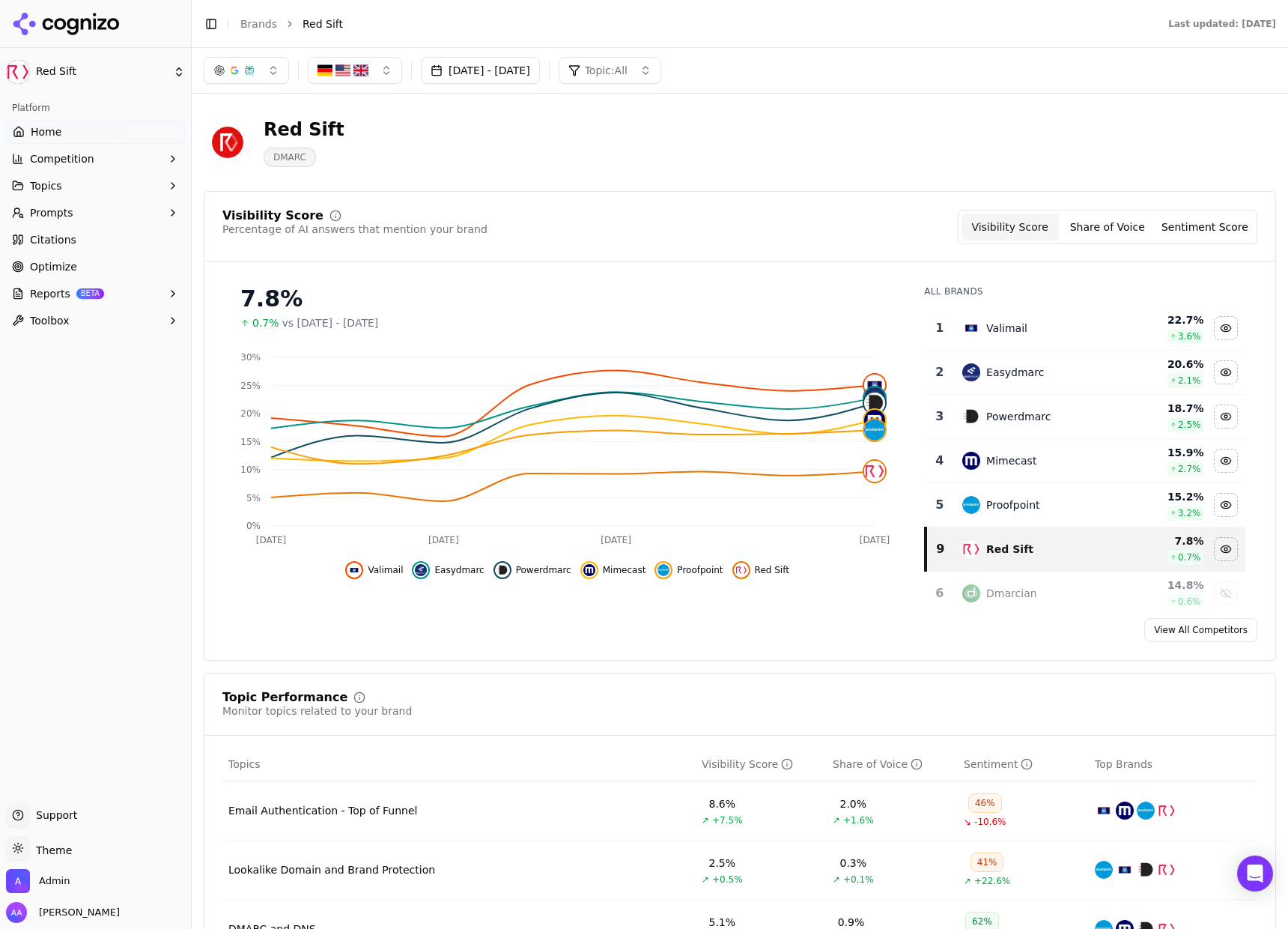
click at [450, 72] on button "[DATE] - [DATE]" at bounding box center [480, 71] width 119 height 27
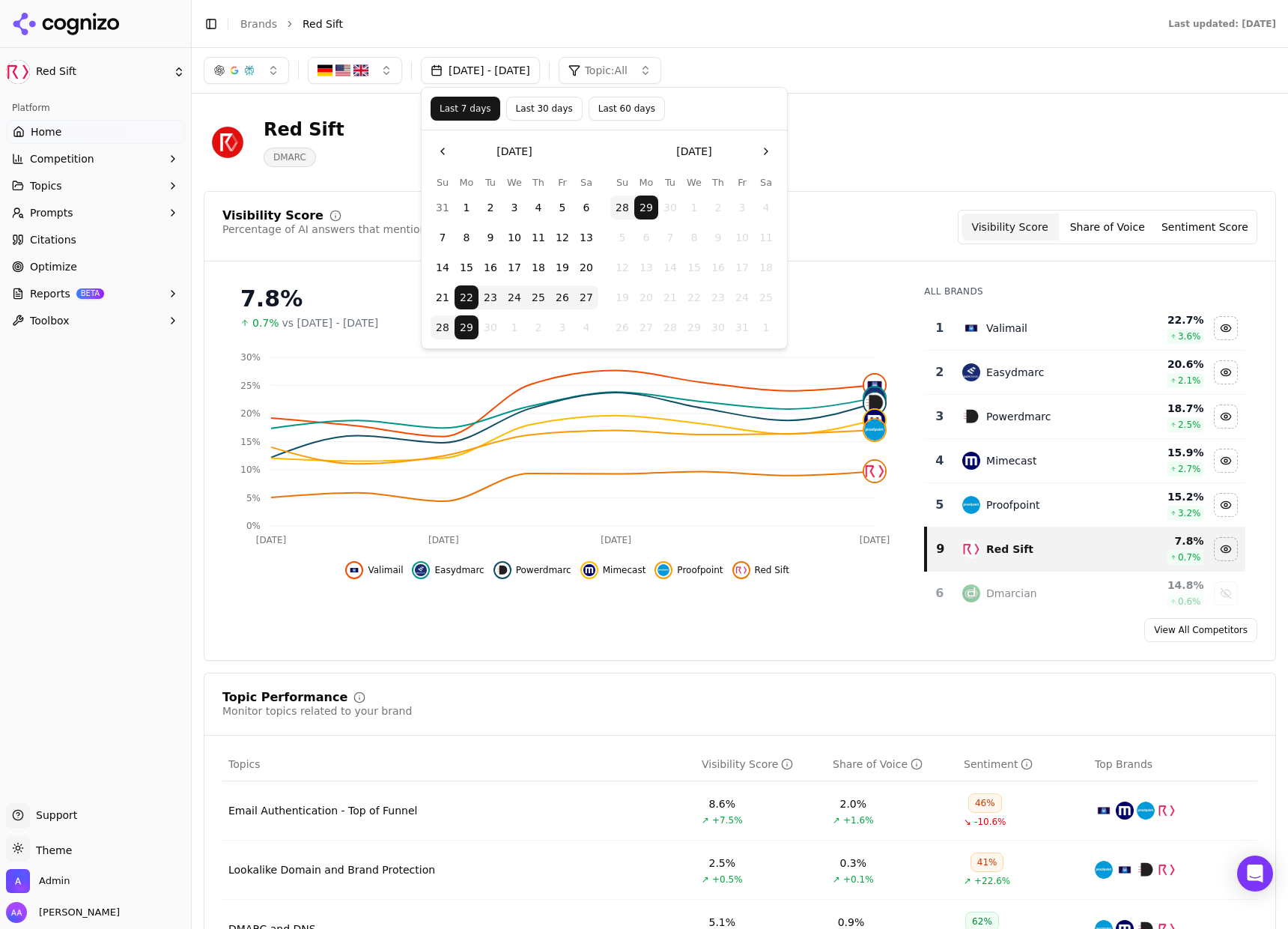
click at [542, 112] on button "Last 30 days" at bounding box center [543, 108] width 76 height 24
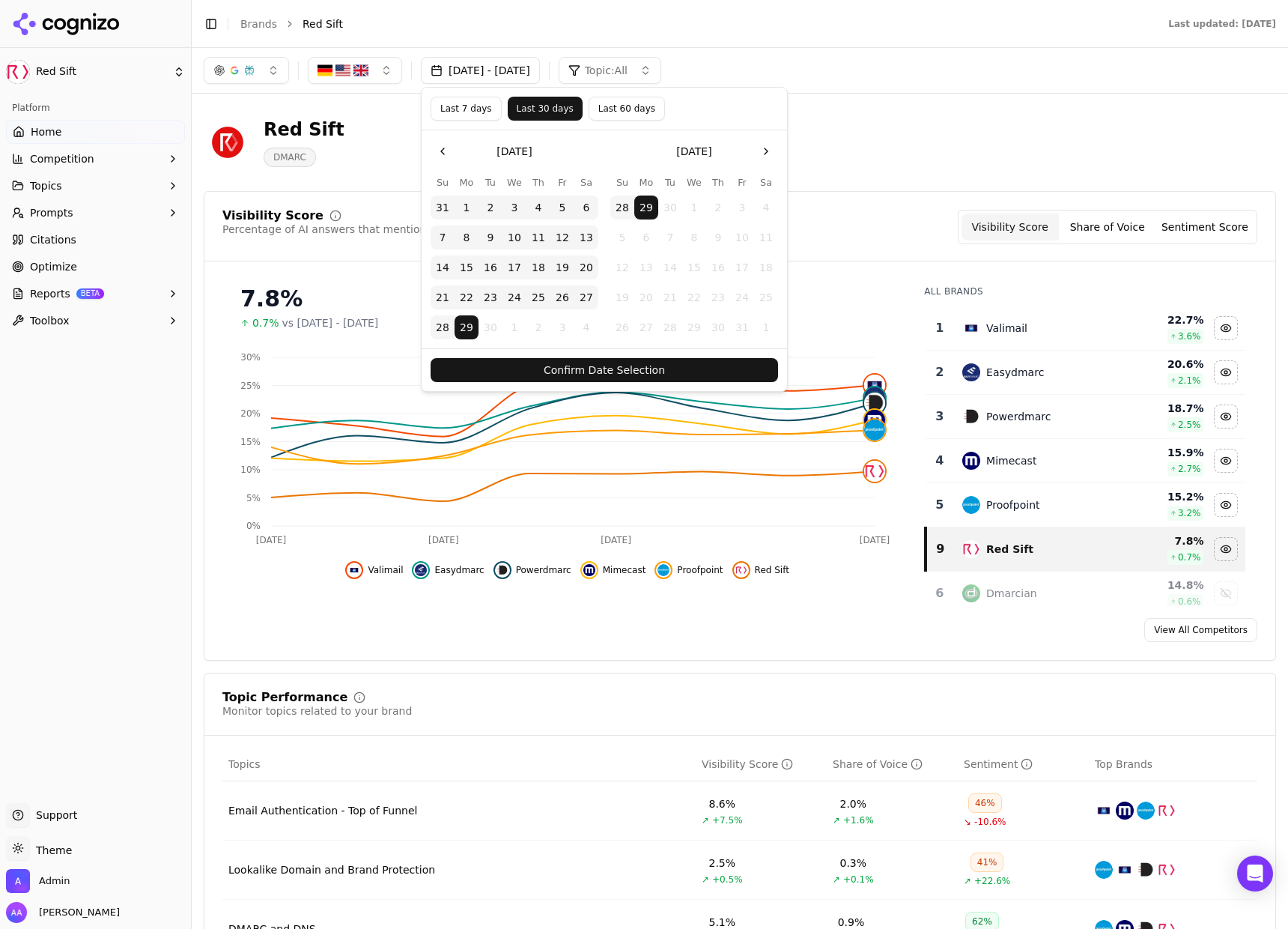
click at [632, 367] on button "Confirm Date Selection" at bounding box center [604, 369] width 348 height 24
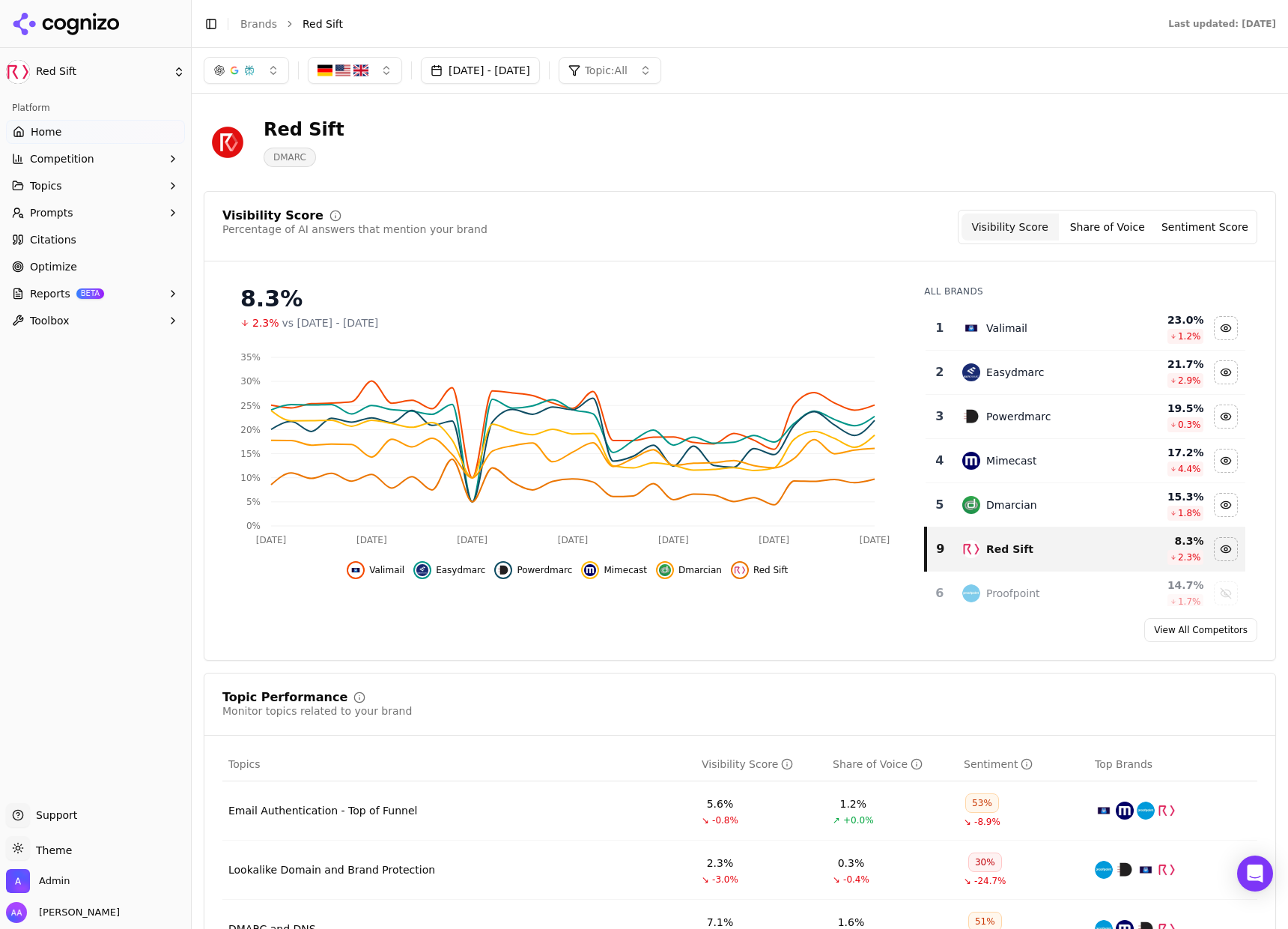
click at [63, 215] on span "Prompts" at bounding box center [52, 213] width 44 height 15
drag, startPoint x: 780, startPoint y: 142, endPoint x: 880, endPoint y: 375, distance: 253.6
click at [779, 142] on div "Red Sift DMARC" at bounding box center [539, 142] width 671 height 49
click at [674, 142] on div "Red Sift DMARC" at bounding box center [539, 142] width 671 height 49
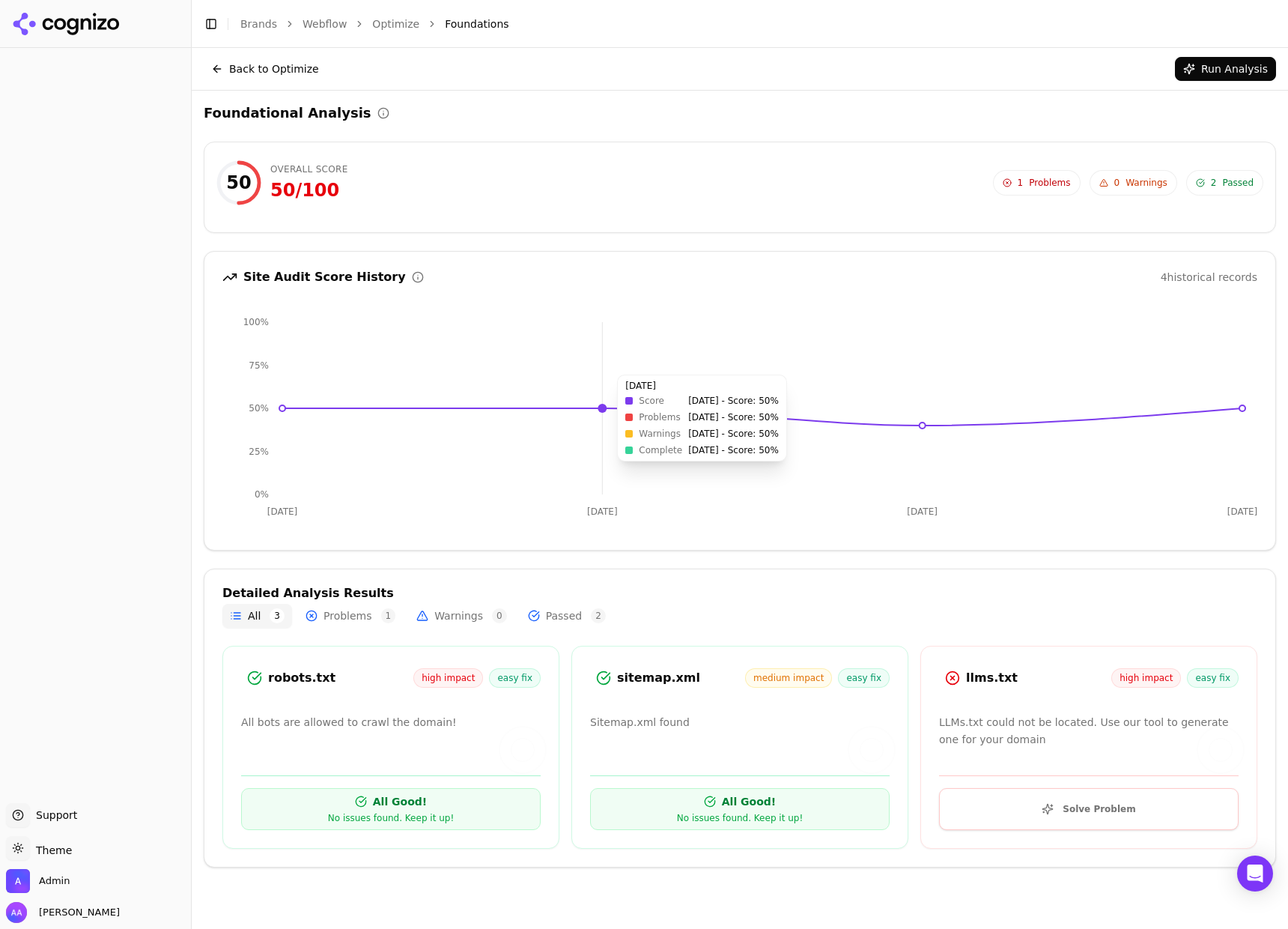
click at [698, 477] on icon "[DATE] [DATE] [DATE] Sep 14 0% 25% 50% 75% 100%" at bounding box center [740, 418] width 1035 height 224
